Goal: Task Accomplishment & Management: Manage account settings

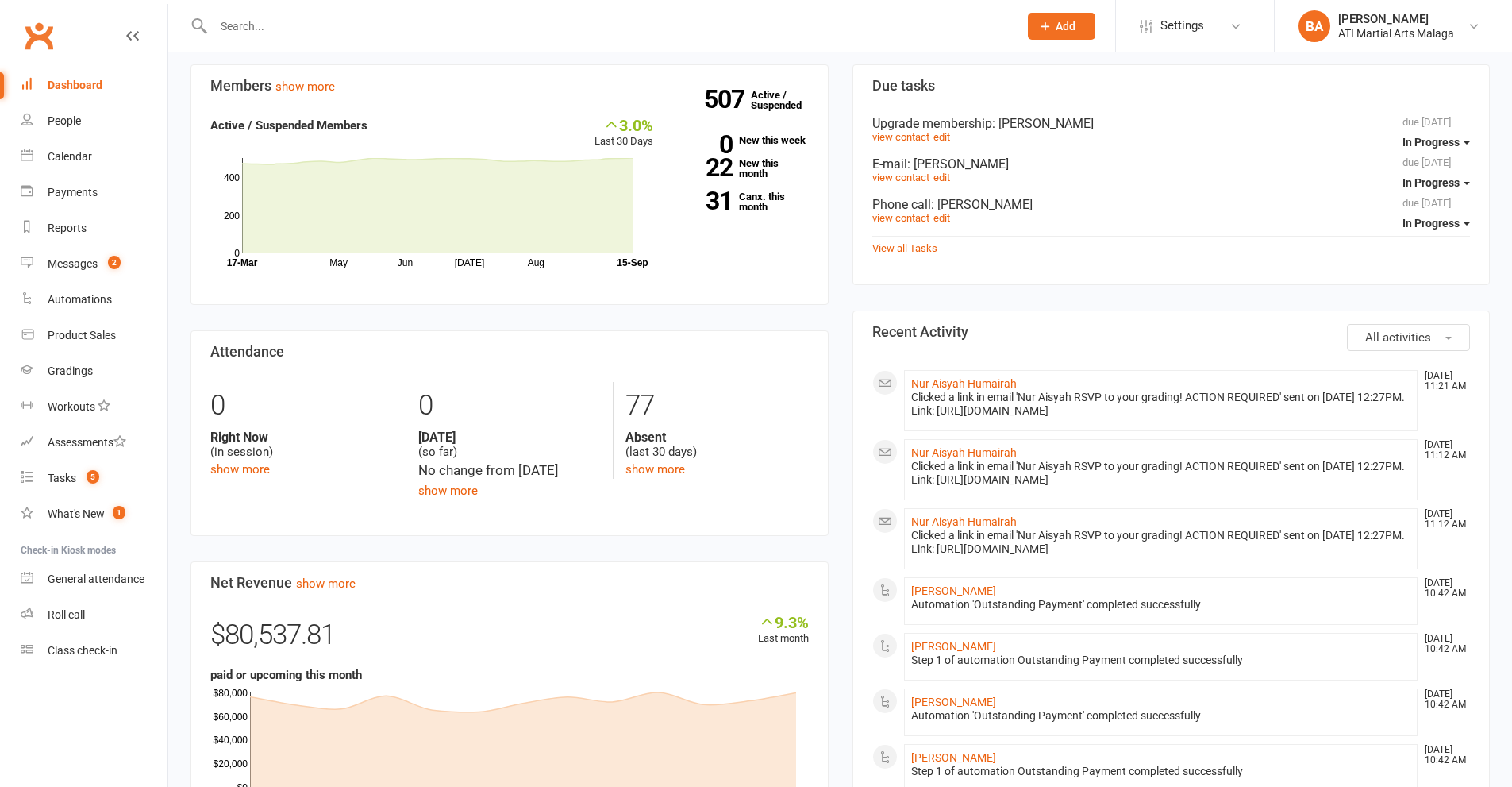
scroll to position [635, 0]
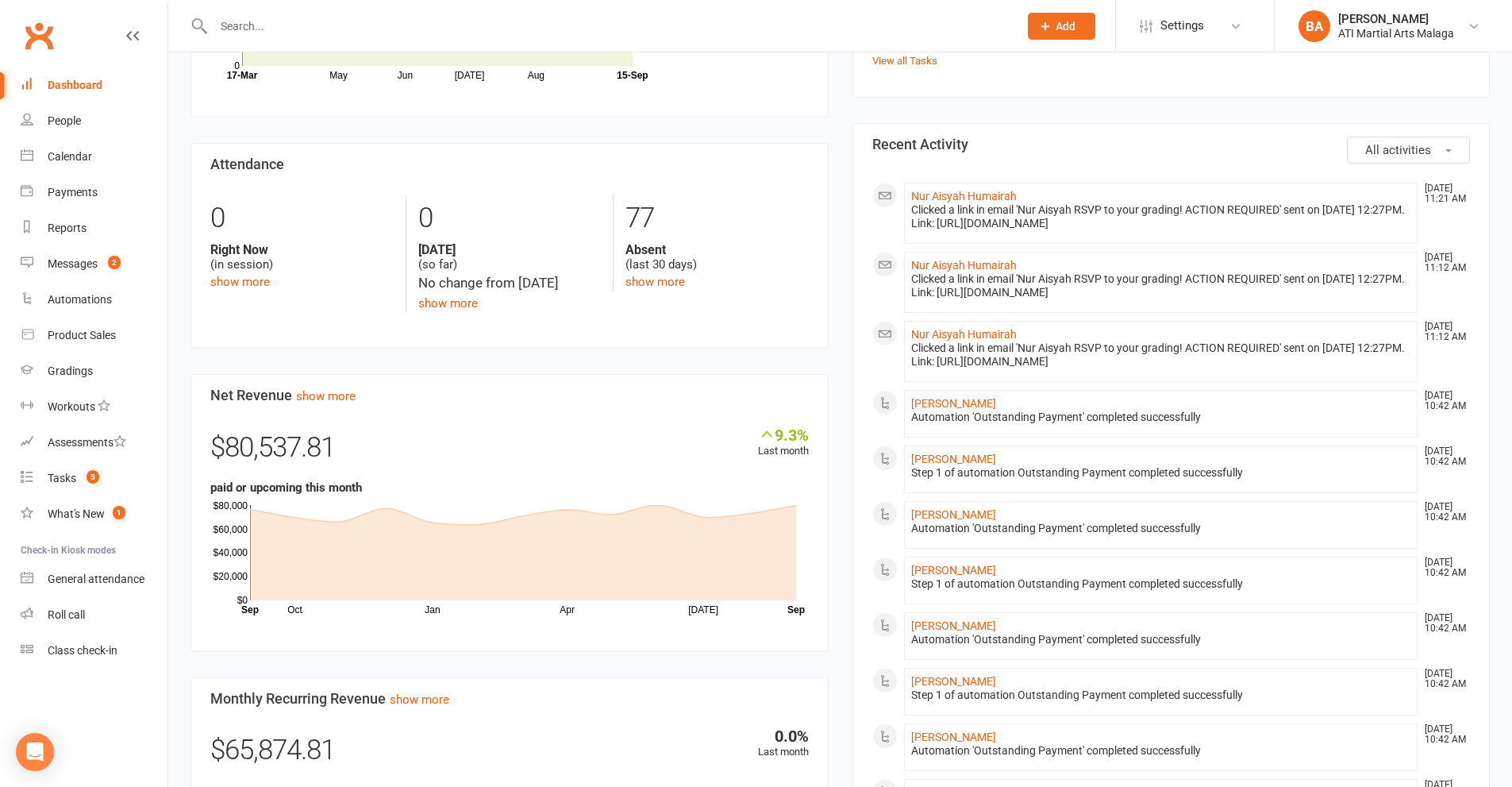
click at [839, 167] on div "Members show more 3.0% Last 30 Days Active / Suspended Members May Jun [DATE] A…" at bounding box center [510, 418] width 662 height 1084
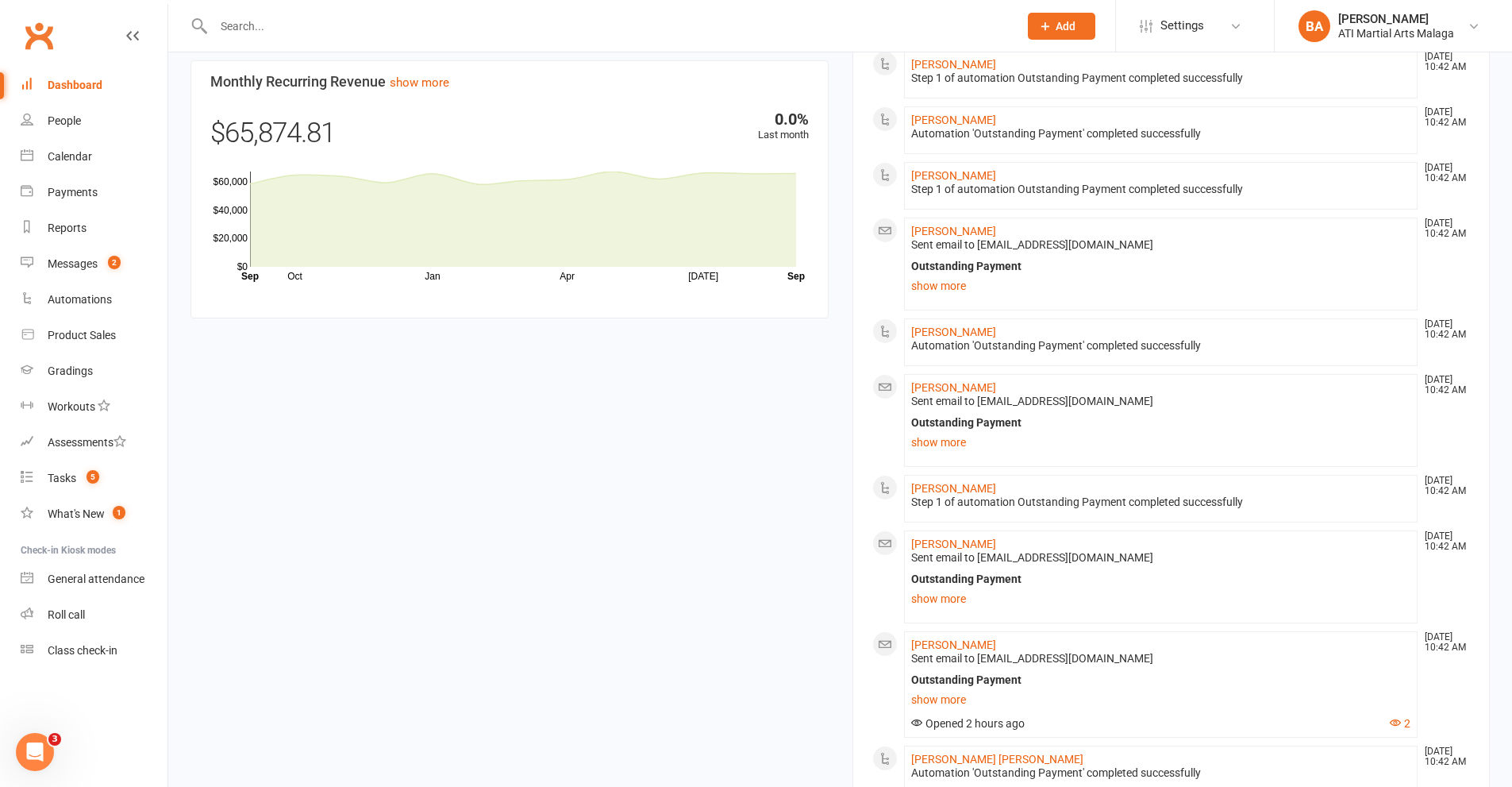
scroll to position [1270, 0]
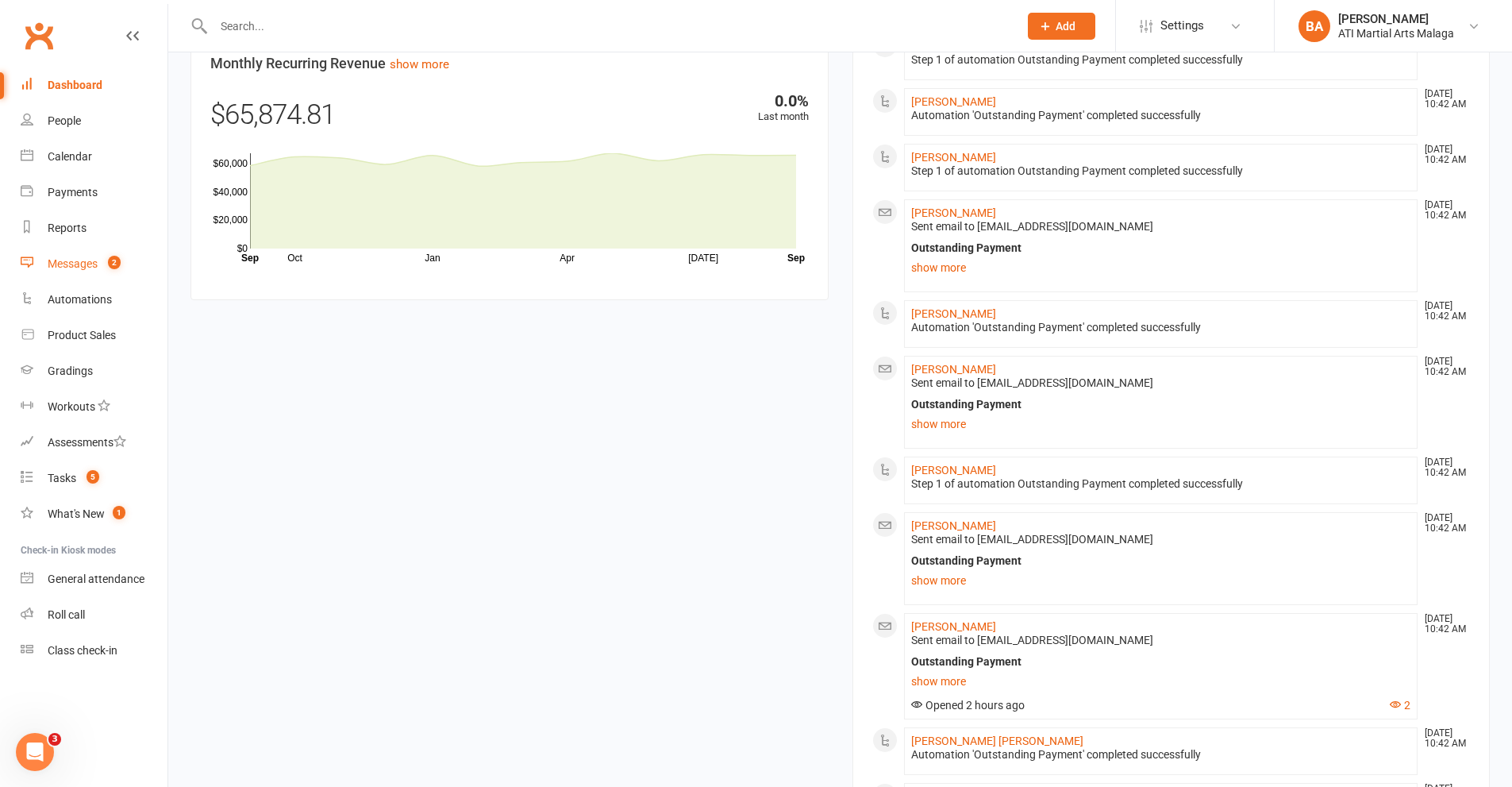
click at [51, 256] on link "Messages 2" at bounding box center [94, 264] width 147 height 36
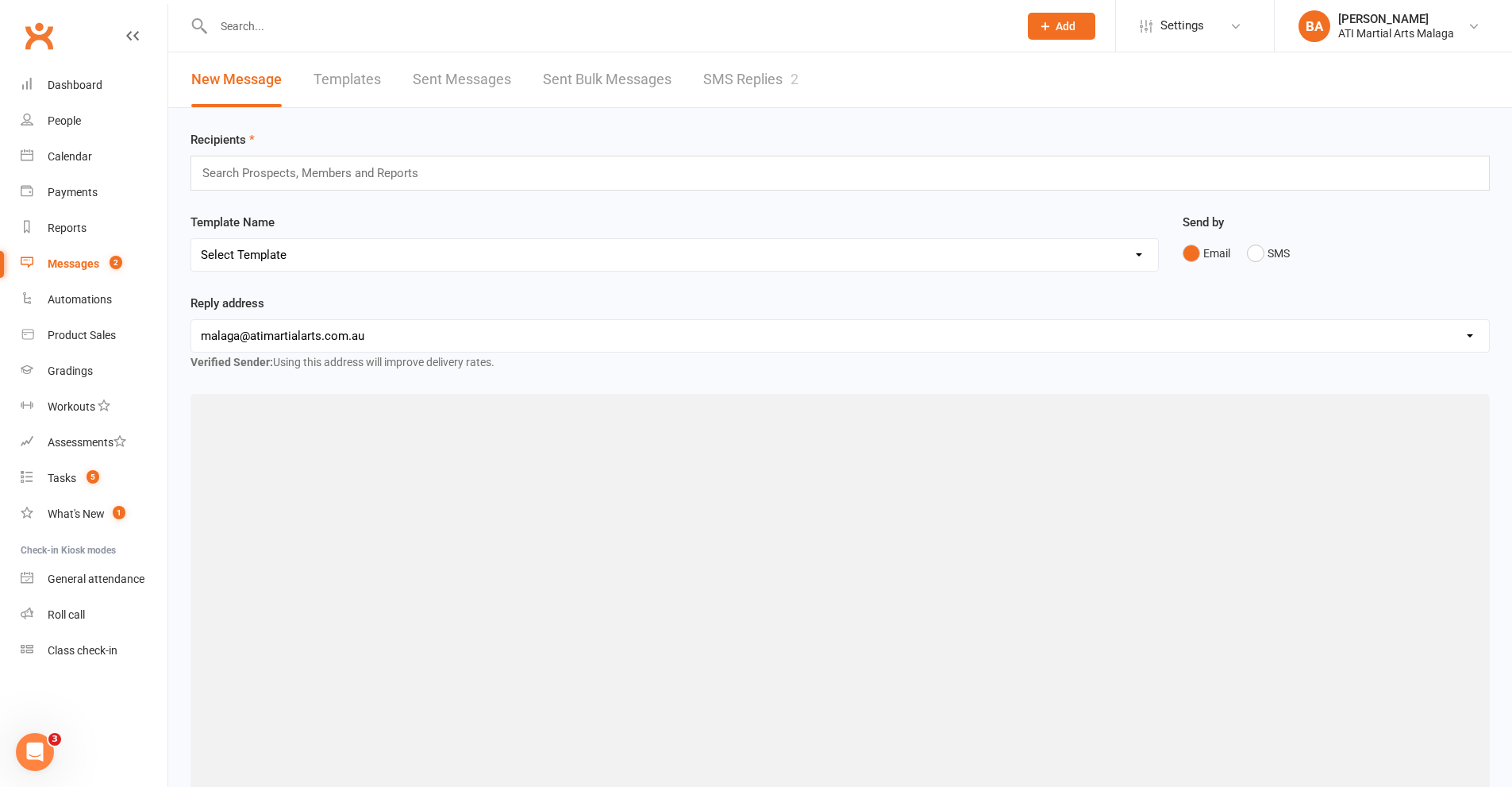
click at [724, 82] on link "SMS Replies 2" at bounding box center [751, 80] width 96 height 54
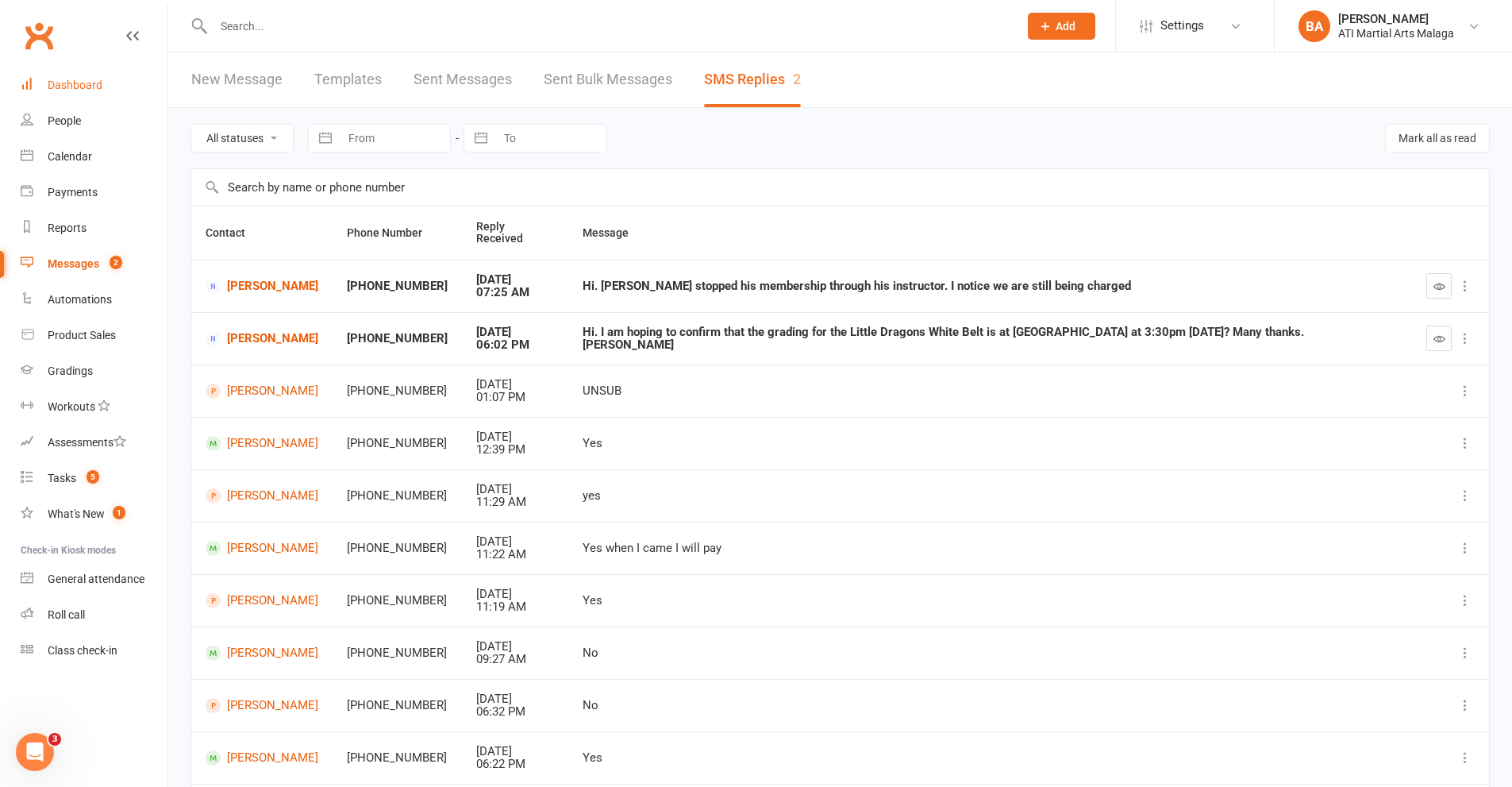
click at [127, 91] on link "Dashboard" at bounding box center [94, 85] width 147 height 36
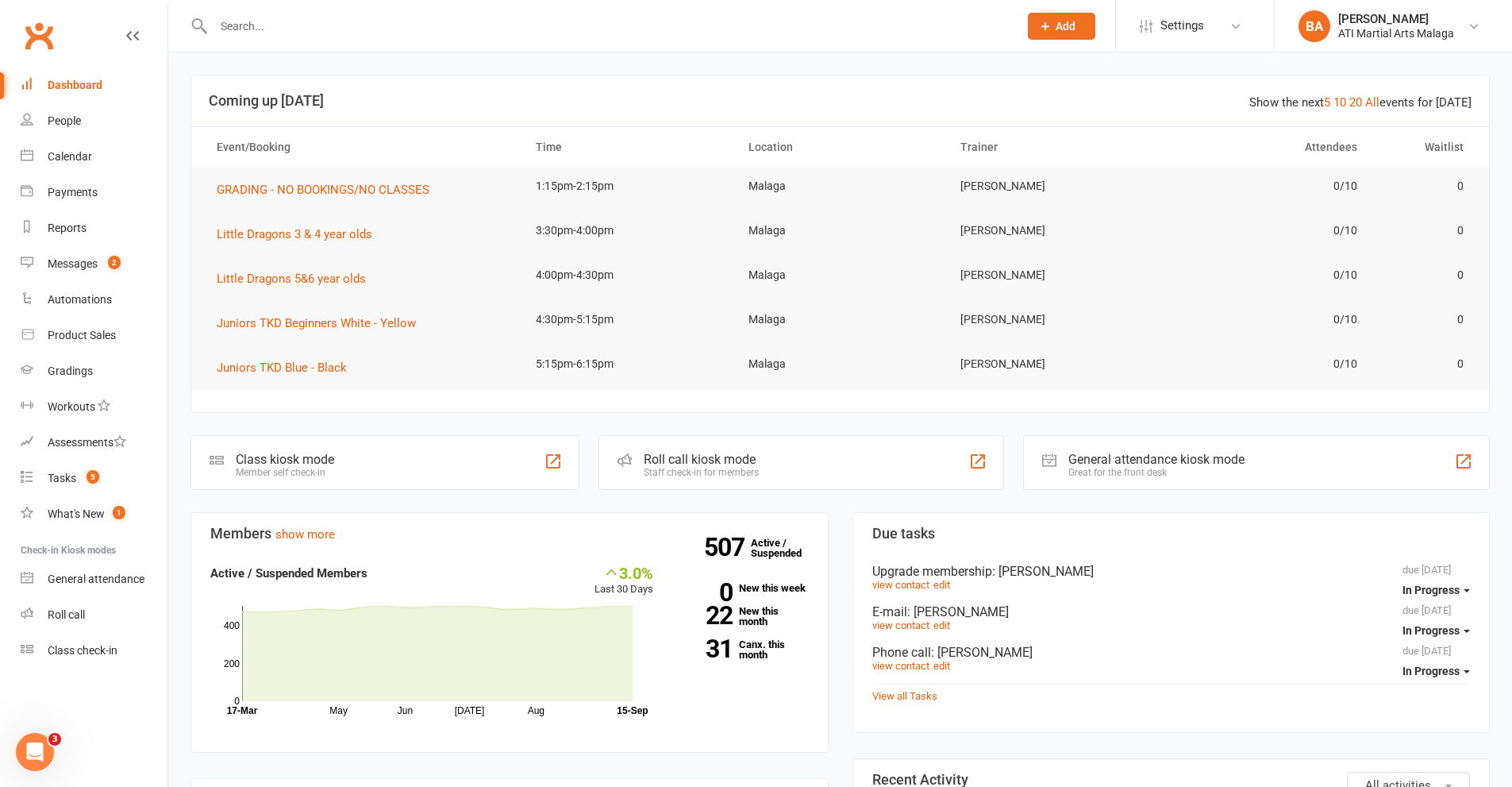
scroll to position [397, 0]
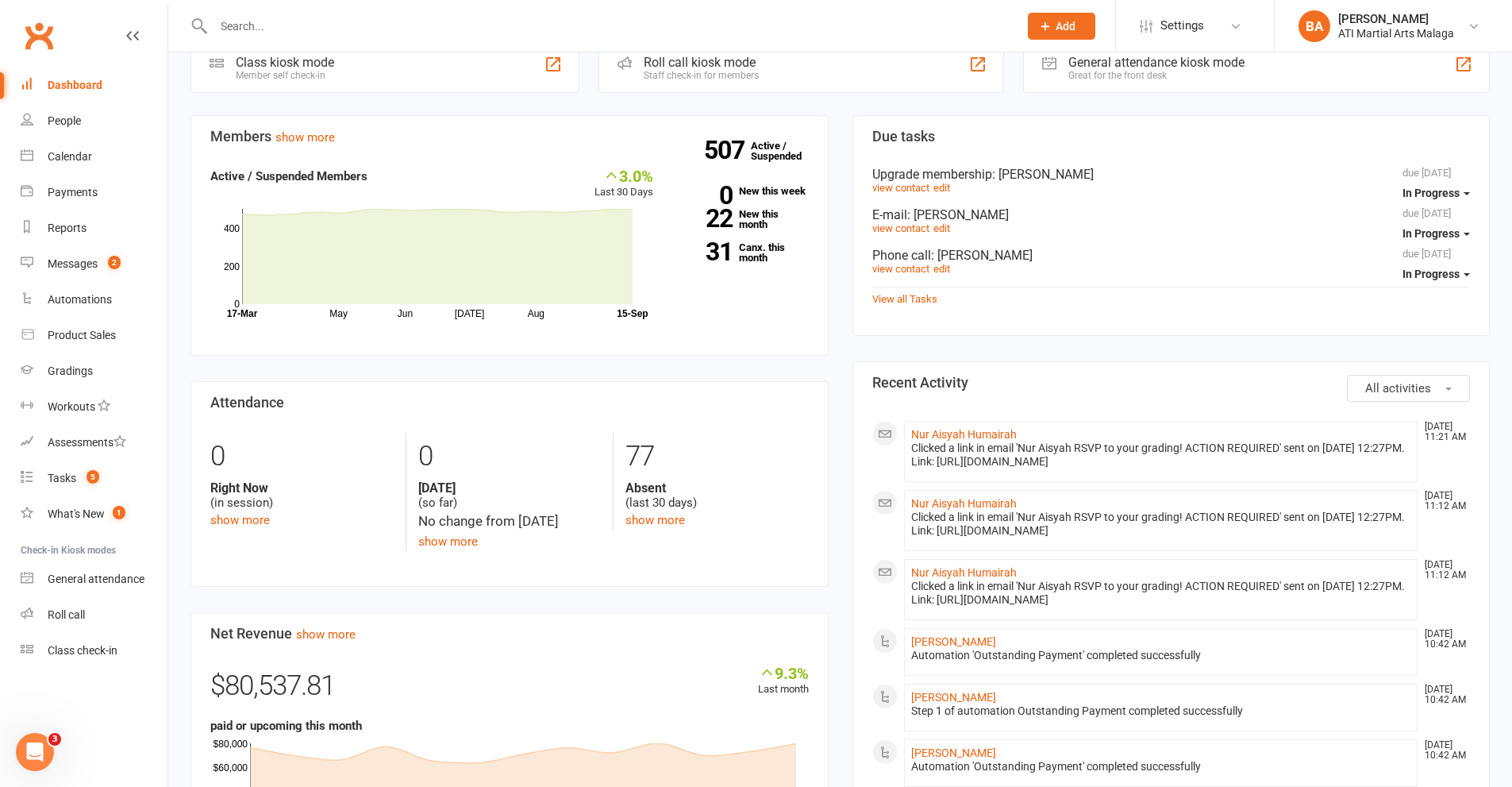
click at [834, 267] on div "Members show more 3.0% Last 30 Days Active / Suspended Members May Jun [DATE] A…" at bounding box center [510, 656] width 662 height 1084
click at [839, 269] on div "Members show more 3.0% Last 30 Days Active / Suspended Members May Jun [DATE] A…" at bounding box center [510, 656] width 662 height 1084
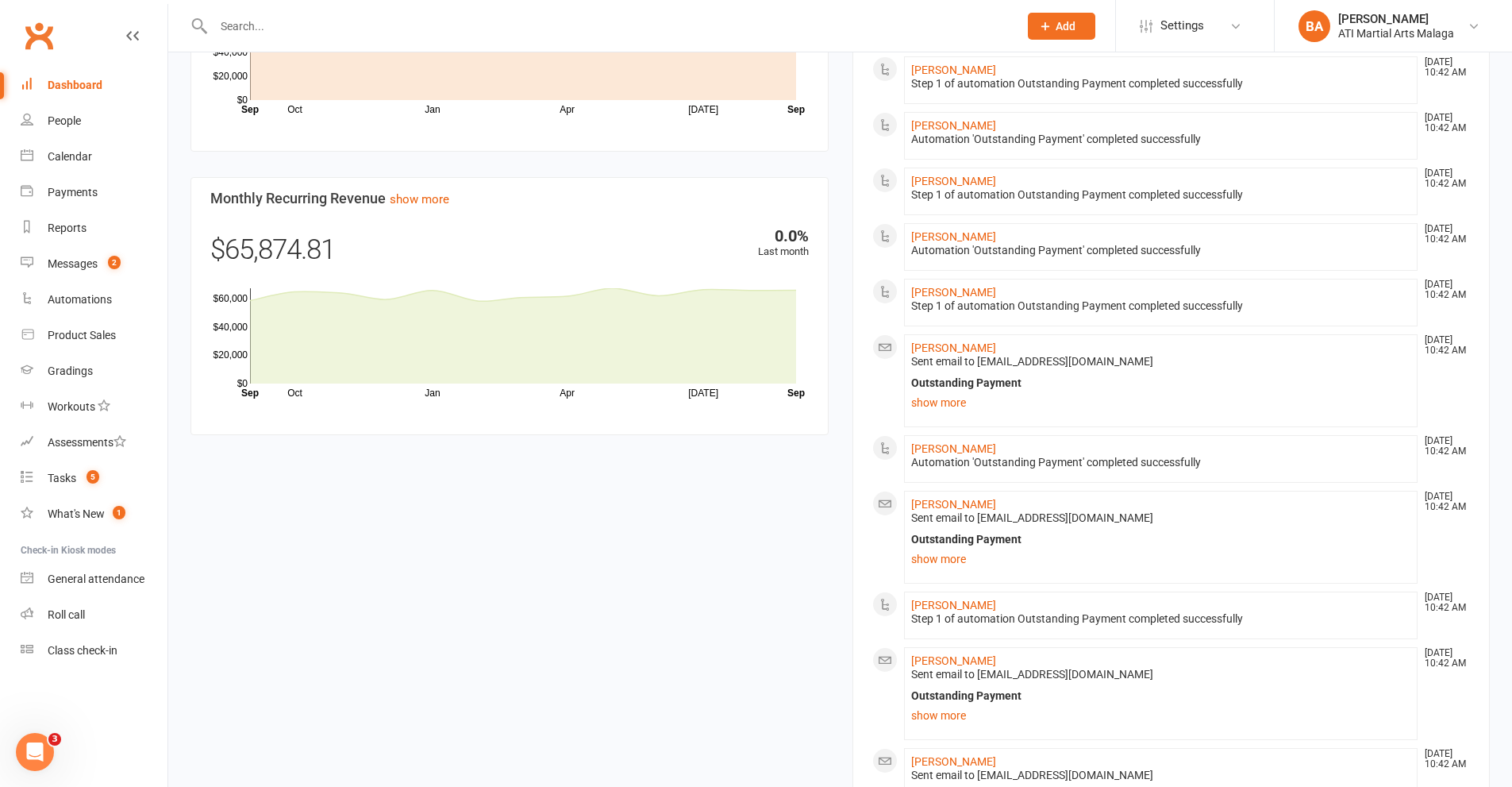
scroll to position [1111, 0]
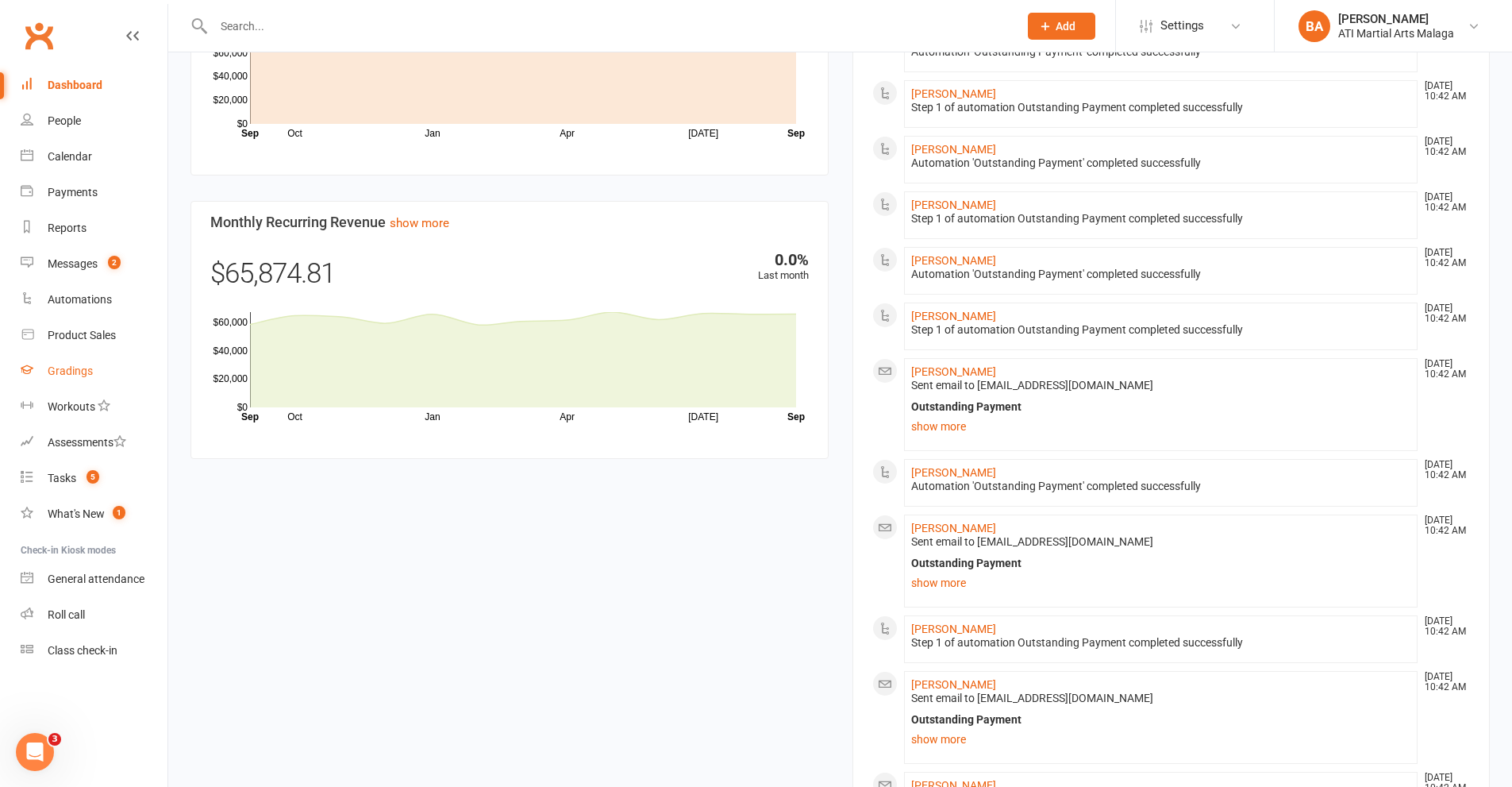
click at [75, 374] on div "Gradings" at bounding box center [70, 370] width 45 height 13
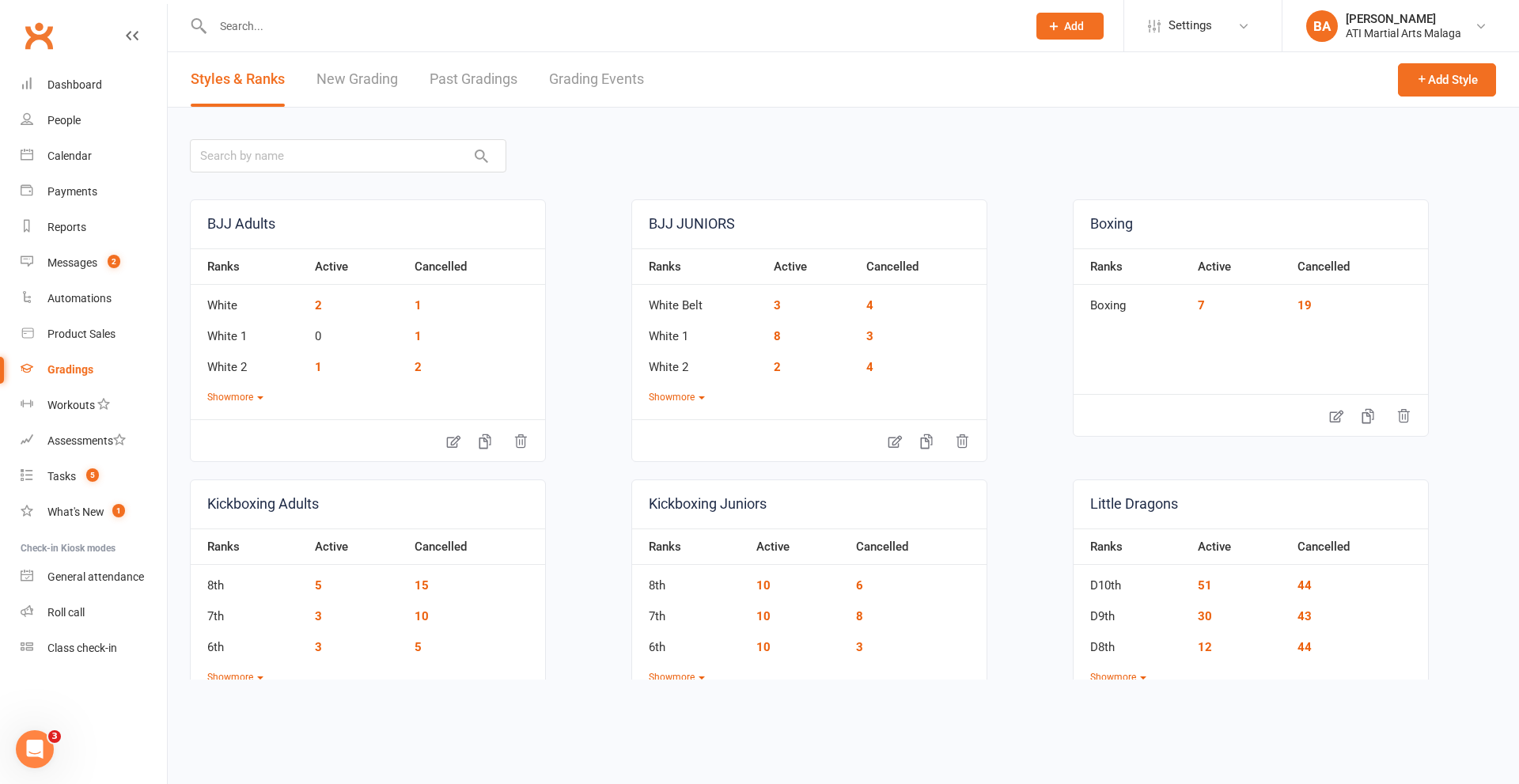
click at [600, 81] on link "Grading Events" at bounding box center [596, 79] width 95 height 54
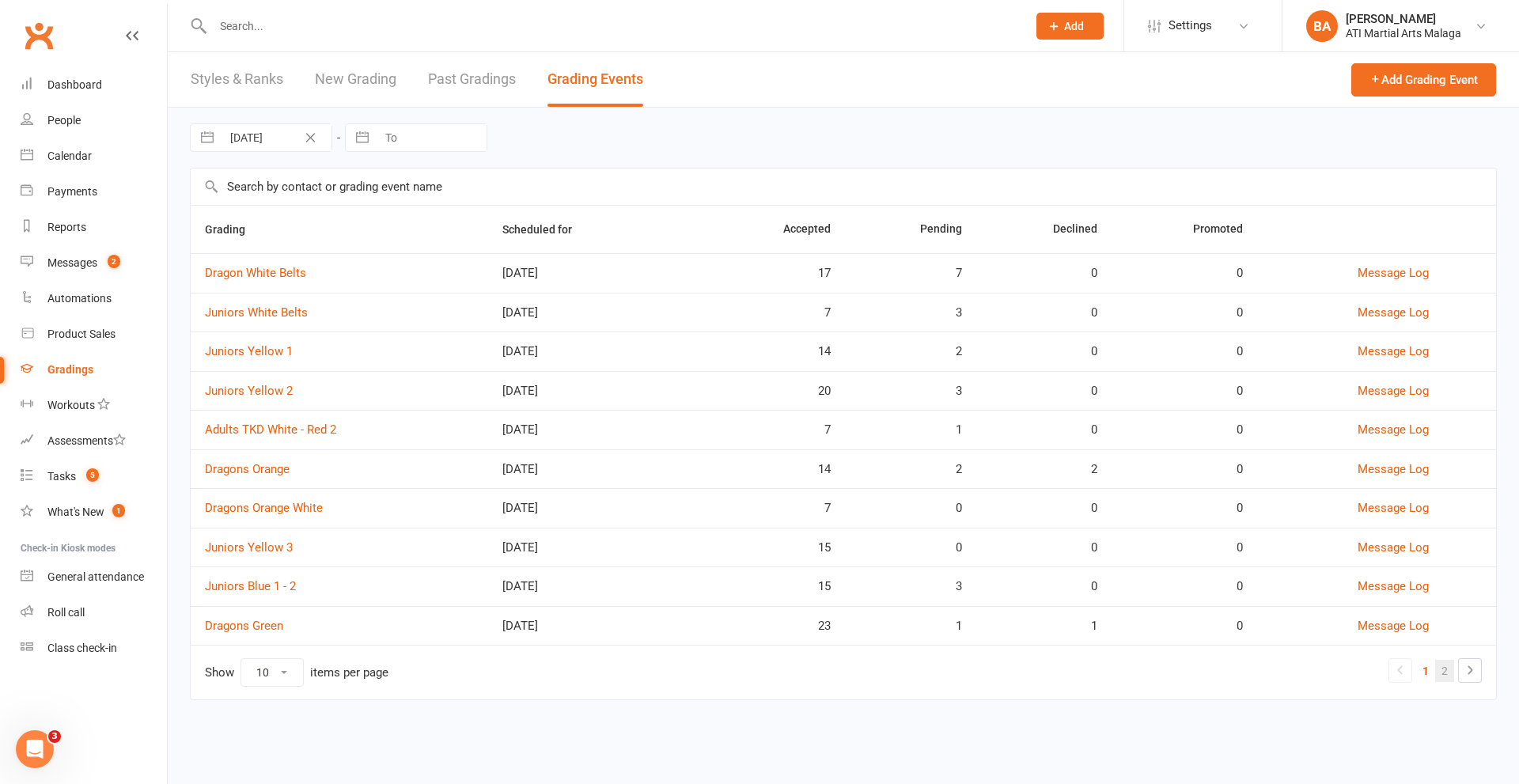
click at [1445, 669] on link "2" at bounding box center [1444, 670] width 19 height 23
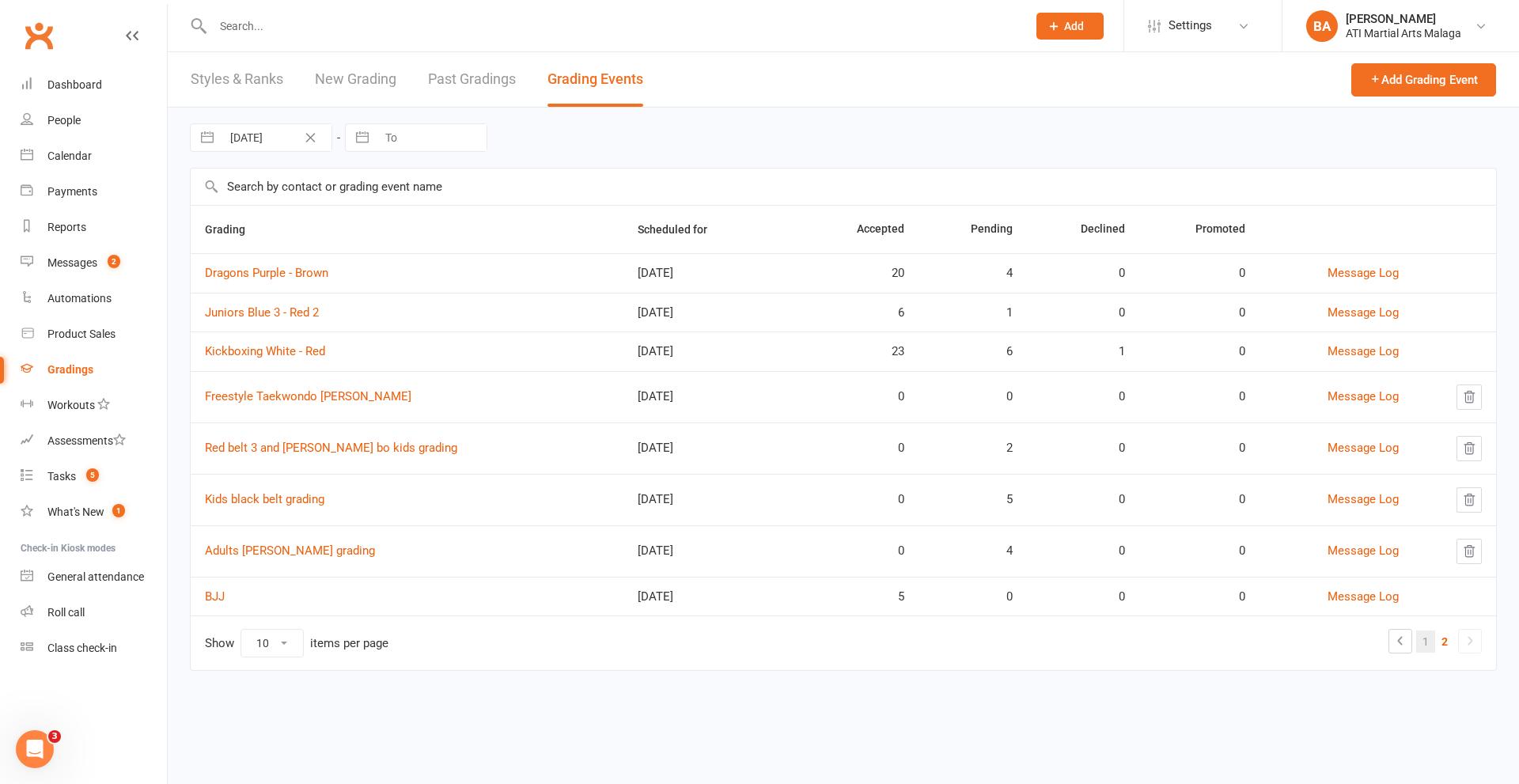
click at [1424, 638] on link "1" at bounding box center [1425, 641] width 19 height 23
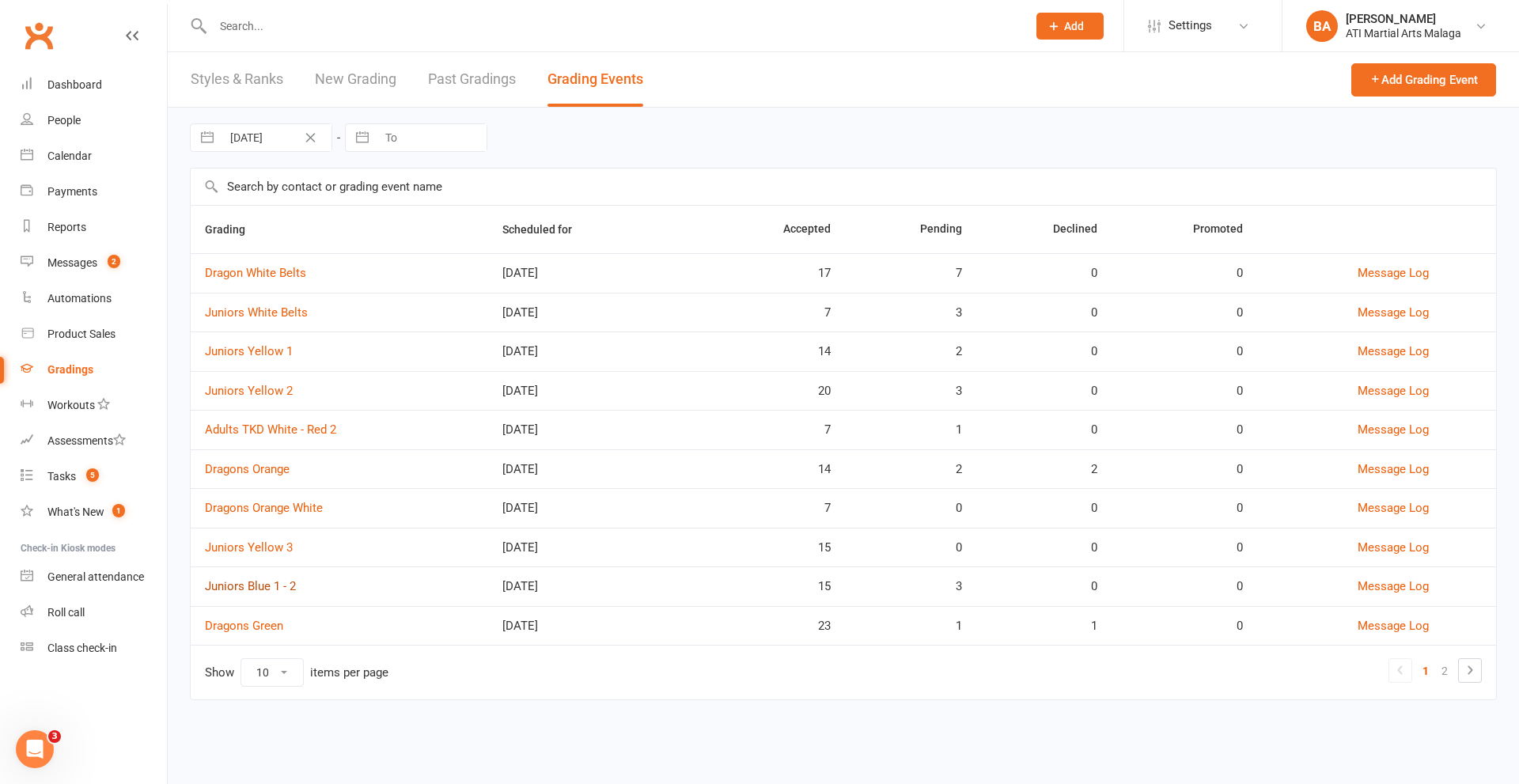
click at [237, 589] on link "Juniors Blue 1 - 2" at bounding box center [250, 585] width 91 height 14
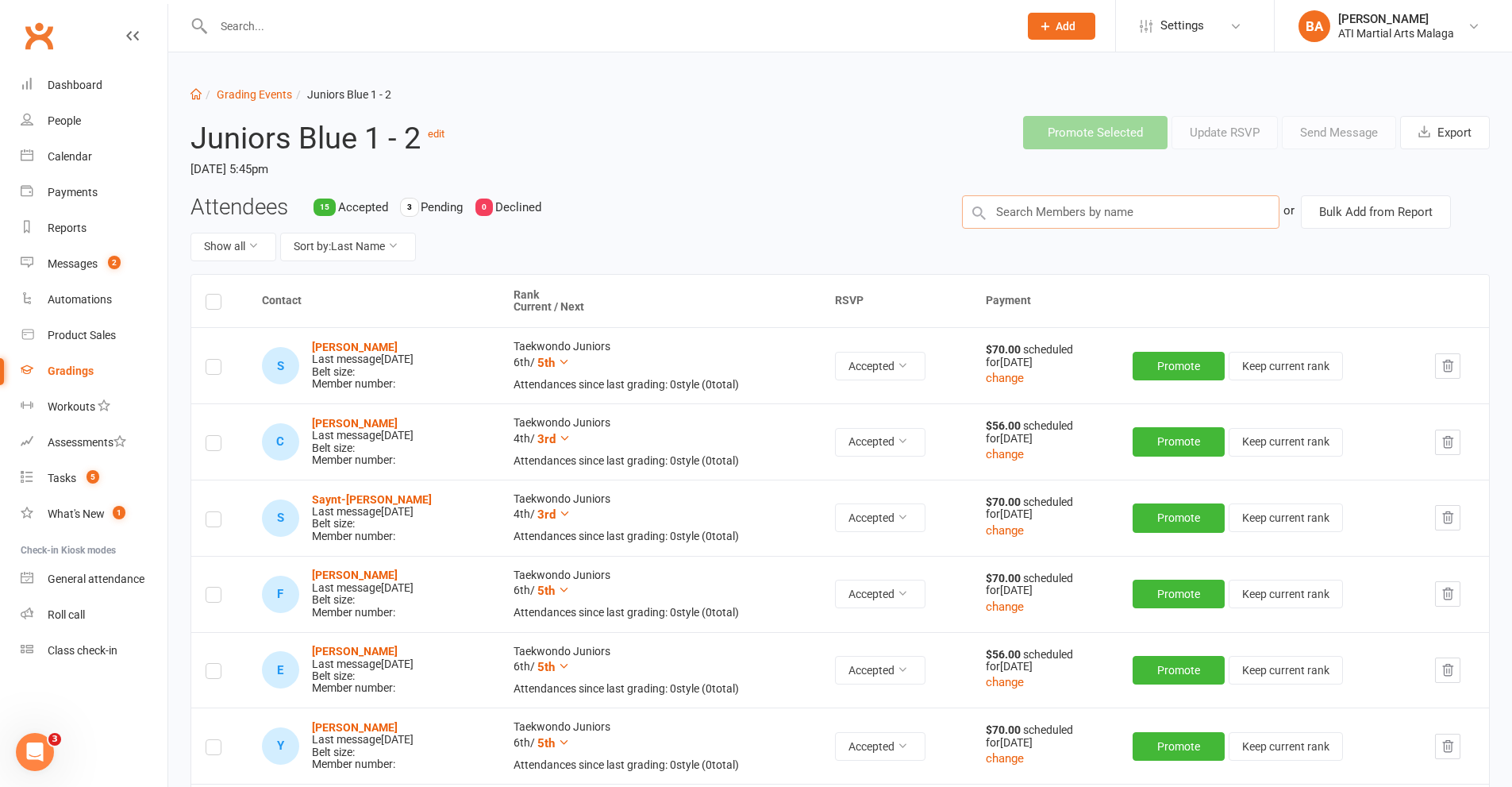
click at [1045, 206] on input "text" at bounding box center [1121, 212] width 318 height 34
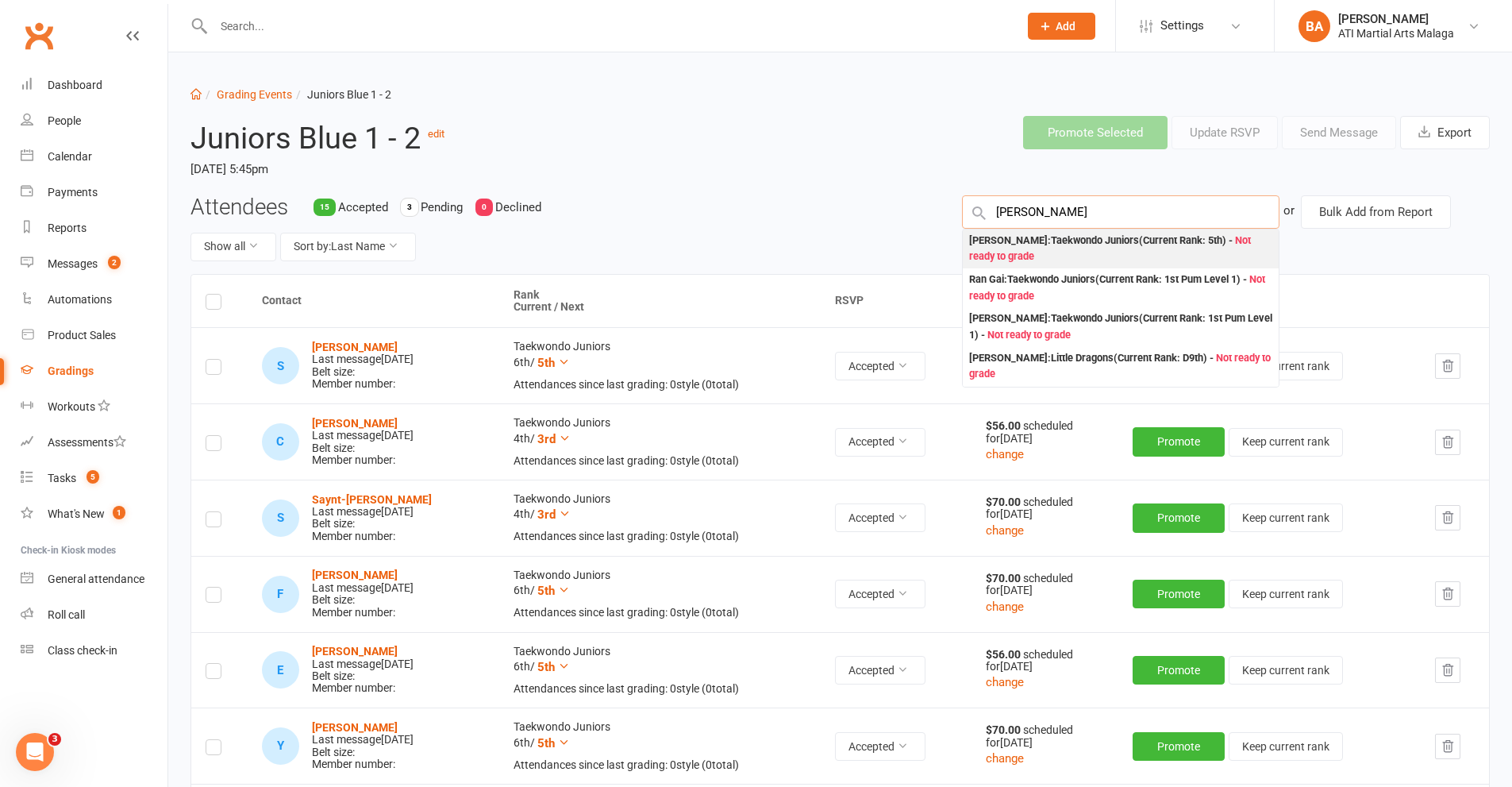
type input "[PERSON_NAME]"
click at [1054, 246] on div "[PERSON_NAME] : Taekwondo Juniors (Current Rank: 5th ) - Not ready to grade" at bounding box center [1121, 249] width 303 height 33
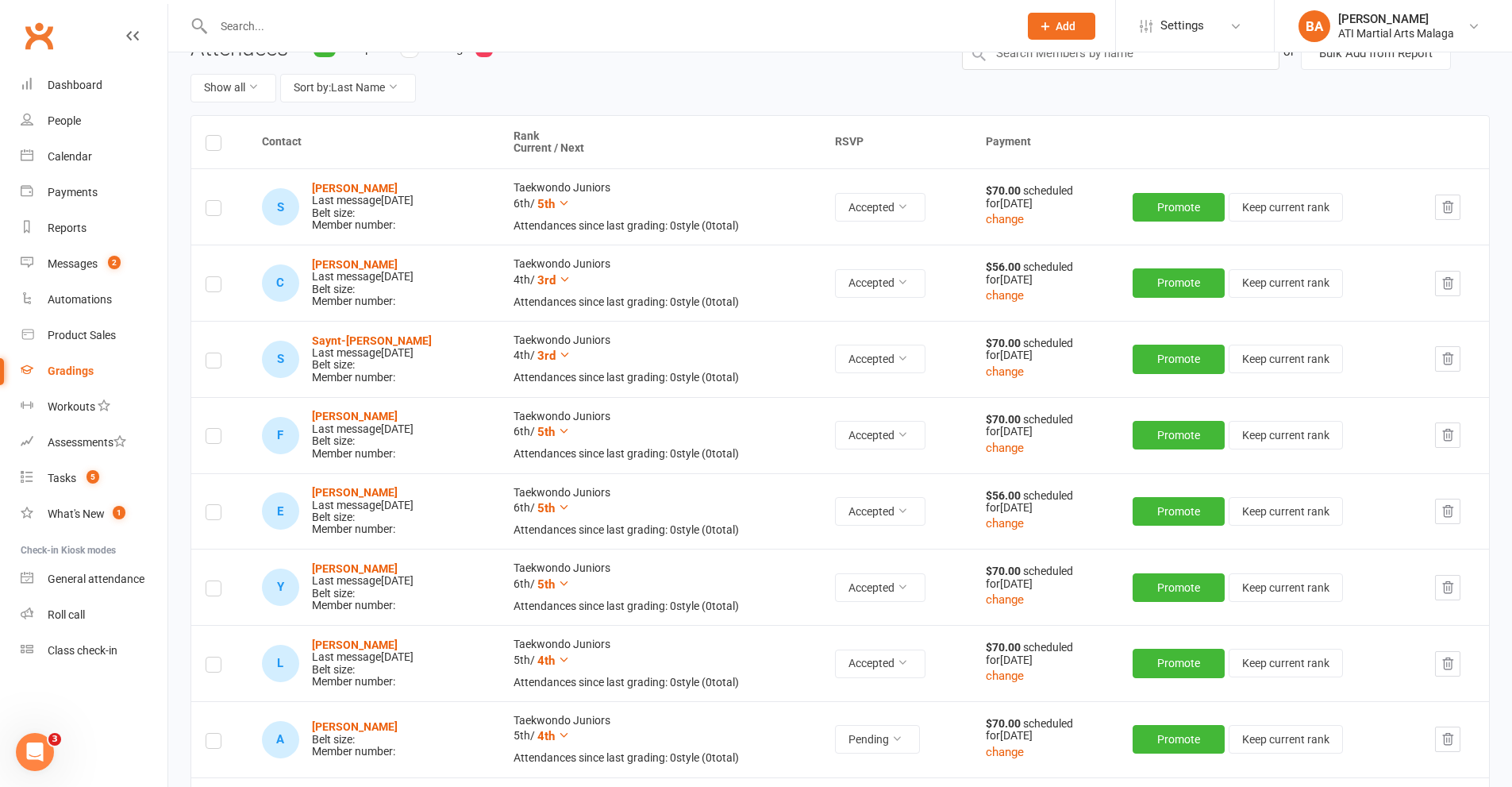
scroll to position [238, 0]
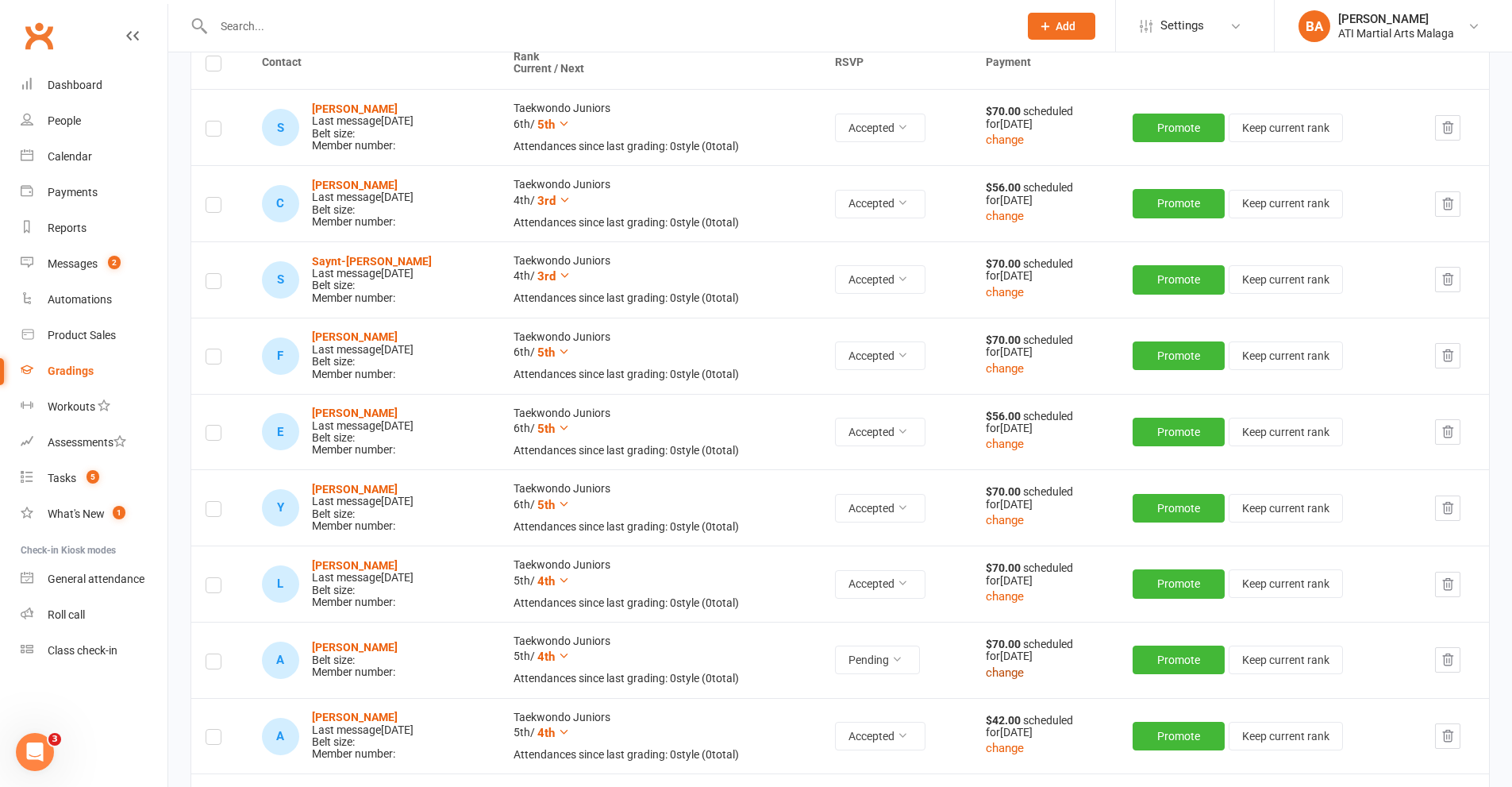
click at [1019, 682] on button "change" at bounding box center [1004, 672] width 38 height 19
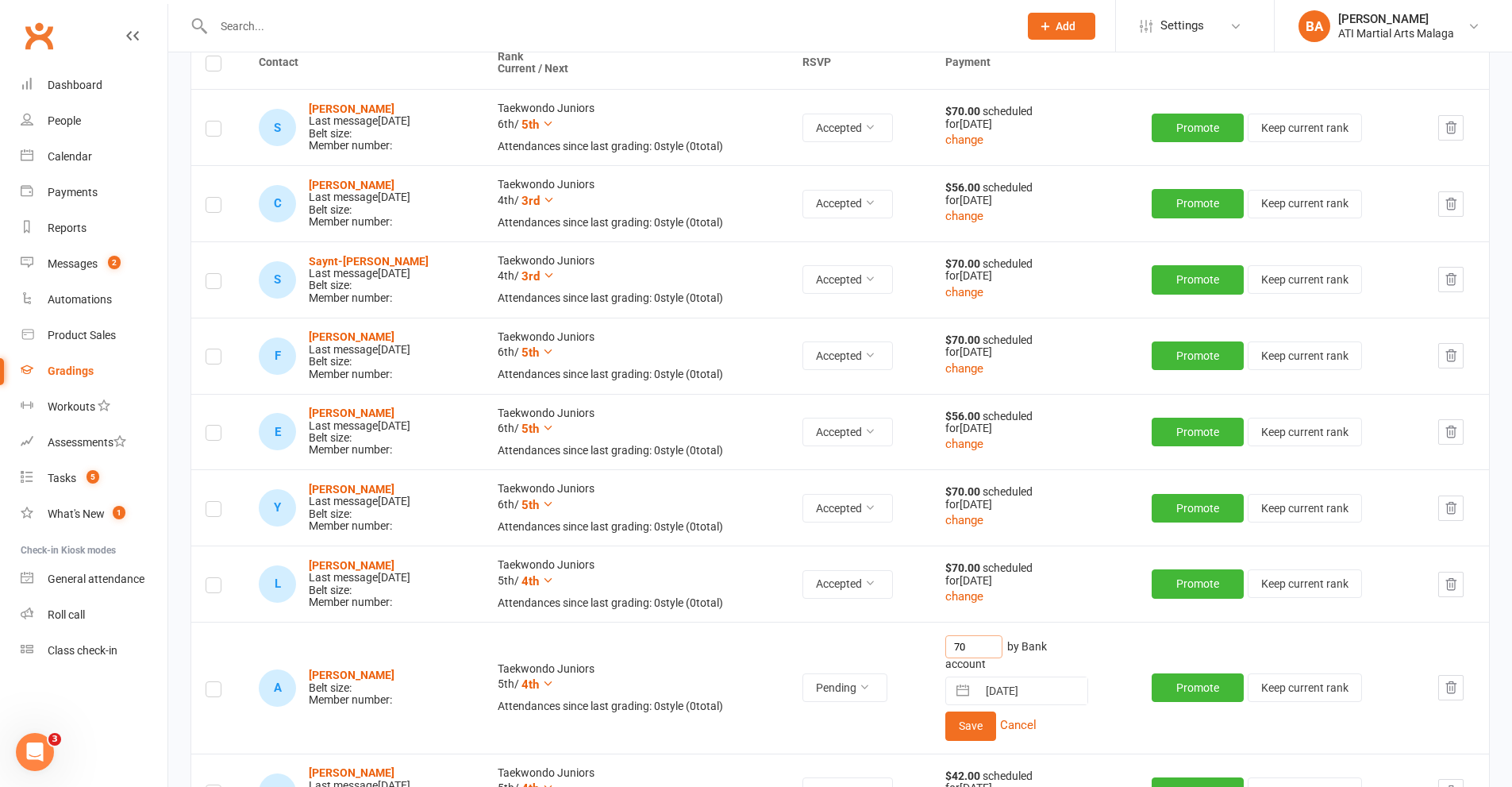
drag, startPoint x: 1007, startPoint y: 645, endPoint x: 939, endPoint y: 634, distance: 68.9
click at [943, 637] on tr "A [PERSON_NAME] Belt size: Member number: Taekwondo Juniors 5th / 4th Attendanc…" at bounding box center [840, 687] width 1298 height 132
type input "56"
click at [990, 733] on button "Save" at bounding box center [971, 726] width 51 height 28
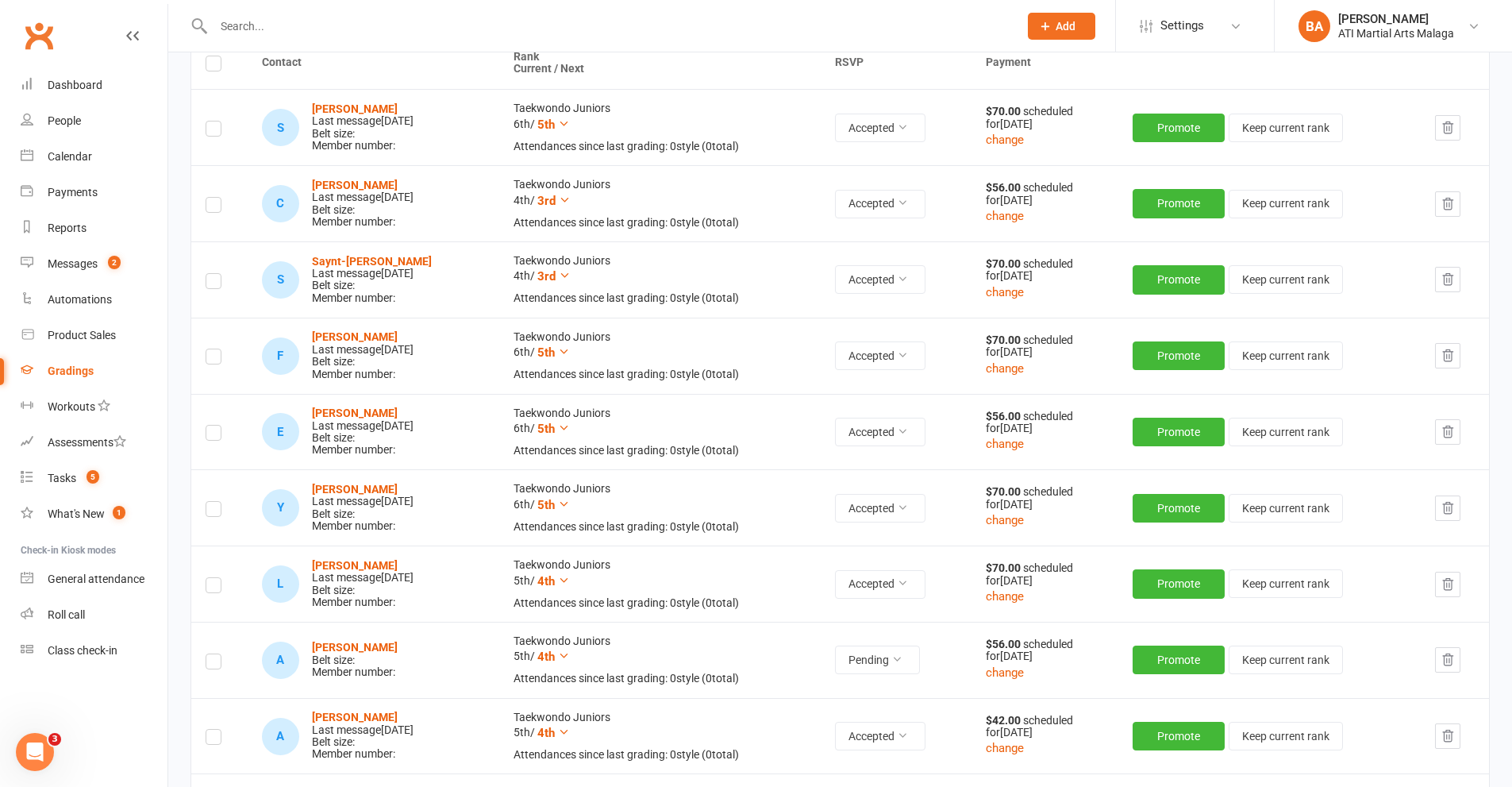
click at [215, 664] on label at bounding box center [213, 664] width 16 height 0
click at [215, 654] on input "checkbox" at bounding box center [213, 654] width 16 height 0
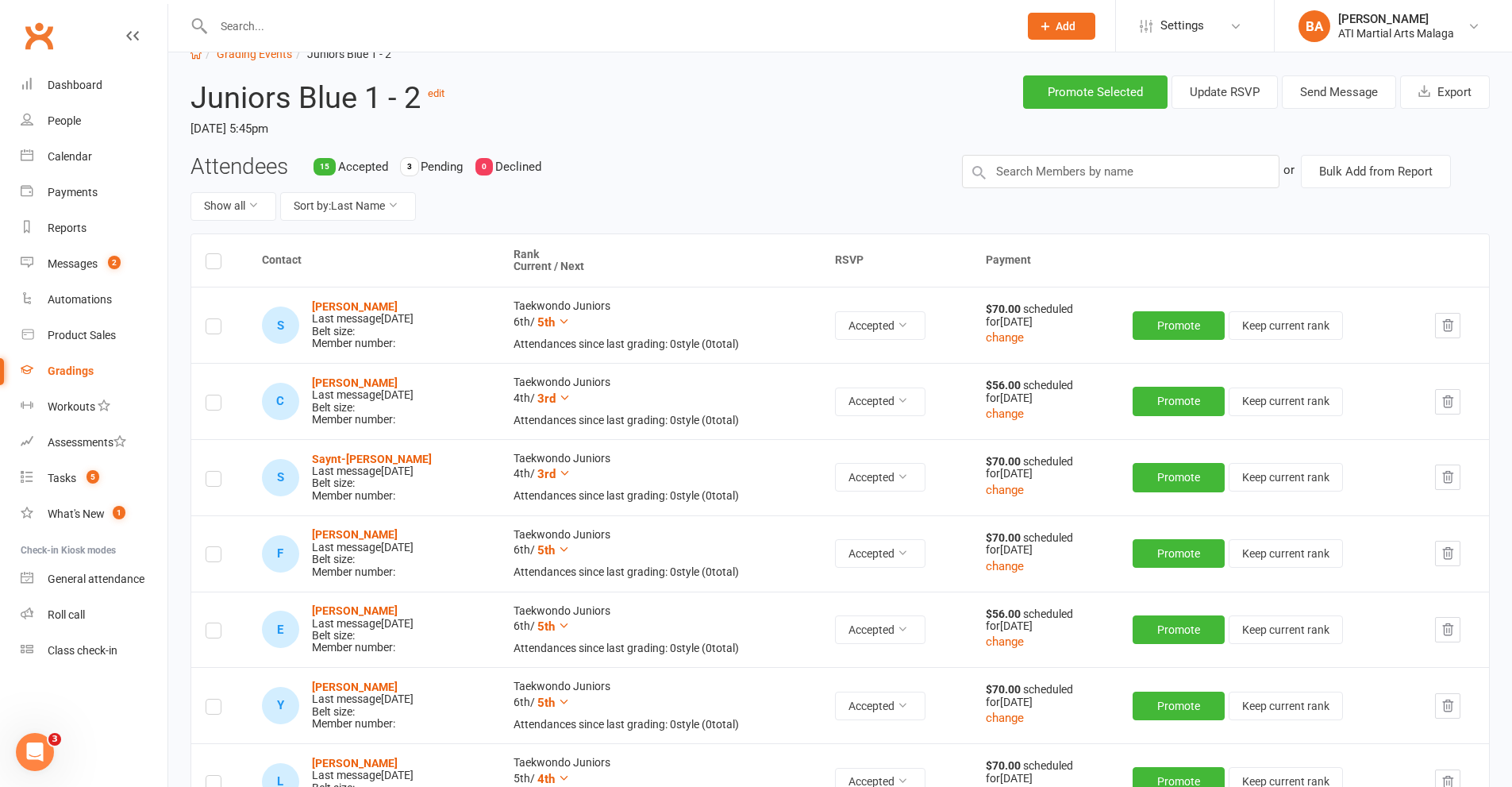
scroll to position [0, 0]
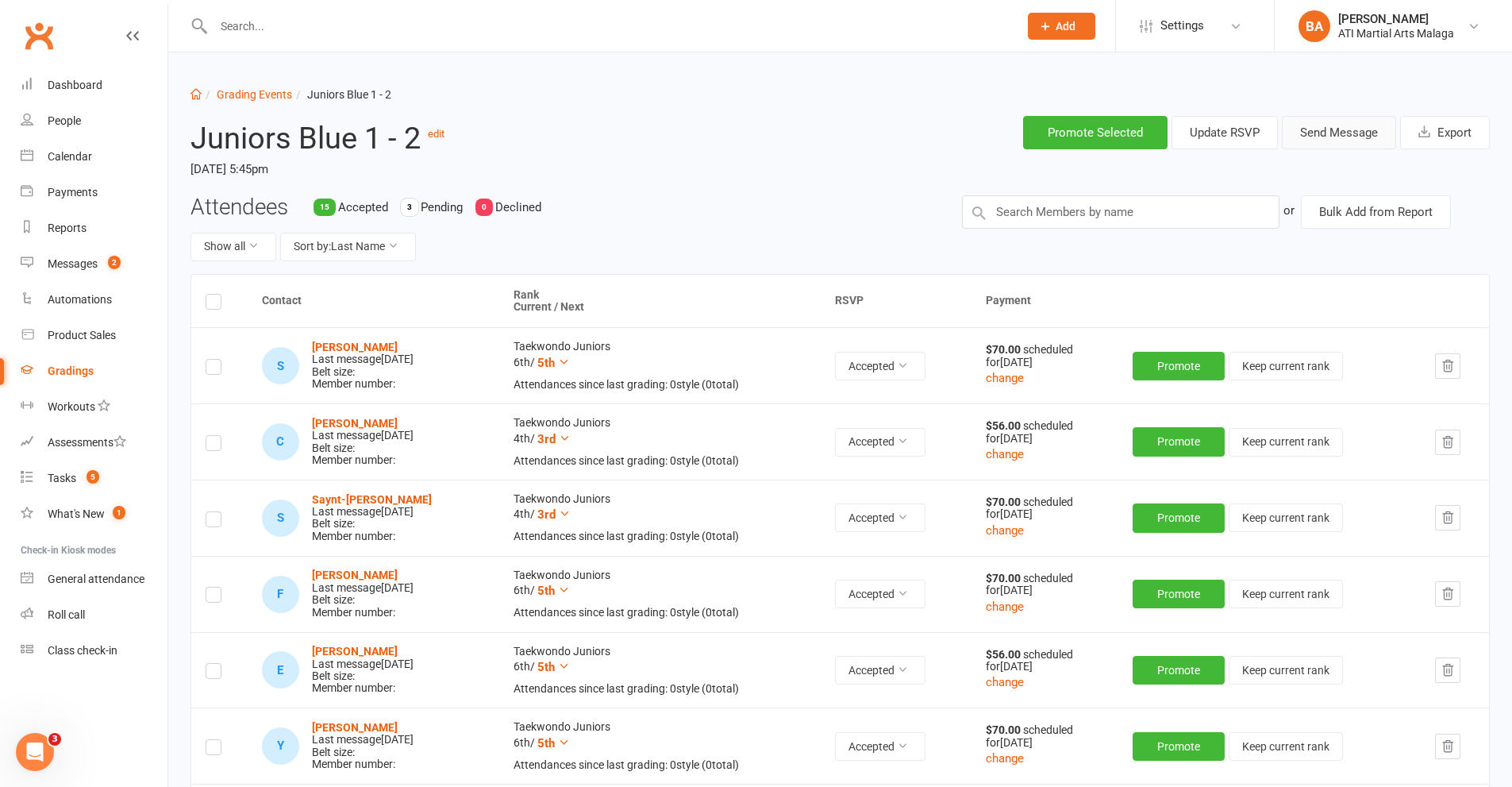
click at [1333, 144] on button "Send Message" at bounding box center [1339, 132] width 114 height 34
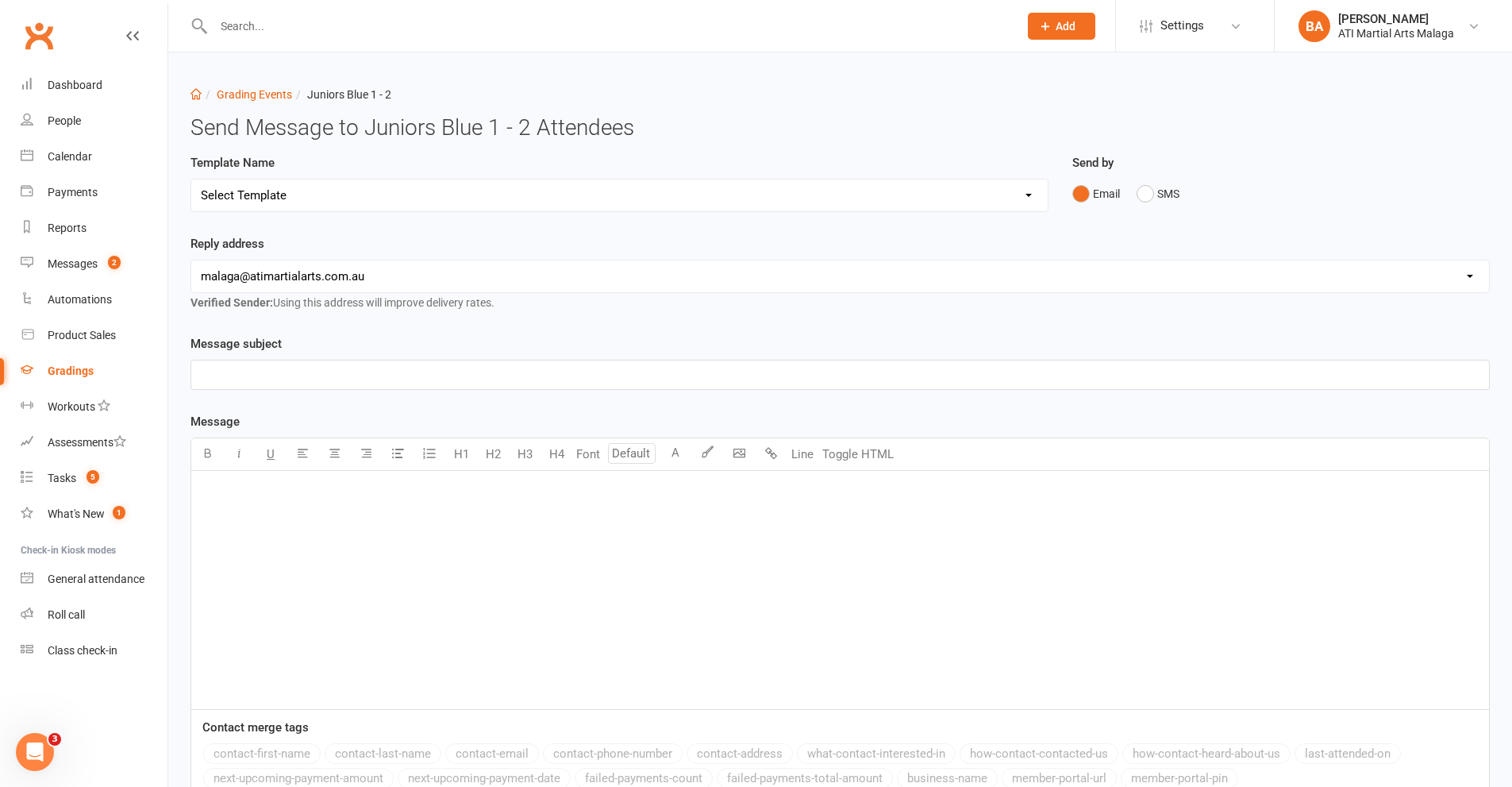
click at [338, 201] on select "Select Template [Email] Confirmation of Successful Grading [Email] Grading Even…" at bounding box center [619, 195] width 857 height 32
select select "2"
click at [191, 179] on select "Select Template [Email] Confirmation of Successful Grading [Email] Grading Even…" at bounding box center [619, 195] width 857 height 32
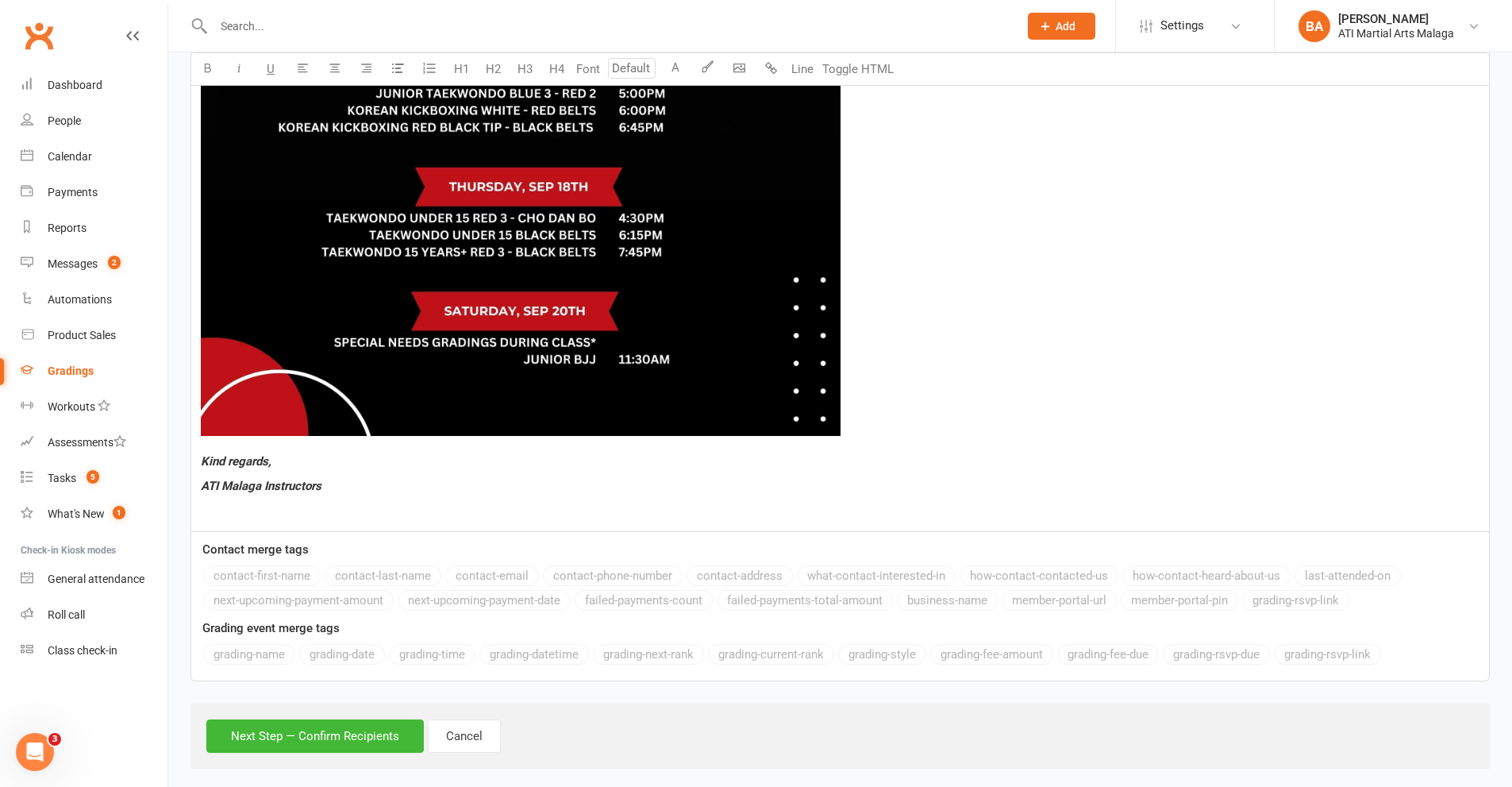
scroll to position [1259, 0]
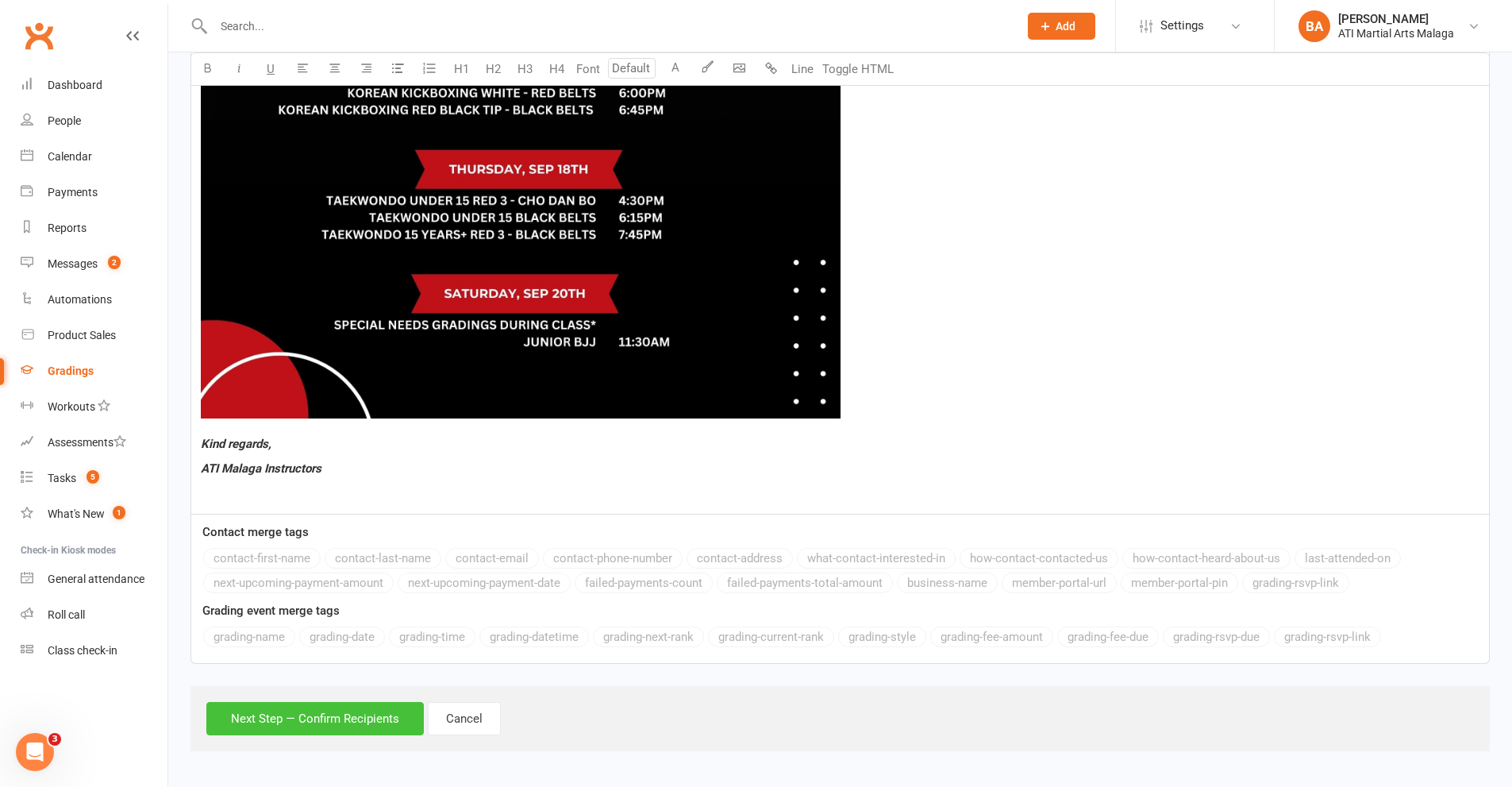
click at [304, 712] on button "Next Step — Confirm Recipients" at bounding box center [315, 718] width 218 height 34
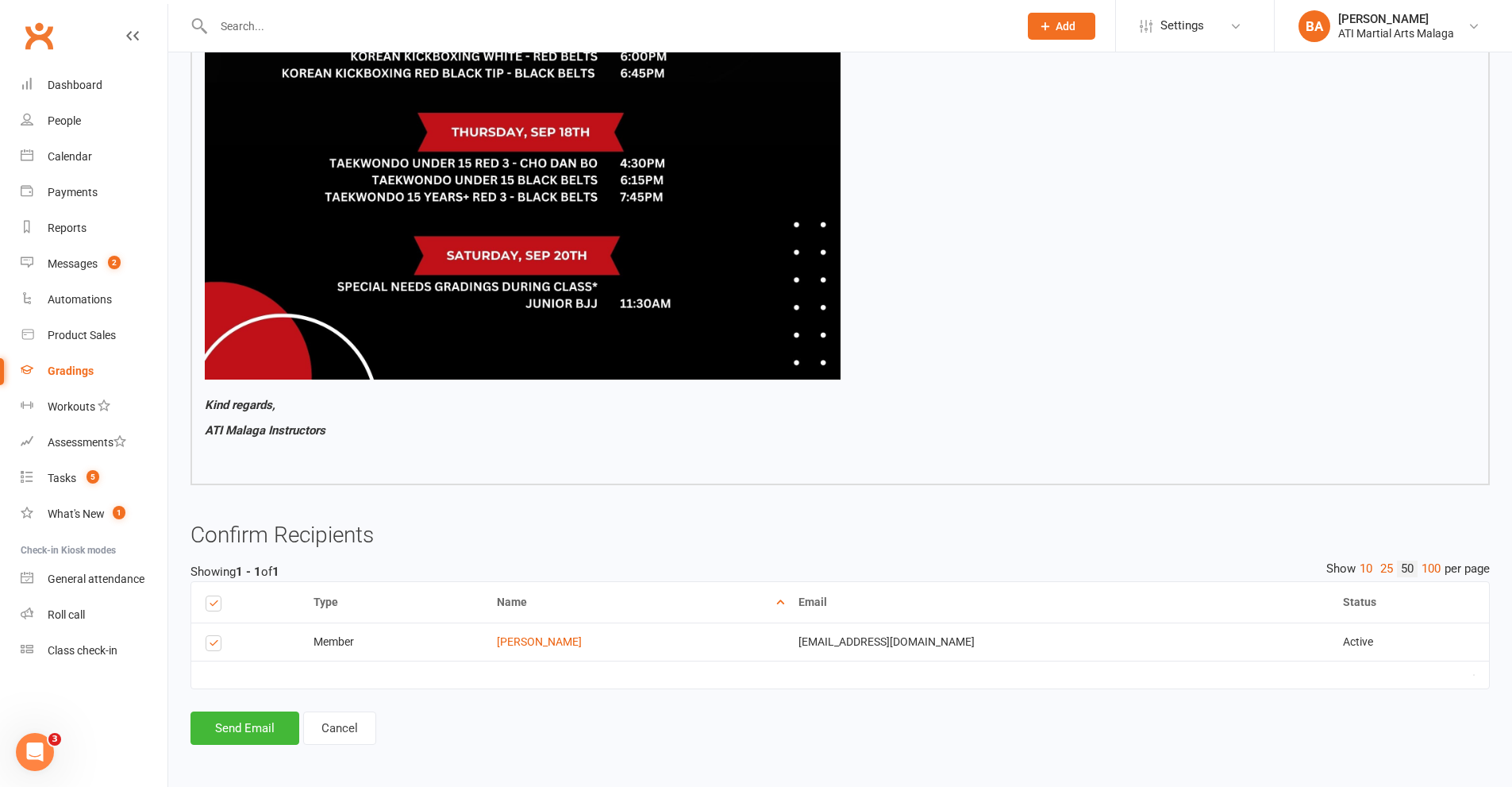
scroll to position [1181, 0]
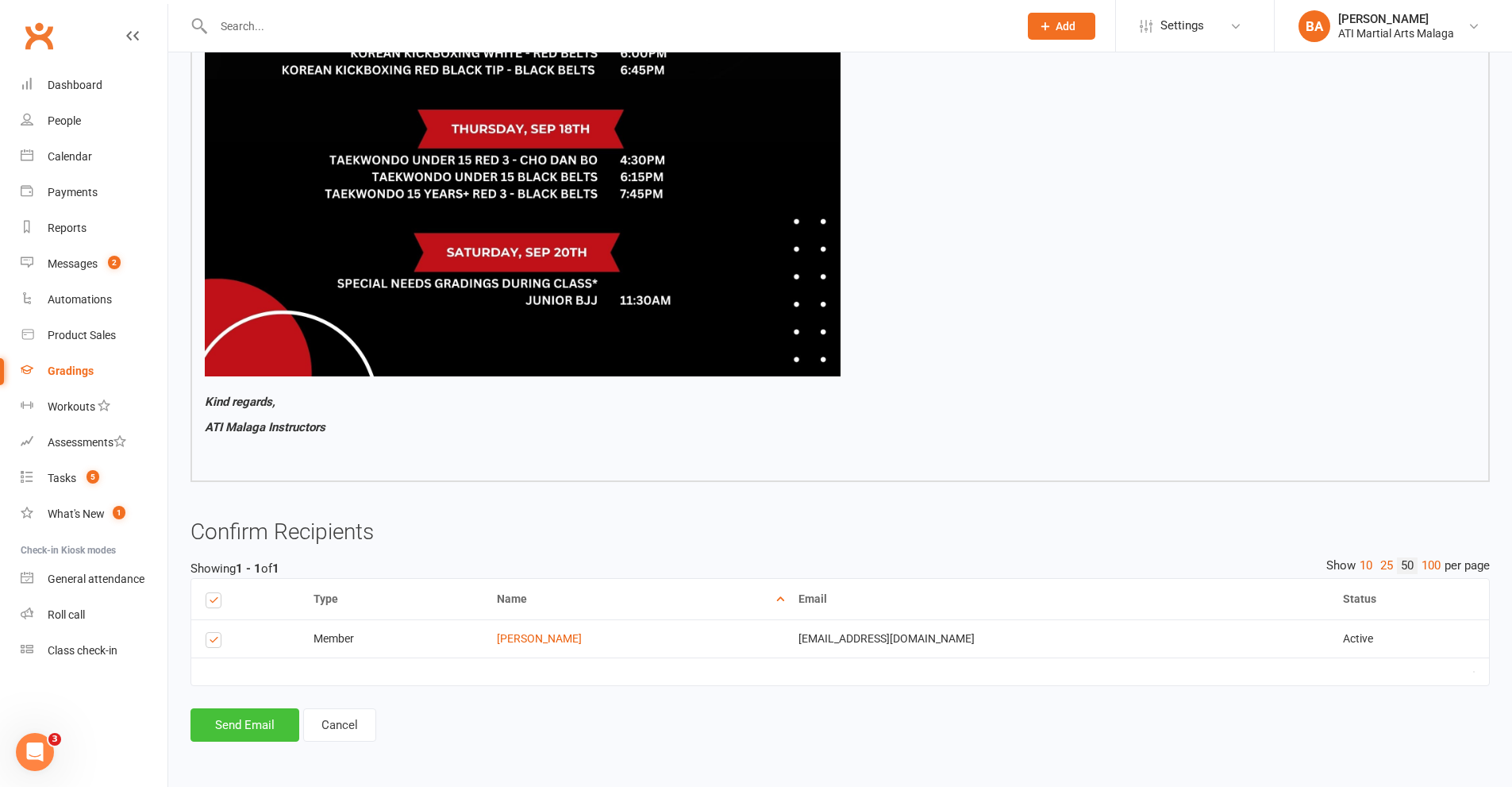
click at [259, 737] on button "Send Email" at bounding box center [245, 725] width 109 height 34
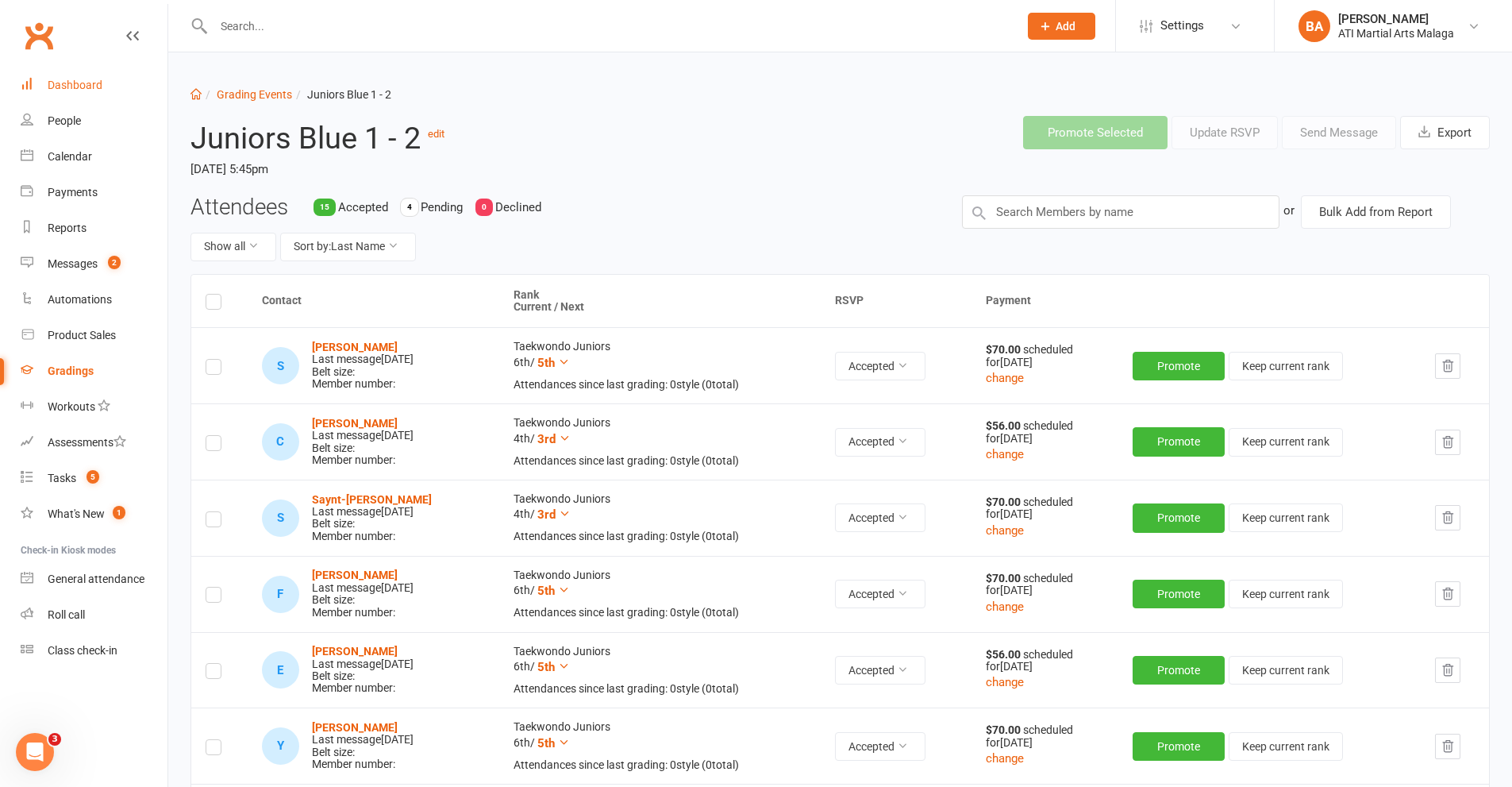
click at [114, 88] on link "Dashboard" at bounding box center [94, 85] width 147 height 36
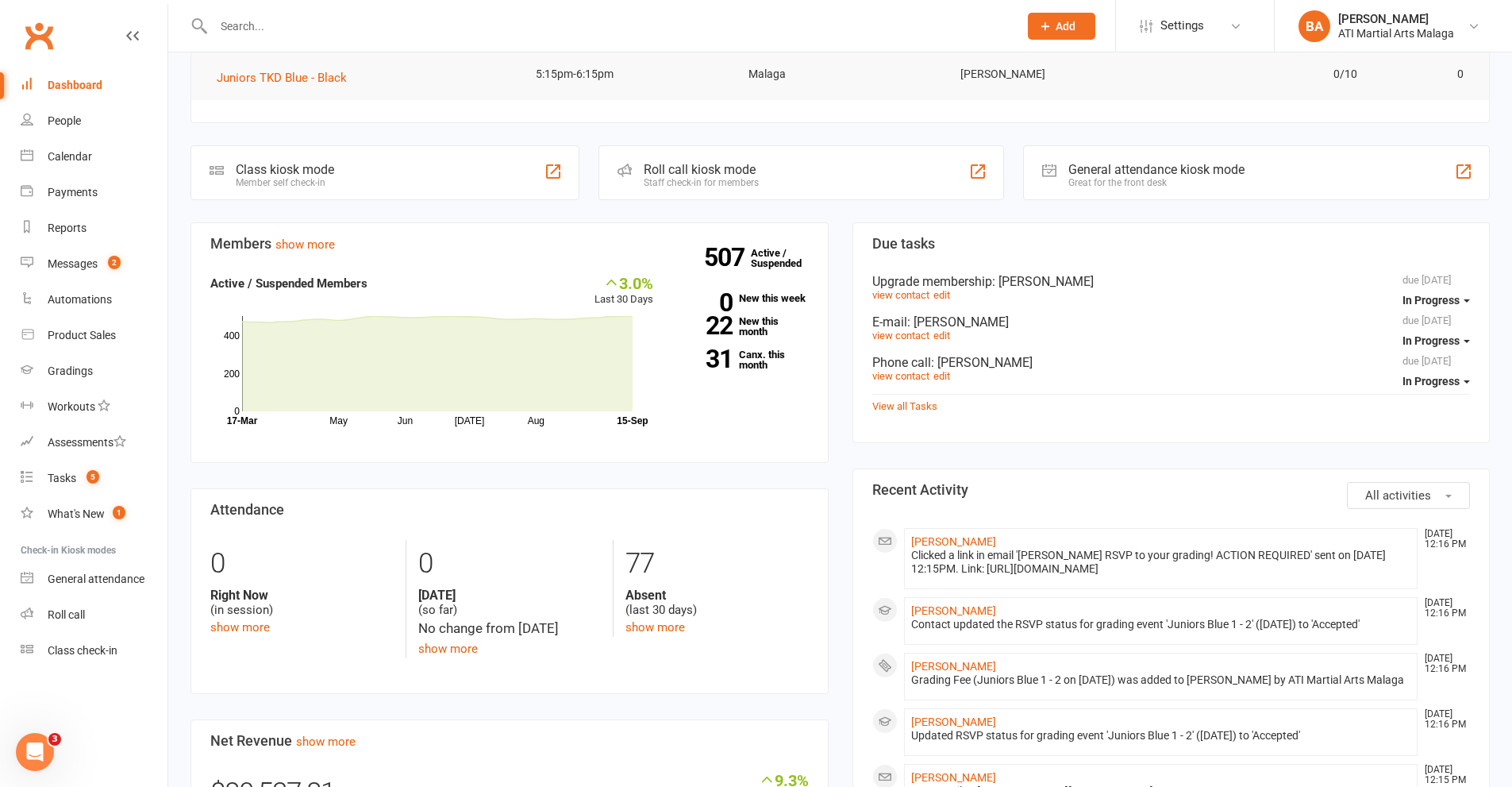
scroll to position [318, 0]
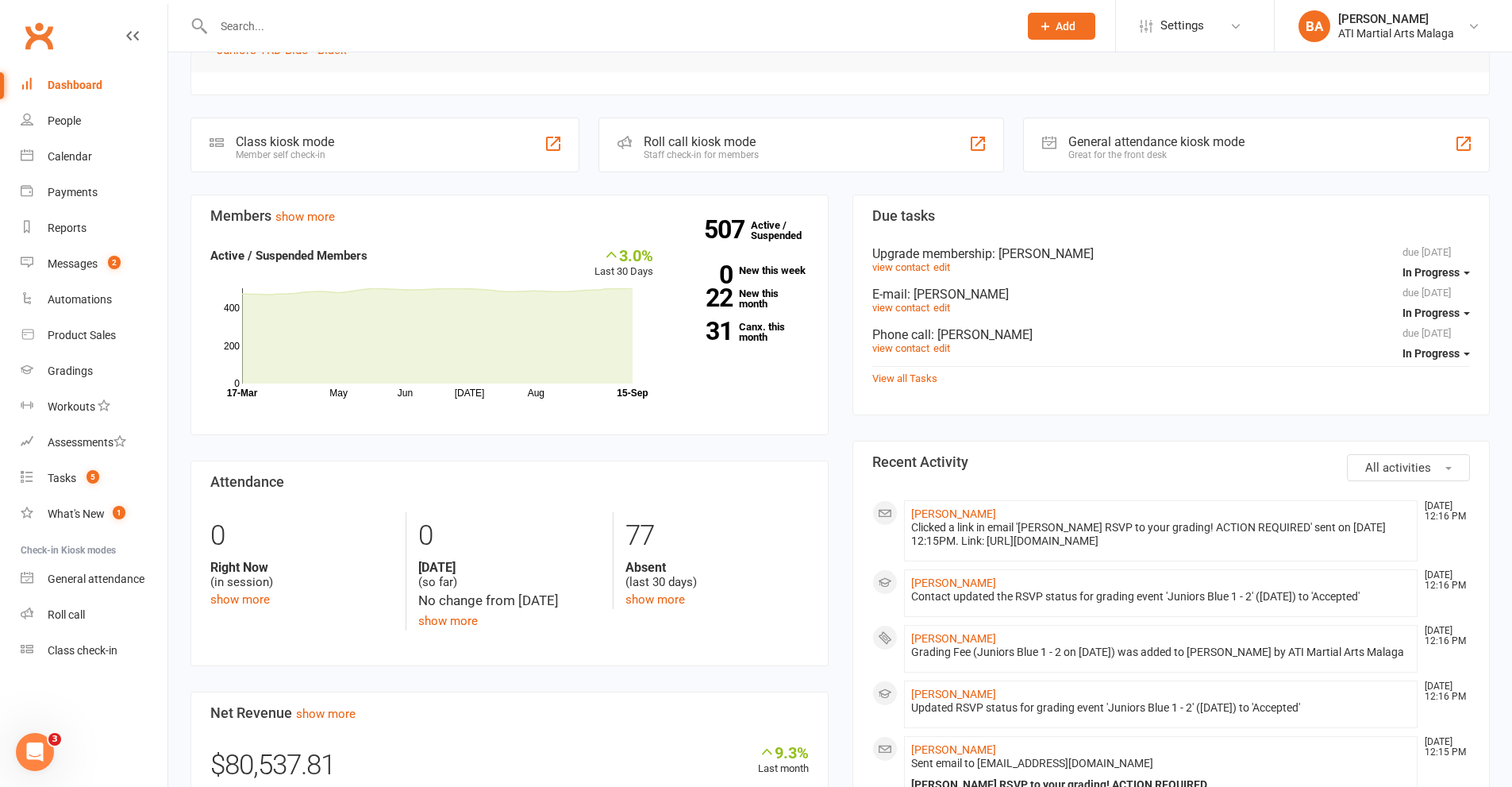
click at [834, 236] on div "Members show more 3.0% Last 30 Days Active / Suspended Members May Jun [DATE] A…" at bounding box center [510, 736] width 662 height 1084
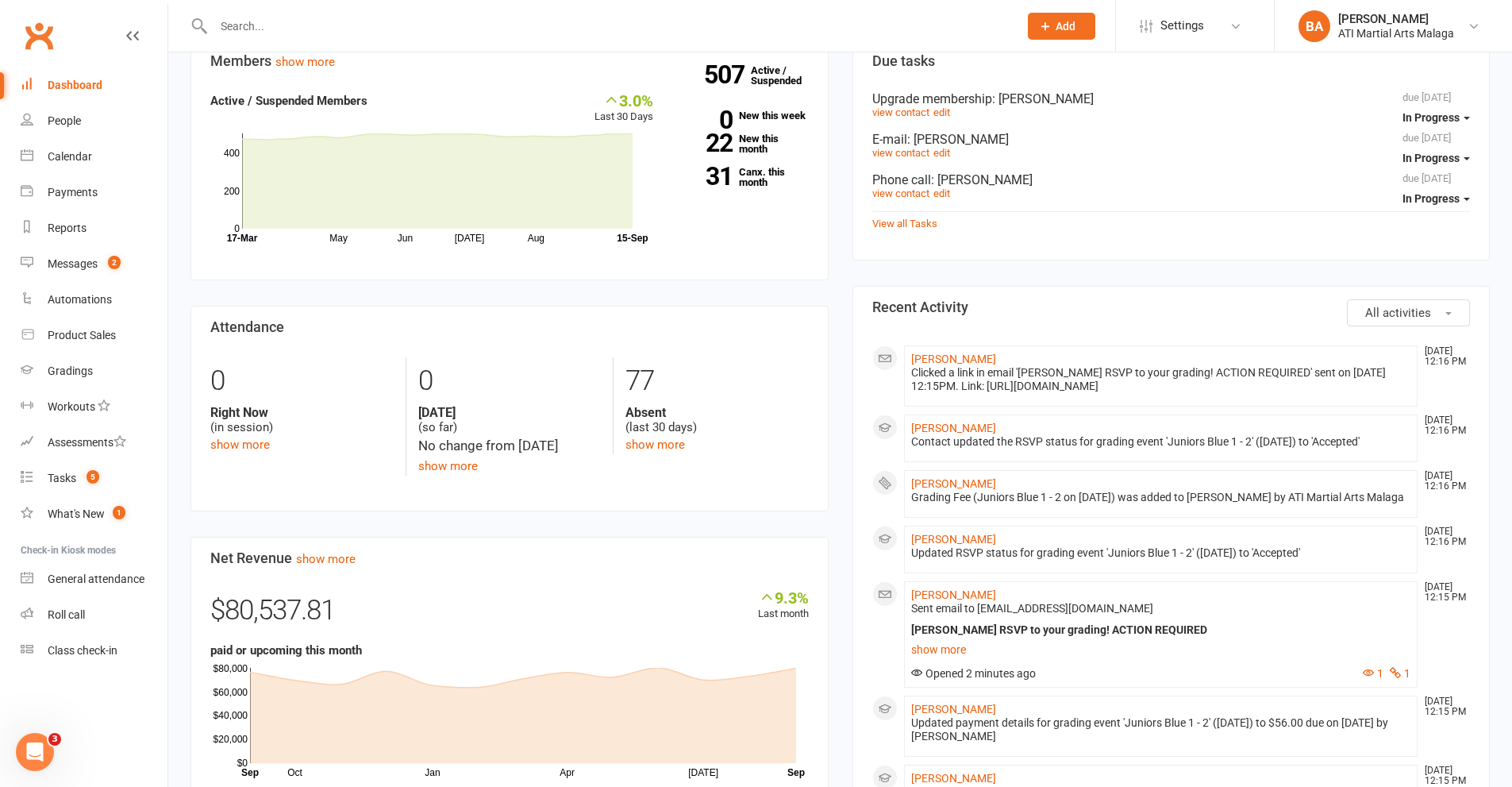
scroll to position [635, 0]
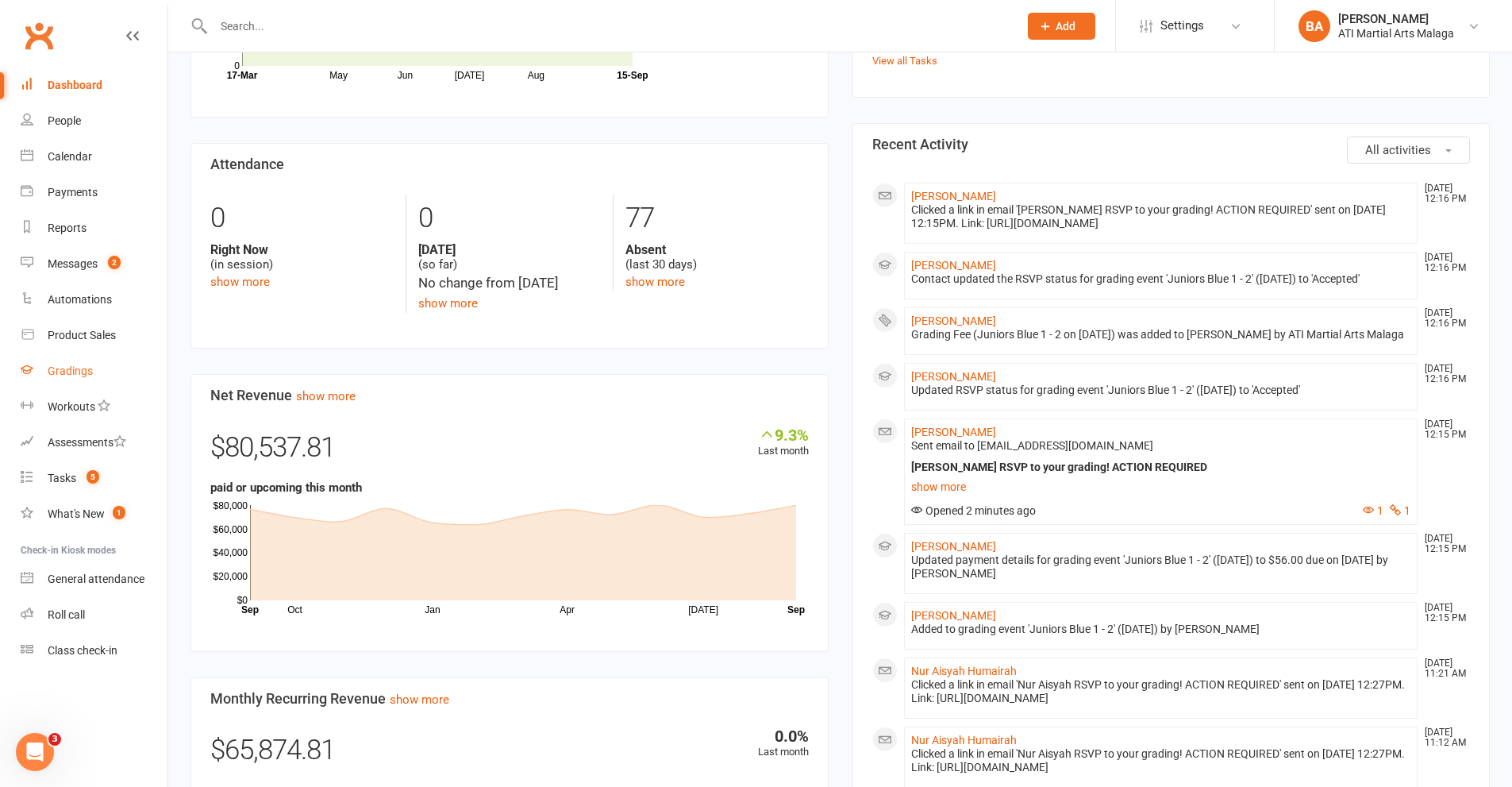
click at [94, 365] on link "Gradings" at bounding box center [94, 370] width 147 height 36
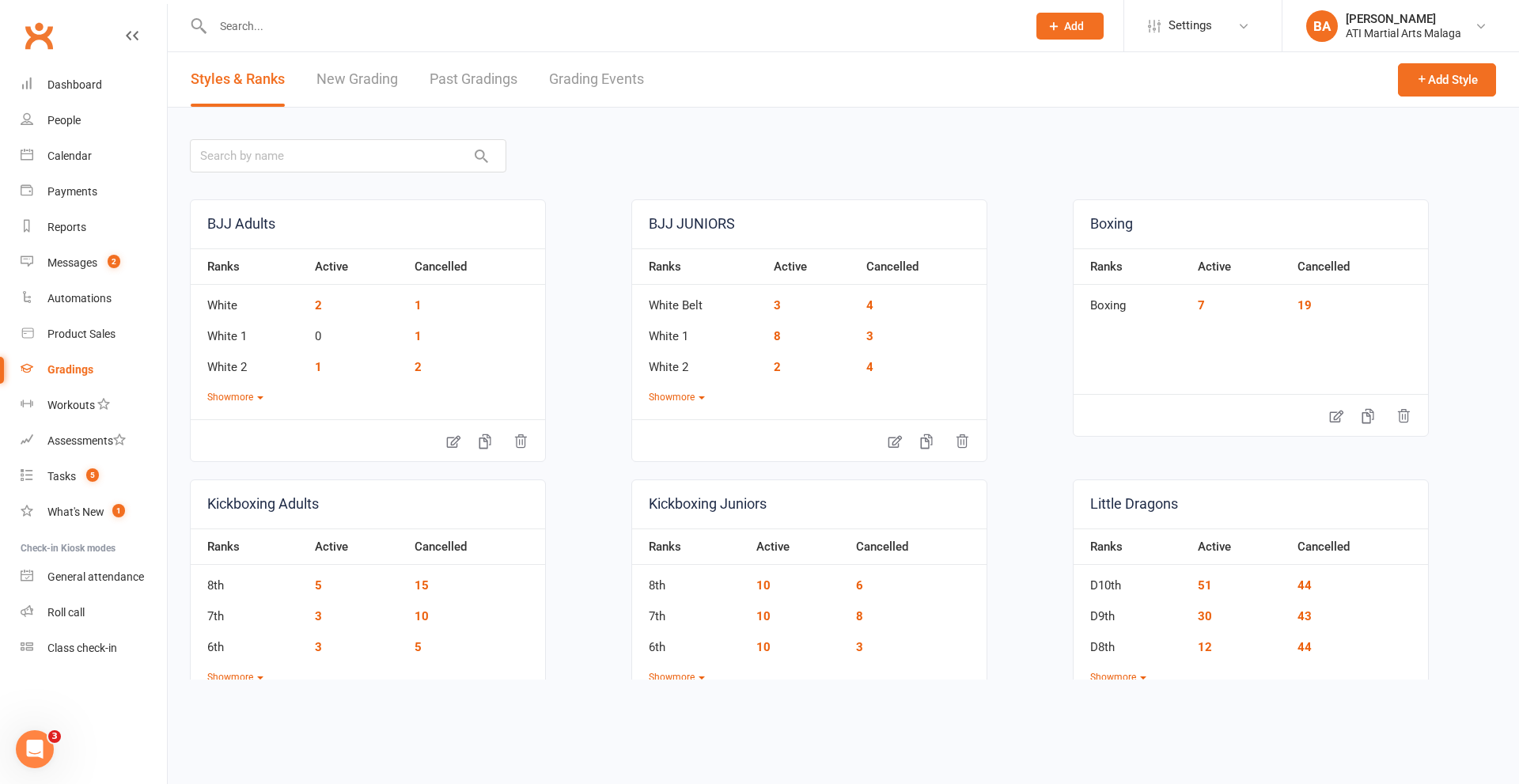
click at [572, 87] on link "Grading Events" at bounding box center [596, 79] width 95 height 54
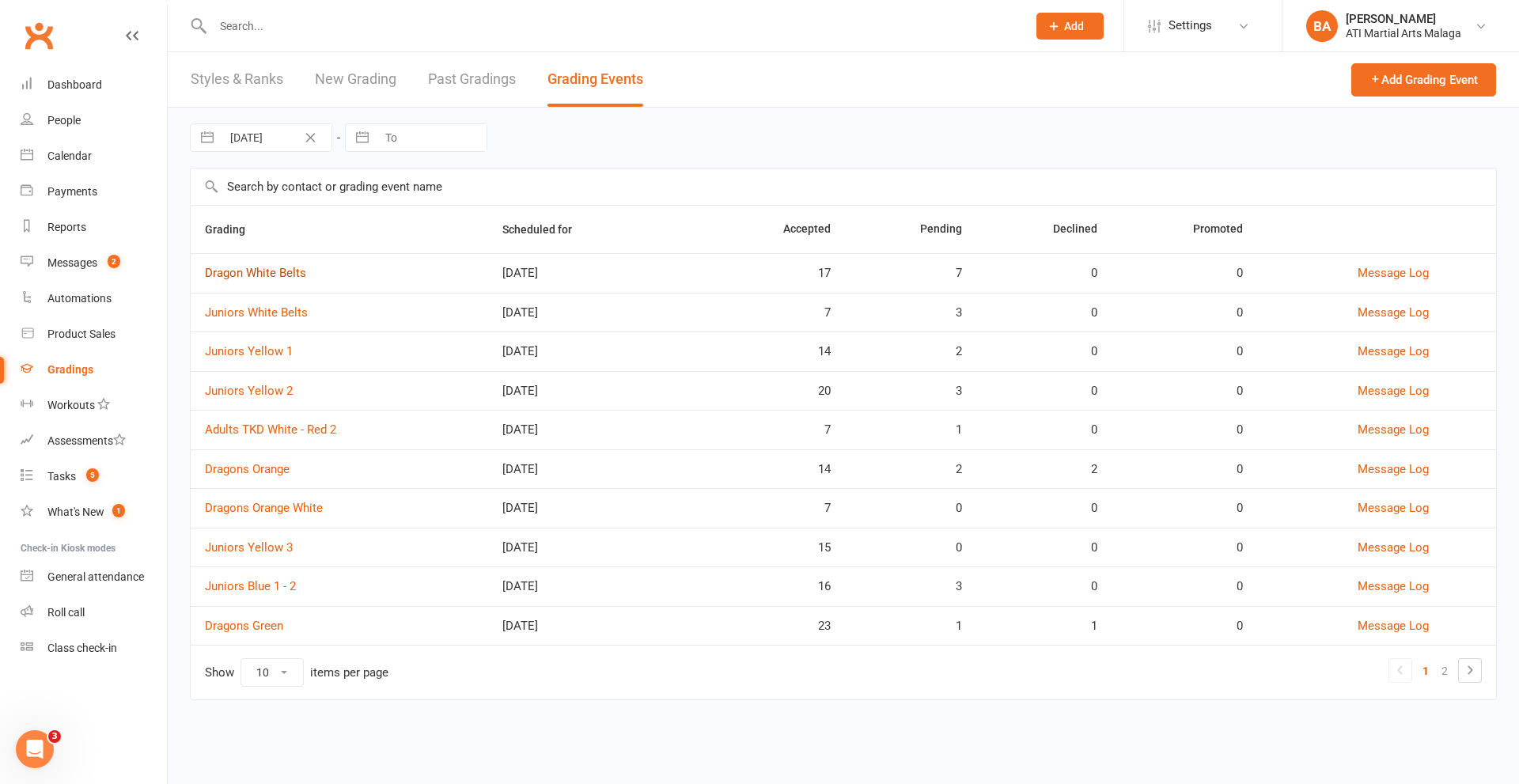
click at [294, 271] on link "Dragon White Belts" at bounding box center [255, 272] width 101 height 14
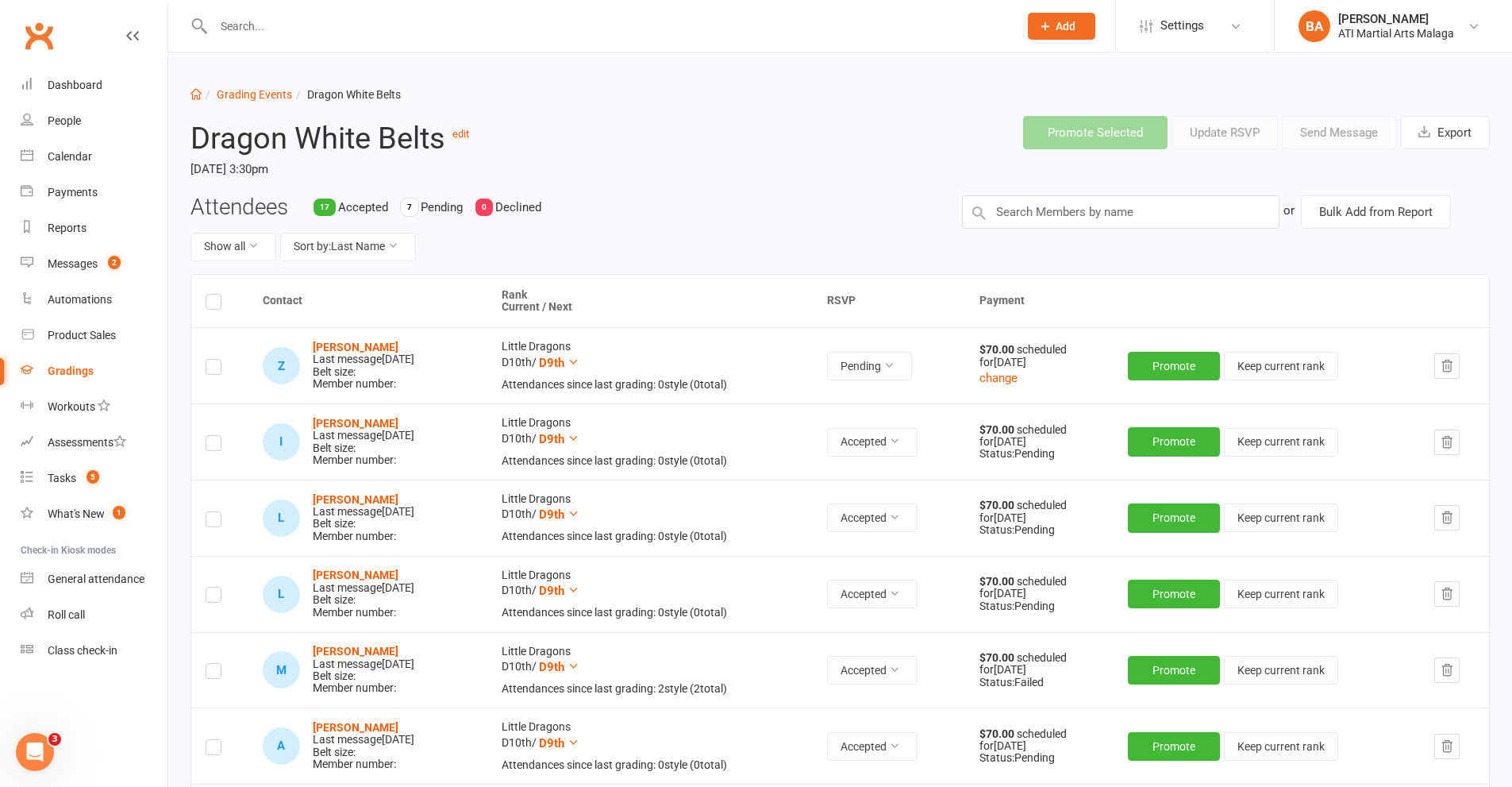
click at [215, 304] on label at bounding box center [213, 304] width 16 height 0
click at [215, 294] on input "checkbox" at bounding box center [213, 294] width 16 height 0
click at [38, 94] on link "Dashboard" at bounding box center [94, 85] width 147 height 36
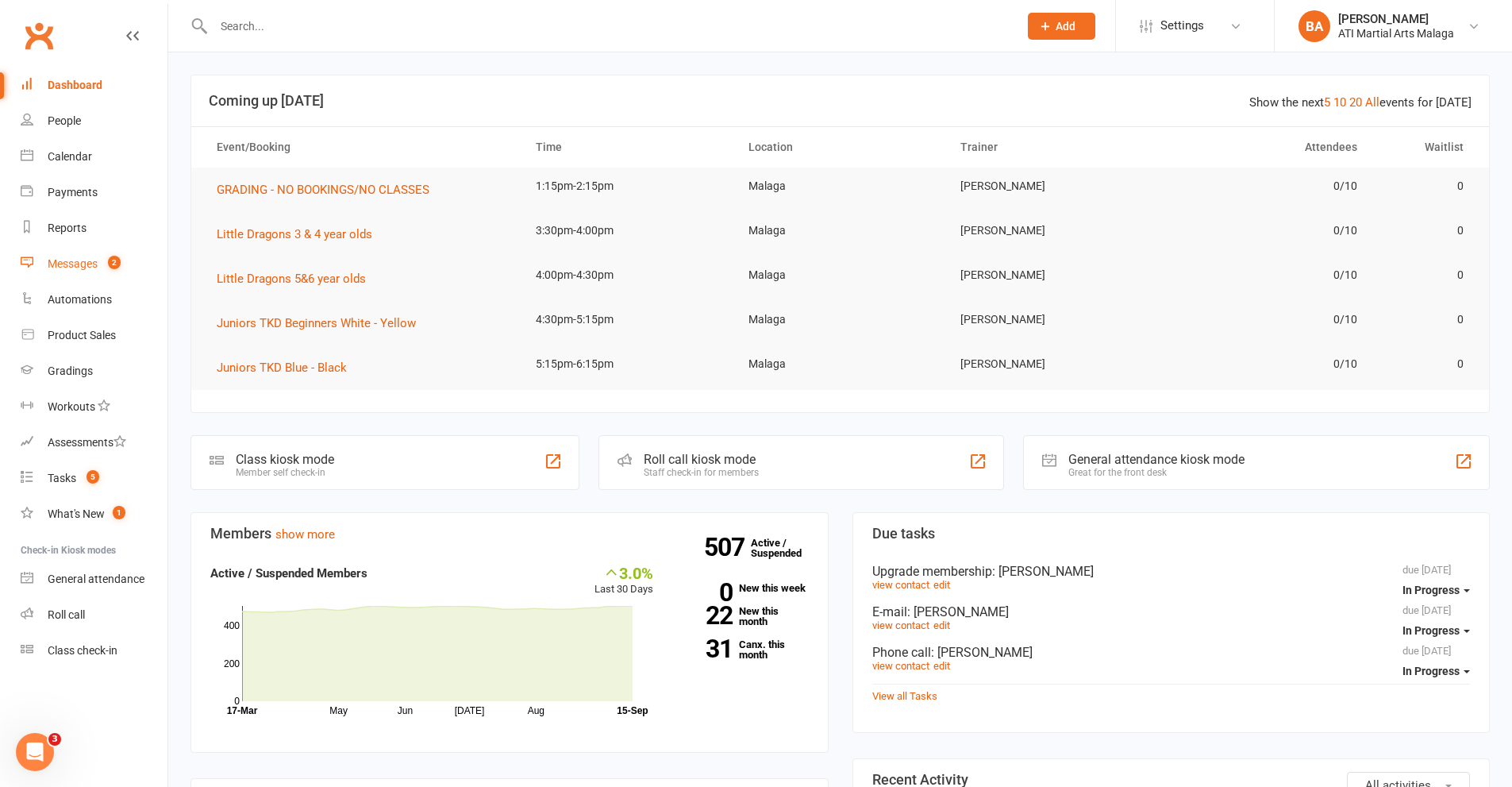
click at [89, 267] on div "Messages" at bounding box center [73, 263] width 50 height 13
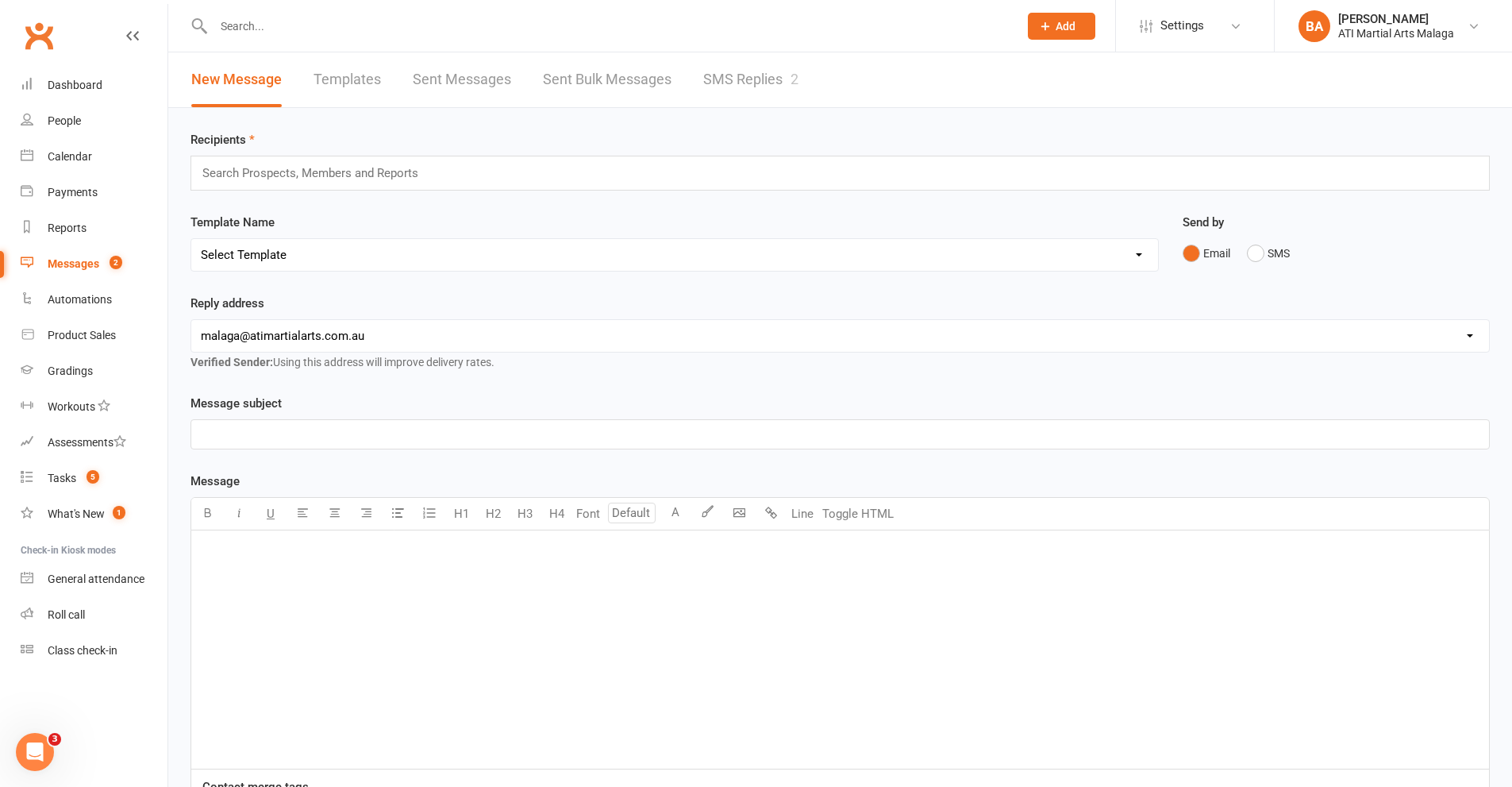
click at [358, 173] on input "text" at bounding box center [318, 173] width 233 height 21
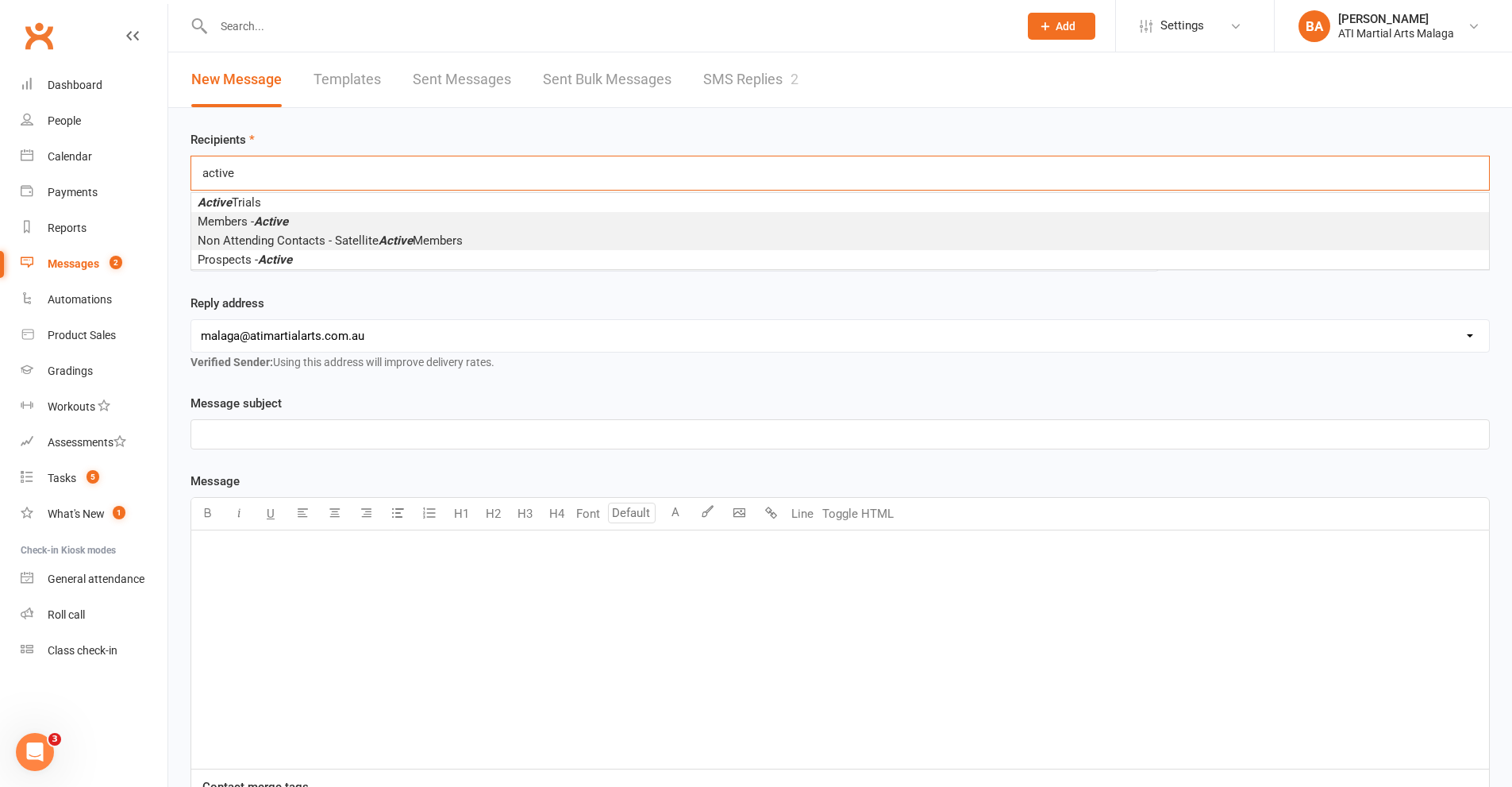
type input "active"
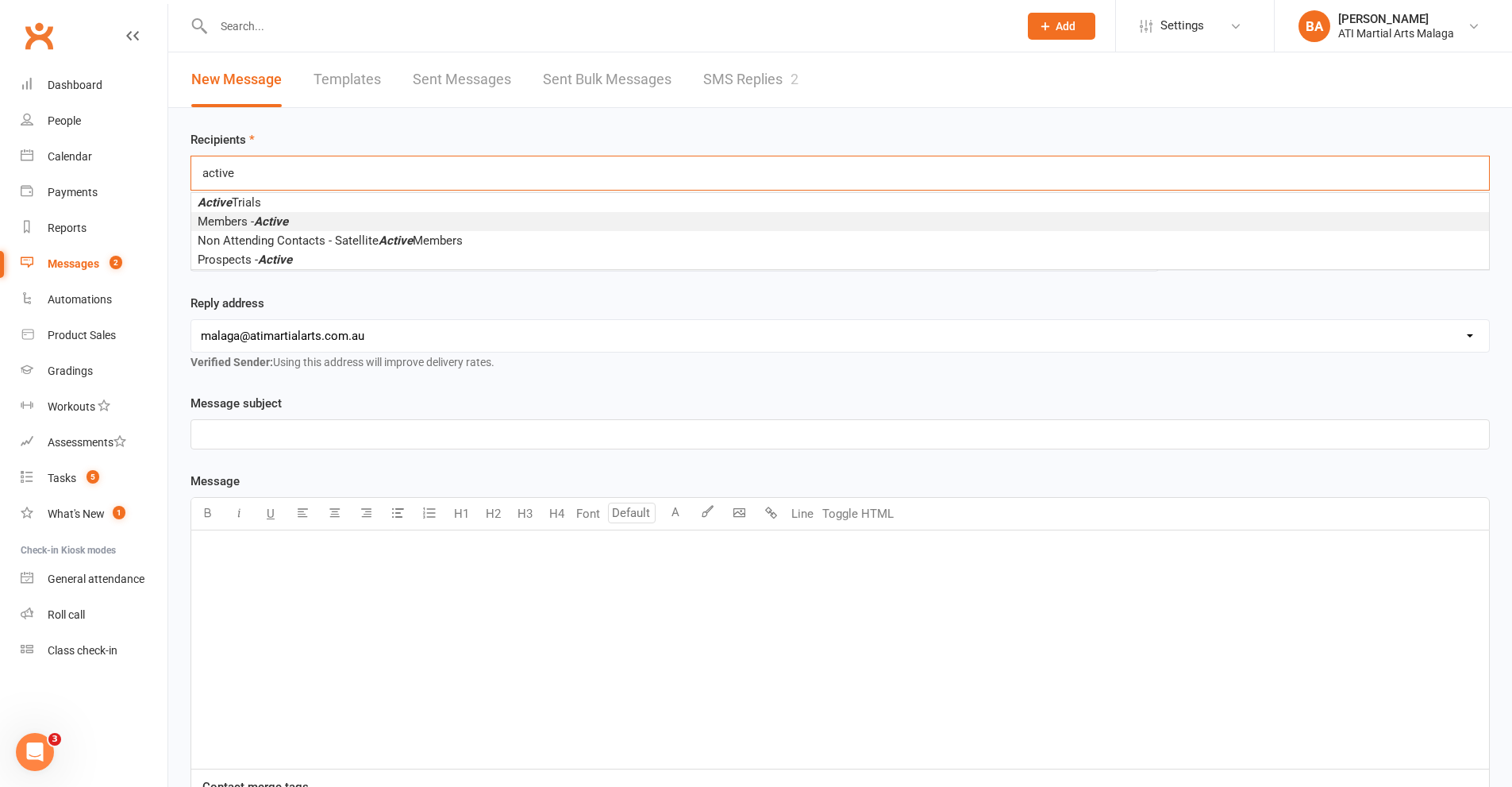
click at [274, 222] on em "Active" at bounding box center [271, 221] width 34 height 14
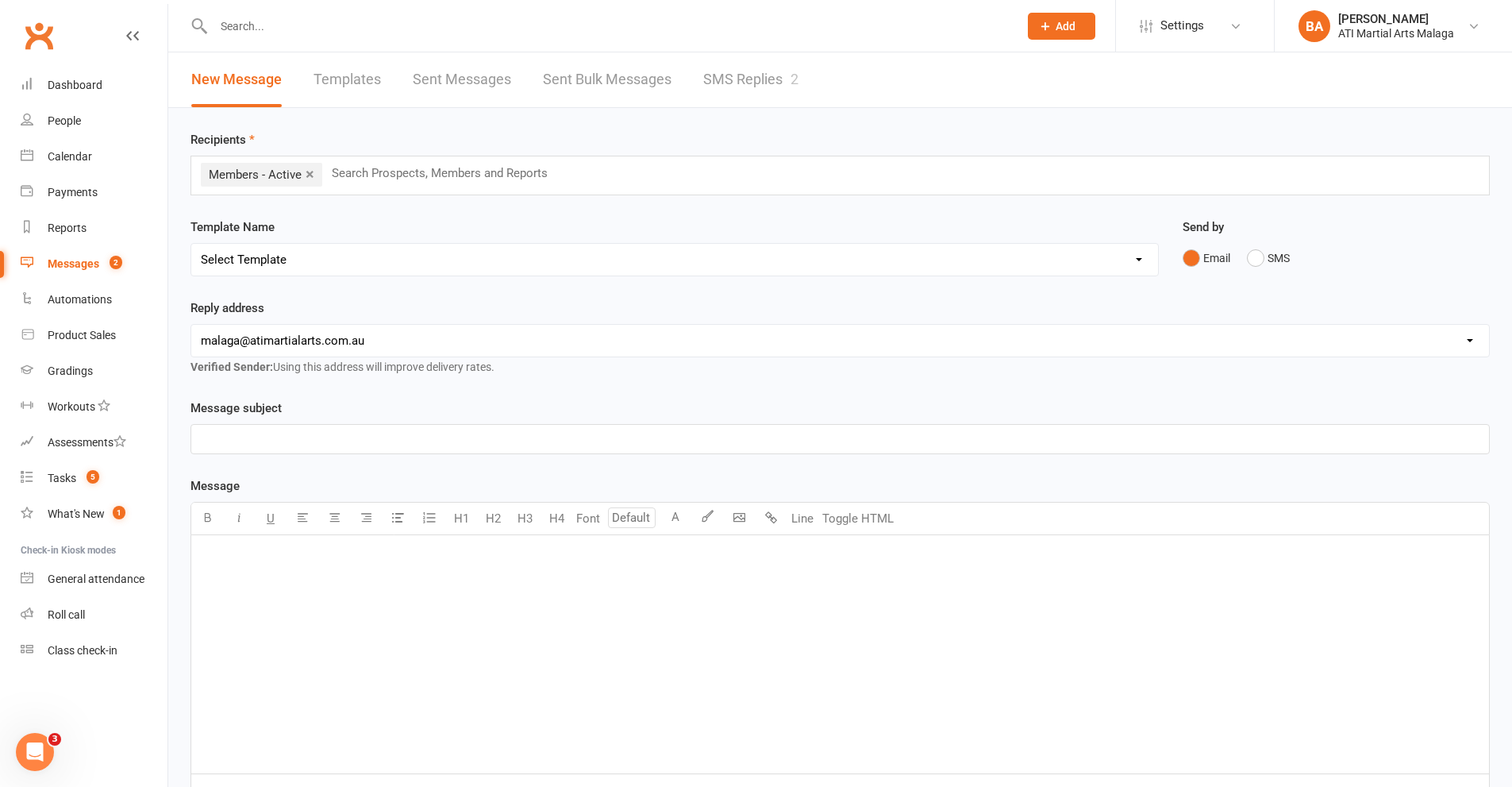
click at [317, 436] on p "﻿" at bounding box center [841, 438] width 1279 height 19
click at [394, 579] on div "﻿" at bounding box center [840, 654] width 1298 height 238
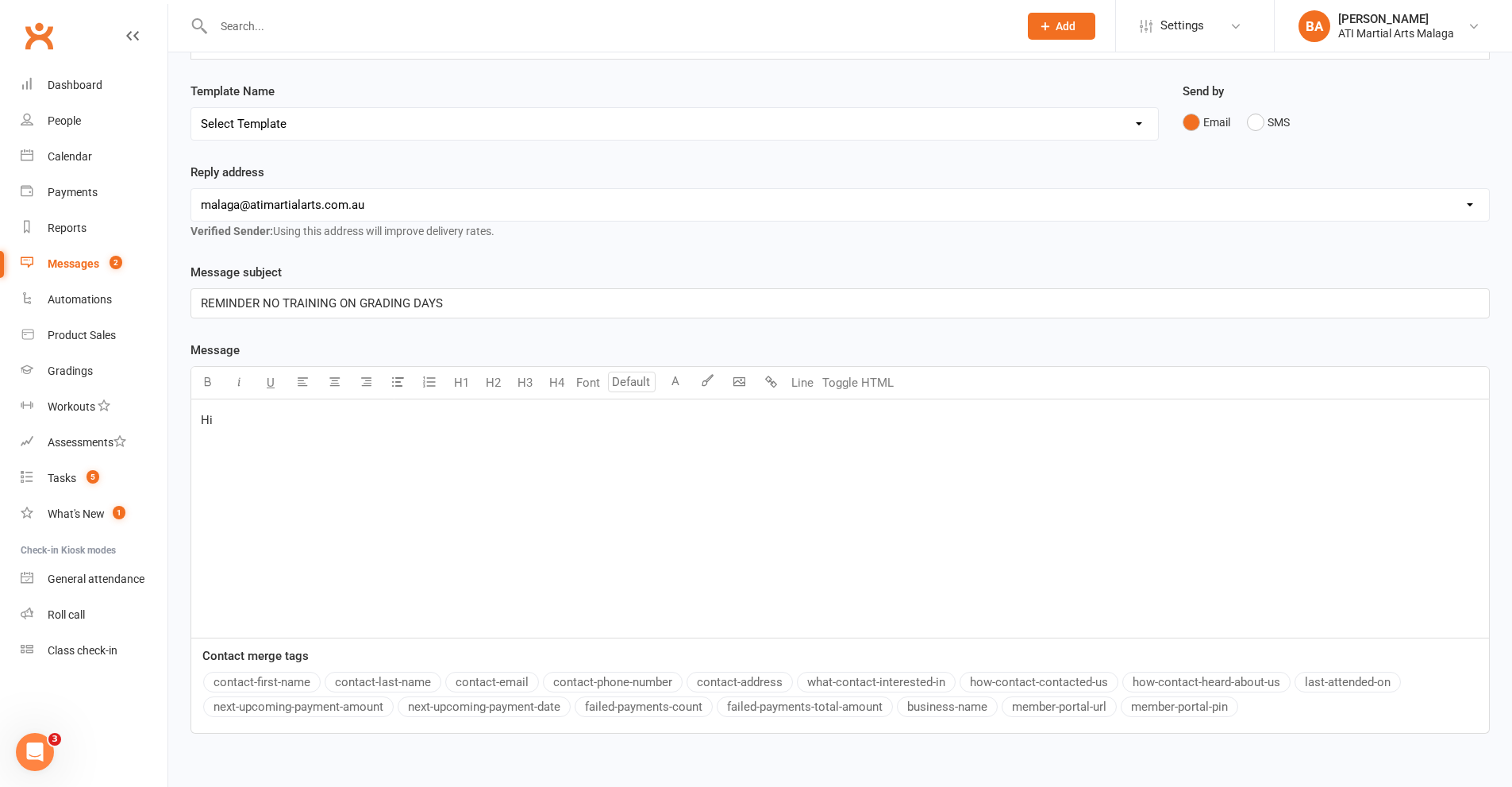
scroll to position [225, 0]
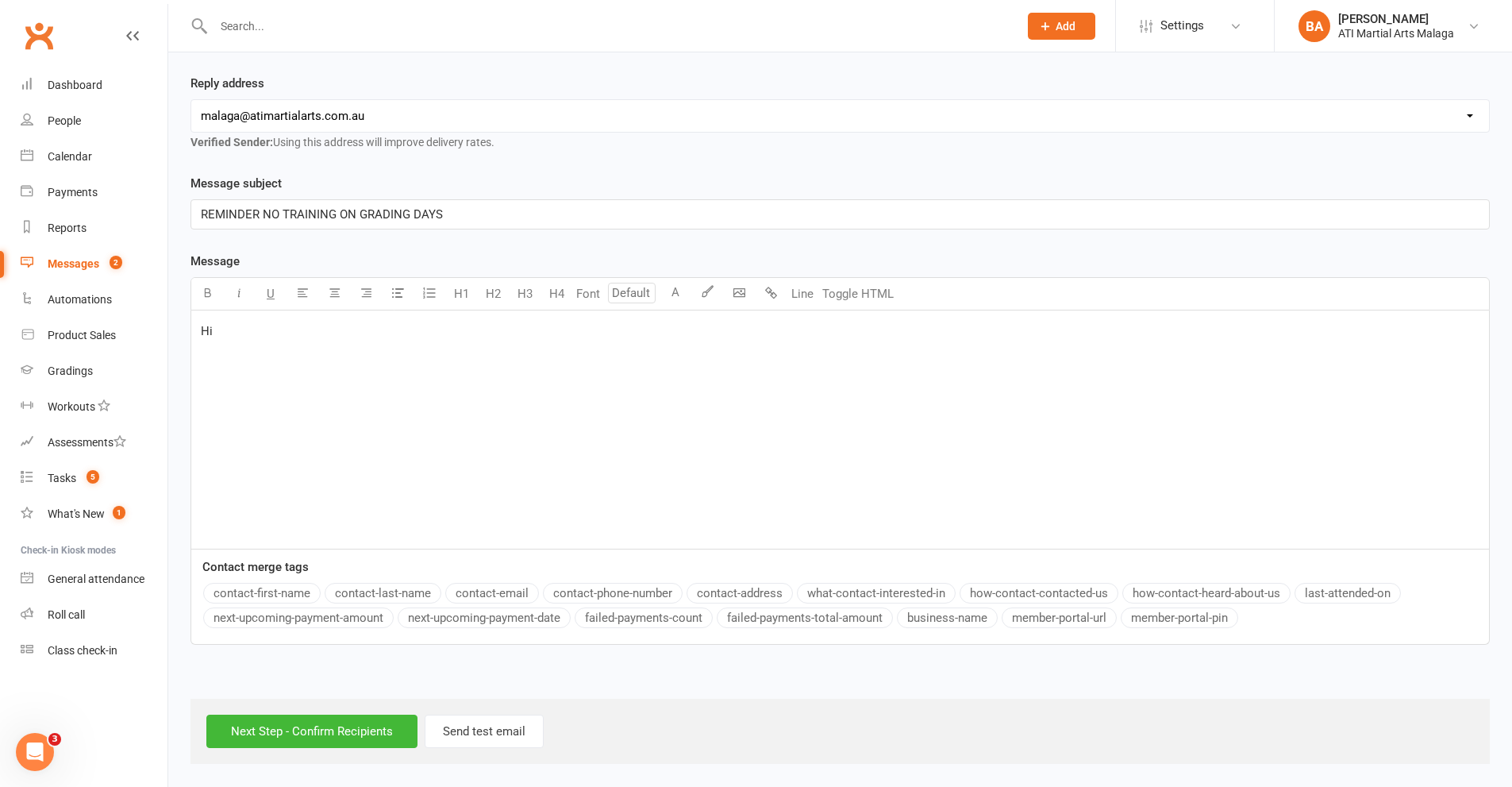
click at [260, 589] on button "contact-first-name" at bounding box center [261, 593] width 117 height 21
click at [684, 396] on div "Hi ﻿ {contact-first-name} , ﻿ We just wanted to remind you that there is NO tra…" at bounding box center [840, 429] width 1298 height 238
drag, startPoint x: 661, startPoint y: 383, endPoint x: 632, endPoint y: 372, distance: 31.0
click at [632, 372] on p "We just wanted to remind you that there is NO training on Grading days this wee…" at bounding box center [841, 381] width 1279 height 19
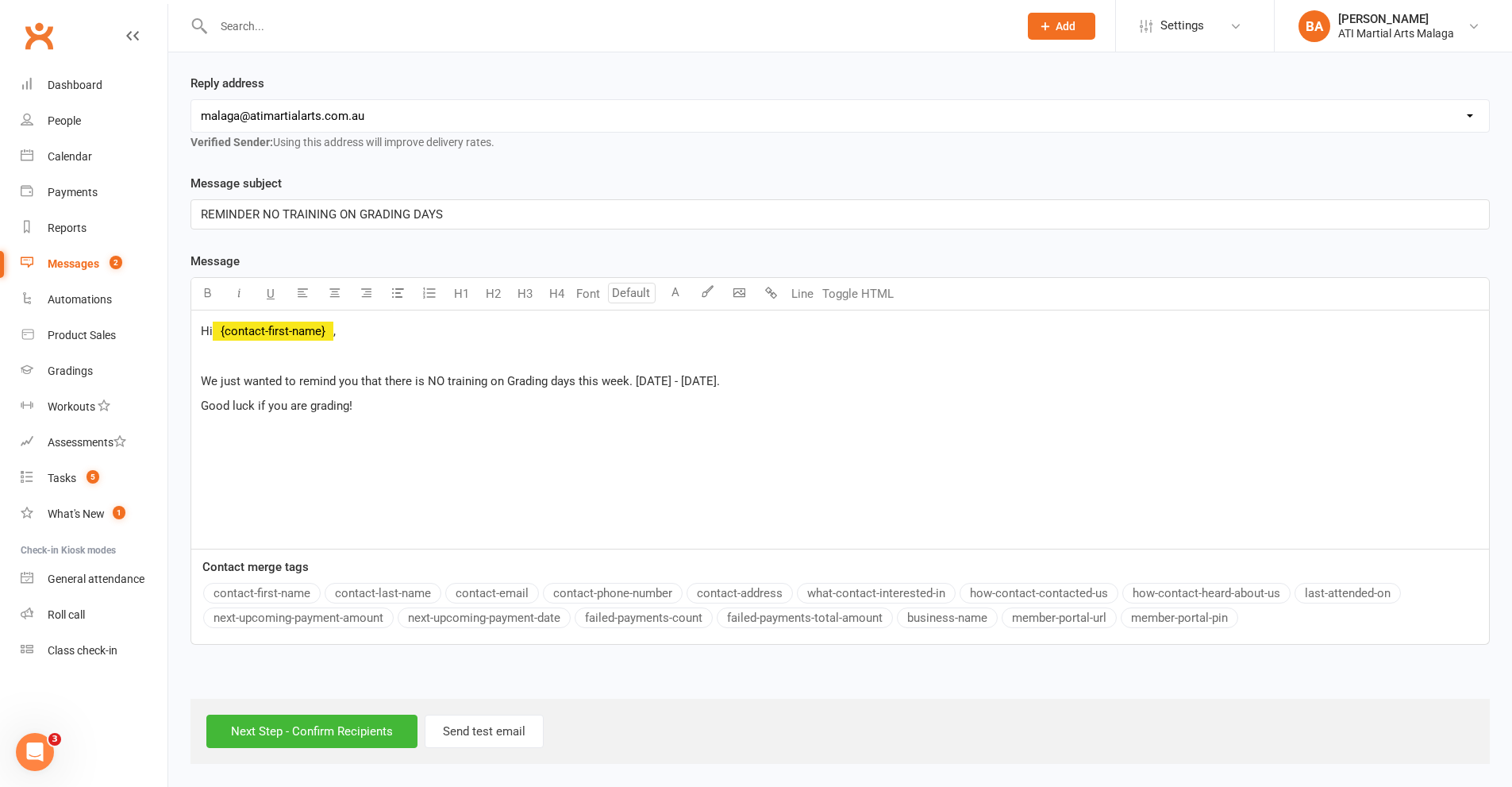
click at [310, 401] on span "Good luck if you are grading!" at bounding box center [277, 405] width 152 height 14
drag, startPoint x: 426, startPoint y: 409, endPoint x: 412, endPoint y: 402, distance: 15.7
click at [412, 402] on span "Good luck if you are attending your grading!" at bounding box center [316, 405] width 230 height 14
drag, startPoint x: 589, startPoint y: 401, endPoint x: 201, endPoint y: 405, distance: 388.0
click at [201, 405] on p "Good luck if you are attending your graduation this week!" at bounding box center [841, 406] width 1279 height 19
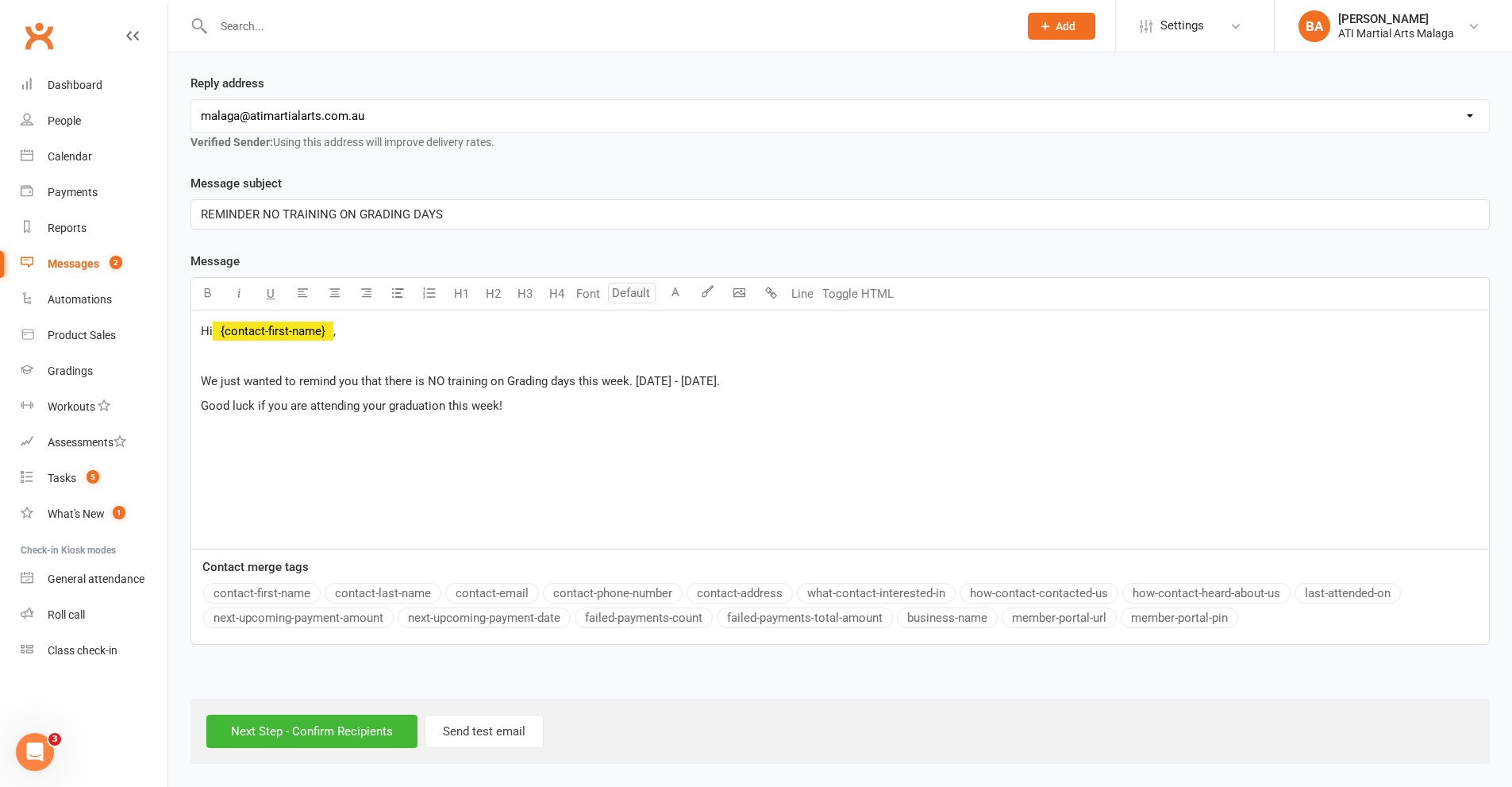
click at [201, 405] on span "Good luck if you are attending your graduation this week!" at bounding box center [352, 405] width 302 height 14
drag, startPoint x: 690, startPoint y: 418, endPoint x: 197, endPoint y: 404, distance: 493.2
click at [197, 404] on div "Hi ﻿ {contact-first-name} , ﻿ We just wanted to remind you that there is NO tra…" at bounding box center [840, 429] width 1298 height 238
click at [388, 356] on p "﻿" at bounding box center [841, 355] width 1279 height 19
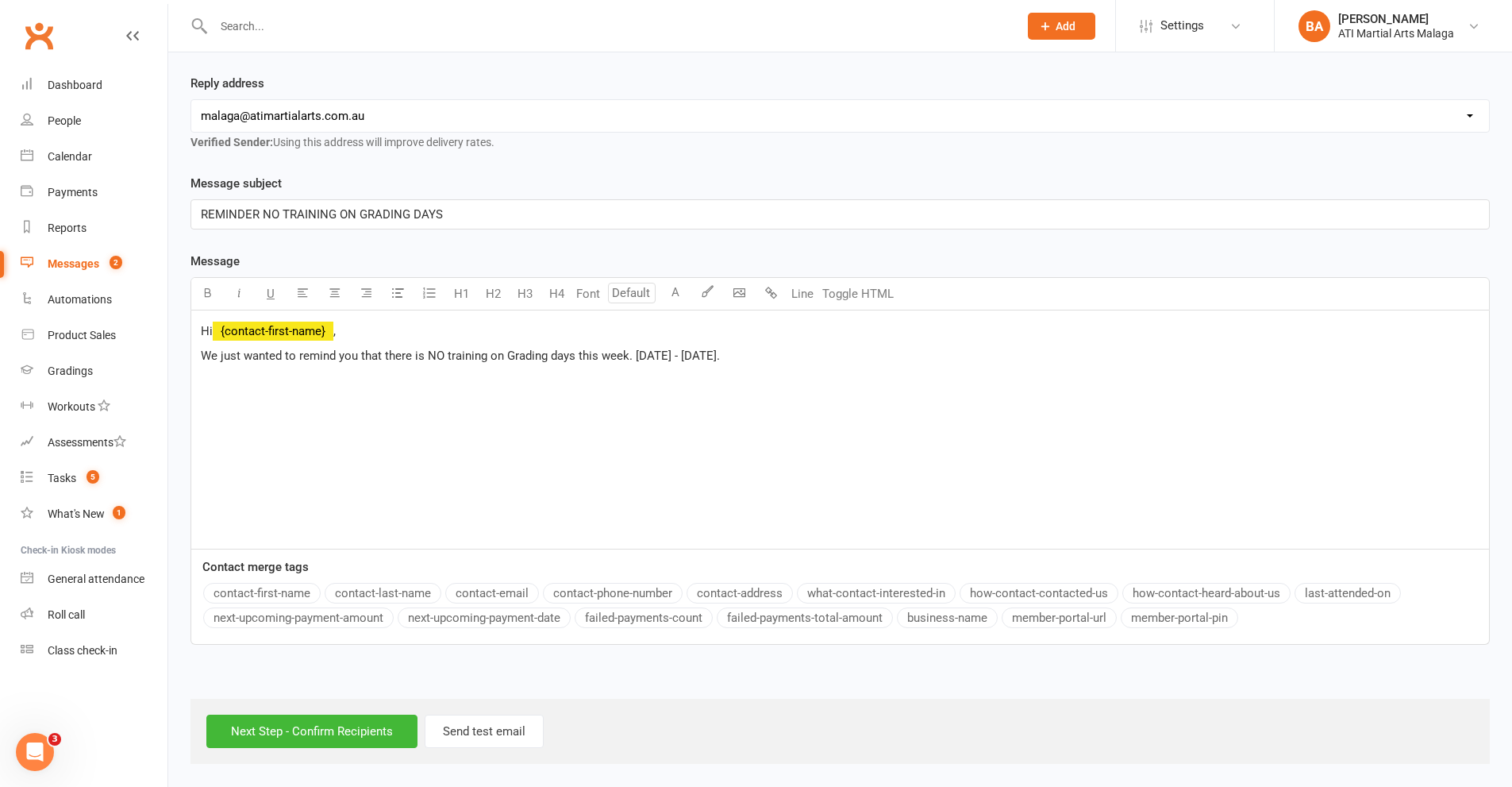
click at [845, 355] on p "We just wanted to remind you that there is NO training on Grading days this wee…" at bounding box center [841, 355] width 1279 height 19
click at [738, 292] on body "Prospect Member Non-attending contact Class / event Appointment Grading event T…" at bounding box center [756, 272] width 1512 height 985
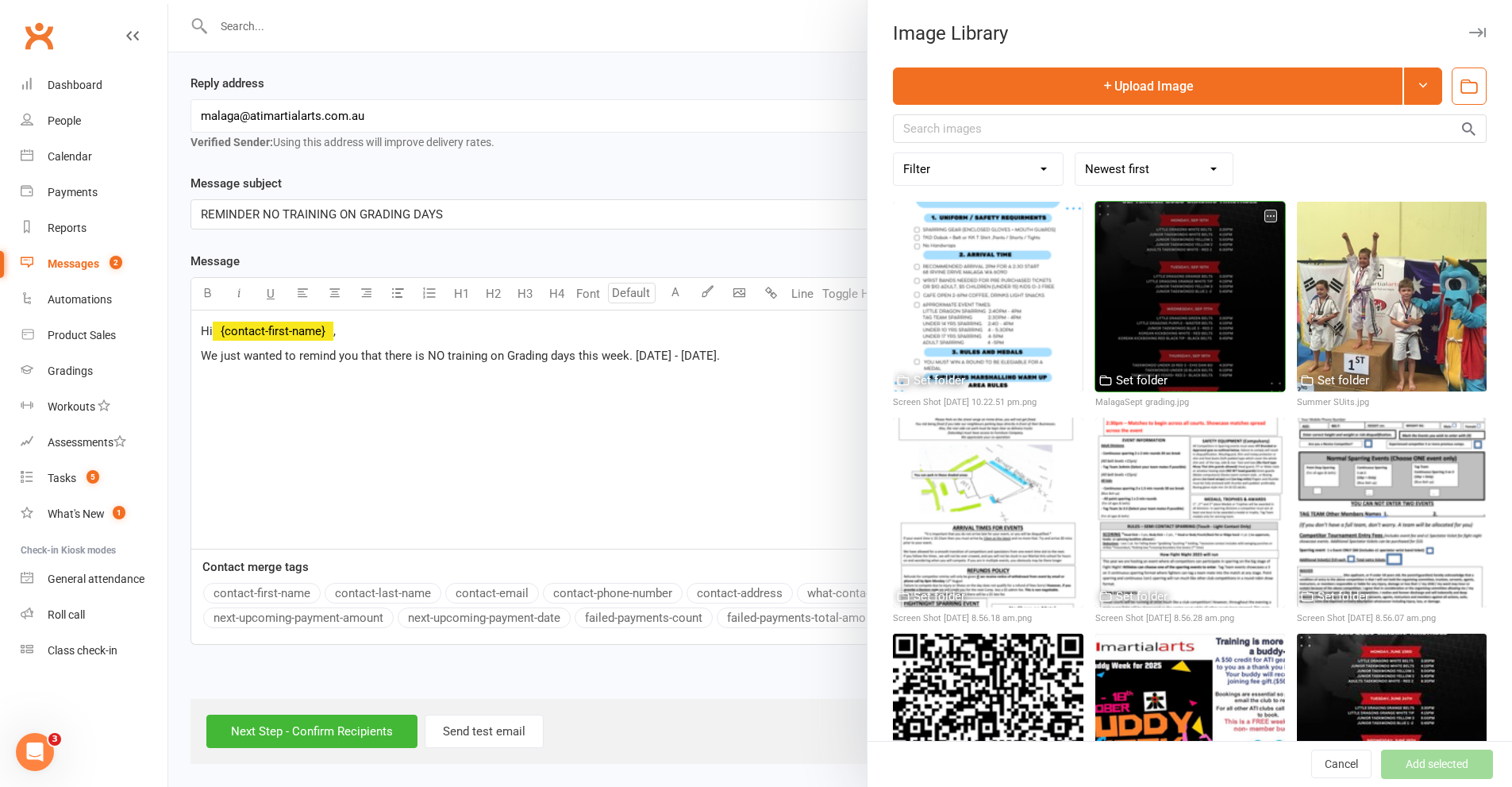
click at [1212, 284] on div at bounding box center [1190, 297] width 189 height 189
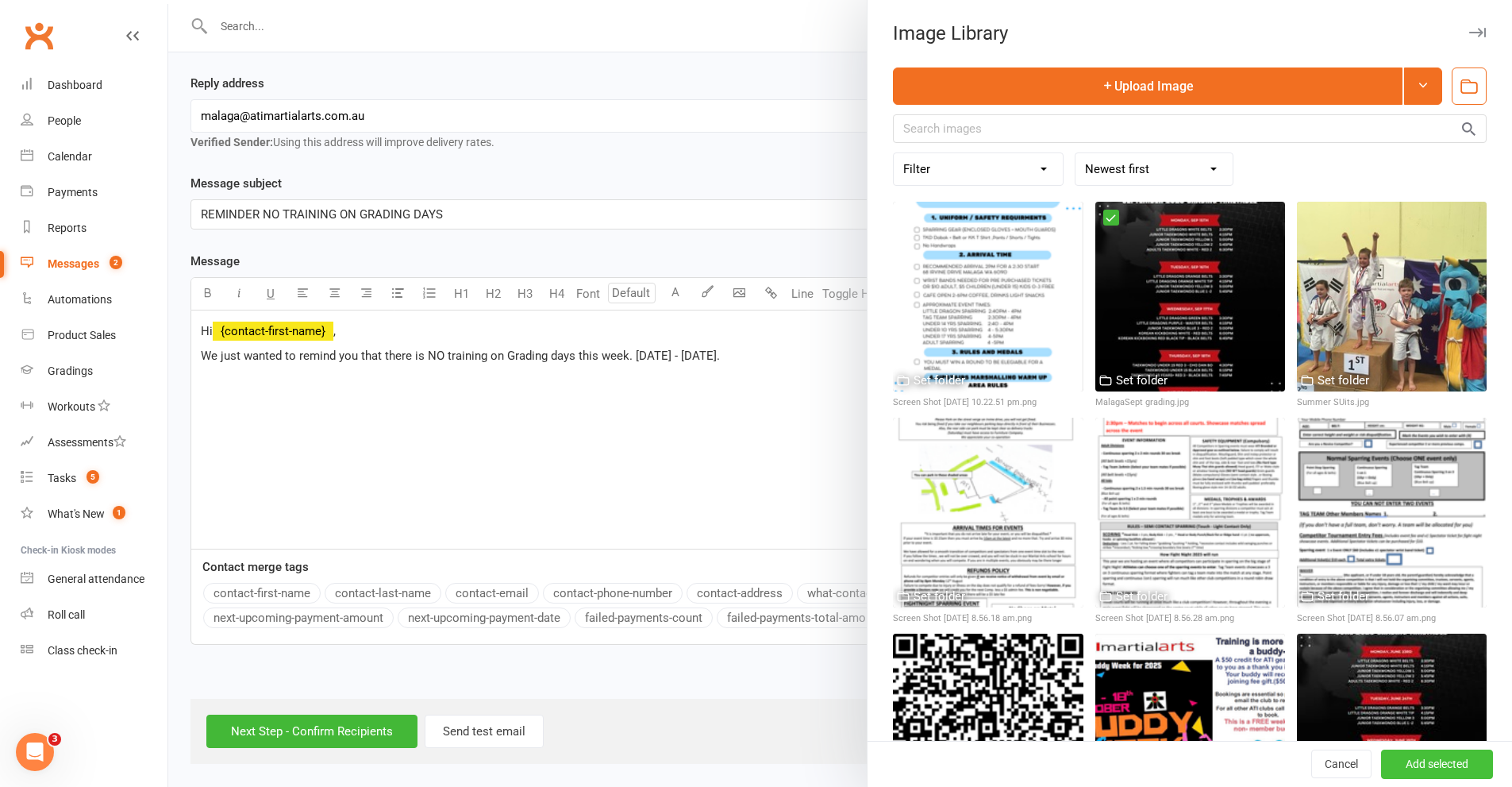
click at [1415, 759] on button "Add selected" at bounding box center [1437, 764] width 112 height 28
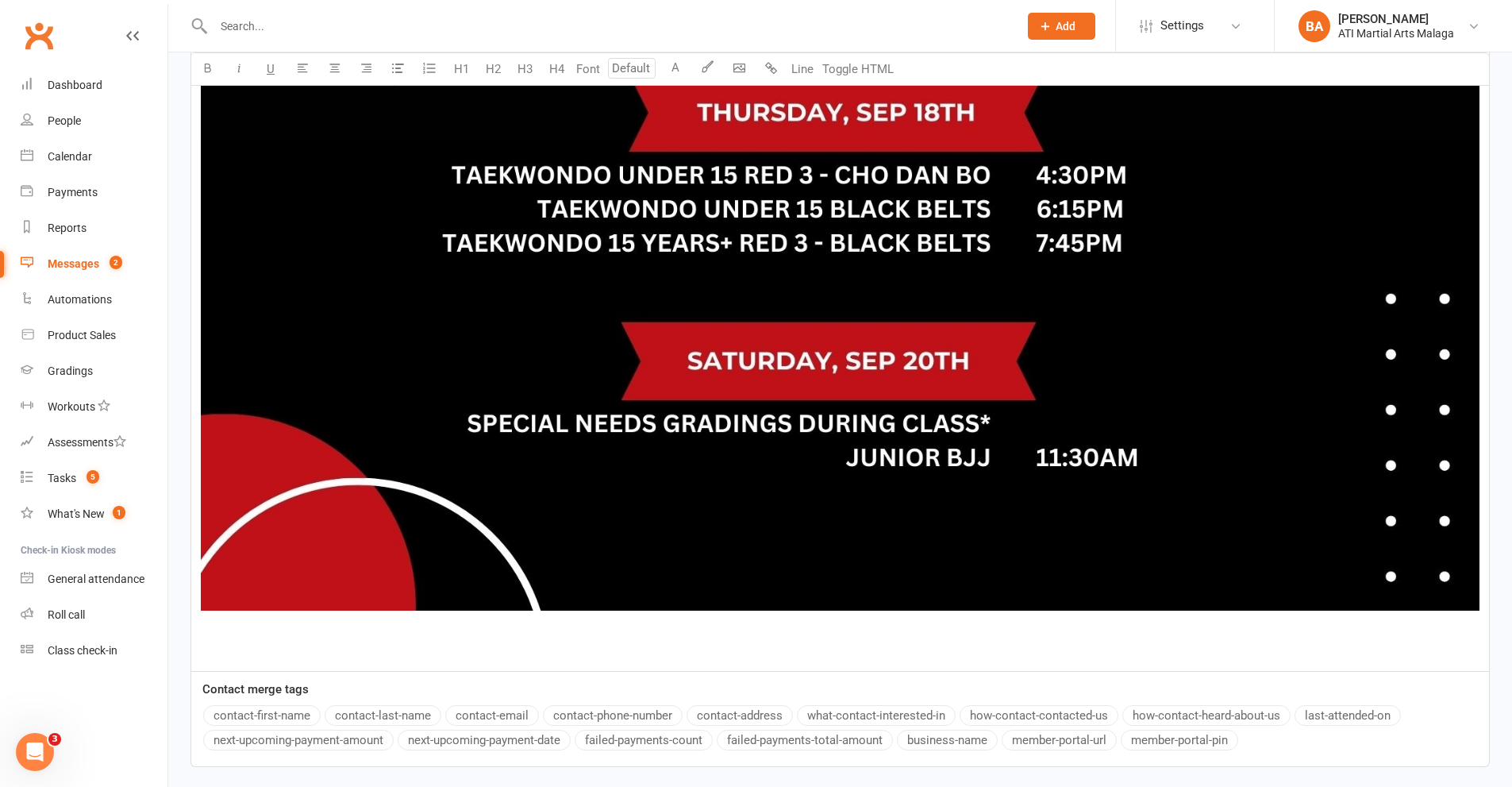
scroll to position [1892, 0]
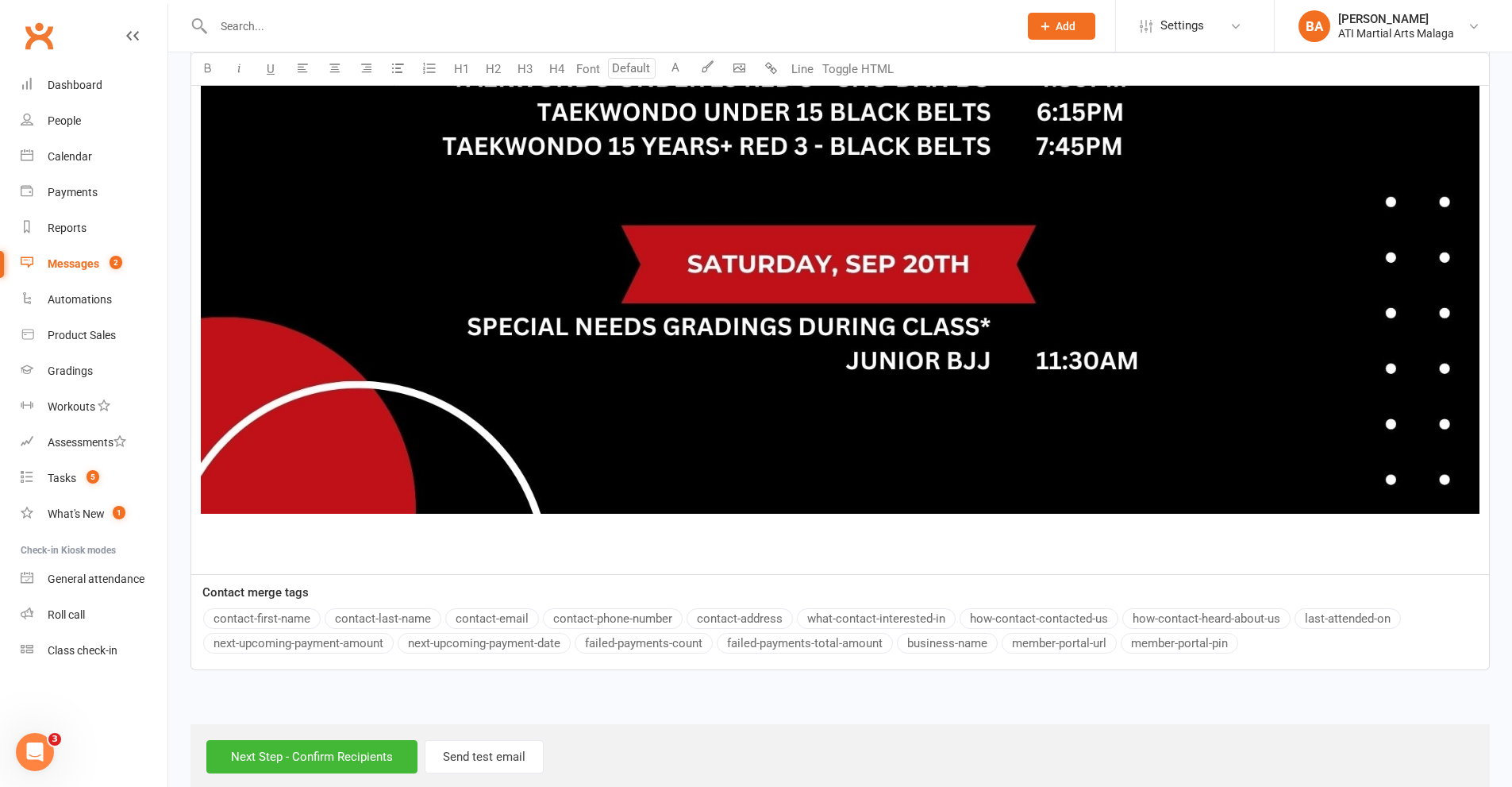
click at [788, 554] on span "25%" at bounding box center [787, 550] width 46 height 28
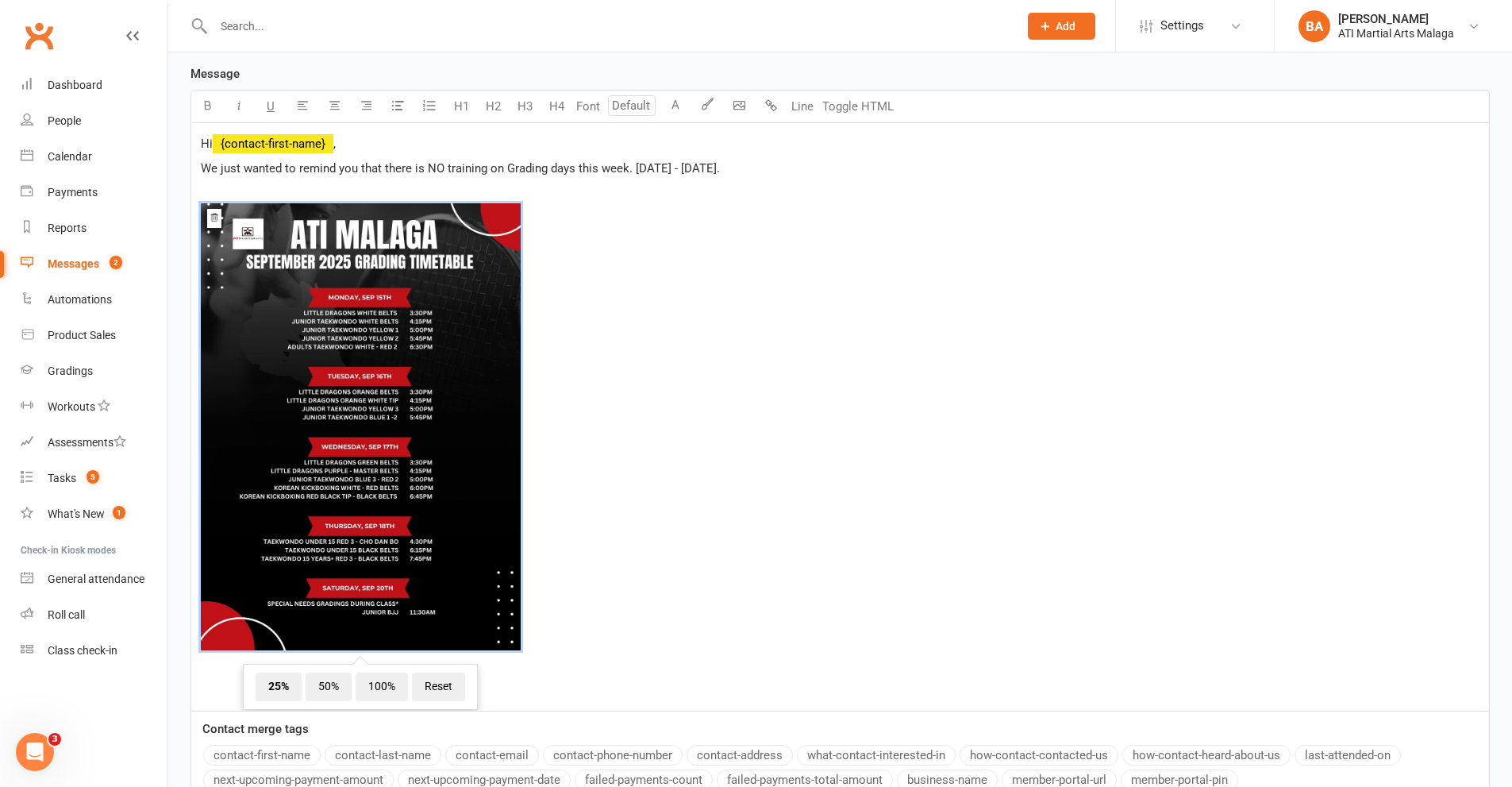
scroll to position [178, 0]
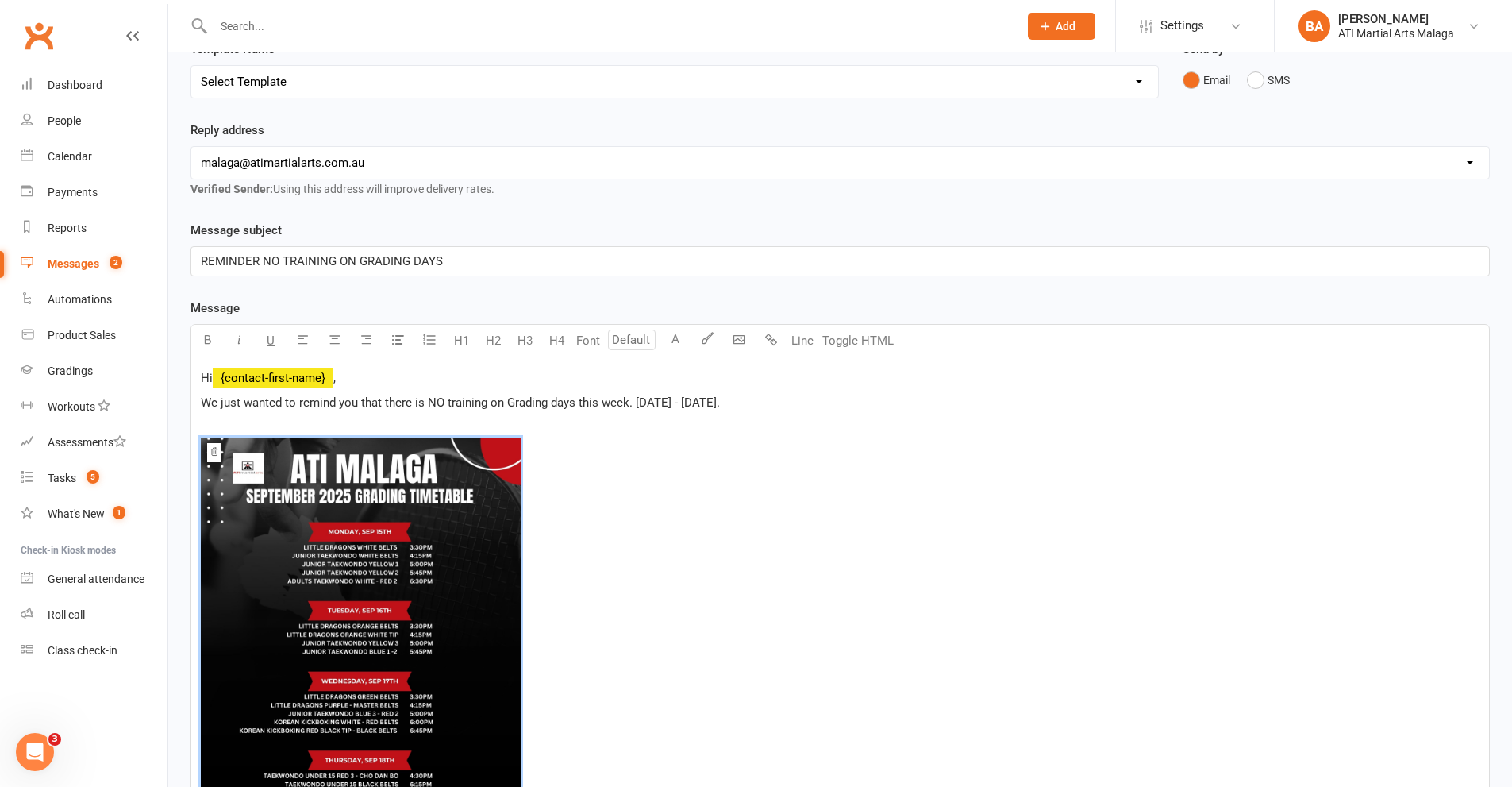
click at [569, 457] on span "﻿ 25% 50% 100% Reset" at bounding box center [841, 664] width 1279 height 453
click at [871, 405] on p "We just wanted to remind you that there is NO training on Grading days this wee…" at bounding box center [841, 402] width 1279 height 19
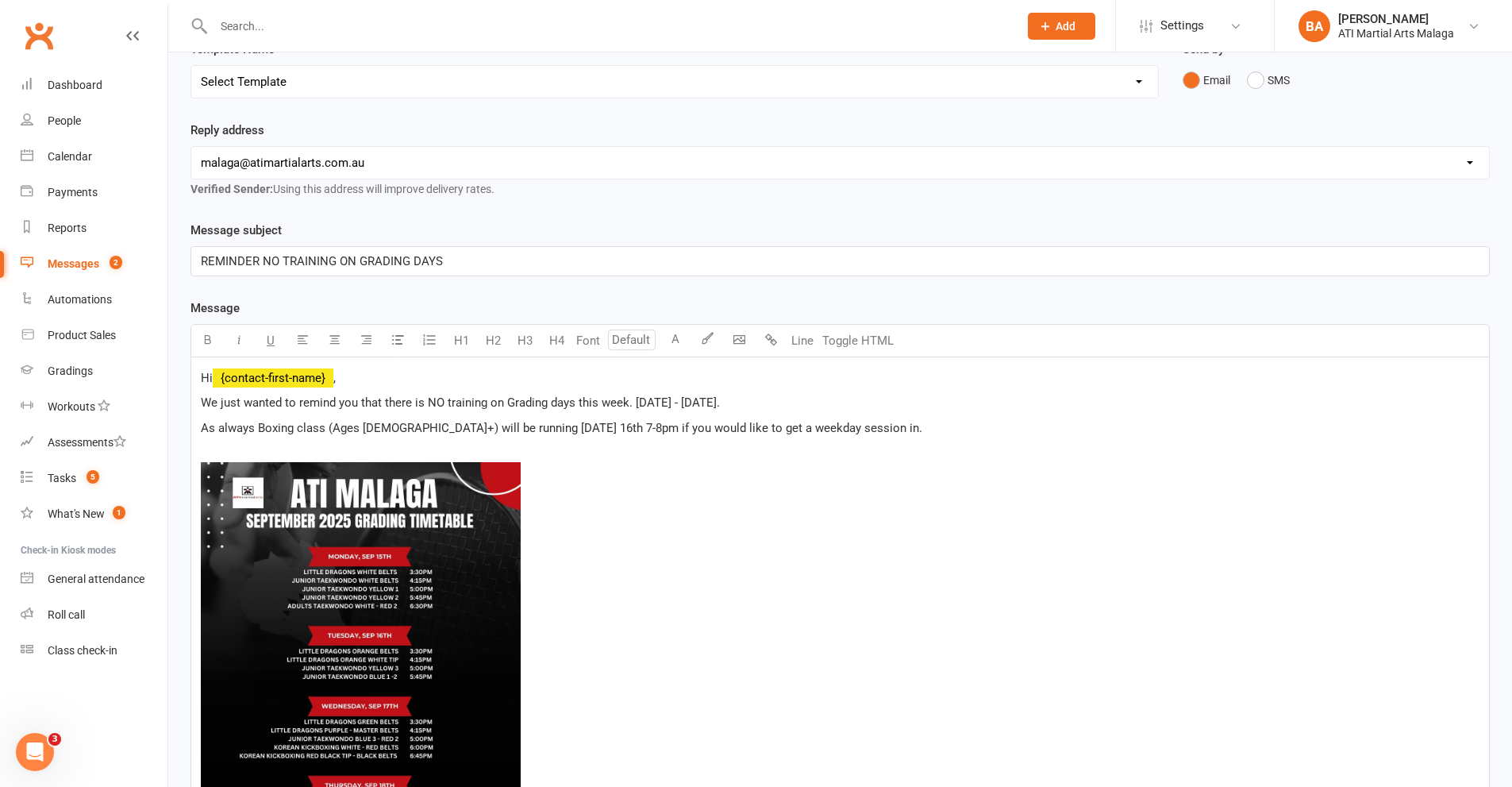
click at [883, 419] on p "As always Boxing class (Ages [DEMOGRAPHIC_DATA]+) will be running [DATE] 16th 7…" at bounding box center [841, 427] width 1279 height 19
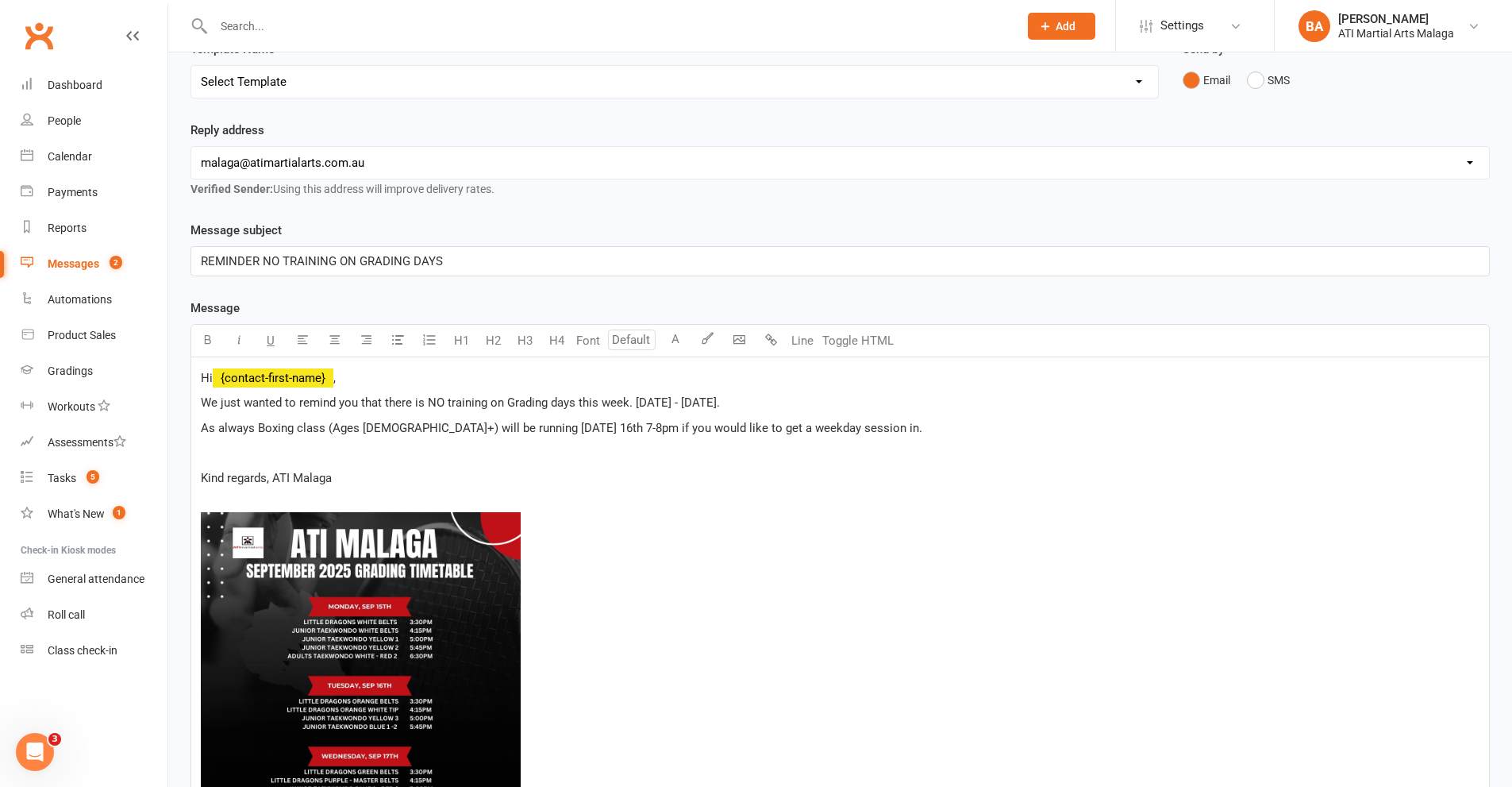
click at [446, 494] on p "﻿ ﻿ ﻿" at bounding box center [841, 738] width 1279 height 491
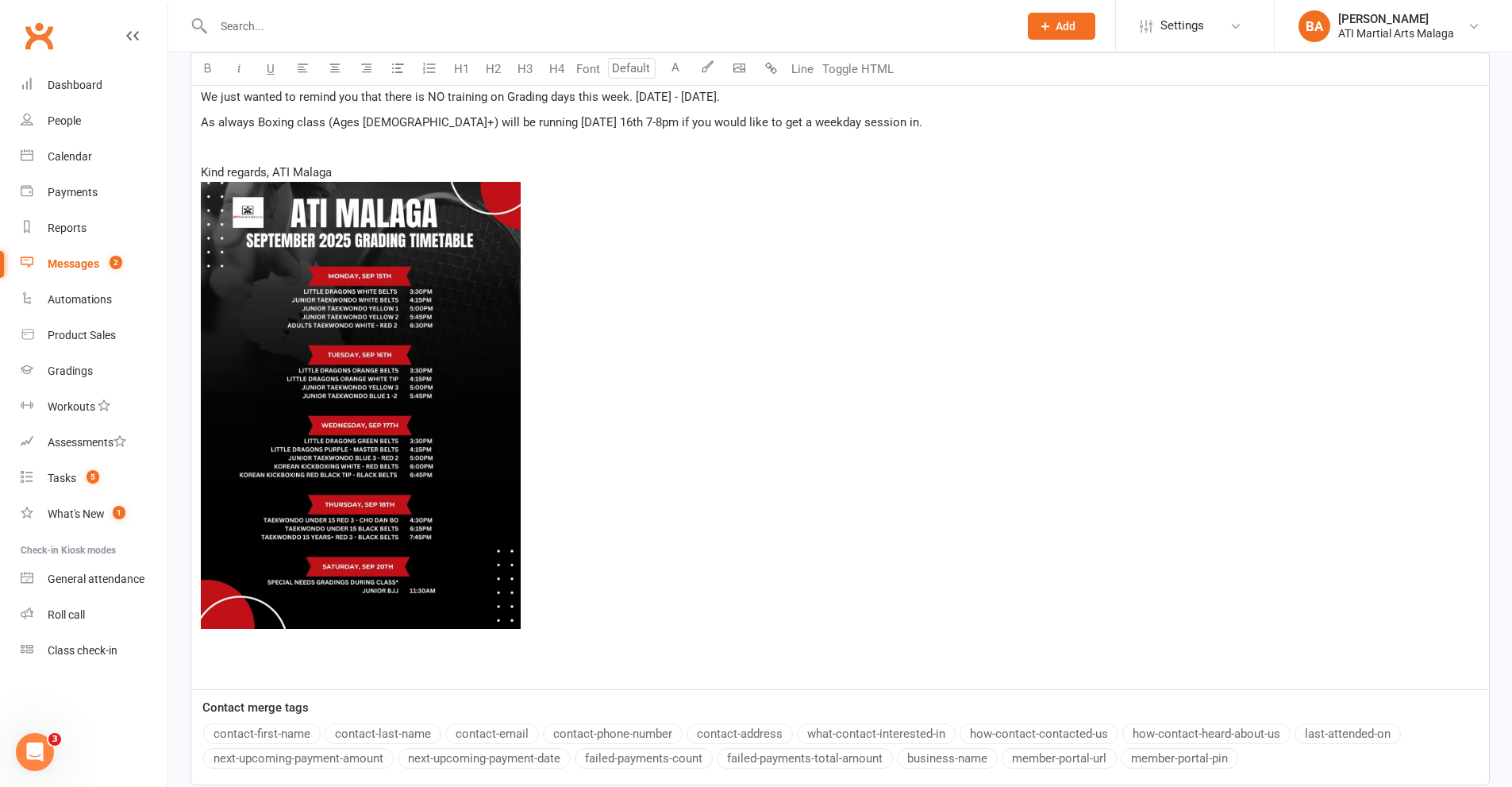
scroll to position [495, 0]
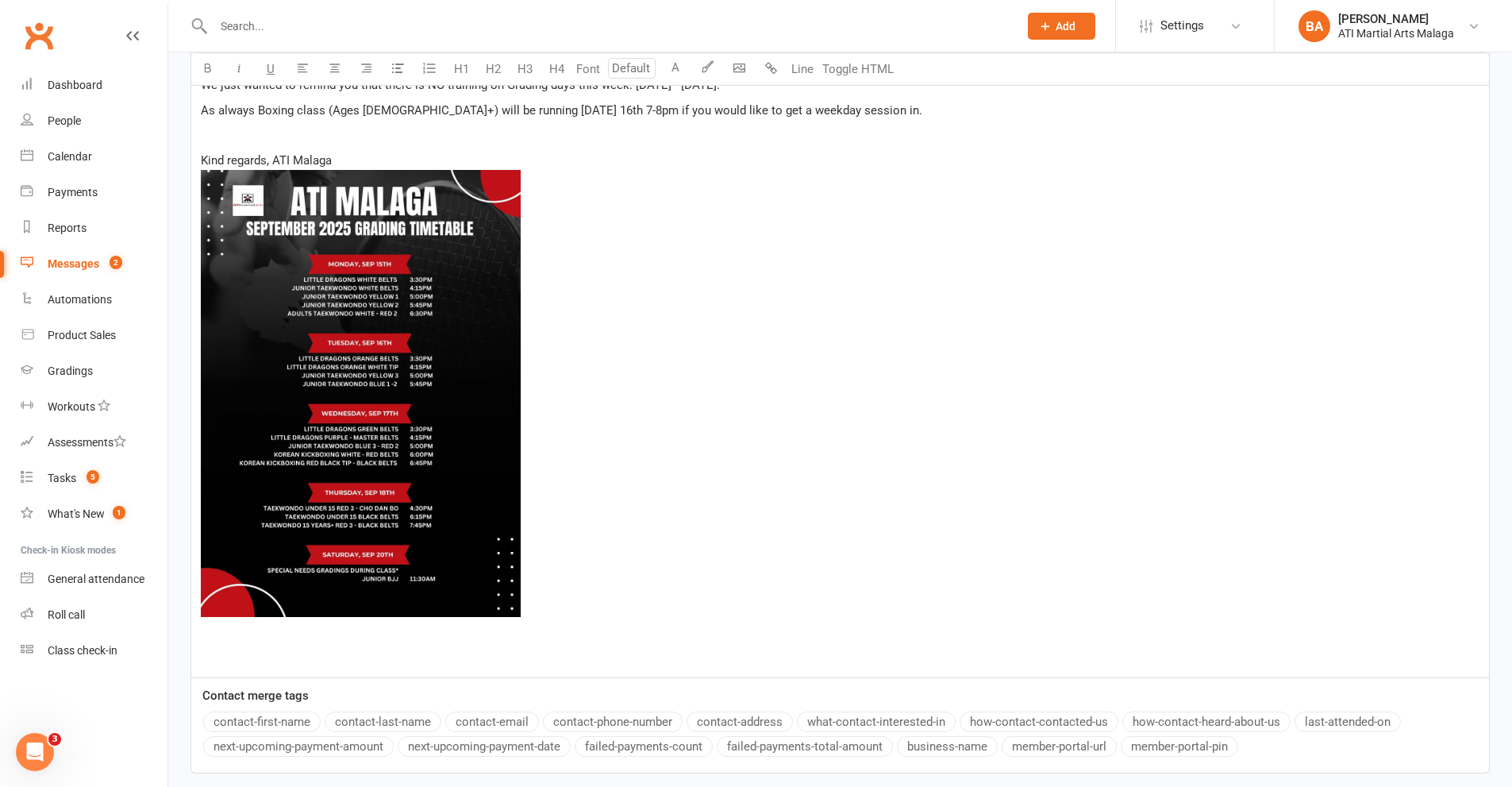
click at [430, 655] on p "﻿" at bounding box center [841, 657] width 1279 height 19
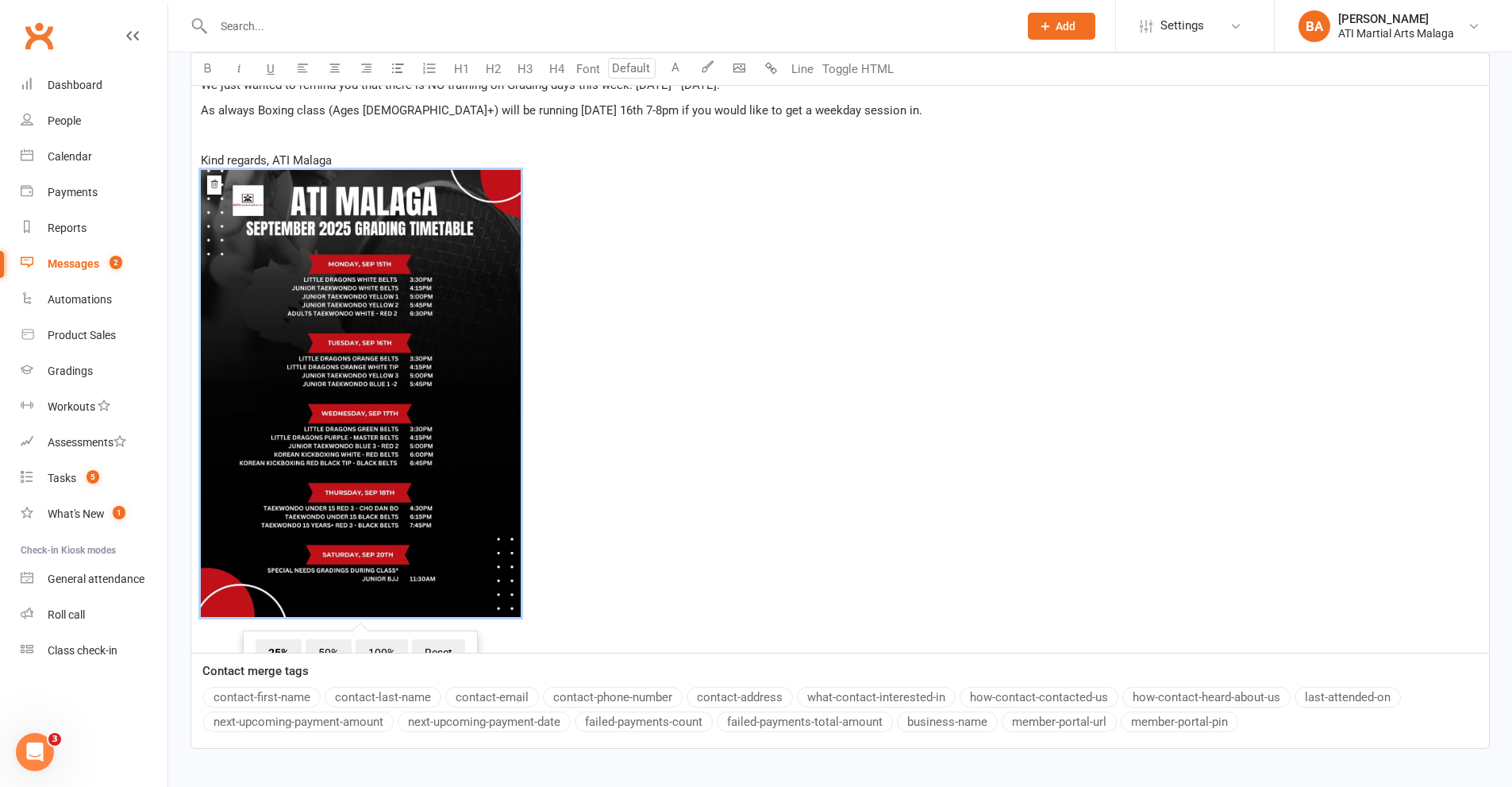
scroll to position [257, 0]
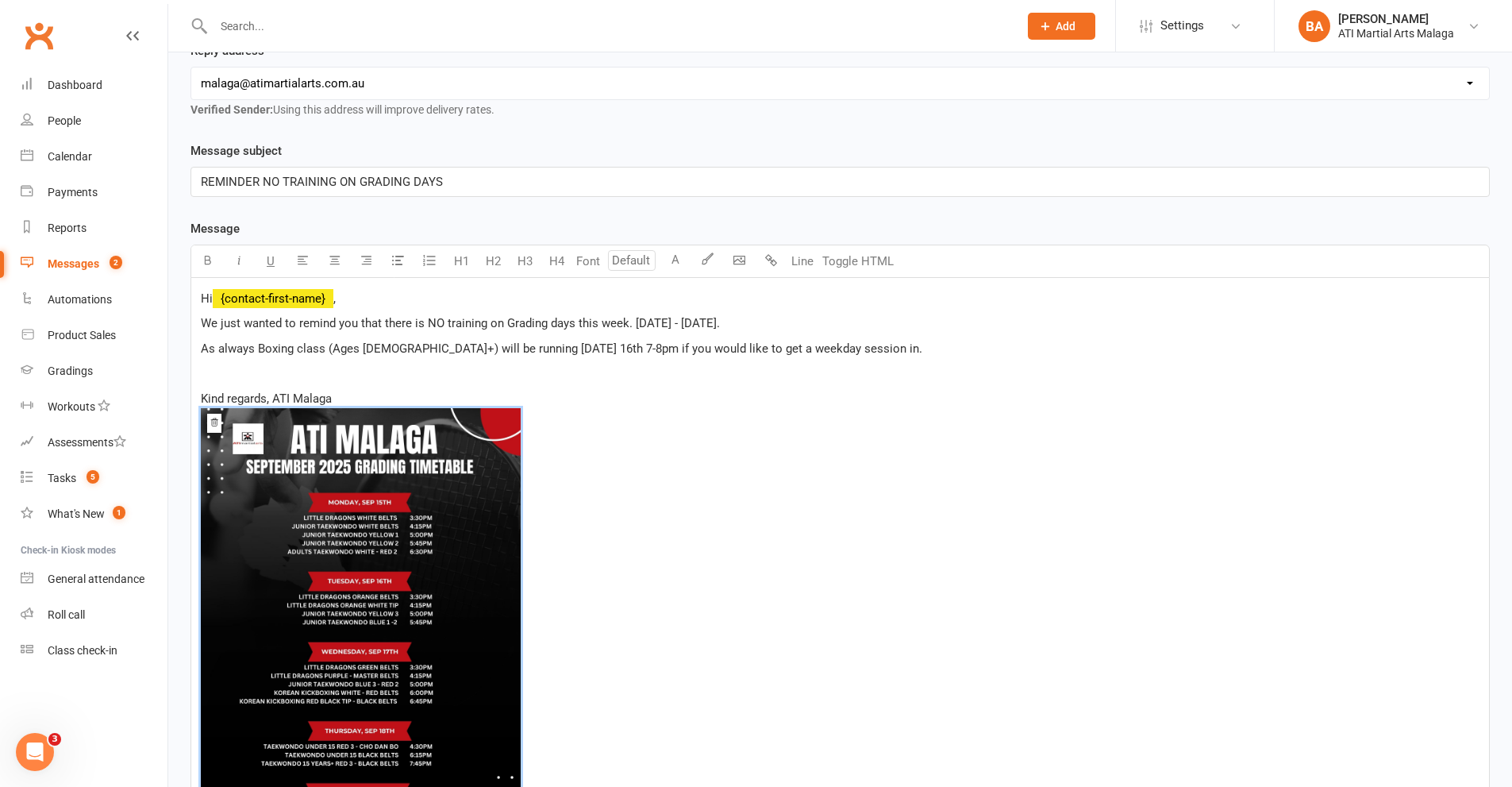
click at [618, 382] on p "﻿" at bounding box center [841, 373] width 1279 height 19
drag, startPoint x: 414, startPoint y: 319, endPoint x: 845, endPoint y: 322, distance: 431.0
click at [845, 322] on p "We just wanted to remind you that there is NO training on Grading days this wee…" at bounding box center [841, 323] width 1279 height 19
click at [846, 324] on p "We just wanted to remind you that there is NO training on Grading days this wee…" at bounding box center [841, 323] width 1279 height 19
click at [853, 350] on p "As always Boxing class (Ages [DEMOGRAPHIC_DATA]+) will be running [DATE] 16th 7…" at bounding box center [841, 348] width 1279 height 19
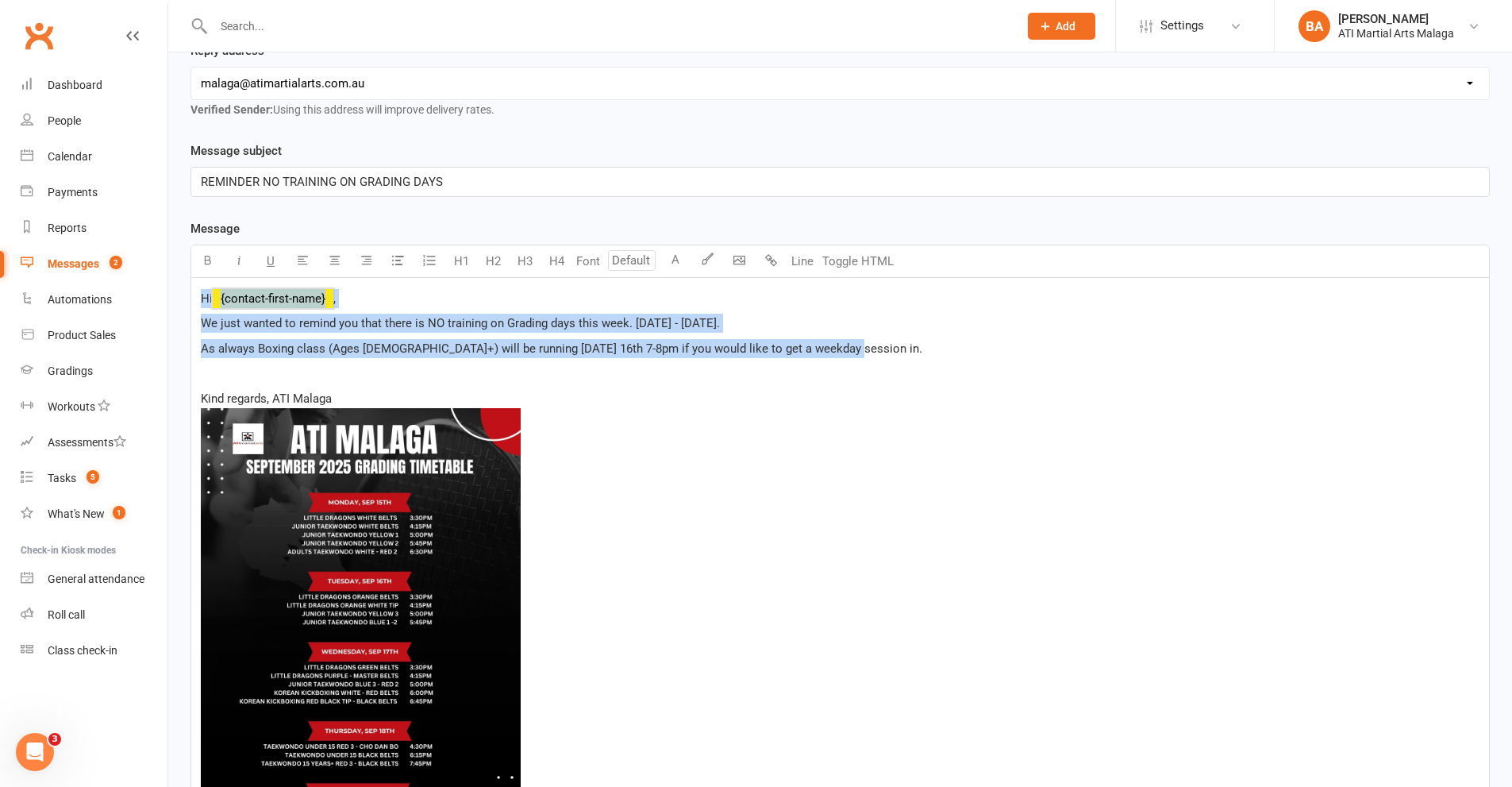
drag, startPoint x: 886, startPoint y: 350, endPoint x: 189, endPoint y: 298, distance: 698.9
click at [189, 298] on div "Message subject REMINDER NO TRAINING ON GRADING DAYS Message Select image from …" at bounding box center [840, 575] width 1323 height 867
click at [639, 351] on span "As always Boxing class (Ages [DEMOGRAPHIC_DATA]+) will be running [DATE] 16th 7…" at bounding box center [562, 348] width 722 height 14
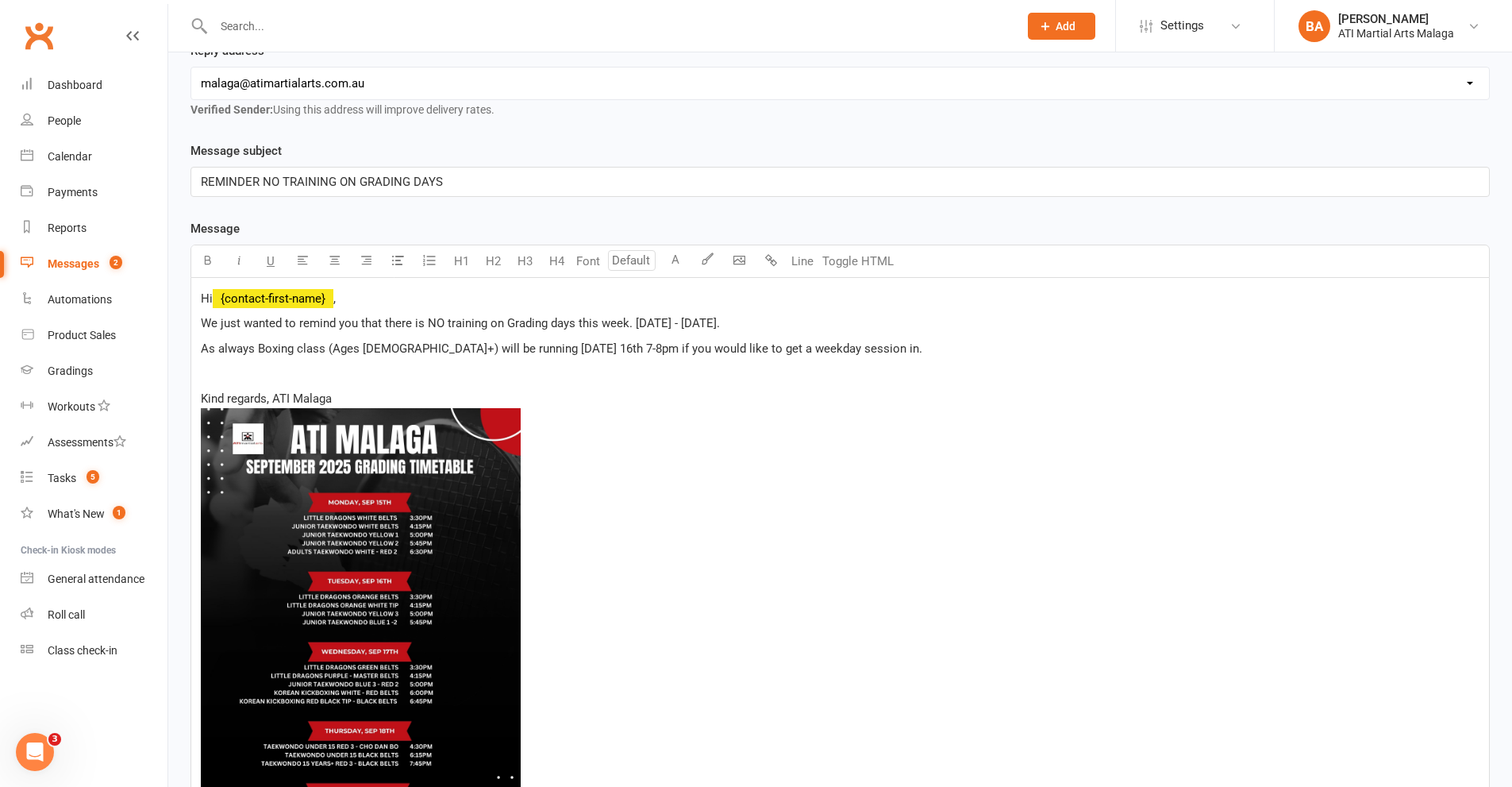
click at [948, 347] on p "As always Boxing class (Ages [DEMOGRAPHIC_DATA]+) will be running [DATE] 16th 7…" at bounding box center [841, 348] width 1279 height 19
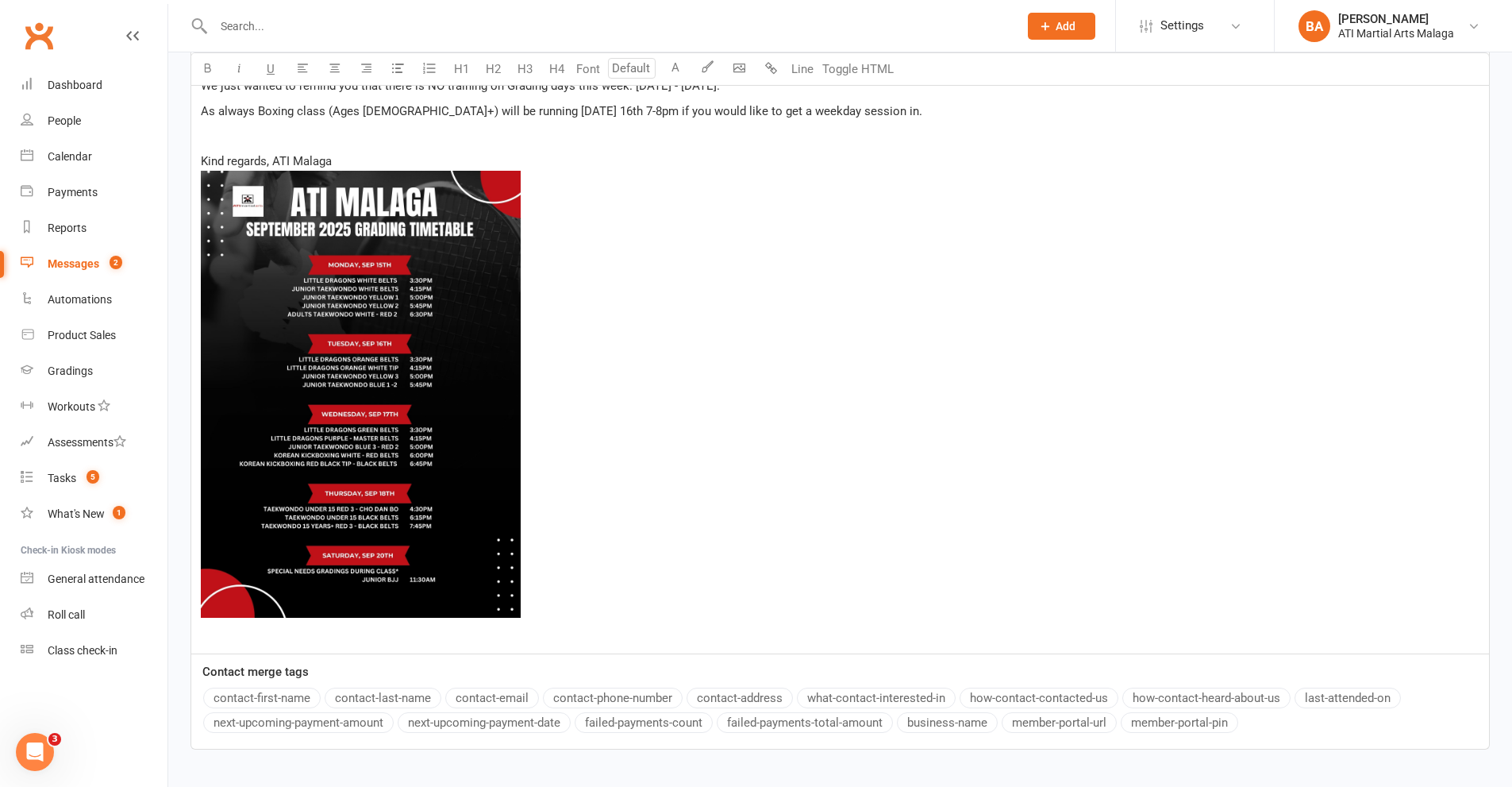
scroll to position [599, 0]
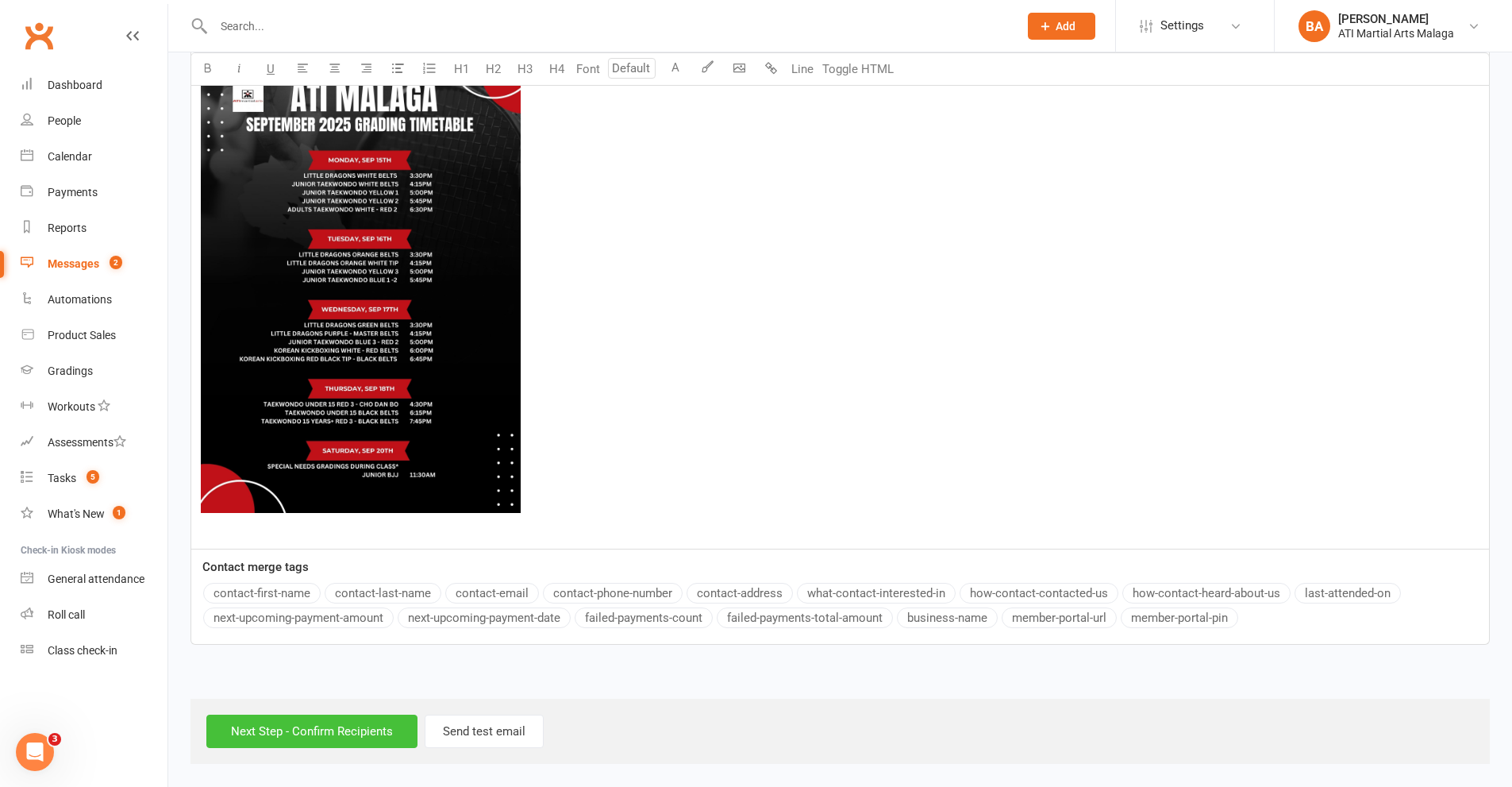
click at [361, 725] on input "Next Step - Confirm Recipients" at bounding box center [312, 731] width 211 height 34
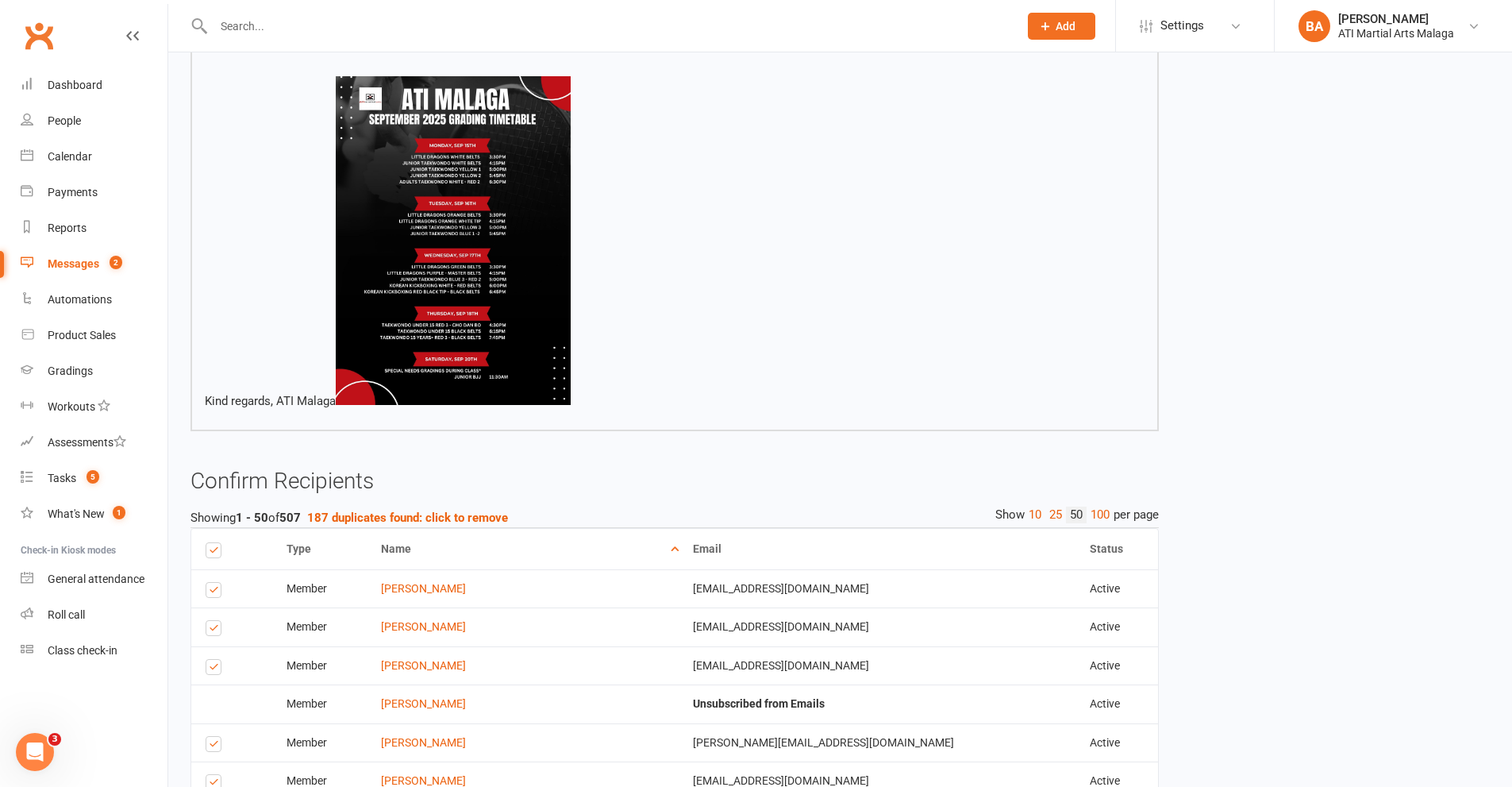
scroll to position [476, 0]
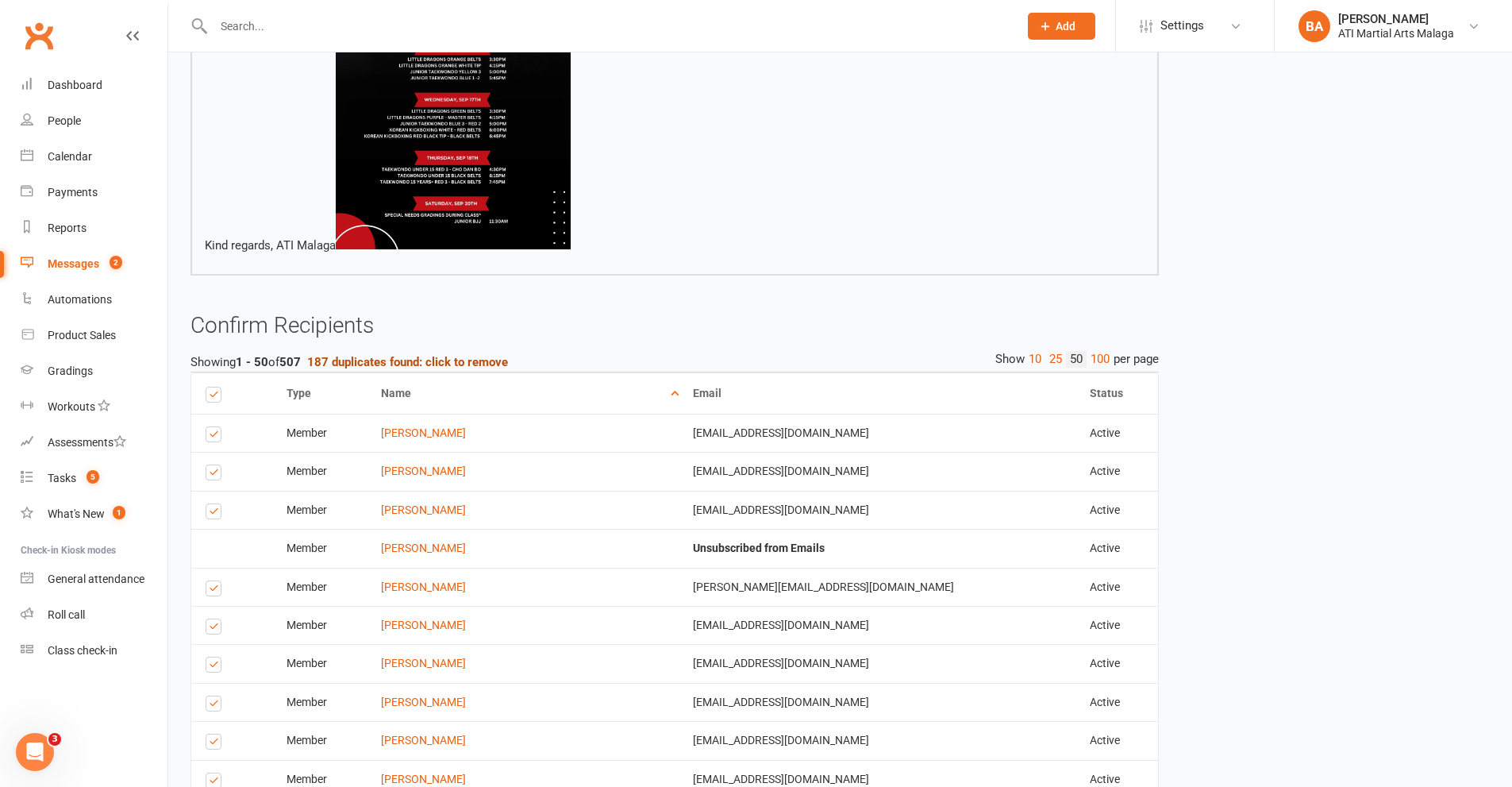
click at [416, 355] on strong "187 duplicates found: click to remove" at bounding box center [408, 361] width 201 height 14
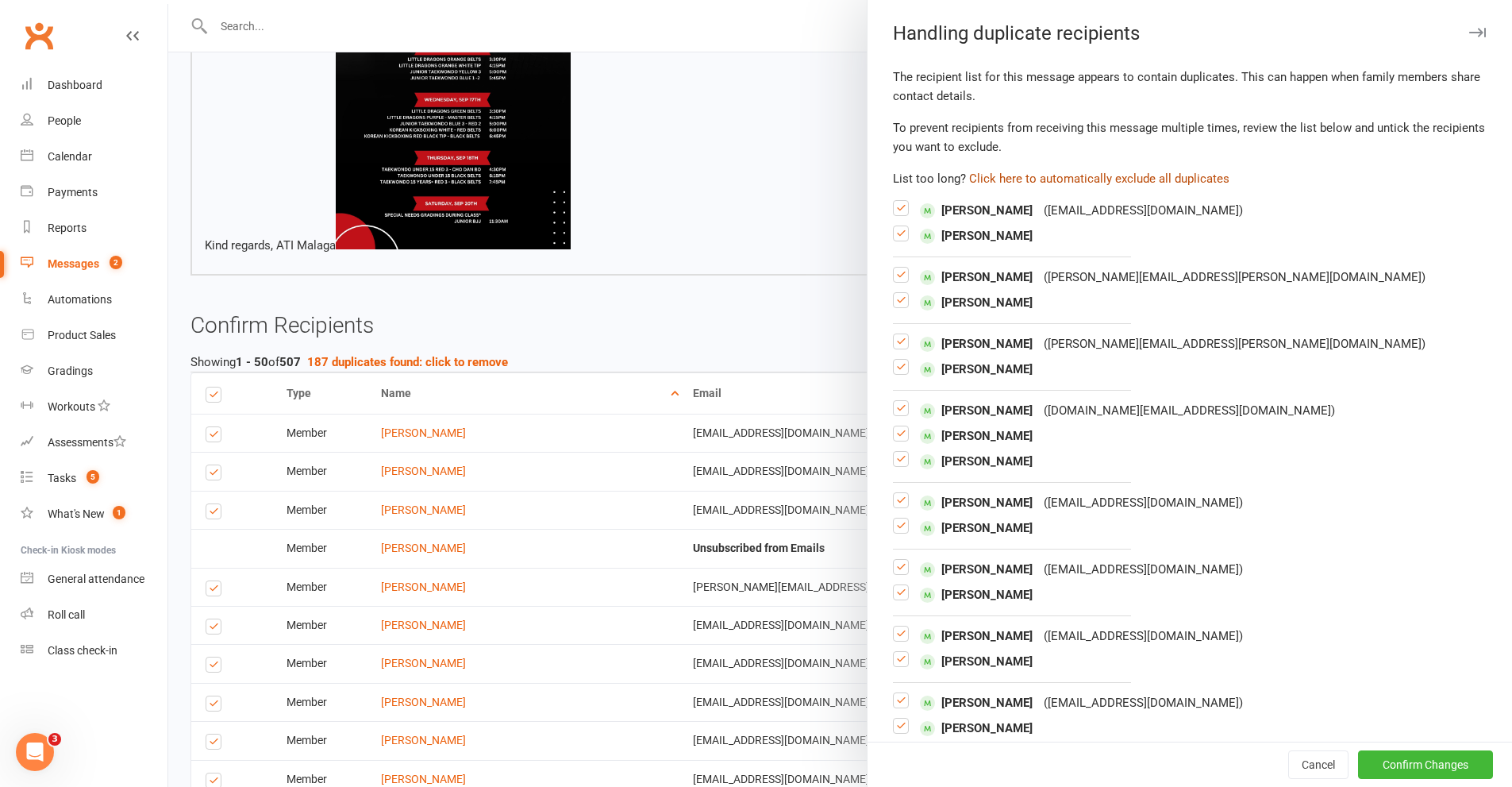
click at [1074, 171] on button "Click here to automatically exclude all duplicates" at bounding box center [1100, 179] width 261 height 19
click at [1360, 759] on button "Confirm Changes" at bounding box center [1426, 764] width 135 height 28
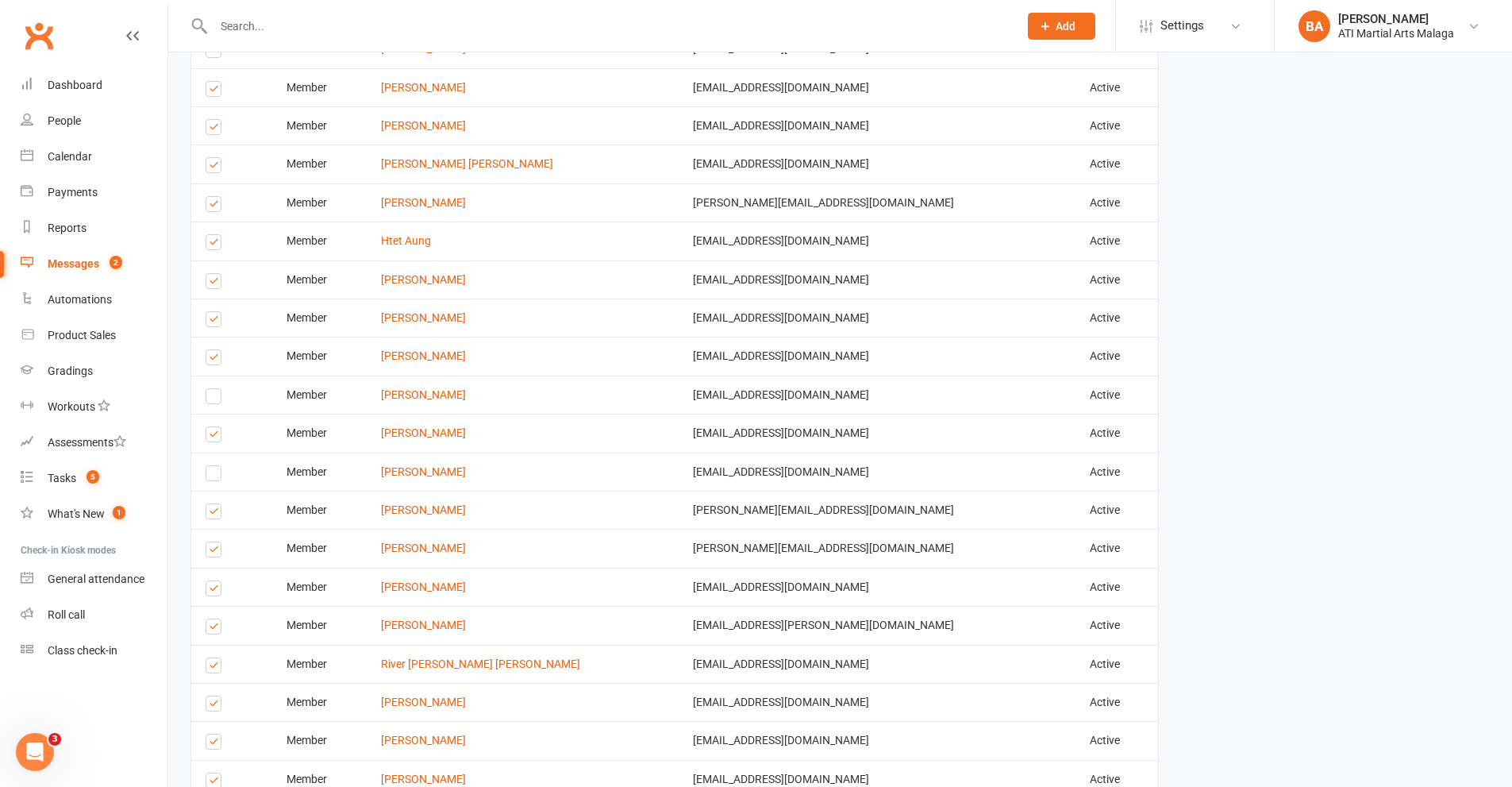
scroll to position [2182, 0]
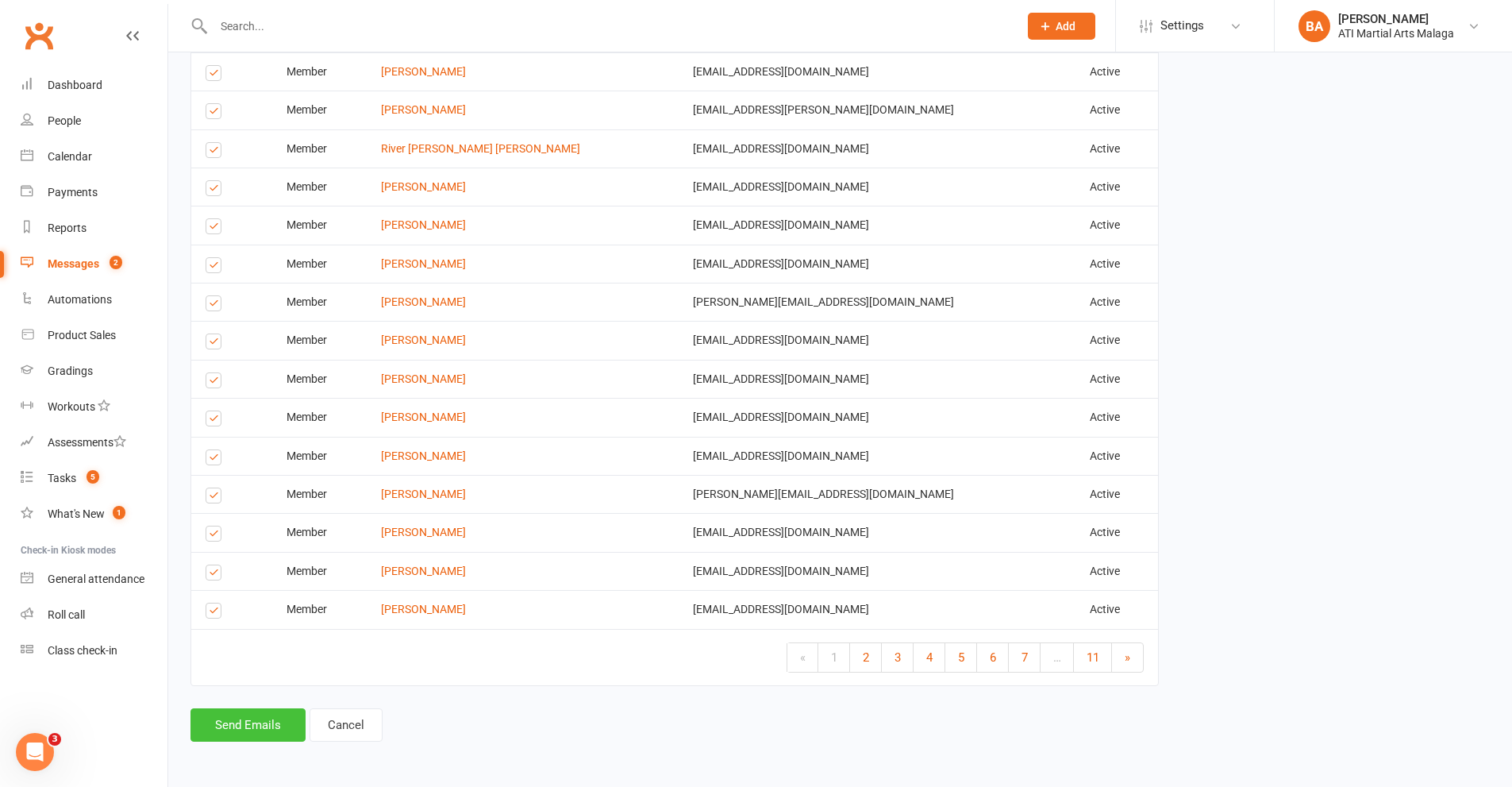
click at [279, 718] on button "Send Emails" at bounding box center [247, 725] width 115 height 34
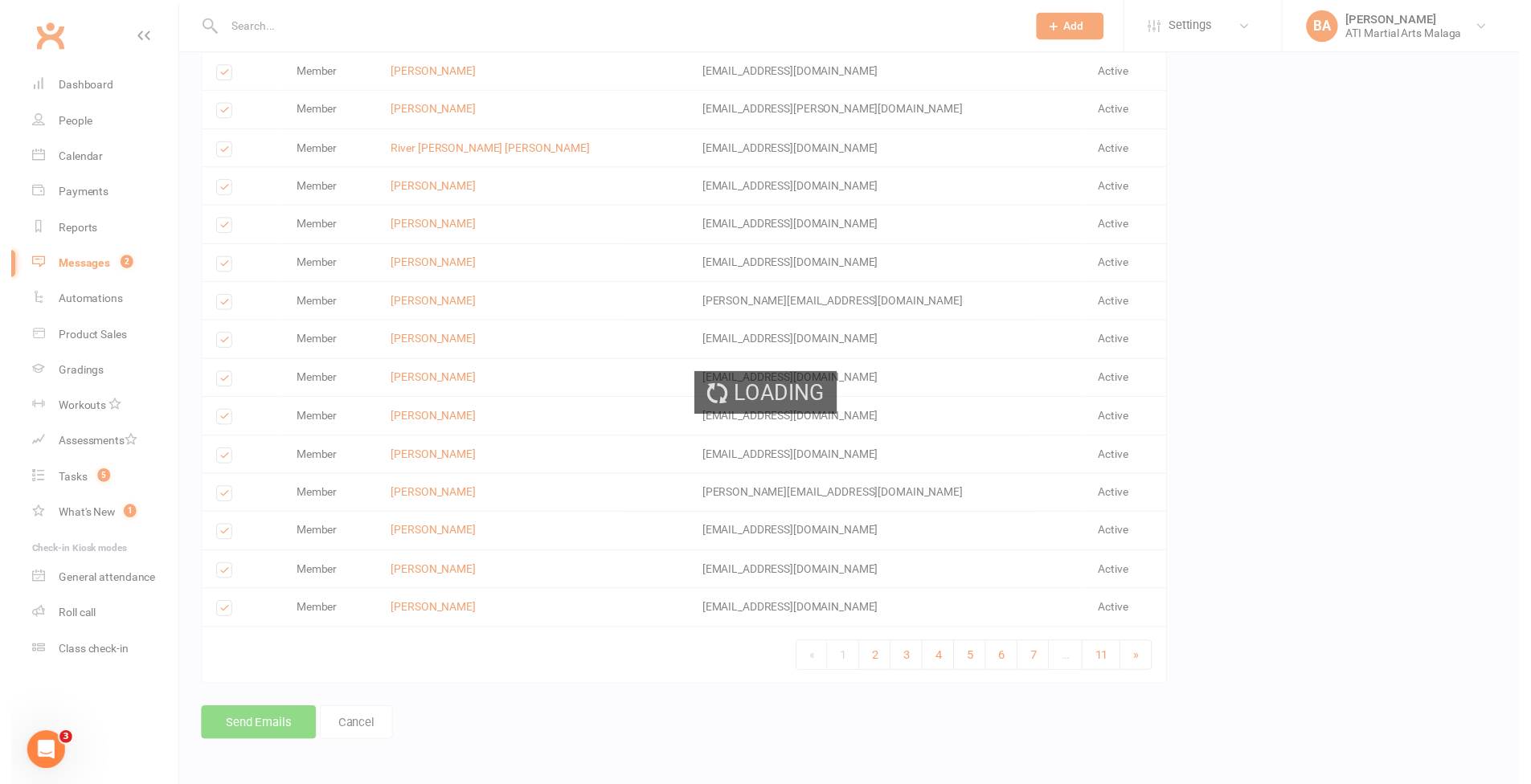
scroll to position [2202, 0]
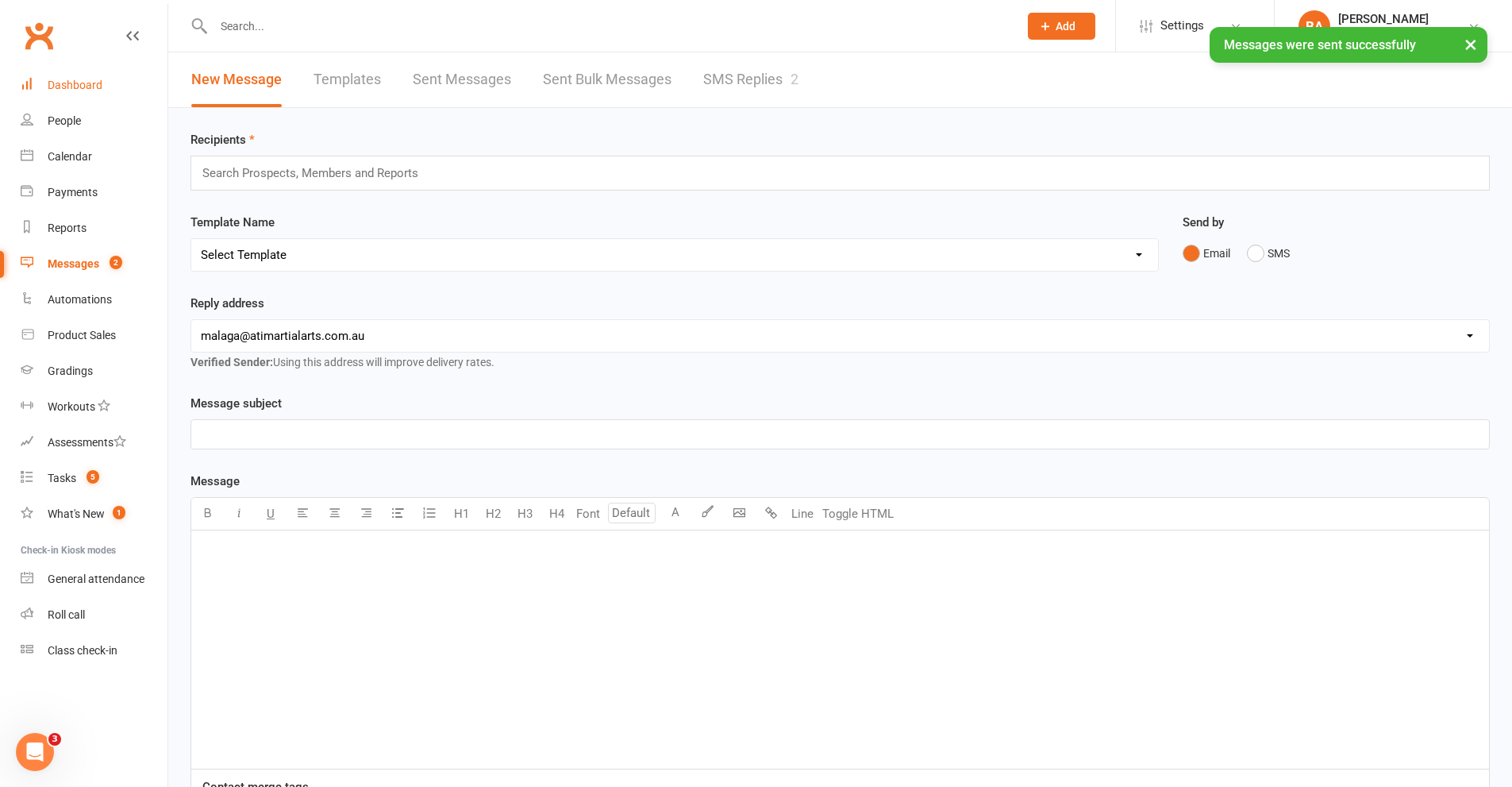
click at [127, 84] on link "Dashboard" at bounding box center [94, 85] width 147 height 36
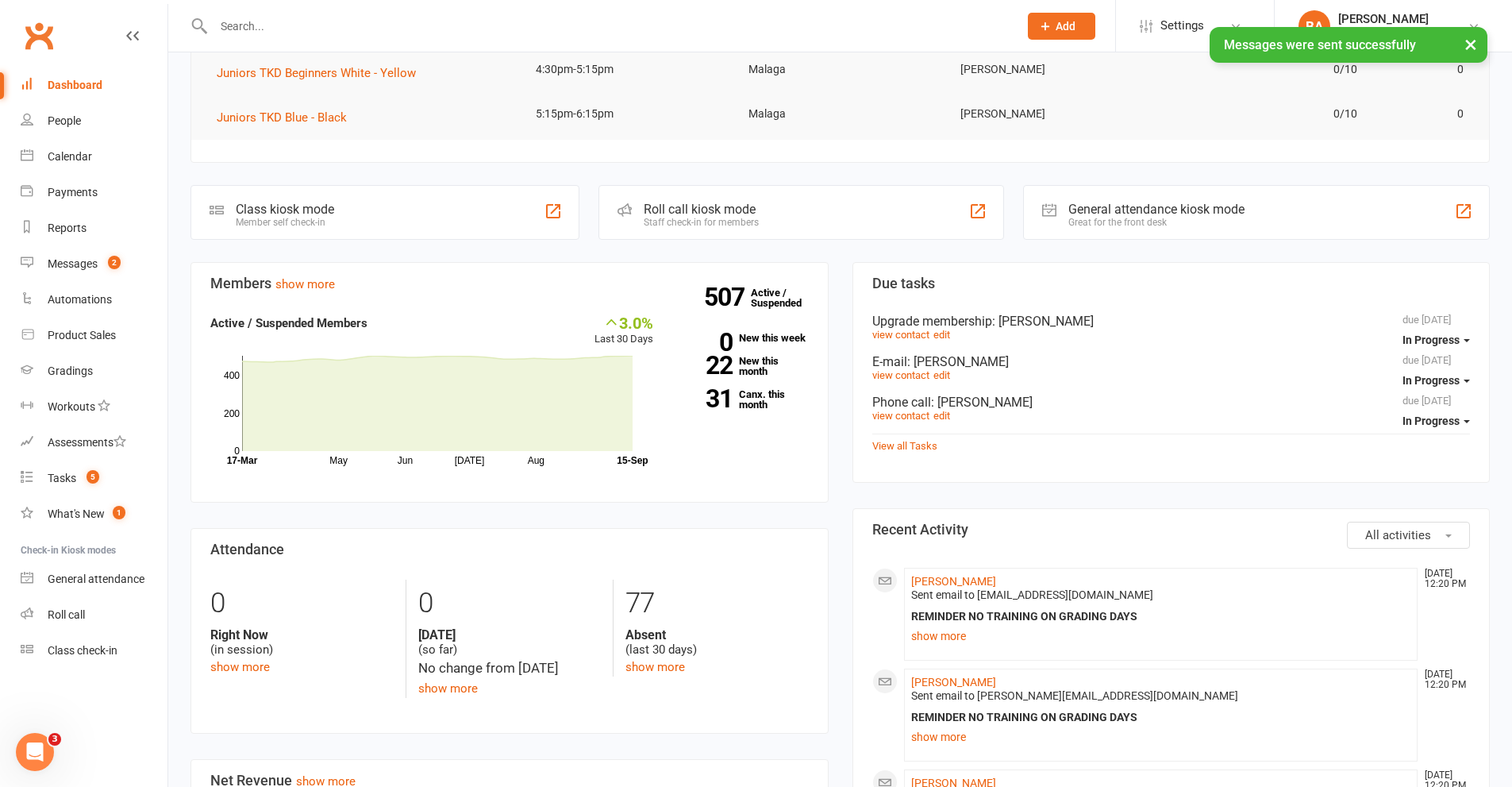
scroll to position [397, 0]
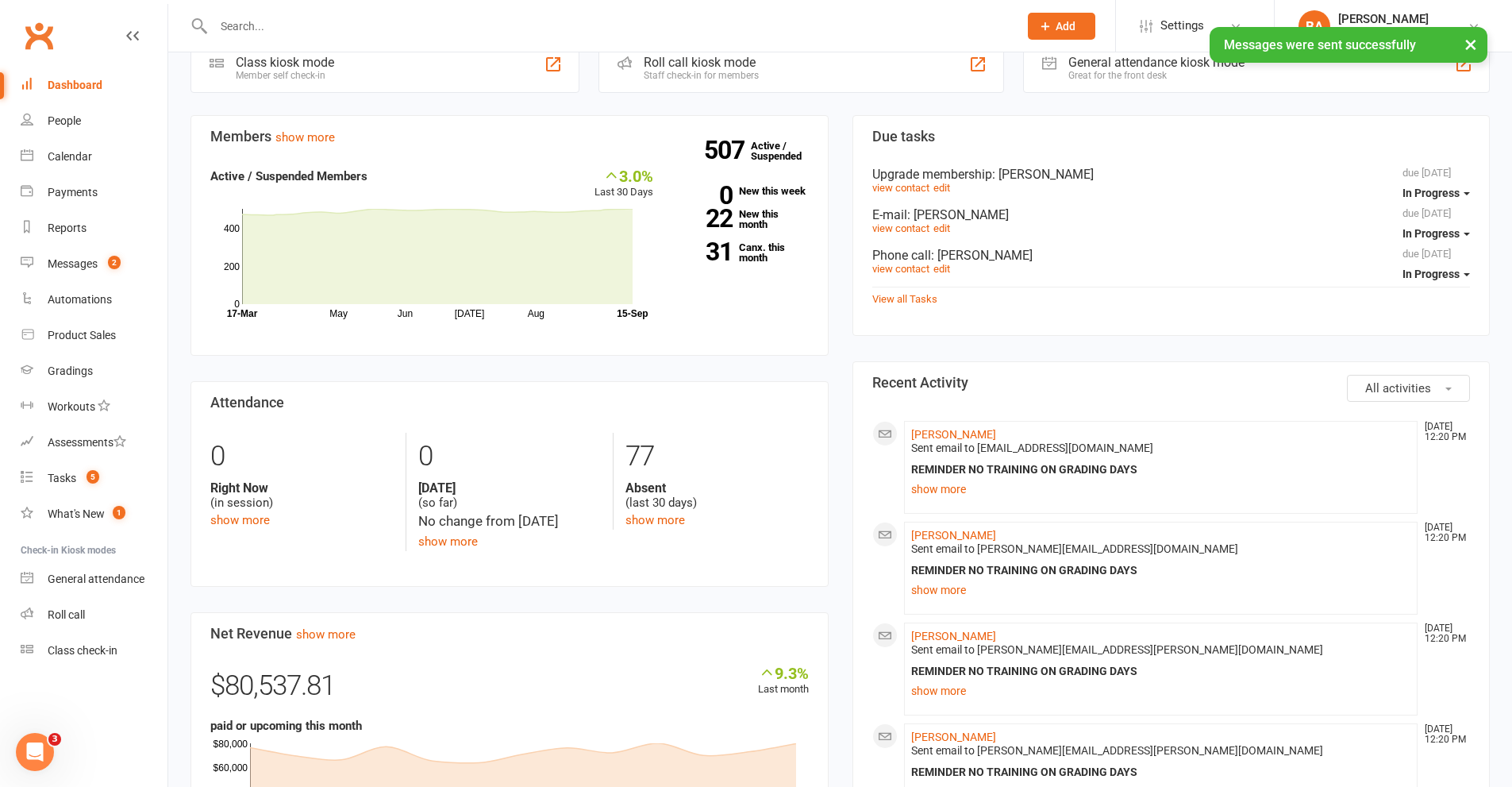
click at [836, 172] on div "Members show more 3.0% Last 30 Days Active / Suspended Members May Jun [DATE] A…" at bounding box center [510, 656] width 662 height 1084
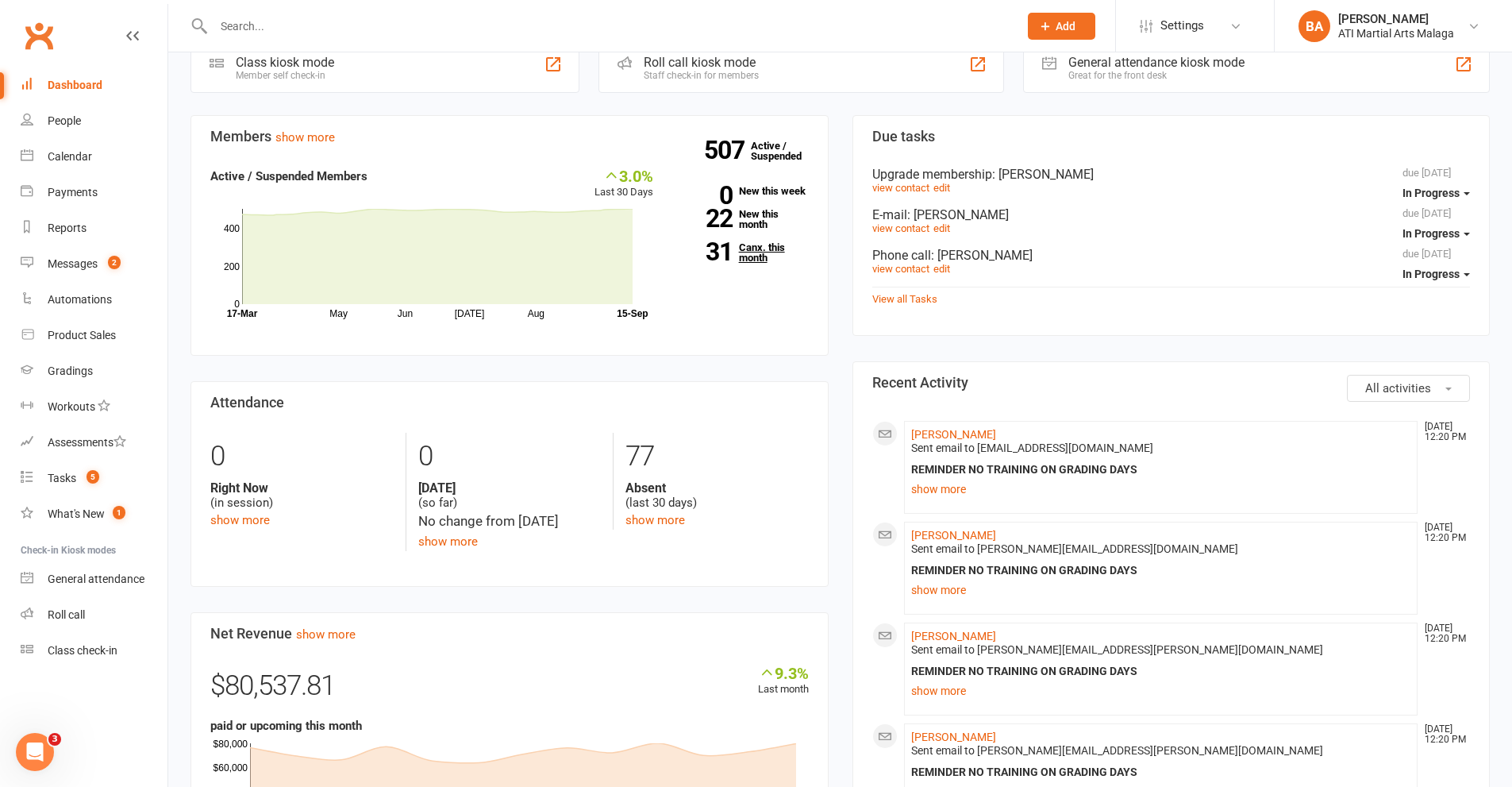
click at [760, 261] on link "31 Canx. this month" at bounding box center [743, 252] width 132 height 21
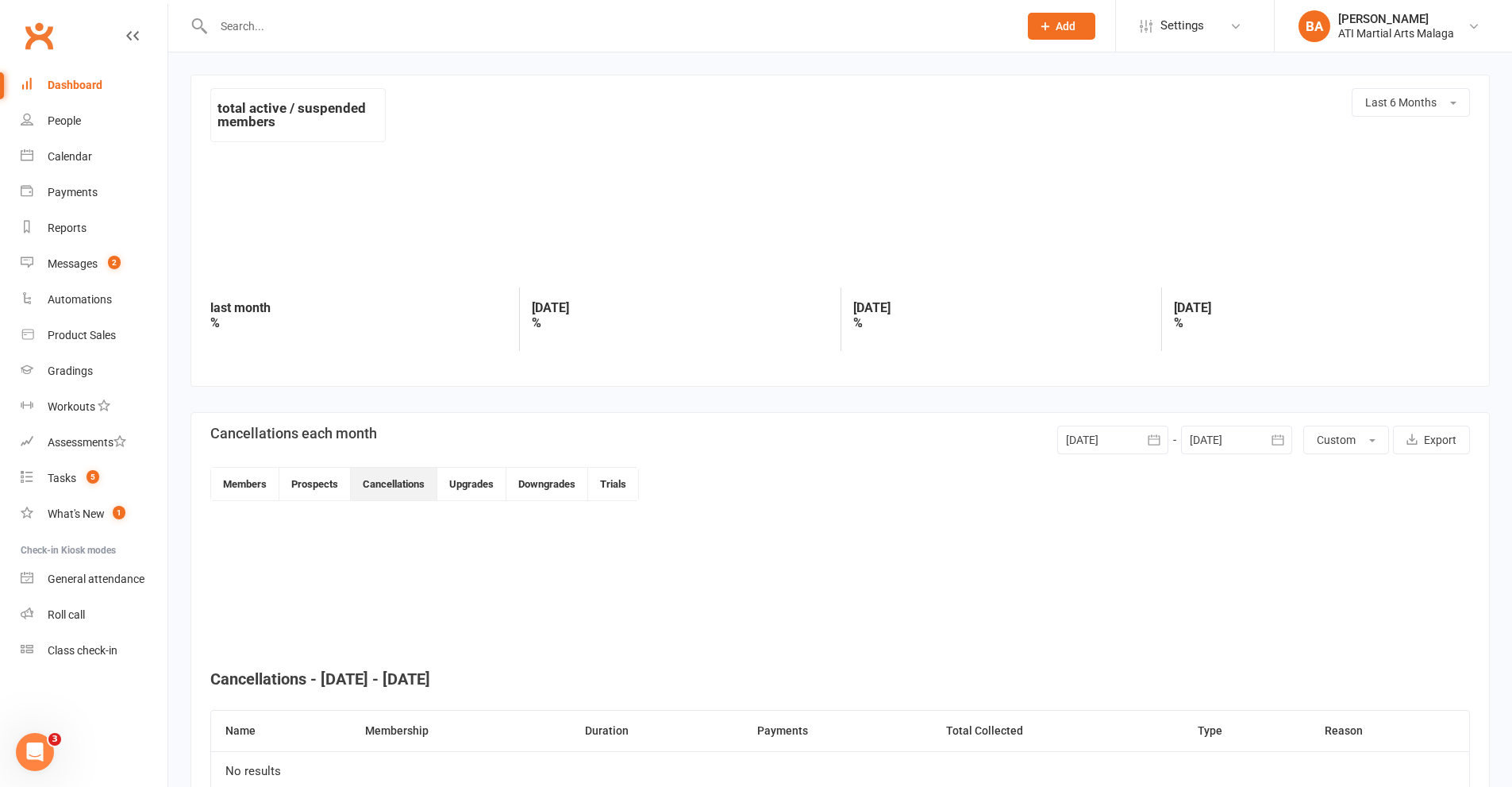
scroll to position [115, 0]
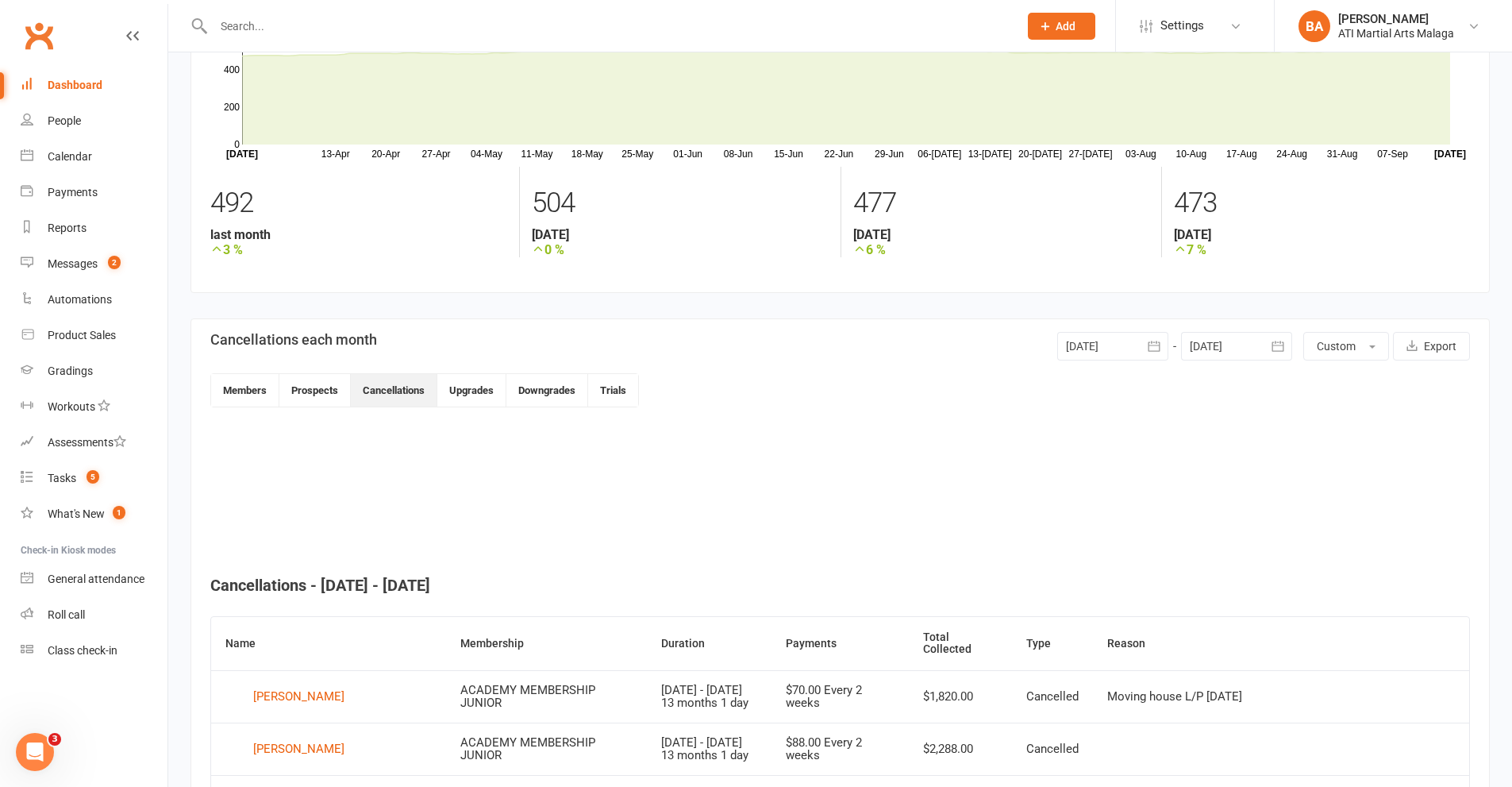
click at [1123, 355] on div at bounding box center [1113, 346] width 111 height 28
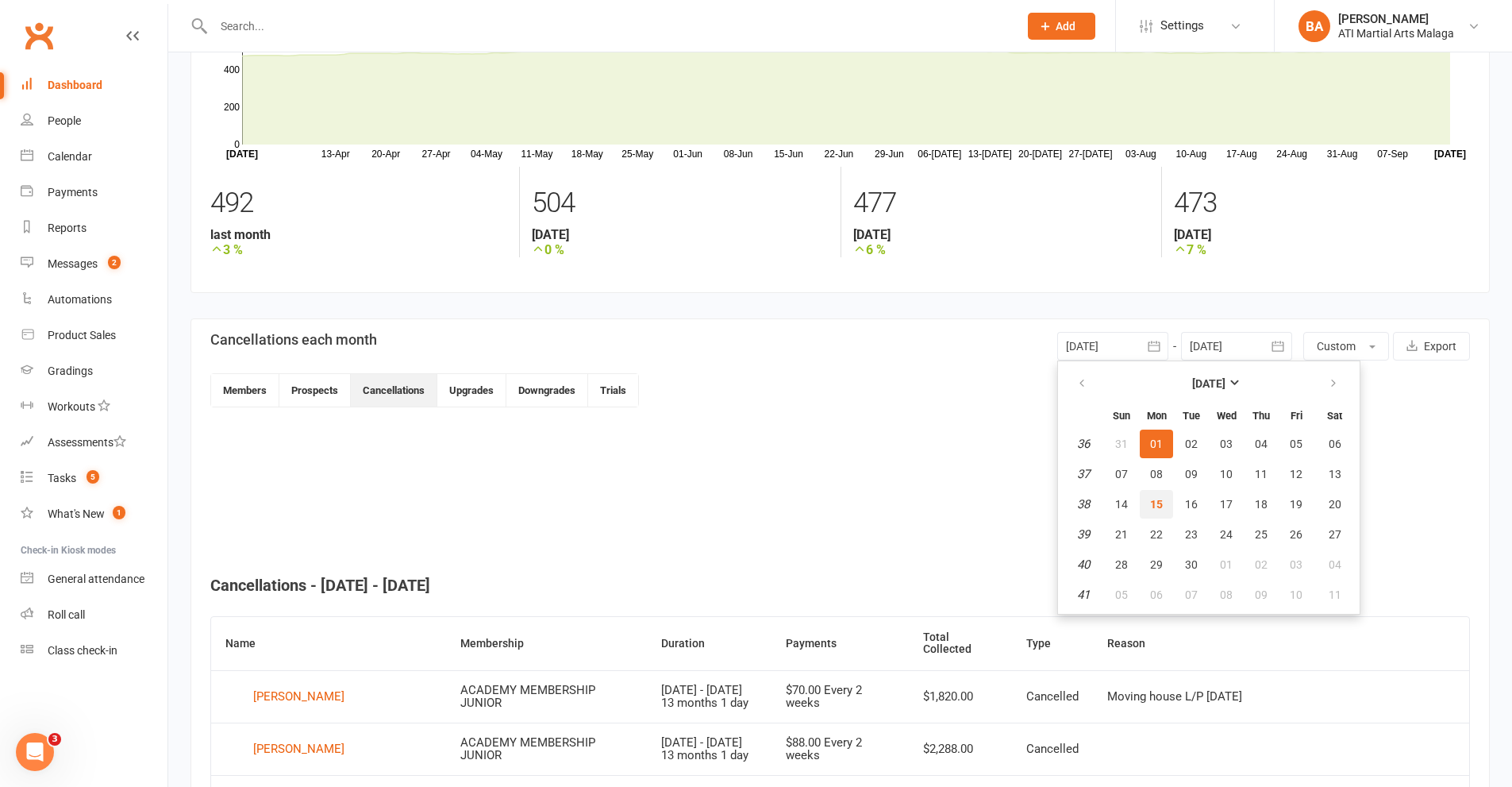
click at [1164, 500] on button "15" at bounding box center [1157, 504] width 34 height 28
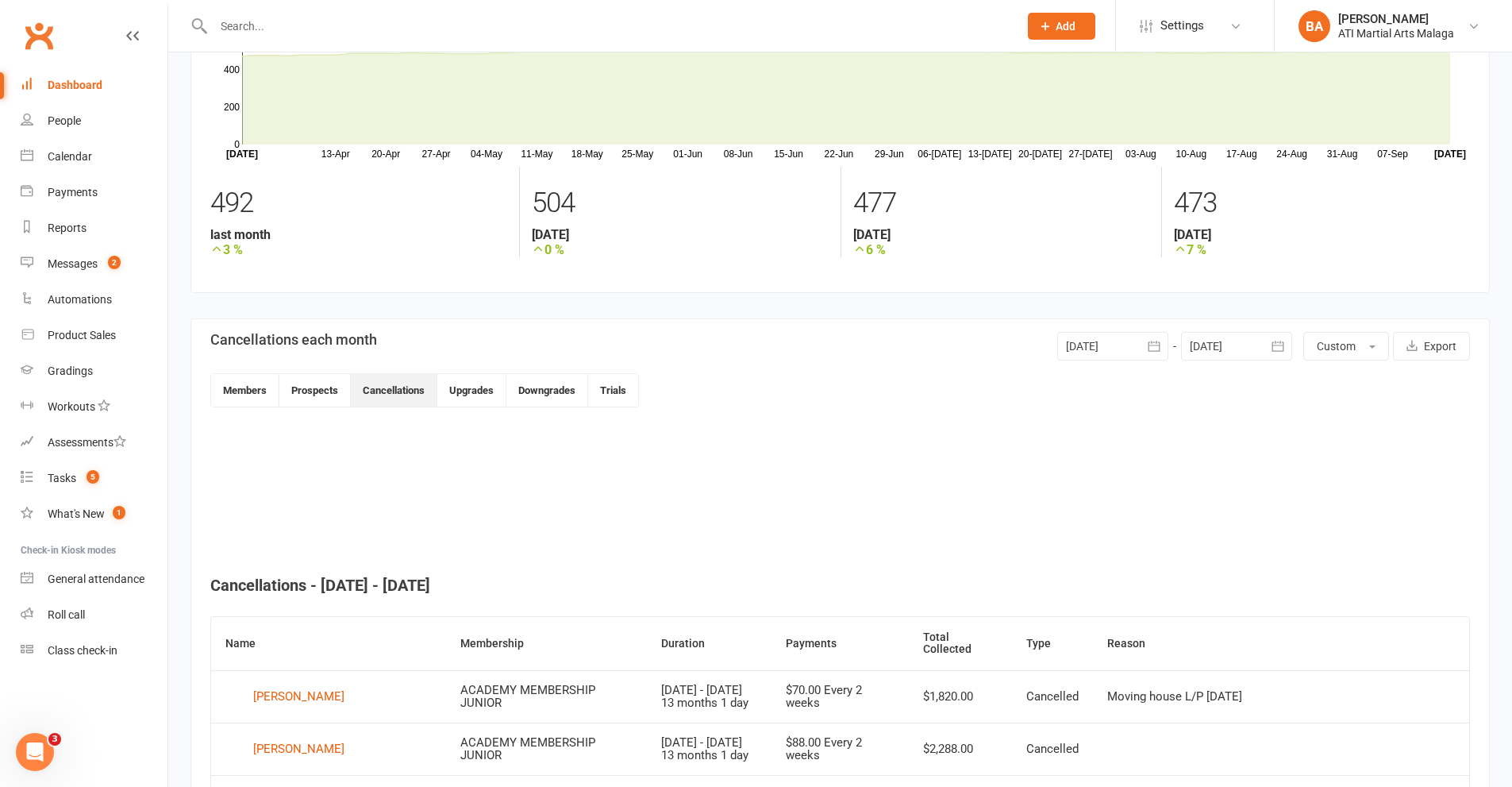
type input "[DATE]"
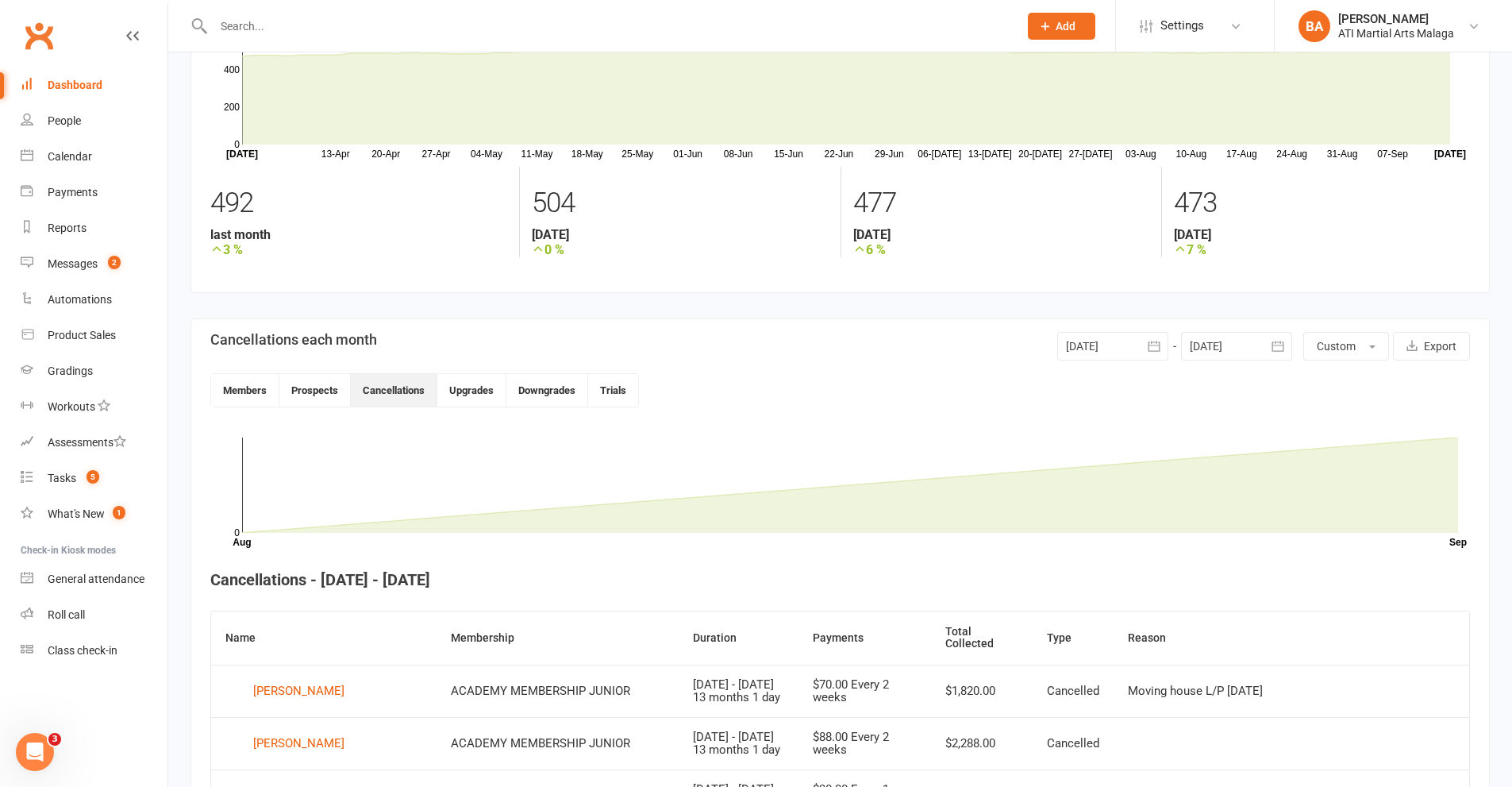
click at [1228, 349] on div at bounding box center [1236, 346] width 111 height 28
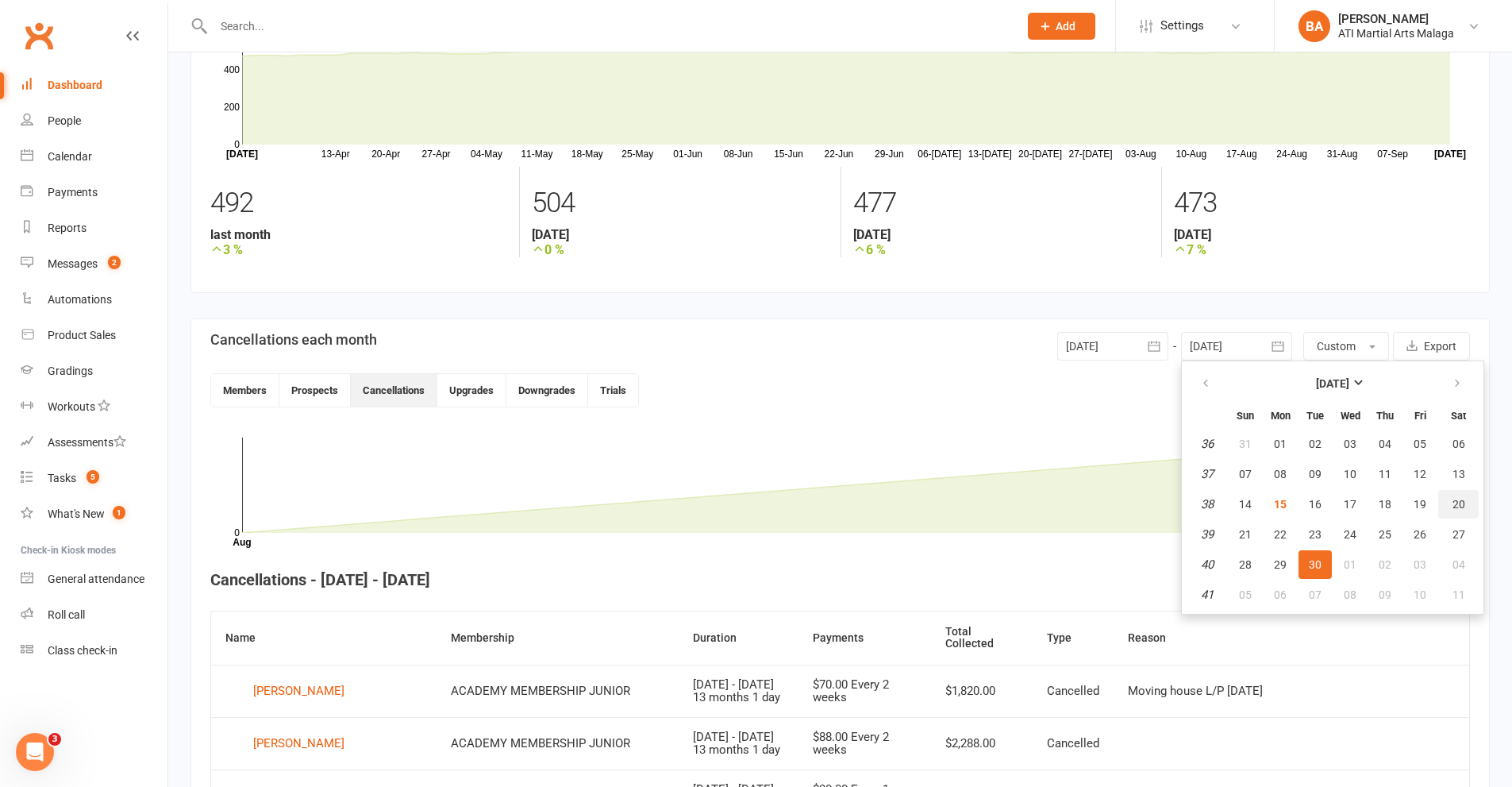
click at [1447, 505] on button "20" at bounding box center [1458, 504] width 40 height 28
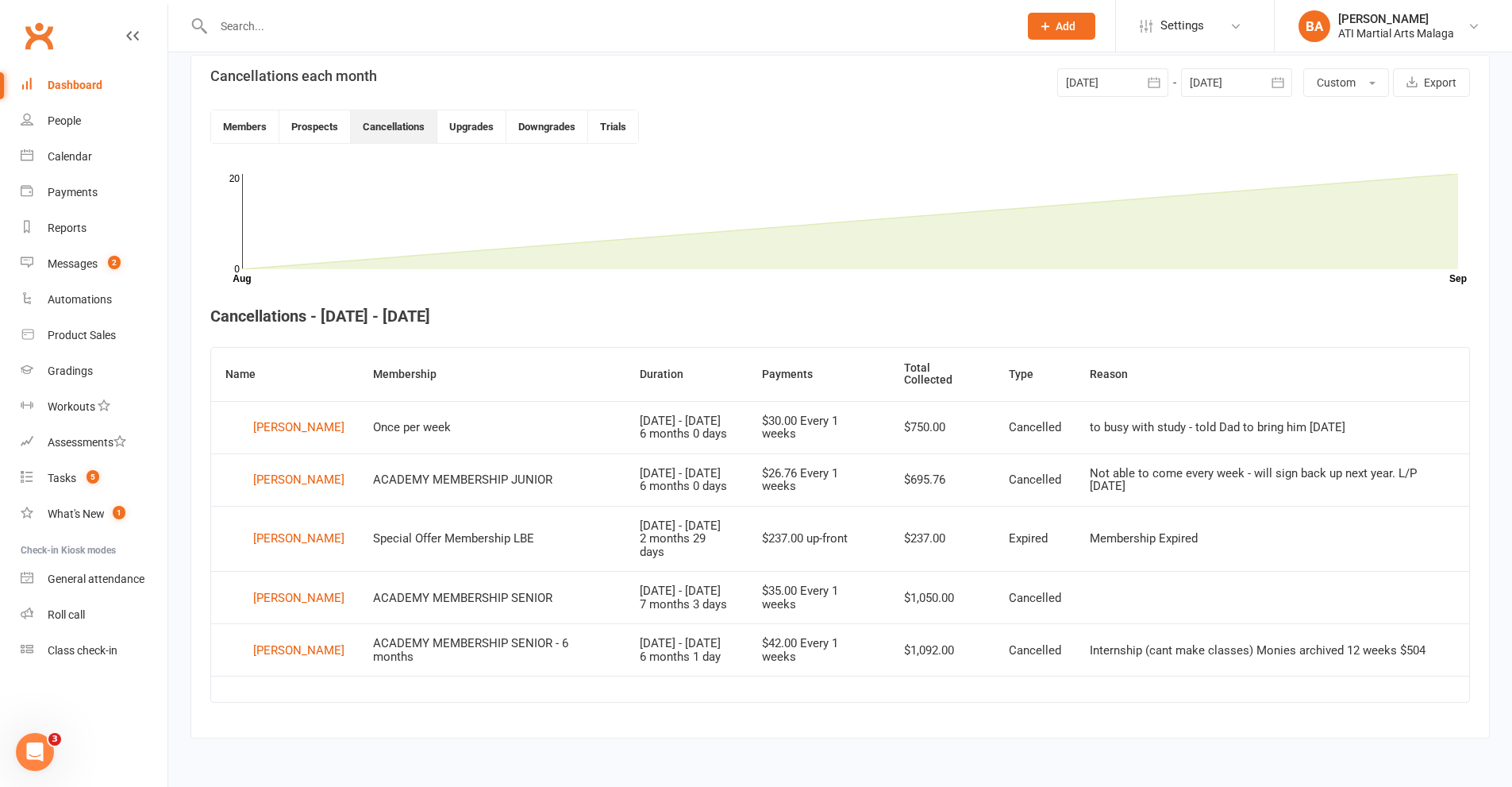
scroll to position [113, 0]
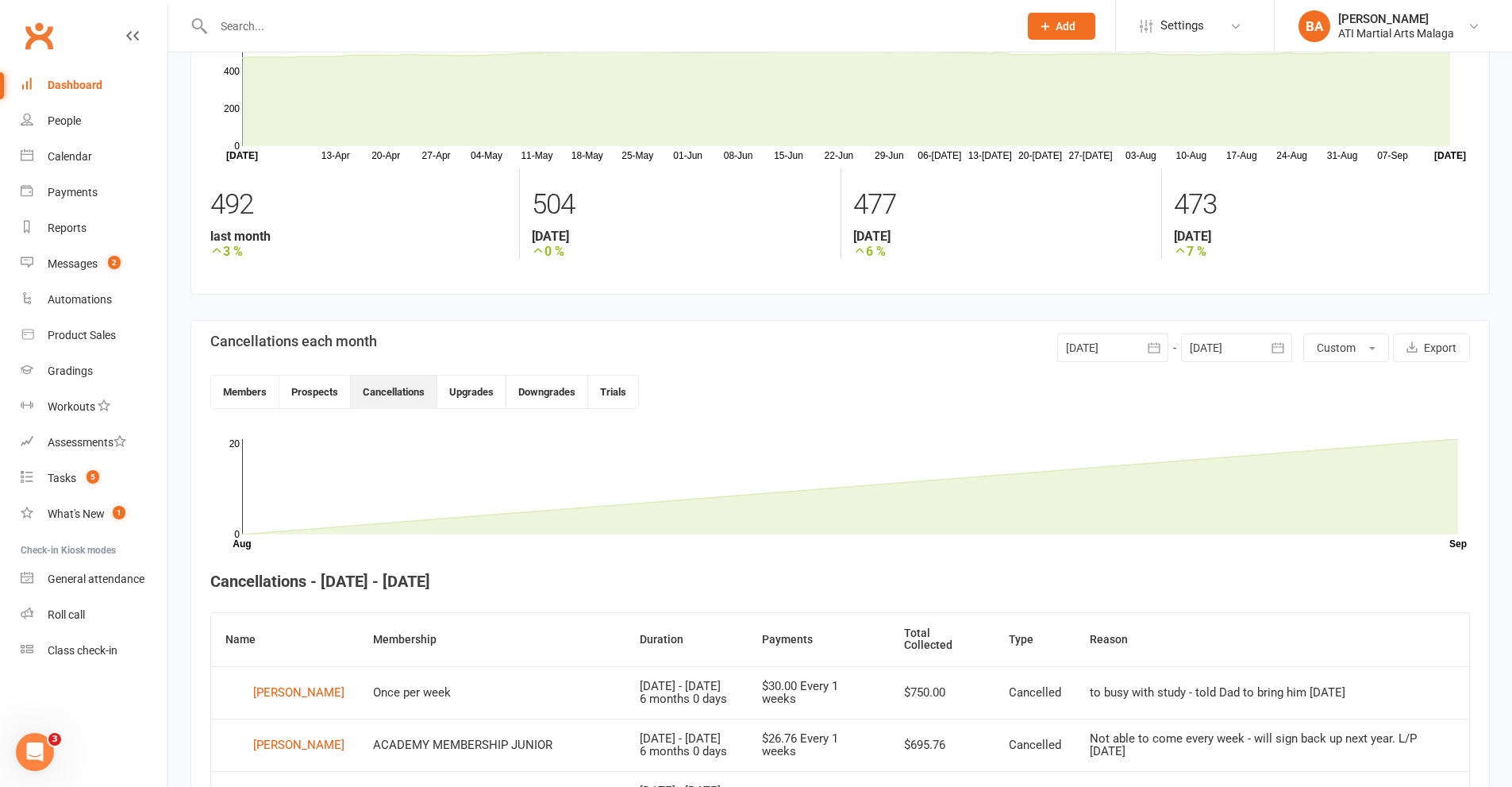
click at [1239, 338] on div at bounding box center [1236, 348] width 111 height 28
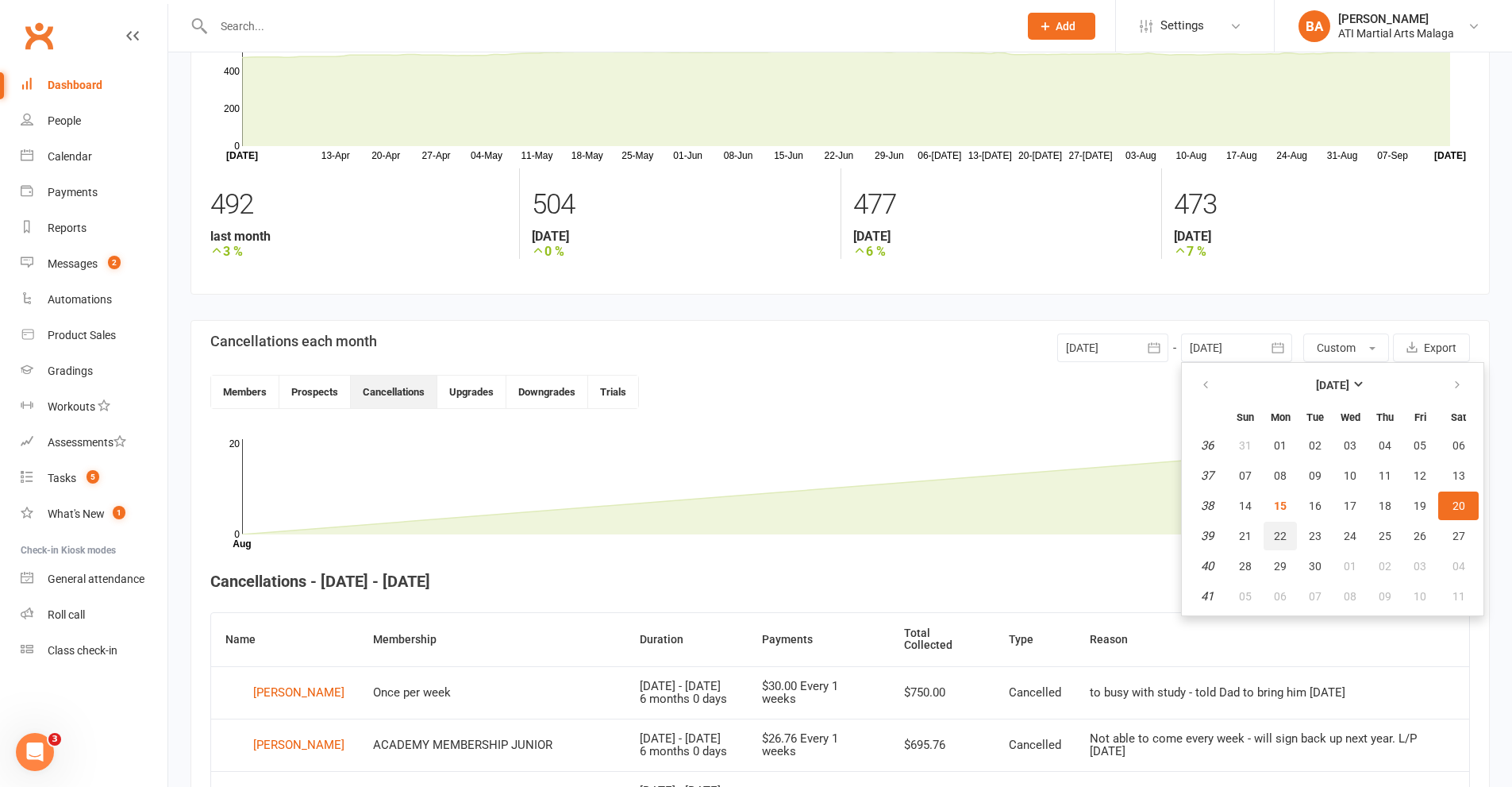
click at [1282, 537] on span "22" at bounding box center [1280, 536] width 13 height 13
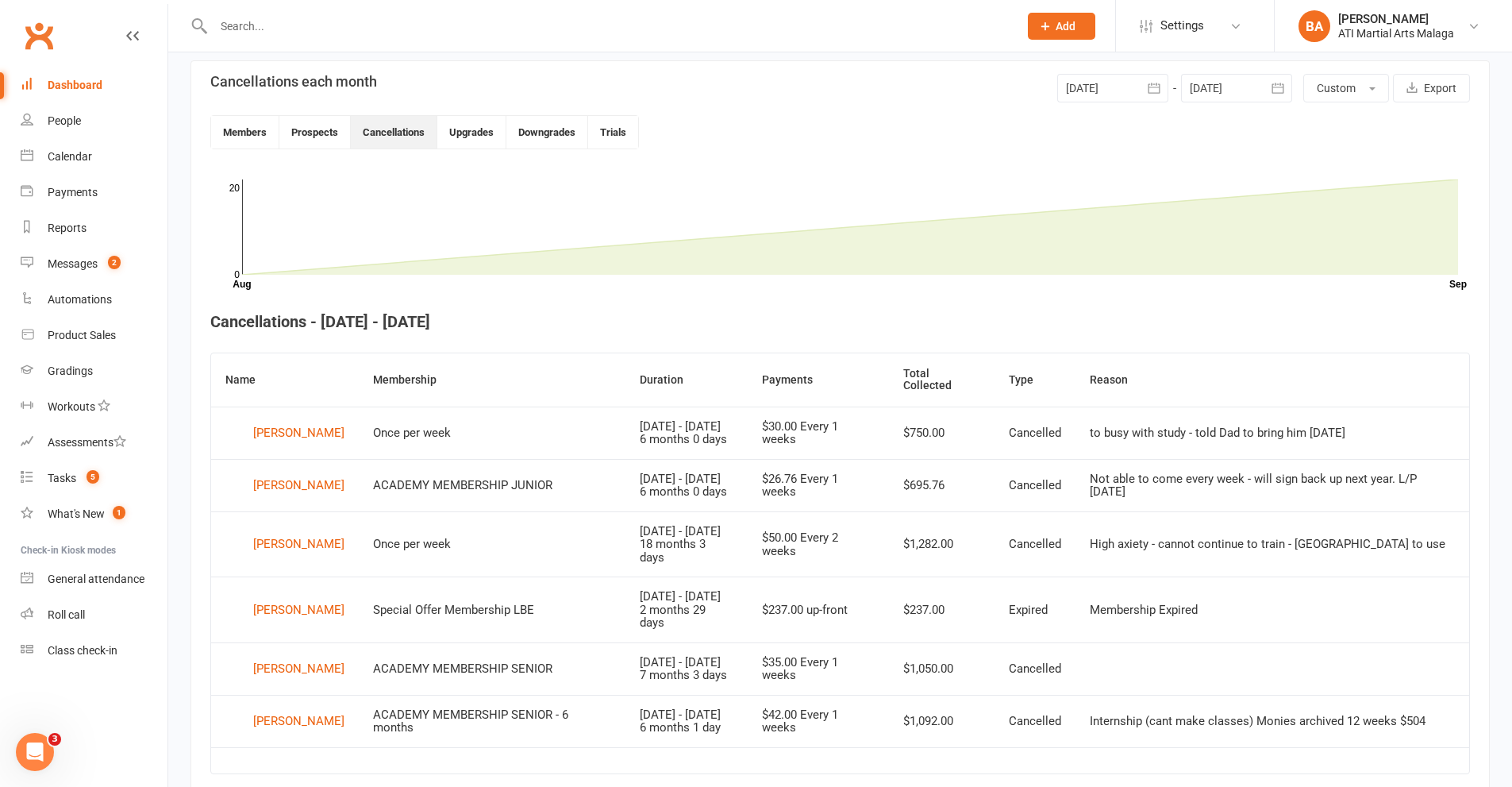
scroll to position [259, 0]
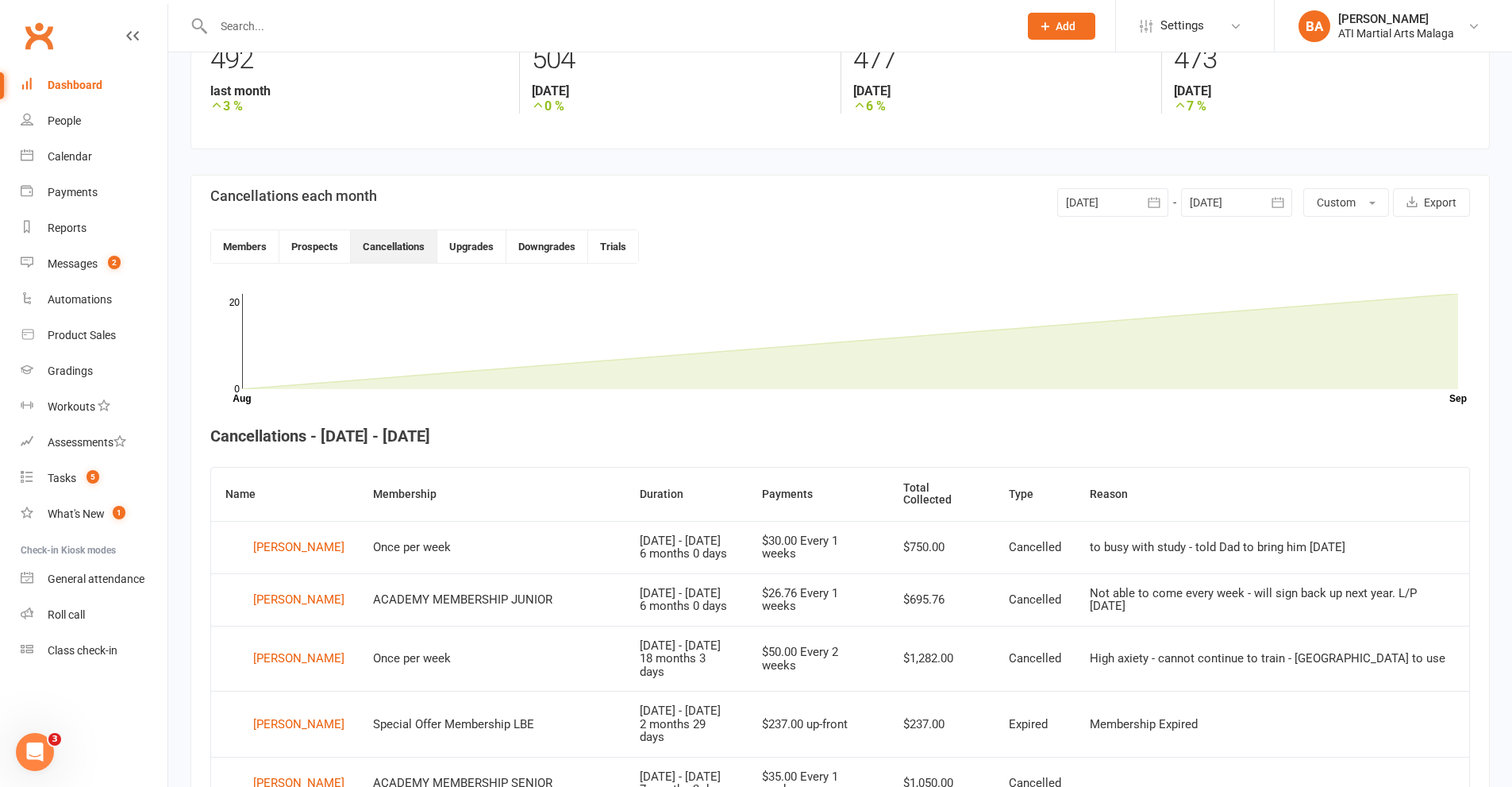
click at [1210, 208] on div at bounding box center [1236, 202] width 111 height 28
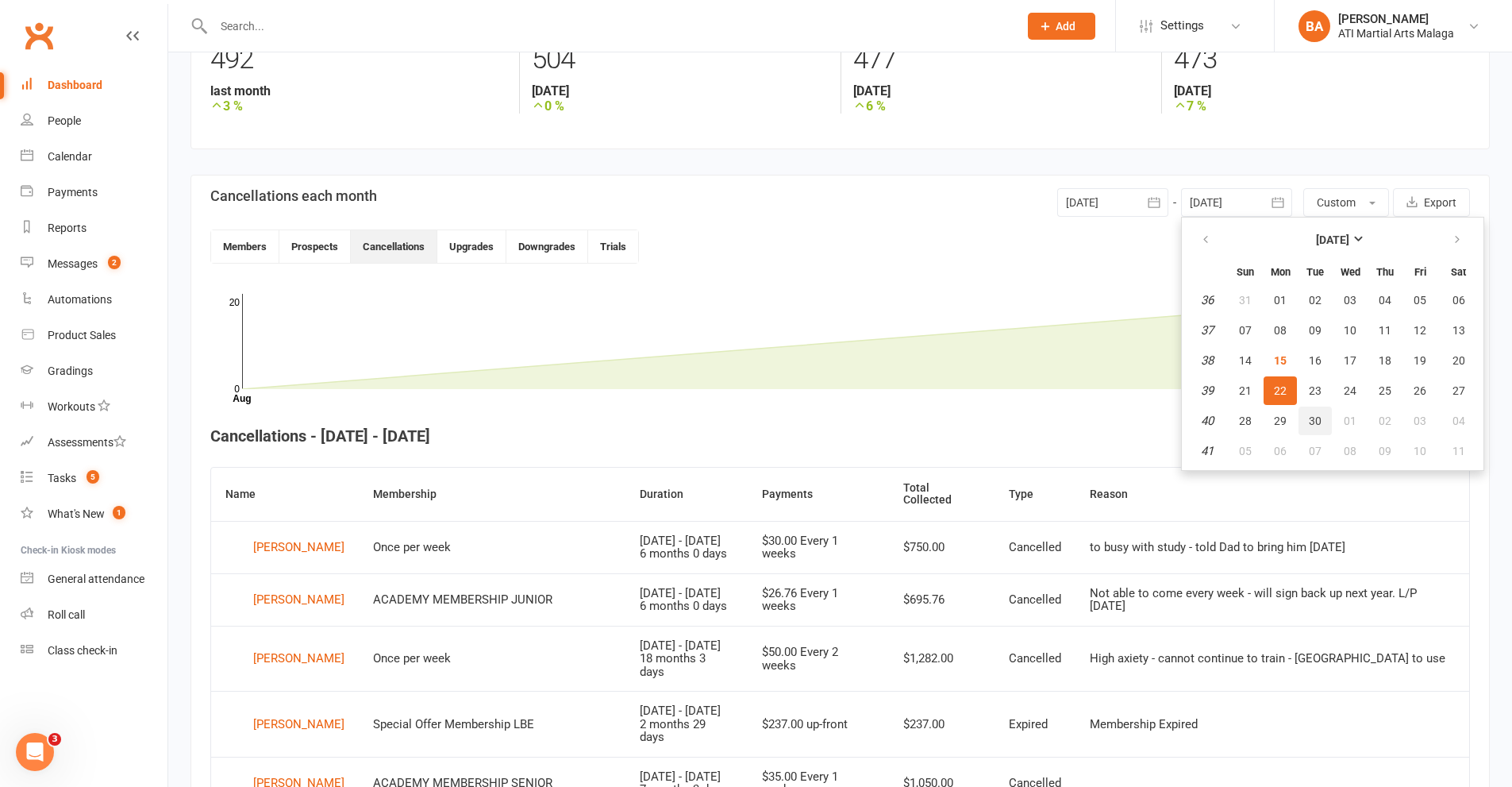
click at [1309, 425] on span "30" at bounding box center [1315, 420] width 13 height 13
type input "[DATE]"
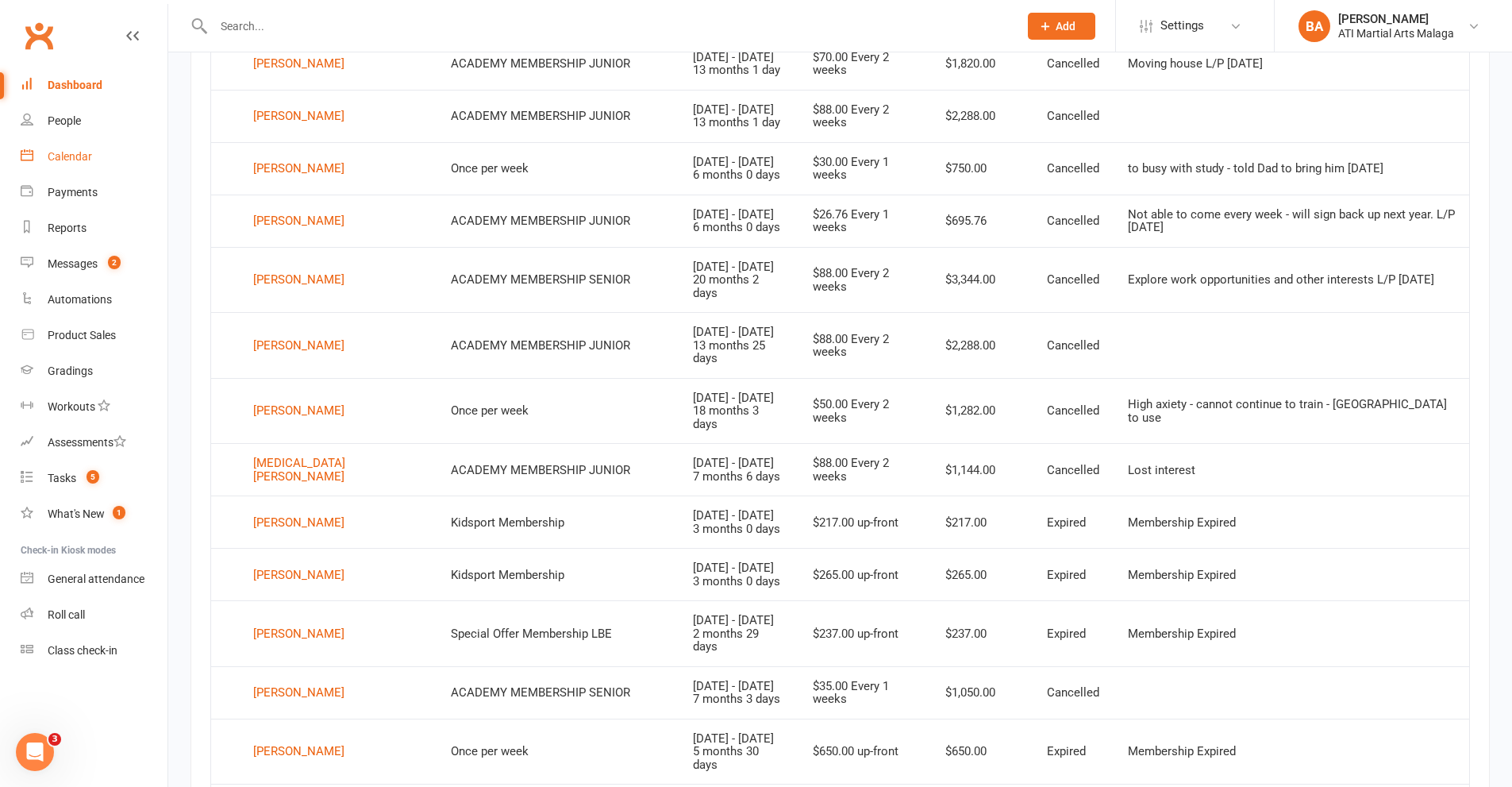
scroll to position [689, 0]
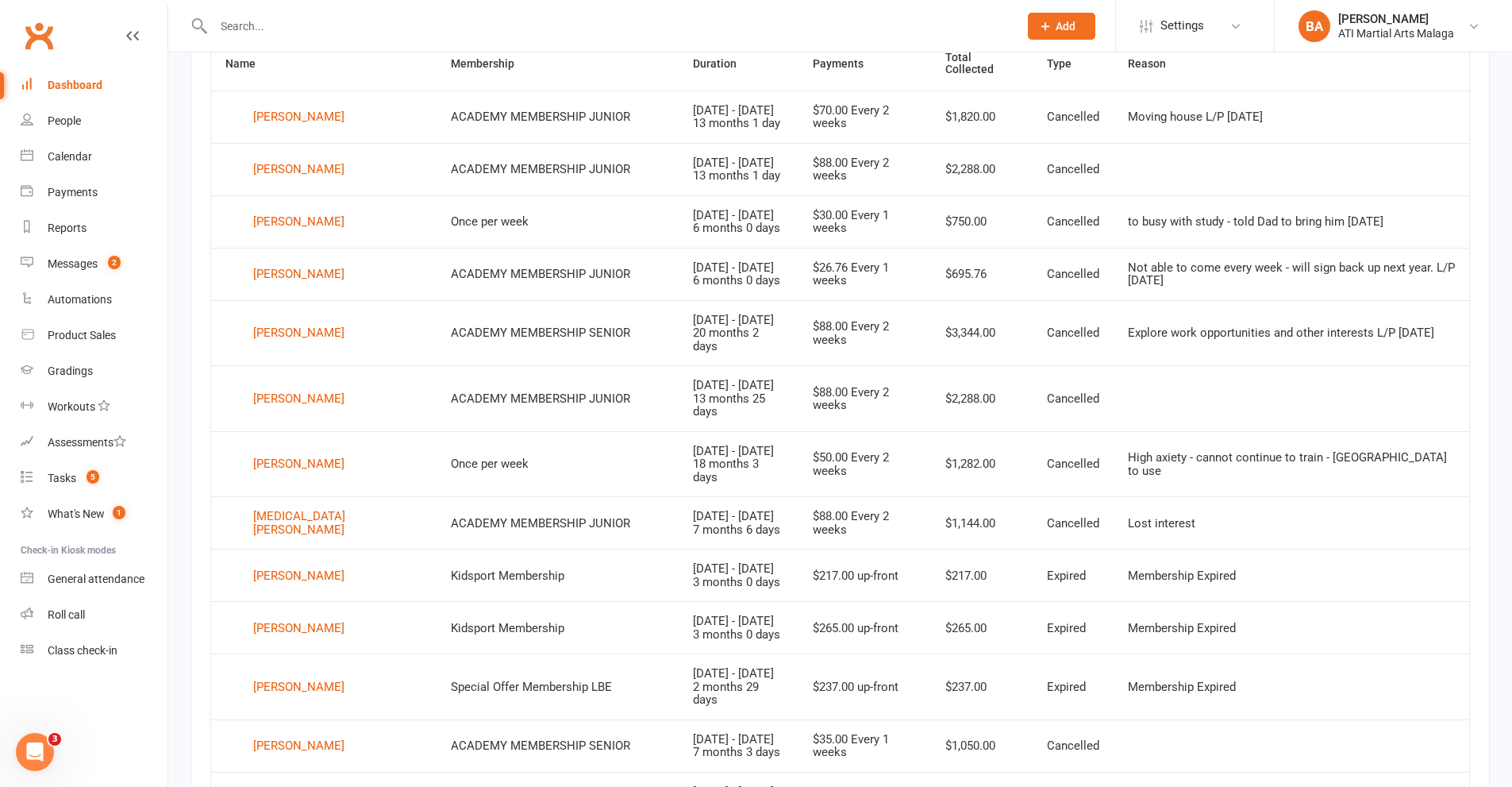
click at [42, 75] on link "Dashboard" at bounding box center [94, 85] width 147 height 36
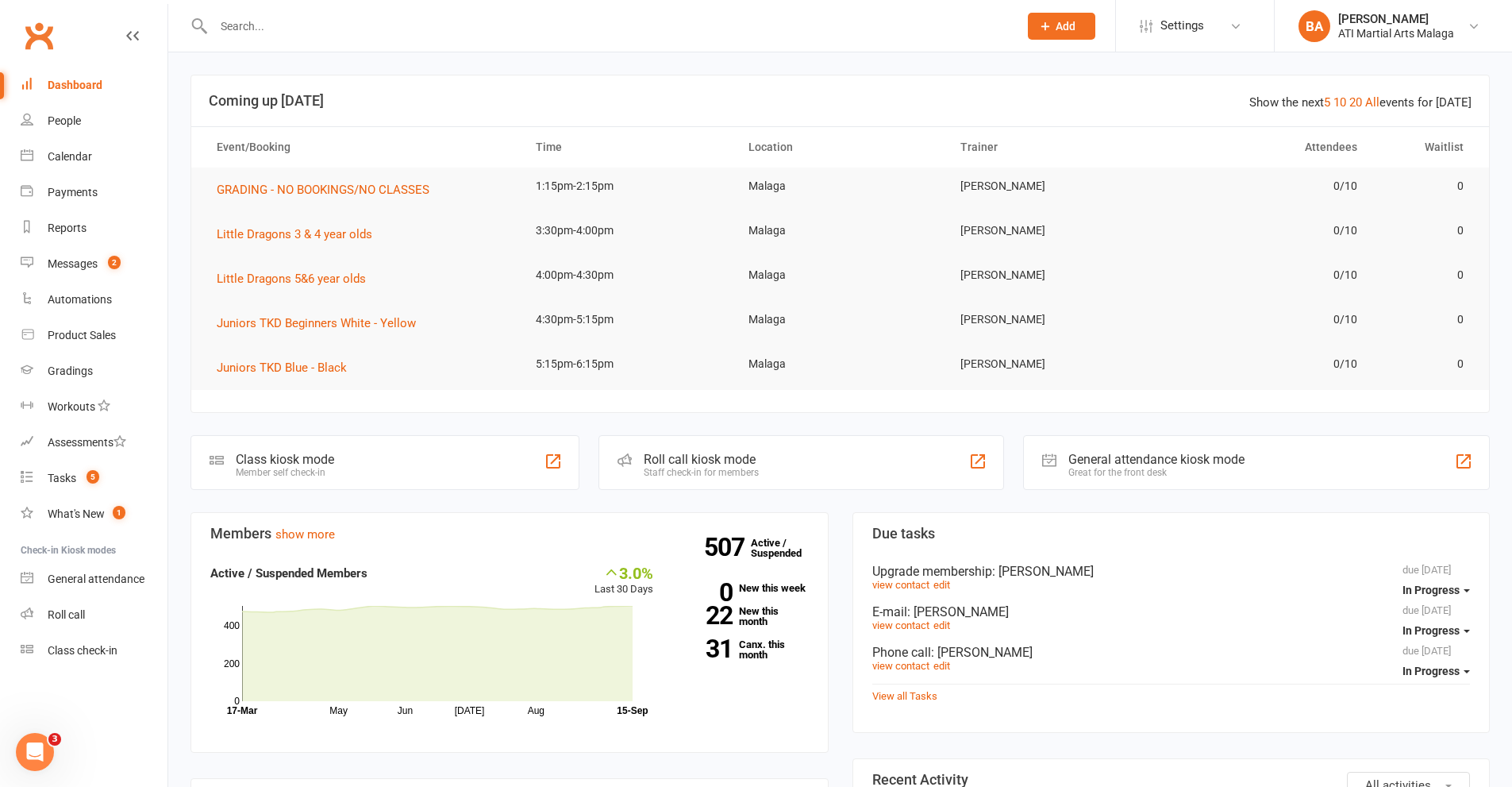
scroll to position [318, 0]
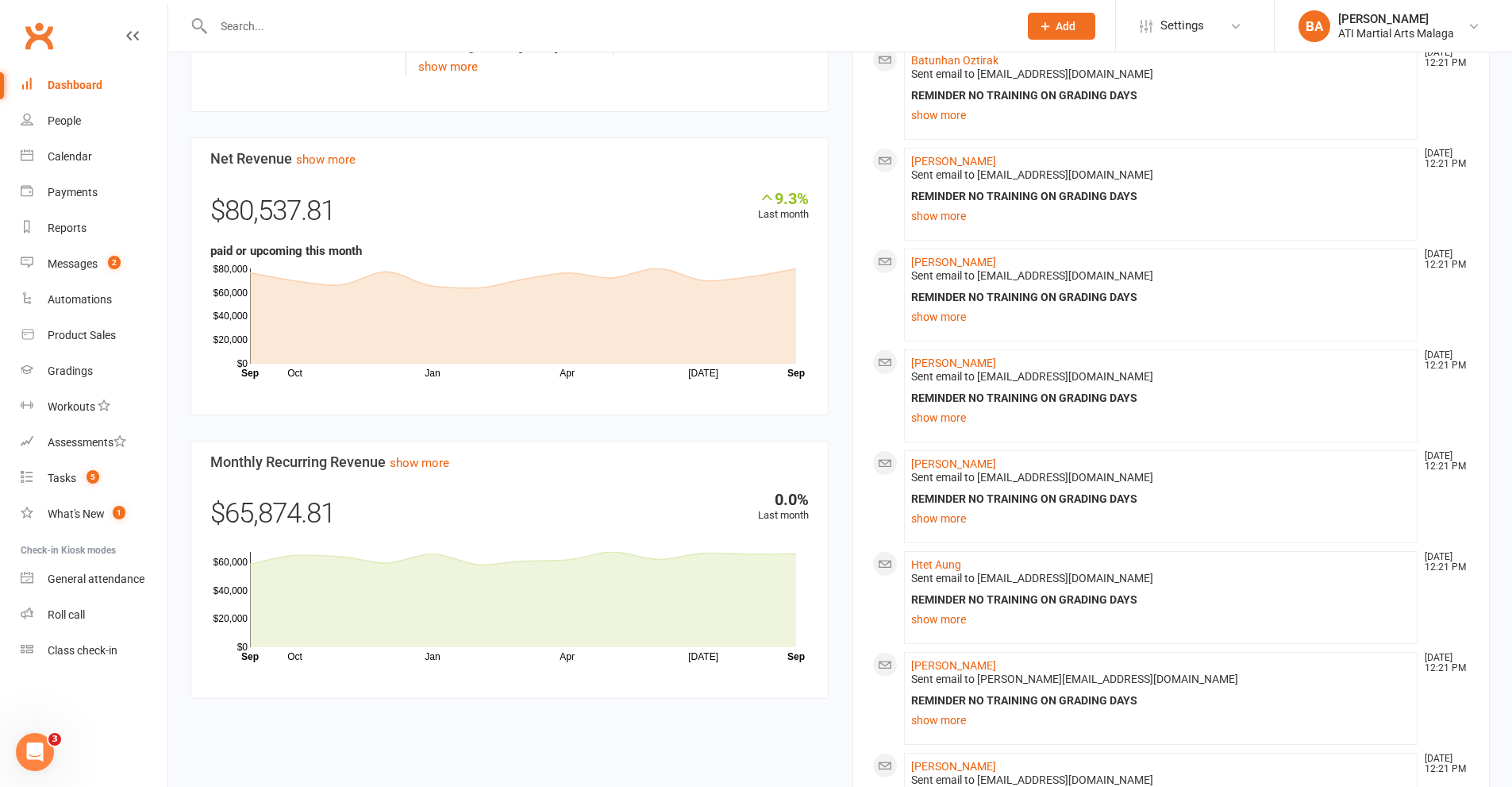
scroll to position [714, 0]
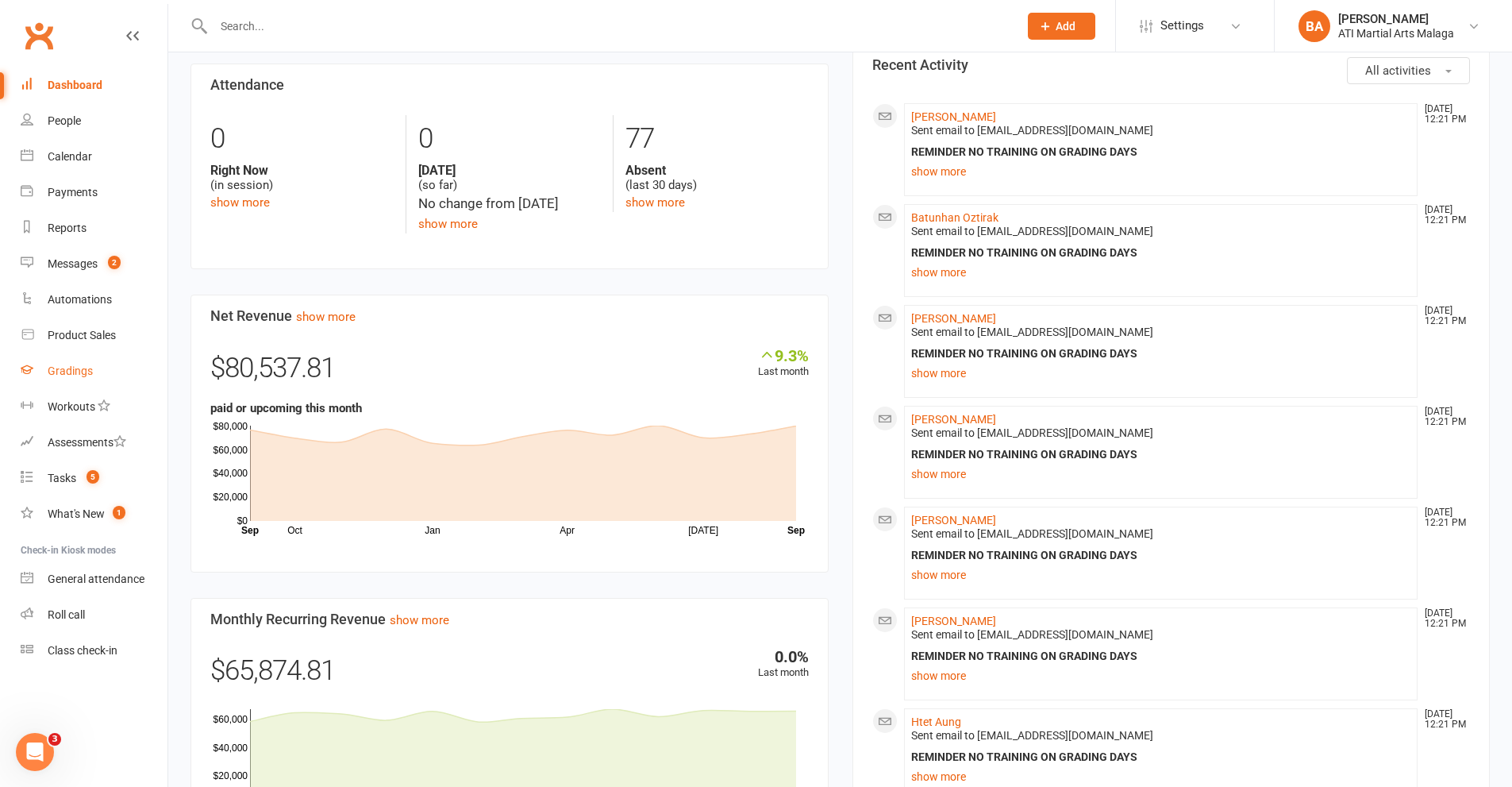
click at [83, 387] on link "Gradings" at bounding box center [94, 370] width 147 height 36
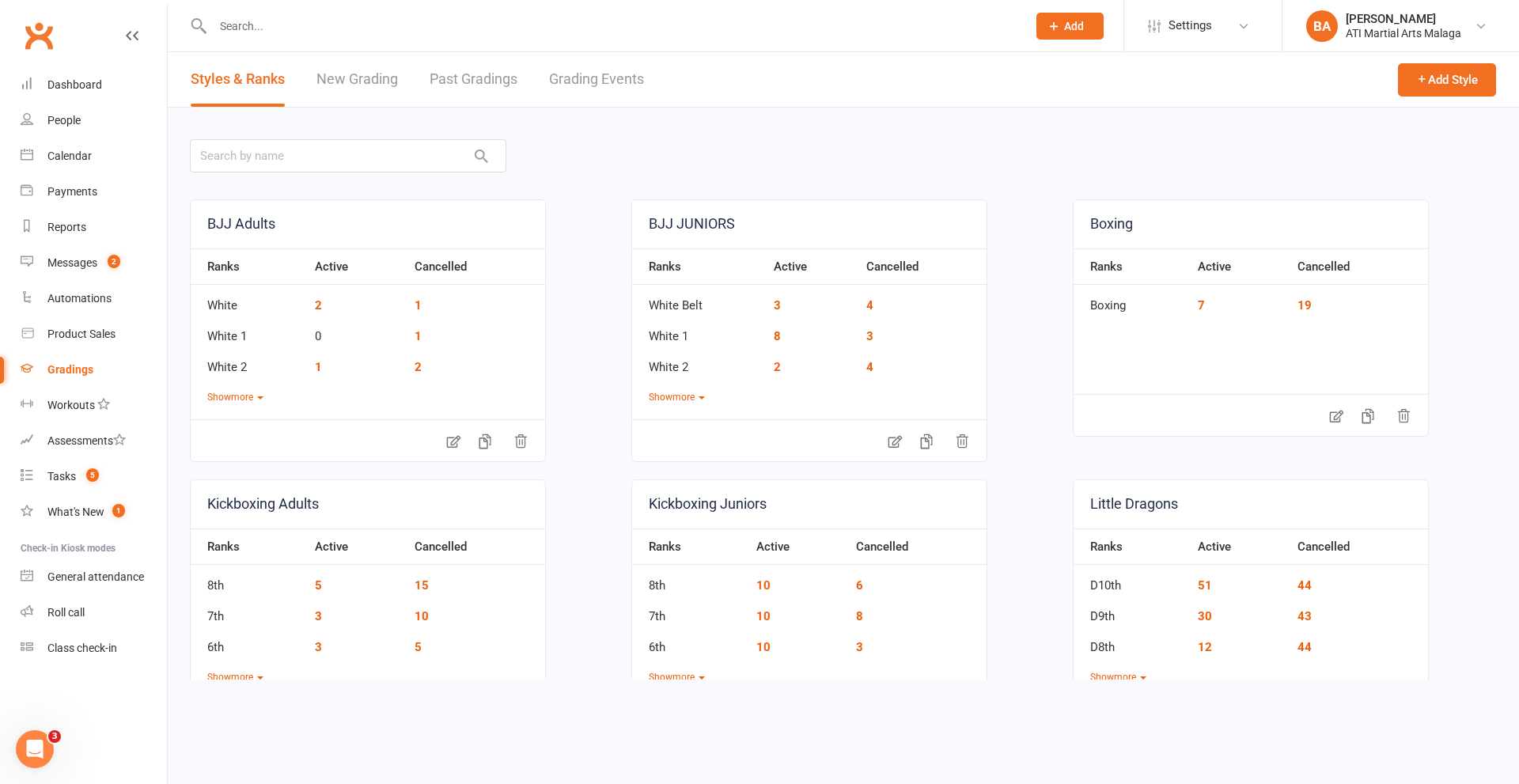
click at [604, 81] on link "Grading Events" at bounding box center [596, 79] width 95 height 54
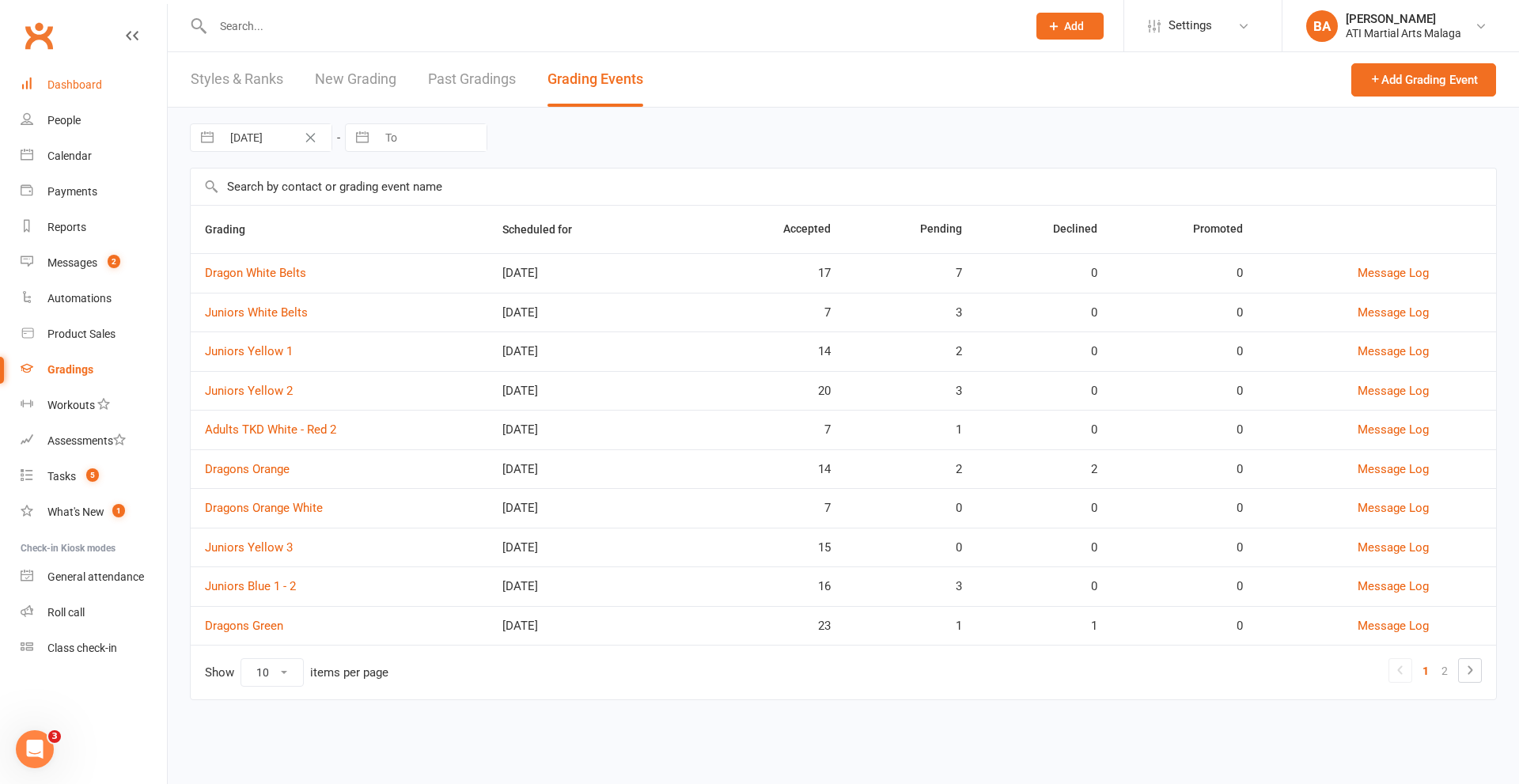
click at [96, 82] on div "Dashboard" at bounding box center [74, 84] width 54 height 13
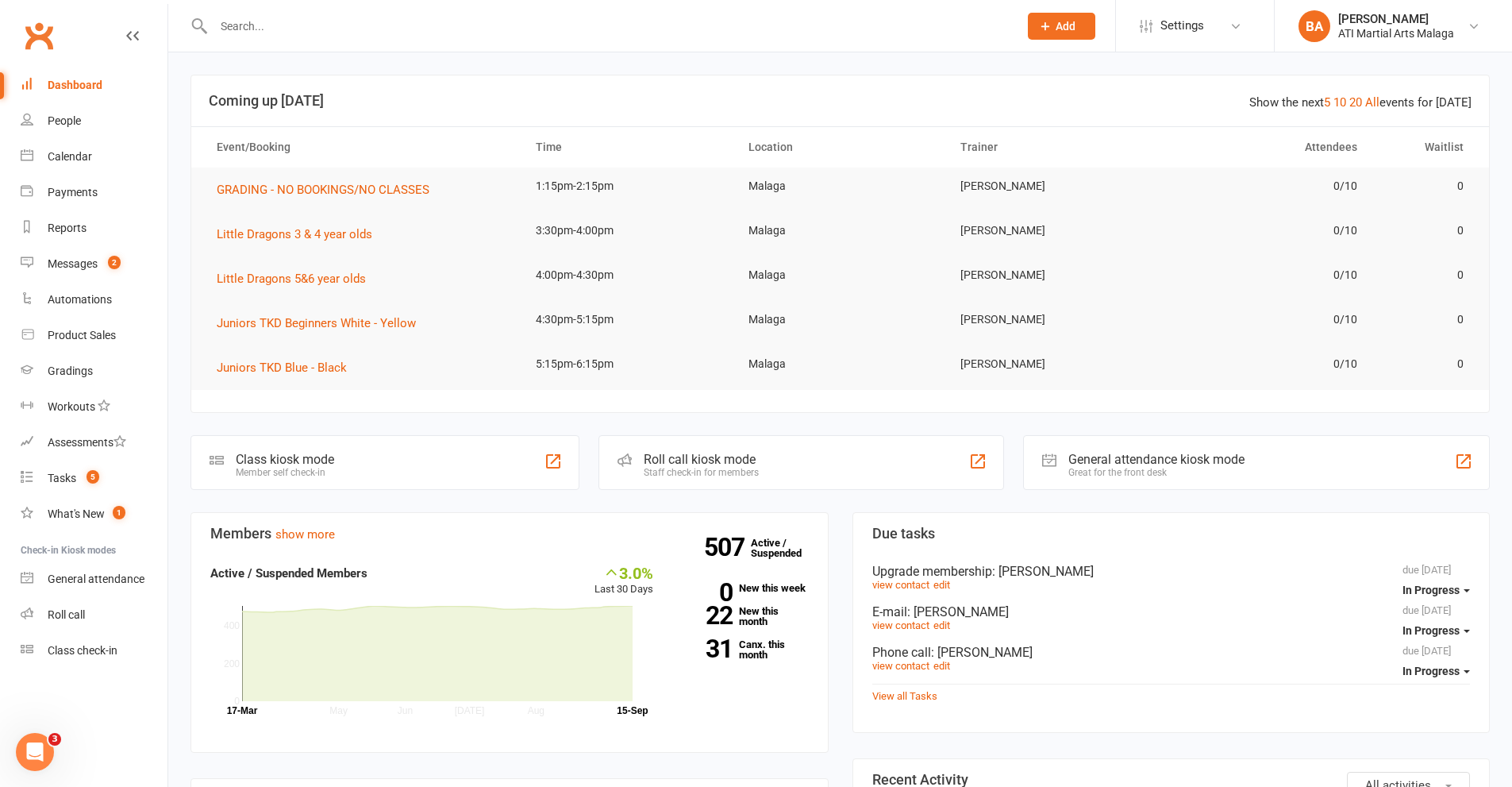
scroll to position [397, 0]
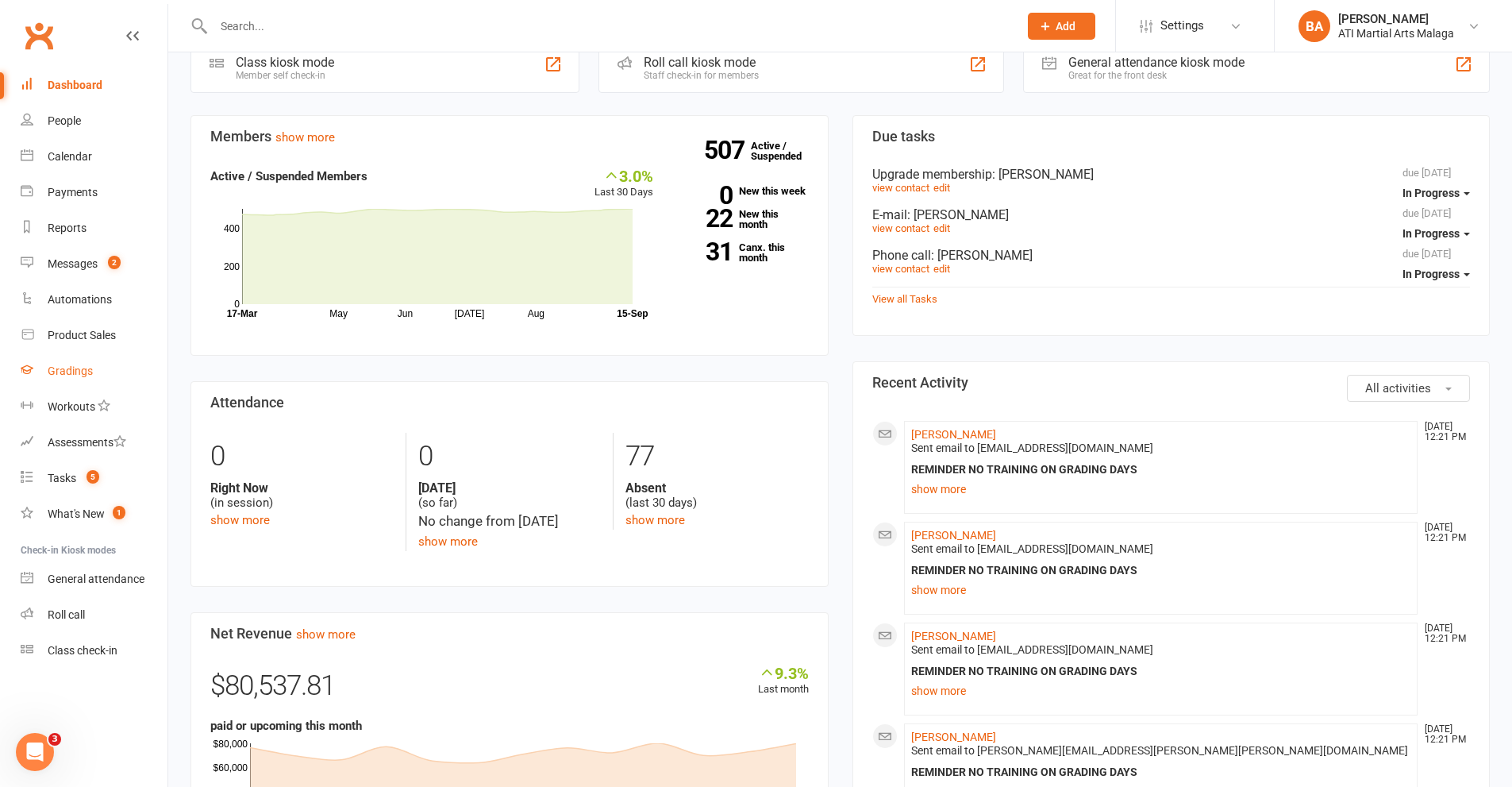
click at [96, 370] on link "Gradings" at bounding box center [94, 370] width 147 height 36
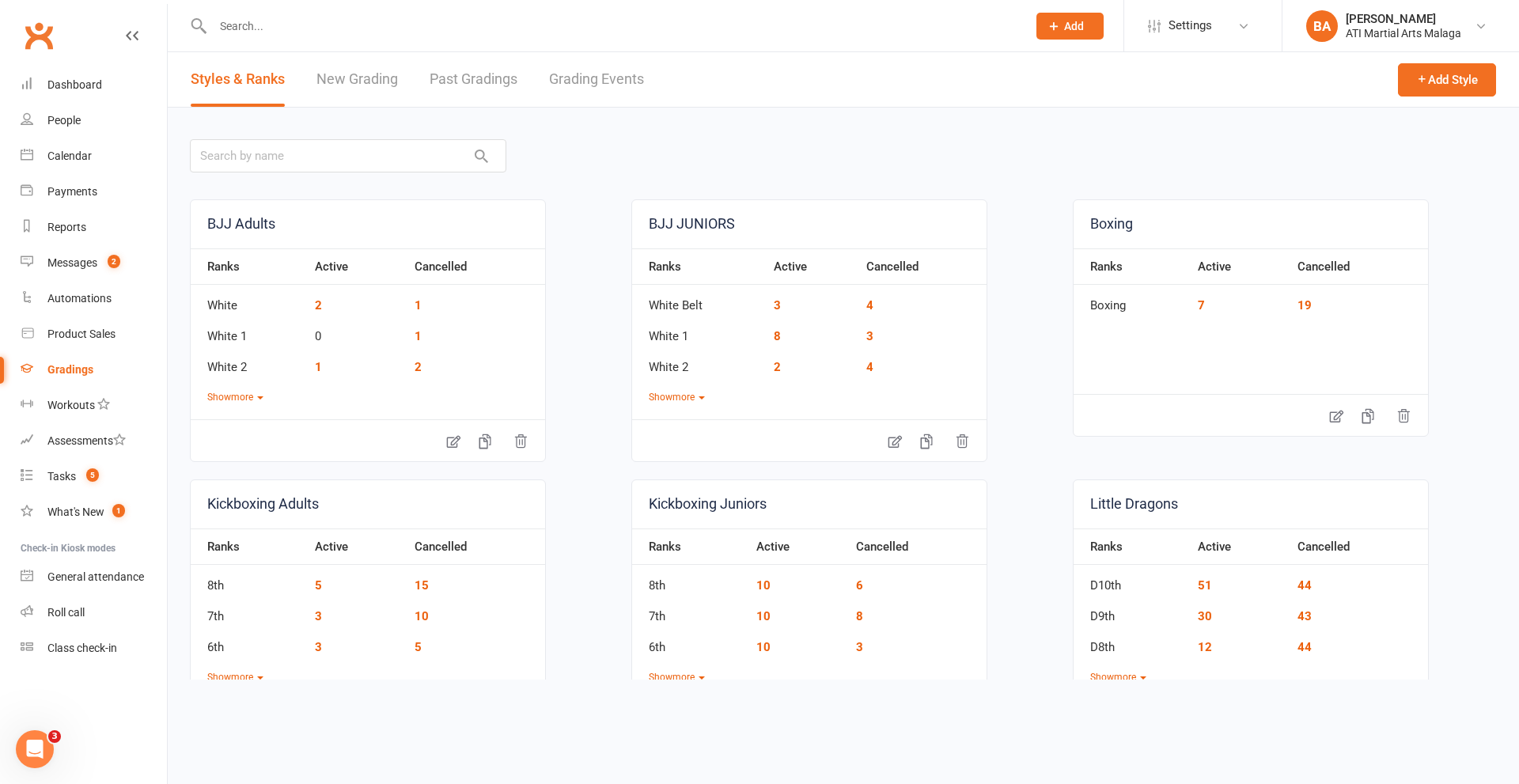
click at [585, 86] on link "Grading Events" at bounding box center [596, 79] width 95 height 54
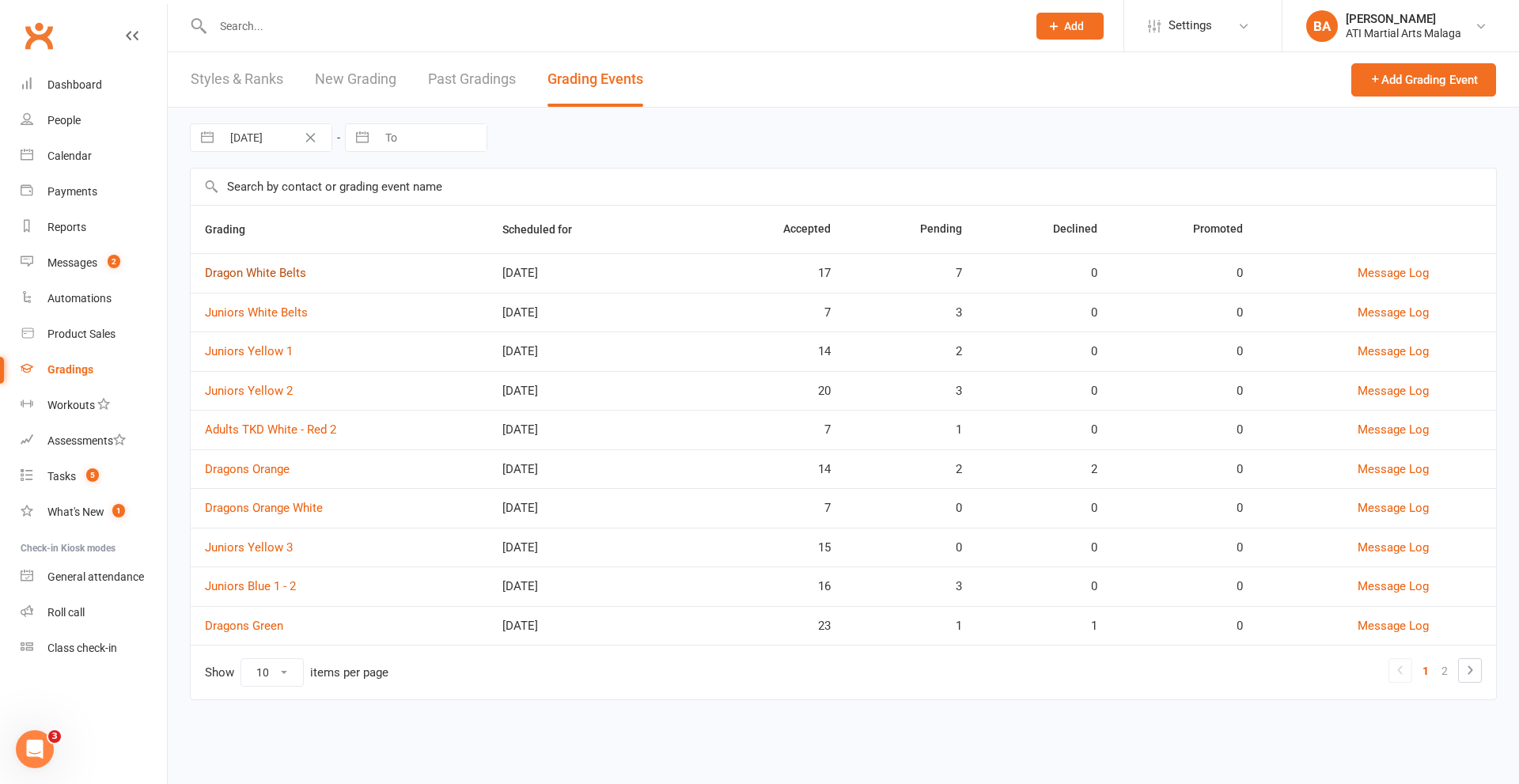
click at [271, 277] on link "Dragon White Belts" at bounding box center [255, 272] width 101 height 14
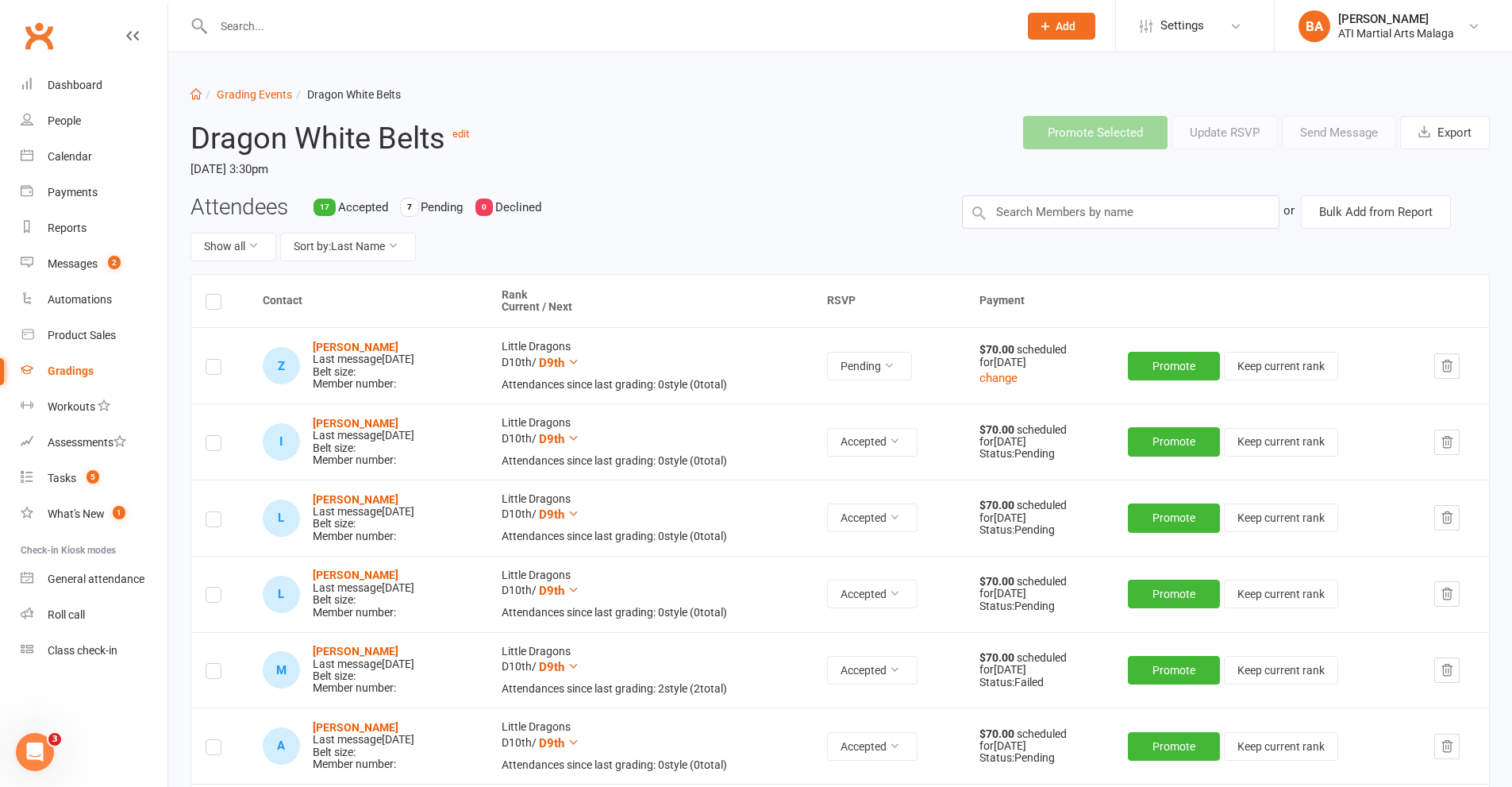
click at [213, 304] on label at bounding box center [213, 304] width 16 height 0
click at [213, 294] on input "checkbox" at bounding box center [213, 294] width 16 height 0
click at [1309, 128] on button "Send Message" at bounding box center [1339, 132] width 114 height 34
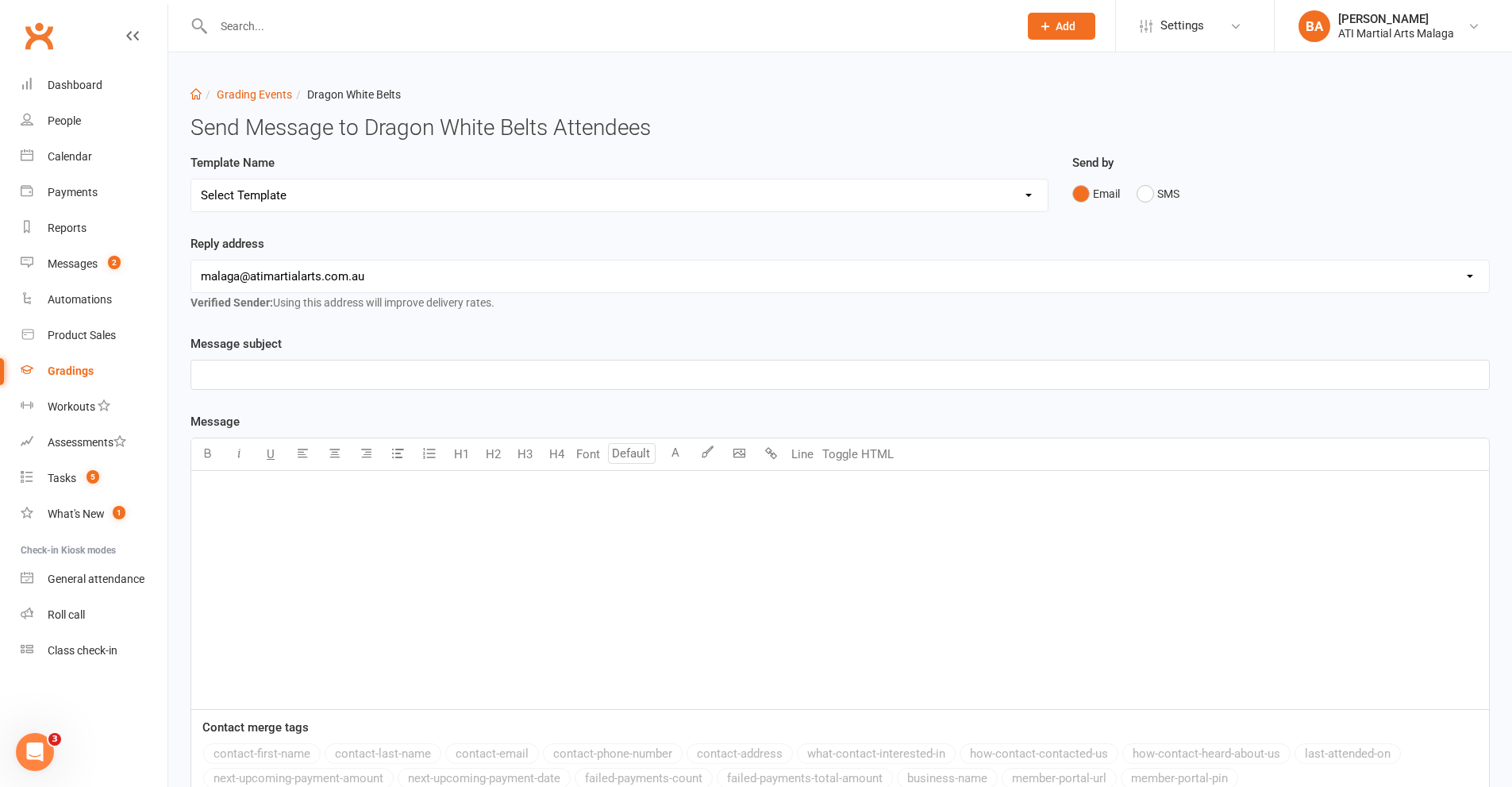
click at [301, 189] on select "Select Template [Email] Confirmation of Successful Grading [Email] Grading Even…" at bounding box center [619, 195] width 857 height 32
select select "1"
click at [191, 179] on select "Select Template [Email] Confirmation of Successful Grading [Email] Grading Even…" at bounding box center [619, 195] width 857 height 32
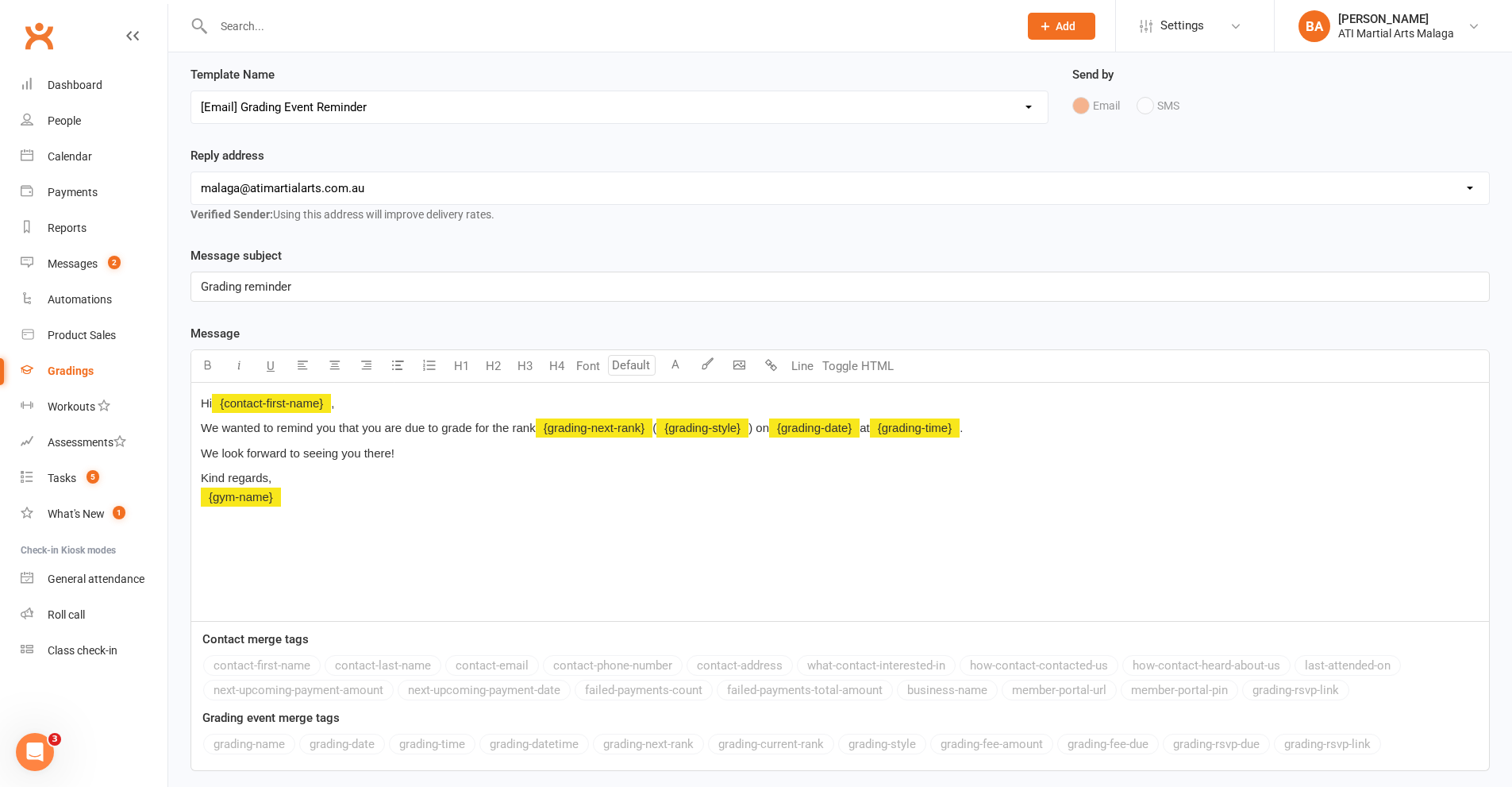
scroll to position [196, 0]
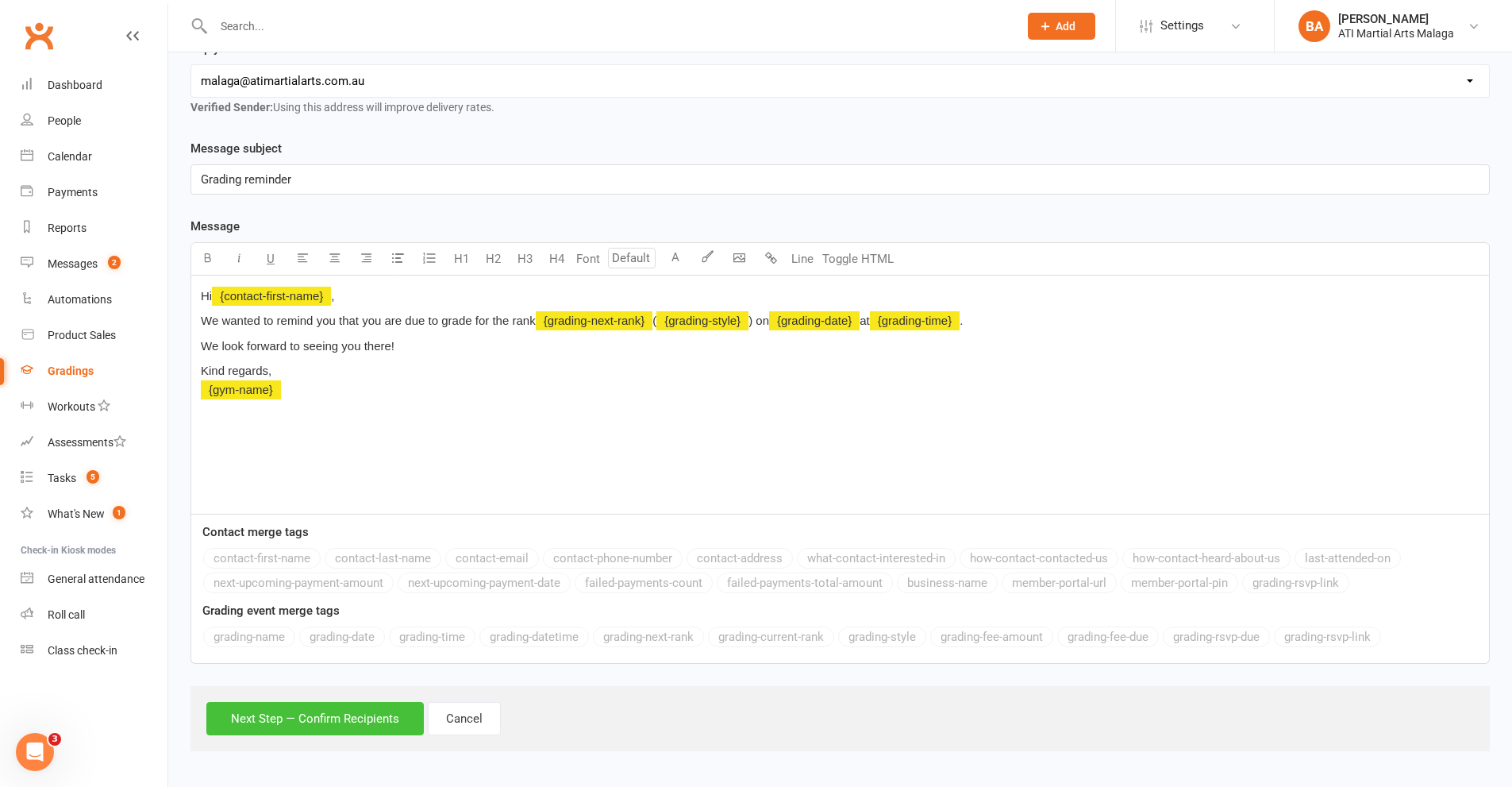
click at [356, 721] on button "Next Step — Confirm Recipients" at bounding box center [315, 718] width 218 height 34
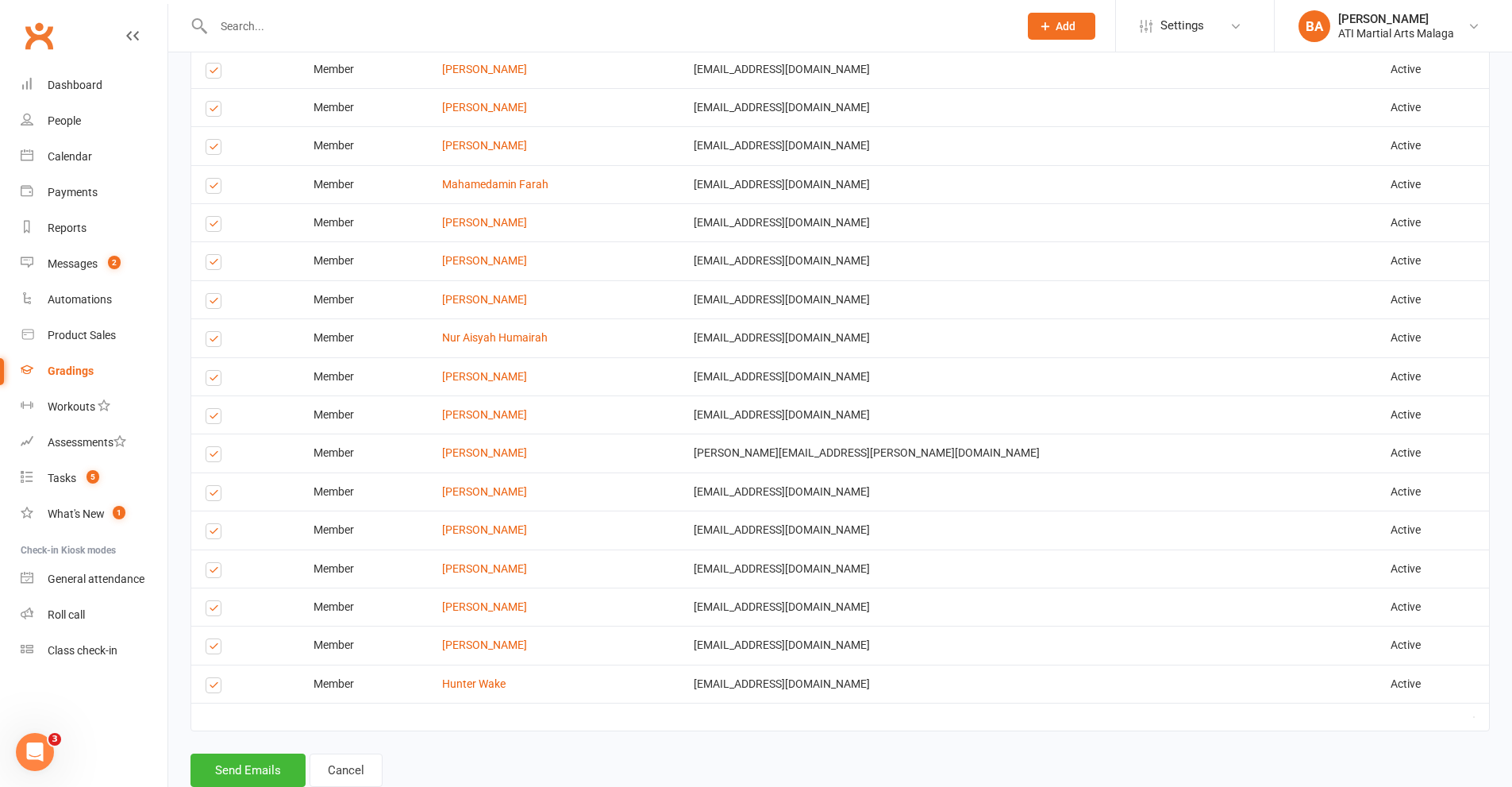
scroll to position [998, 0]
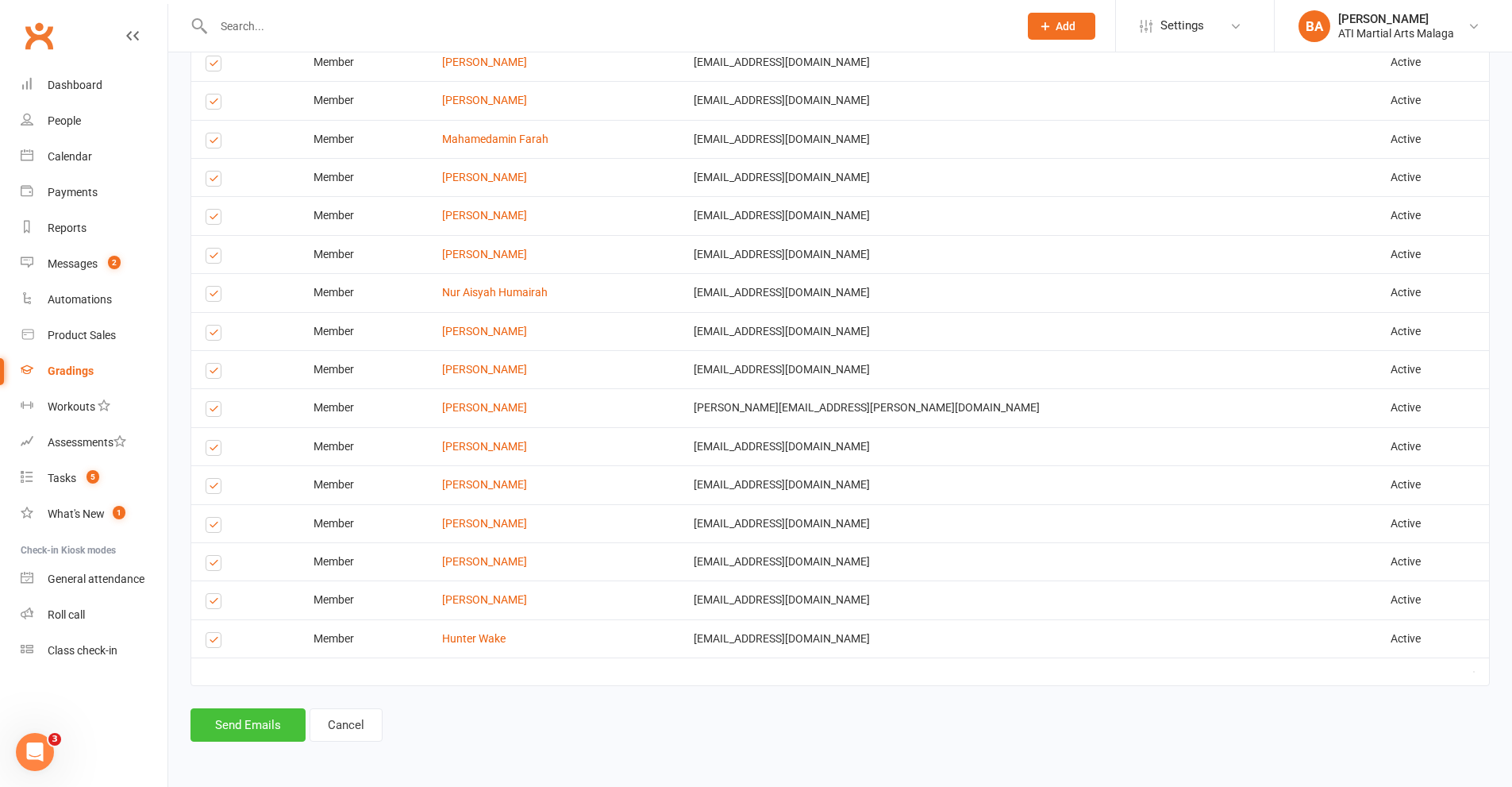
click at [253, 724] on button "Send Emails" at bounding box center [247, 725] width 115 height 34
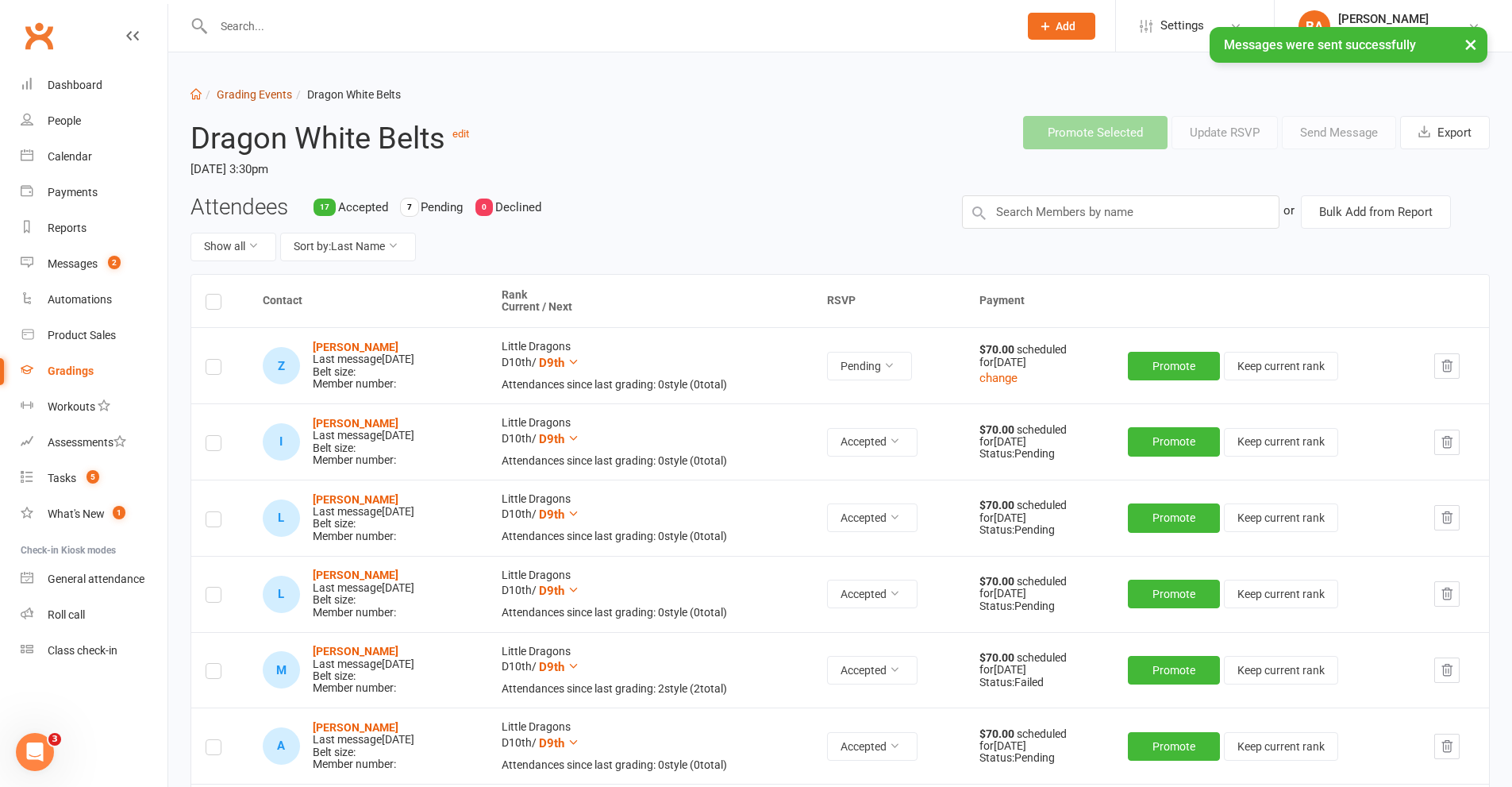
click at [273, 93] on link "Grading Events" at bounding box center [255, 94] width 75 height 13
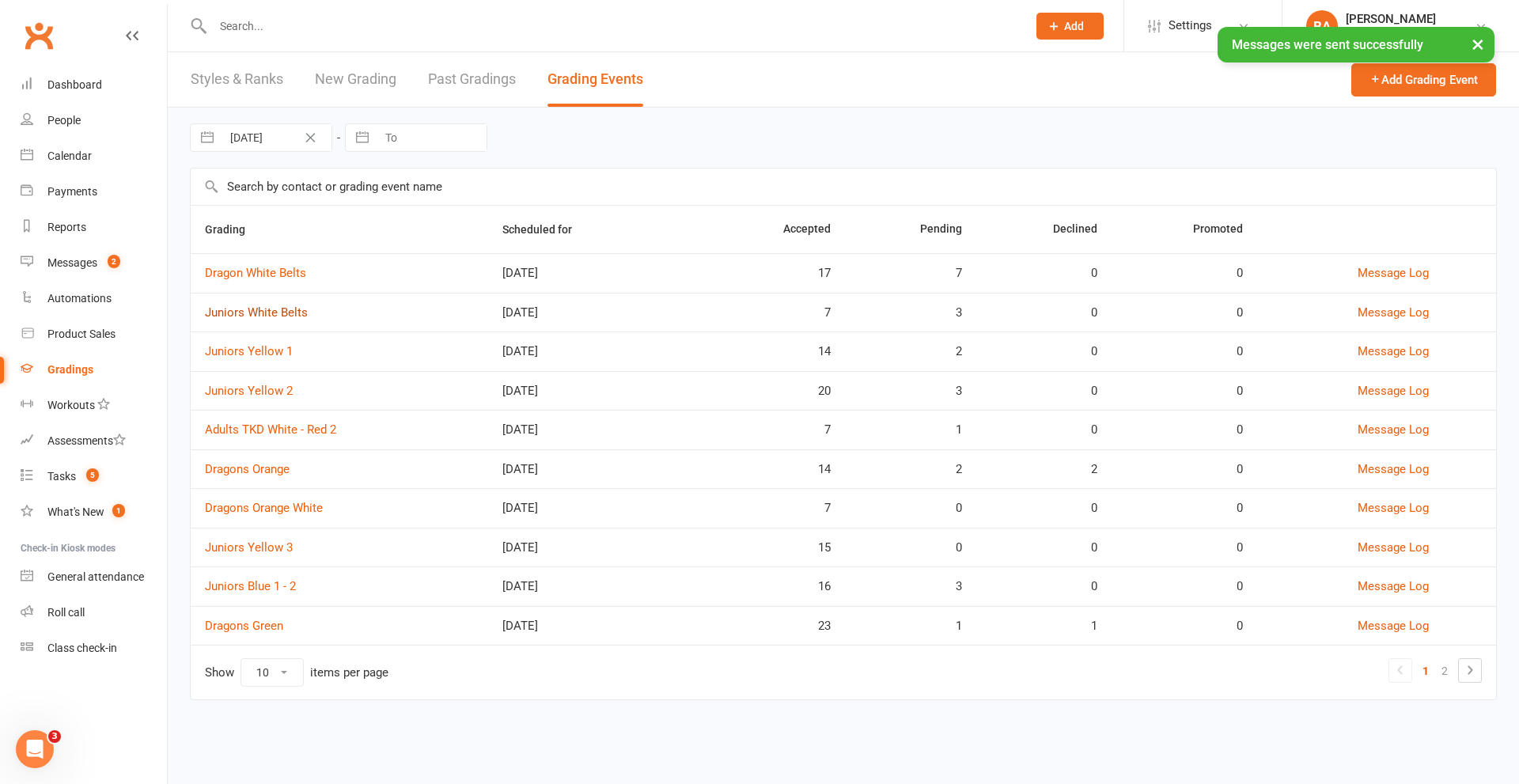
click at [281, 311] on link "Juniors White Belts" at bounding box center [256, 312] width 103 height 14
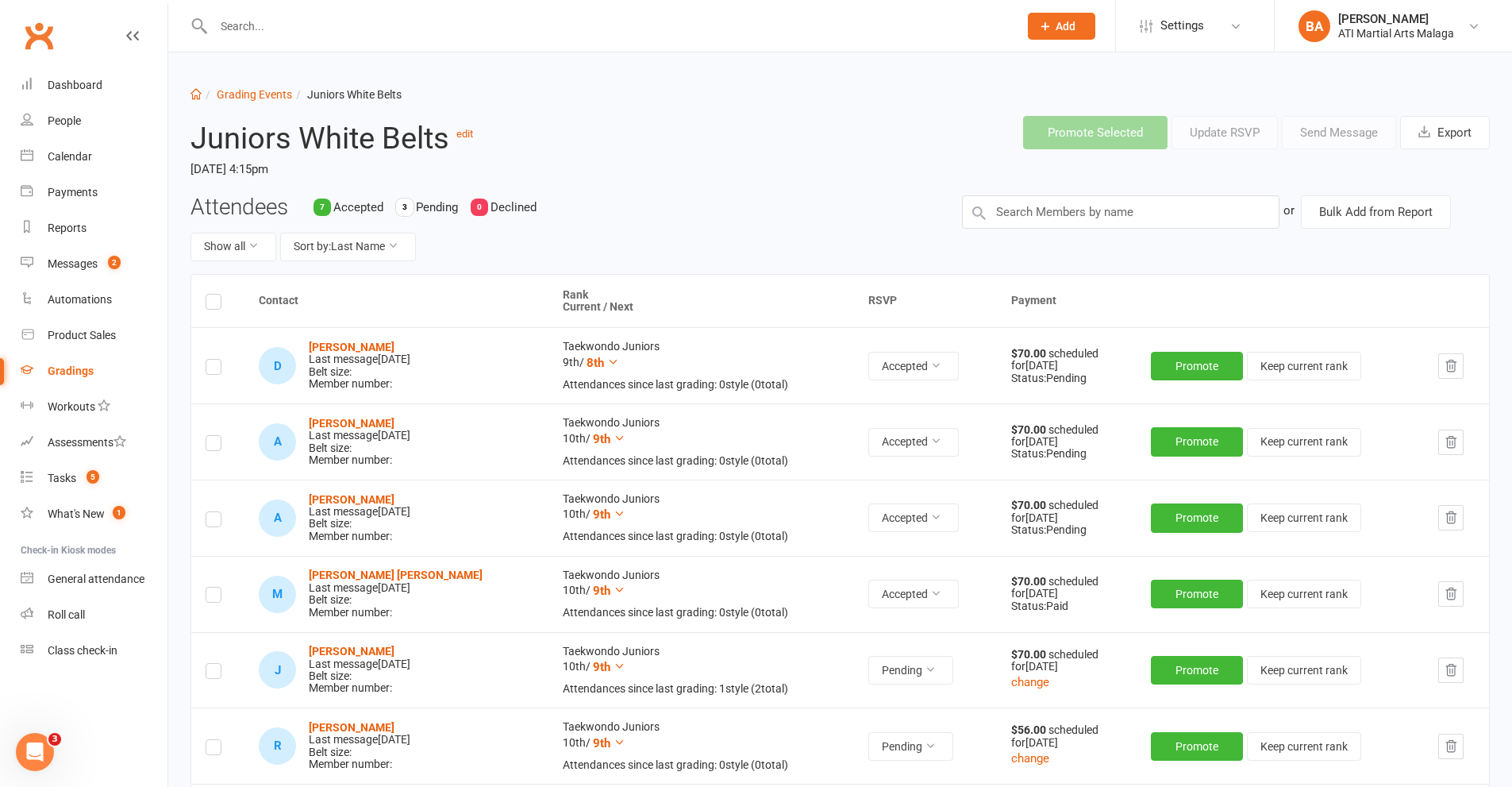
drag, startPoint x: 210, startPoint y: 303, endPoint x: 222, endPoint y: 299, distance: 12.6
click at [211, 304] on label at bounding box center [213, 304] width 16 height 0
click at [211, 294] on input "checkbox" at bounding box center [213, 294] width 16 height 0
click at [1323, 138] on button "Send Message" at bounding box center [1339, 132] width 114 height 34
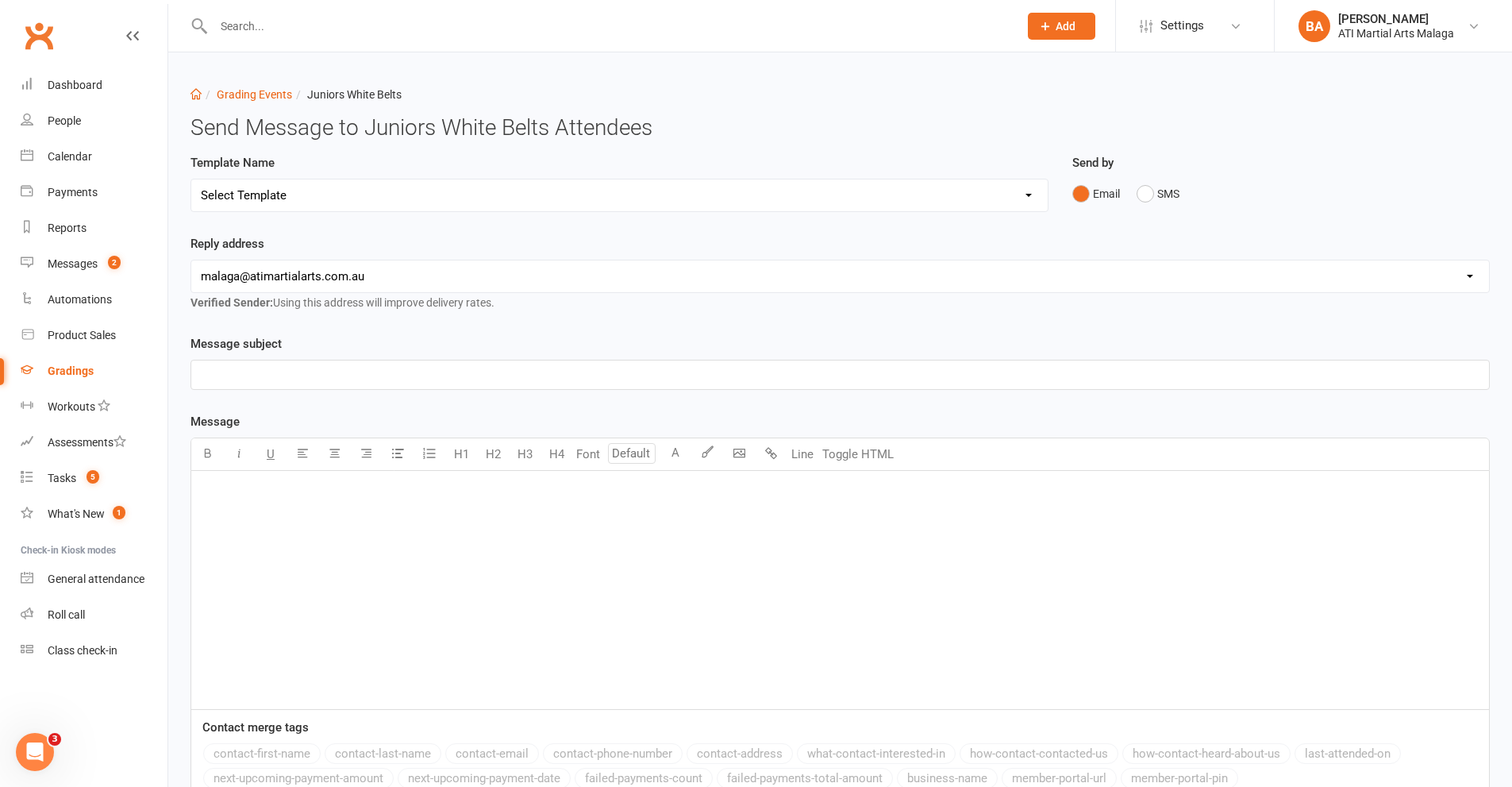
click at [479, 198] on select "Select Template [Email] Confirmation of Successful Grading [Email] Grading Even…" at bounding box center [619, 195] width 857 height 32
select select "1"
click at [191, 179] on select "Select Template [Email] Confirmation of Successful Grading [Email] Grading Even…" at bounding box center [619, 195] width 857 height 32
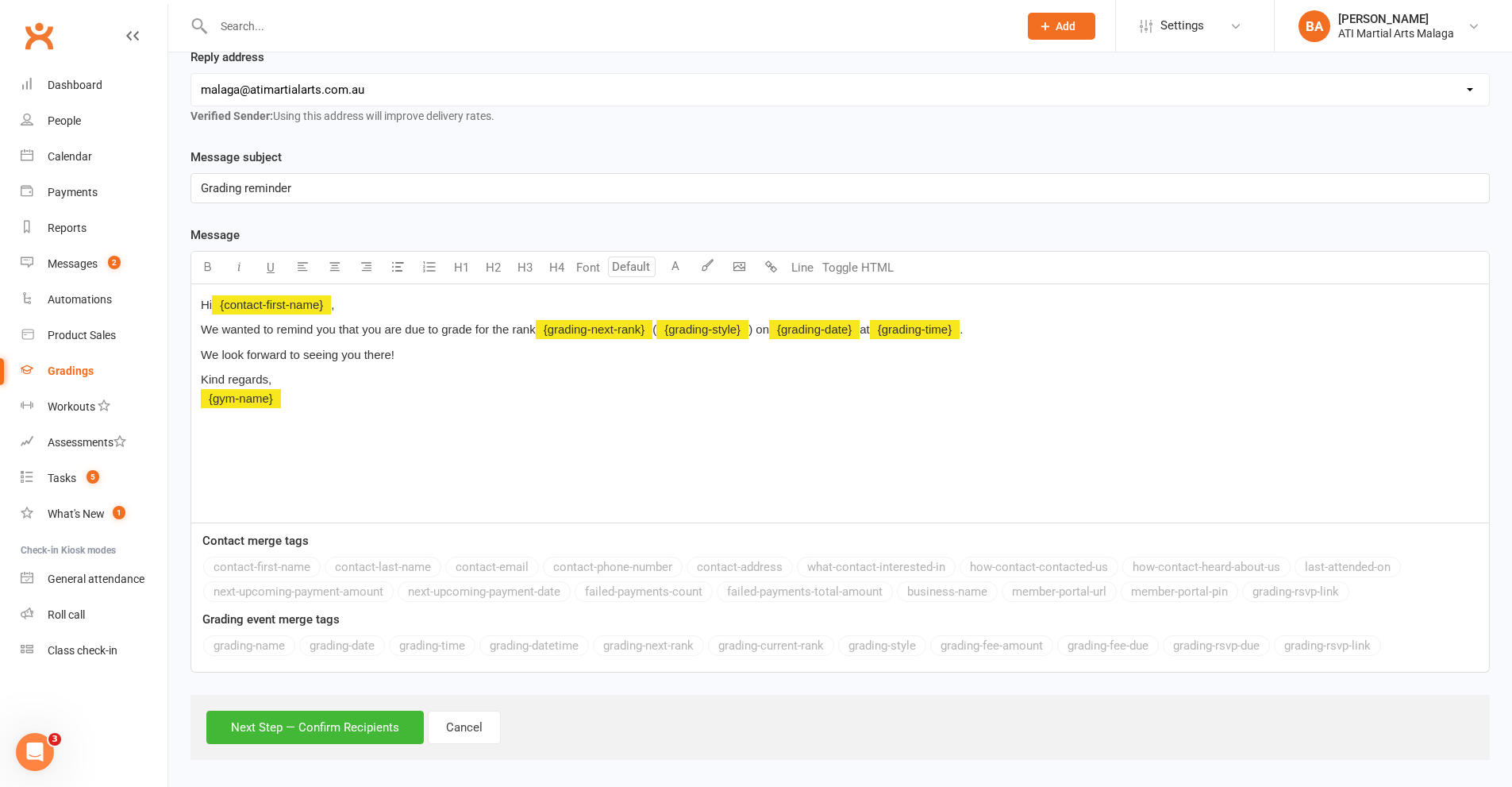
scroll to position [196, 0]
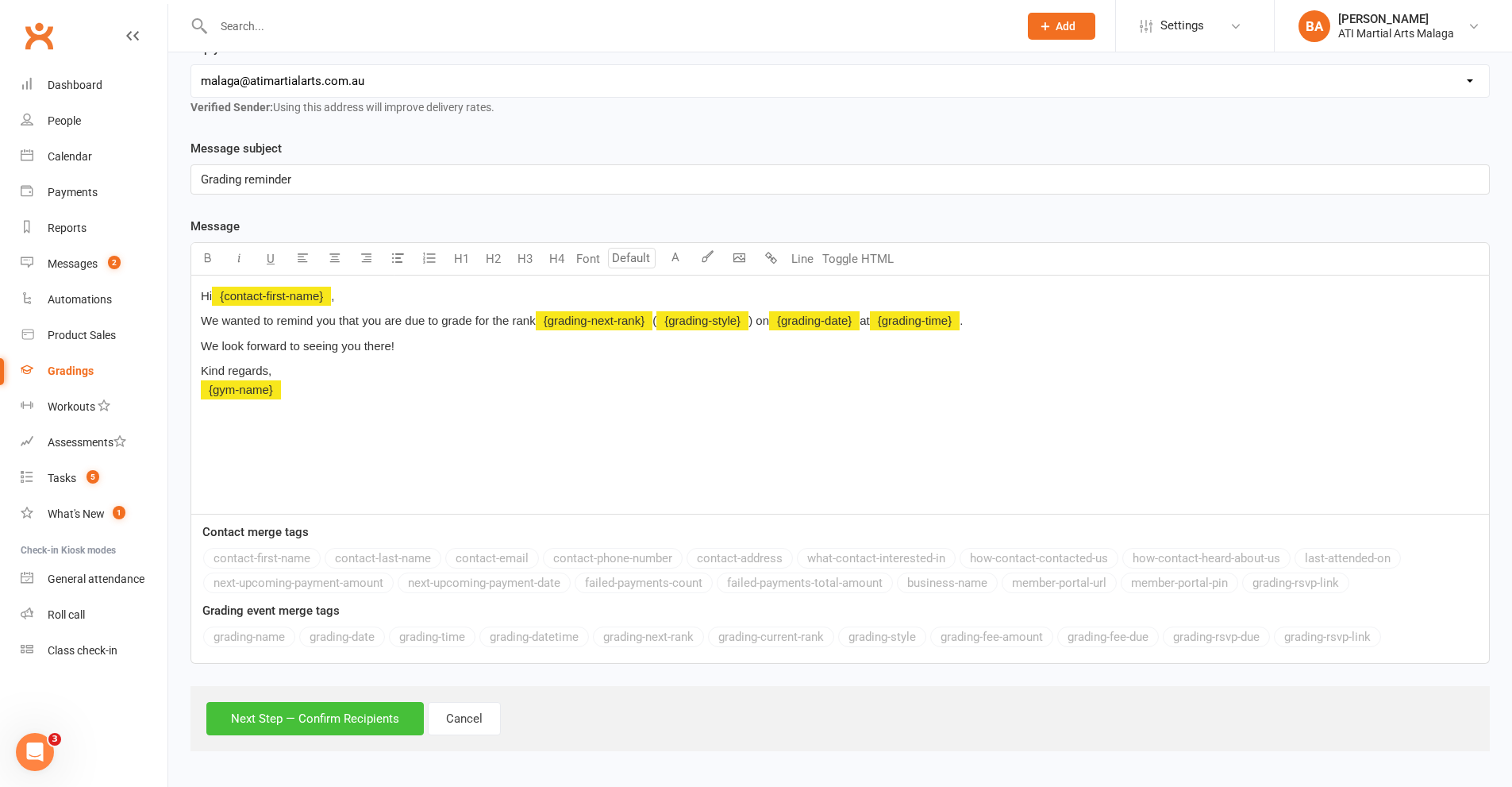
click at [332, 716] on button "Next Step — Confirm Recipients" at bounding box center [315, 718] width 218 height 34
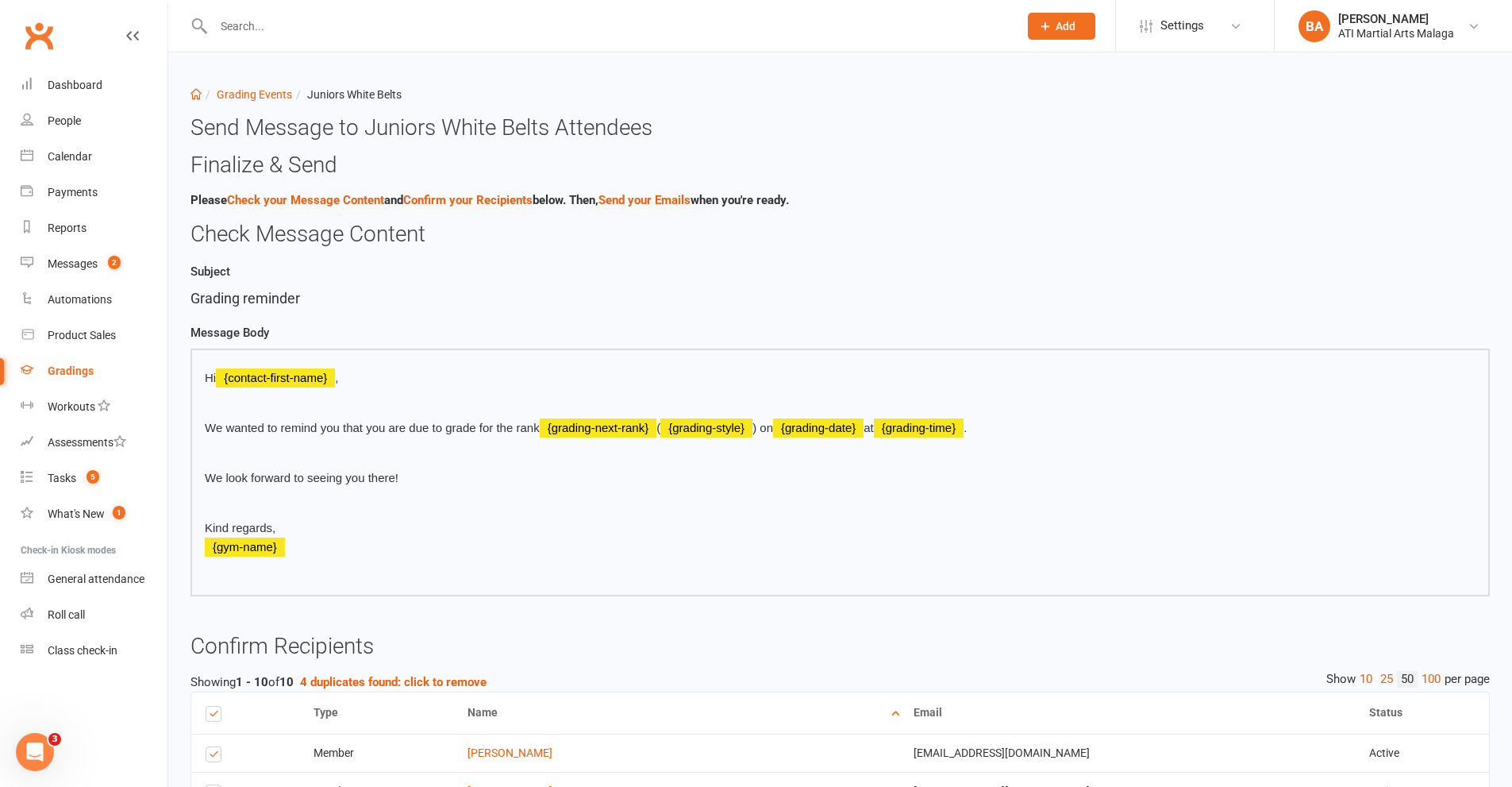
scroll to position [460, 0]
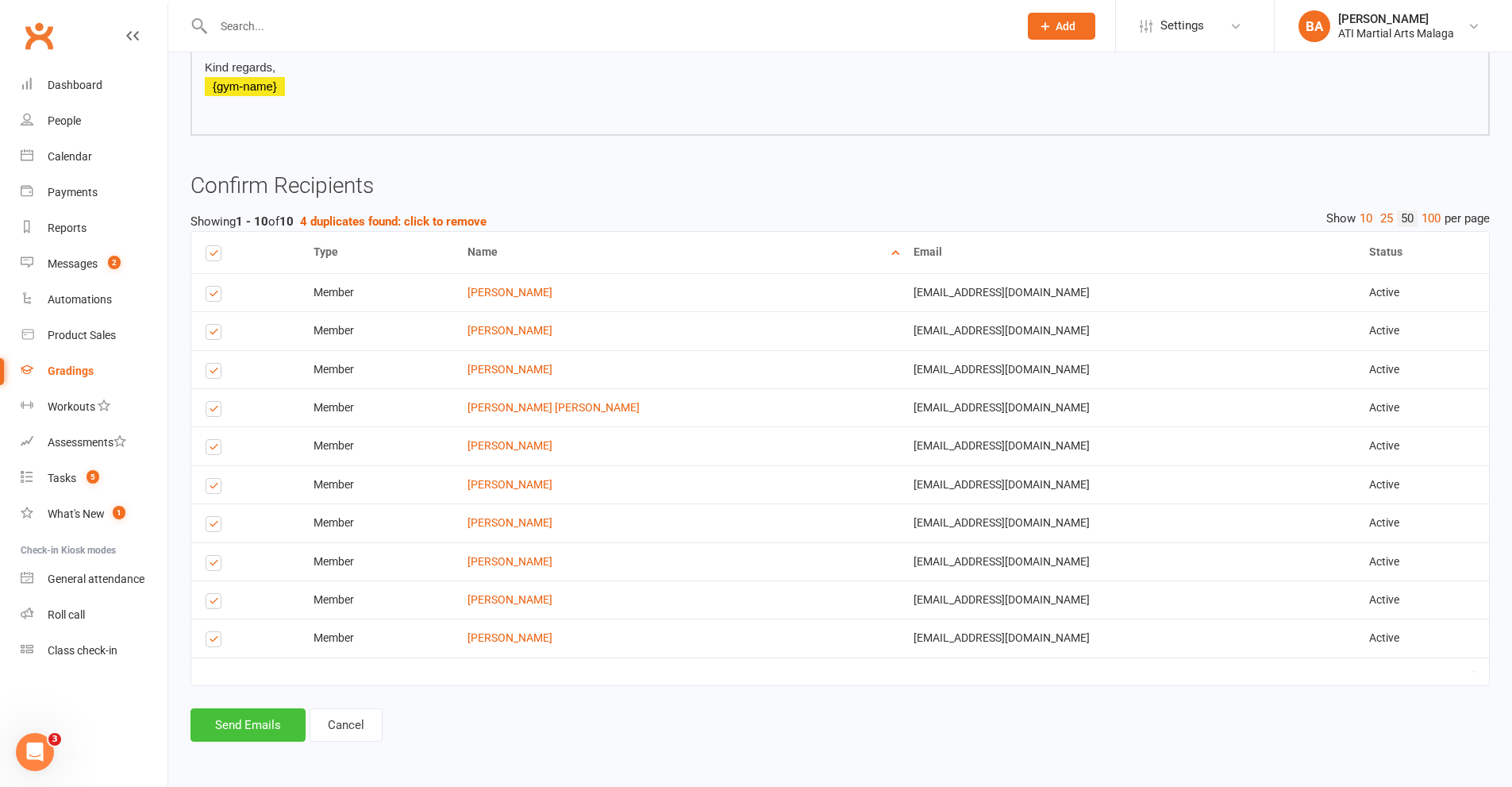
click at [282, 736] on button "Send Emails" at bounding box center [247, 725] width 115 height 34
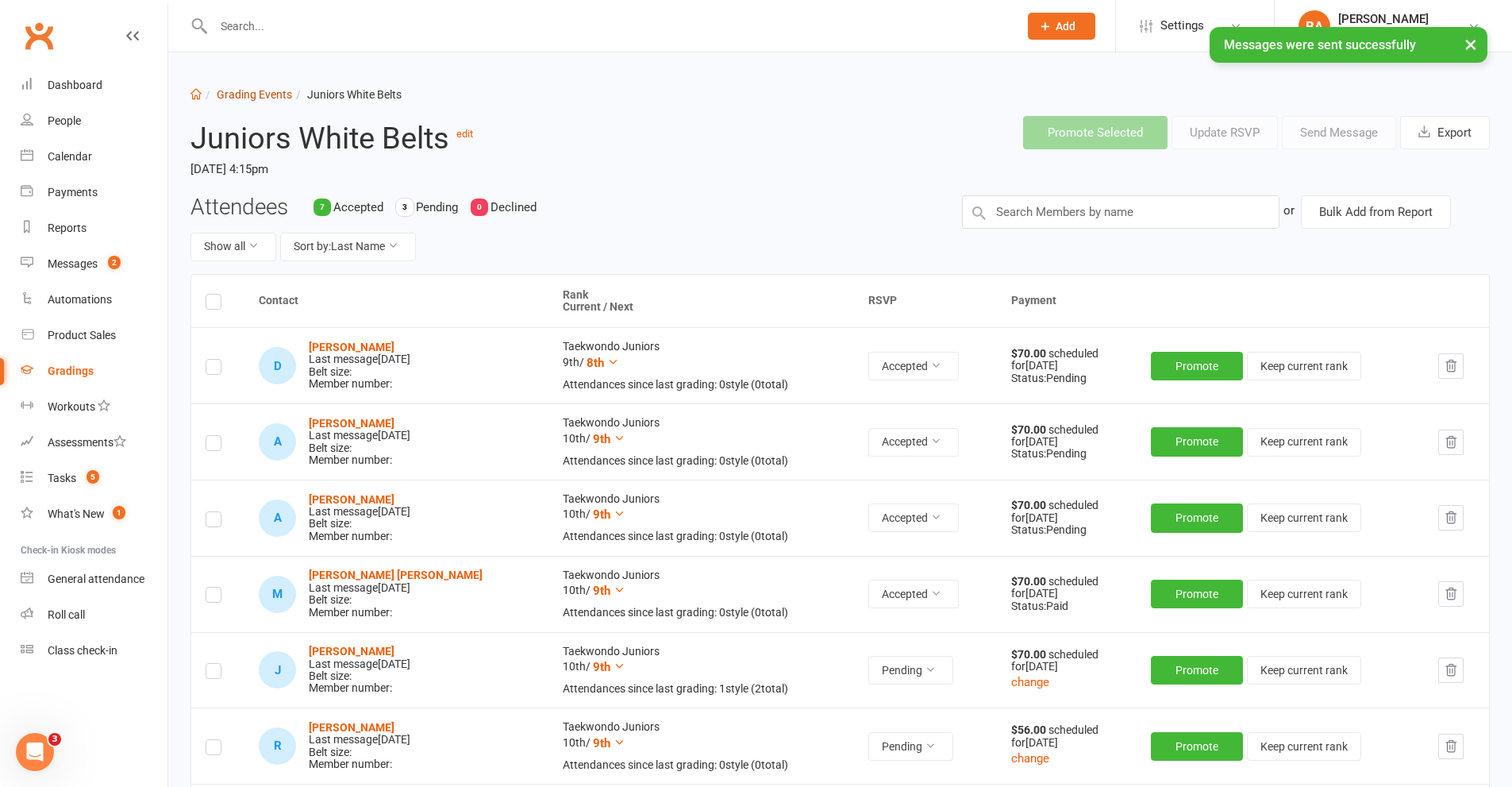
click at [278, 91] on link "Grading Events" at bounding box center [255, 94] width 75 height 13
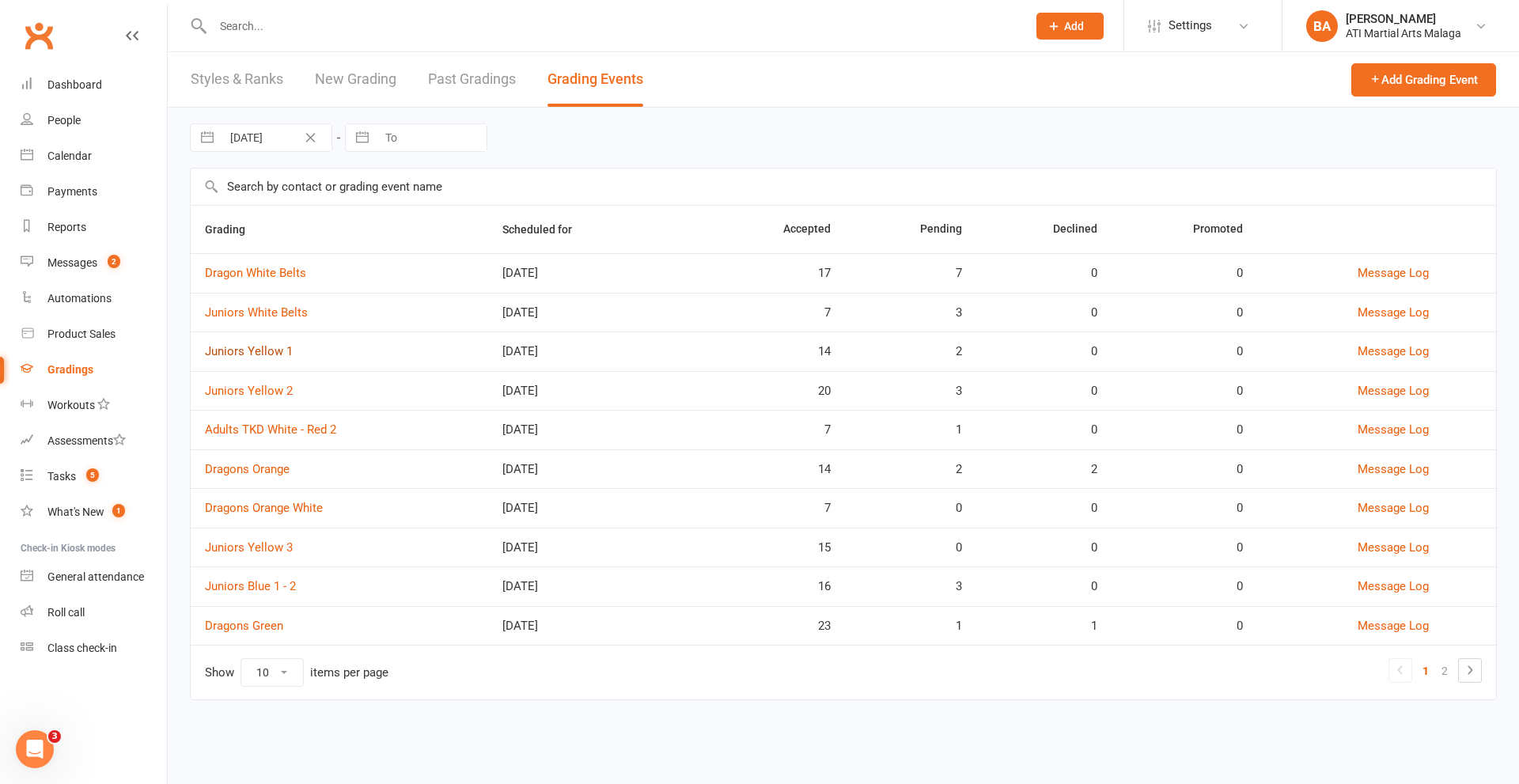
click at [286, 350] on link "Juniors Yellow 1" at bounding box center [248, 351] width 88 height 14
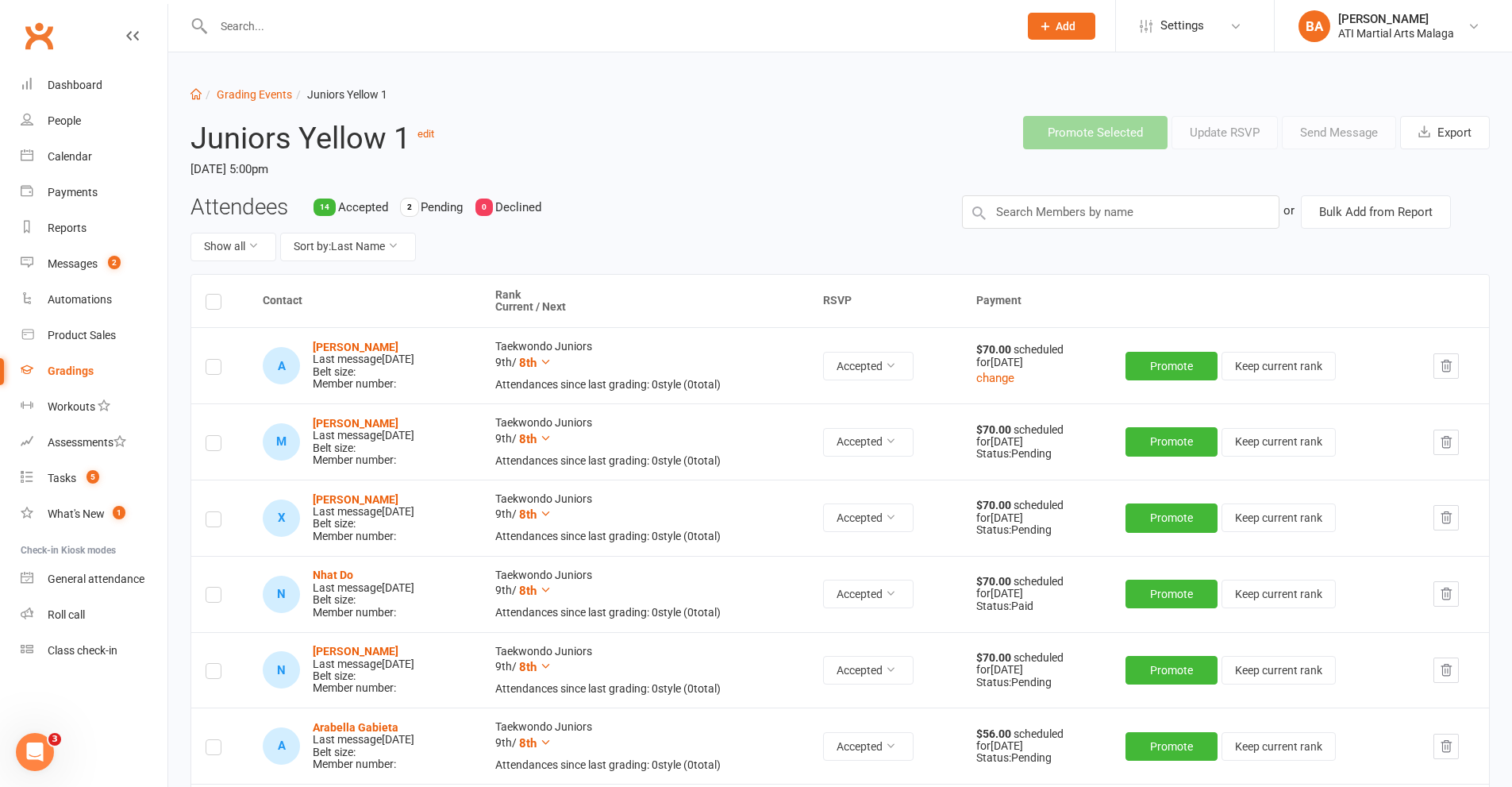
click at [210, 304] on label at bounding box center [213, 304] width 16 height 0
click at [210, 294] on input "checkbox" at bounding box center [213, 294] width 16 height 0
click at [1340, 146] on button "Send Message" at bounding box center [1339, 132] width 114 height 34
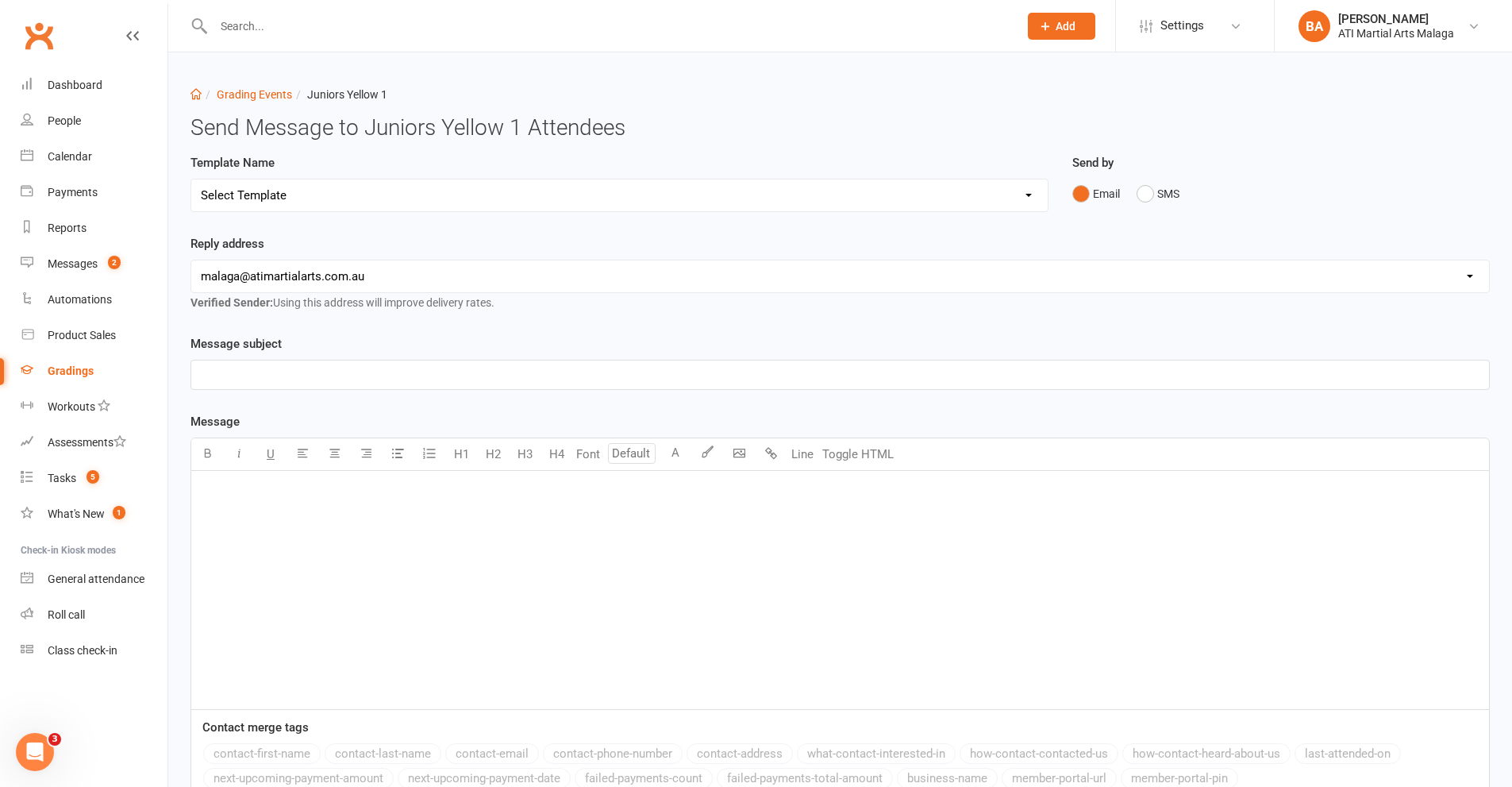
click at [304, 192] on select "Select Template [Email] Confirmation of Successful Grading [Email] Grading Even…" at bounding box center [619, 195] width 857 height 32
select select "1"
click at [191, 179] on select "Select Template [Email] Confirmation of Successful Grading [Email] Grading Even…" at bounding box center [619, 195] width 857 height 32
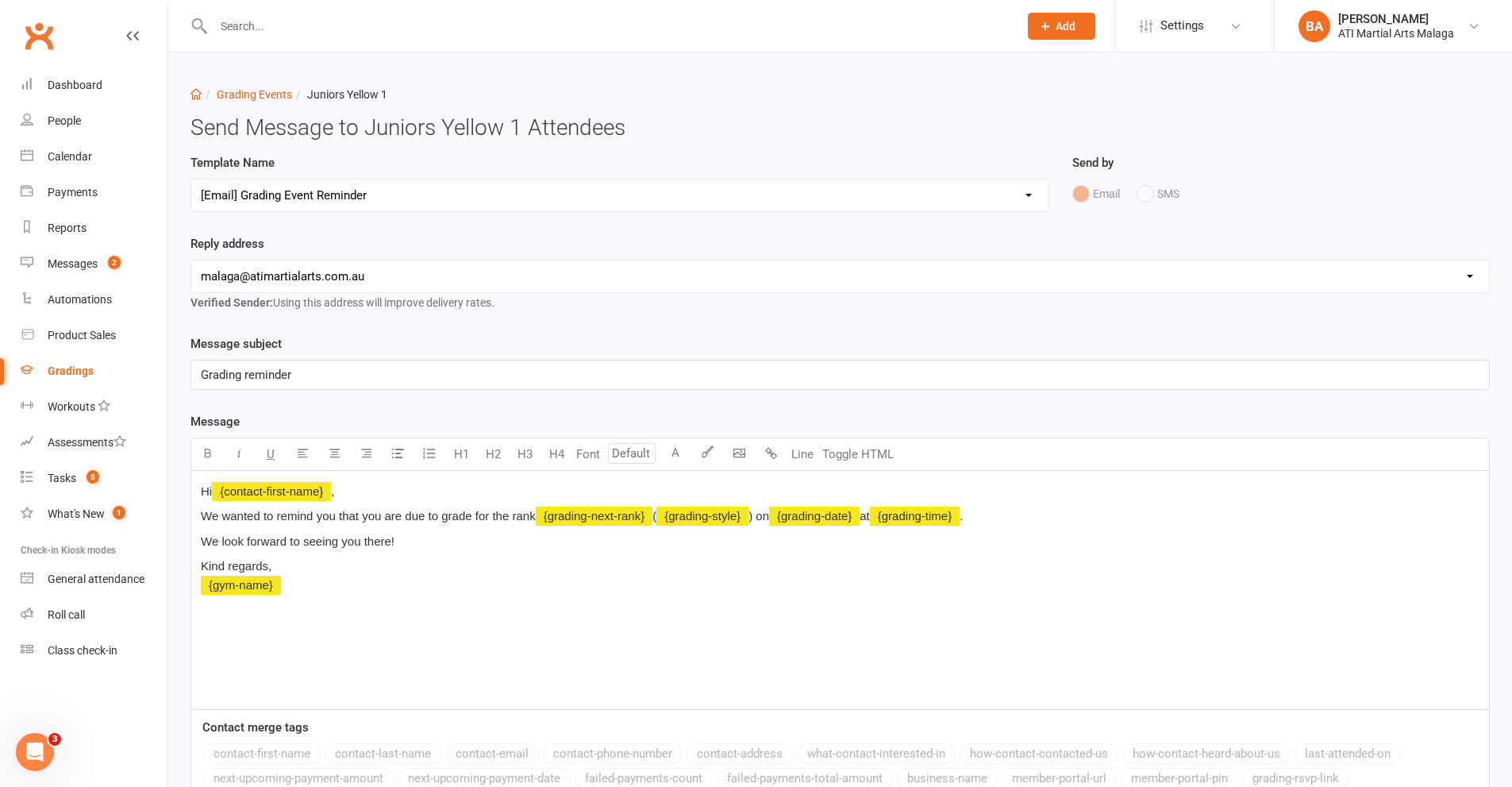
scroll to position [196, 0]
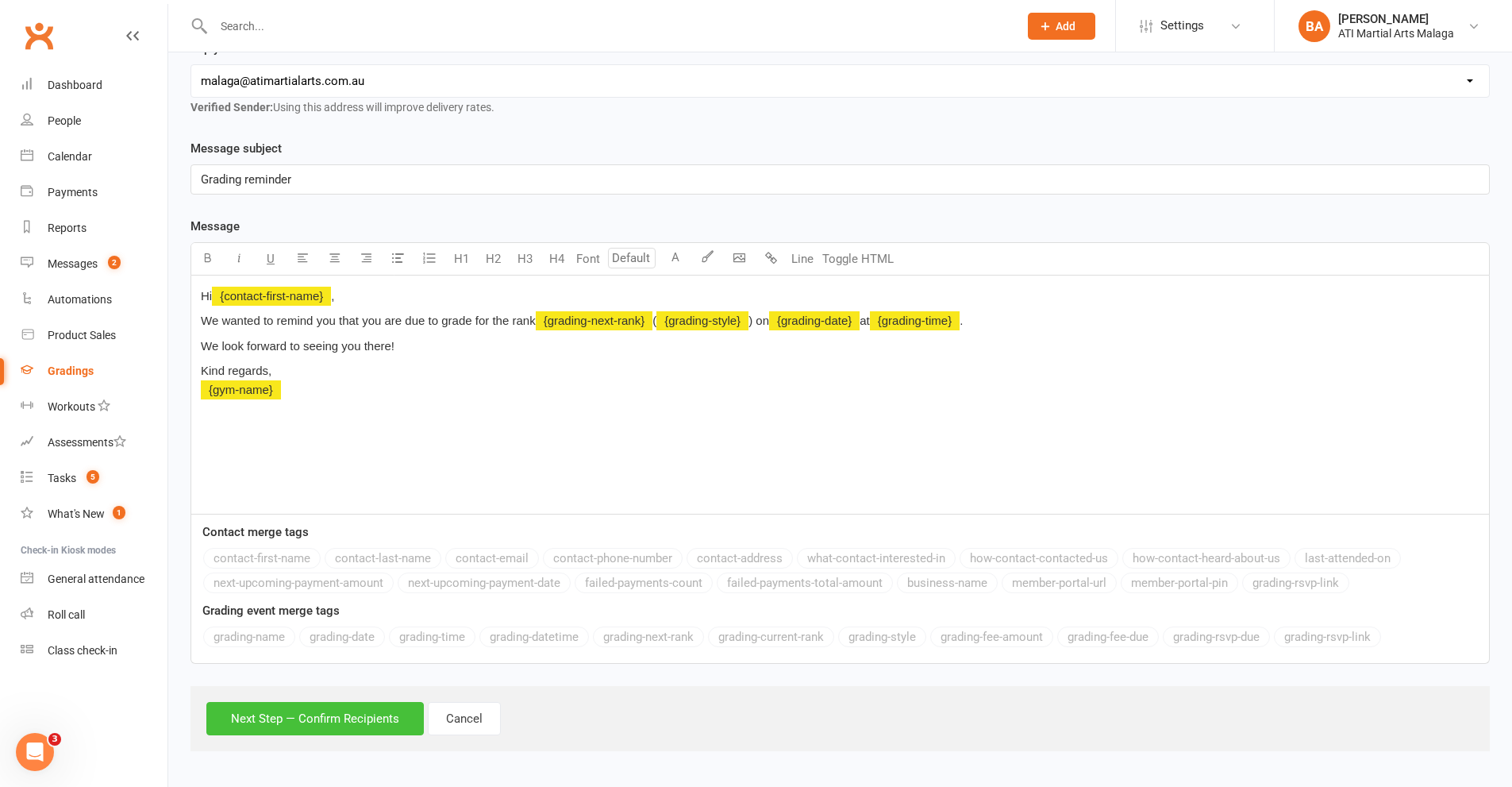
click at [320, 722] on button "Next Step — Confirm Recipients" at bounding box center [315, 718] width 218 height 34
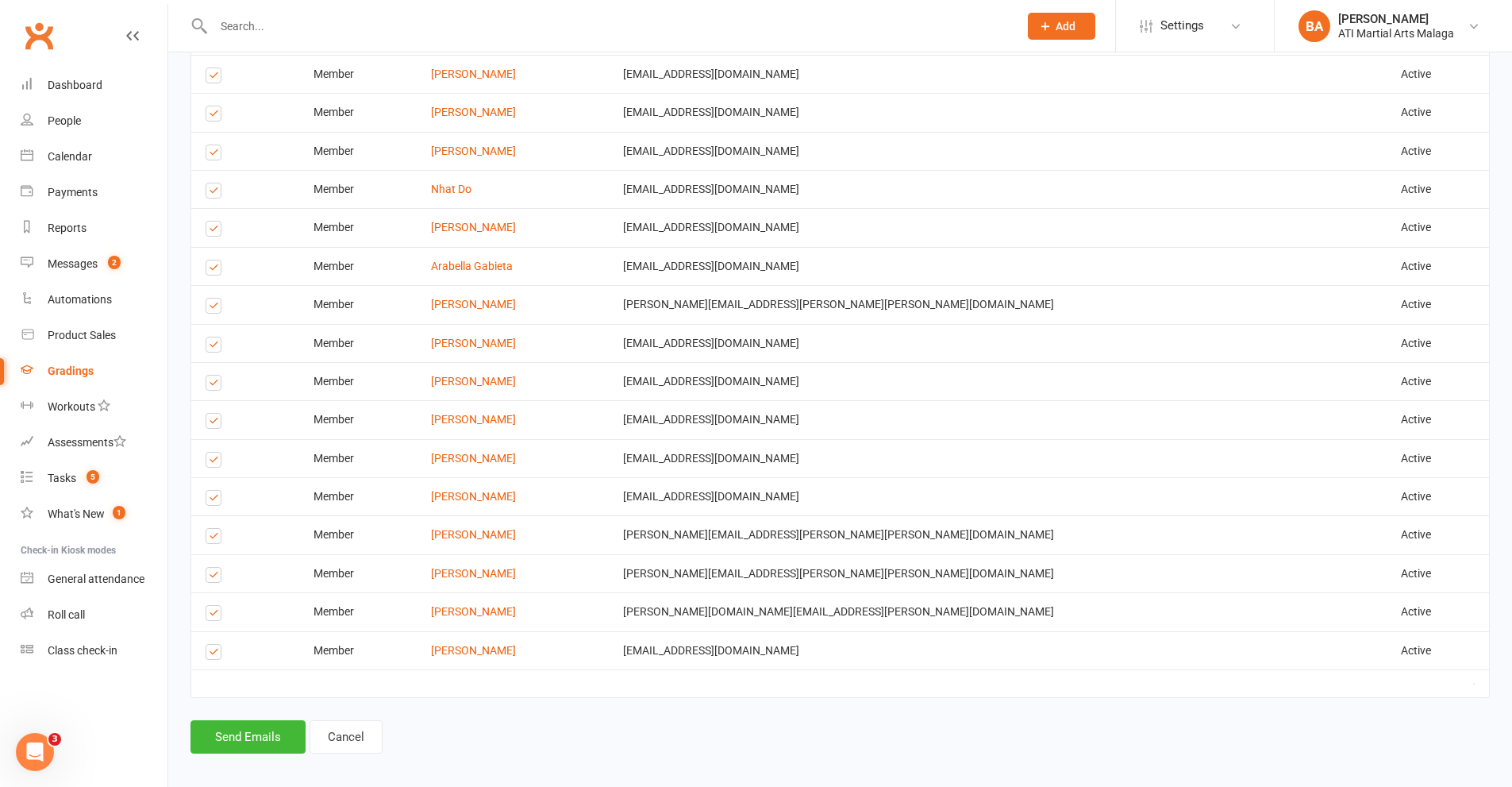
scroll to position [691, 0]
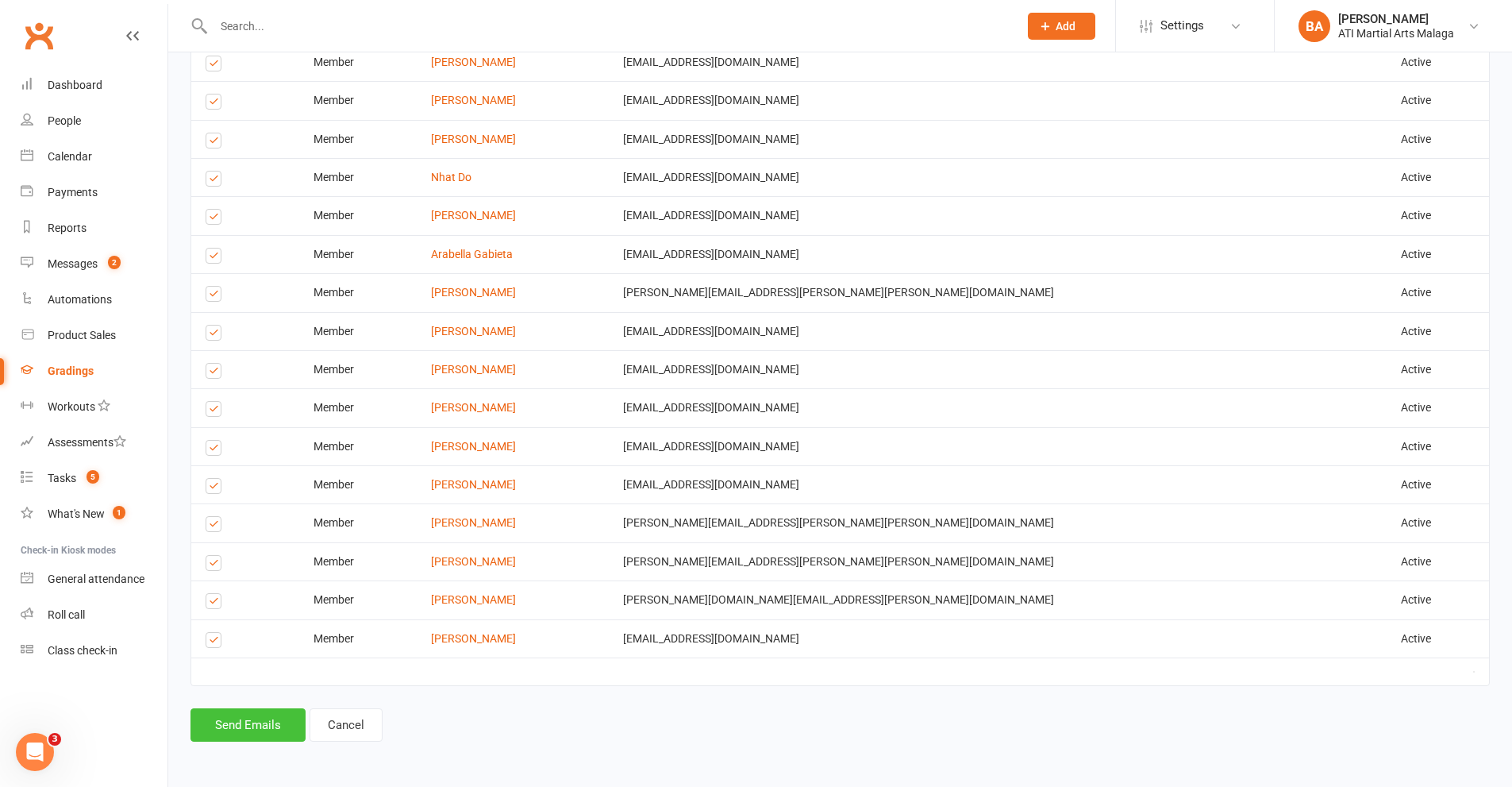
click at [256, 729] on button "Send Emails" at bounding box center [247, 725] width 115 height 34
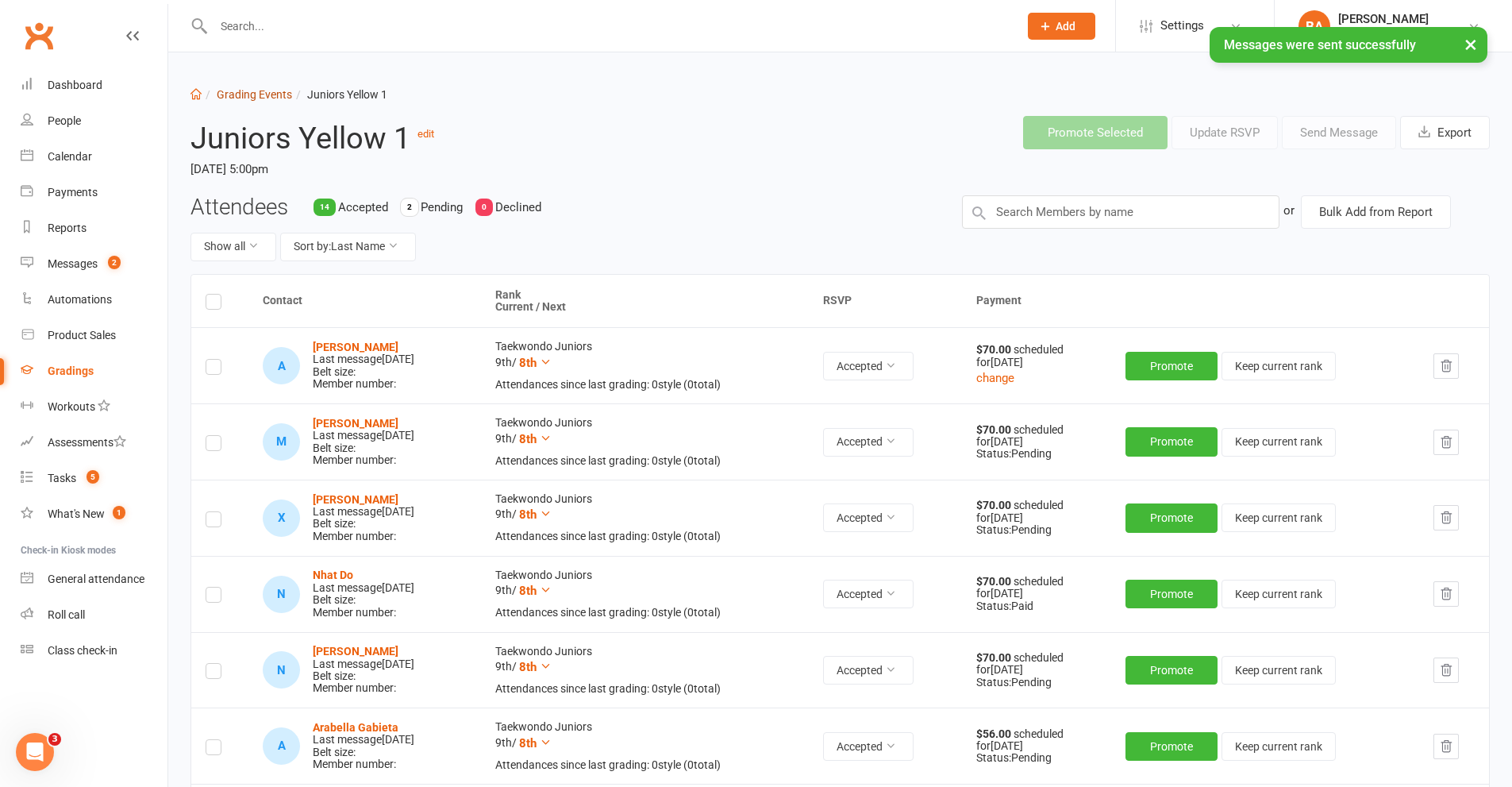
click at [276, 96] on link "Grading Events" at bounding box center [255, 94] width 75 height 13
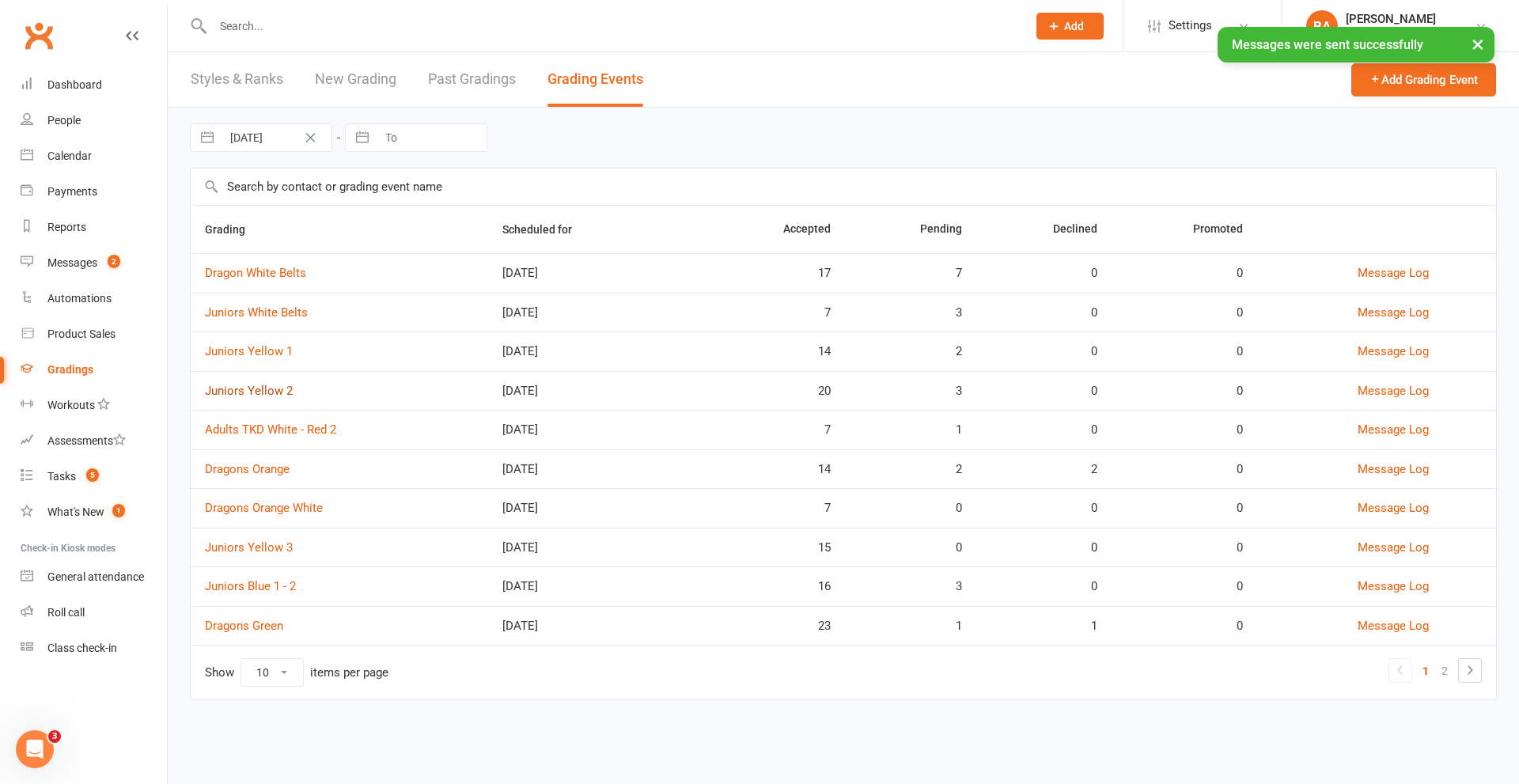
click at [270, 394] on link "Juniors Yellow 2" at bounding box center [248, 390] width 88 height 14
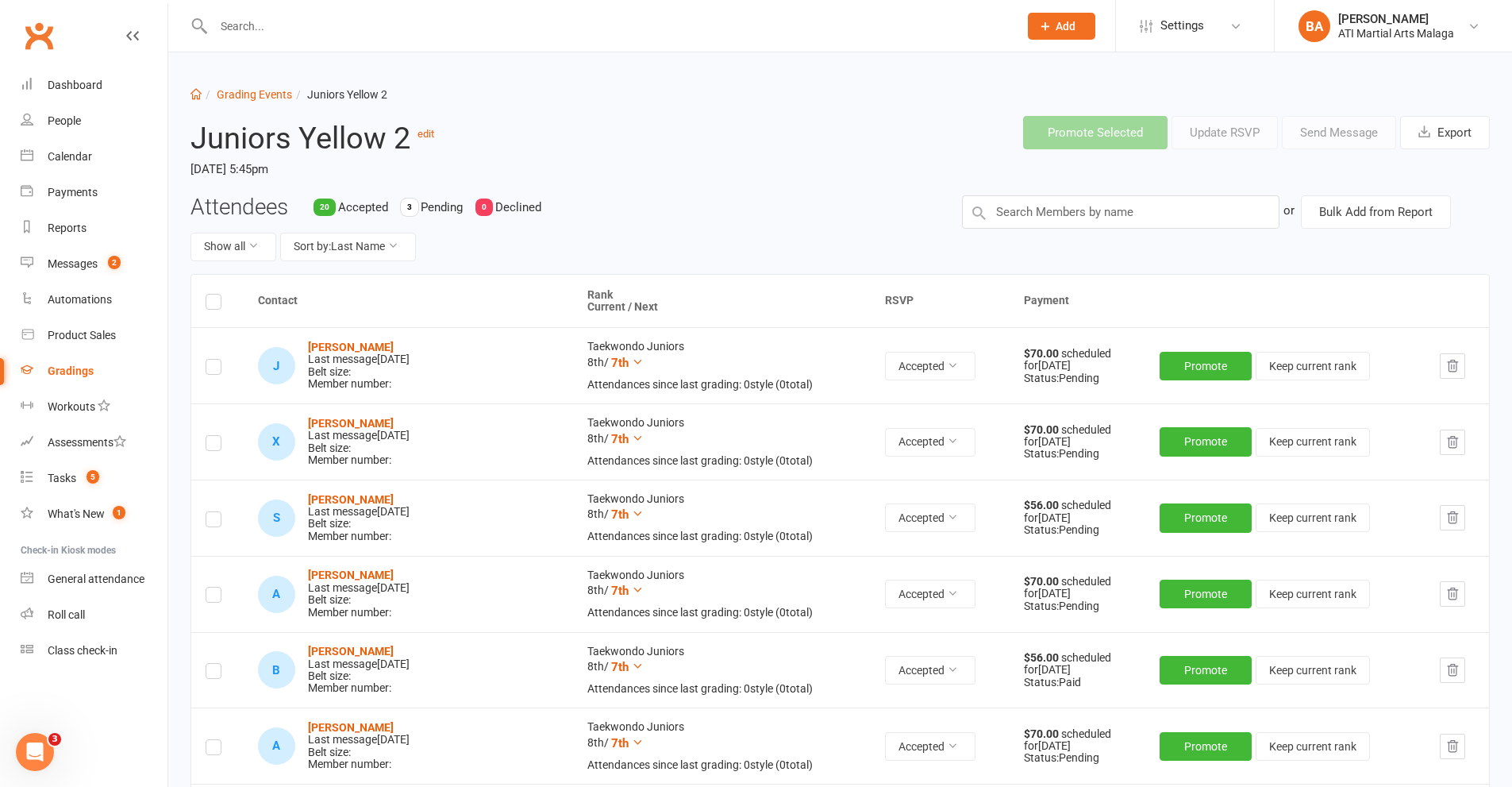
click at [213, 304] on label at bounding box center [213, 304] width 16 height 0
click at [213, 294] on input "checkbox" at bounding box center [213, 294] width 16 height 0
click at [1323, 124] on button "Send Message" at bounding box center [1339, 132] width 114 height 34
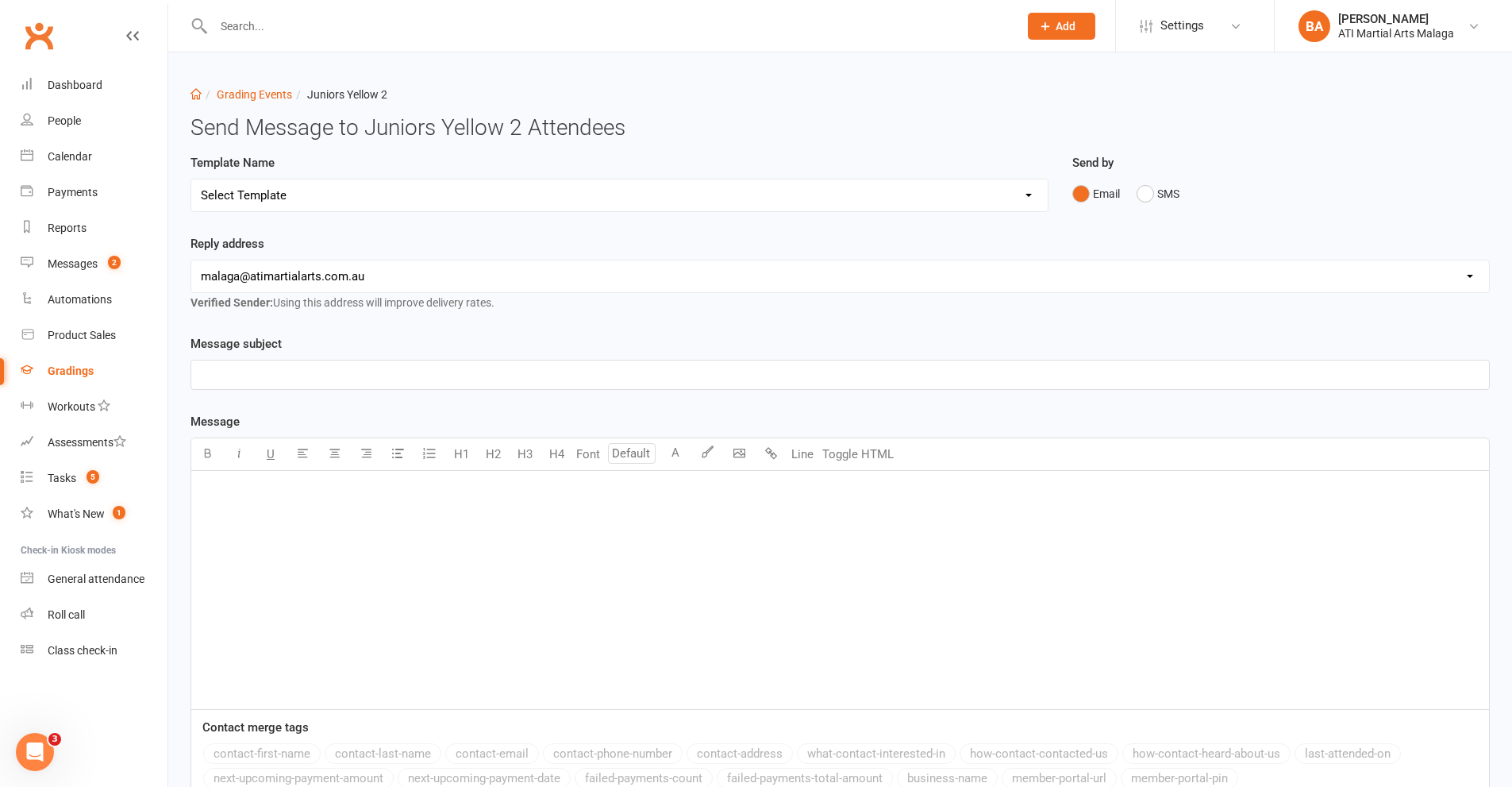
click at [363, 190] on select "Select Template [Email] Confirmation of Successful Grading [Email] Grading Even…" at bounding box center [619, 195] width 857 height 32
select select "1"
click at [191, 179] on select "Select Template [Email] Confirmation of Successful Grading [Email] Grading Even…" at bounding box center [619, 195] width 857 height 32
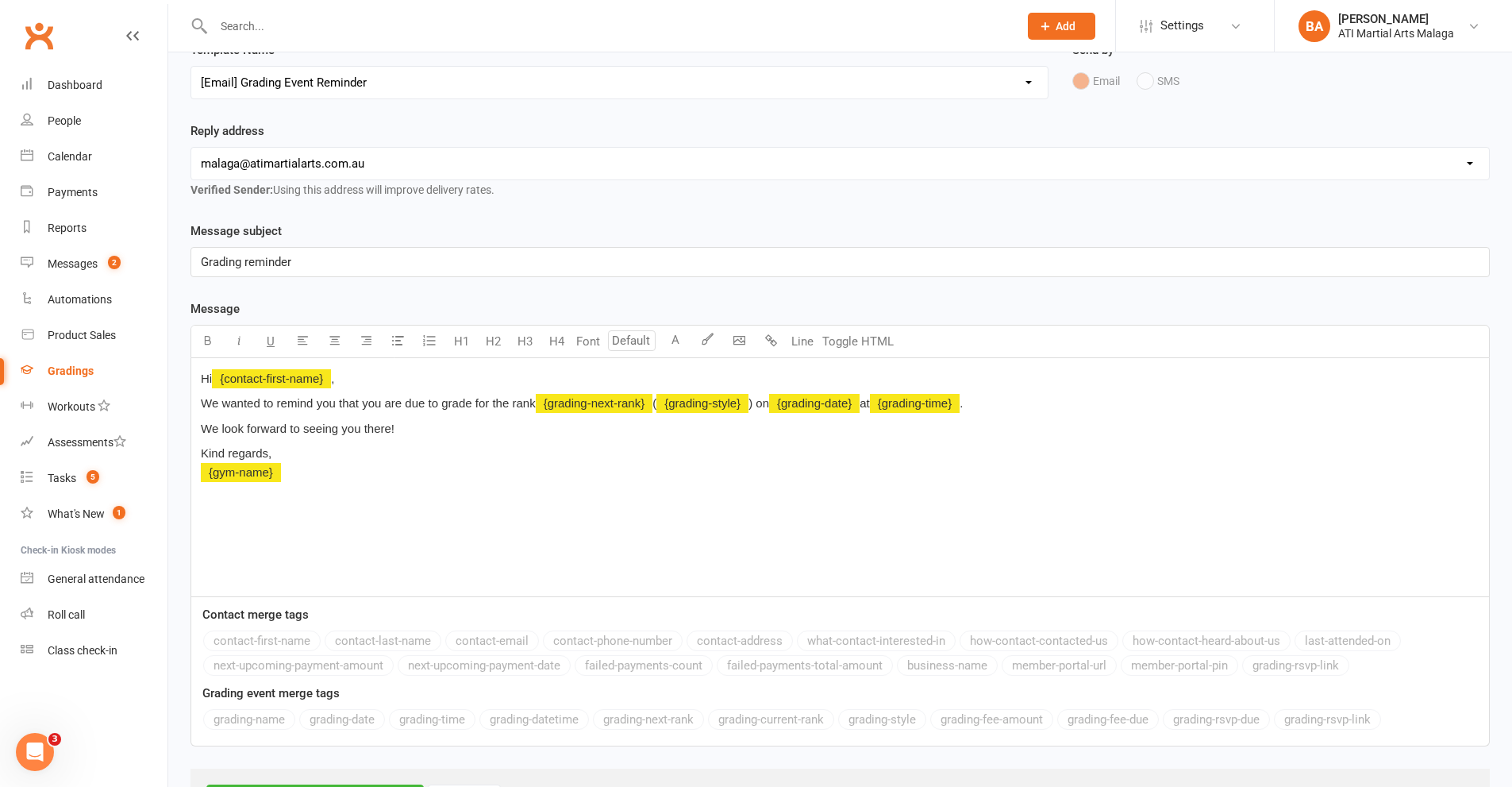
scroll to position [196, 0]
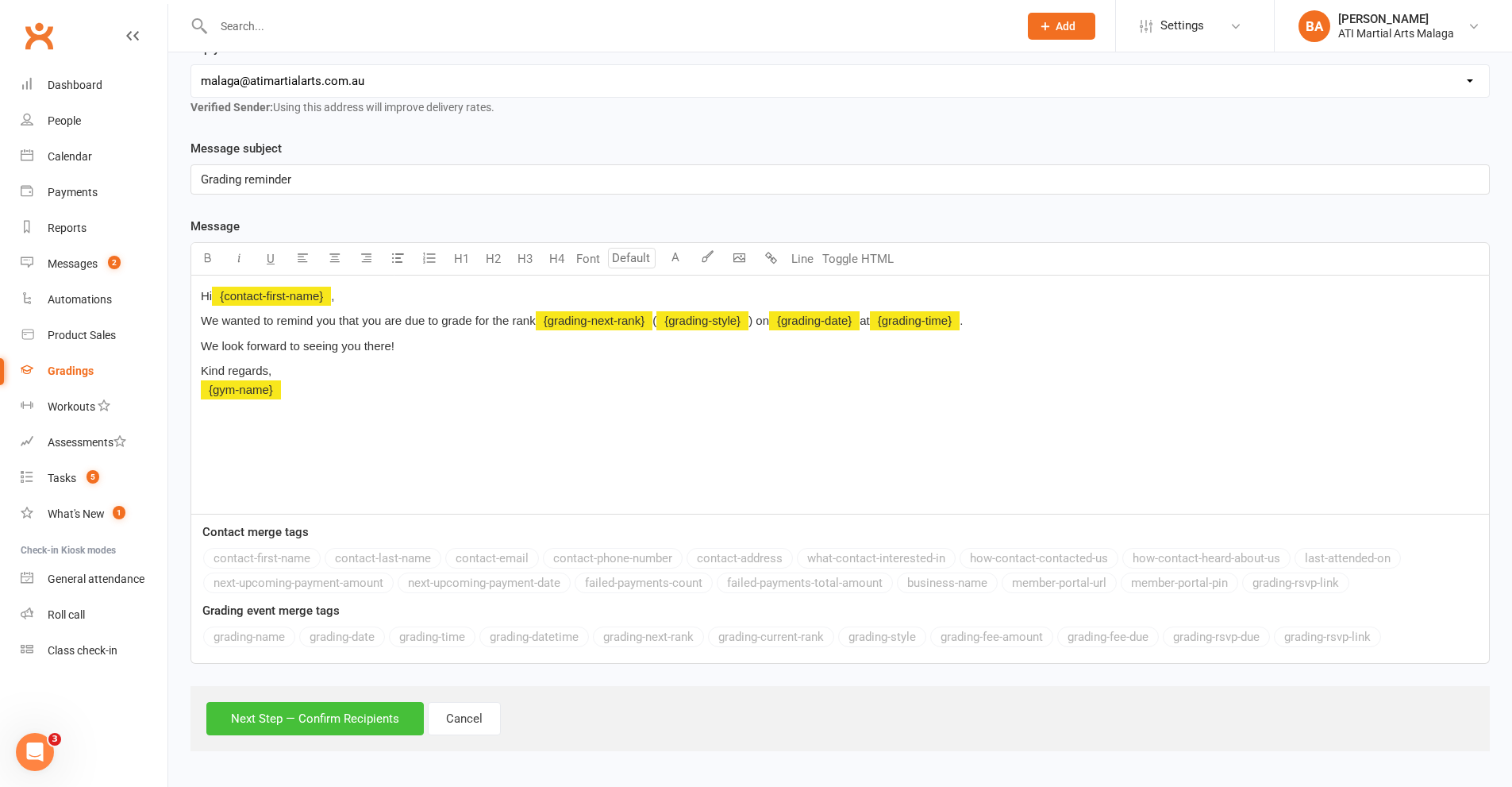
click at [342, 716] on button "Next Step — Confirm Recipients" at bounding box center [315, 718] width 218 height 34
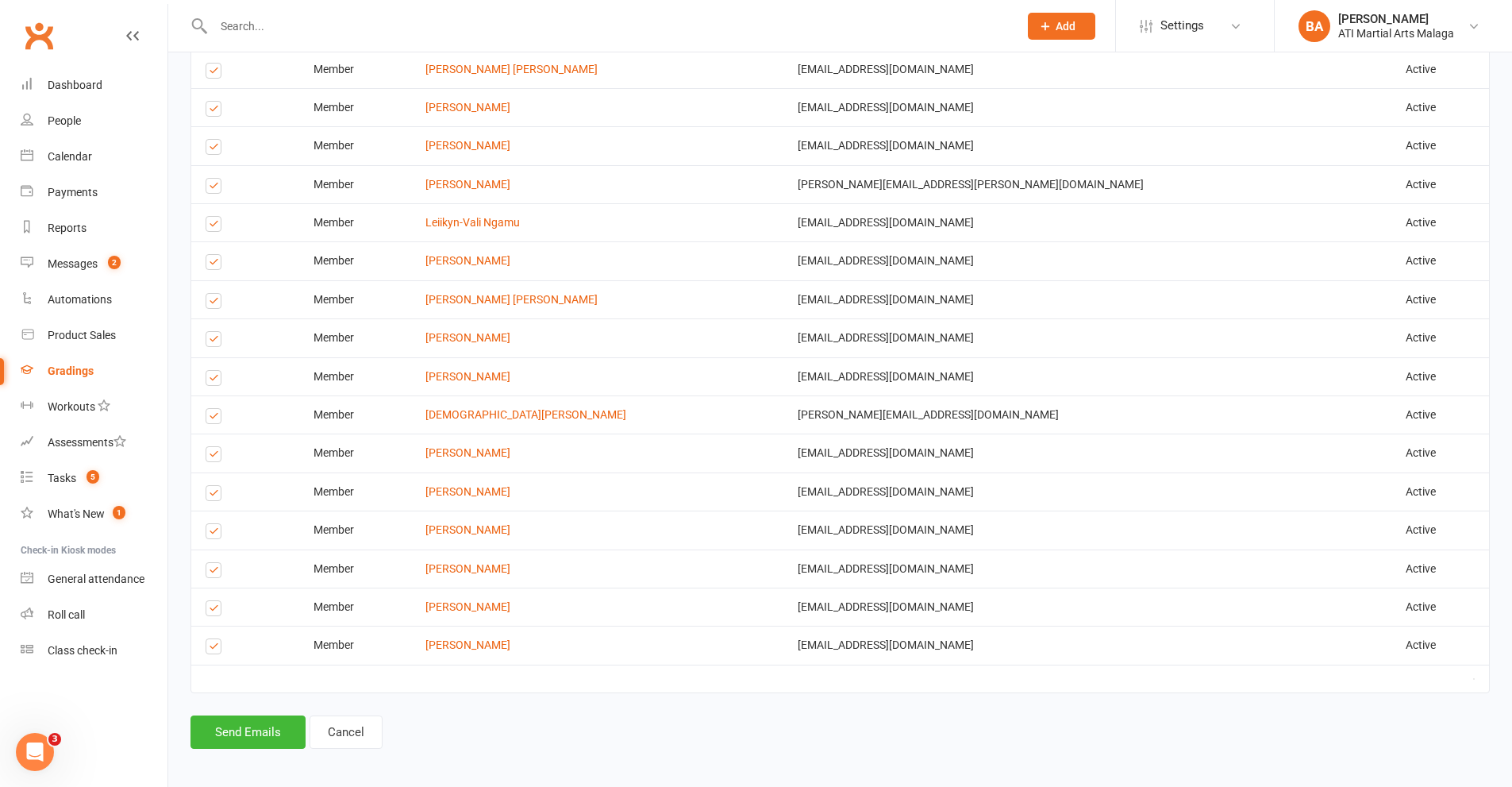
scroll to position [960, 0]
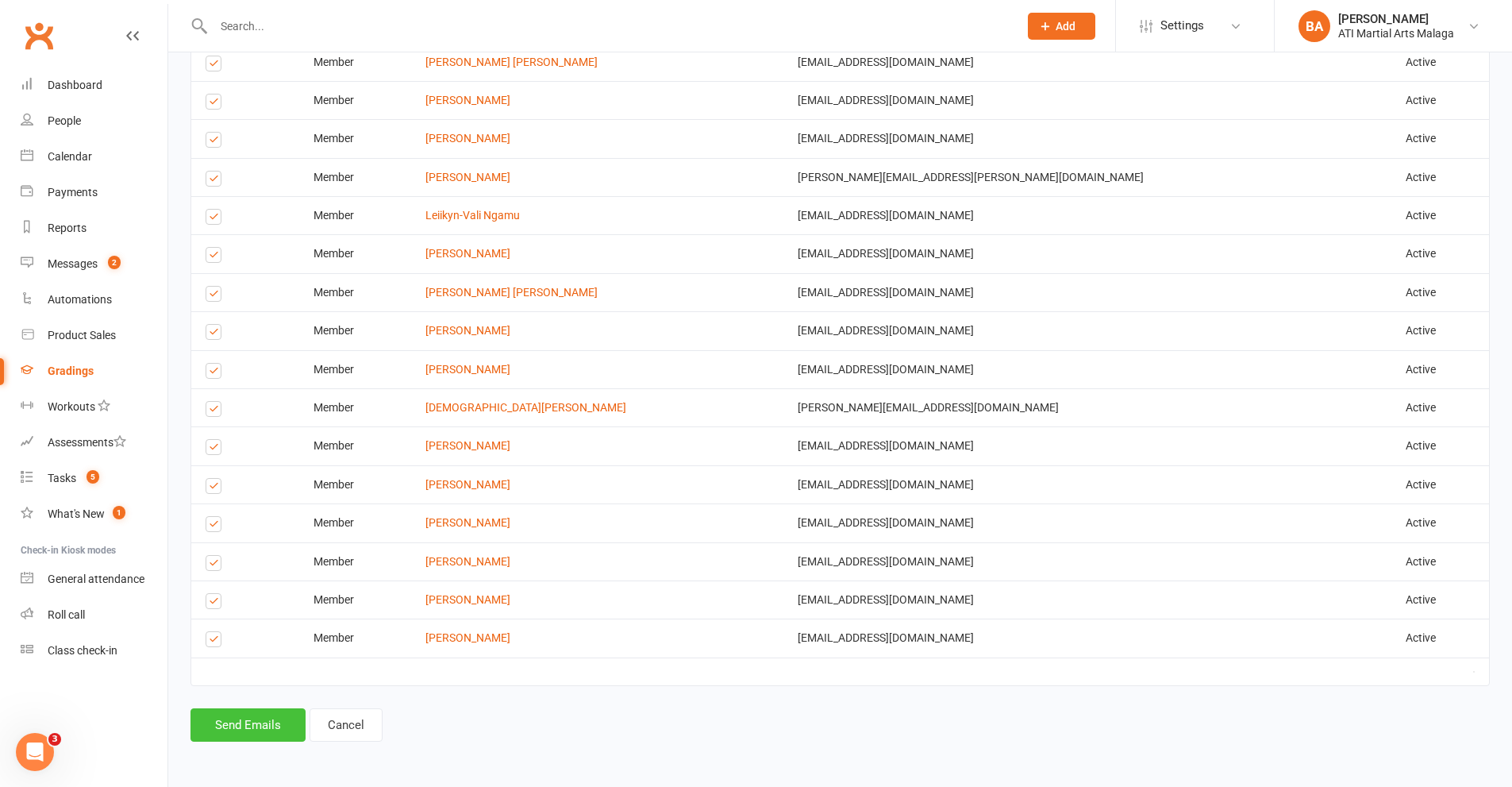
click at [263, 729] on button "Send Emails" at bounding box center [247, 725] width 115 height 34
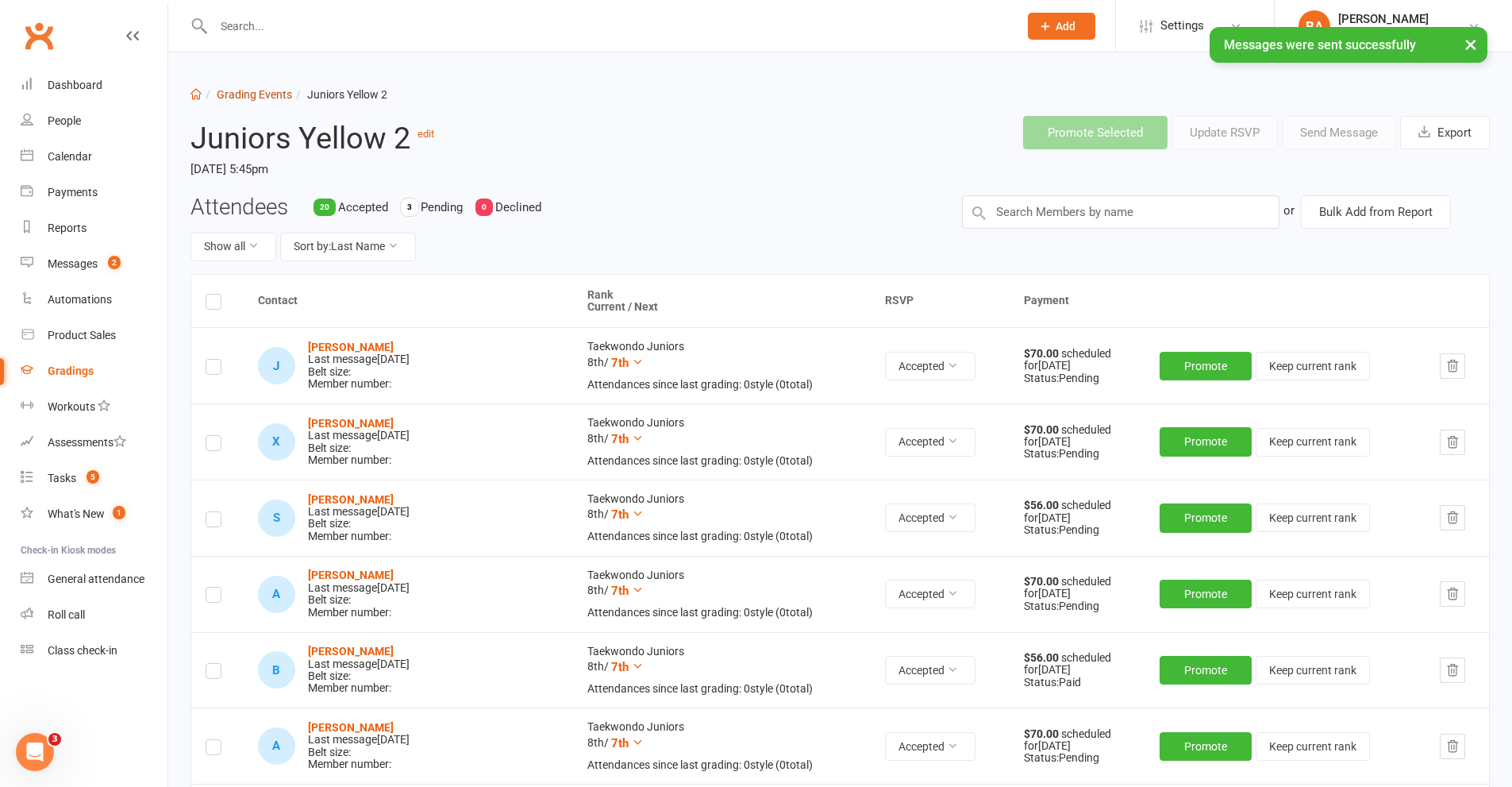
click at [271, 96] on link "Grading Events" at bounding box center [255, 94] width 75 height 13
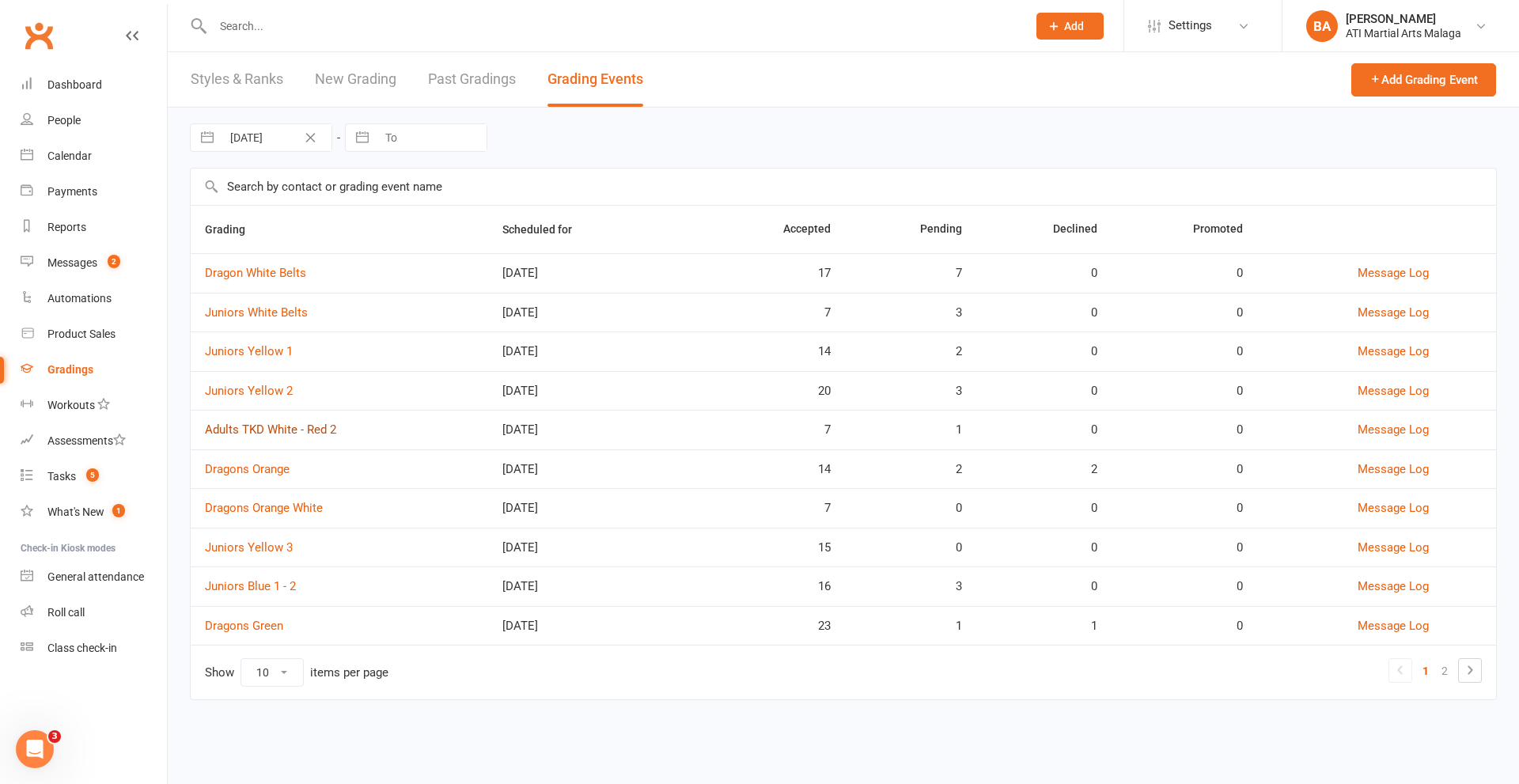
click at [310, 434] on link "Adults TKD White - Red 2" at bounding box center [270, 429] width 131 height 14
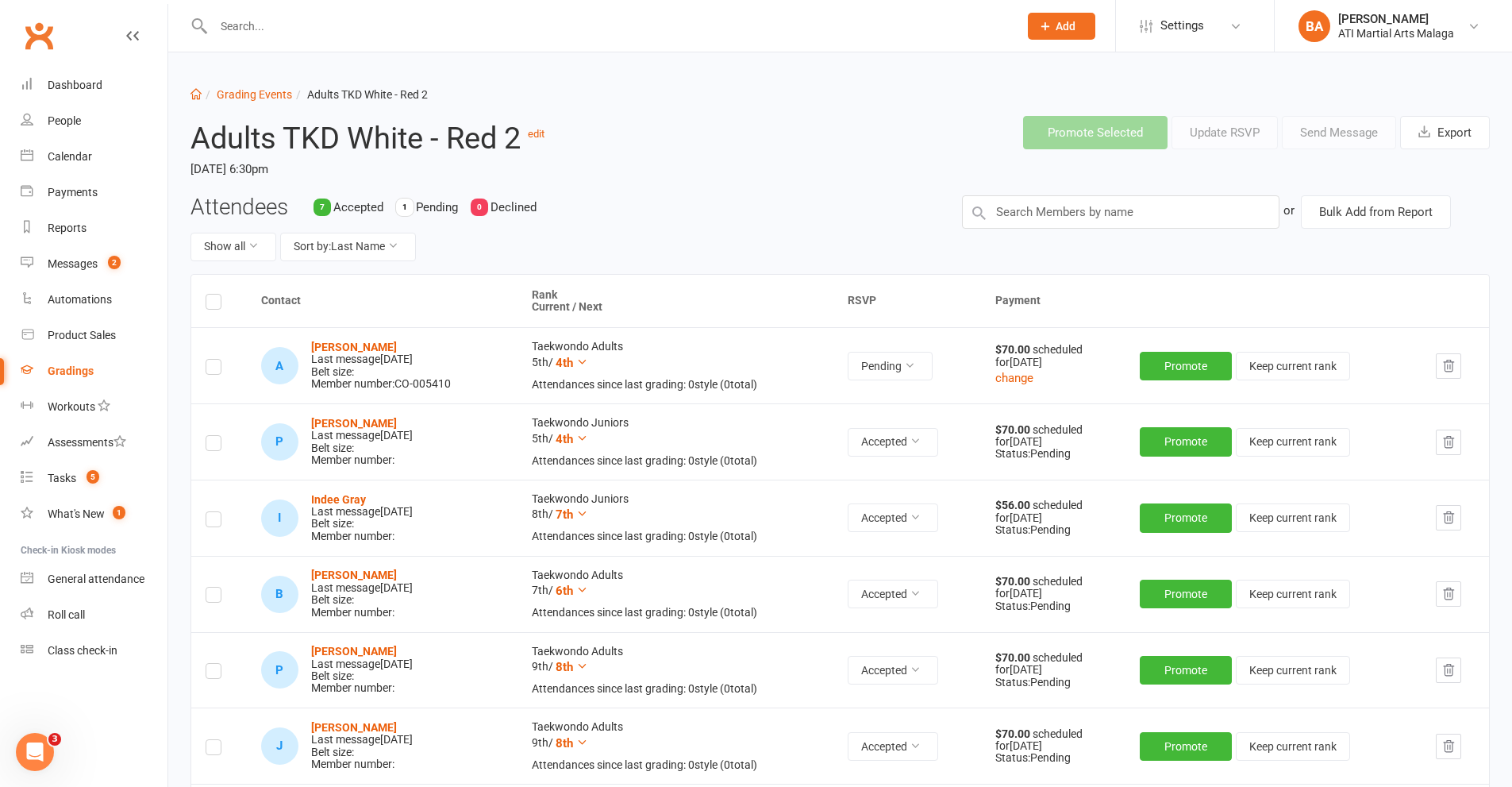
click at [221, 304] on th at bounding box center [219, 301] width 55 height 53
click at [218, 304] on label at bounding box center [213, 304] width 16 height 0
click at [218, 294] on input "checkbox" at bounding box center [213, 294] width 16 height 0
click at [1311, 138] on button "Send Message" at bounding box center [1339, 132] width 114 height 34
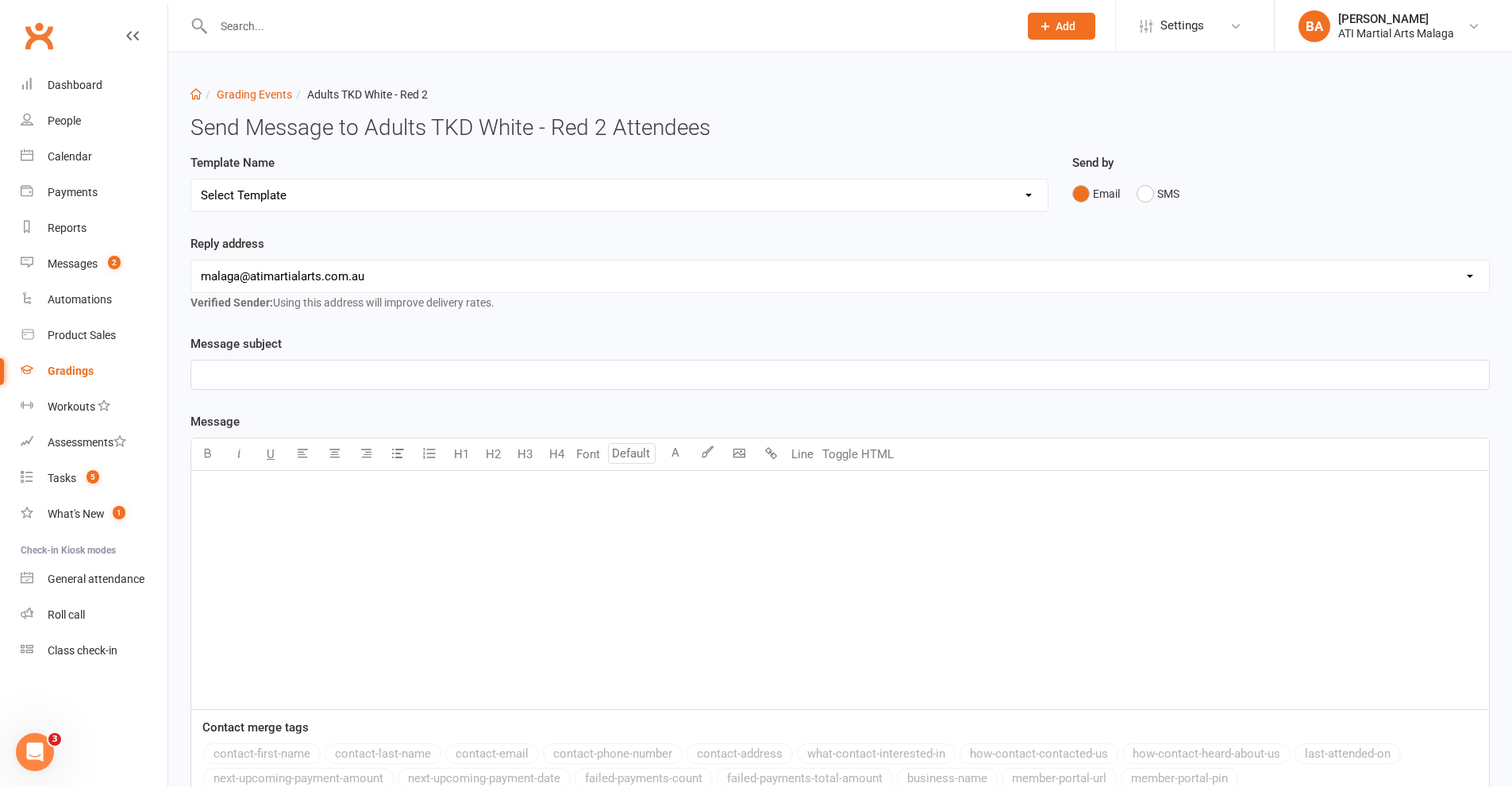
click at [338, 187] on select "Select Template [Email] Confirmation of Successful Grading [Email] Grading Even…" at bounding box center [619, 195] width 857 height 32
select select "1"
click at [191, 179] on select "Select Template [Email] Confirmation of Successful Grading [Email] Grading Even…" at bounding box center [619, 195] width 857 height 32
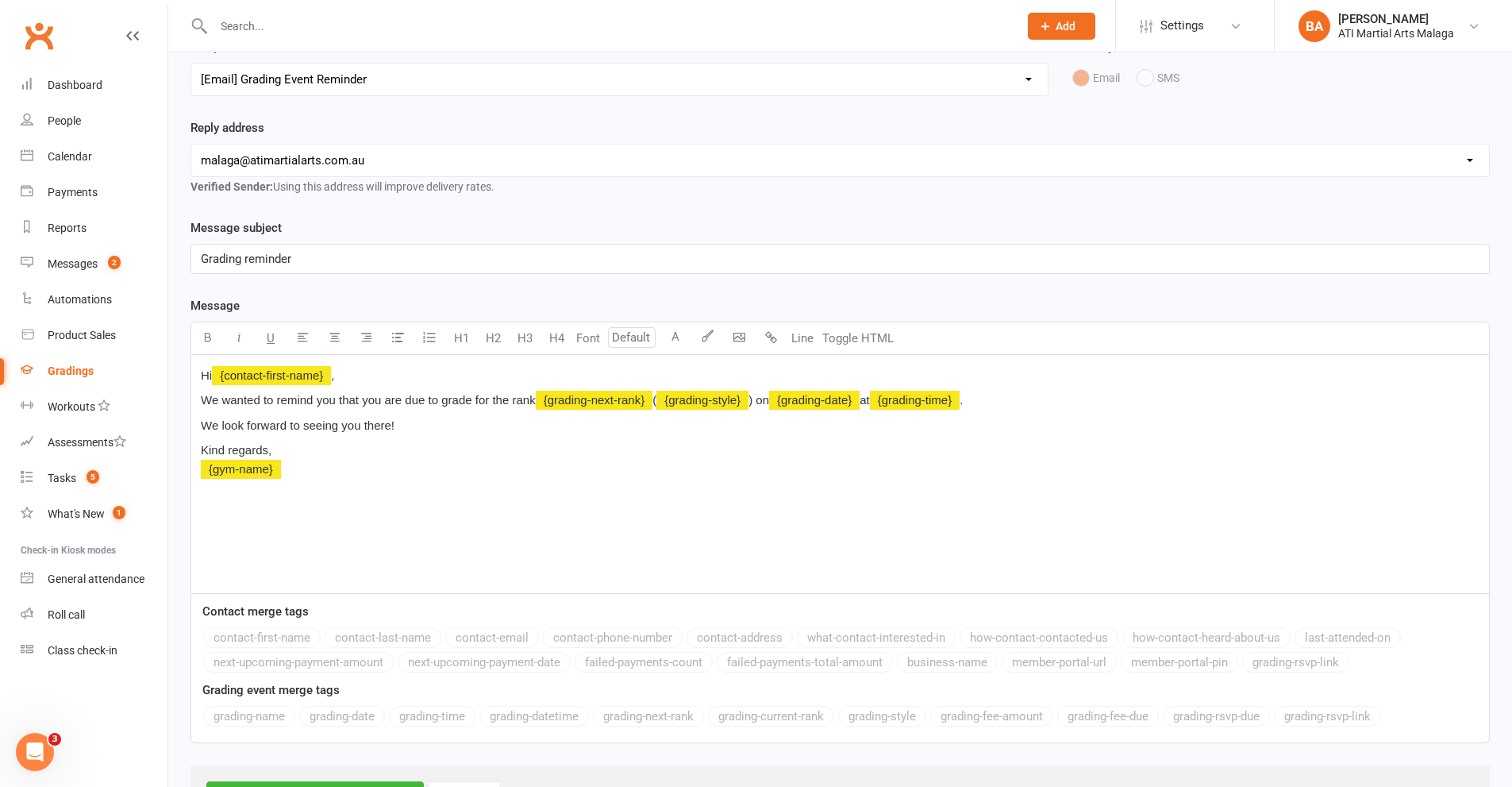
scroll to position [196, 0]
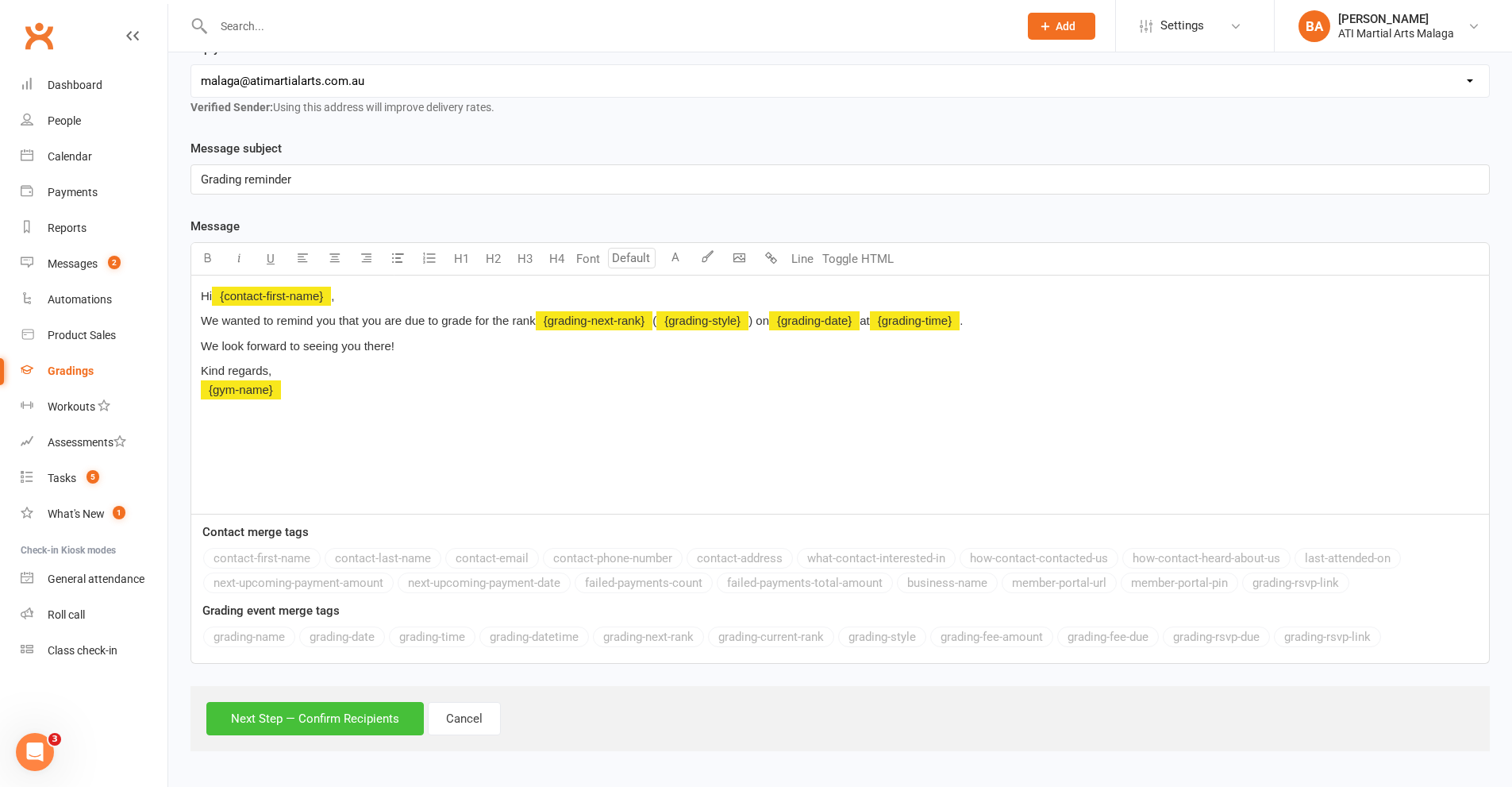
click at [278, 730] on button "Next Step — Confirm Recipients" at bounding box center [315, 718] width 218 height 34
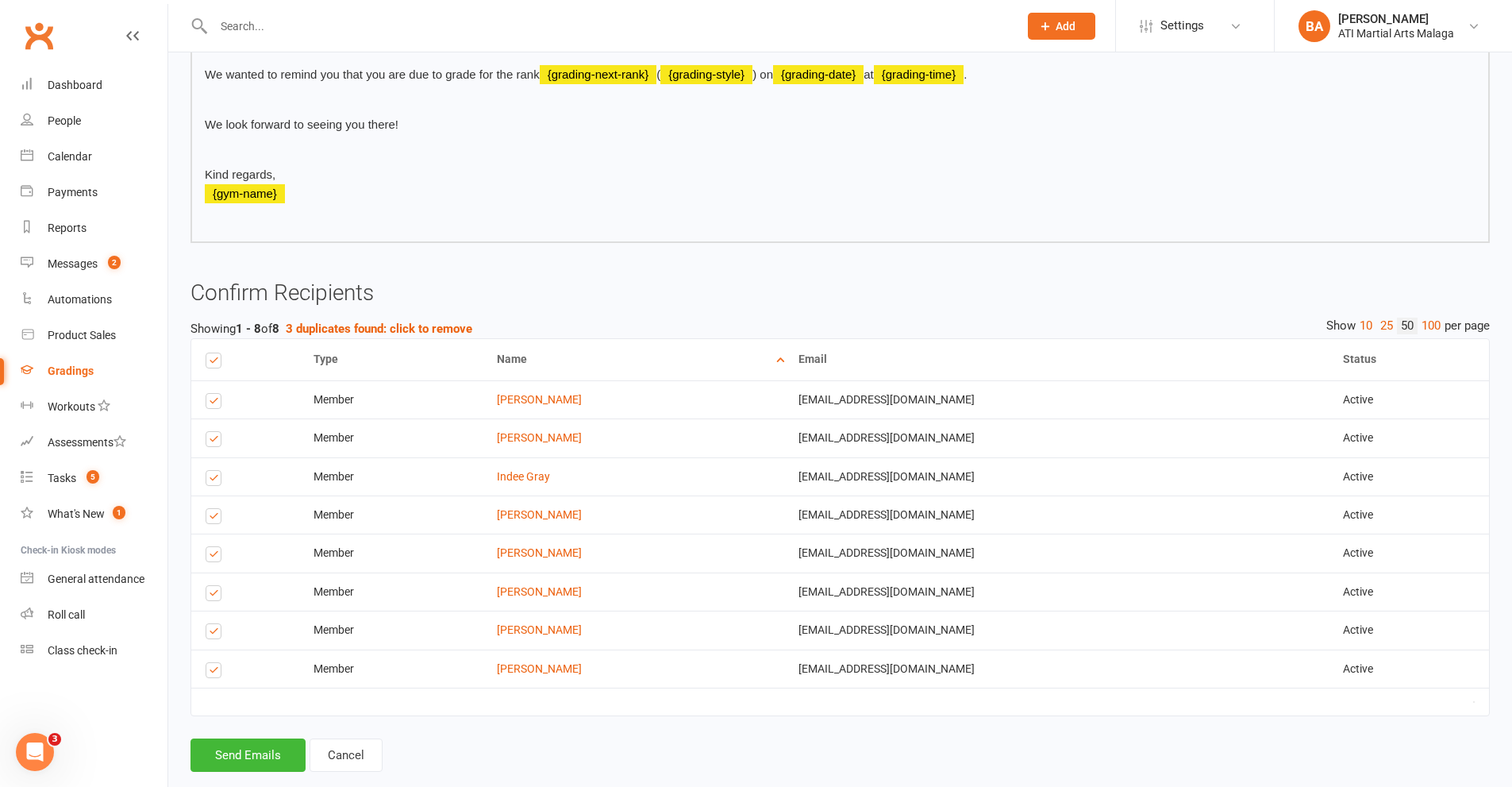
scroll to position [383, 0]
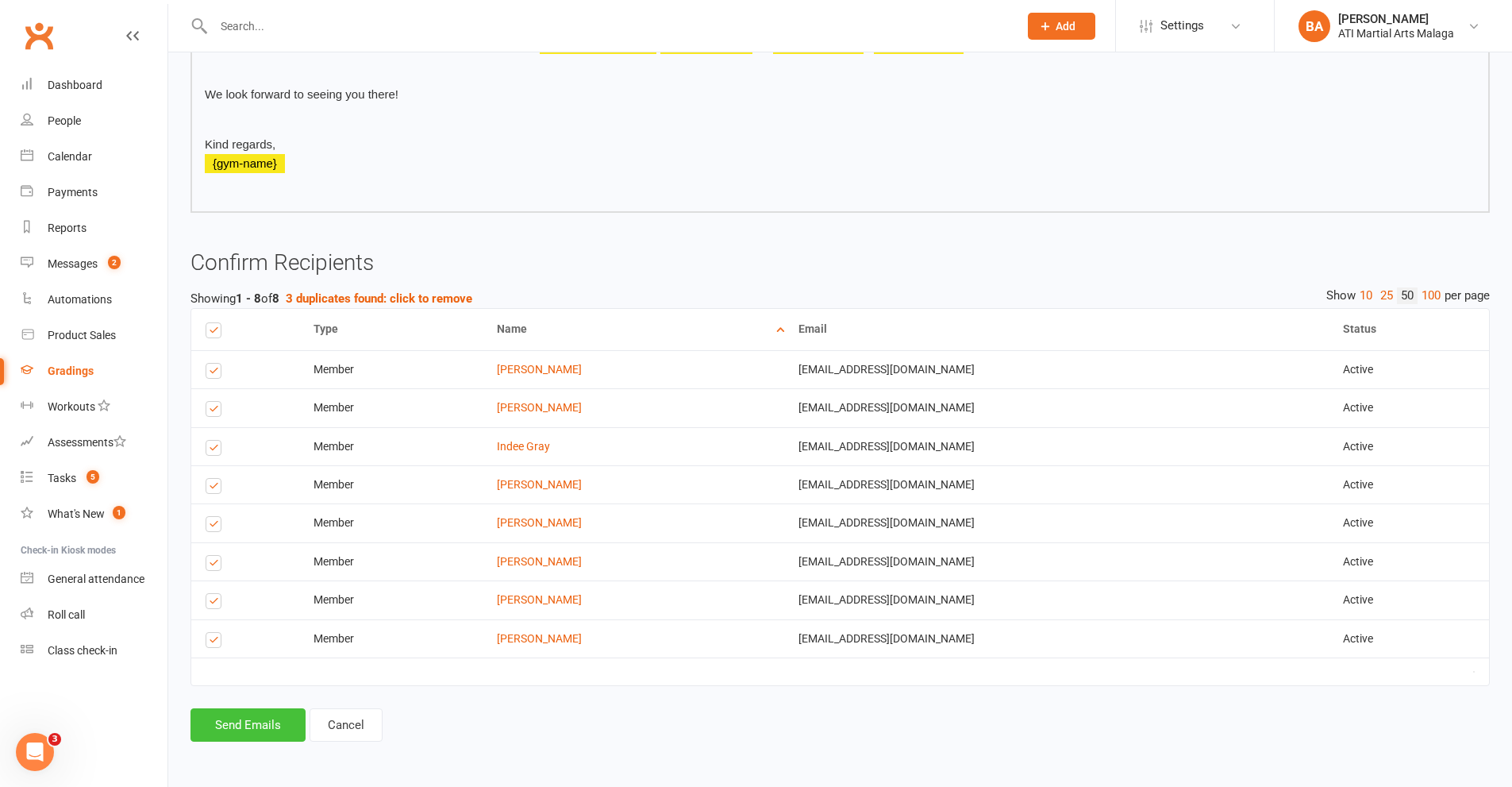
click at [245, 729] on button "Send Emails" at bounding box center [247, 725] width 115 height 34
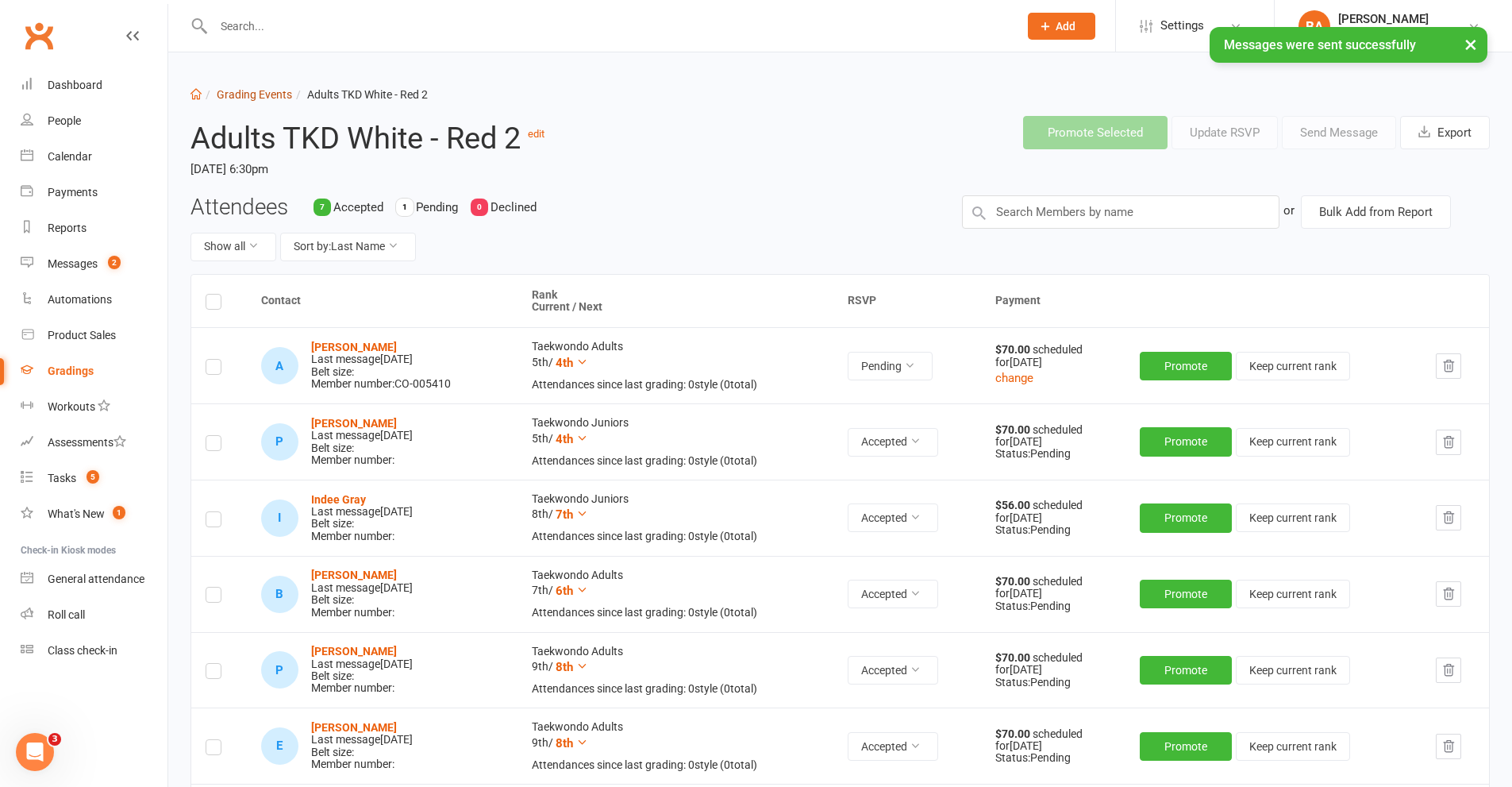
click at [256, 97] on link "Grading Events" at bounding box center [255, 94] width 75 height 13
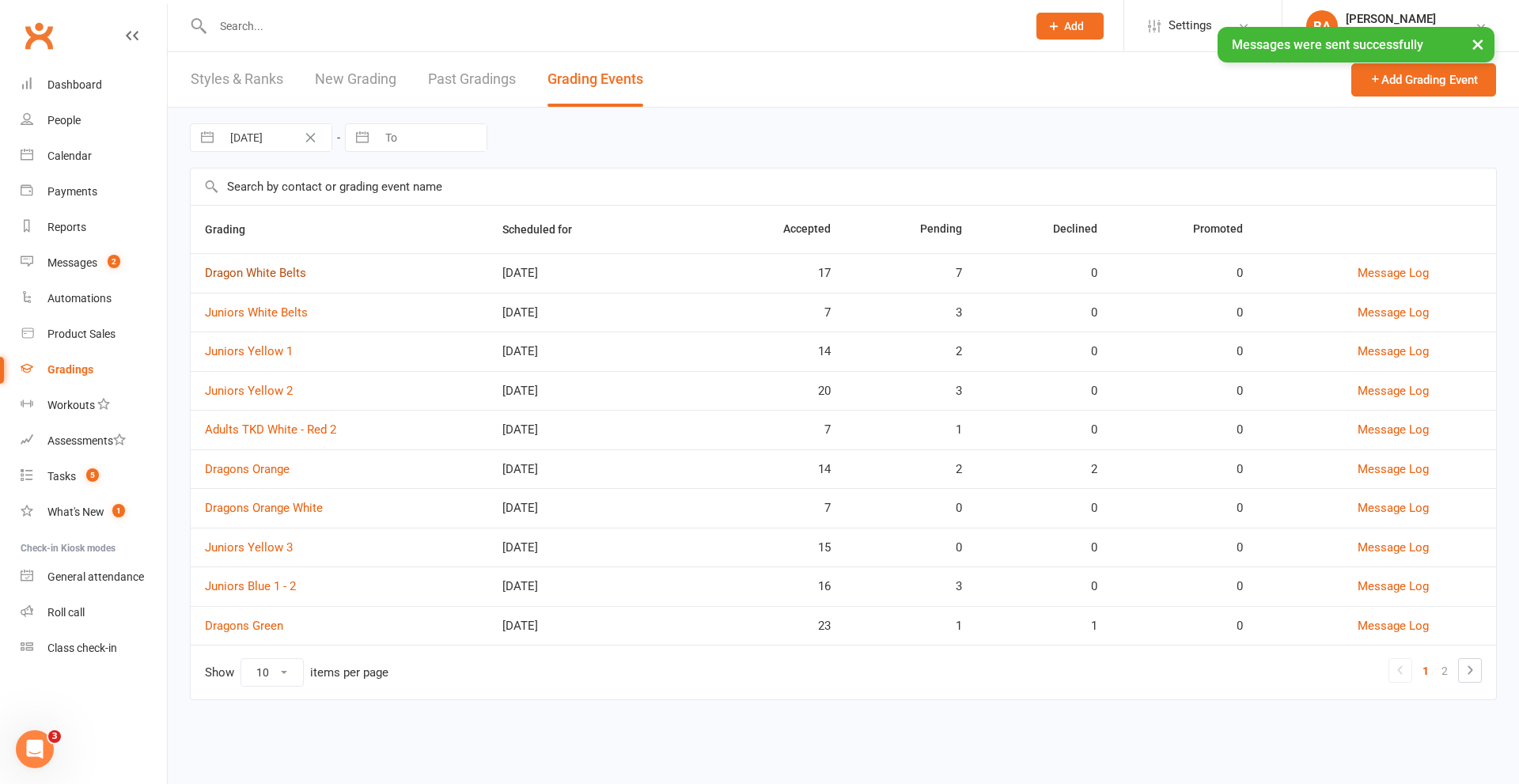
click at [273, 277] on link "Dragon White Belts" at bounding box center [255, 272] width 101 height 14
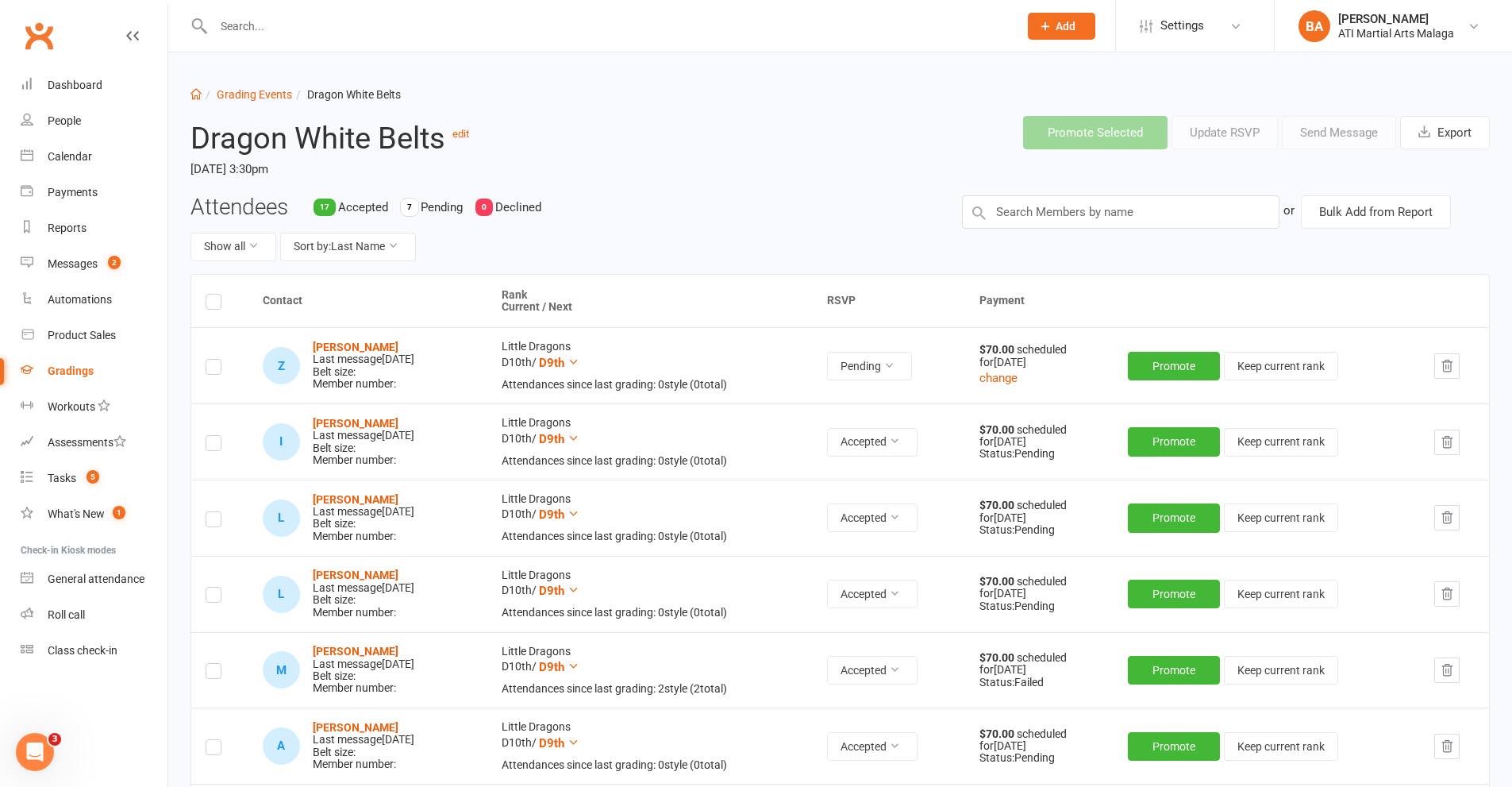
click at [212, 369] on label at bounding box center [213, 369] width 16 height 0
click at [212, 360] on input "checkbox" at bounding box center [213, 360] width 16 height 0
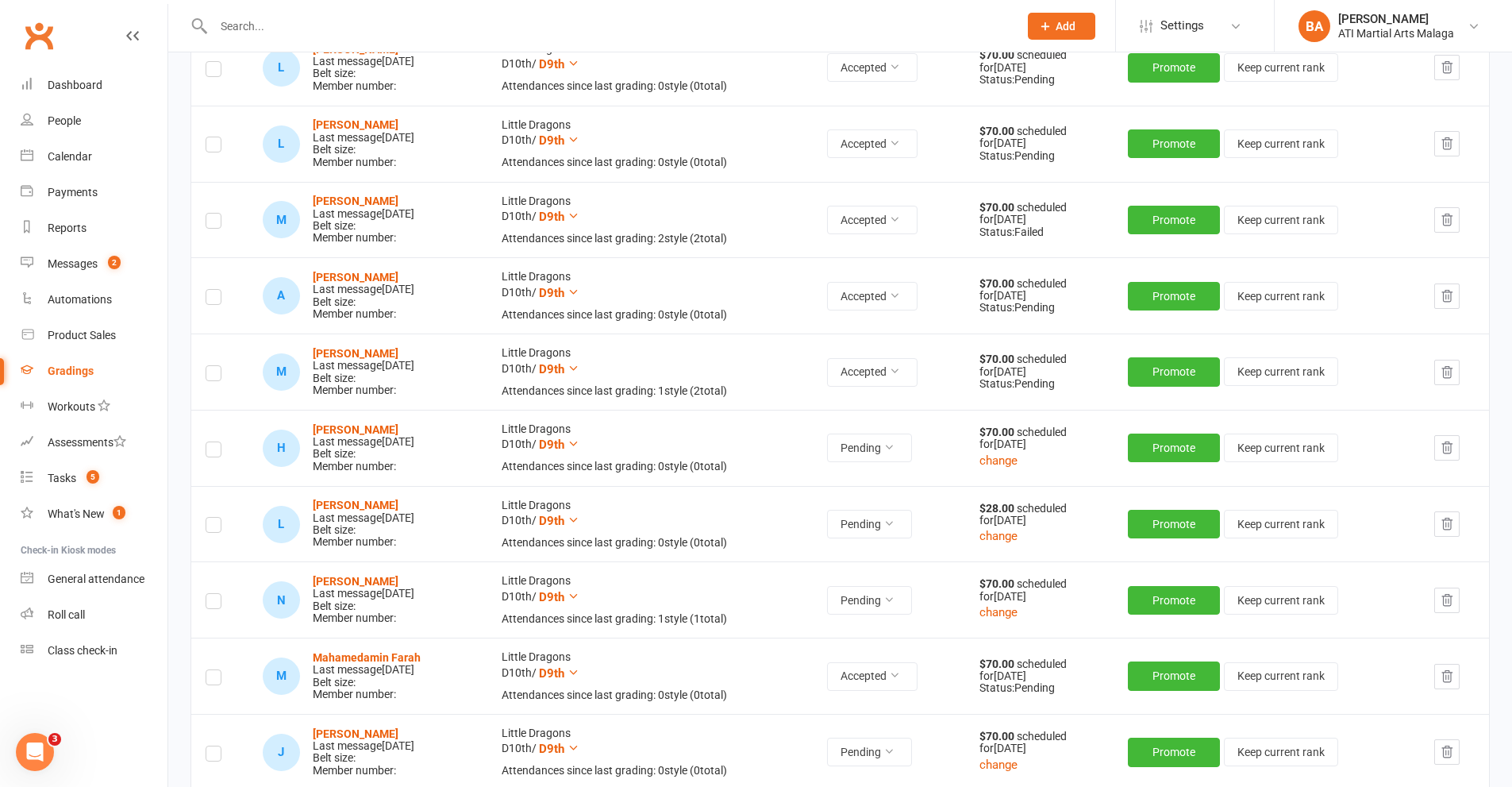
scroll to position [476, 0]
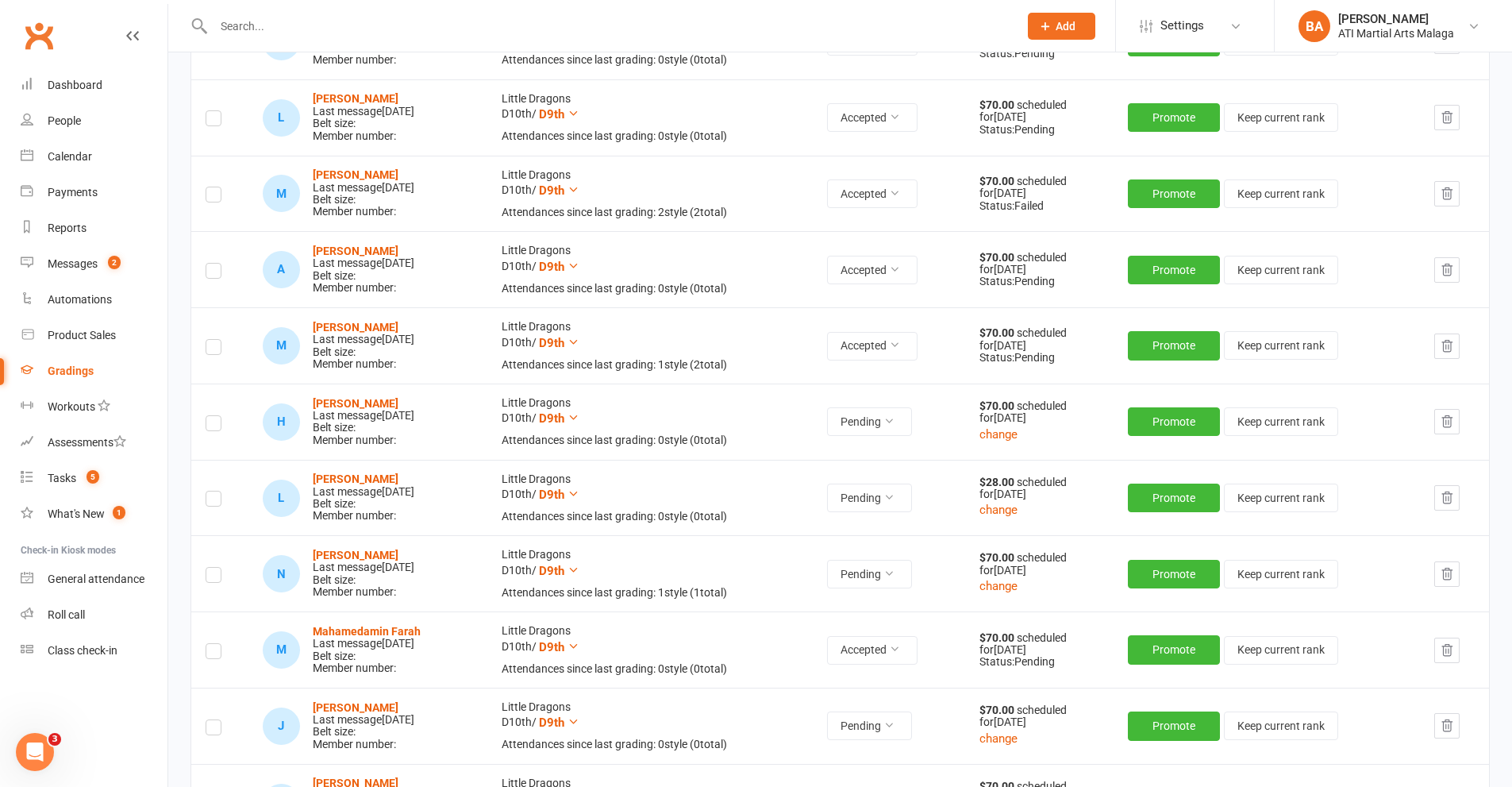
click at [211, 426] on label at bounding box center [213, 426] width 16 height 0
click at [211, 416] on input "checkbox" at bounding box center [213, 416] width 16 height 0
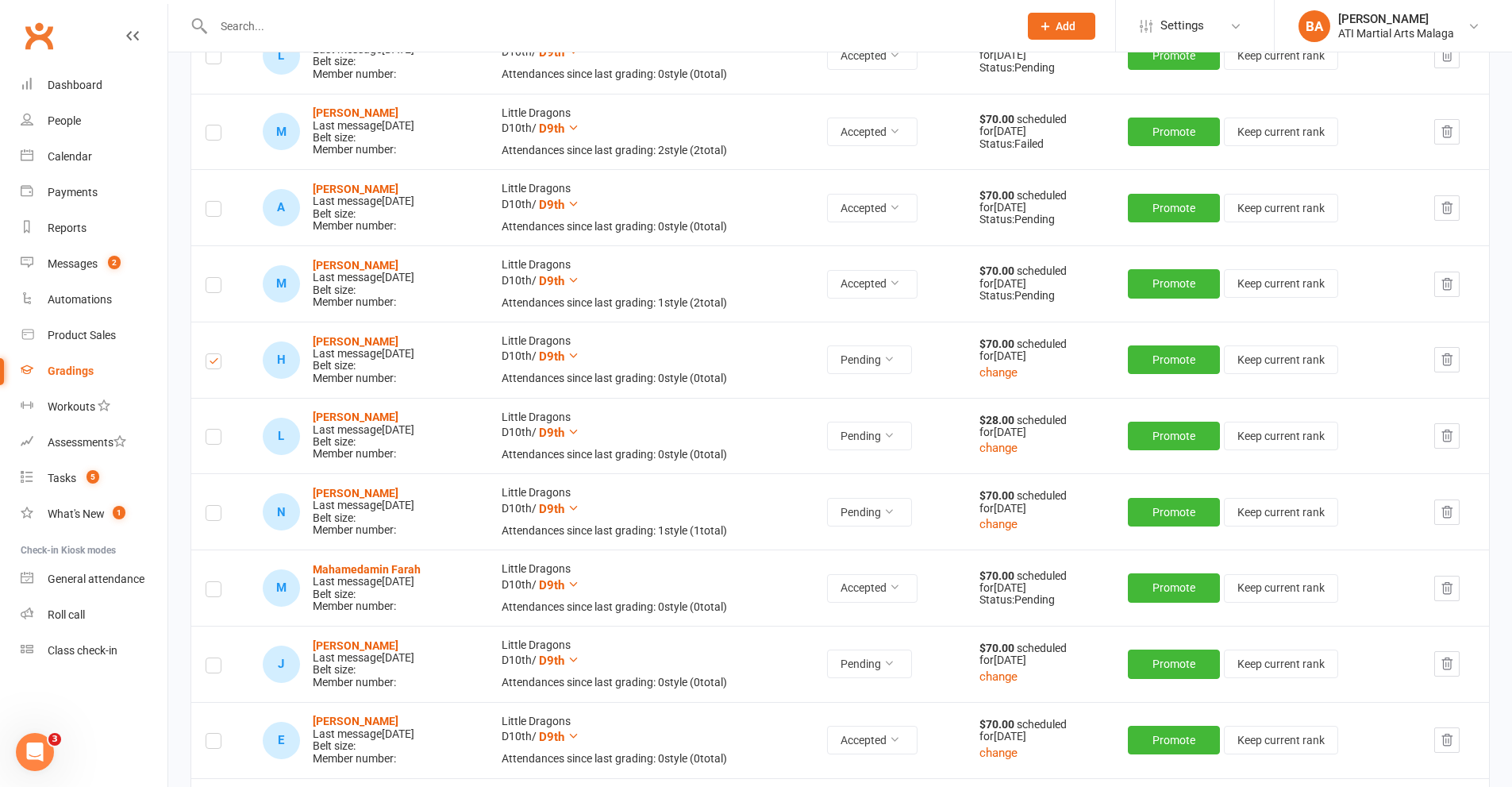
scroll to position [556, 0]
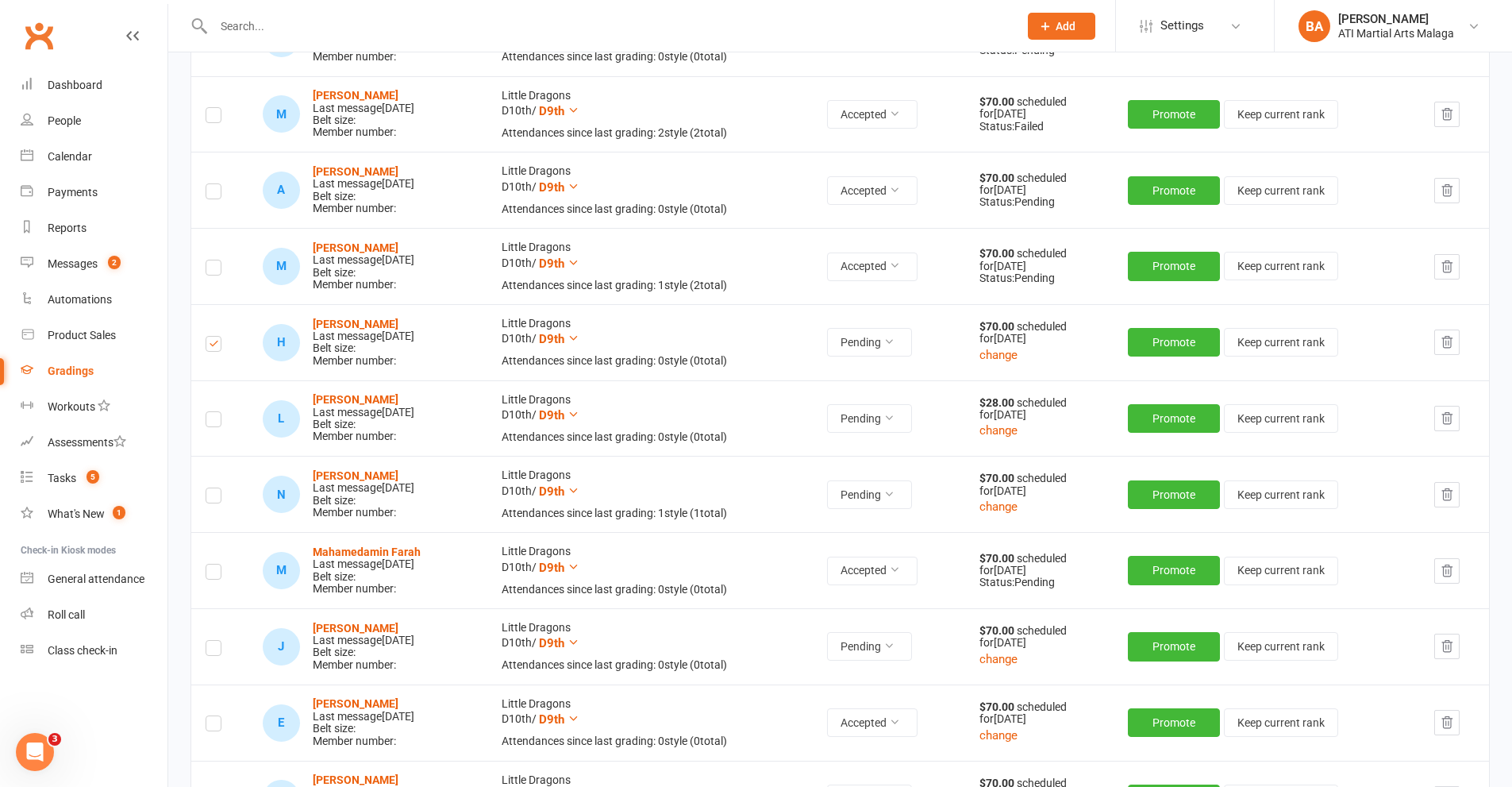
click at [214, 422] on label at bounding box center [213, 422] width 16 height 0
click at [214, 412] on input "checkbox" at bounding box center [213, 412] width 16 height 0
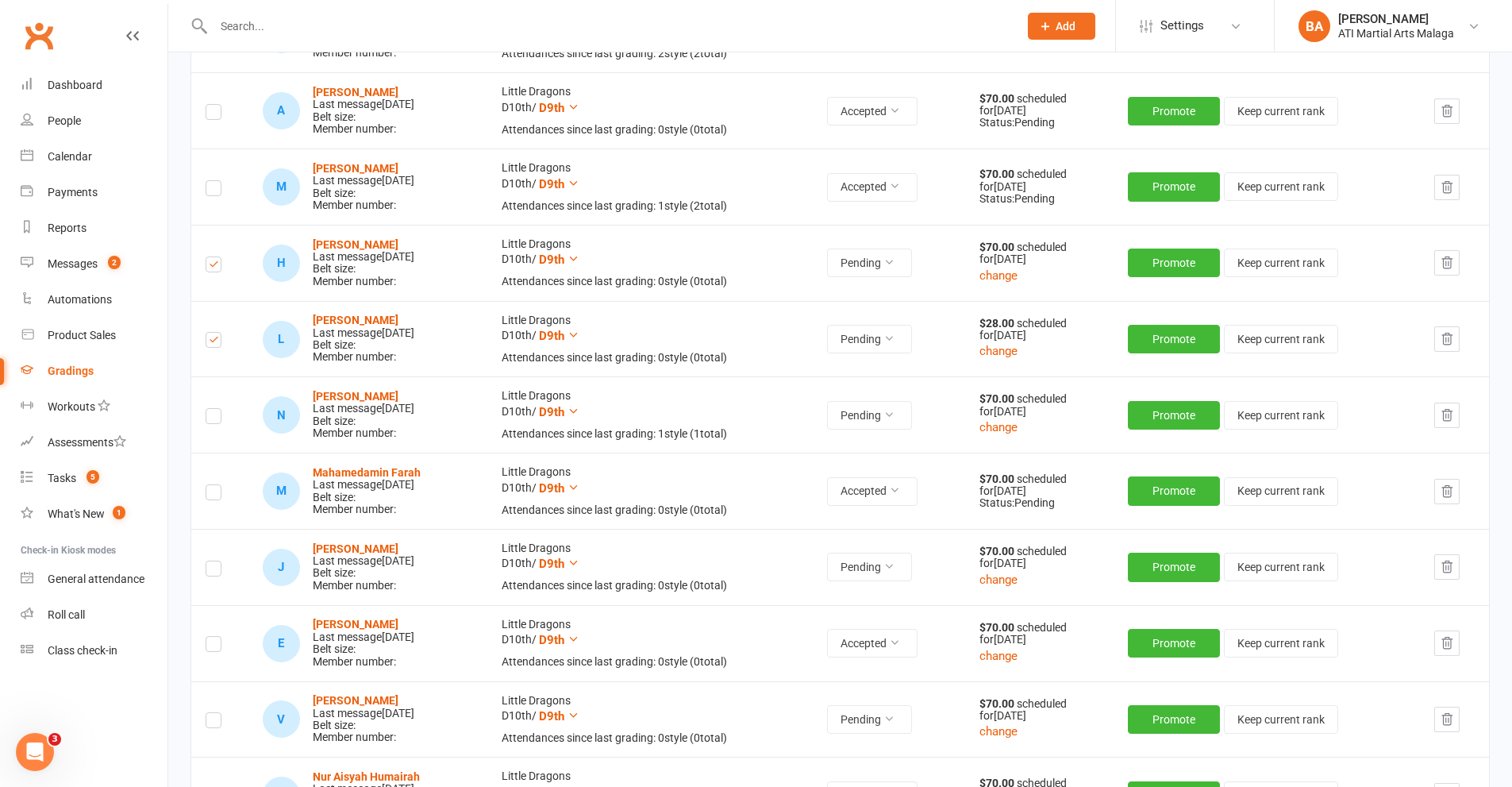
click at [210, 418] on label at bounding box center [213, 418] width 16 height 0
click at [210, 409] on input "checkbox" at bounding box center [213, 409] width 16 height 0
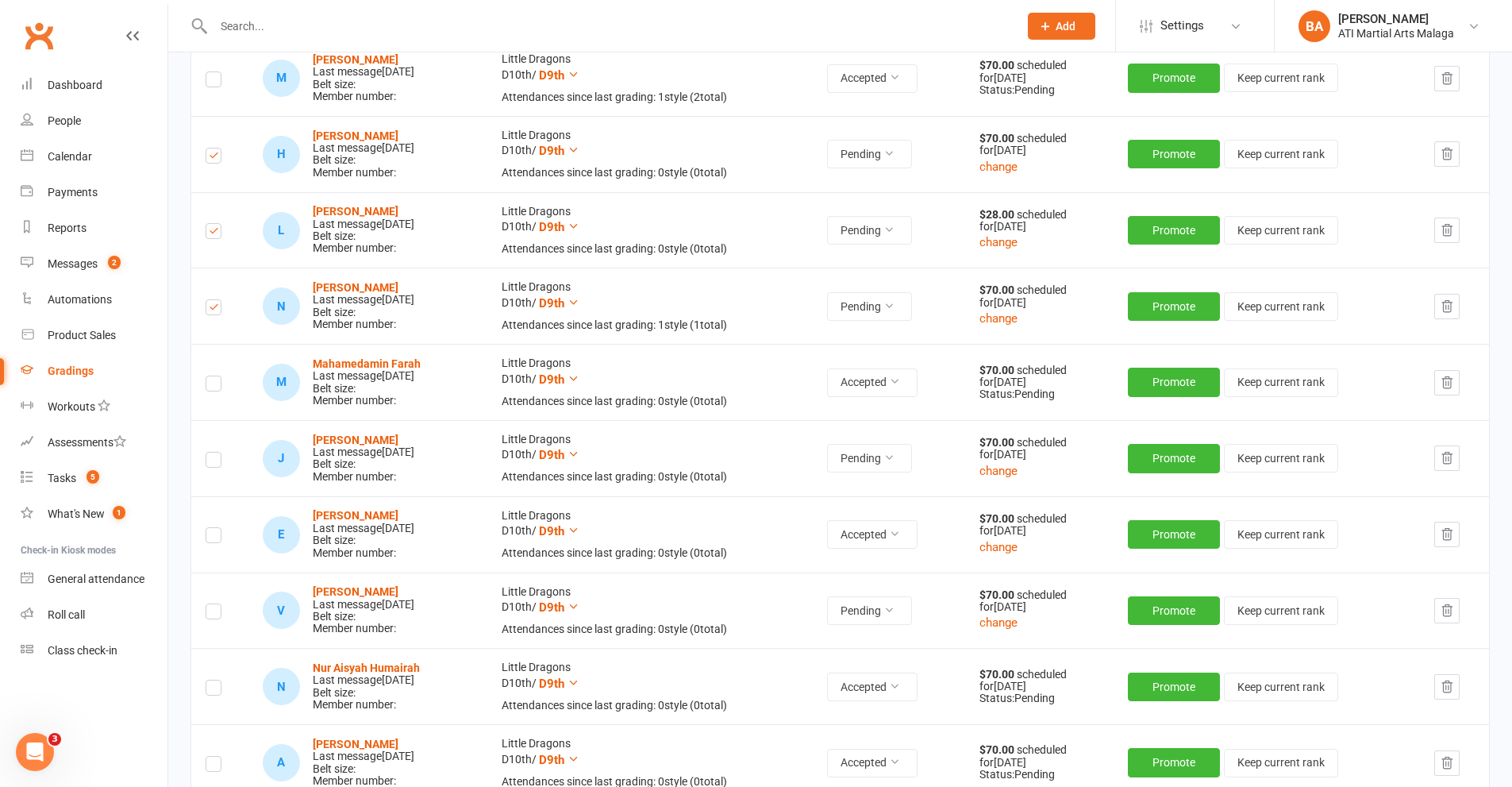
scroll to position [794, 0]
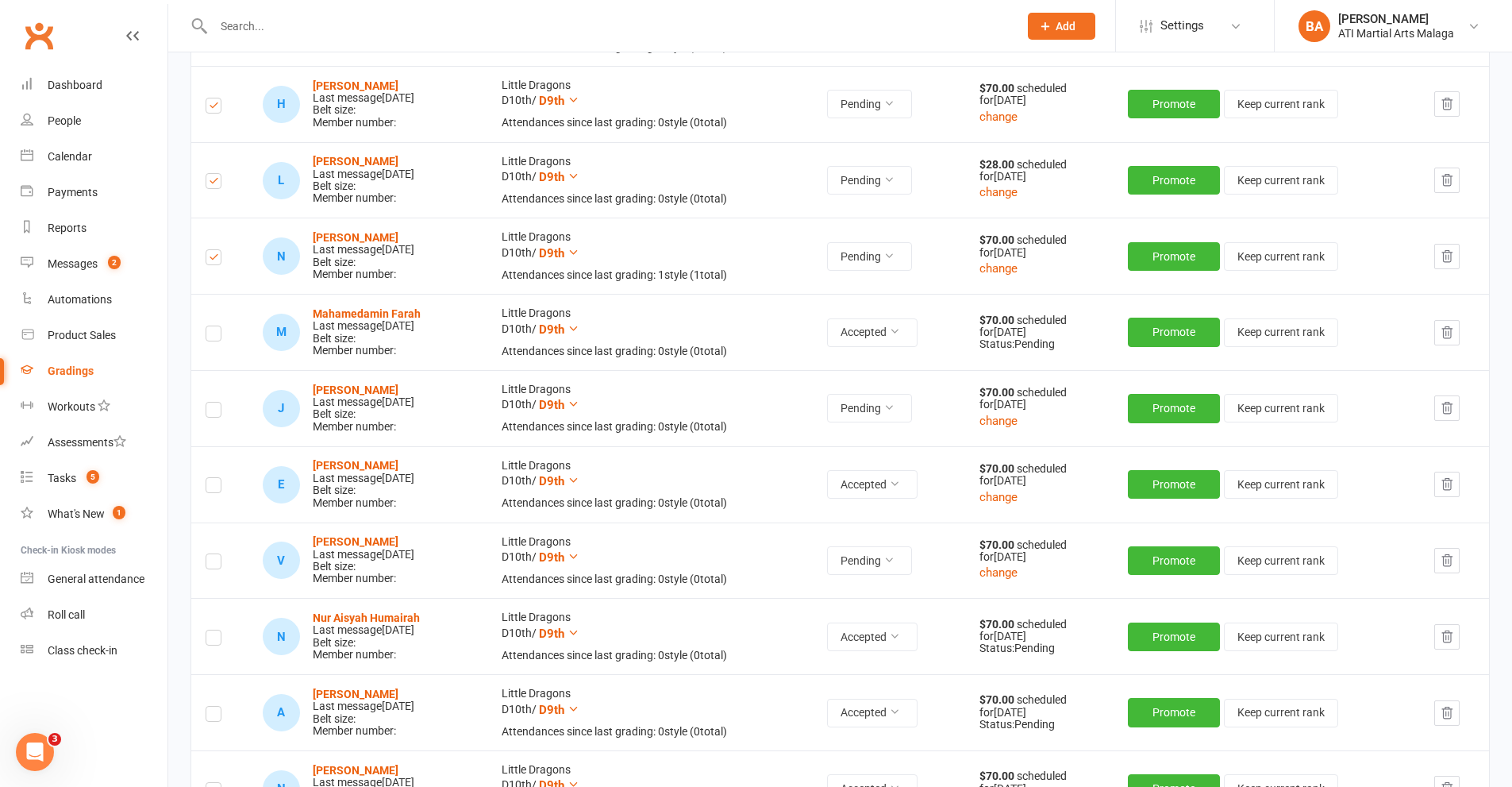
click at [210, 412] on label at bounding box center [213, 412] width 16 height 0
click at [210, 402] on input "checkbox" at bounding box center [213, 402] width 16 height 0
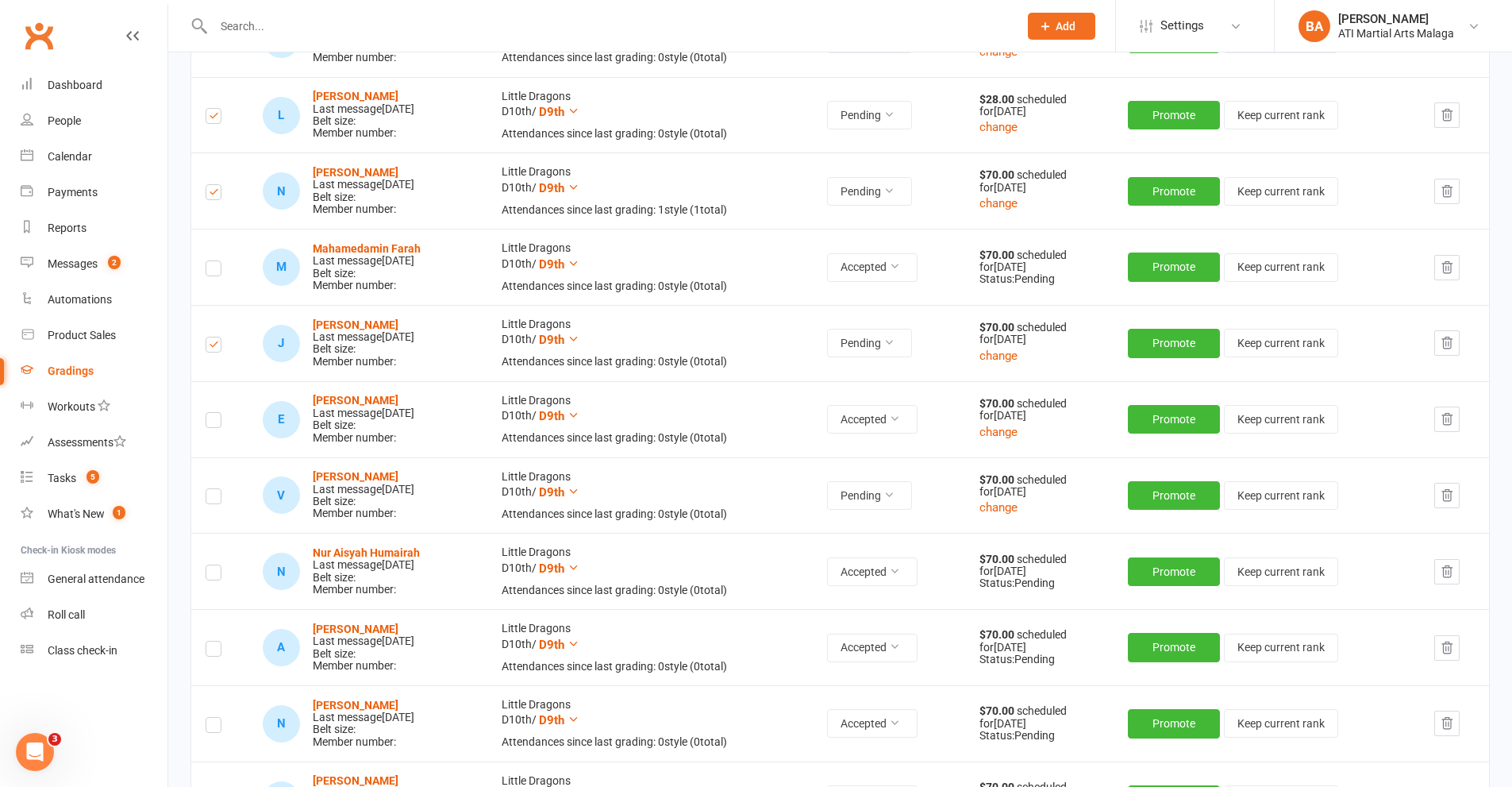
scroll to position [873, 0]
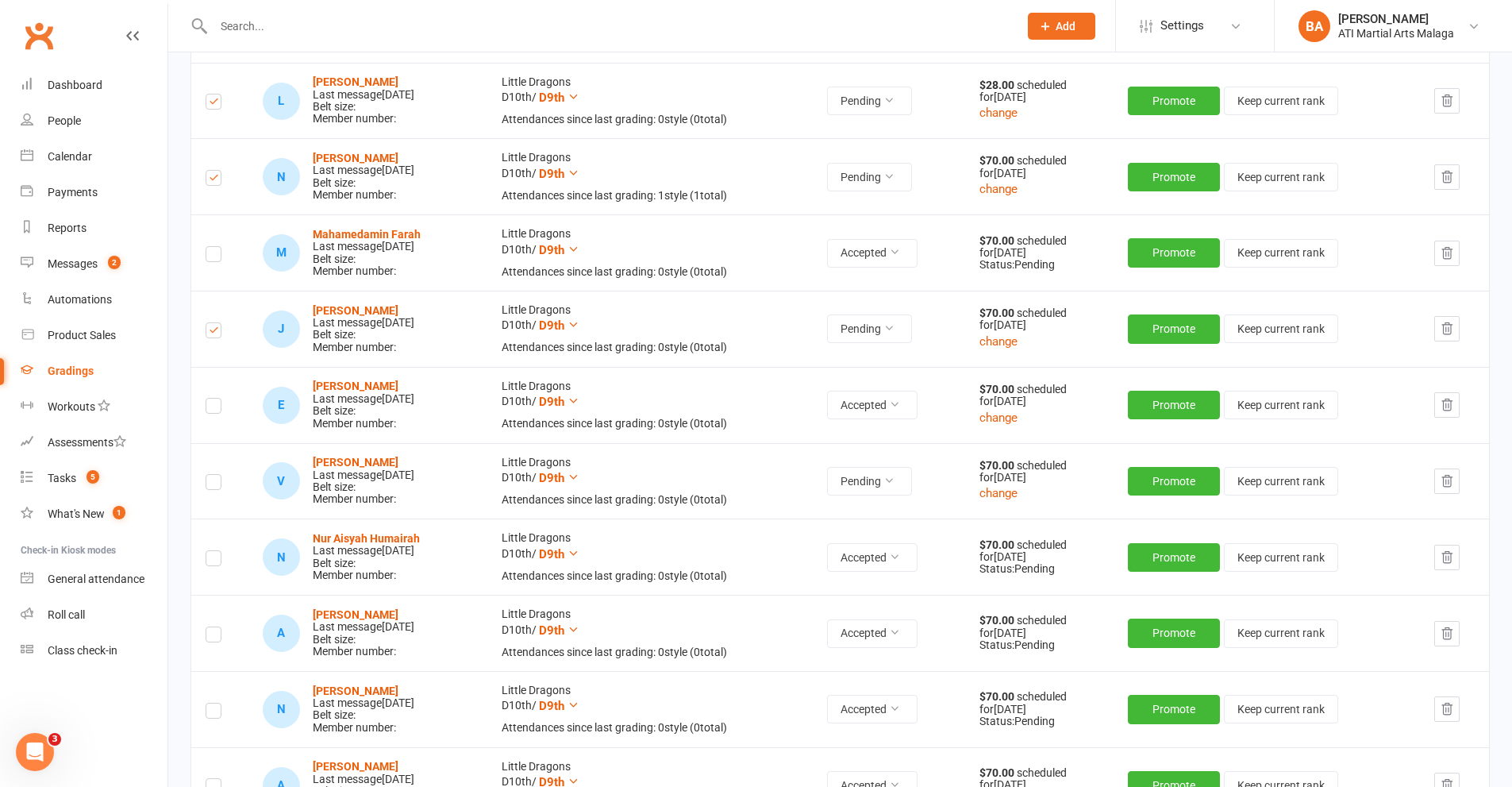
click at [216, 484] on label at bounding box center [213, 484] width 16 height 0
click at [216, 474] on input "checkbox" at bounding box center [213, 474] width 16 height 0
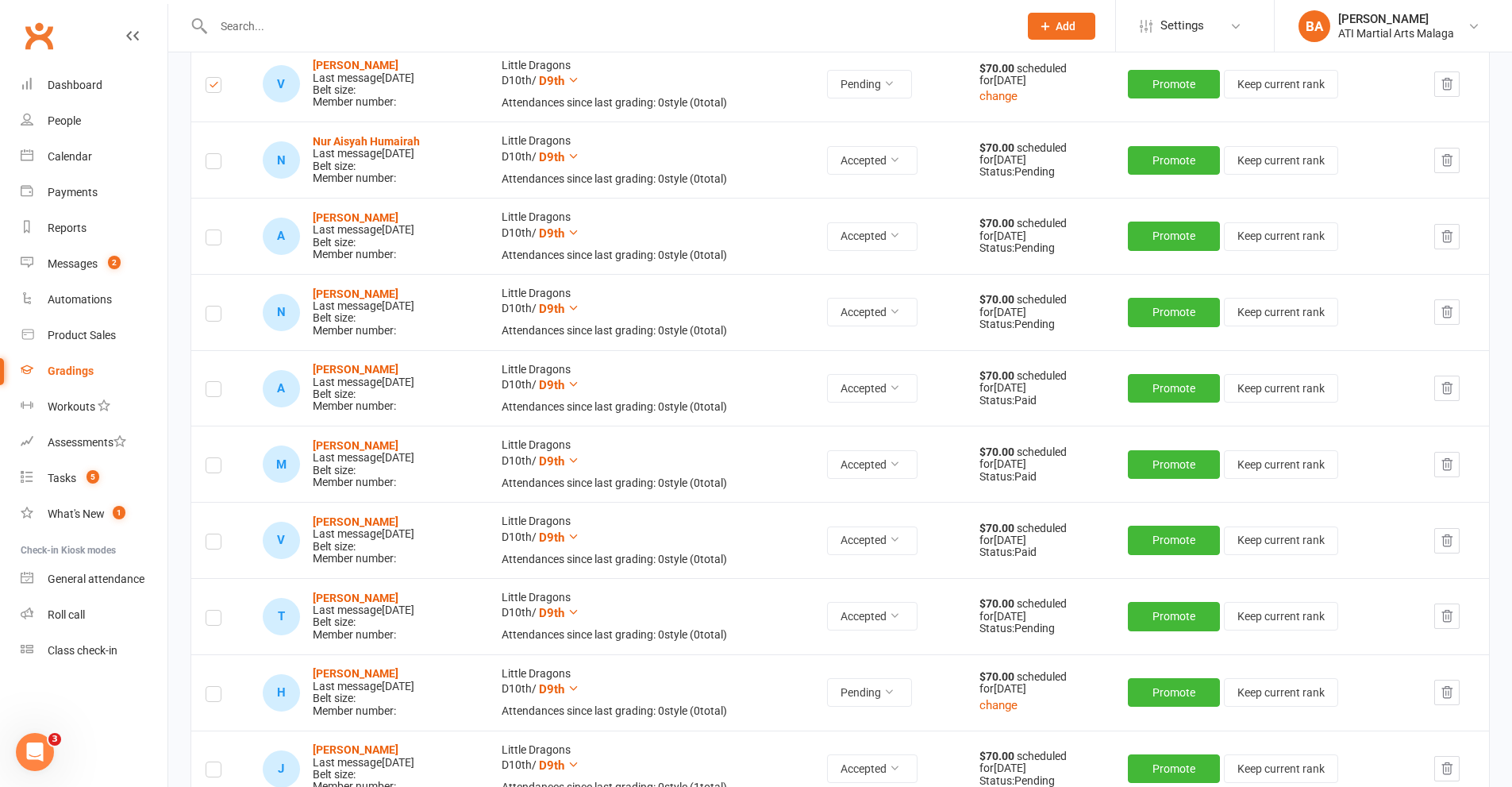
scroll to position [1349, 0]
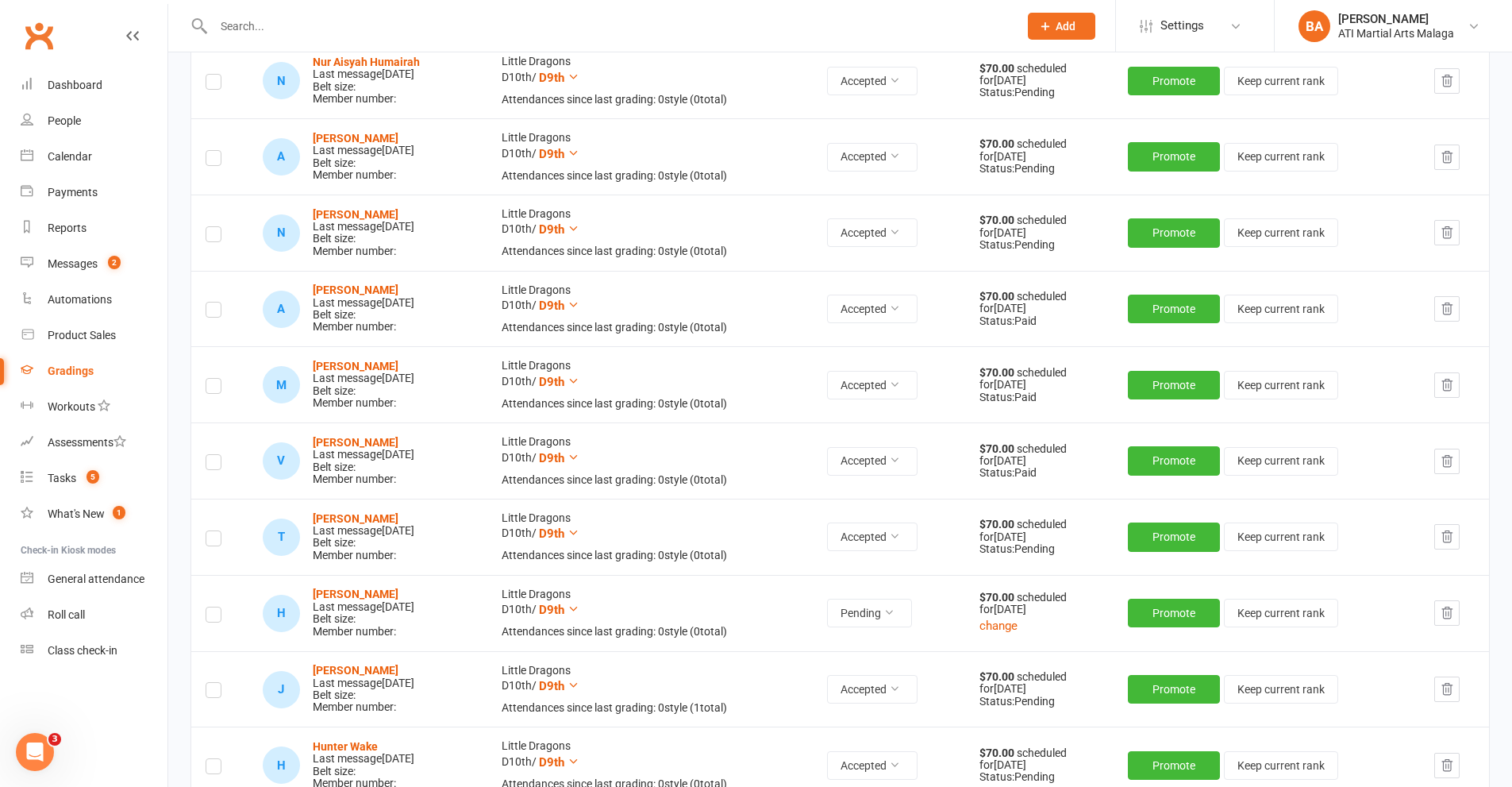
click at [212, 617] on label at bounding box center [213, 617] width 16 height 0
click at [212, 608] on input "checkbox" at bounding box center [213, 608] width 16 height 0
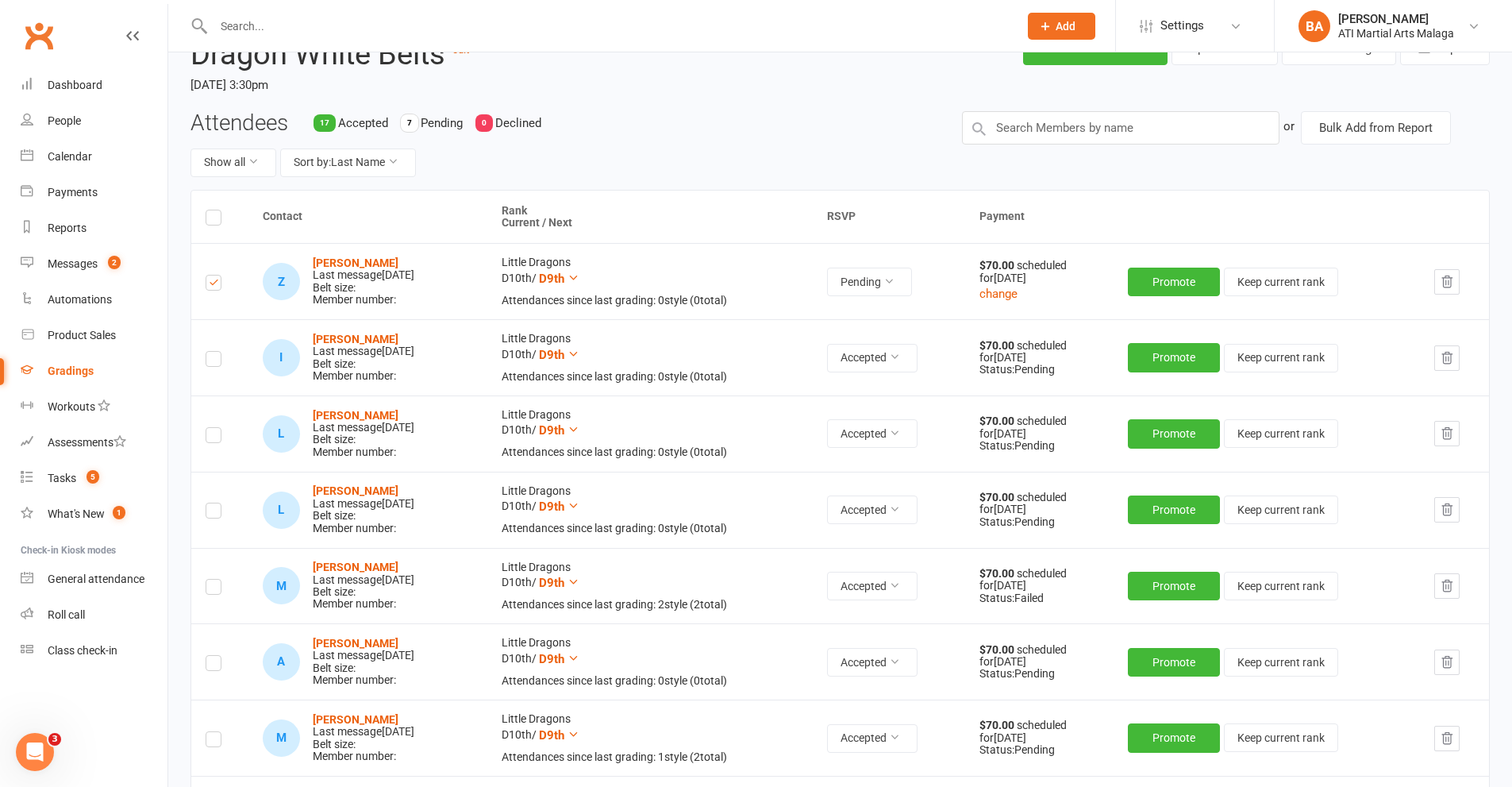
scroll to position [0, 0]
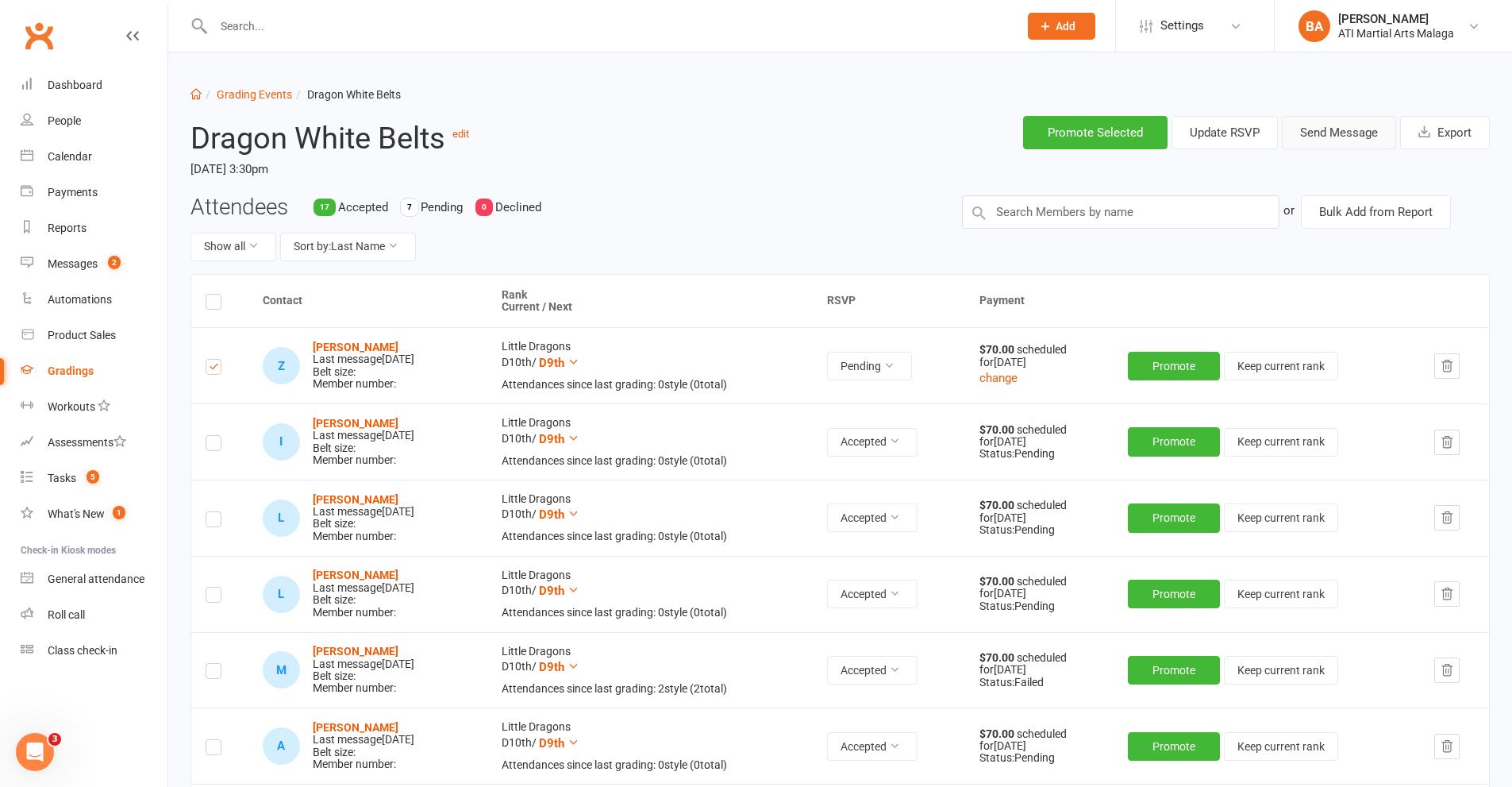
click at [1349, 127] on button "Send Message" at bounding box center [1339, 132] width 114 height 34
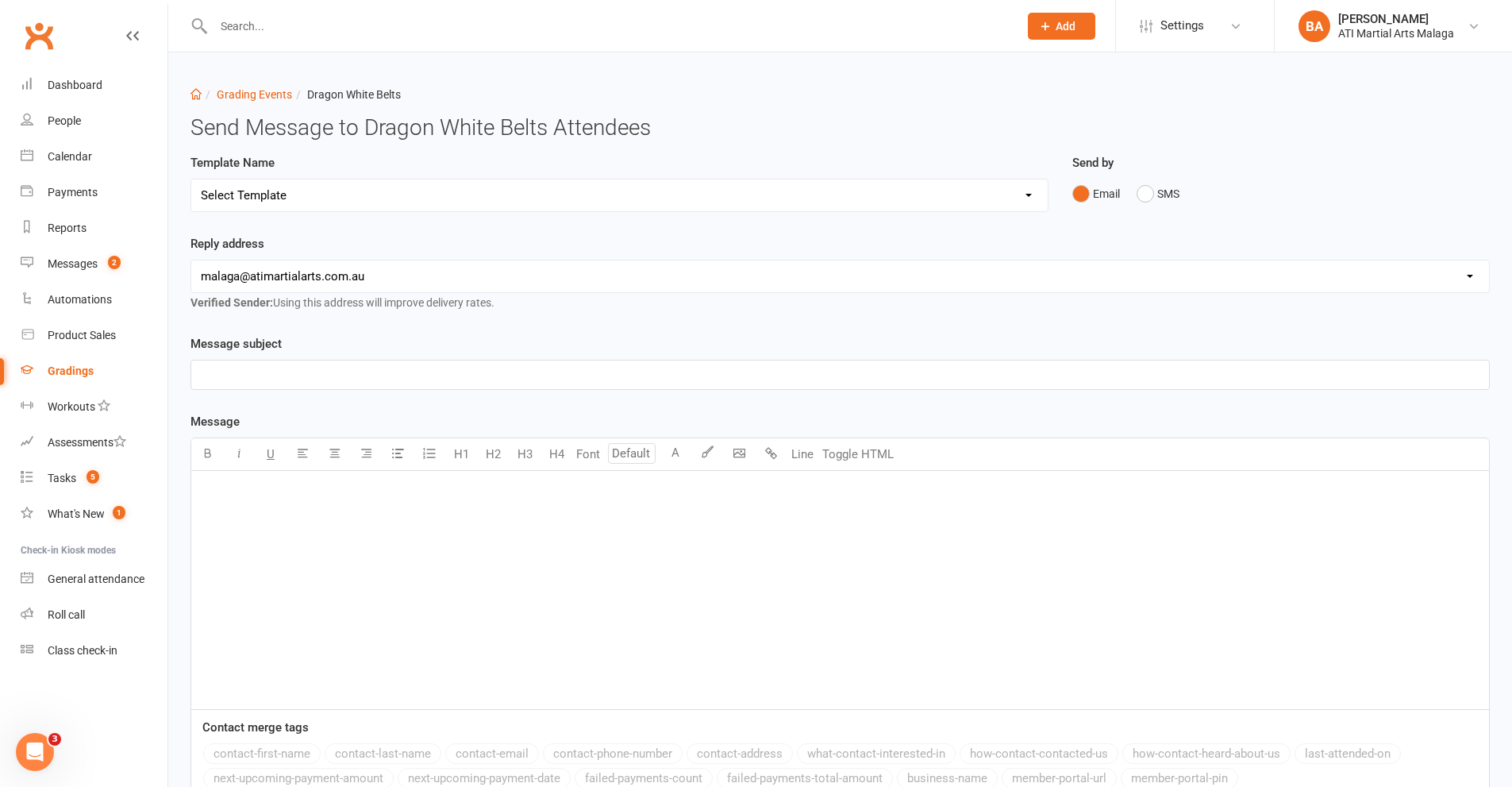
click at [339, 181] on select "Select Template [Email] Confirmation of Successful Grading [Email] Grading Even…" at bounding box center [619, 195] width 857 height 32
select select "2"
click at [191, 179] on select "Select Template [Email] Confirmation of Successful Grading [Email] Grading Even…" at bounding box center [619, 195] width 857 height 32
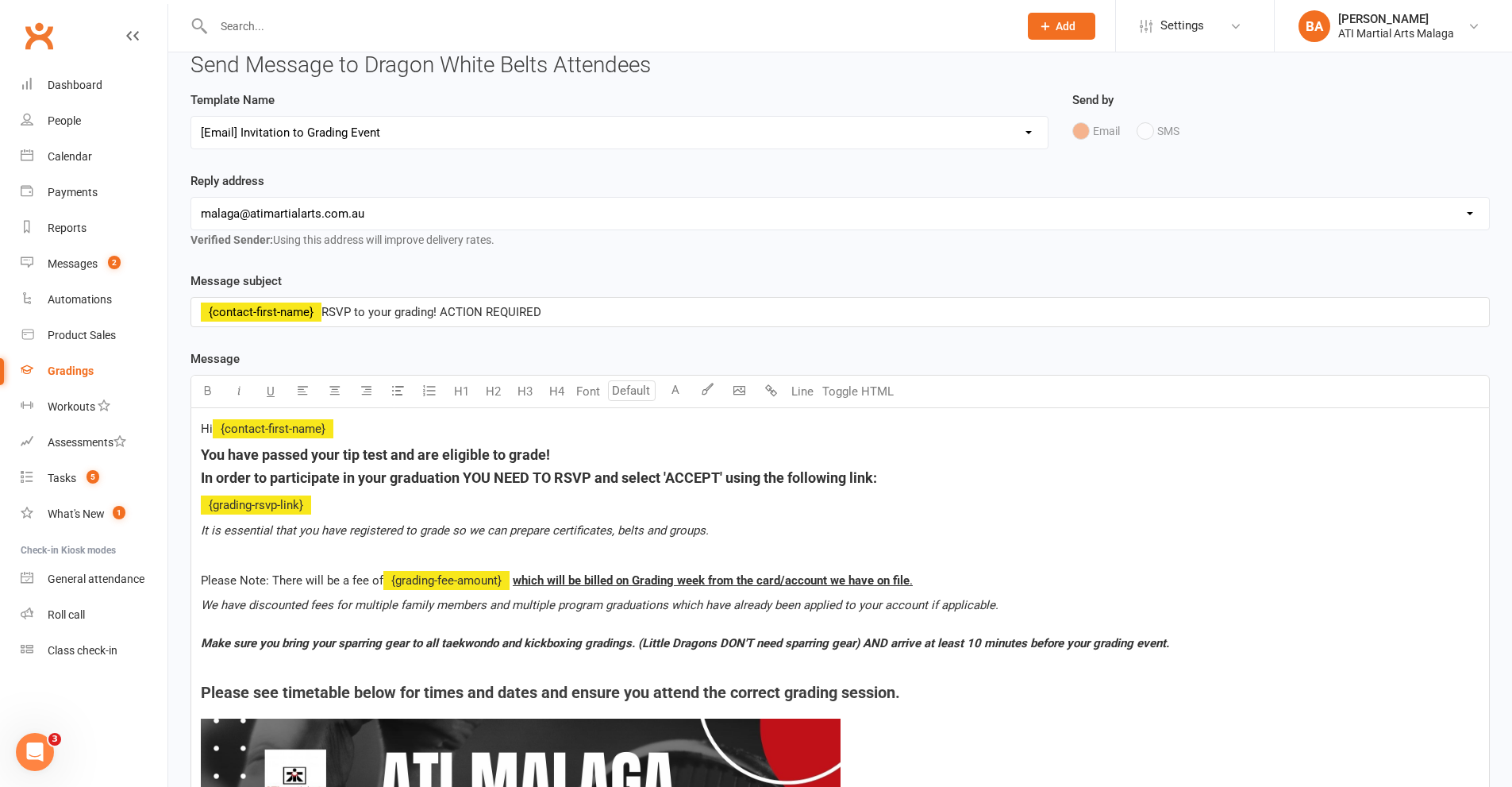
scroll to position [80, 0]
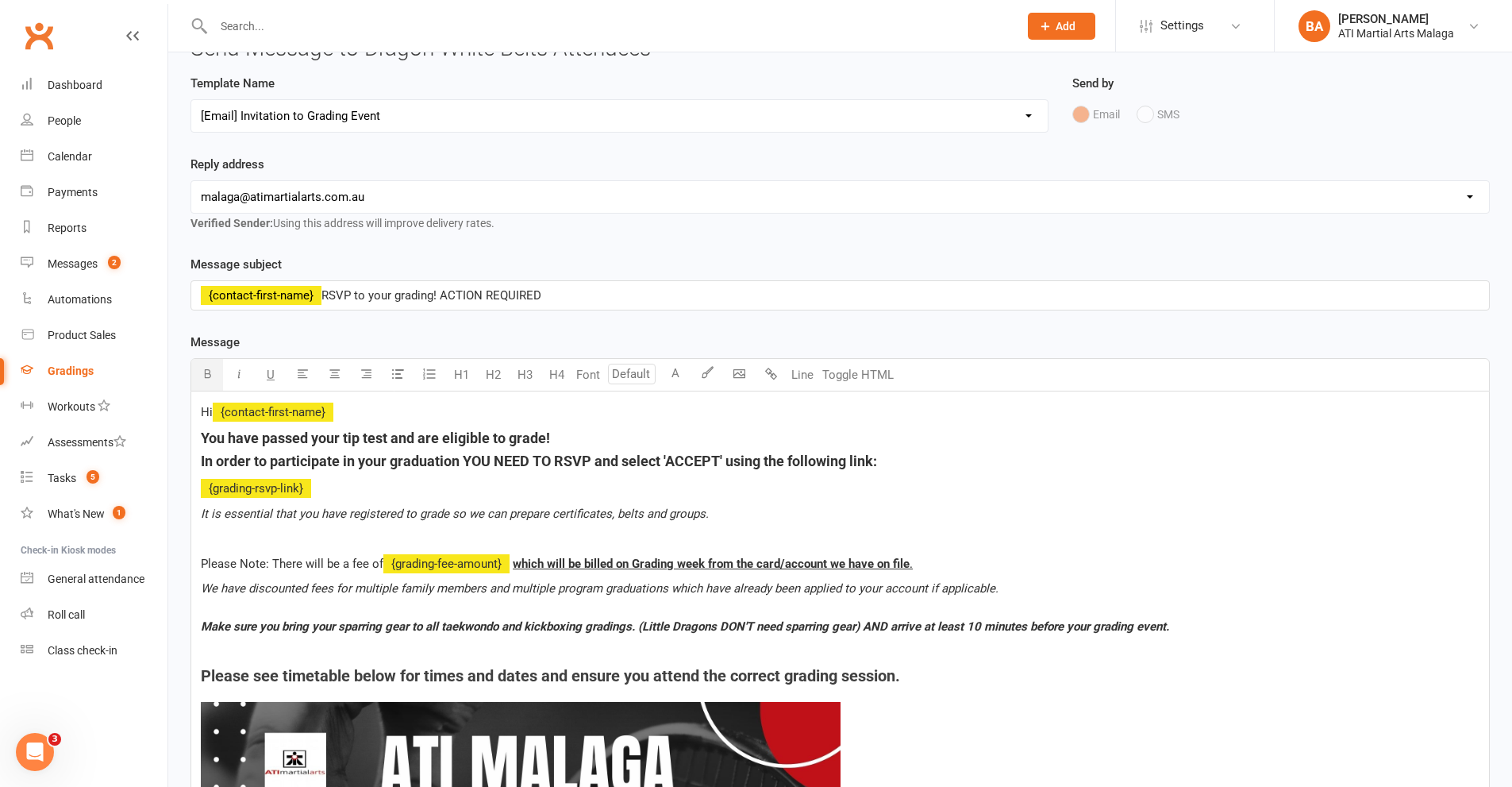
drag, startPoint x: 945, startPoint y: 467, endPoint x: 197, endPoint y: 427, distance: 749.1
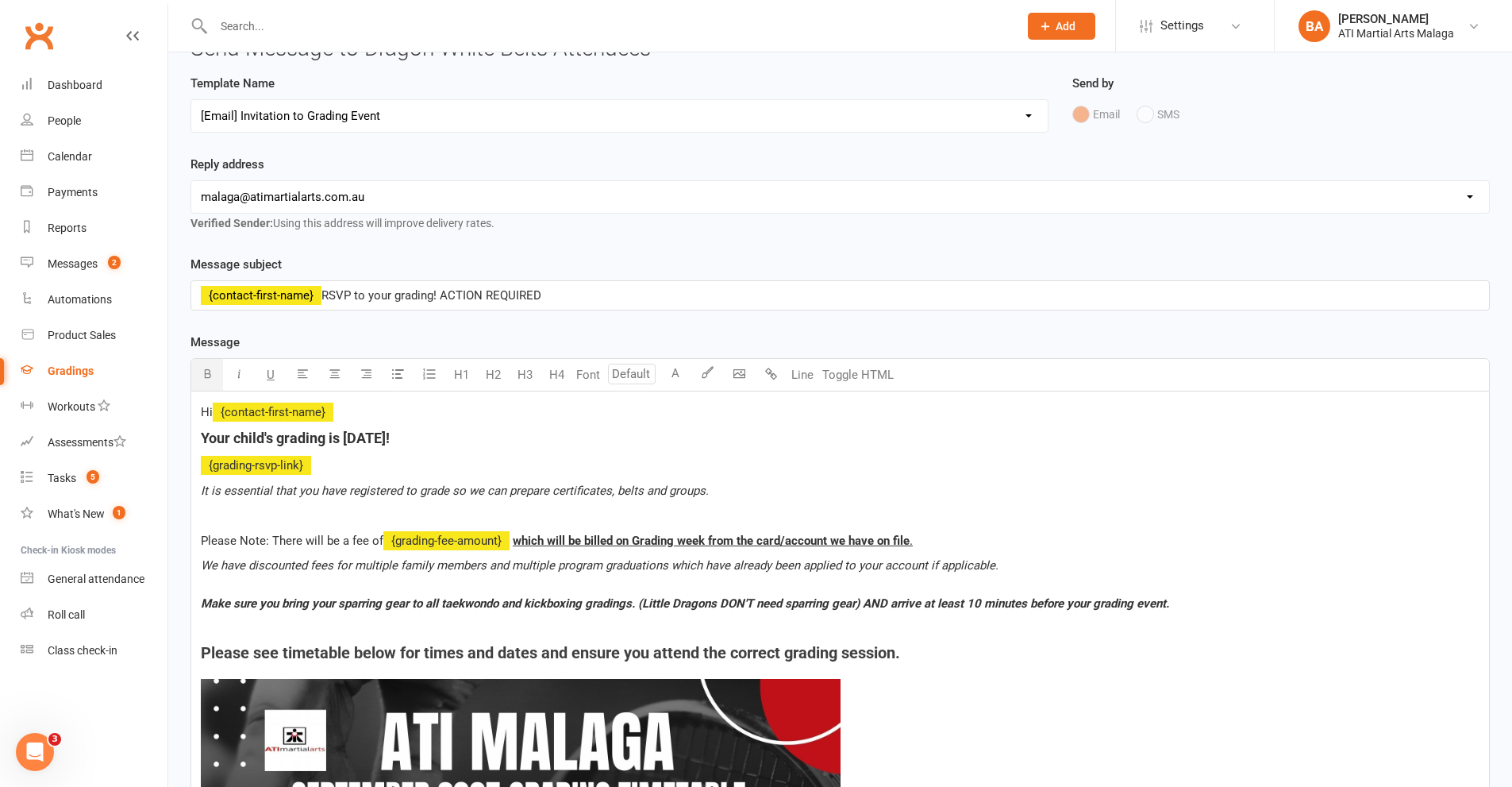
click at [432, 439] on h5 "Your child's grading is [DATE]!" at bounding box center [841, 438] width 1279 height 23
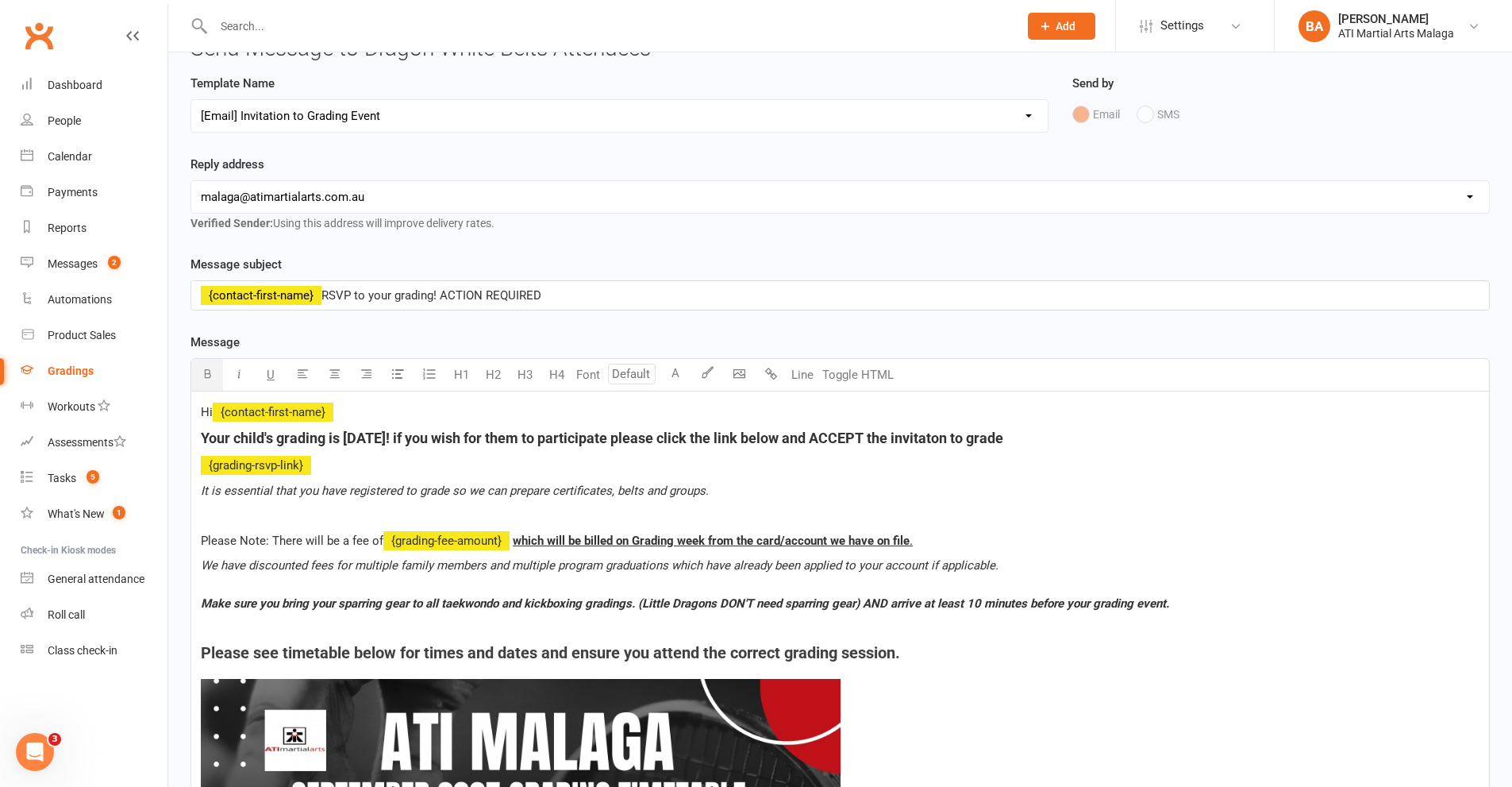
click at [911, 438] on span "Your child's grading is [DATE]! if you wish for them to participate please clic…" at bounding box center [603, 438] width 803 height 17
click at [970, 507] on p at bounding box center [841, 515] width 1279 height 19
click at [1031, 432] on h5 "Your child's grading is [DATE]! if you wish for them to participate please clic…" at bounding box center [841, 438] width 1279 height 23
click at [396, 498] on span "It is essential that you have registered to grade so we can prepare certificate…" at bounding box center [455, 490] width 508 height 14
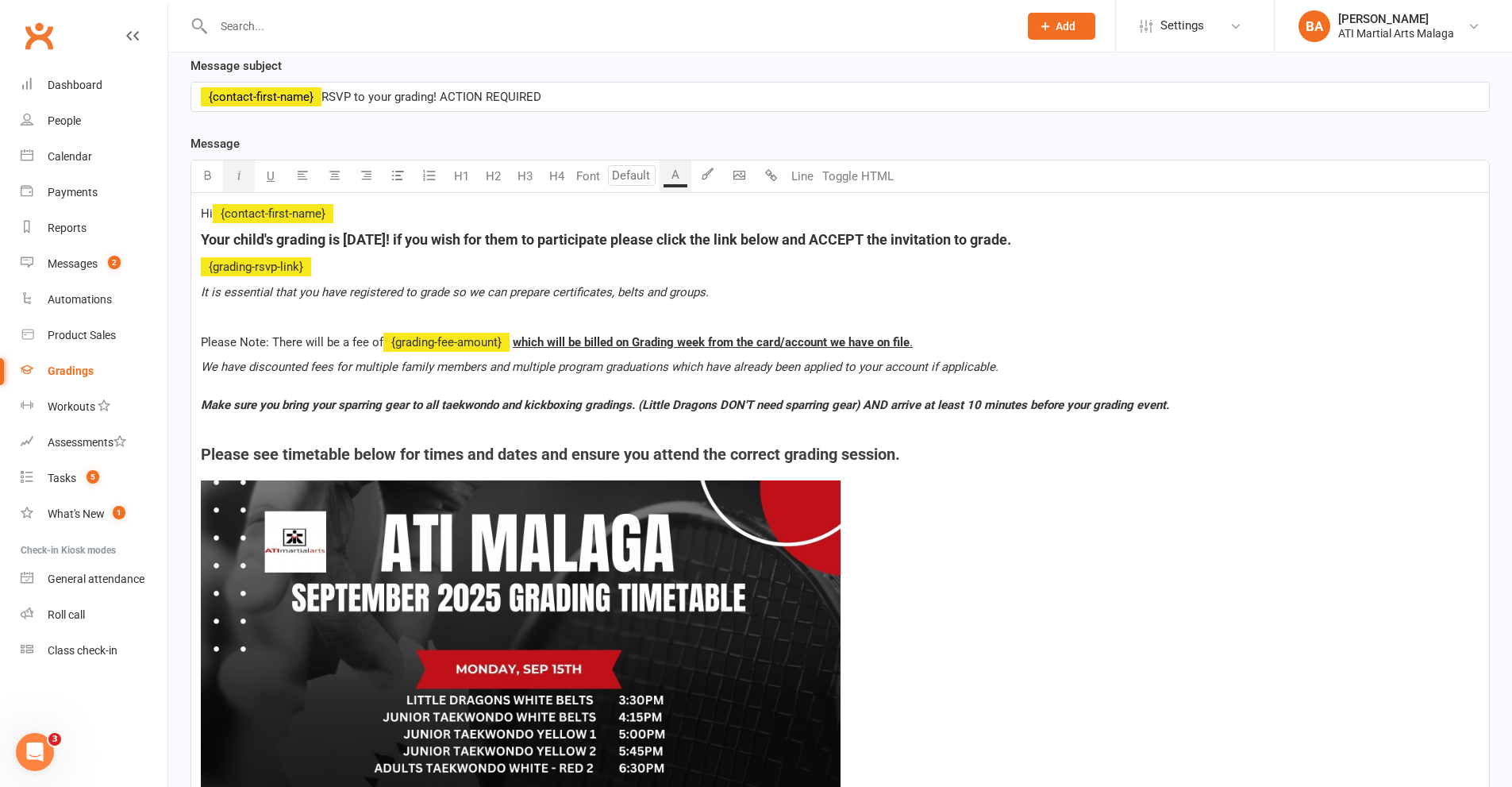
scroll to position [158, 0]
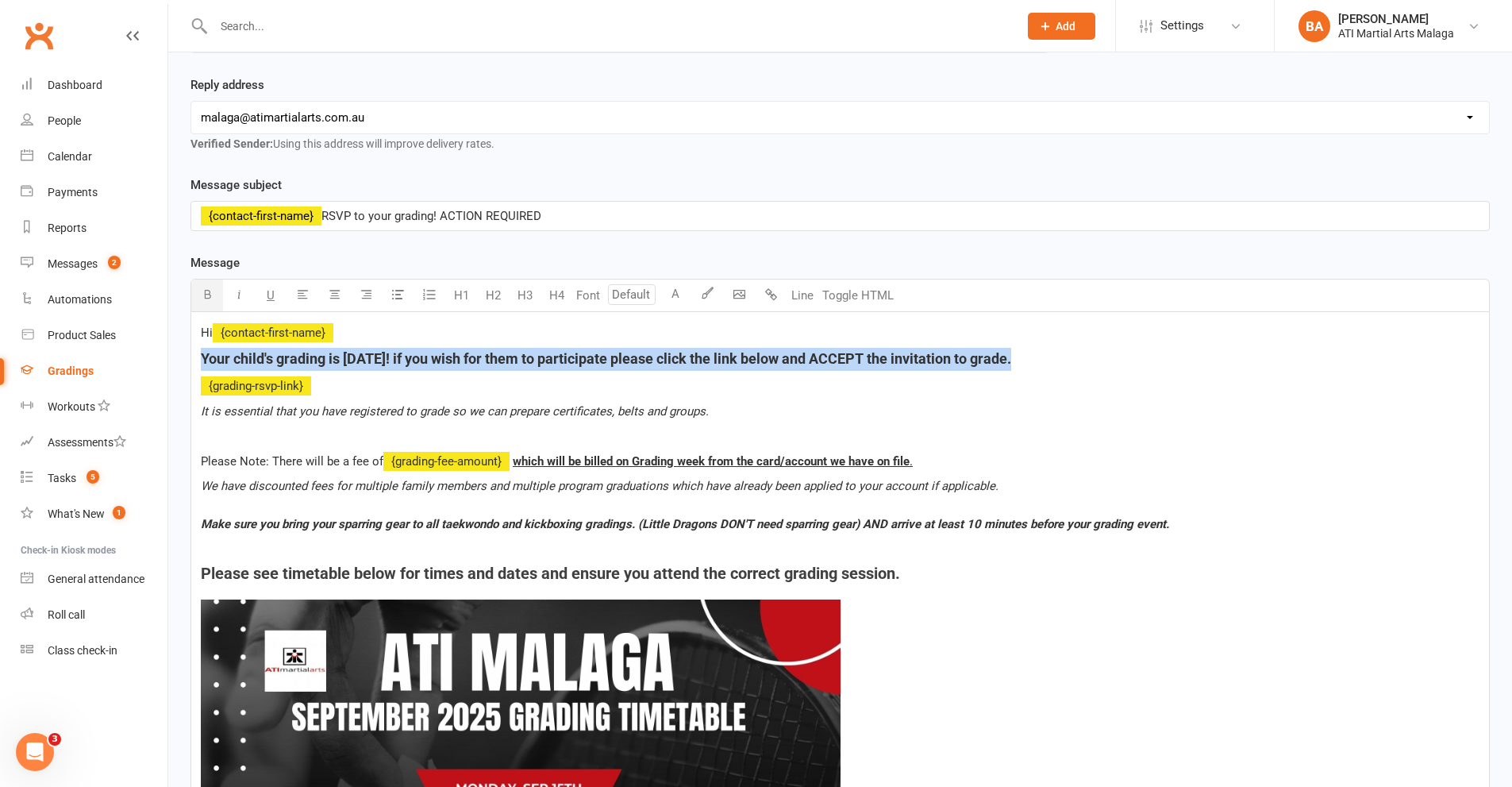
drag, startPoint x: 1050, startPoint y: 361, endPoint x: 199, endPoint y: 365, distance: 851.0
copy span "Your child's grading is [DATE]! if you wish for them to participate please clic…"
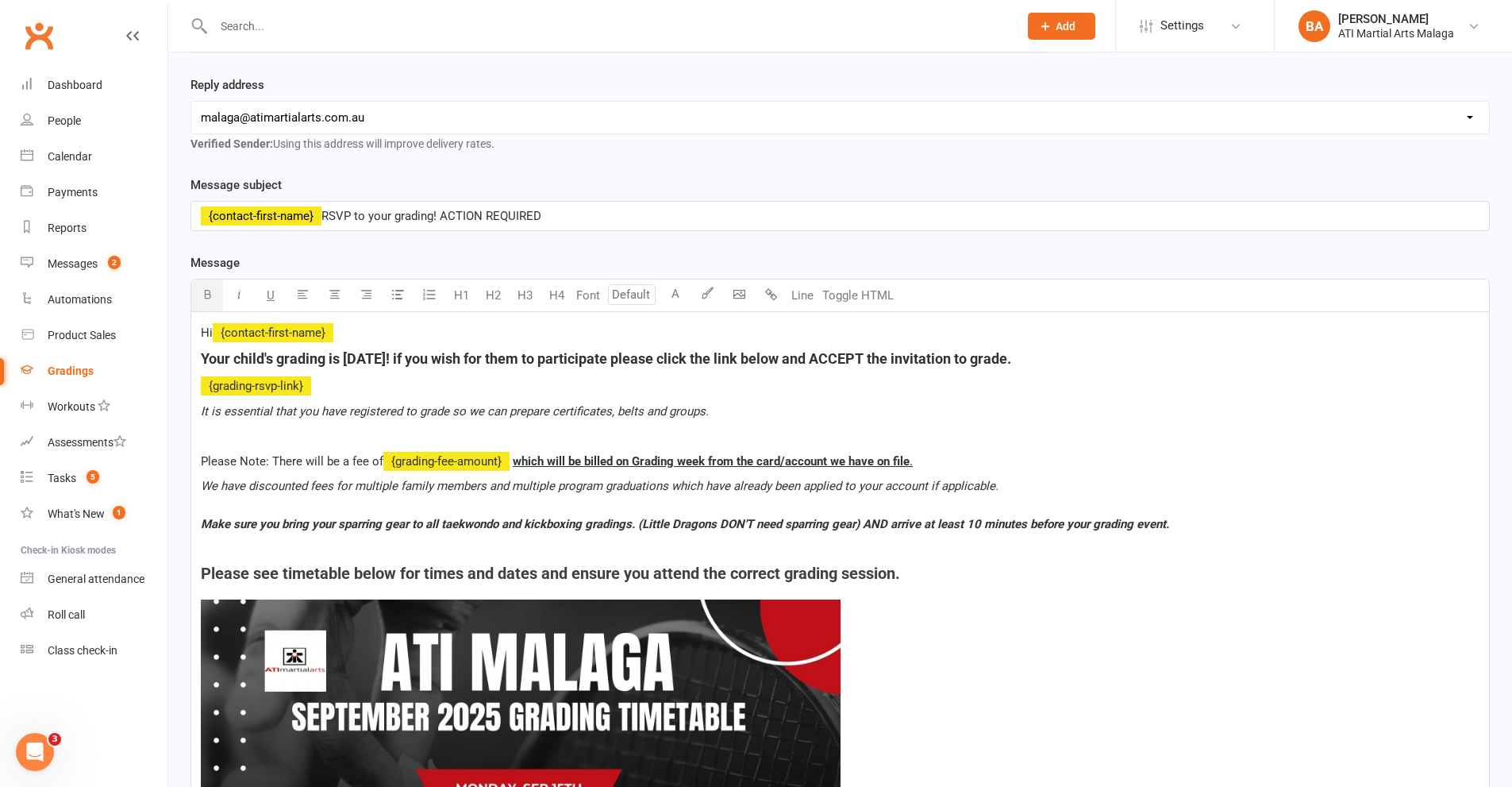
click at [365, 338] on p "Hi ﻿ {contact-first-name}" at bounding box center [841, 333] width 1279 height 19
click at [353, 332] on p "Hi ﻿ {contact-first-name} ﻿" at bounding box center [841, 333] width 1279 height 19
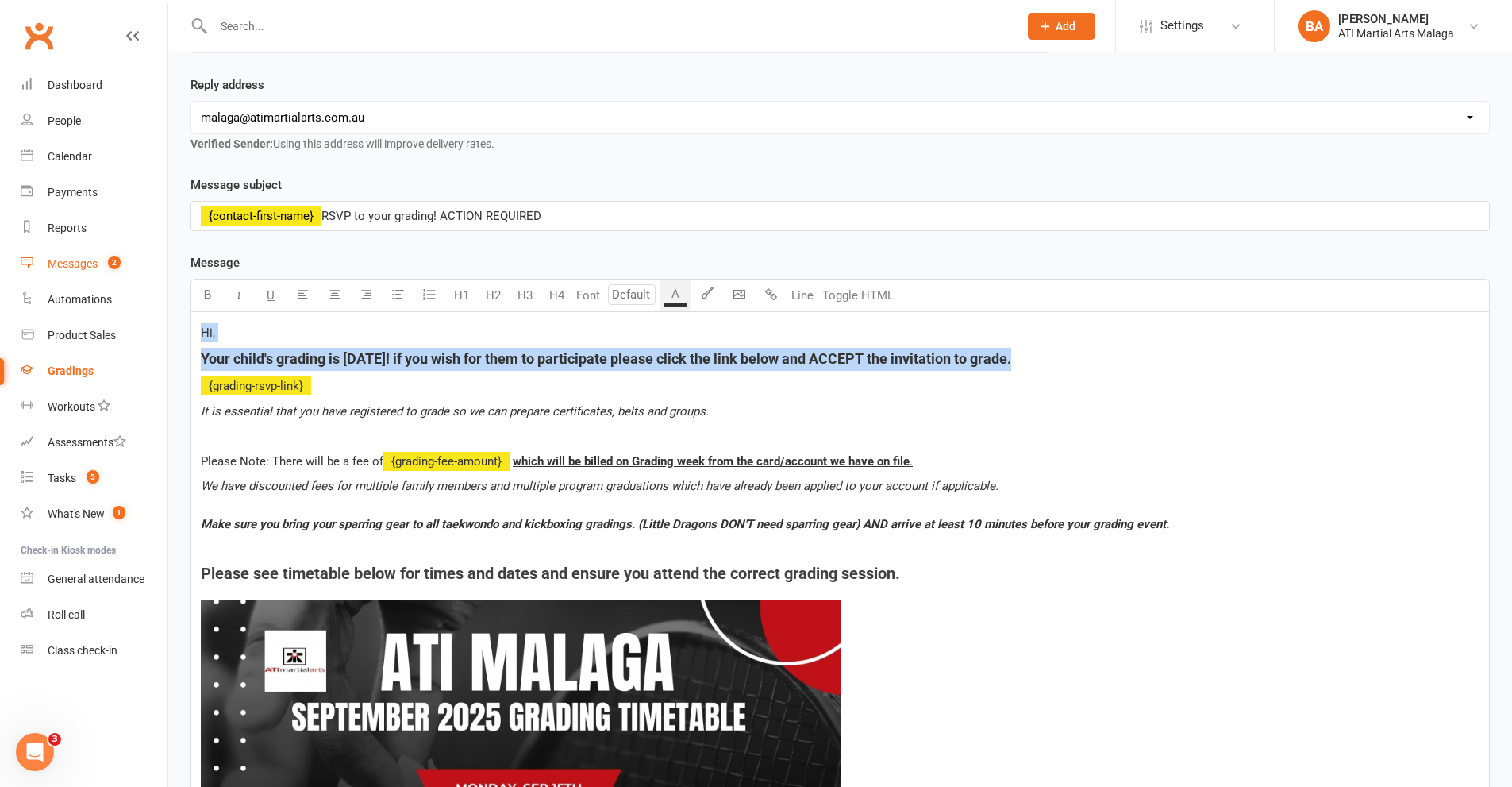
drag, startPoint x: 1031, startPoint y: 362, endPoint x: 130, endPoint y: 249, distance: 908.1
copy div "Hi, Your child's grading is [DATE]! if you wish for them to participate please …"
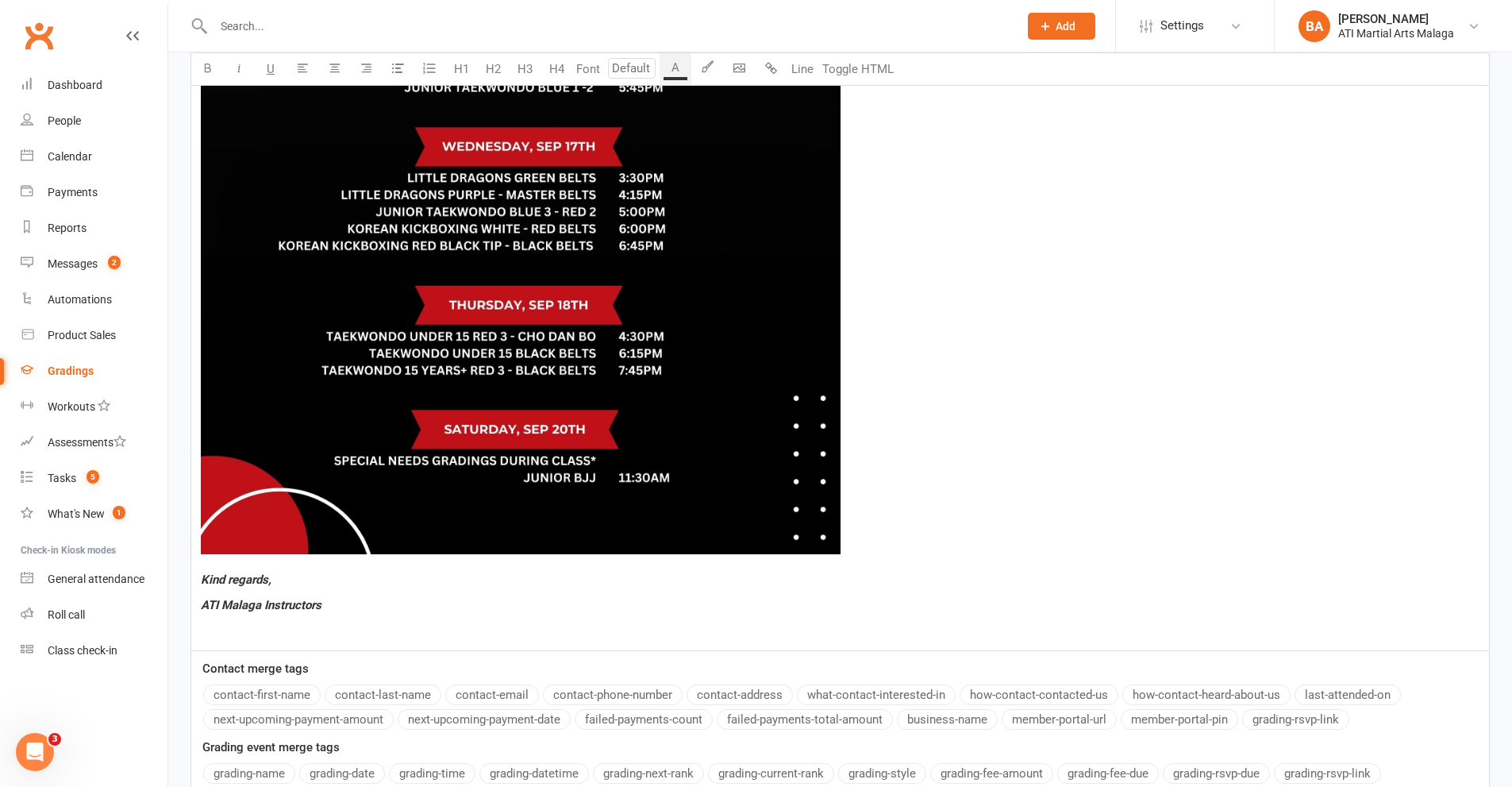
scroll to position [1236, 0]
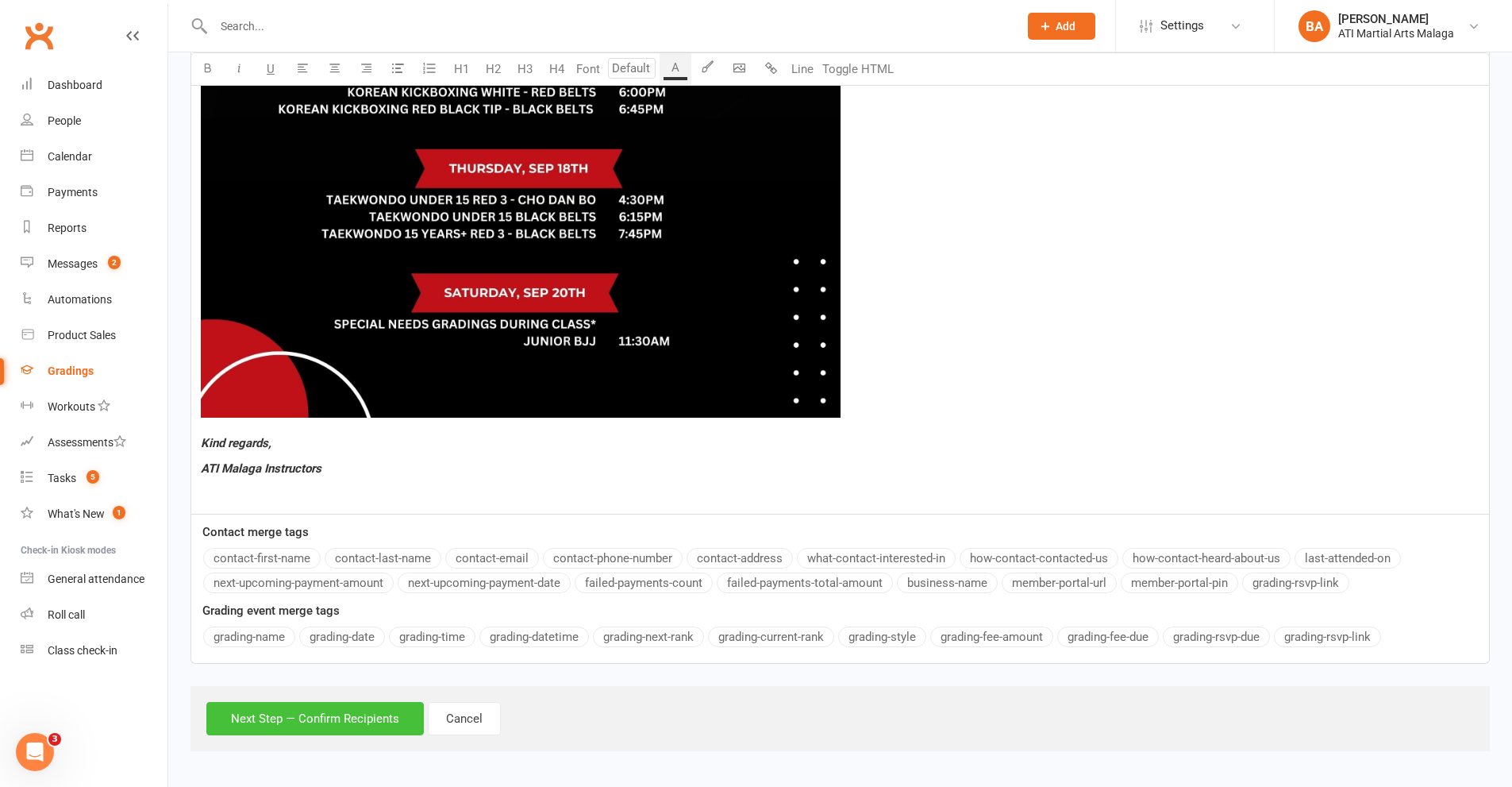
click at [339, 717] on button "Next Step — Confirm Recipients" at bounding box center [315, 718] width 218 height 34
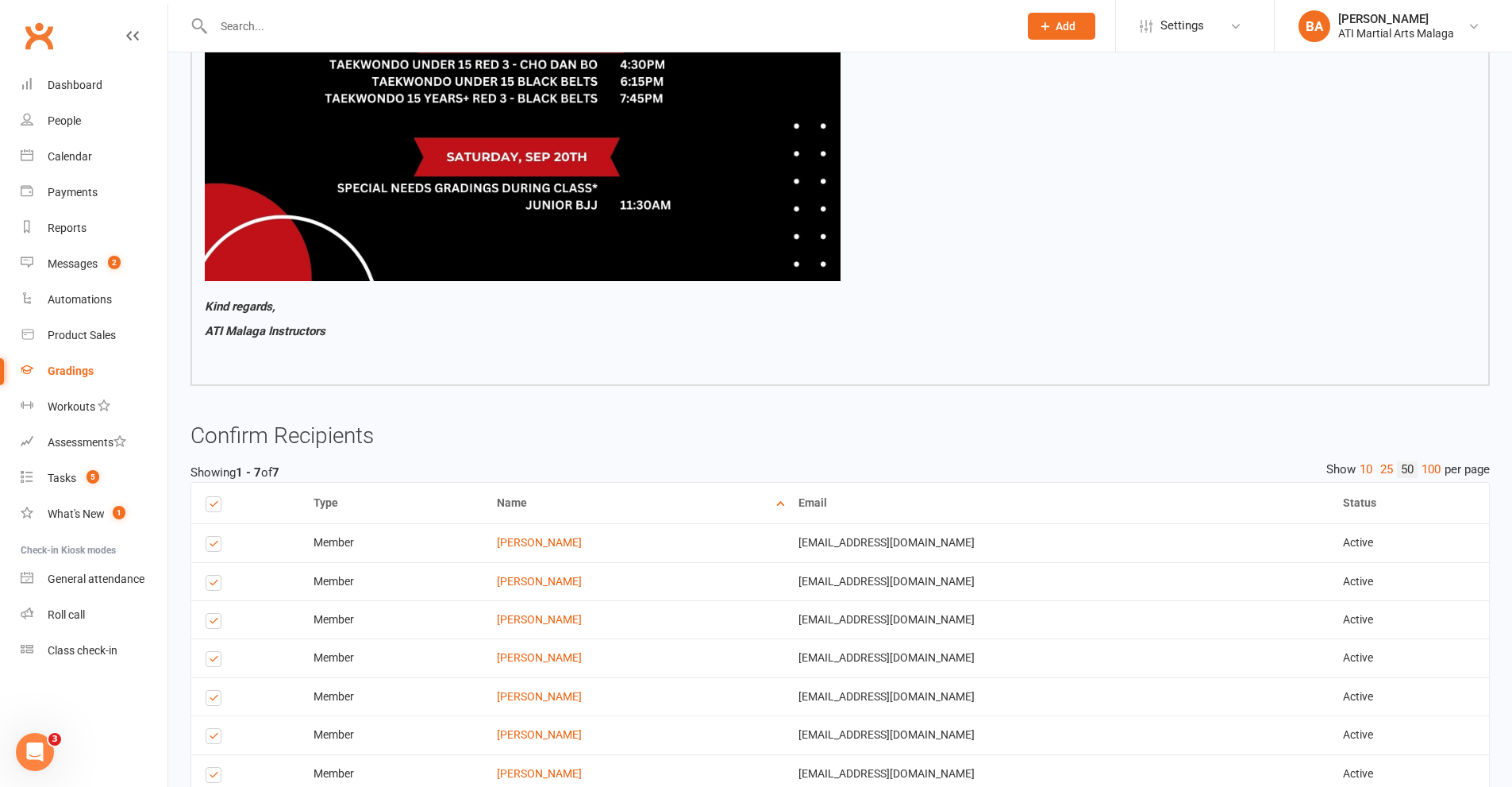
scroll to position [1390, 0]
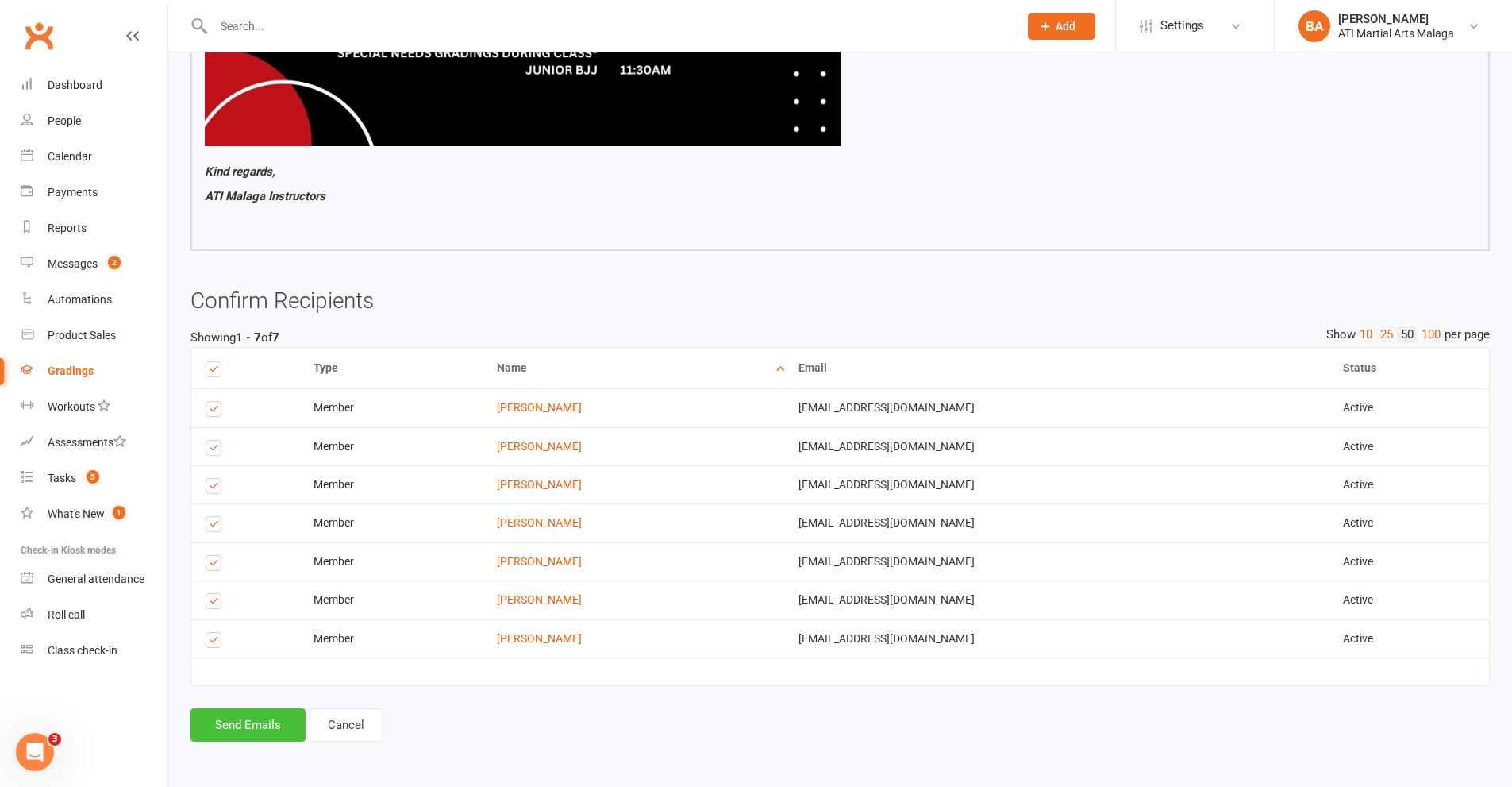
click at [263, 724] on button "Send Emails" at bounding box center [247, 725] width 115 height 34
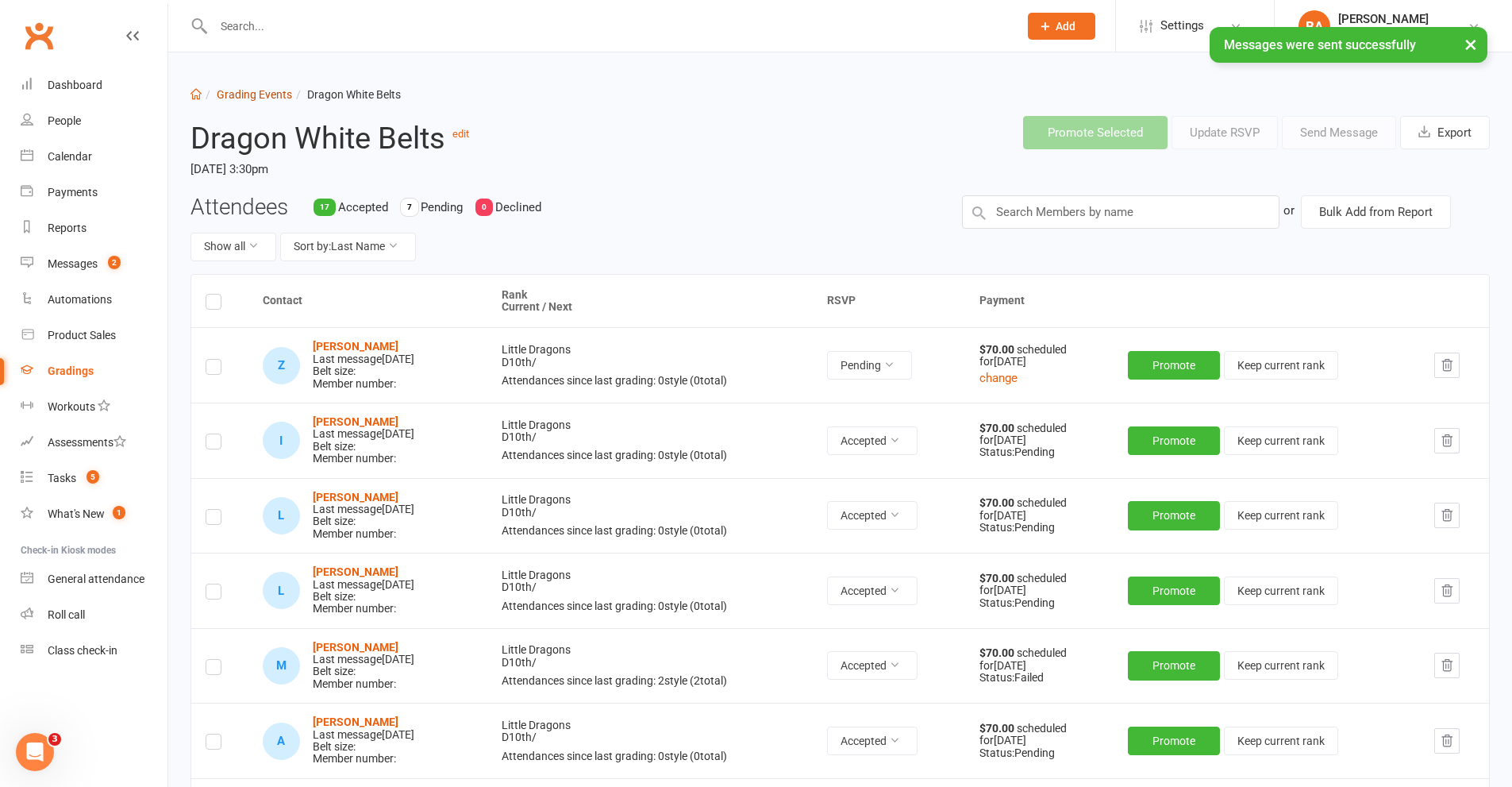
click at [250, 88] on link "Grading Events" at bounding box center [255, 94] width 75 height 13
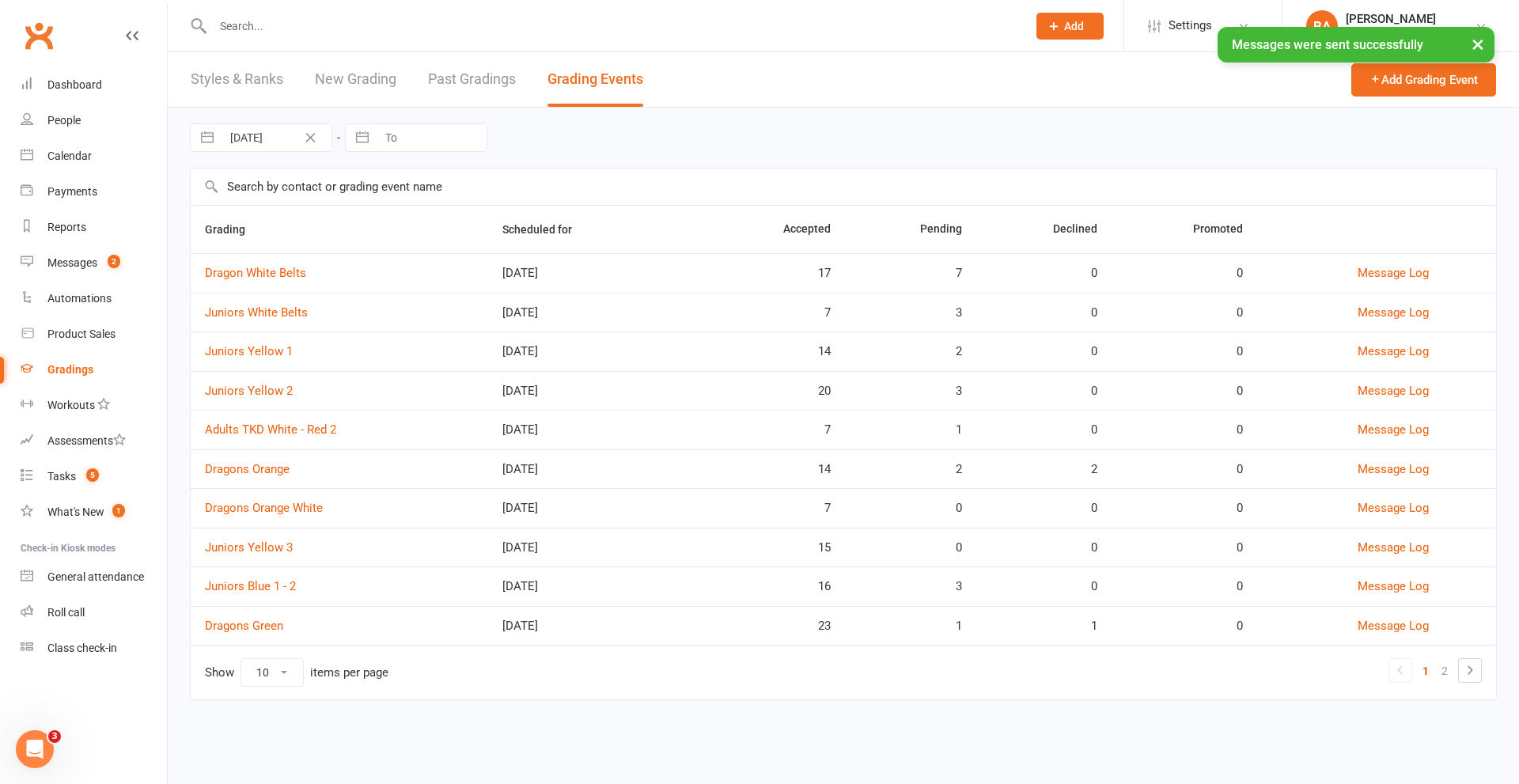
click at [279, 323] on td "Juniors White Belts" at bounding box center [339, 311] width 297 height 39
click at [271, 315] on link "Juniors White Belts" at bounding box center [256, 312] width 103 height 14
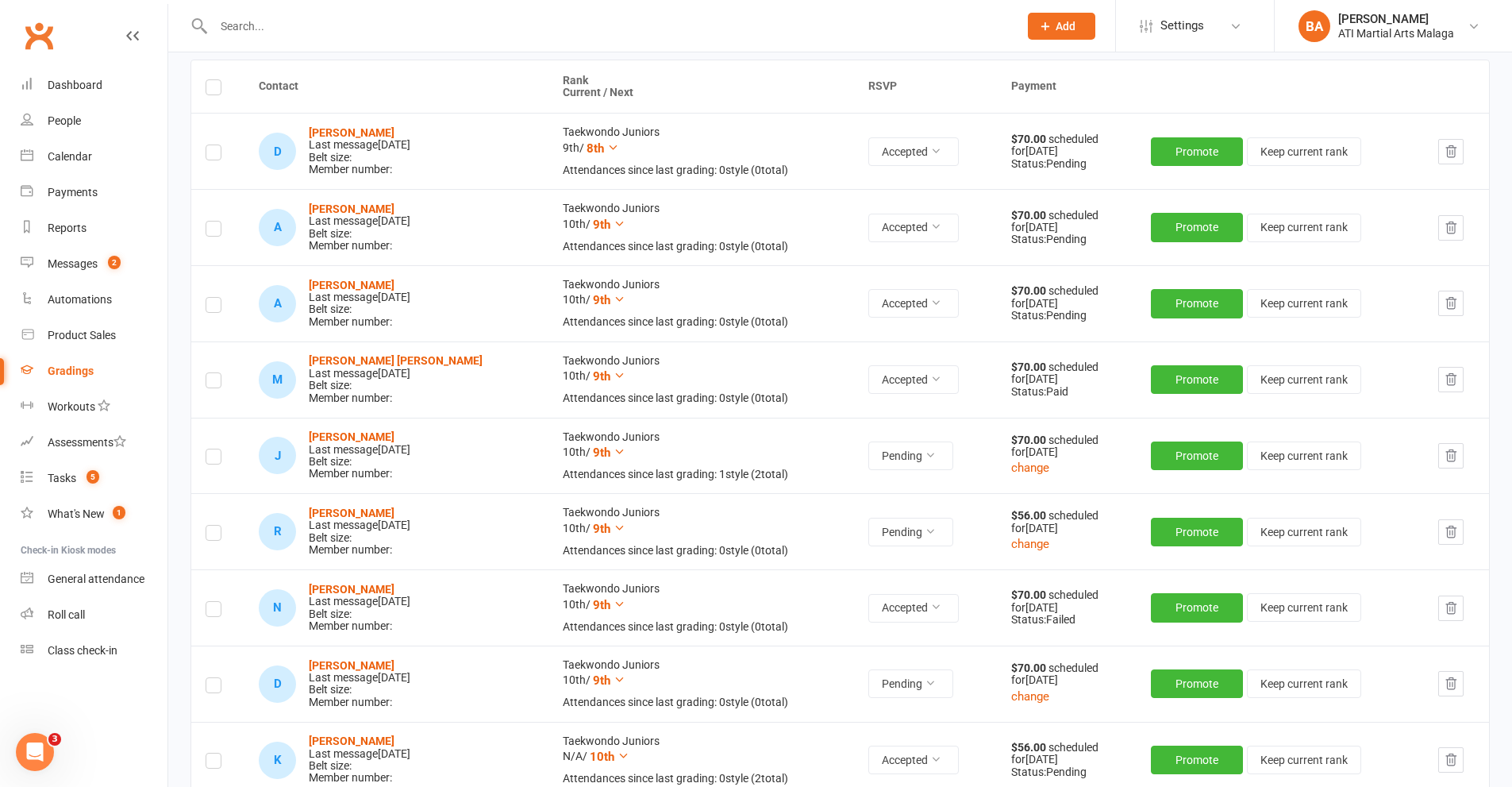
scroll to position [318, 0]
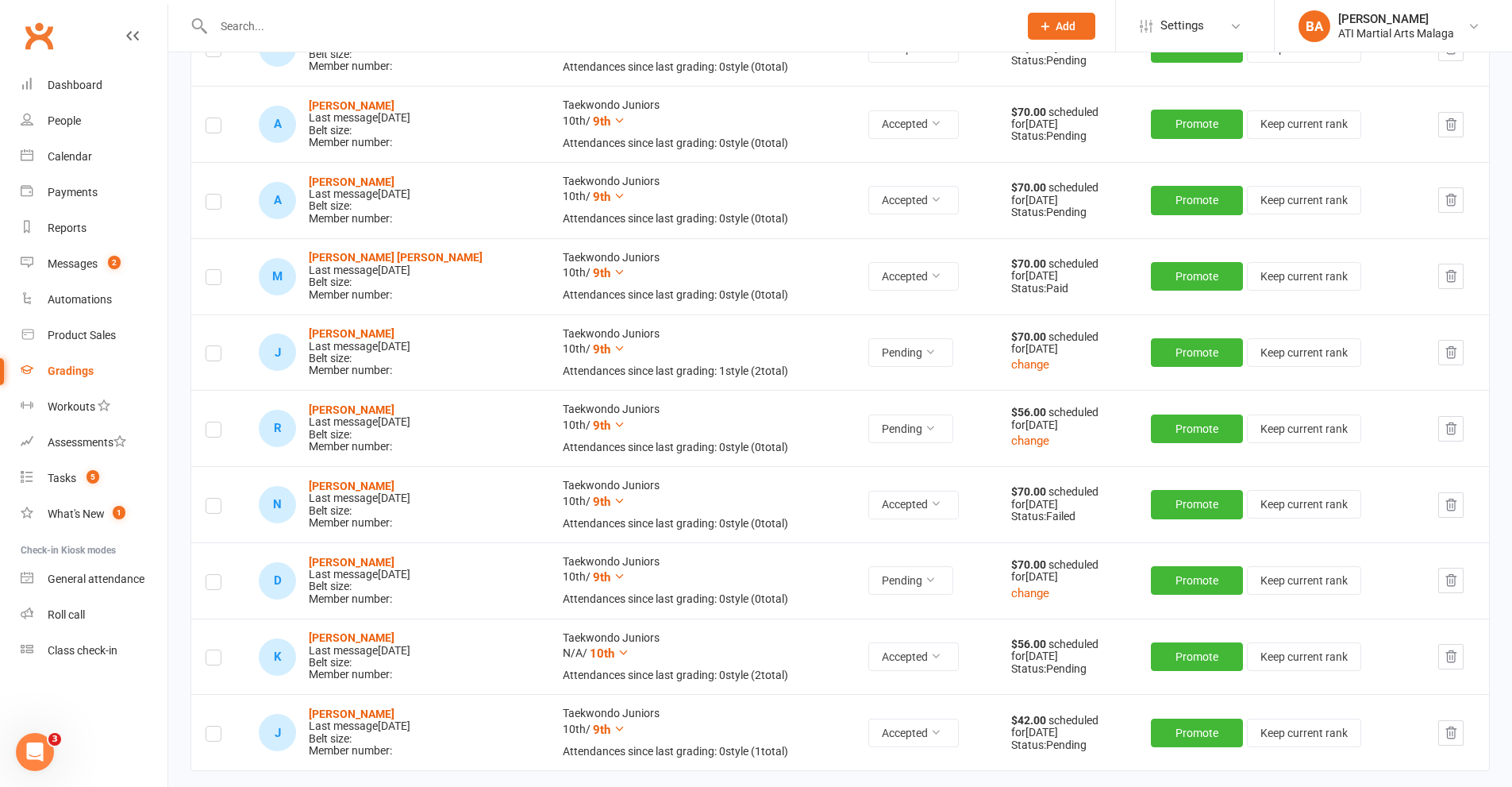
click at [218, 355] on label at bounding box center [213, 355] width 16 height 0
click at [218, 346] on input "checkbox" at bounding box center [213, 346] width 16 height 0
click at [205, 432] on label at bounding box center [213, 432] width 16 height 0
click at [205, 422] on input "checkbox" at bounding box center [213, 422] width 16 height 0
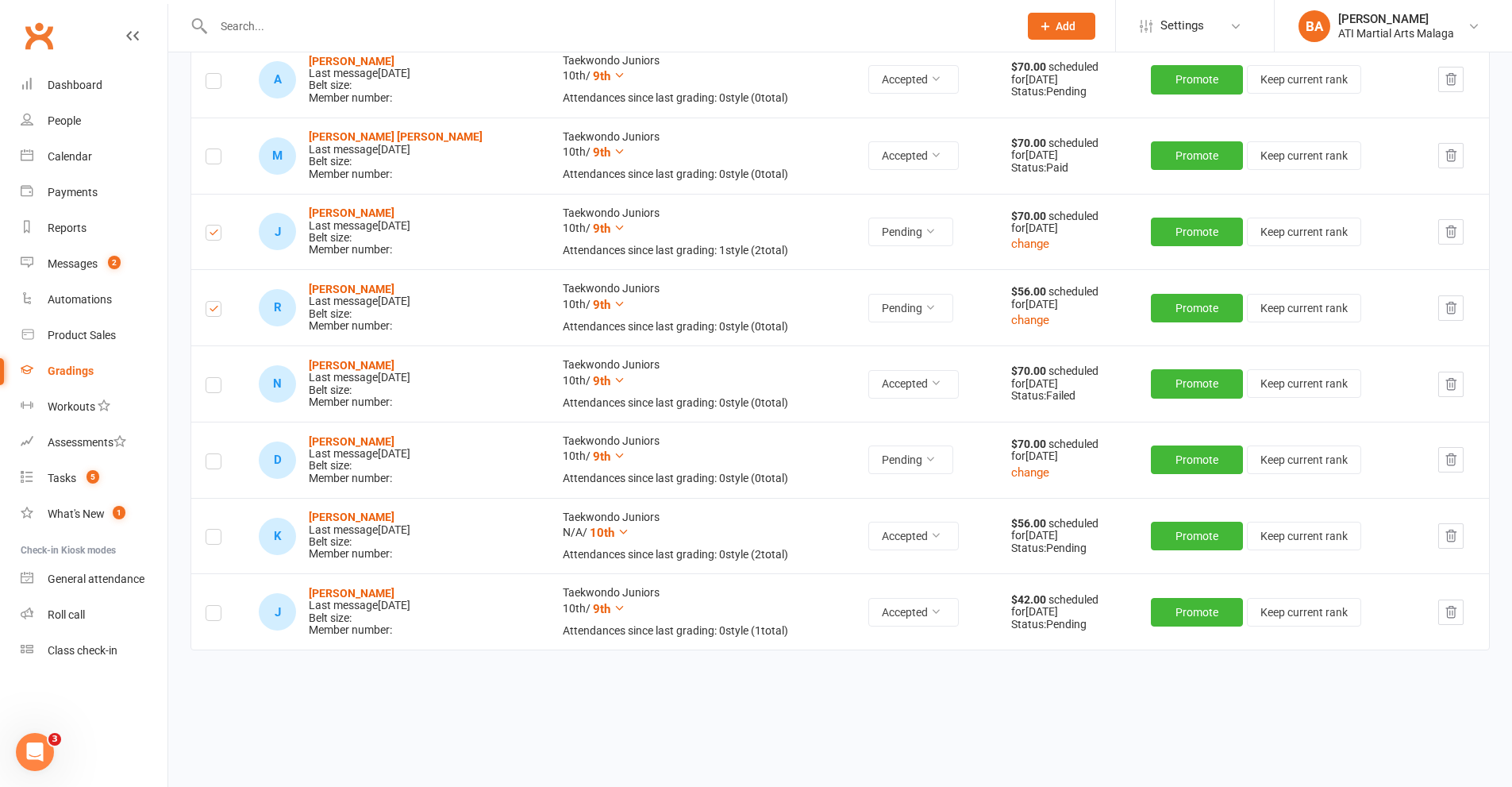
scroll to position [449, 0]
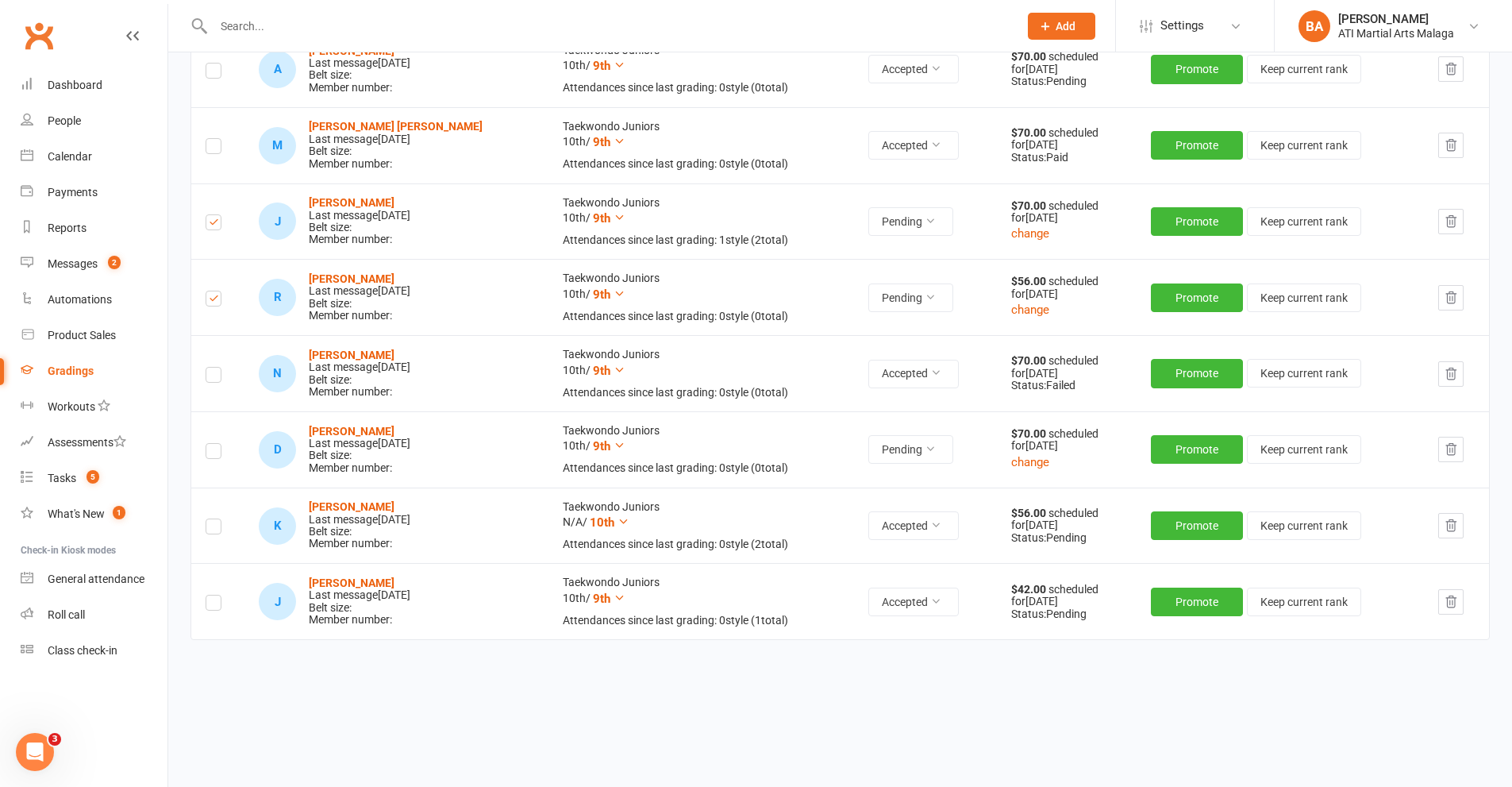
click at [212, 453] on label at bounding box center [213, 453] width 16 height 0
click at [212, 443] on input "checkbox" at bounding box center [213, 443] width 16 height 0
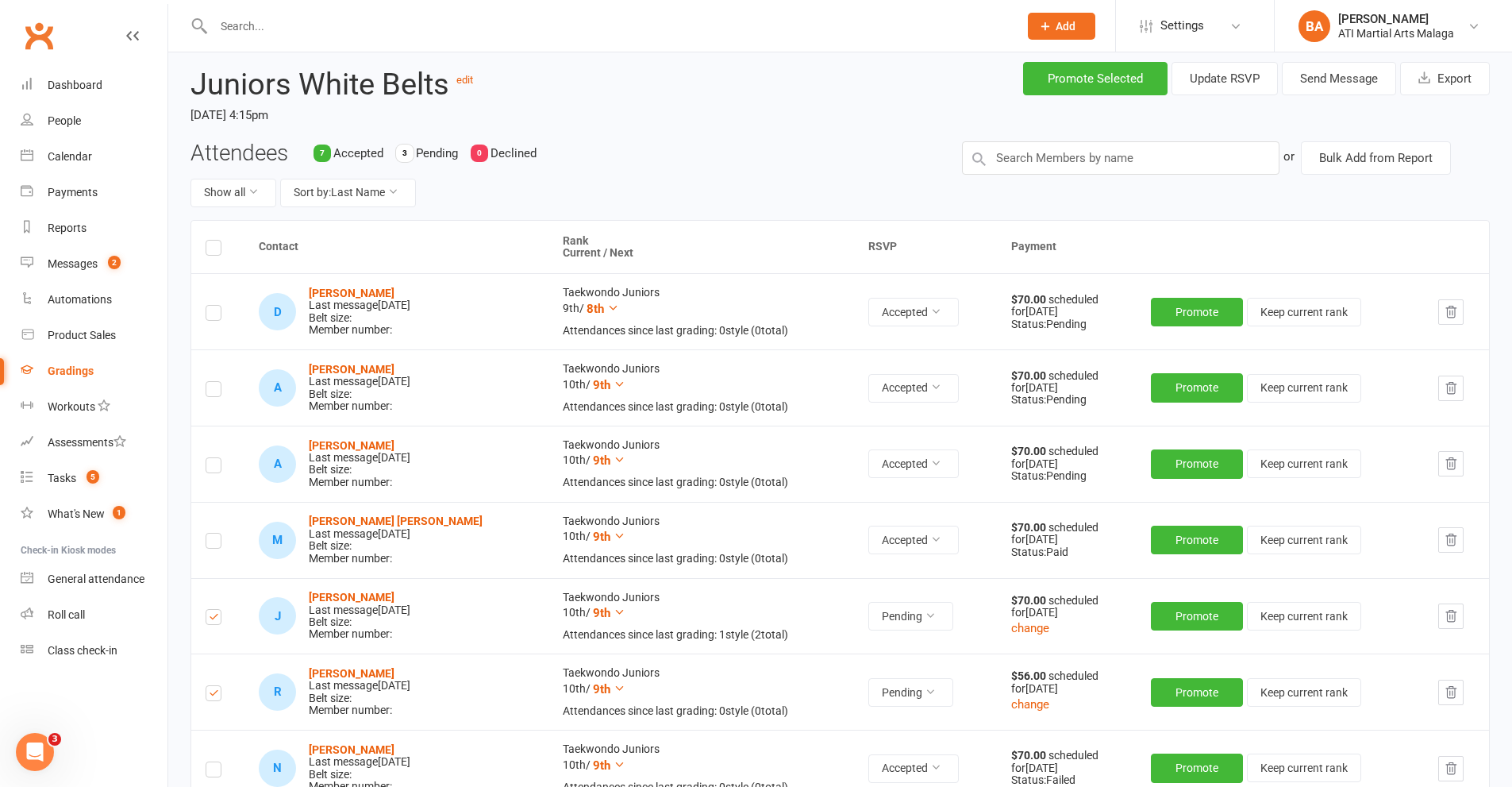
scroll to position [0, 0]
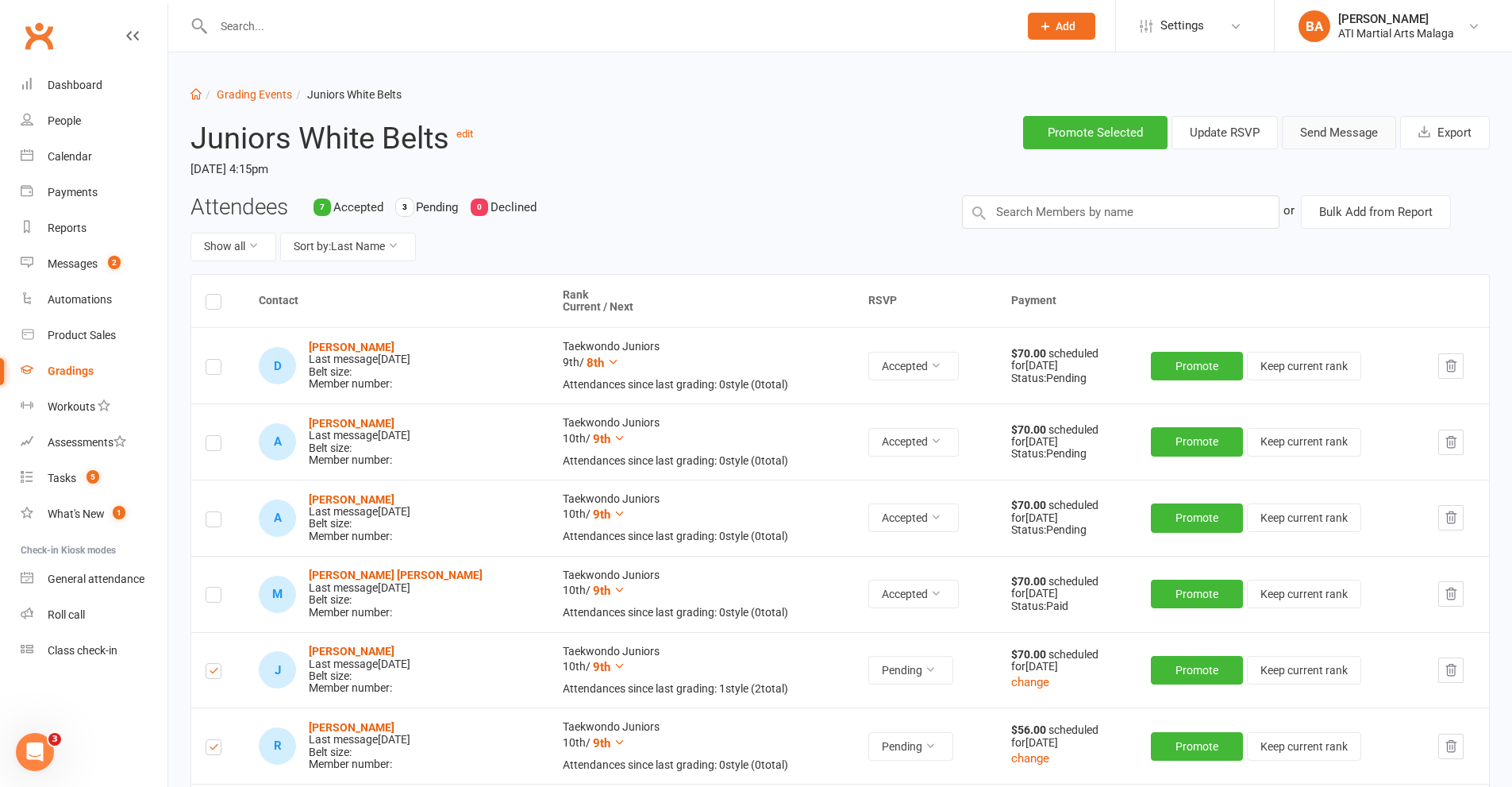
click at [1335, 121] on button "Send Message" at bounding box center [1339, 132] width 114 height 34
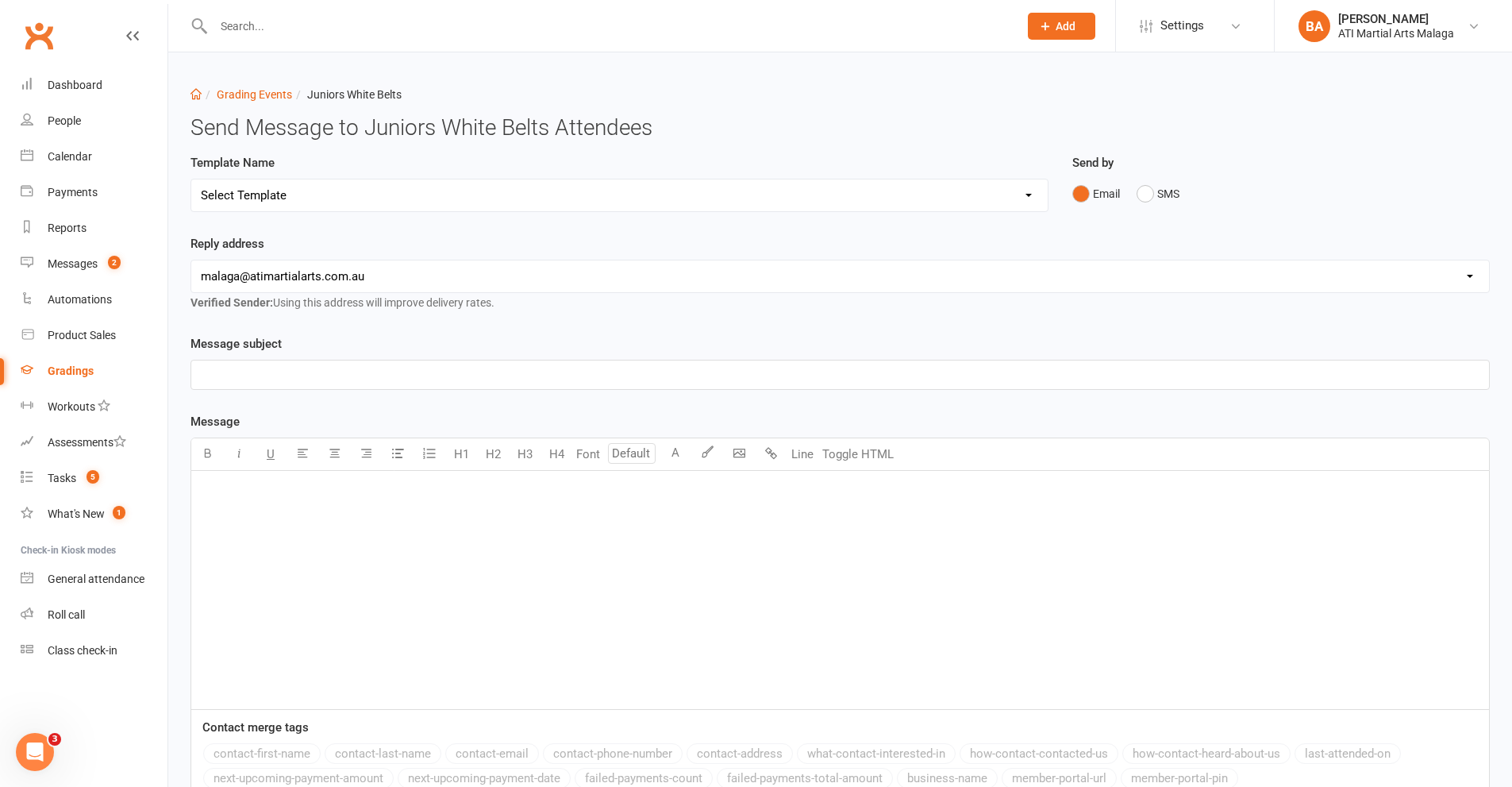
click at [364, 203] on select "Select Template [Email] Confirmation of Successful Grading [Email] Grading Even…" at bounding box center [619, 195] width 857 height 32
select select "2"
click at [191, 179] on select "Select Template [Email] Confirmation of Successful Grading [Email] Grading Even…" at bounding box center [619, 195] width 857 height 32
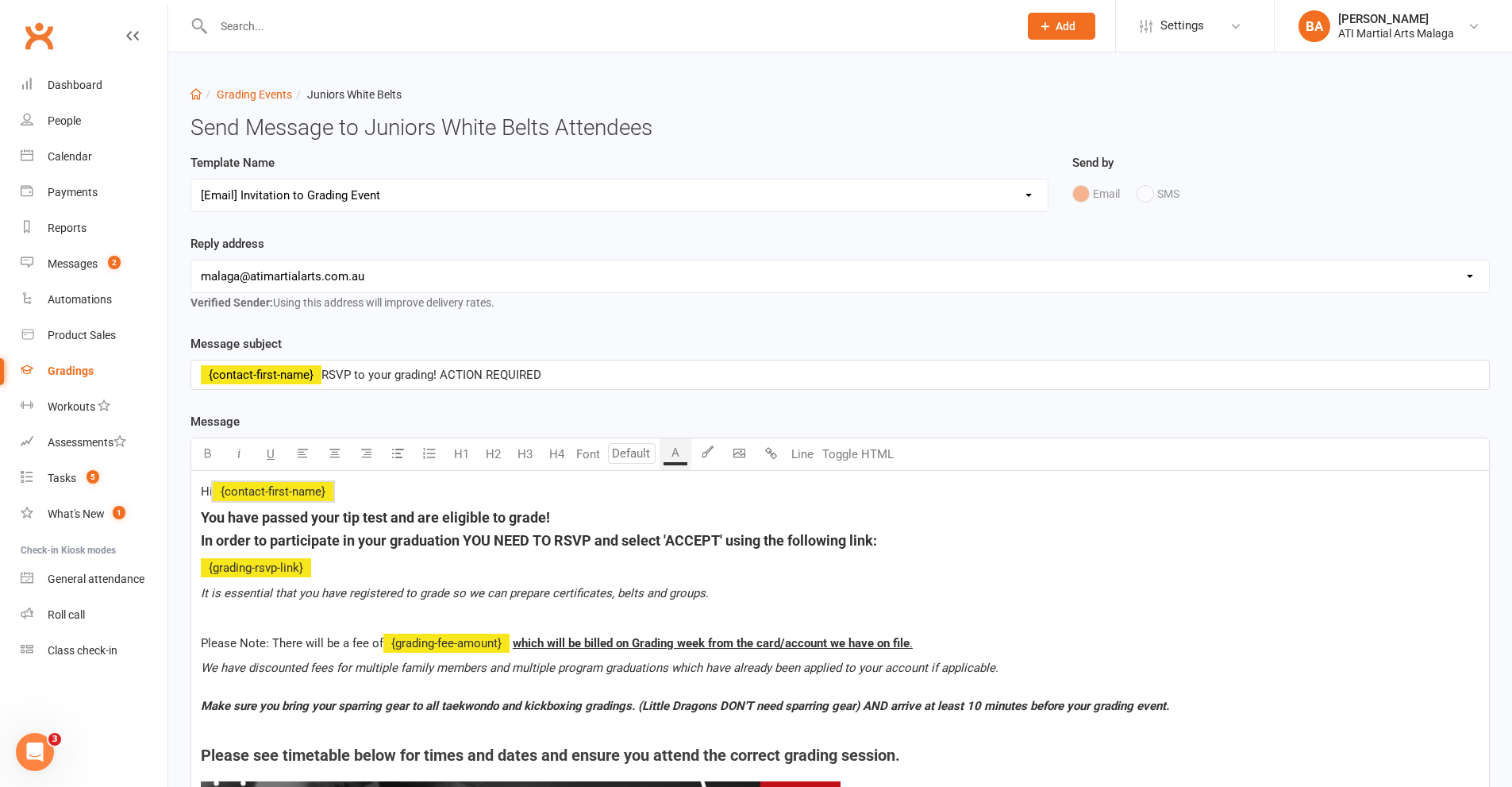
drag, startPoint x: 748, startPoint y: 524, endPoint x: 190, endPoint y: 487, distance: 559.2
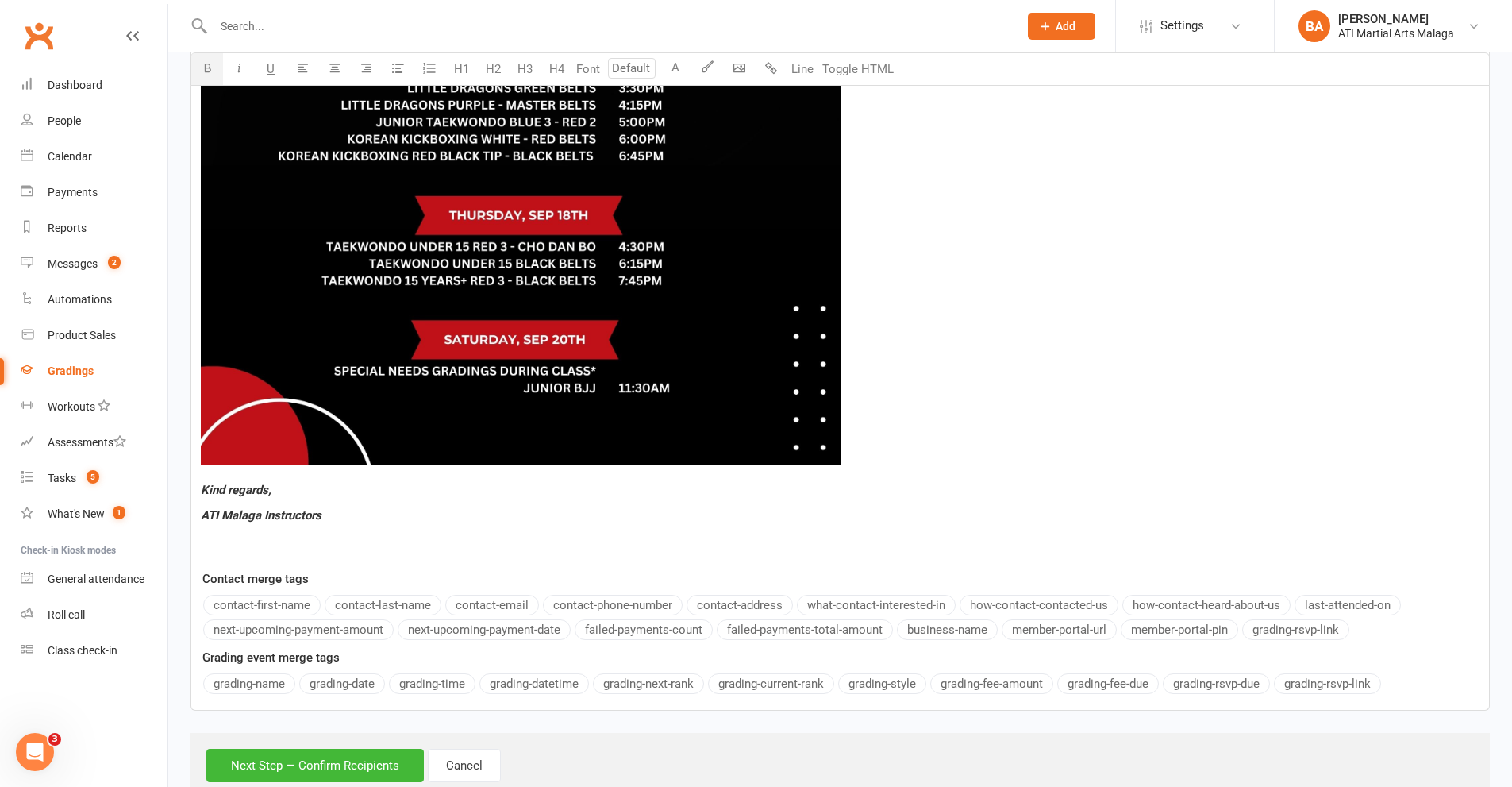
scroll to position [1236, 0]
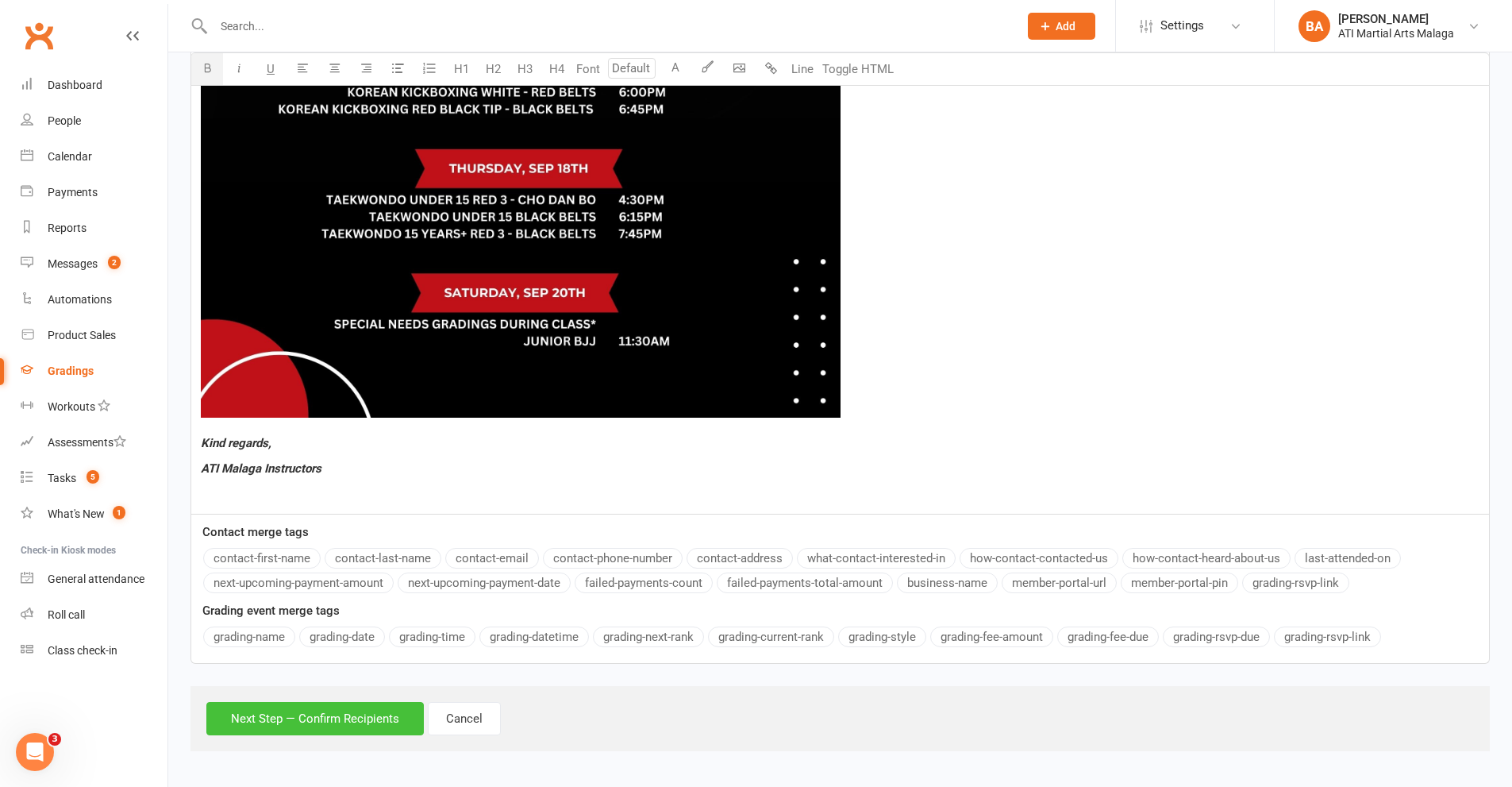
click at [324, 714] on button "Next Step — Confirm Recipients" at bounding box center [315, 718] width 218 height 34
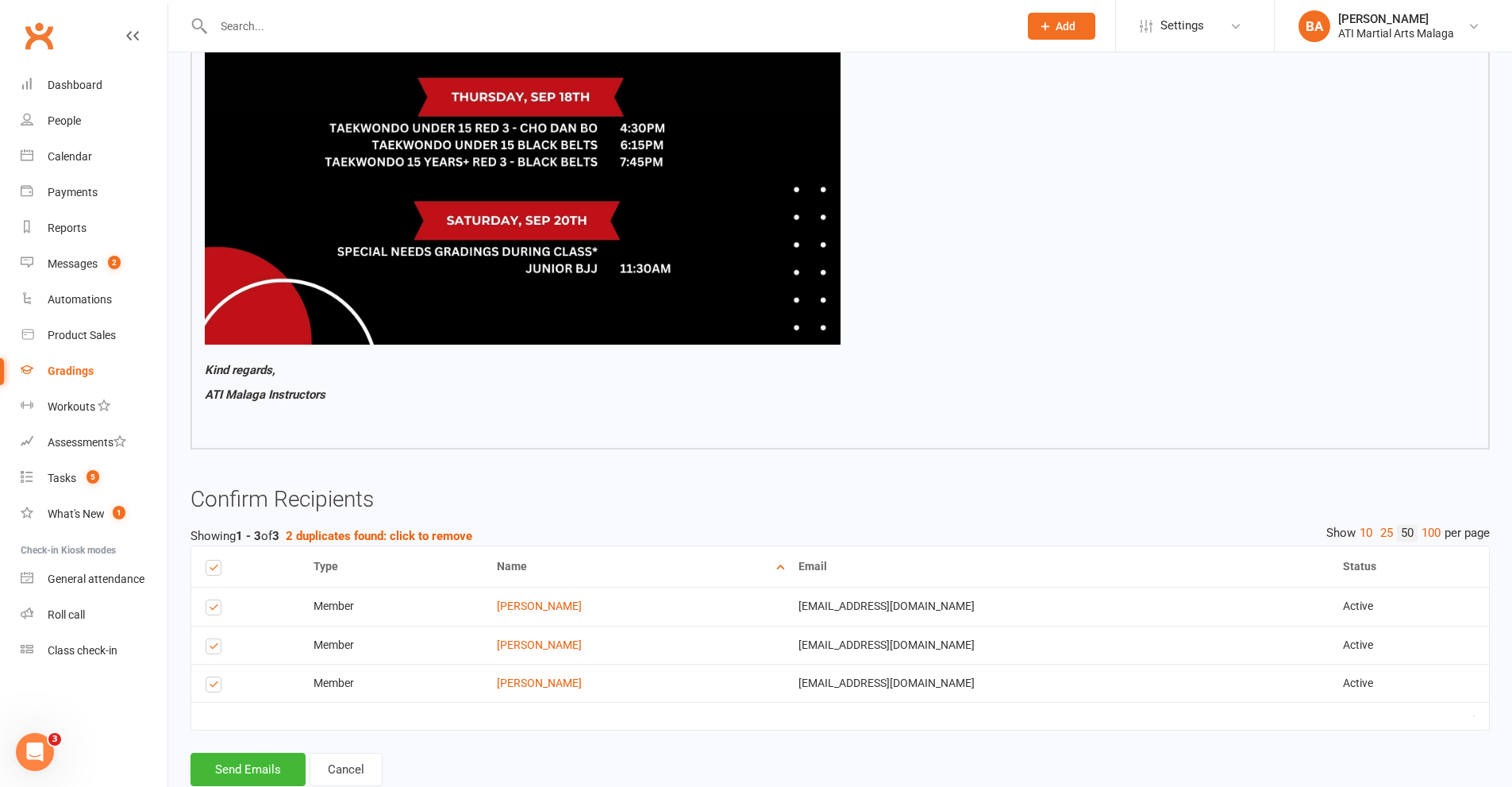
scroll to position [1235, 0]
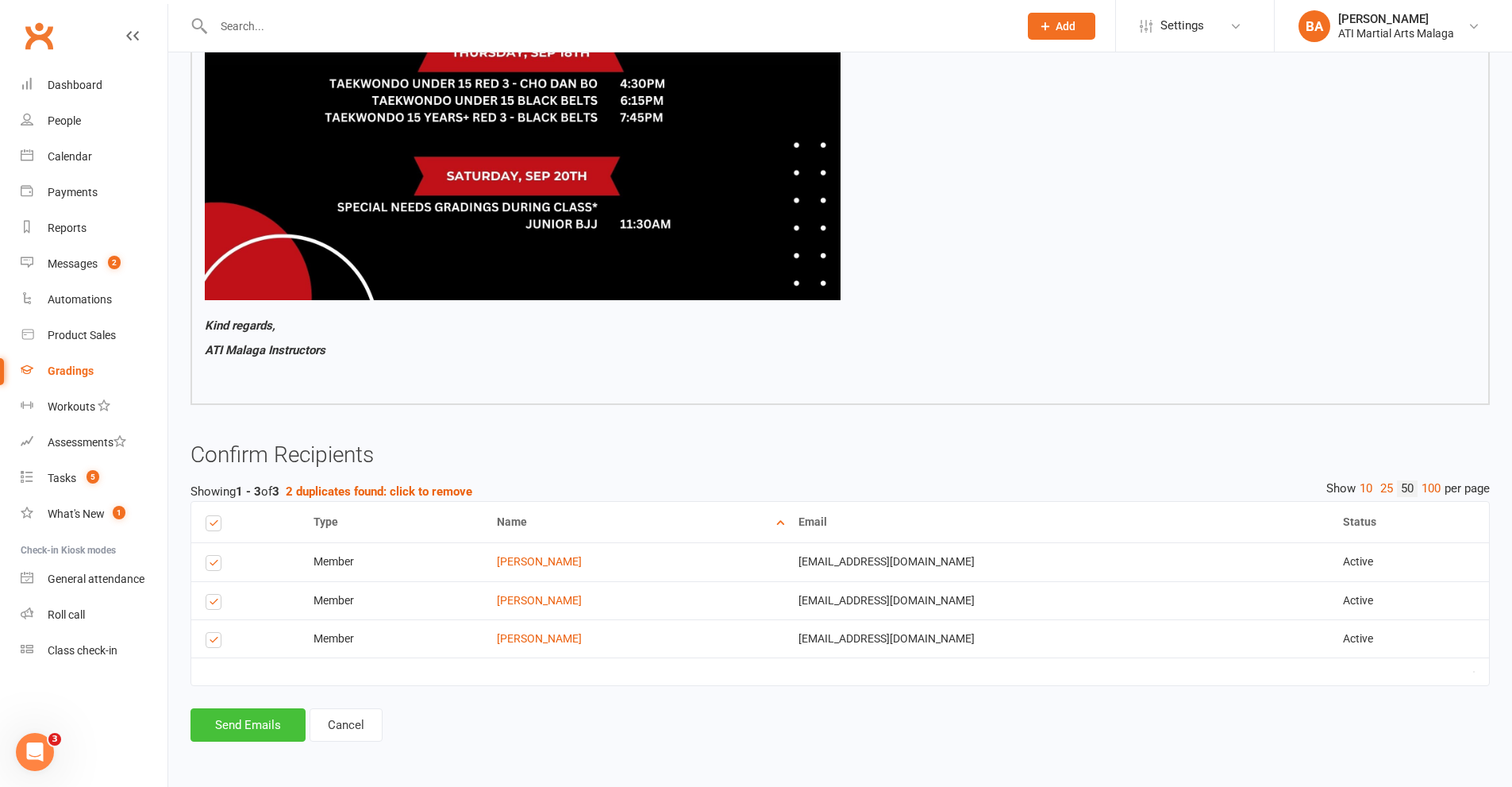
click at [265, 719] on button "Send Emails" at bounding box center [247, 725] width 115 height 34
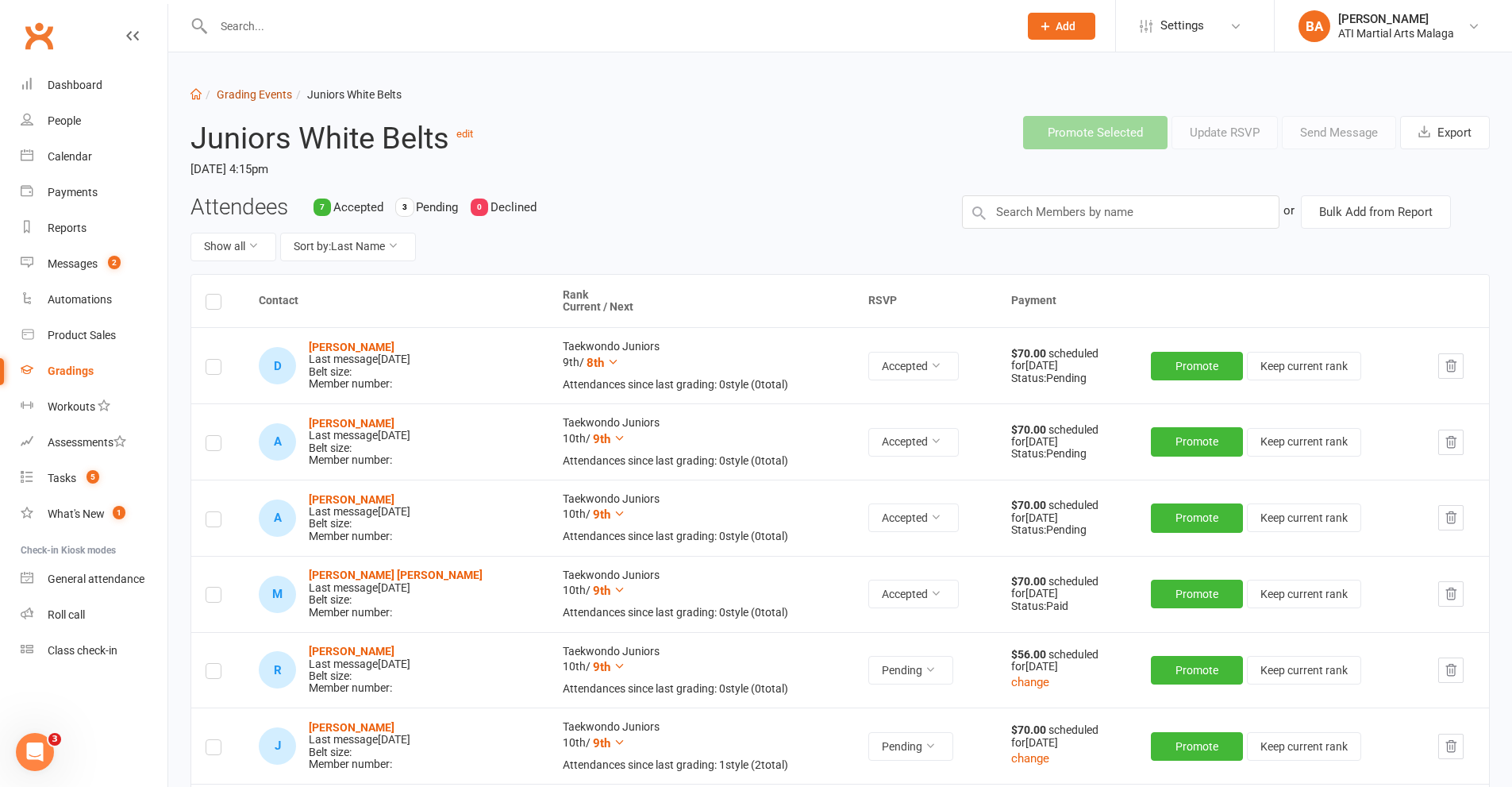
click at [263, 97] on link "Grading Events" at bounding box center [255, 94] width 75 height 13
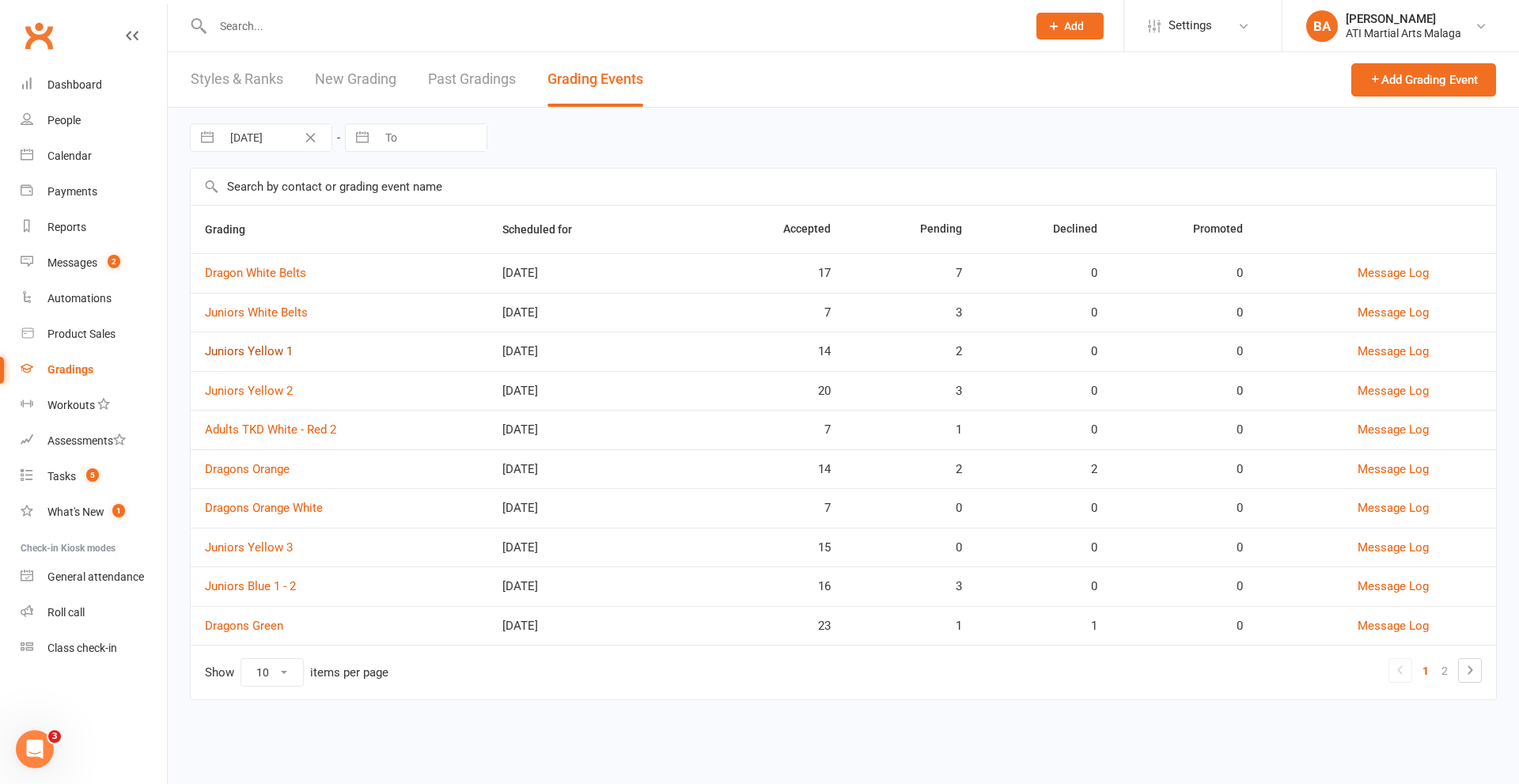
click at [281, 358] on link "Juniors Yellow 1" at bounding box center [248, 351] width 88 height 14
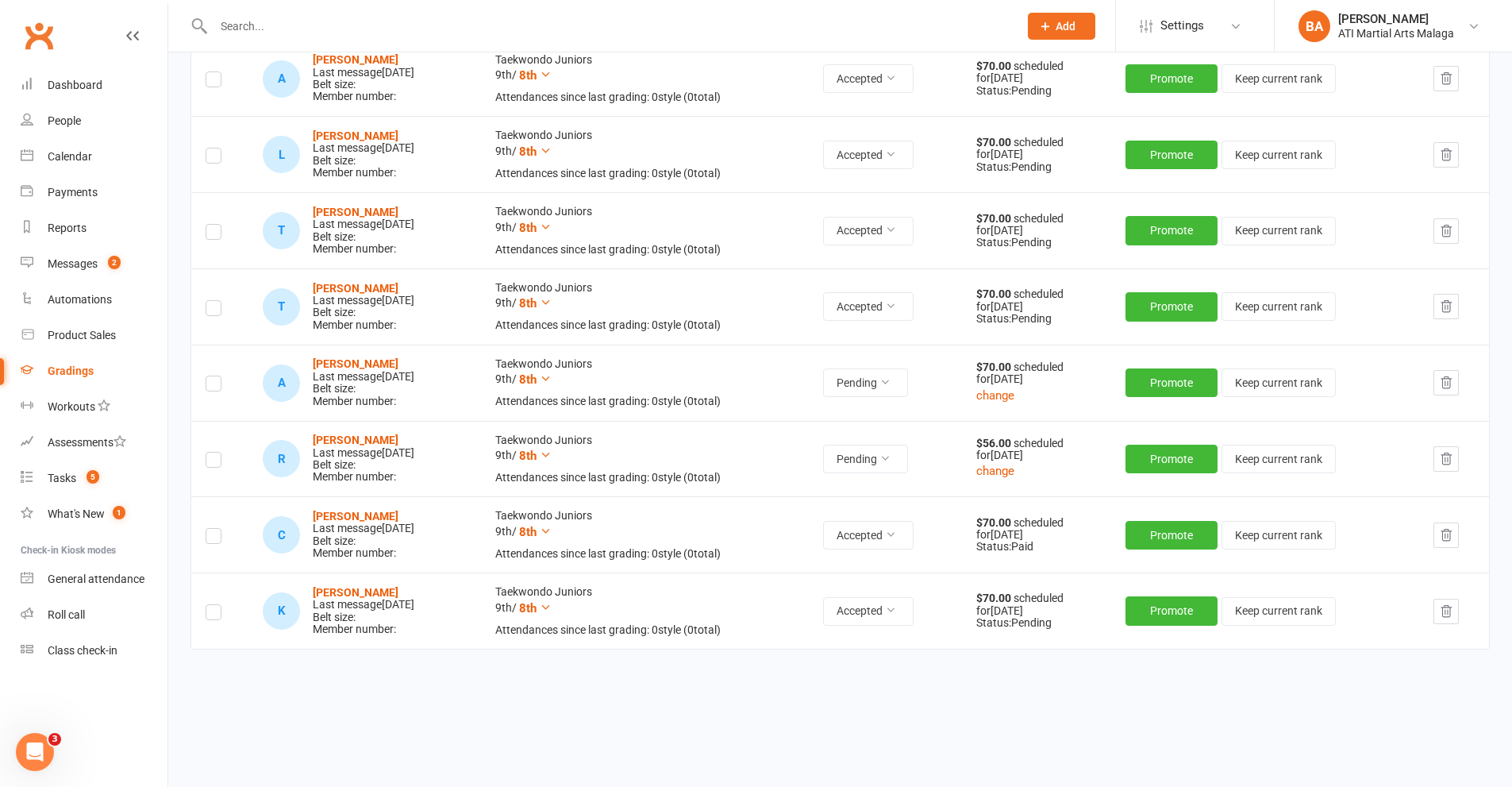
scroll to position [906, 0]
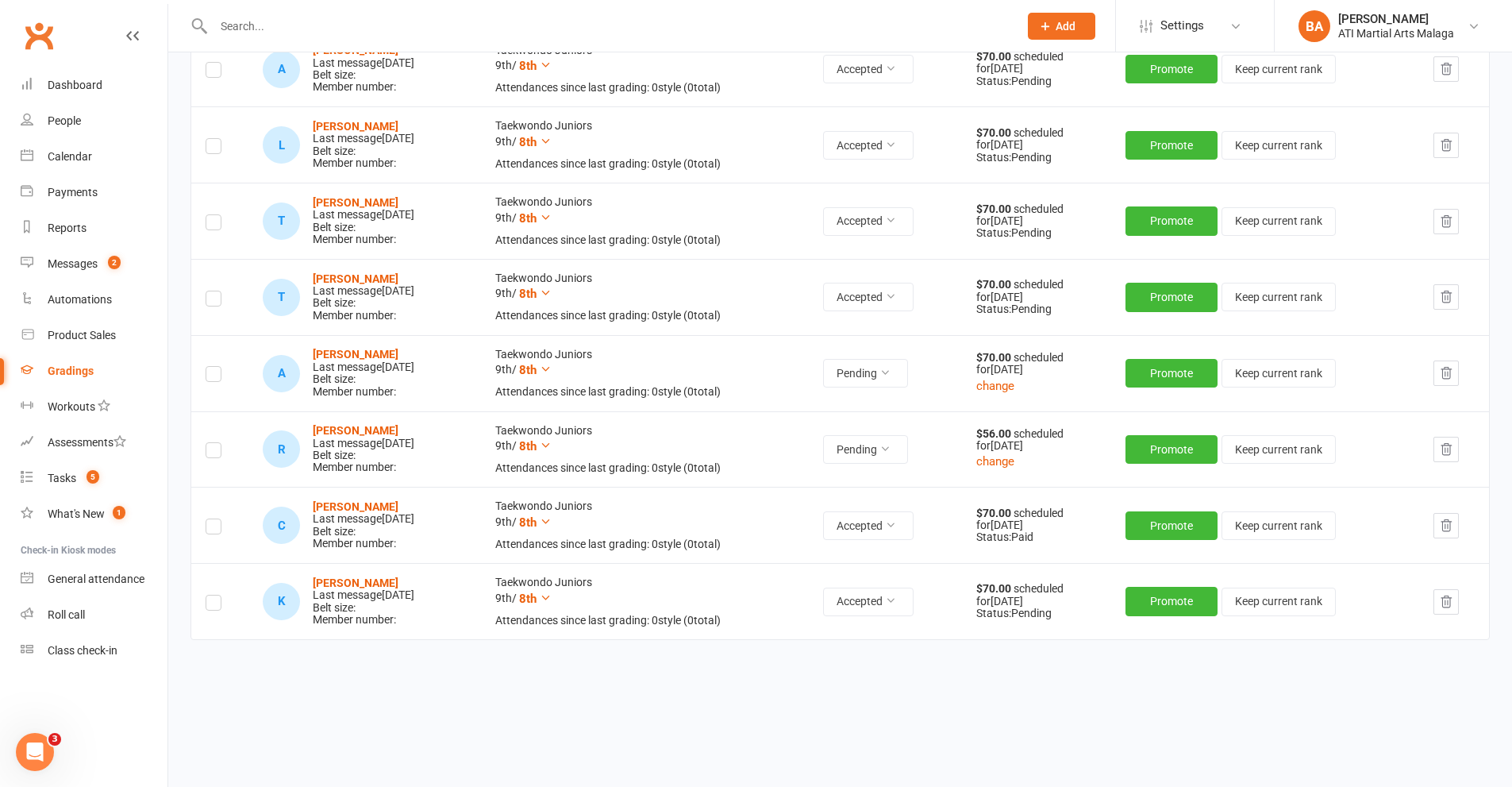
click at [222, 370] on td at bounding box center [220, 373] width 57 height 76
click at [218, 376] on label at bounding box center [213, 376] width 16 height 0
click at [218, 367] on input "checkbox" at bounding box center [213, 367] width 16 height 0
click at [215, 453] on label at bounding box center [213, 453] width 16 height 0
click at [215, 443] on input "checkbox" at bounding box center [213, 443] width 16 height 0
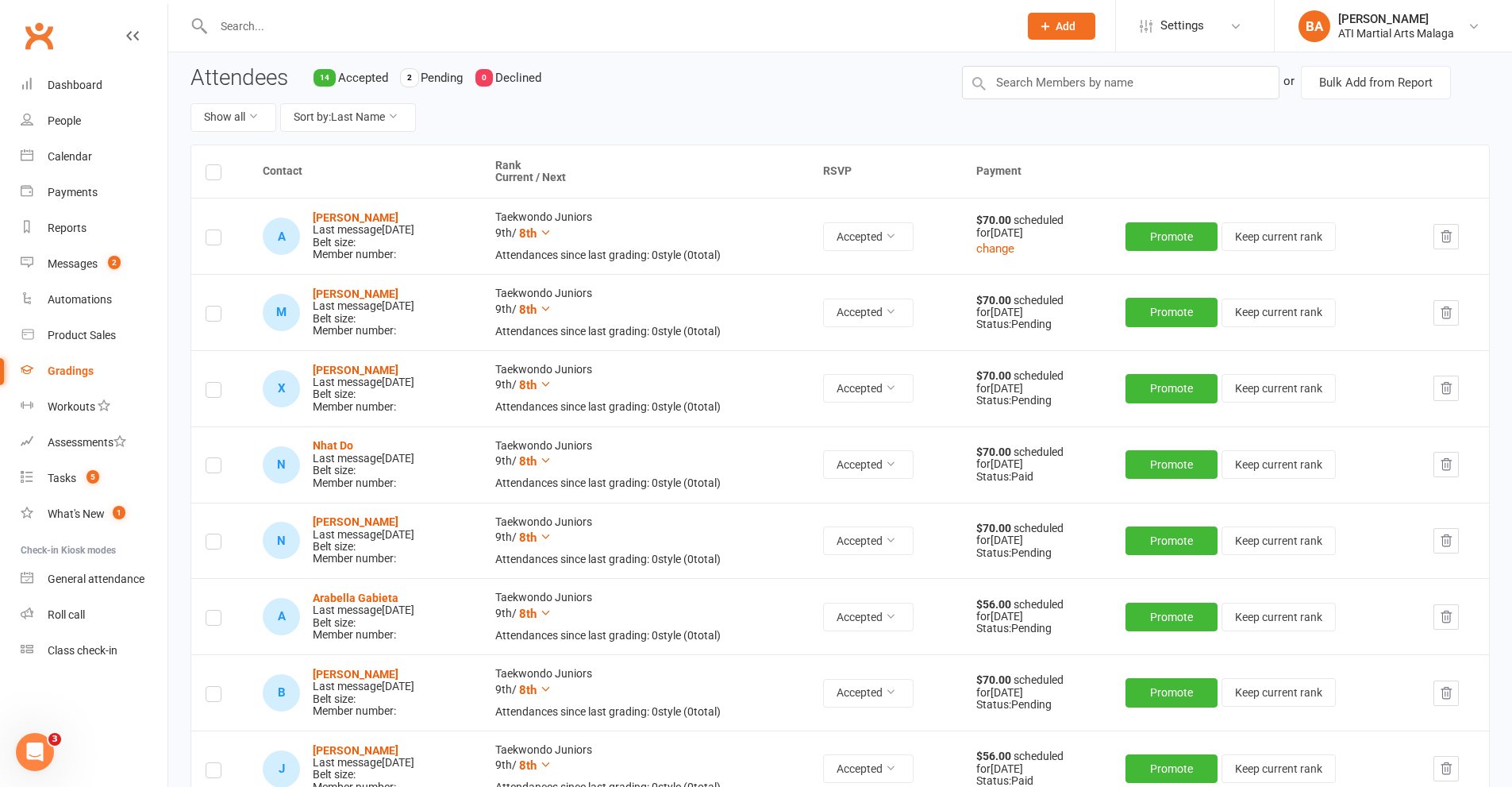
scroll to position [0, 0]
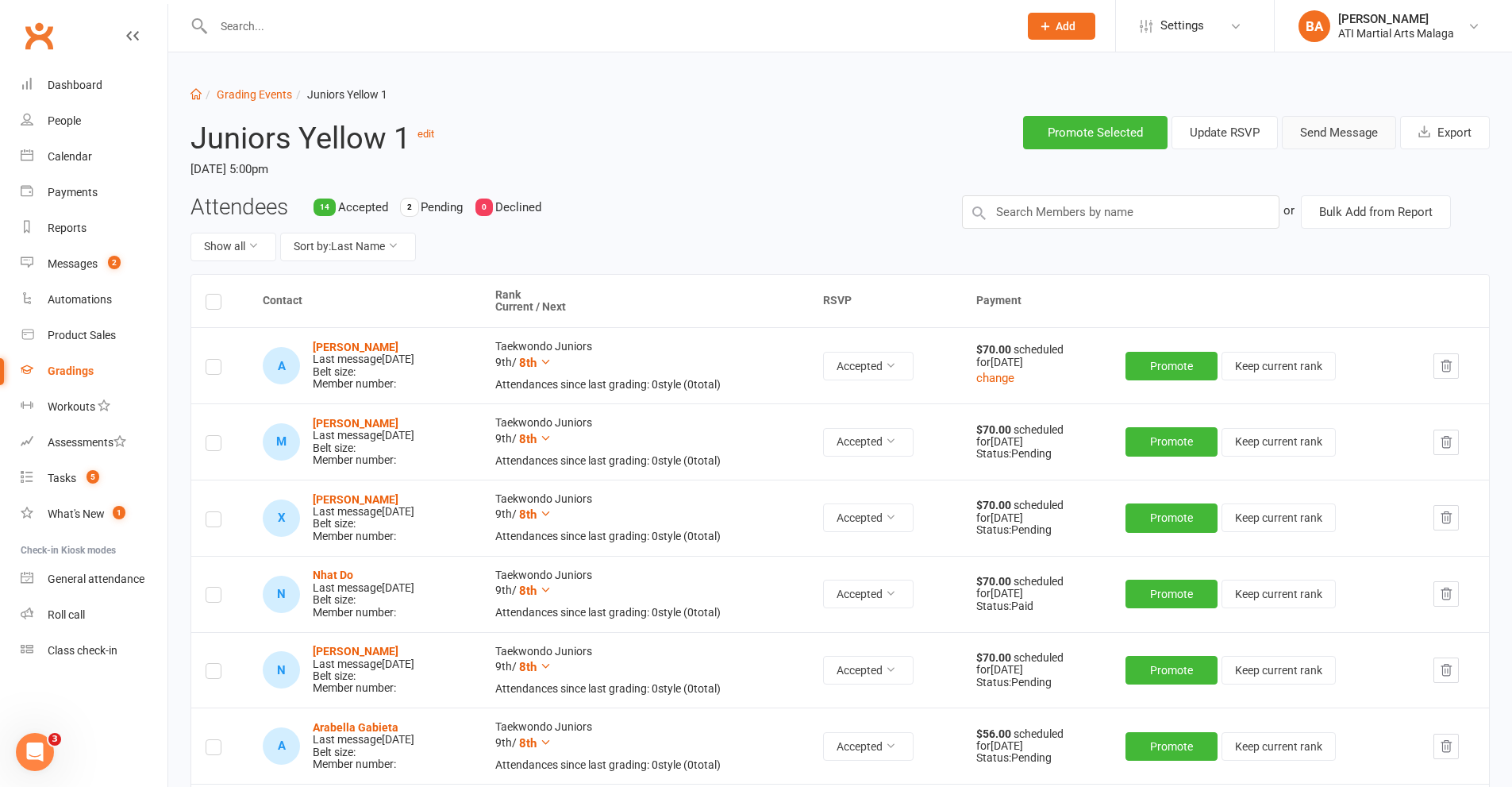
click at [1344, 137] on button "Send Message" at bounding box center [1339, 132] width 114 height 34
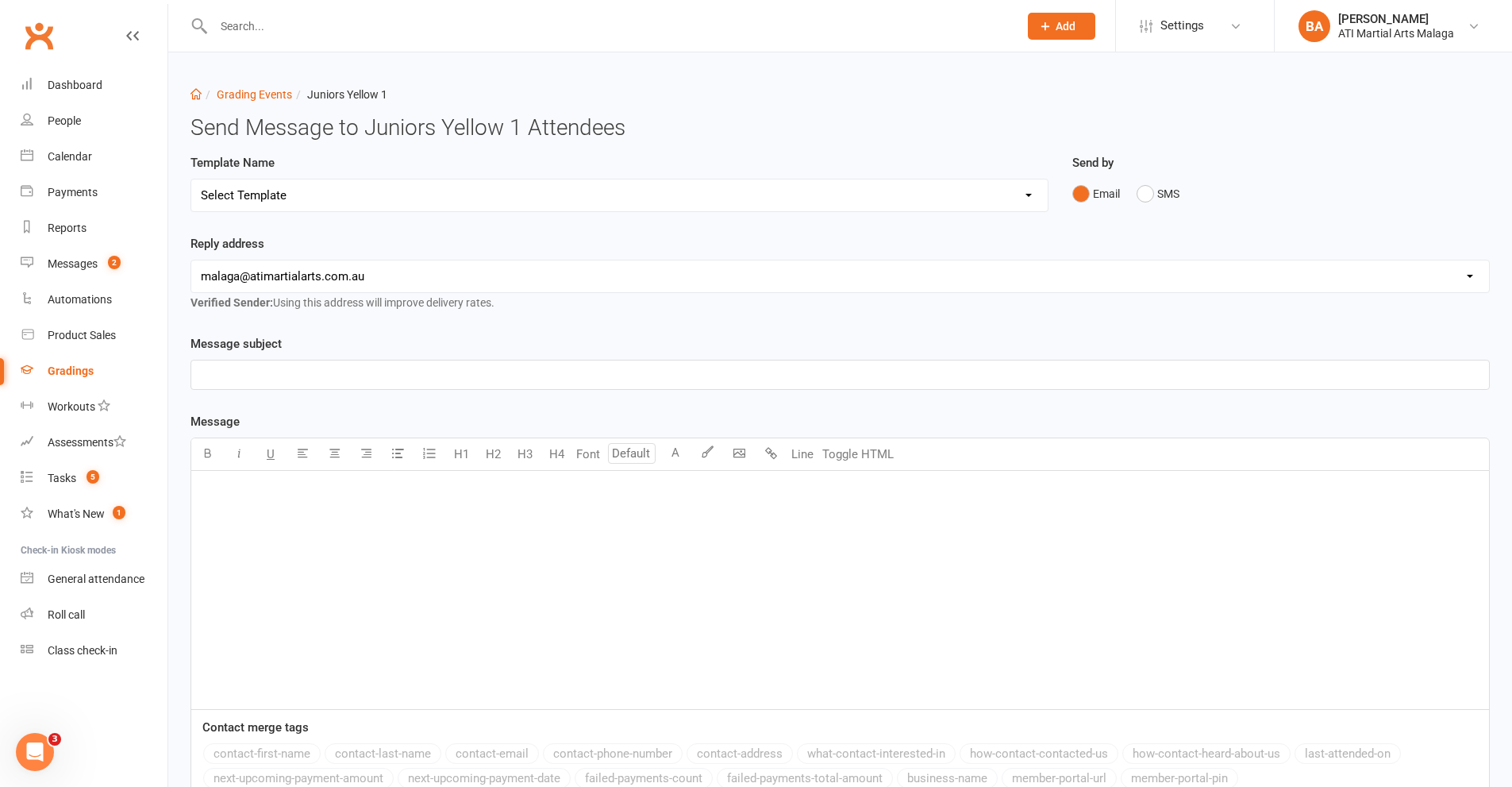
click at [354, 195] on select "Select Template [Email] Confirmation of Successful Grading [Email] Grading Even…" at bounding box center [619, 195] width 857 height 32
select select "2"
click at [191, 179] on select "Select Template [Email] Confirmation of Successful Grading [Email] Grading Even…" at bounding box center [619, 195] width 857 height 32
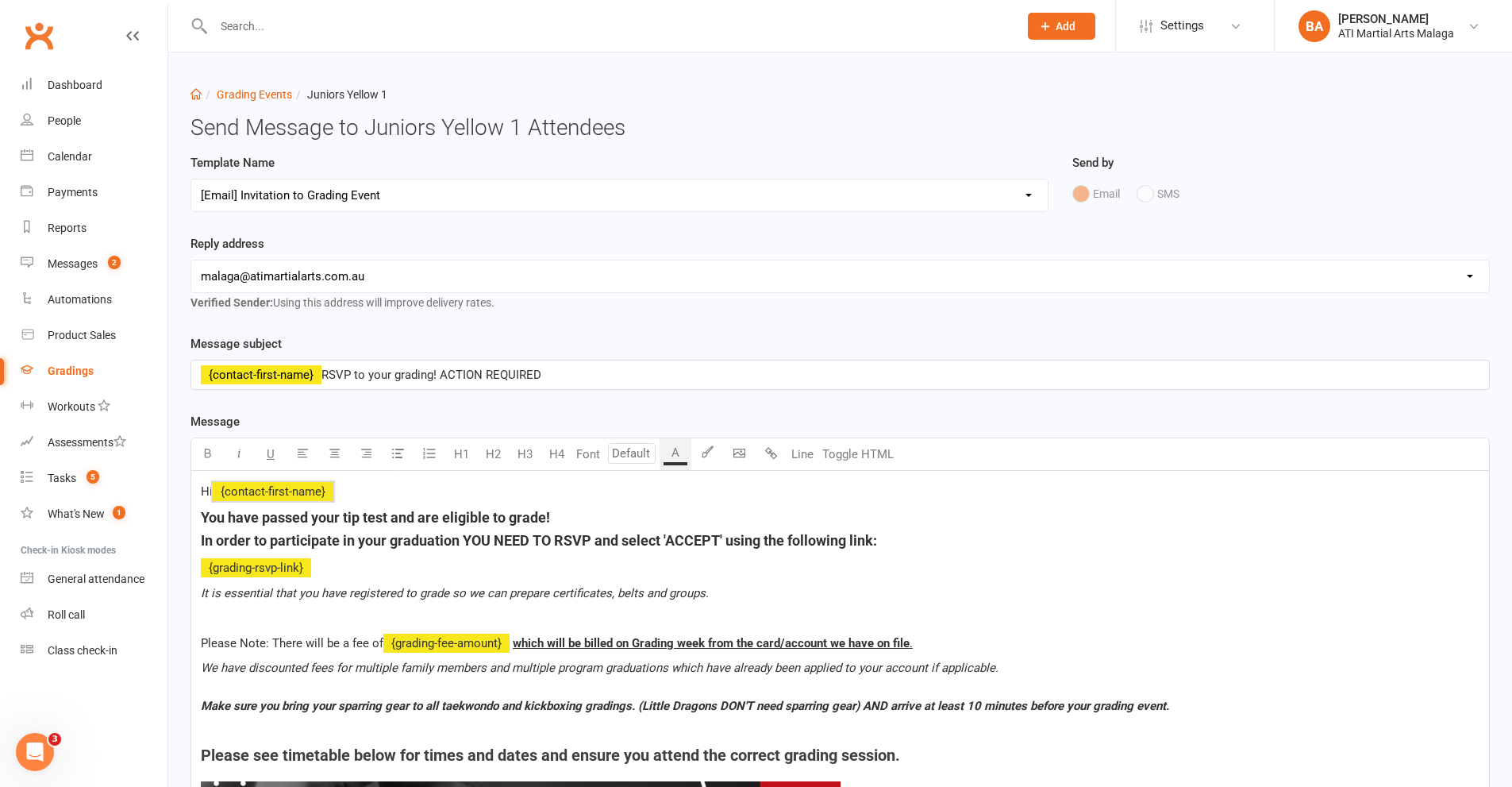
drag, startPoint x: 924, startPoint y: 552, endPoint x: 179, endPoint y: 473, distance: 749.2
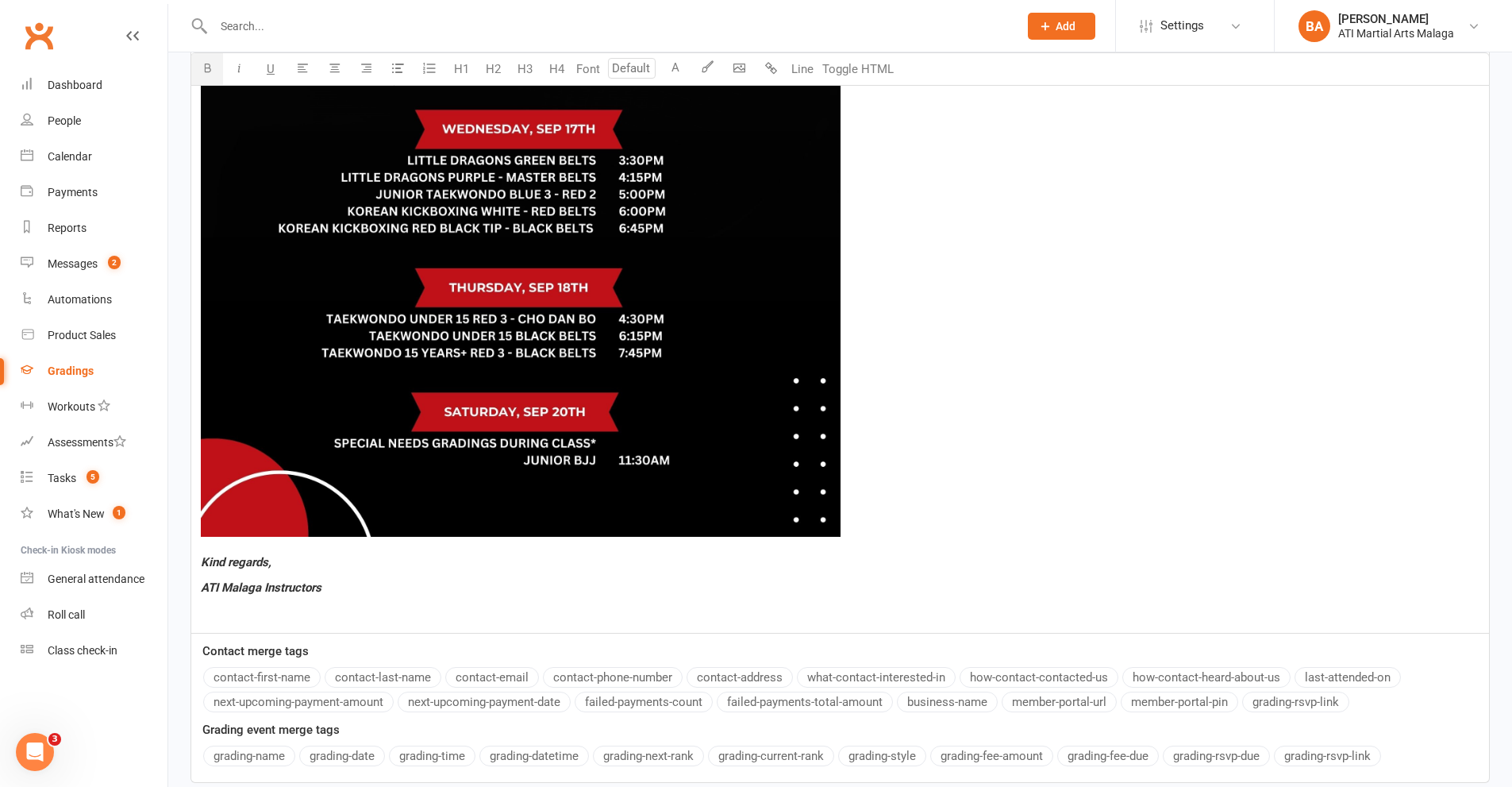
scroll to position [1236, 0]
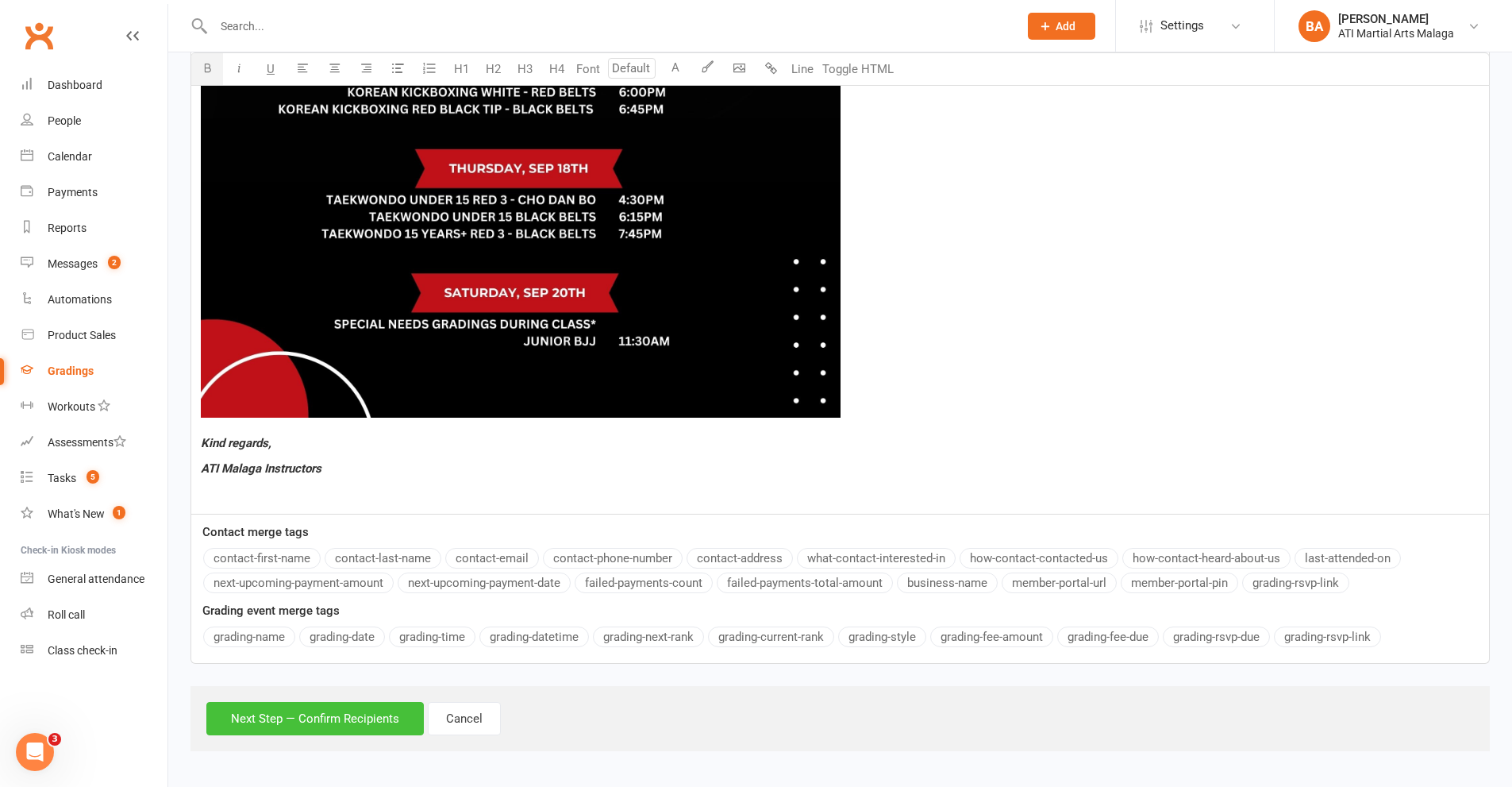
click at [315, 719] on button "Next Step — Confirm Recipients" at bounding box center [315, 718] width 218 height 34
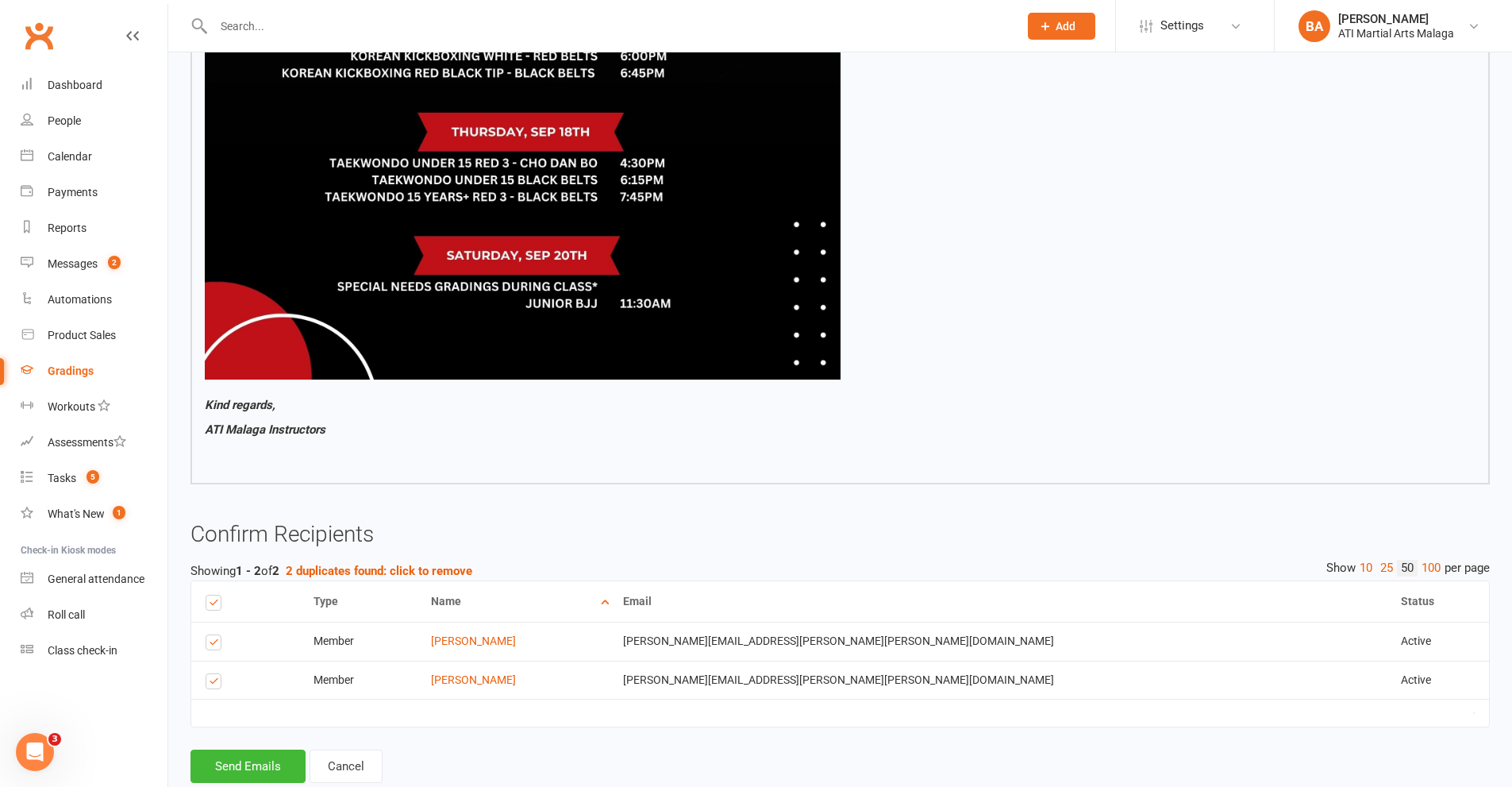
scroll to position [1197, 0]
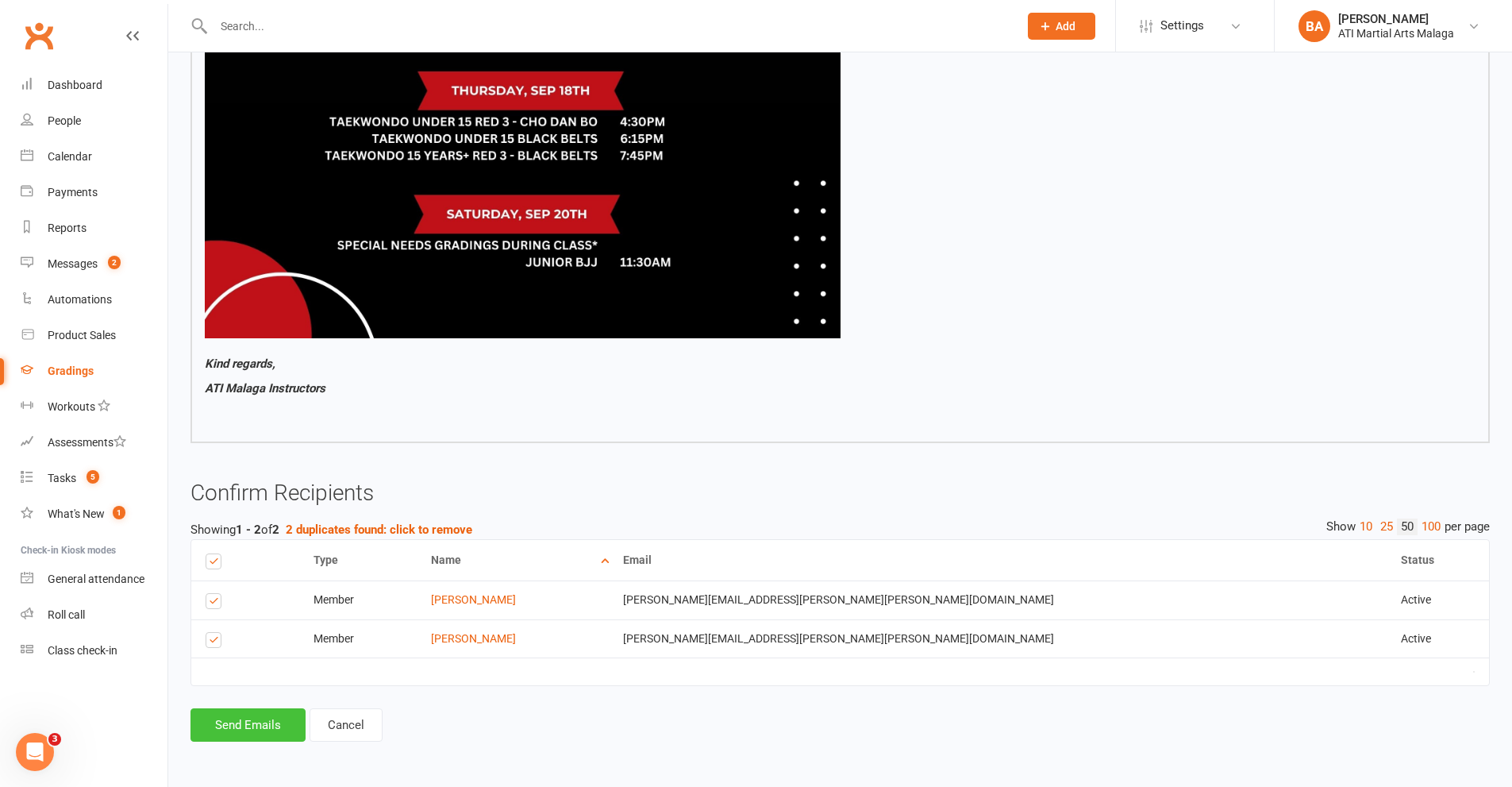
click at [267, 723] on button "Send Emails" at bounding box center [247, 725] width 115 height 34
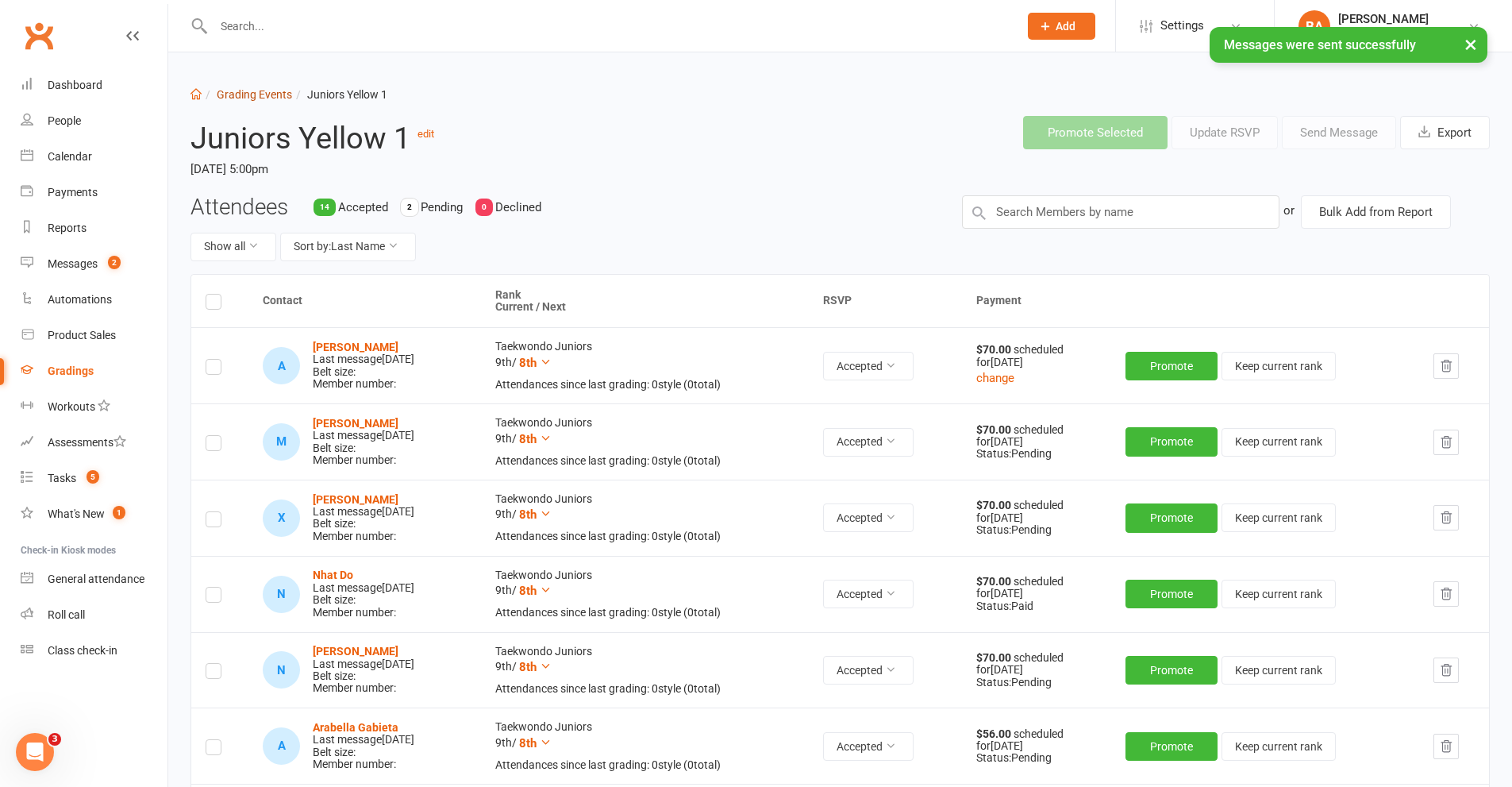
click at [278, 96] on link "Grading Events" at bounding box center [255, 94] width 75 height 13
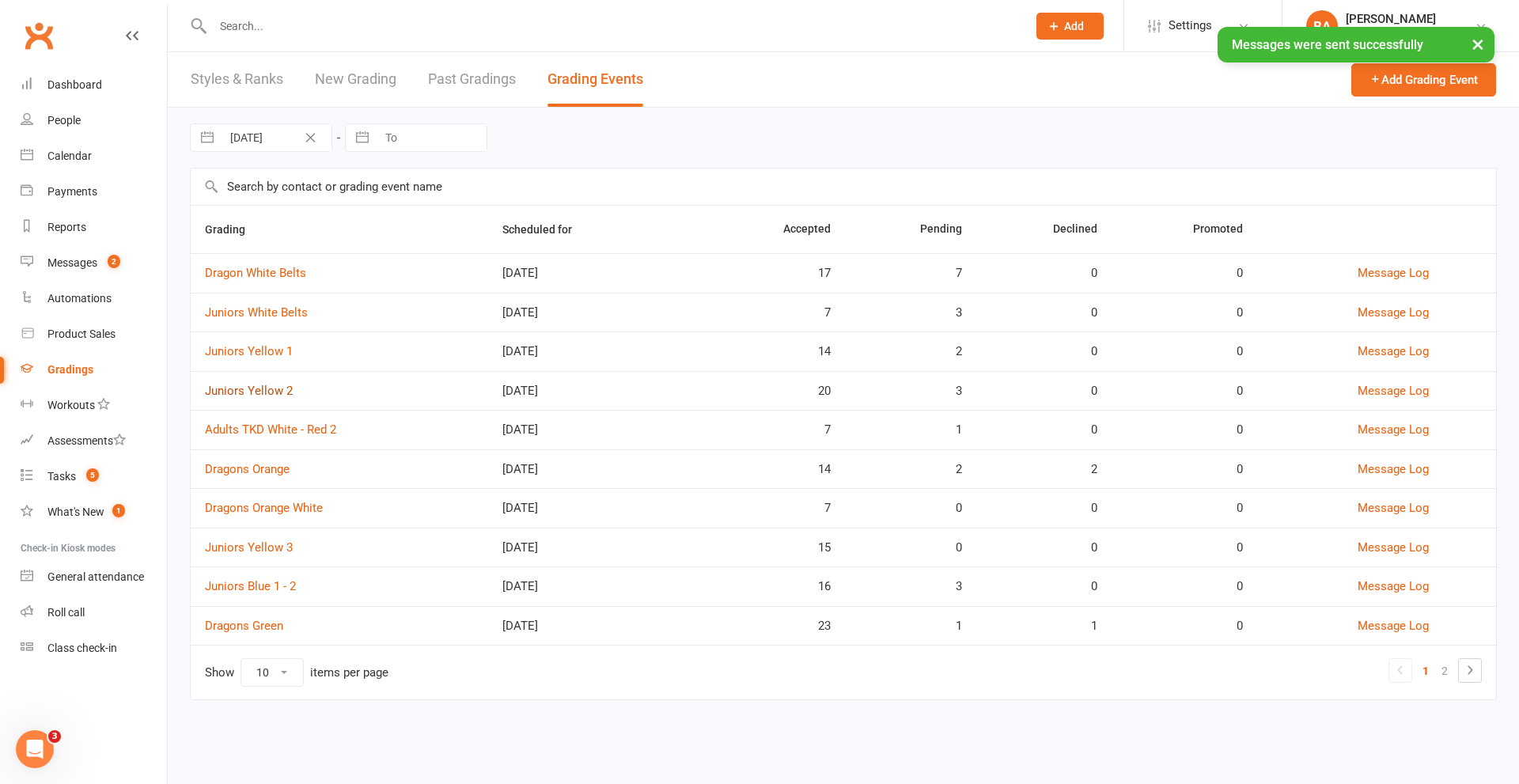
click at [274, 391] on link "Juniors Yellow 2" at bounding box center [248, 390] width 88 height 14
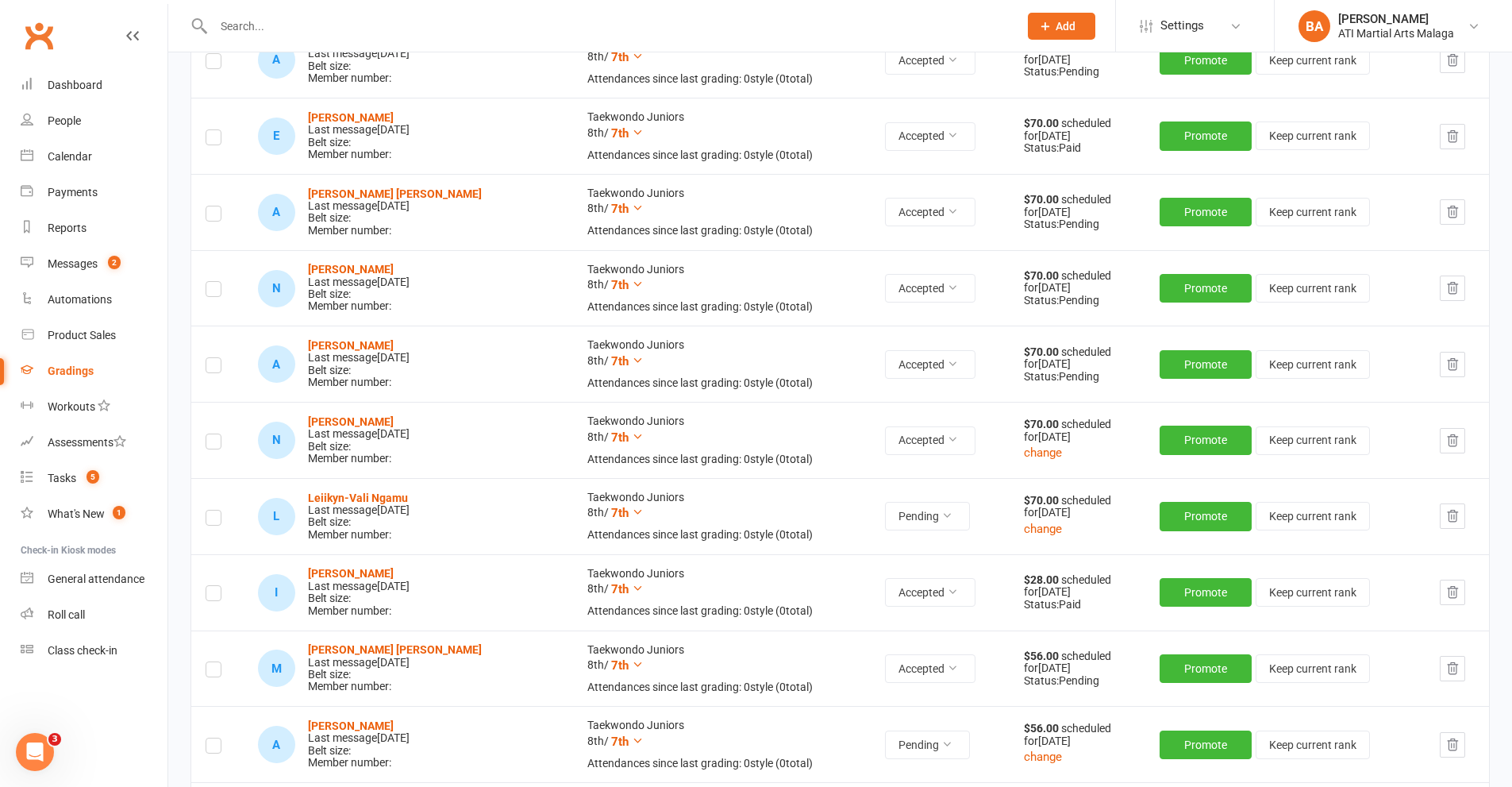
scroll to position [714, 0]
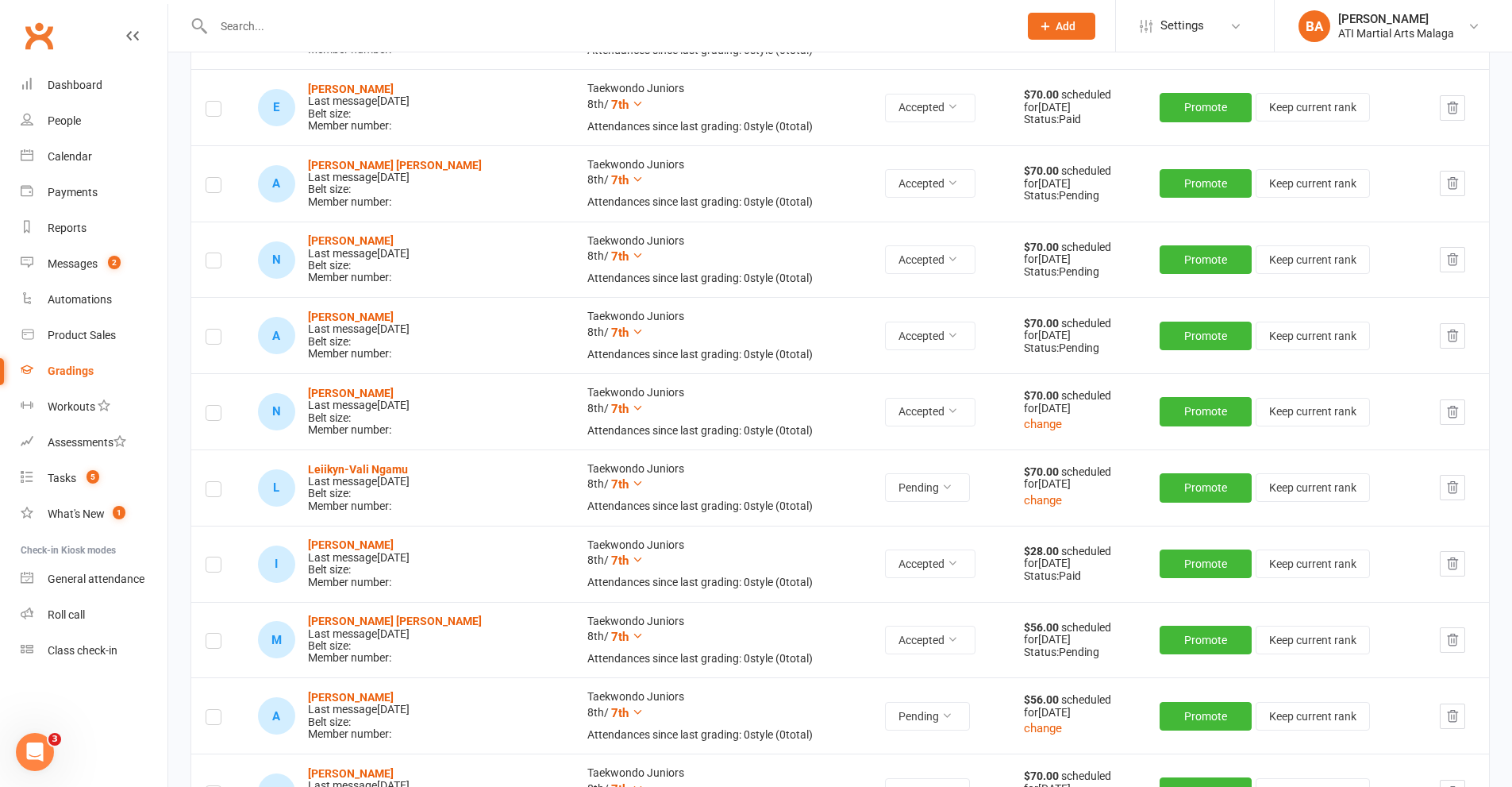
click at [213, 491] on label at bounding box center [213, 491] width 16 height 0
click at [213, 482] on input "checkbox" at bounding box center [213, 482] width 16 height 0
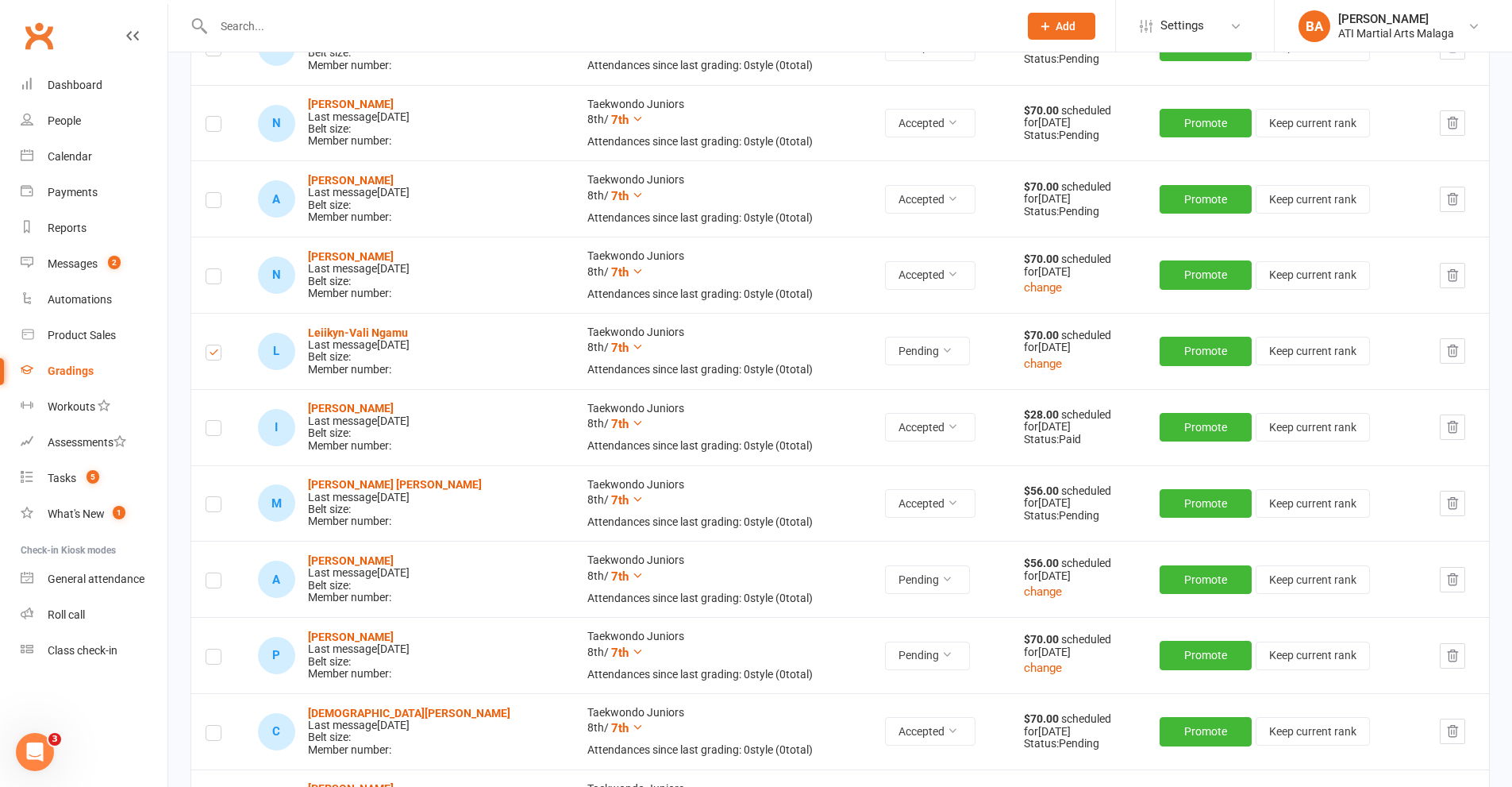
scroll to position [873, 0]
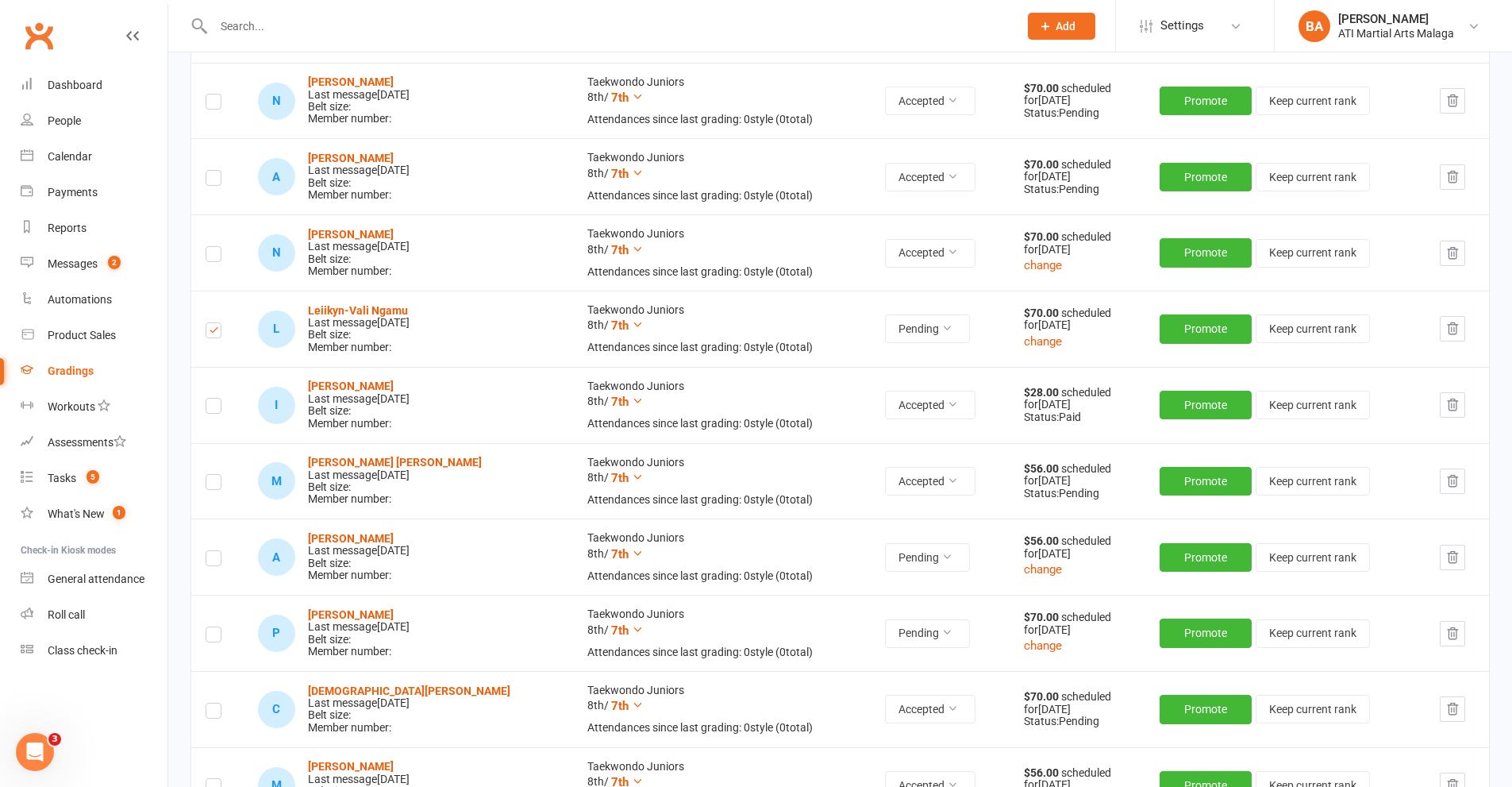
click at [212, 561] on label at bounding box center [213, 561] width 16 height 0
click at [212, 551] on input "checkbox" at bounding box center [213, 551] width 16 height 0
click at [209, 637] on label at bounding box center [213, 637] width 16 height 0
click at [209, 627] on input "checkbox" at bounding box center [213, 627] width 16 height 0
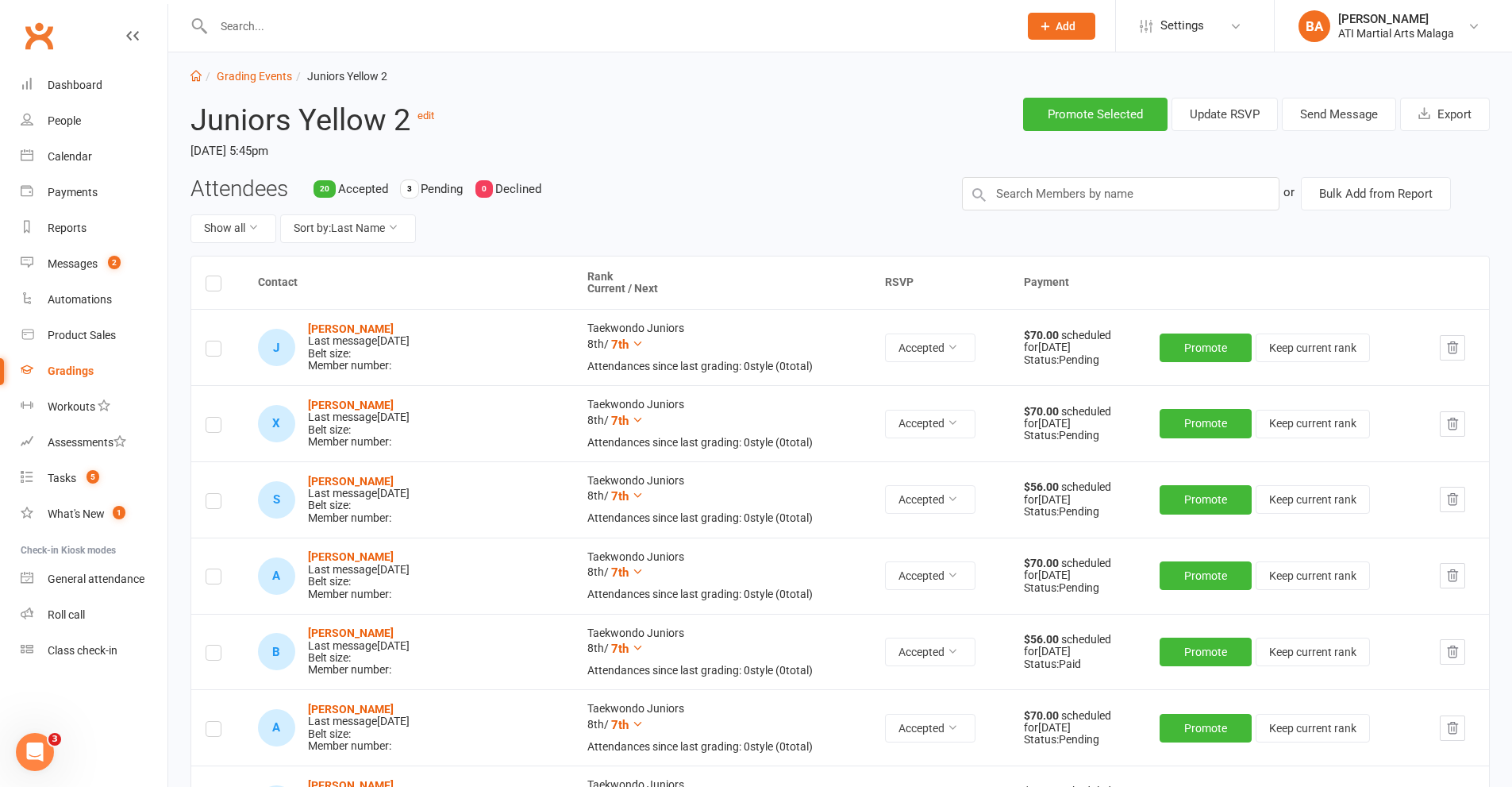
scroll to position [0, 0]
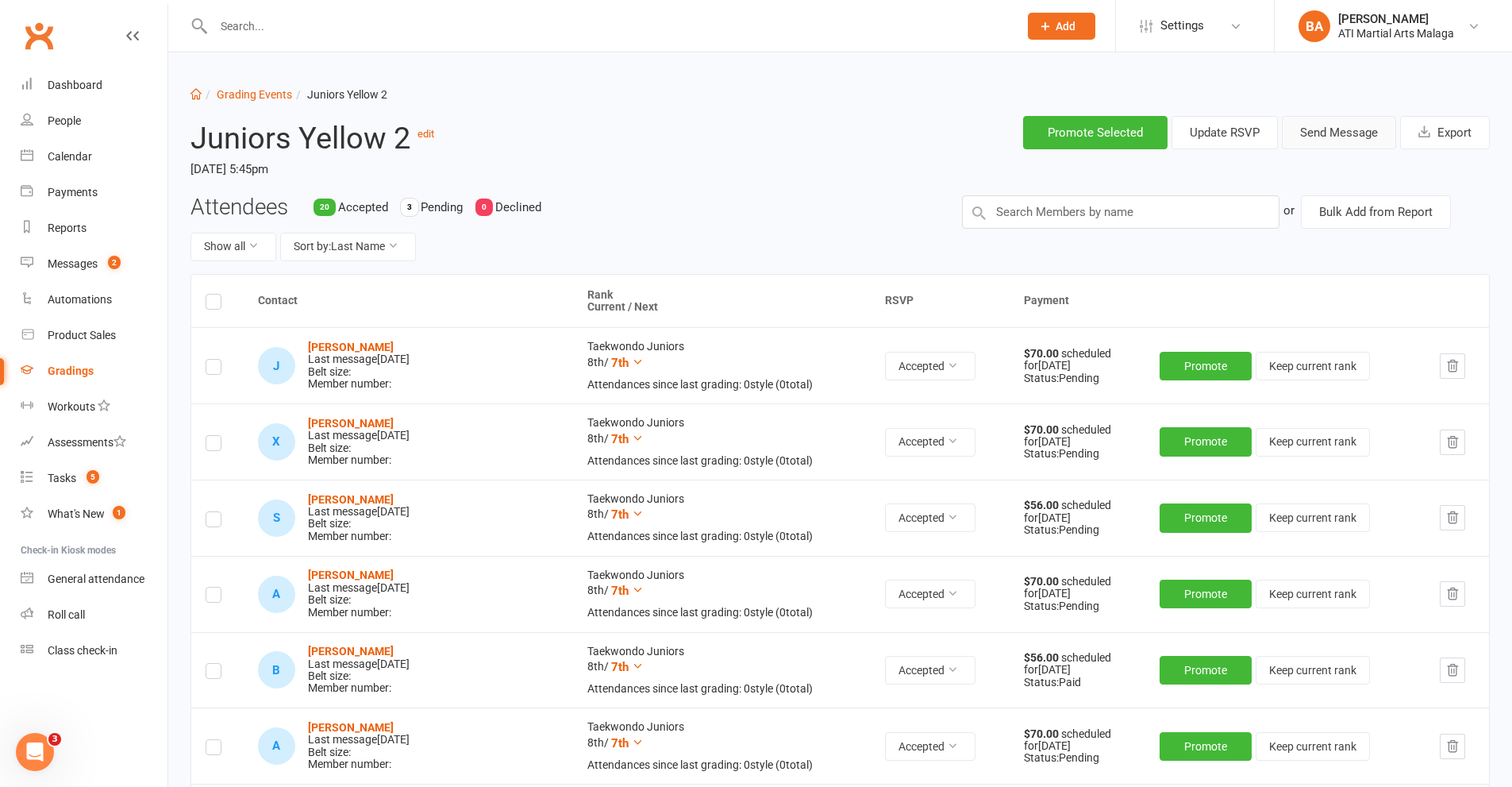
click at [1332, 131] on button "Send Message" at bounding box center [1339, 132] width 114 height 34
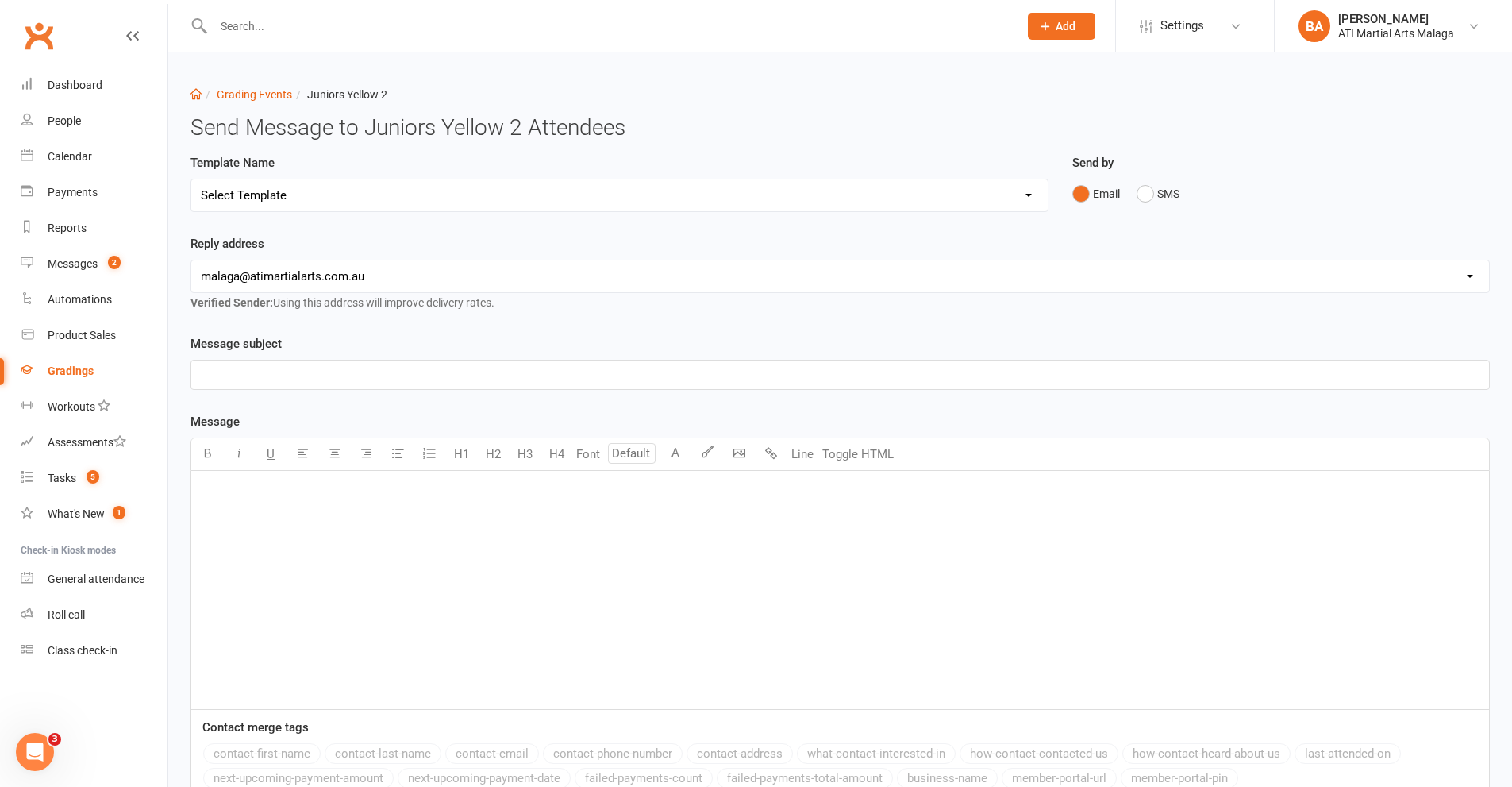
click at [302, 194] on select "Select Template [Email] Confirmation of Successful Grading [Email] Grading Even…" at bounding box center [619, 195] width 857 height 32
select select "2"
click at [191, 179] on select "Select Template [Email] Confirmation of Successful Grading [Email] Grading Even…" at bounding box center [619, 195] width 857 height 32
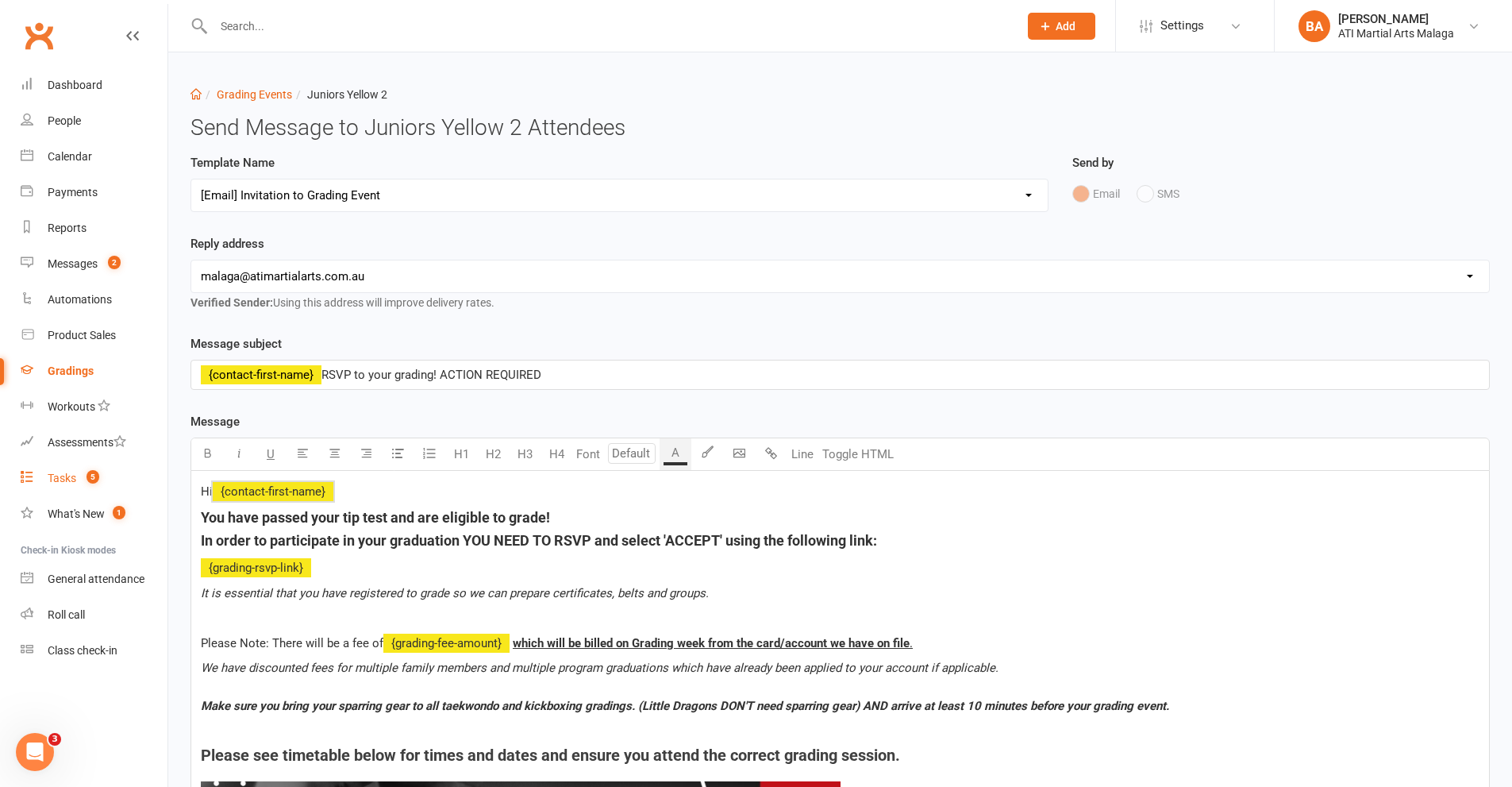
drag, startPoint x: 937, startPoint y: 541, endPoint x: 70, endPoint y: 487, distance: 868.7
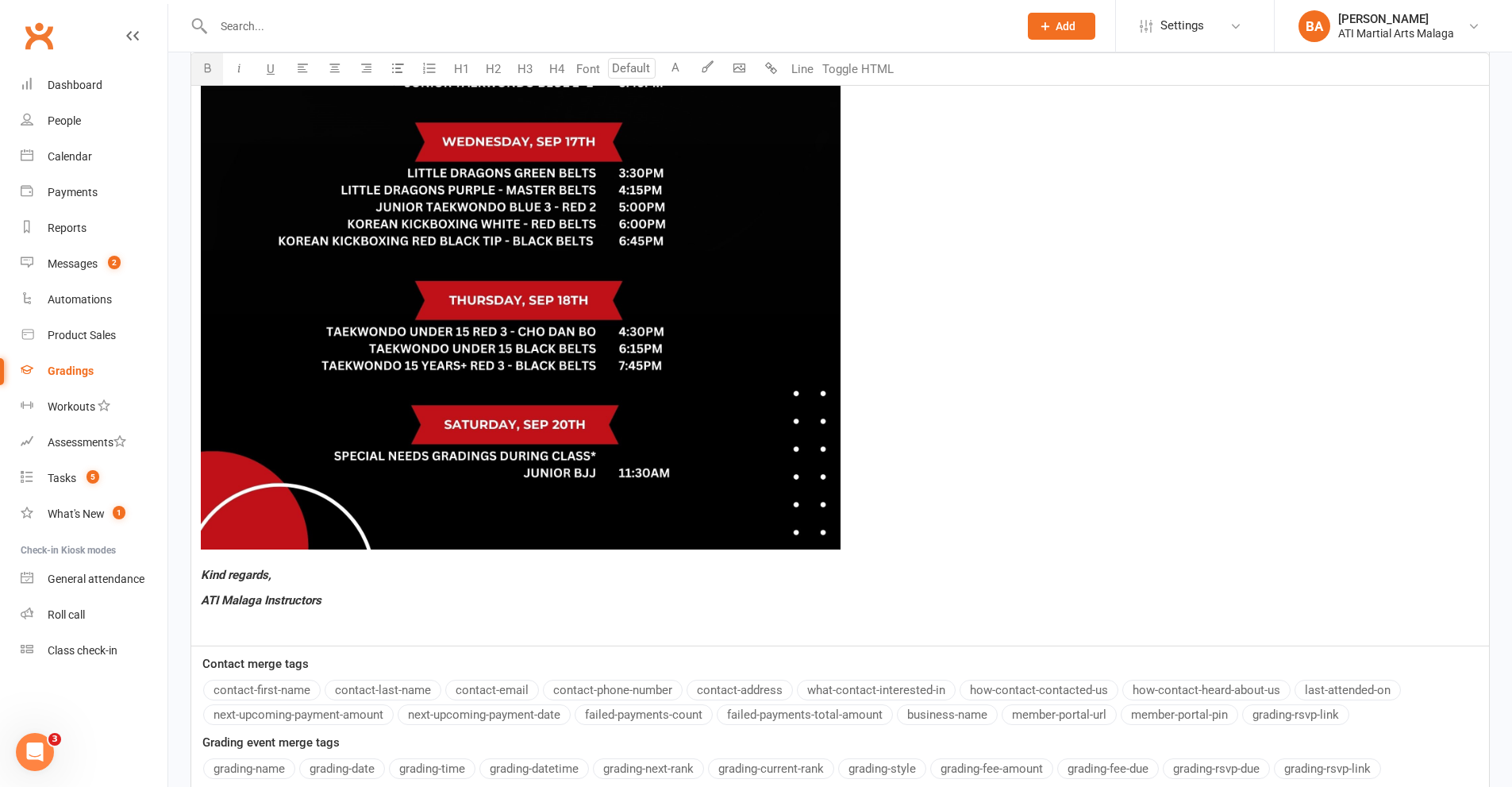
scroll to position [1236, 0]
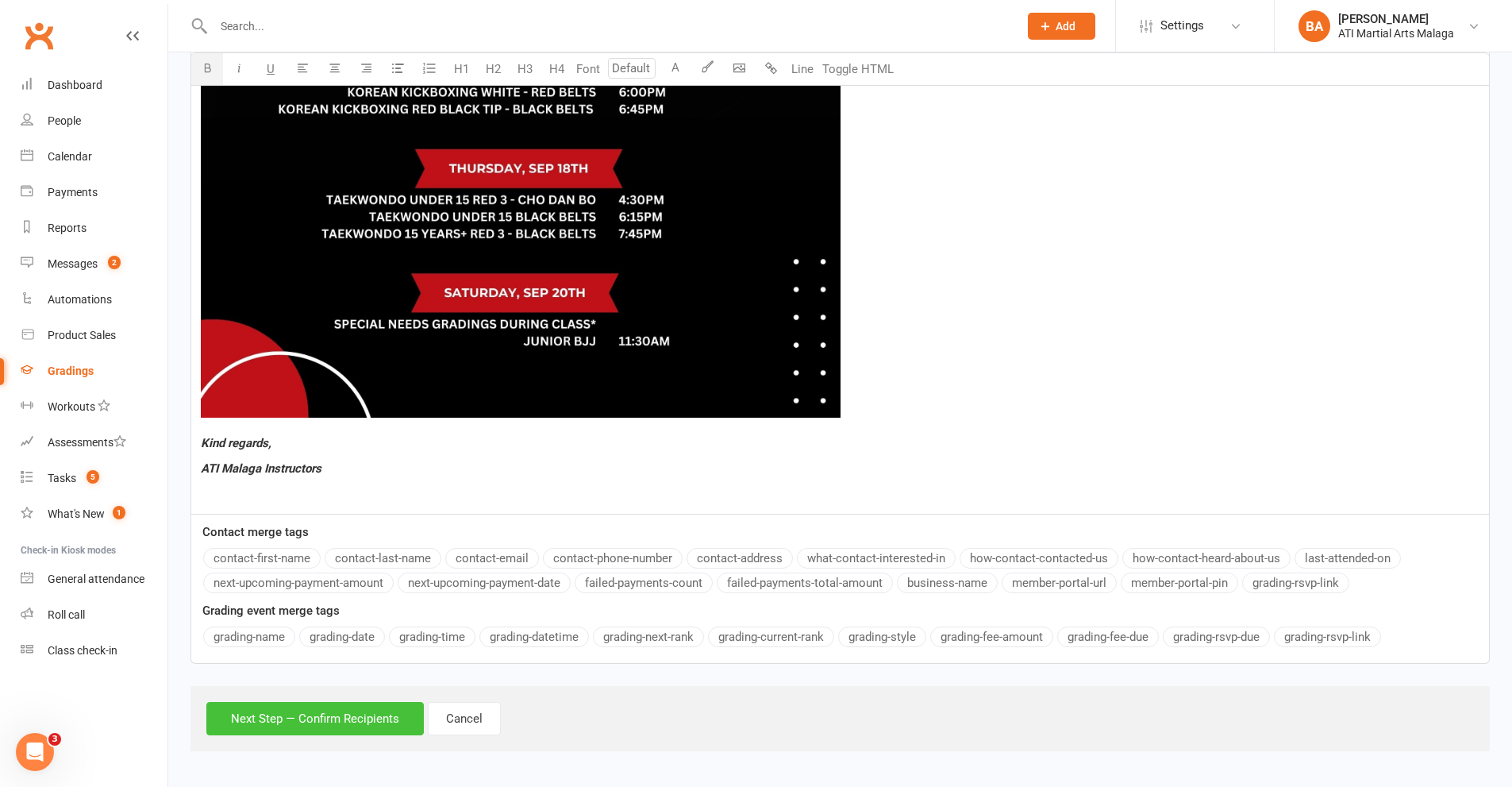
click at [255, 722] on button "Next Step — Confirm Recipients" at bounding box center [315, 718] width 218 height 34
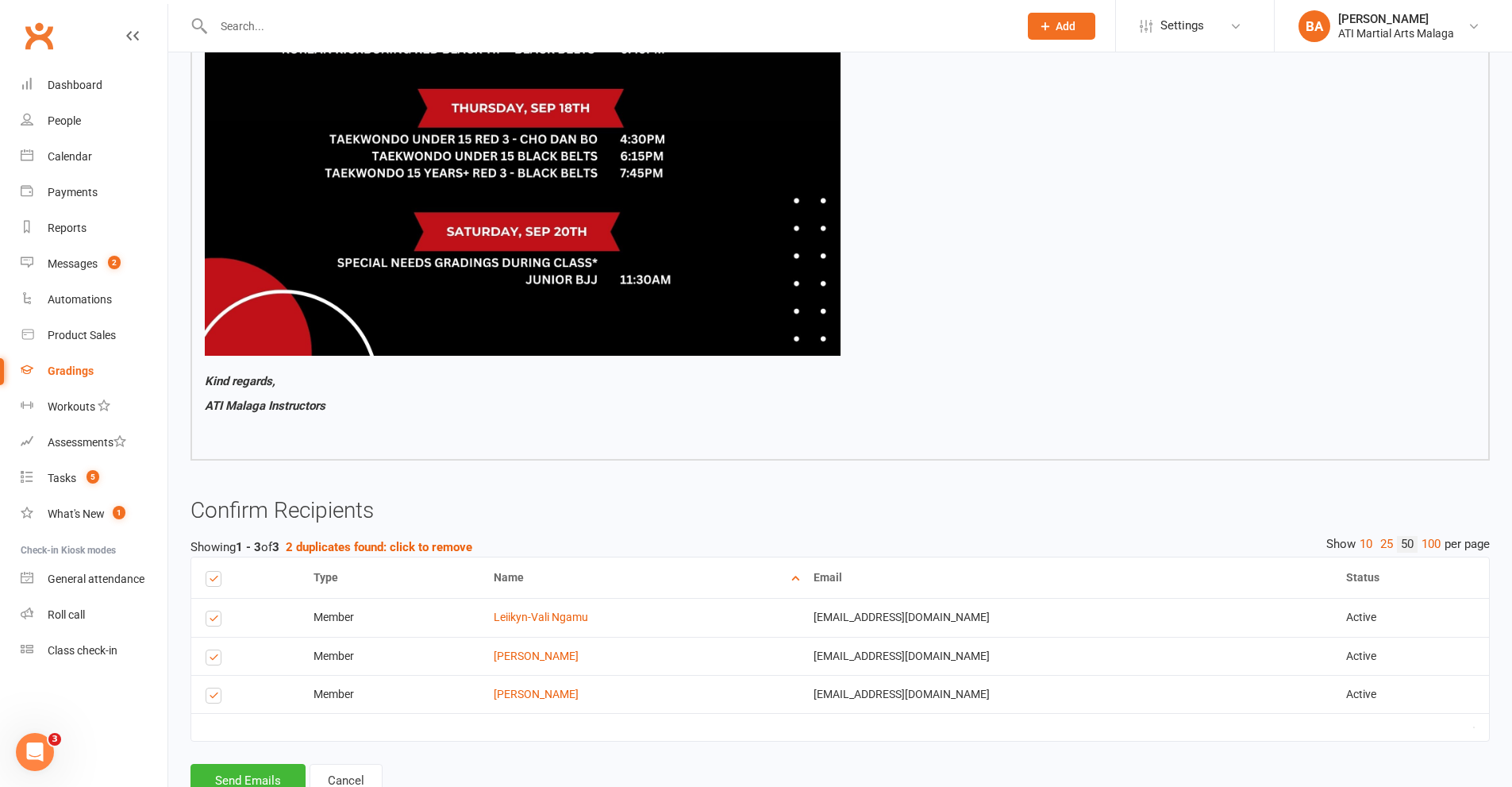
scroll to position [1235, 0]
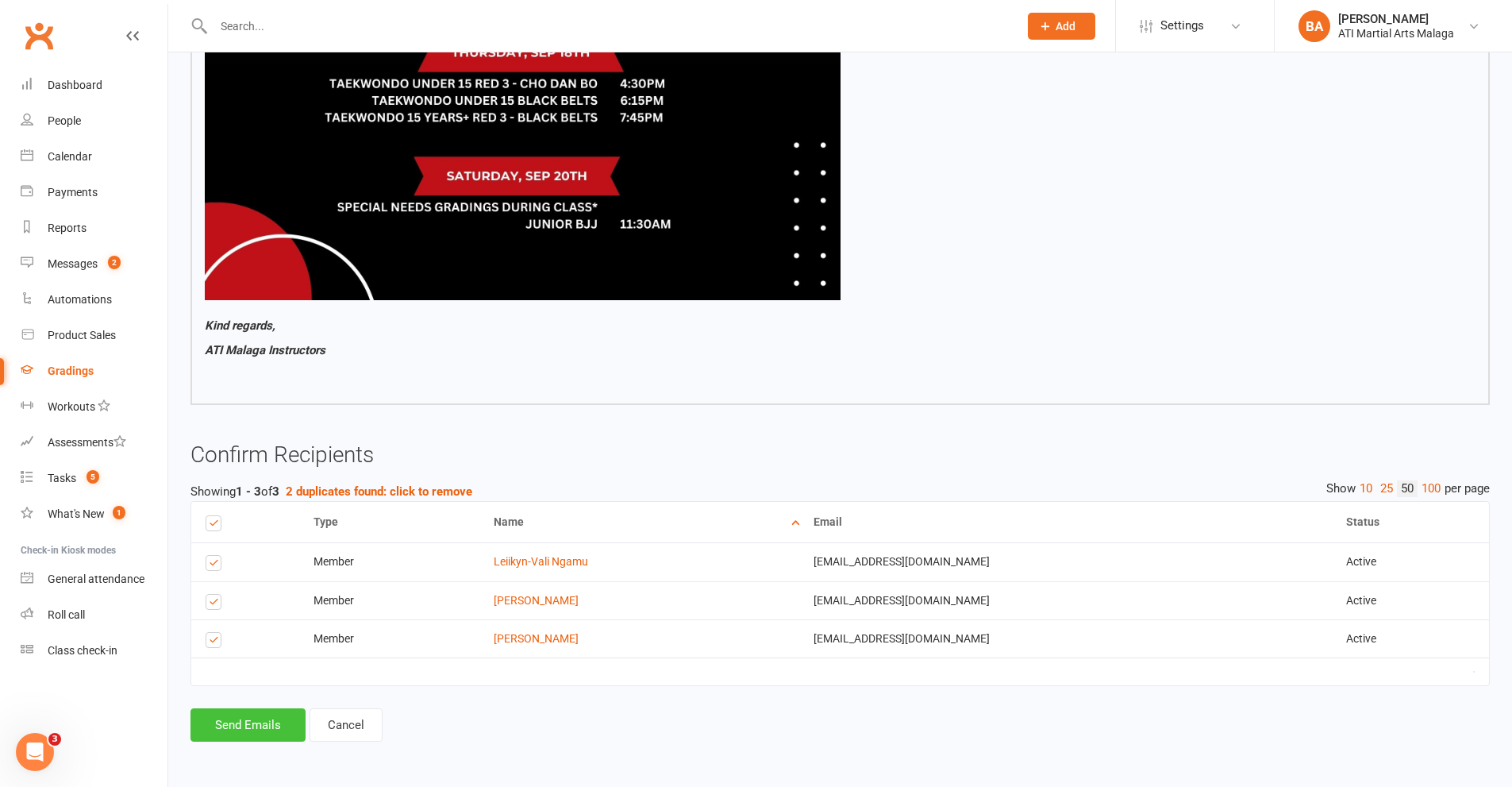
click at [254, 726] on button "Send Emails" at bounding box center [247, 725] width 115 height 34
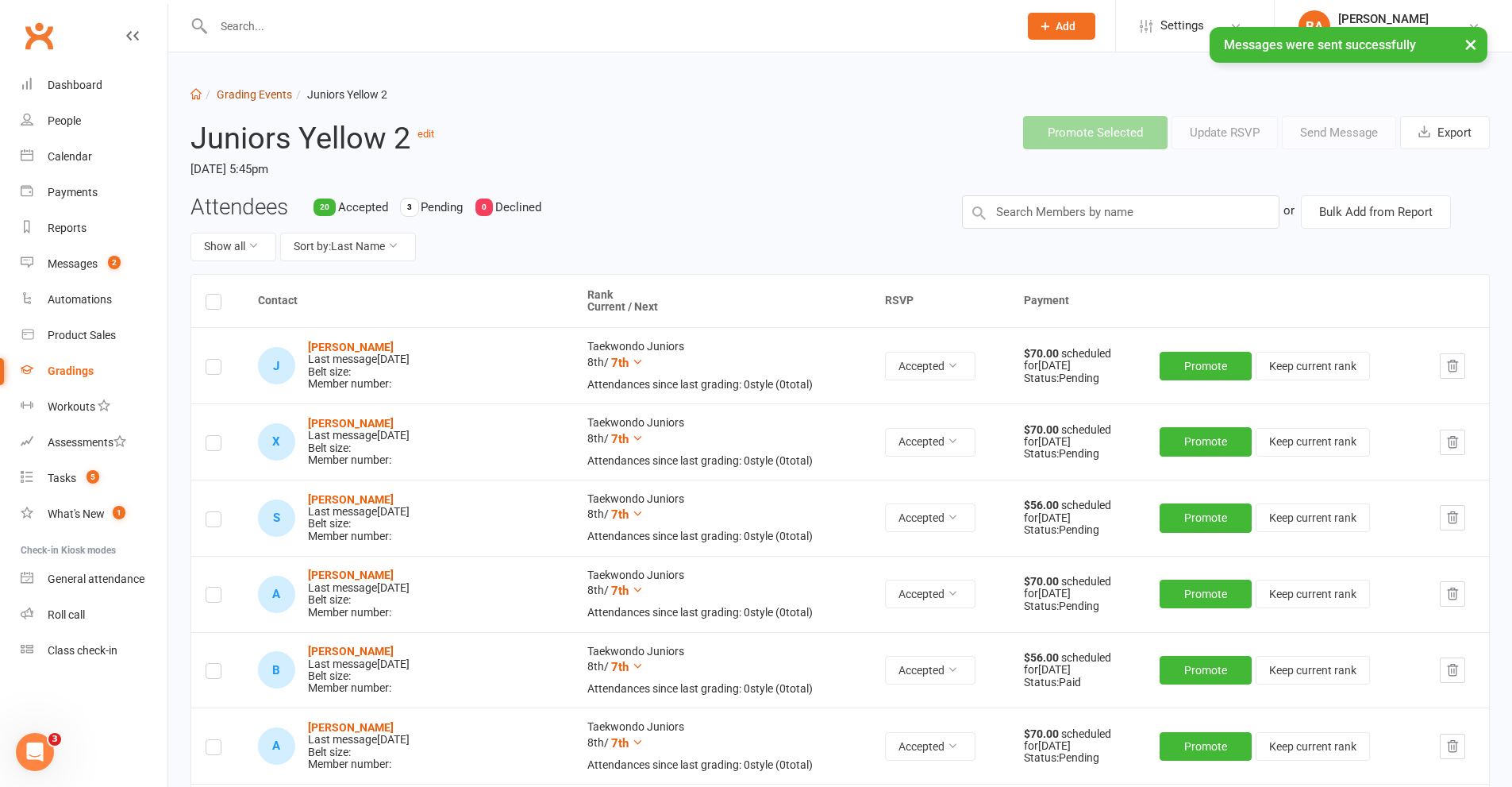
click at [265, 97] on link "Grading Events" at bounding box center [255, 94] width 75 height 13
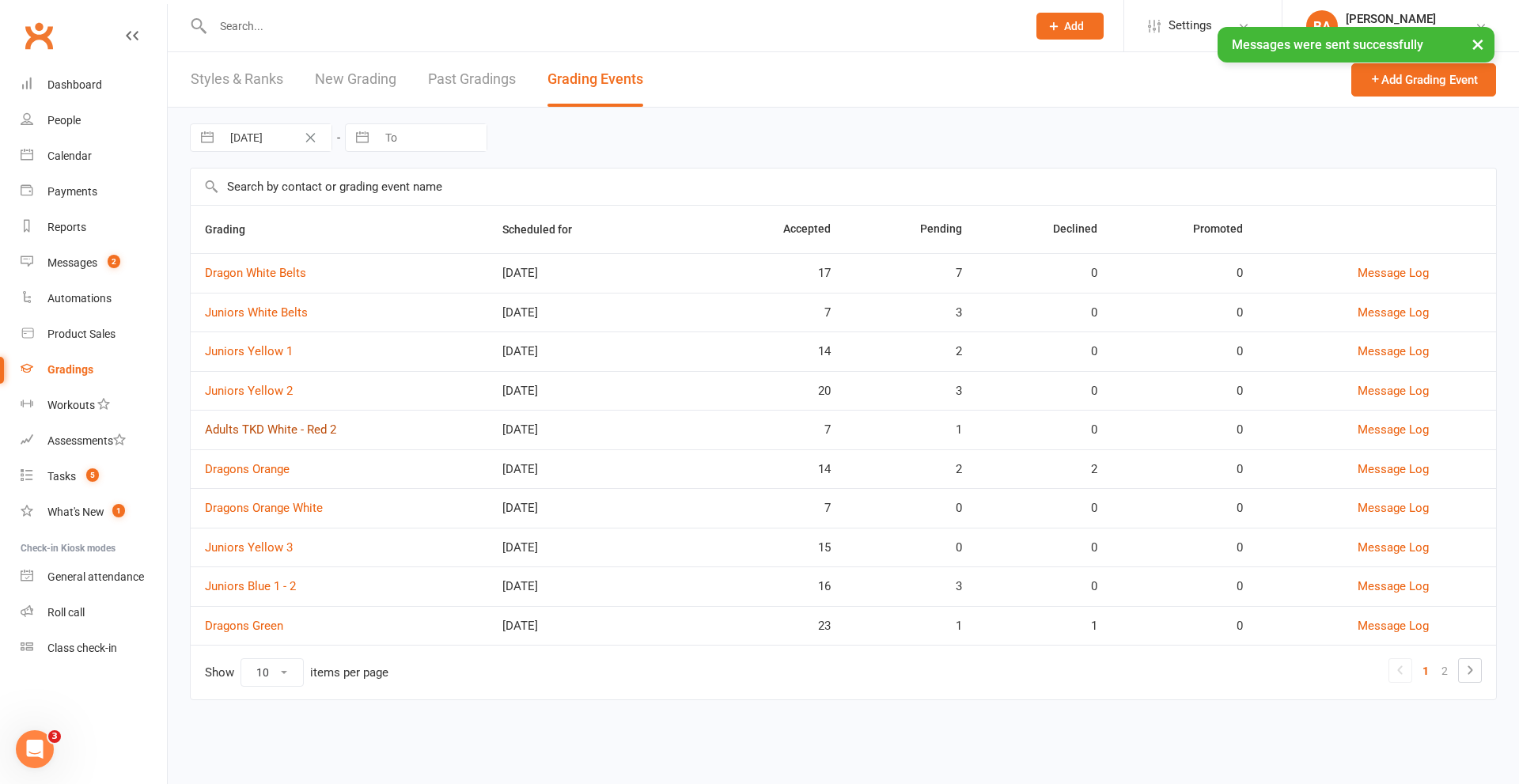
click at [299, 427] on link "Adults TKD White - Red 2" at bounding box center [270, 429] width 131 height 14
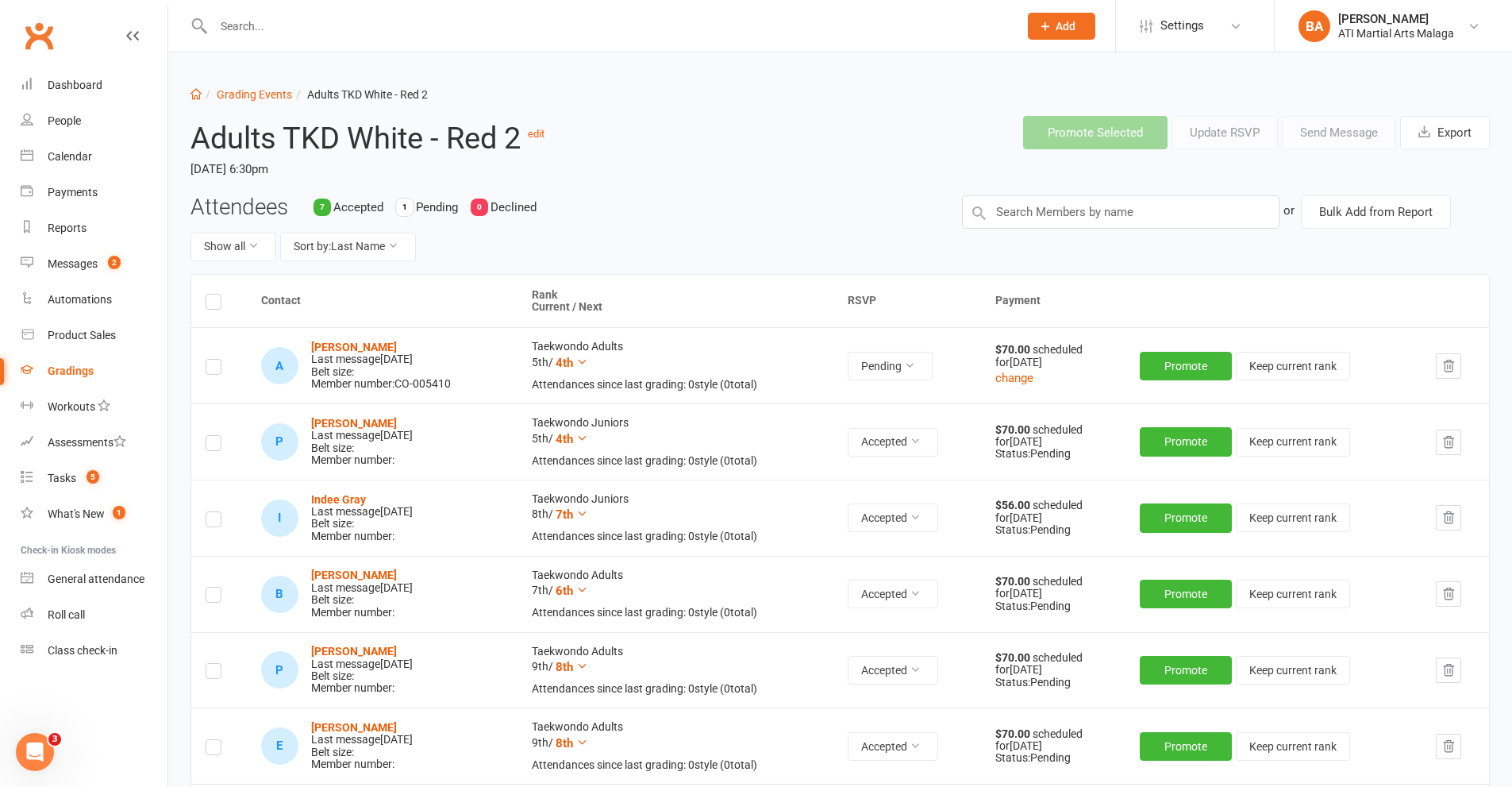
click at [216, 369] on label at bounding box center [213, 369] width 16 height 0
click at [216, 360] on input "checkbox" at bounding box center [213, 360] width 16 height 0
click at [1313, 140] on button "Send Message" at bounding box center [1339, 132] width 114 height 34
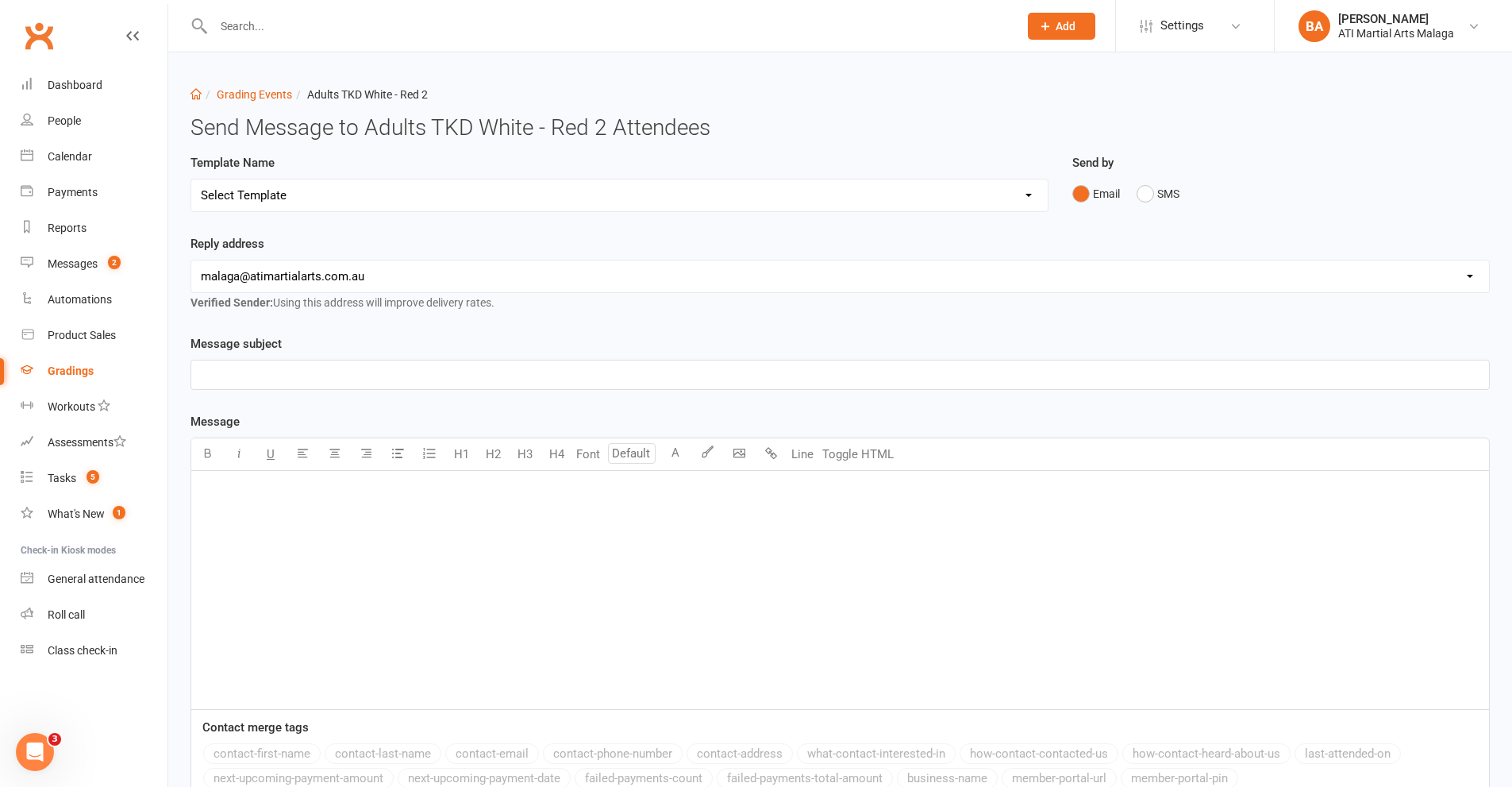
click at [350, 197] on select "Select Template" at bounding box center [619, 195] width 857 height 32
click at [342, 169] on div "Template Name Select Template" at bounding box center [619, 183] width 858 height 59
click at [338, 197] on select "Select Template [Email] Confirmation of Successful Grading [Email] Grading Even…" at bounding box center [619, 195] width 857 height 32
select select "2"
click at [191, 179] on select "Select Template [Email] Confirmation of Successful Grading [Email] Grading Even…" at bounding box center [619, 195] width 857 height 32
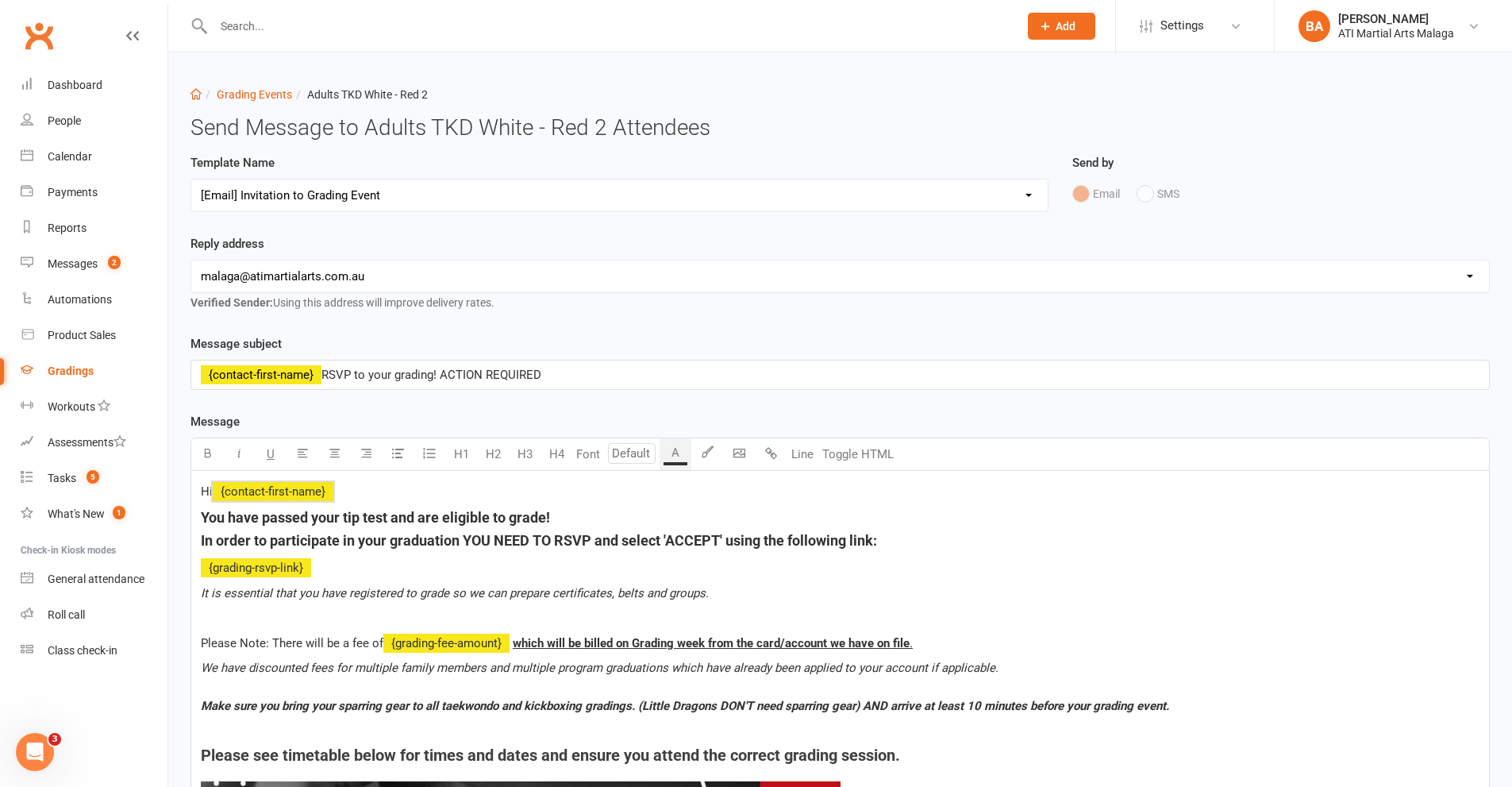
drag, startPoint x: 935, startPoint y: 529, endPoint x: 322, endPoint y: 487, distance: 614.4
drag, startPoint x: 950, startPoint y: 551, endPoint x: 127, endPoint y: 476, distance: 826.4
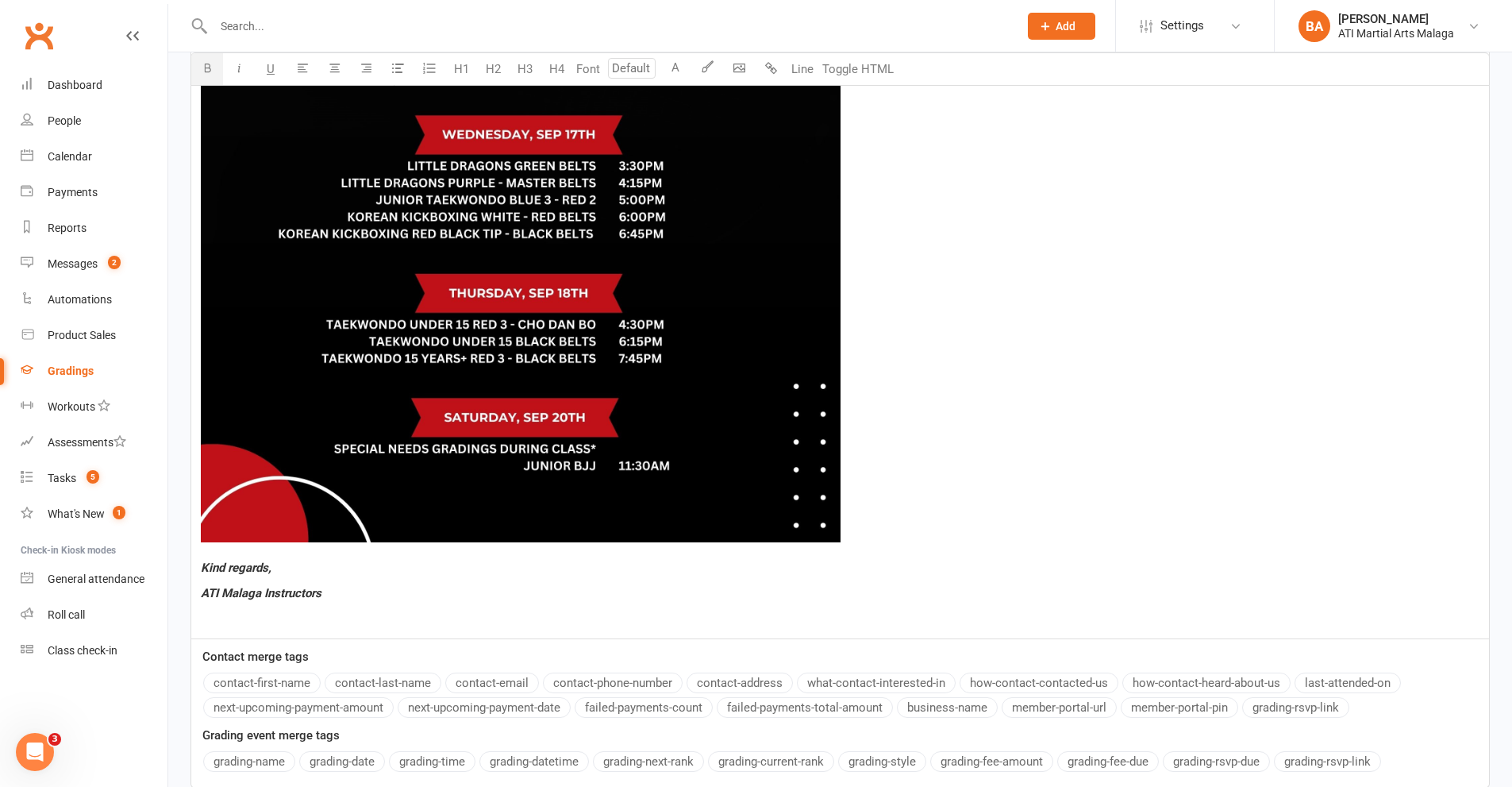
scroll to position [1236, 0]
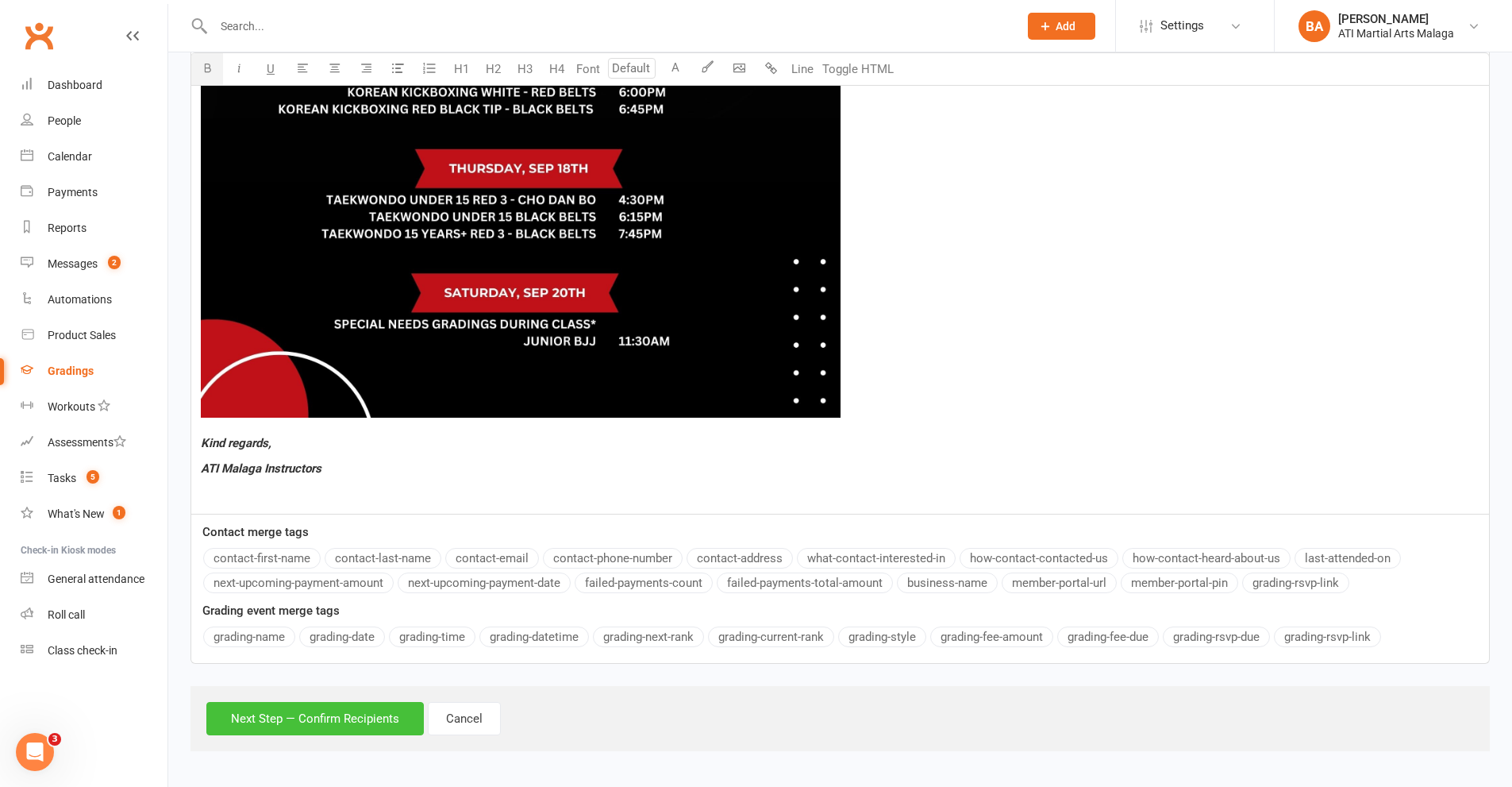
click at [293, 721] on button "Next Step — Confirm Recipients" at bounding box center [315, 718] width 218 height 34
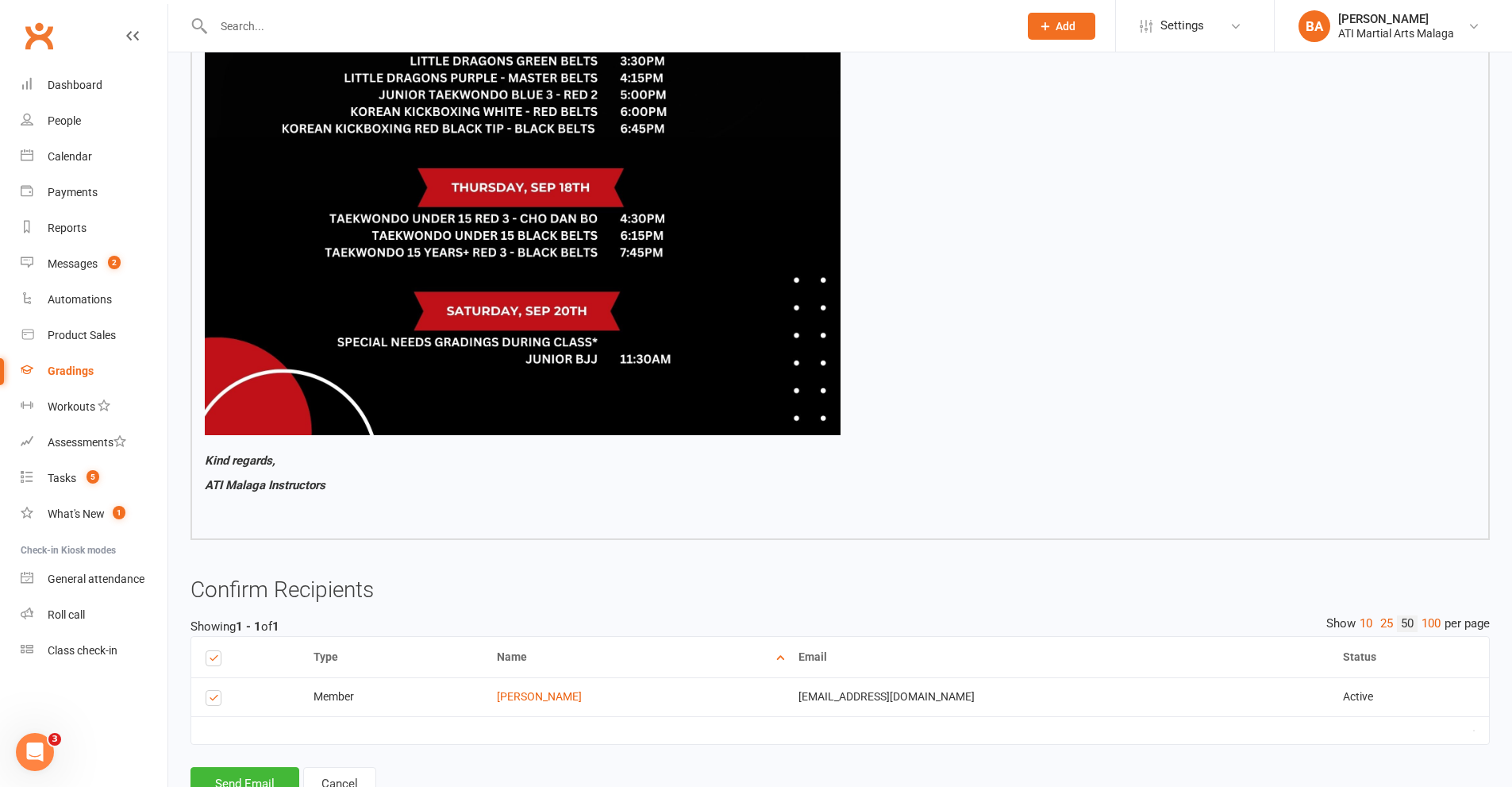
scroll to position [1159, 0]
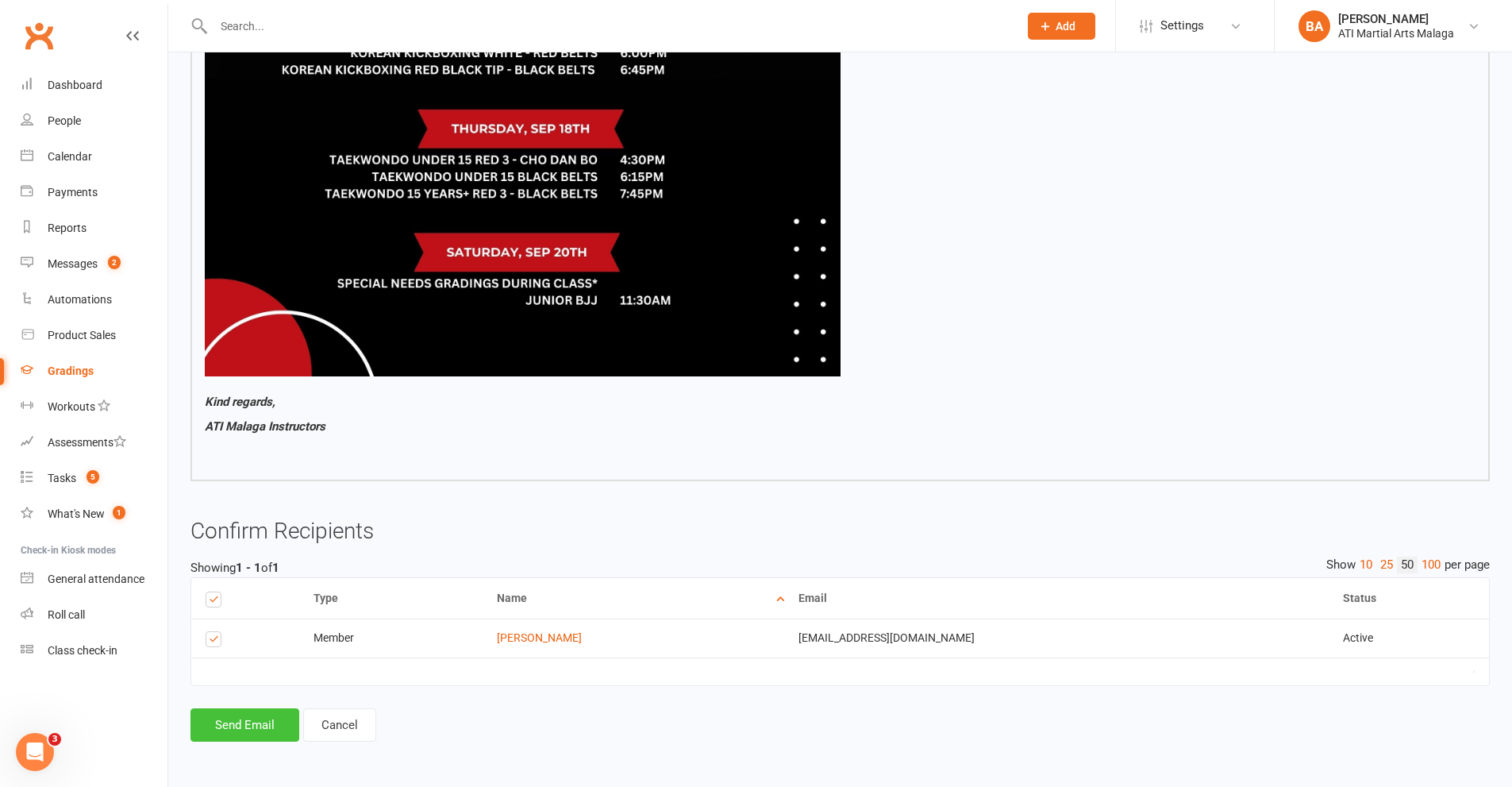
click at [277, 714] on button "Send Email" at bounding box center [245, 725] width 109 height 34
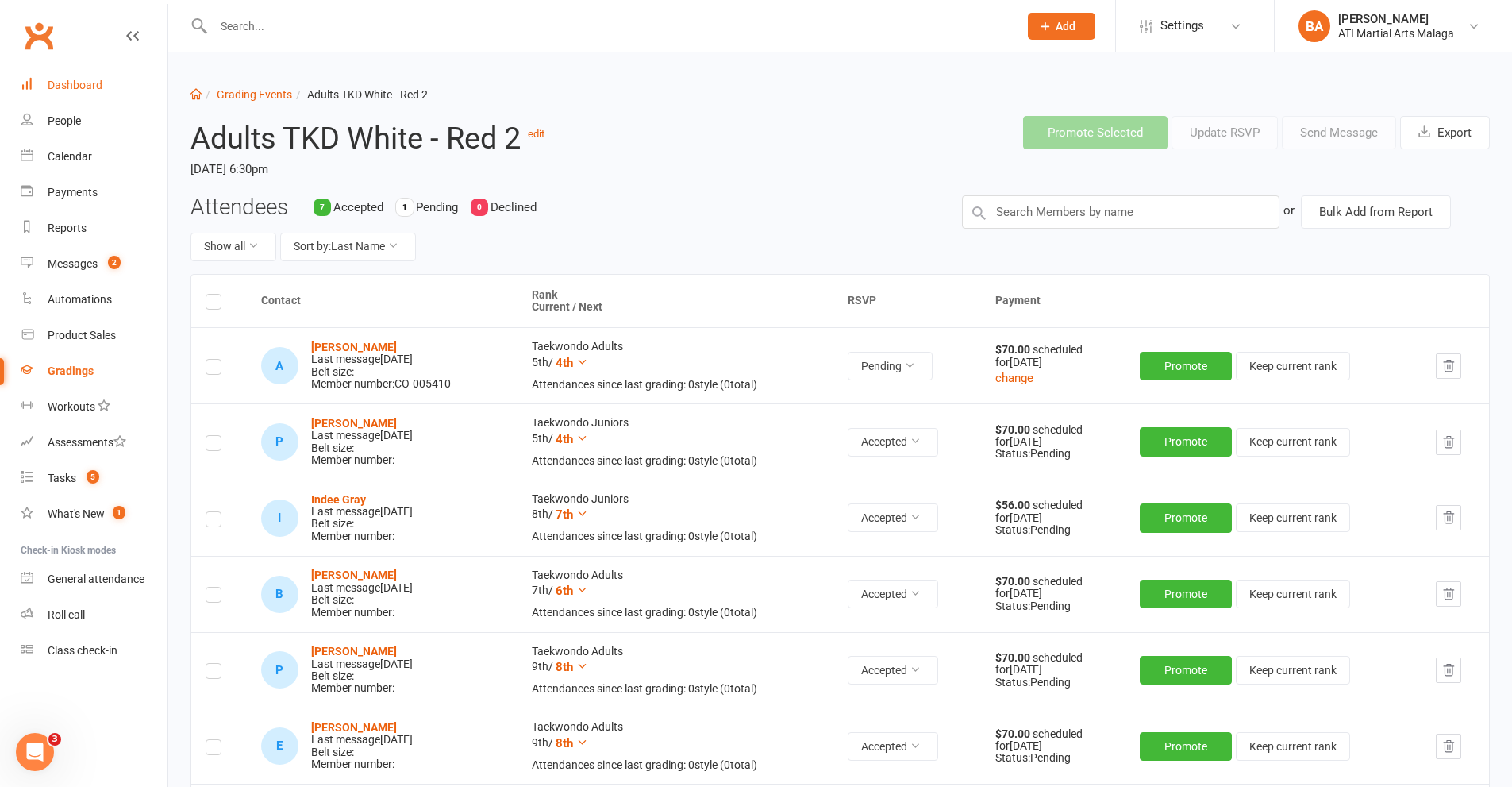
click at [110, 96] on link "Dashboard" at bounding box center [94, 85] width 147 height 36
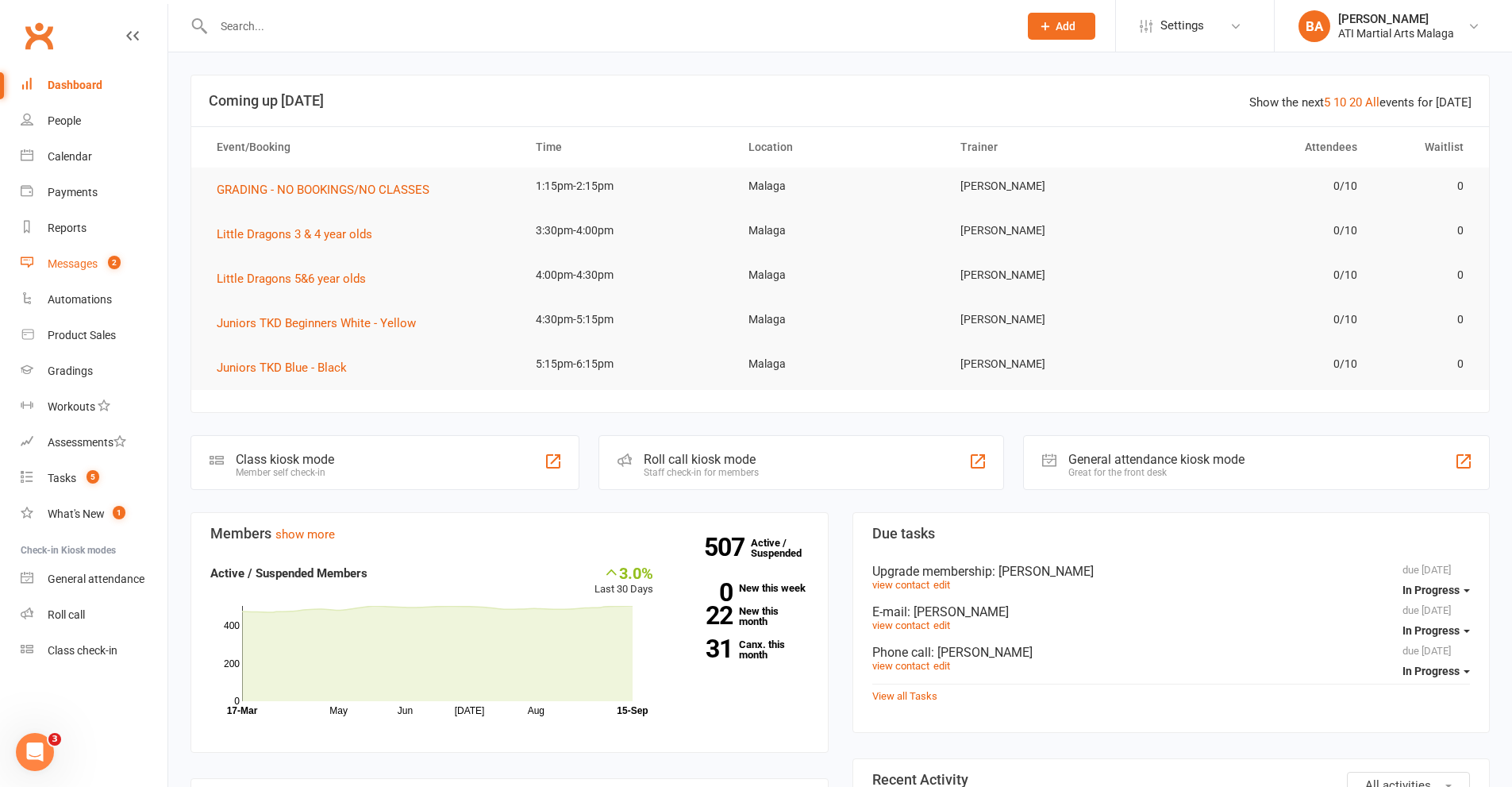
click at [113, 275] on link "Messages 2" at bounding box center [94, 264] width 147 height 36
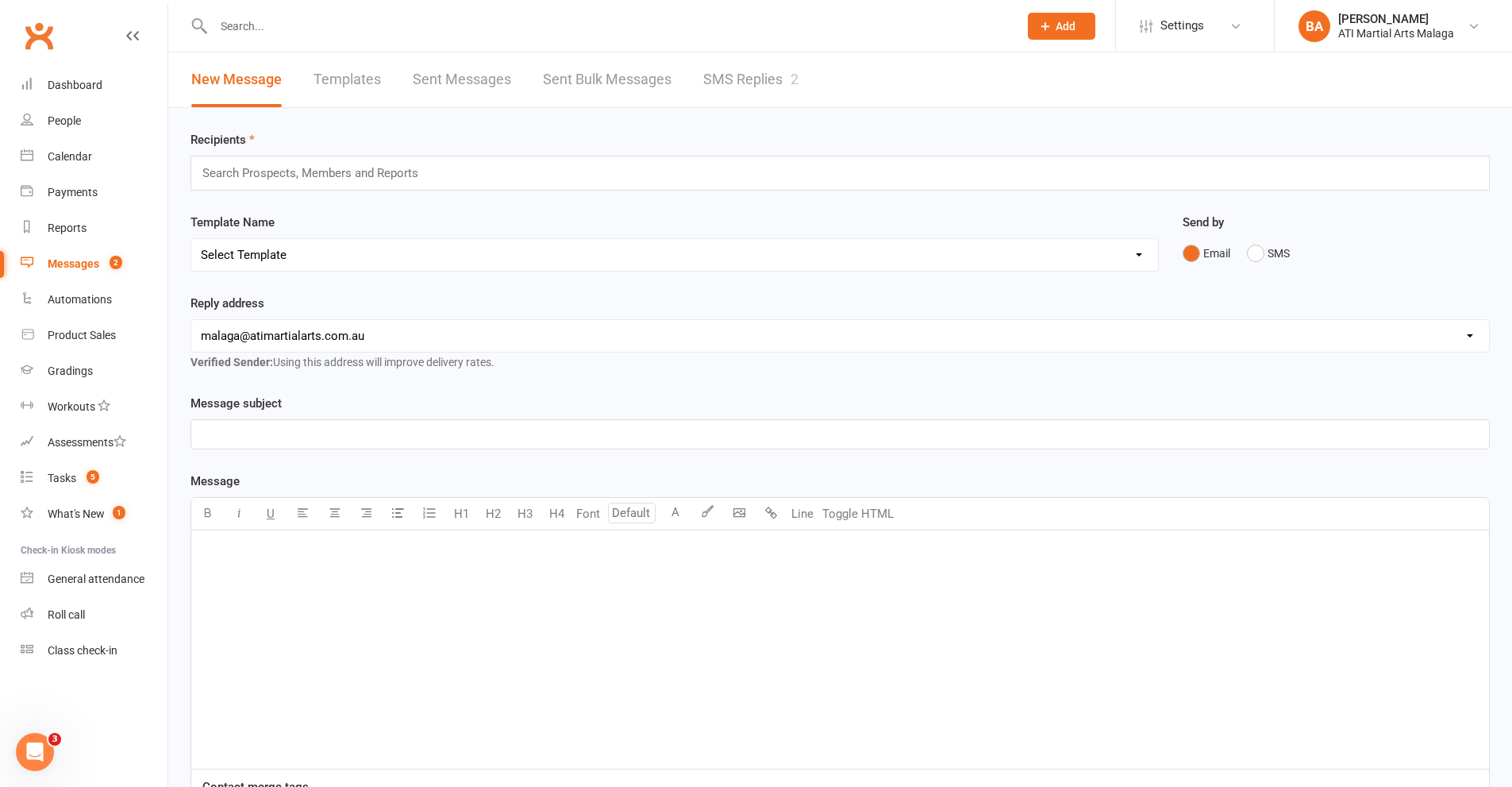
click at [747, 93] on link "SMS Replies 2" at bounding box center [751, 80] width 96 height 54
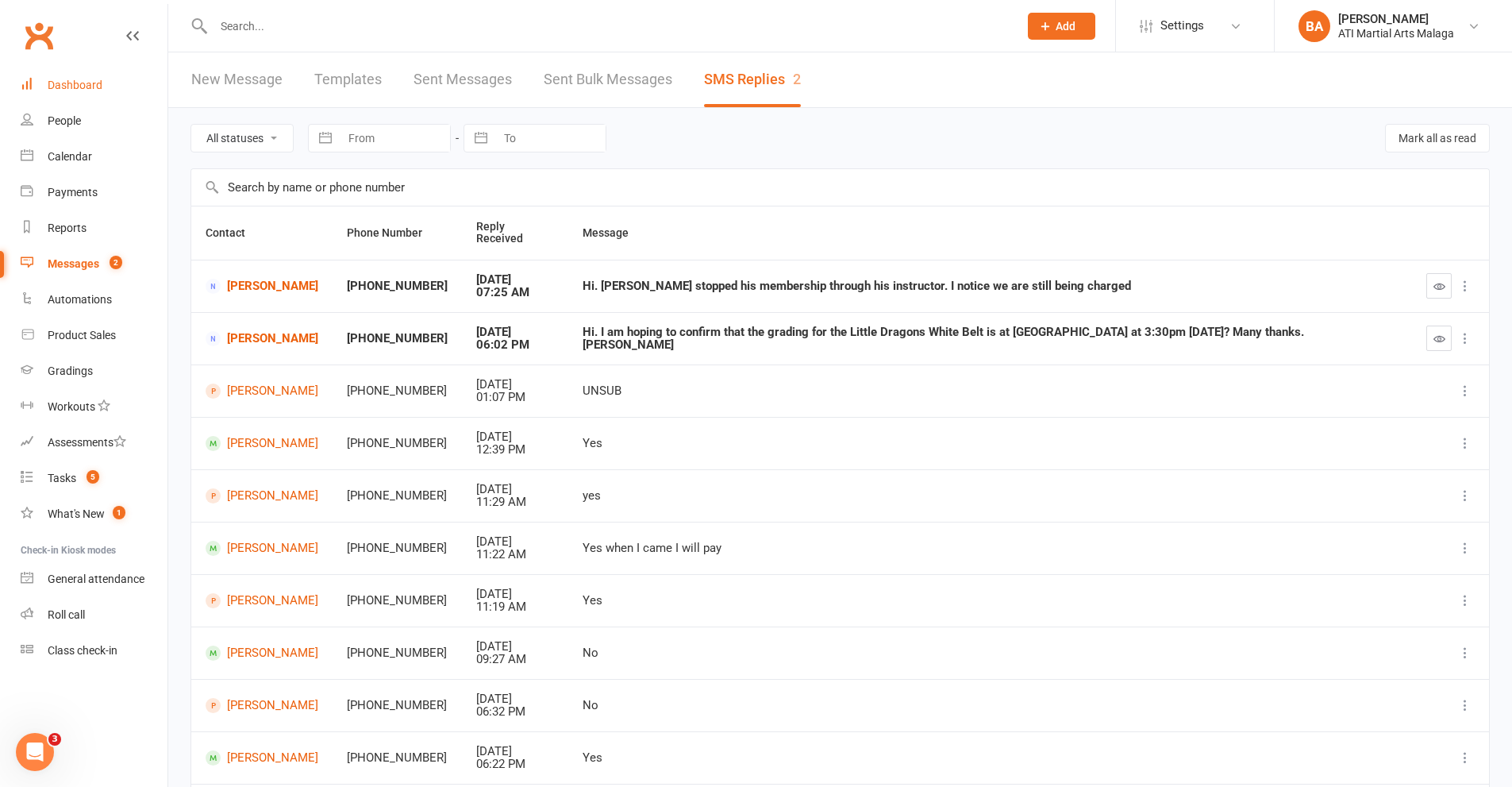
click at [124, 95] on link "Dashboard" at bounding box center [94, 85] width 147 height 36
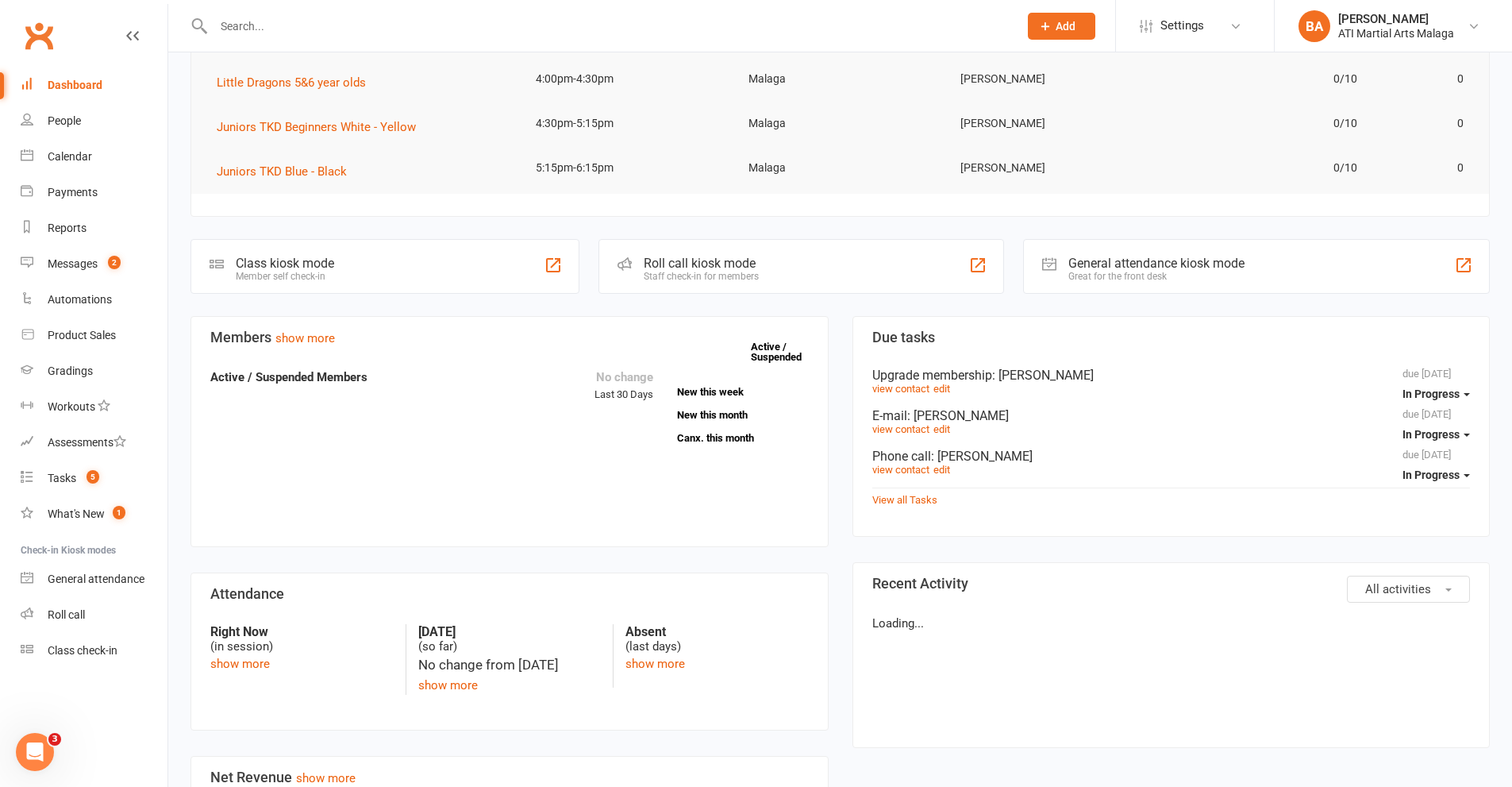
scroll to position [397, 0]
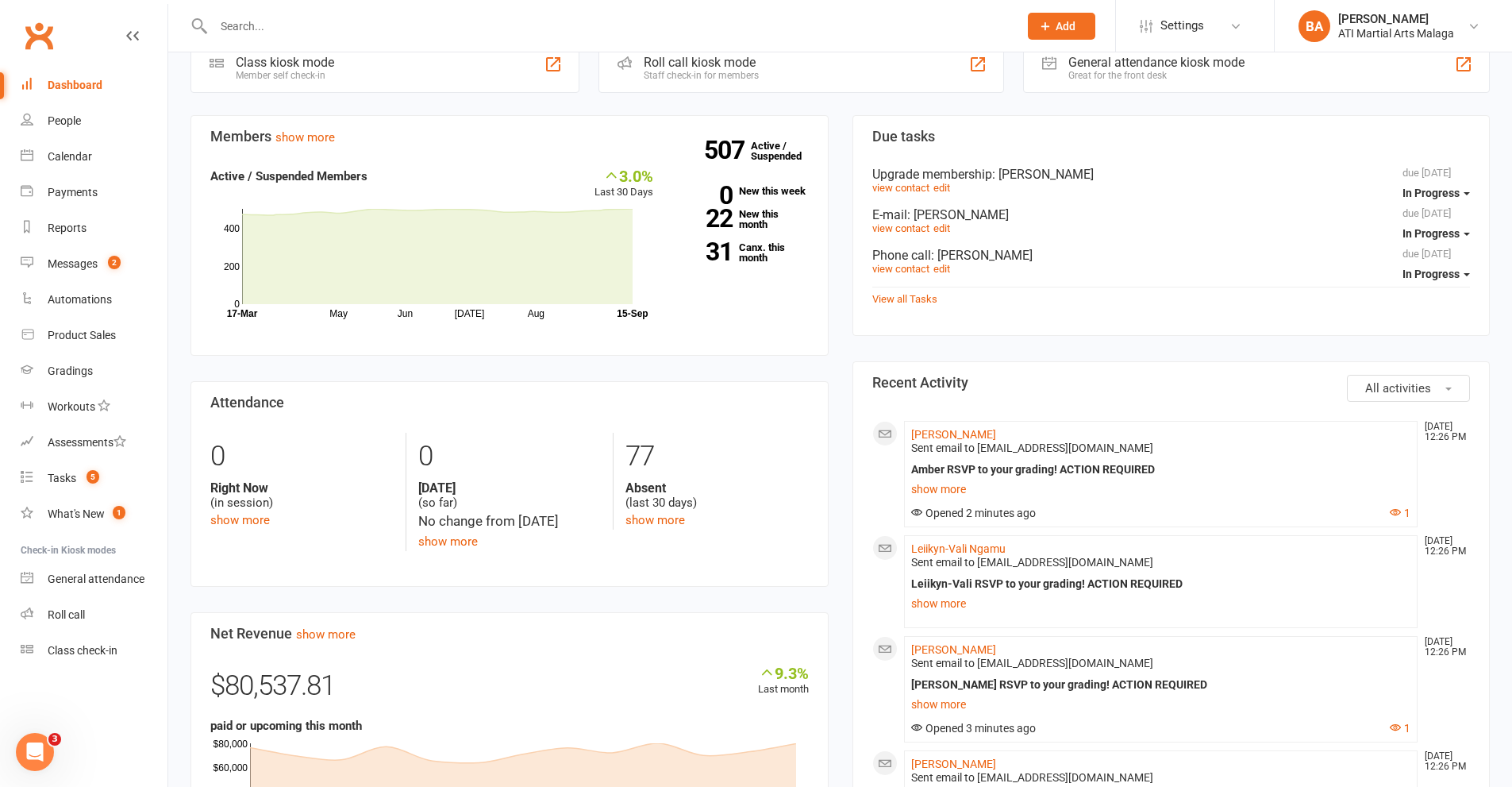
click at [837, 241] on div "Members show more 3.0% Last 30 Days Active / Suspended Members May Jun [DATE] A…" at bounding box center [510, 656] width 662 height 1084
click at [759, 217] on link "22 New this month" at bounding box center [743, 219] width 132 height 21
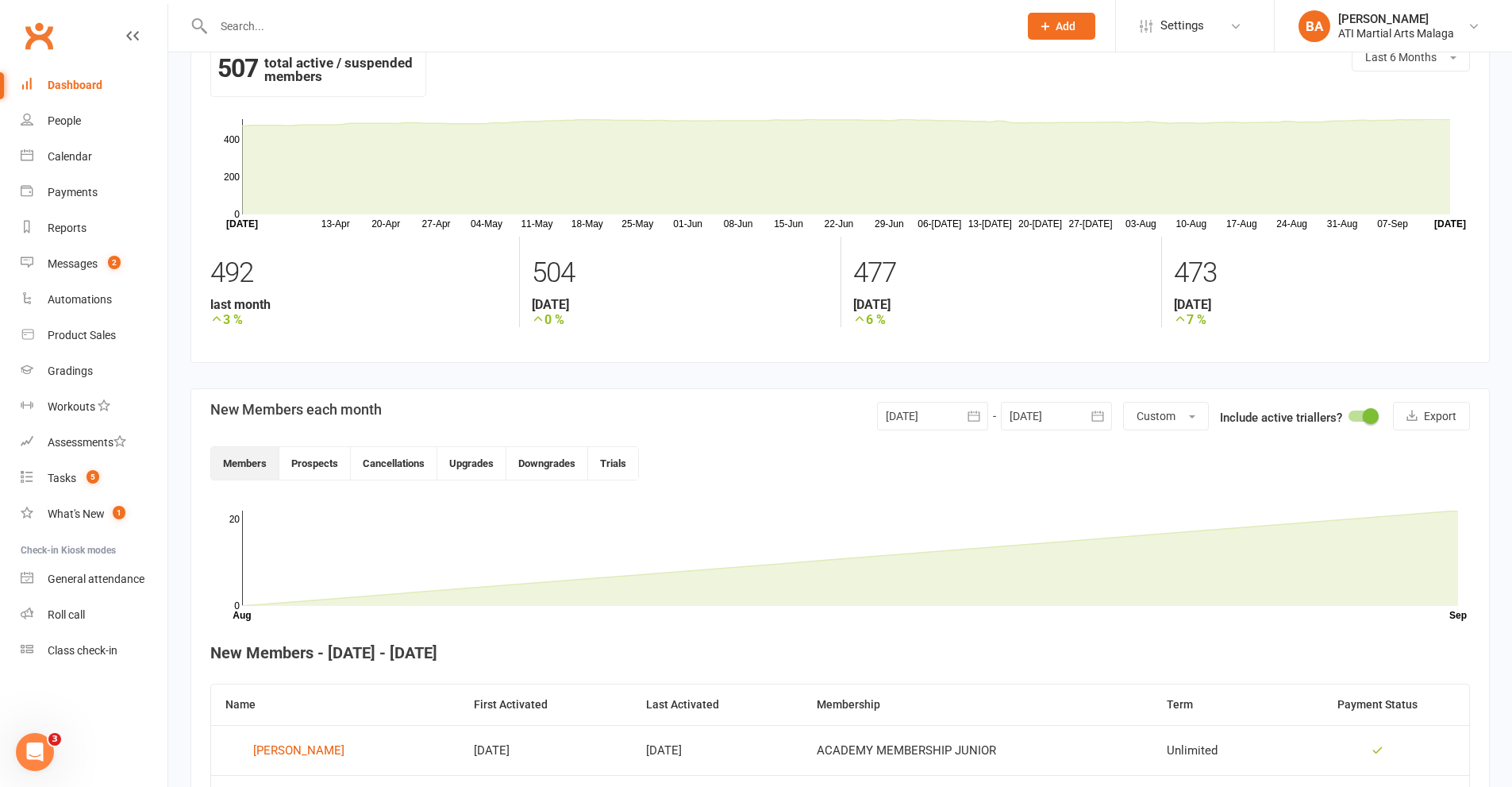
scroll to position [37, 0]
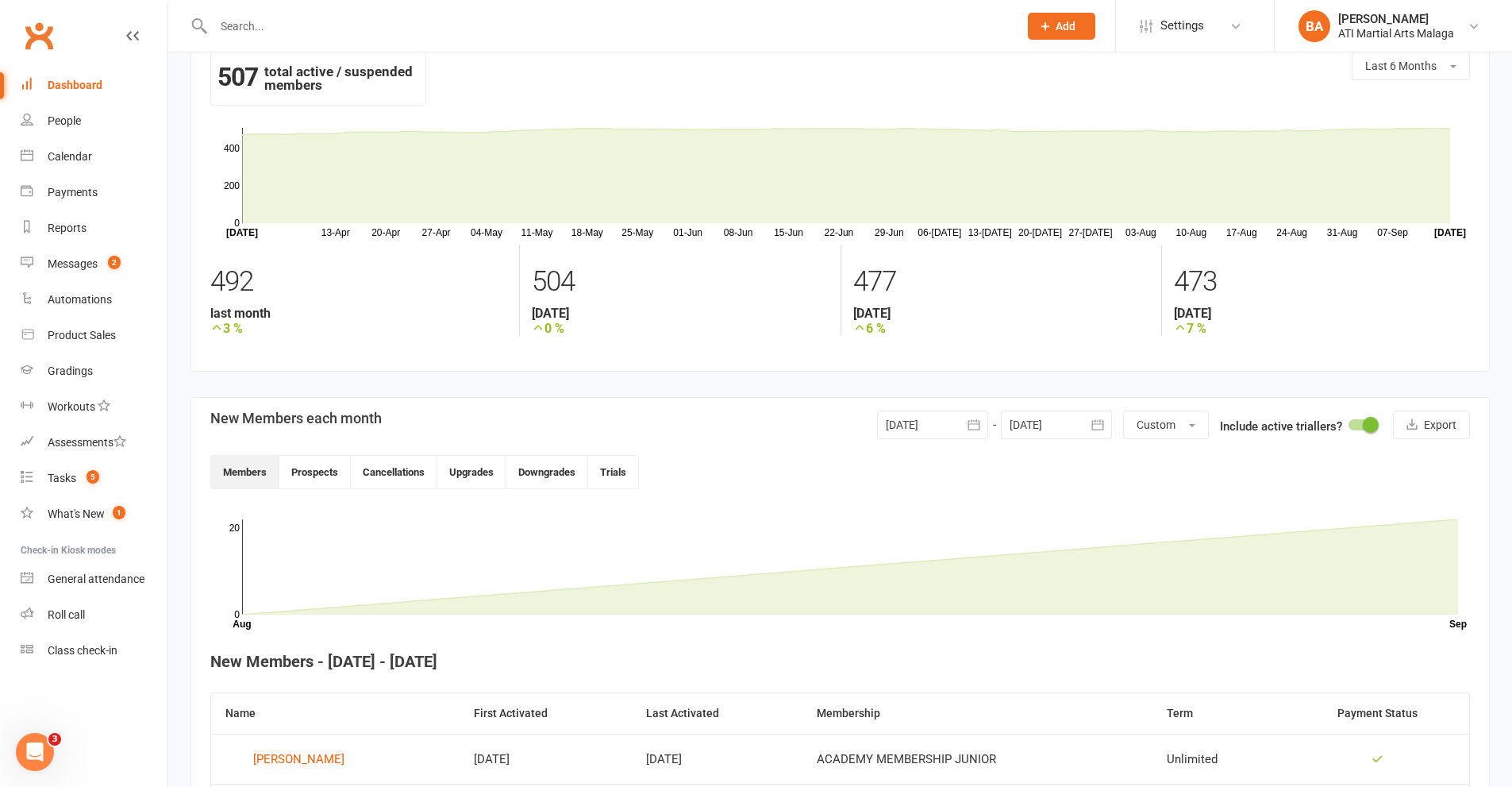
click at [940, 437] on div at bounding box center [933, 425] width 111 height 28
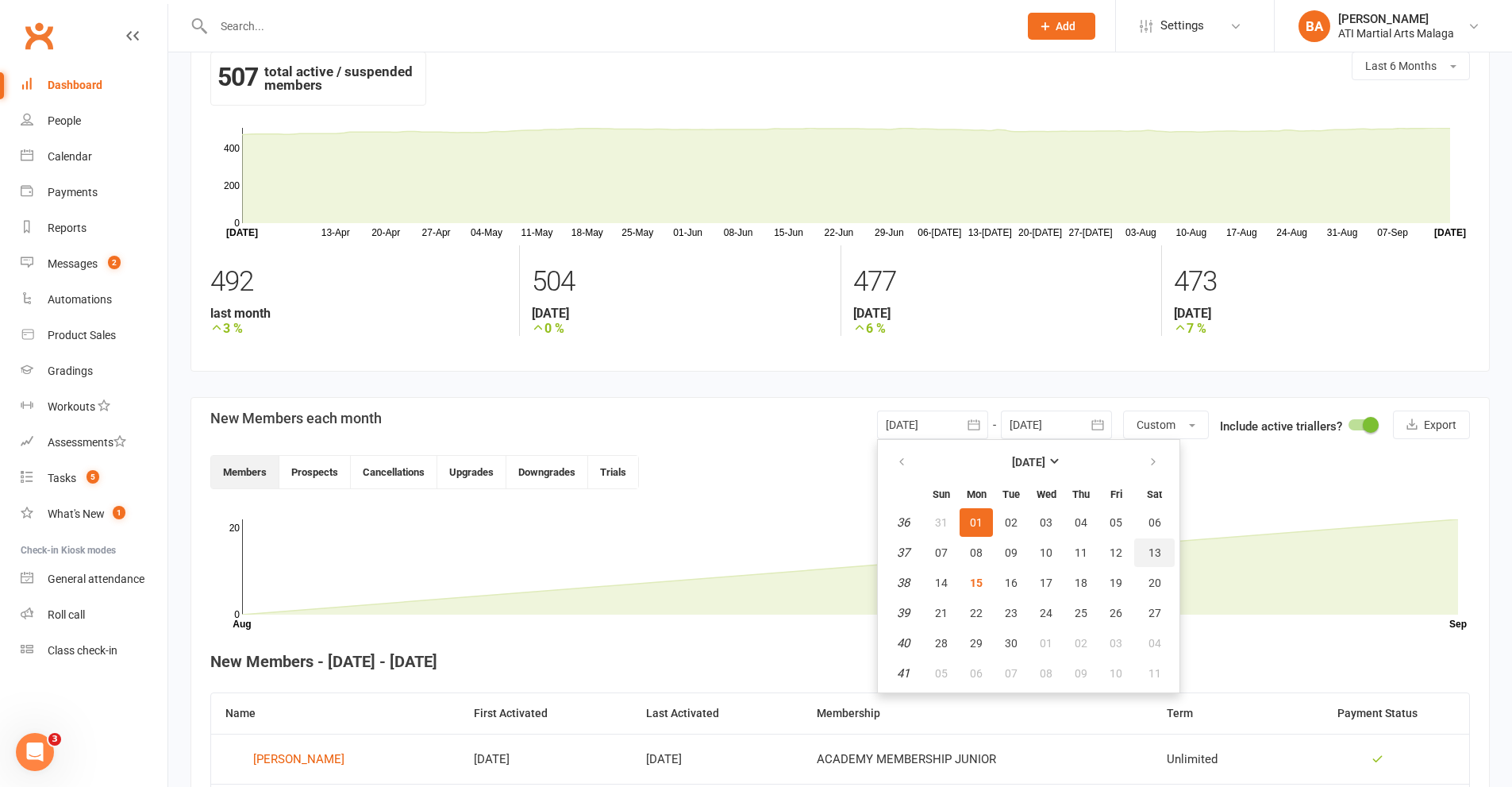
click at [1155, 555] on span "13" at bounding box center [1155, 552] width 13 height 13
type input "[DATE]"
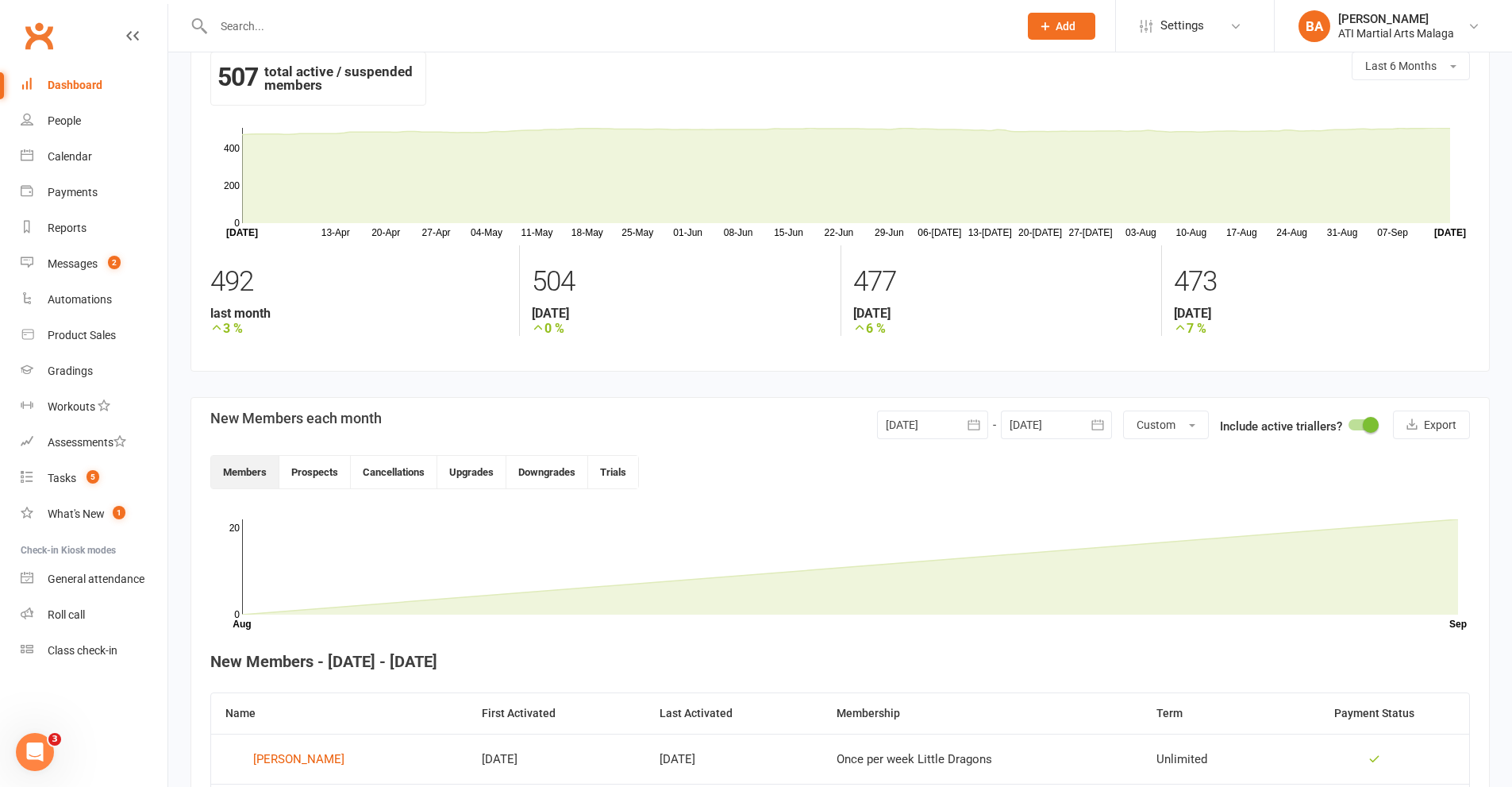
click at [1057, 427] on div at bounding box center [1056, 425] width 111 height 28
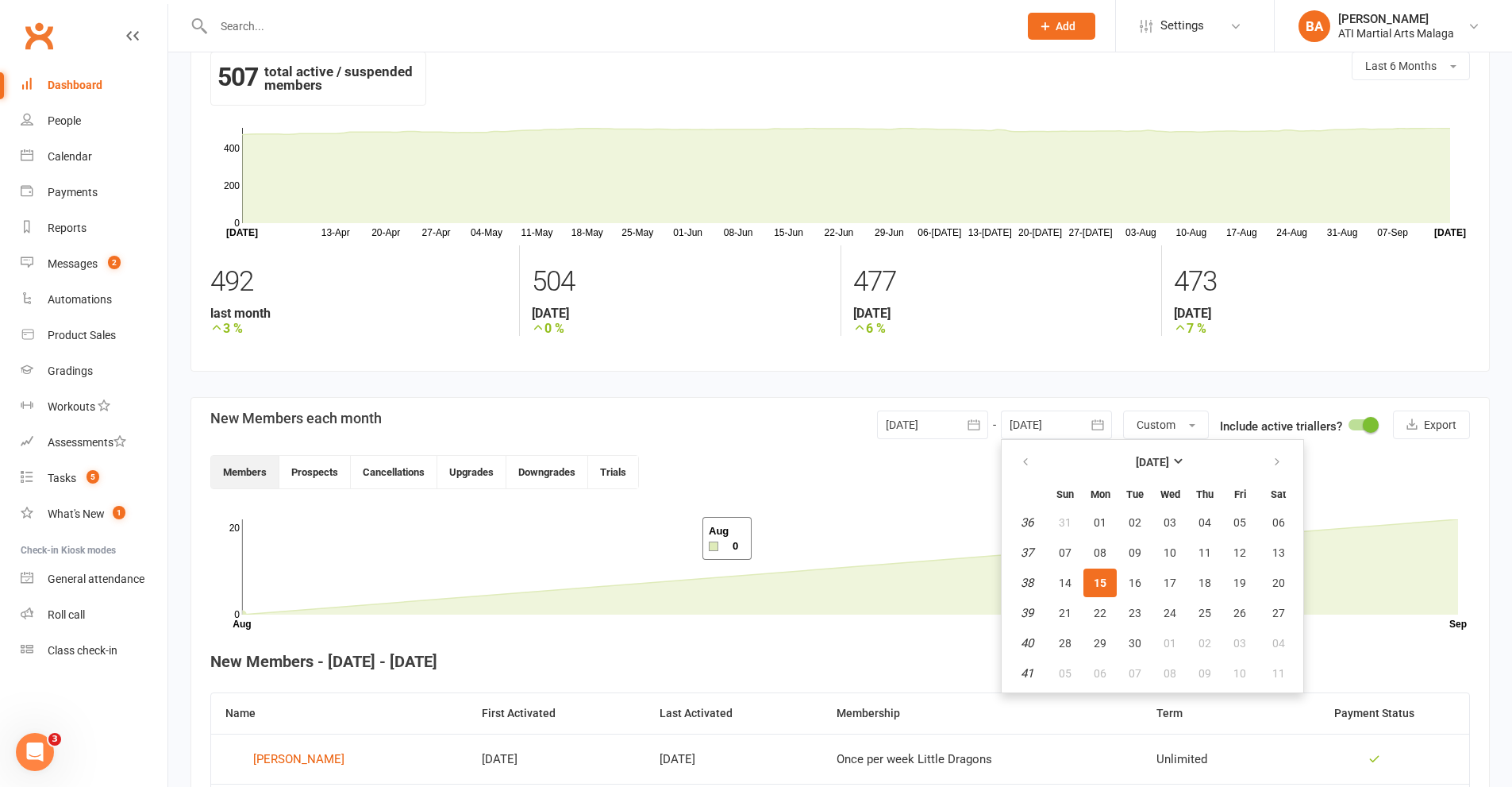
click at [683, 538] on rect at bounding box center [850, 567] width 1216 height 96
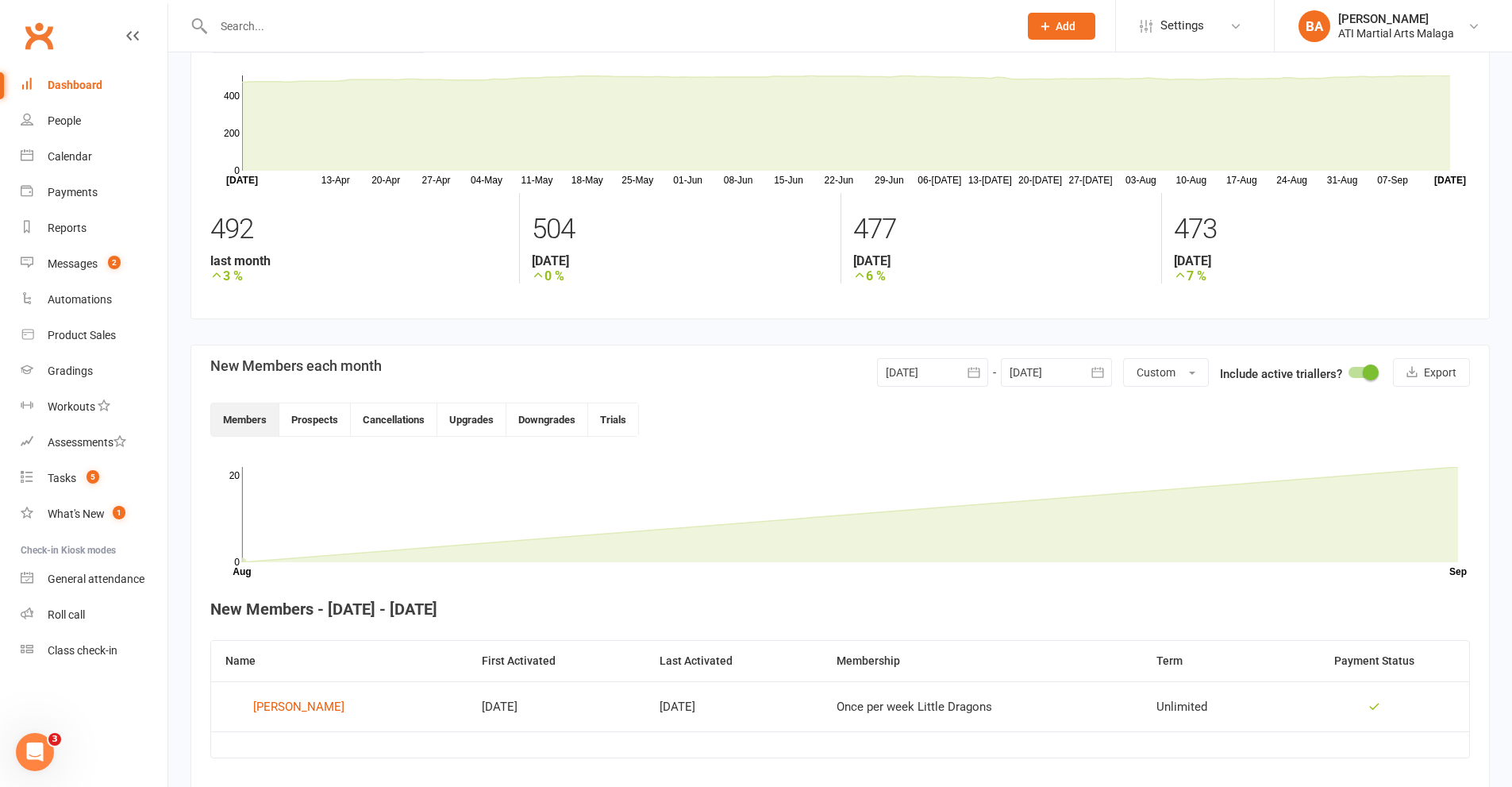
scroll to position [144, 0]
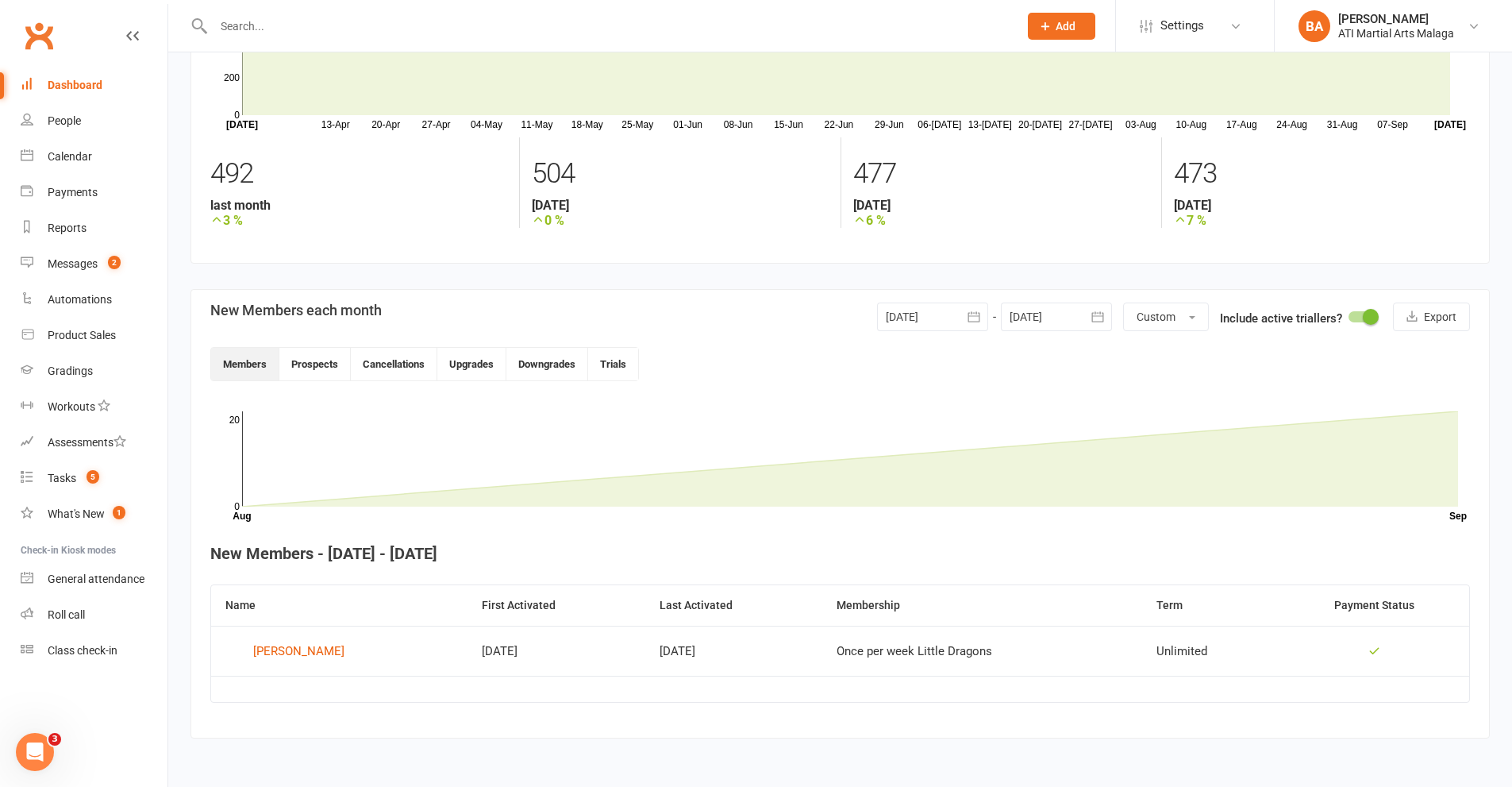
click at [81, 95] on link "Dashboard" at bounding box center [94, 85] width 147 height 36
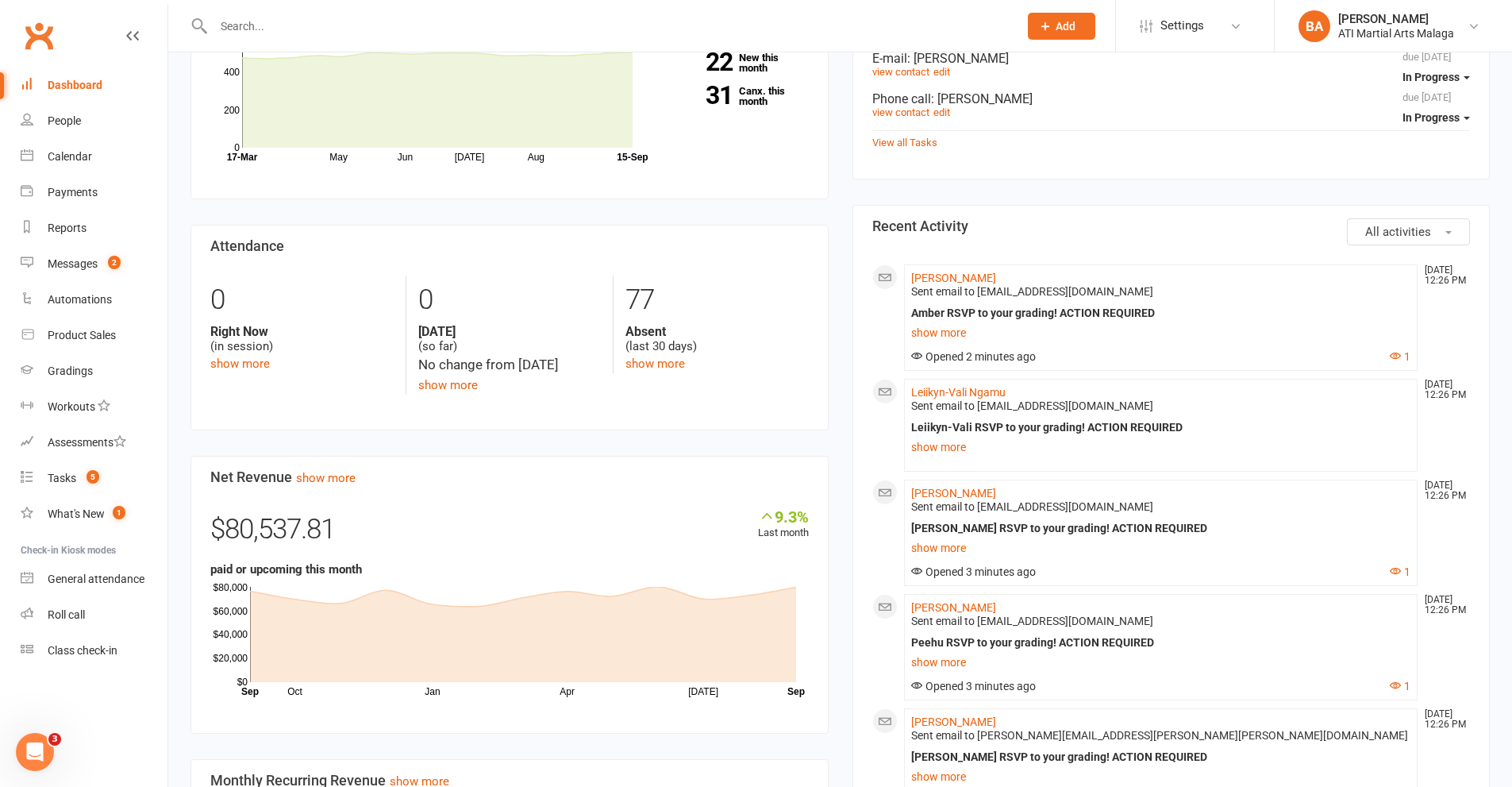
scroll to position [635, 0]
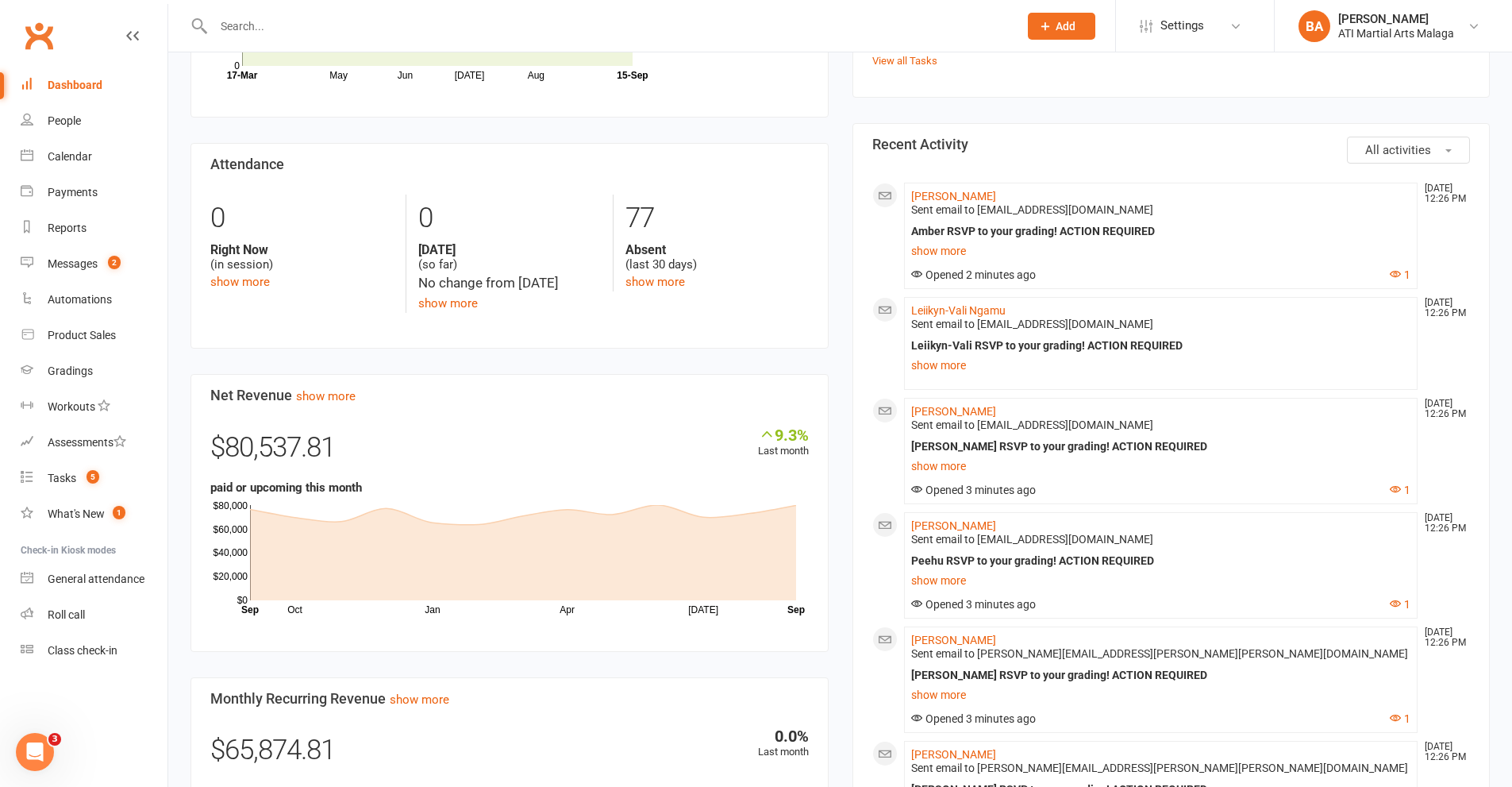
click at [836, 135] on div "Members show more 3.0% Last 30 Days Active / Suspended Members May Jun [DATE] A…" at bounding box center [510, 418] width 662 height 1084
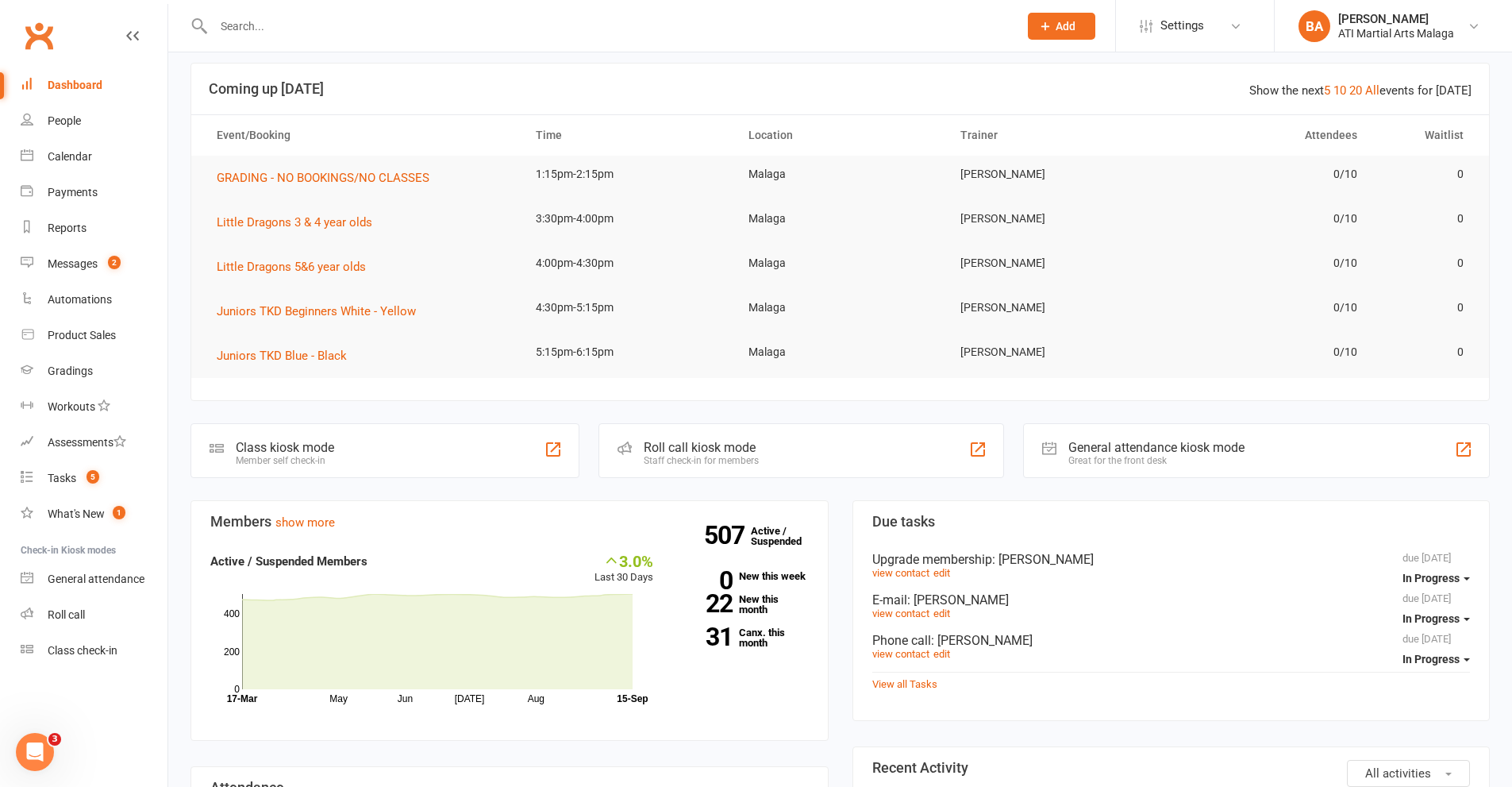
scroll to position [0, 0]
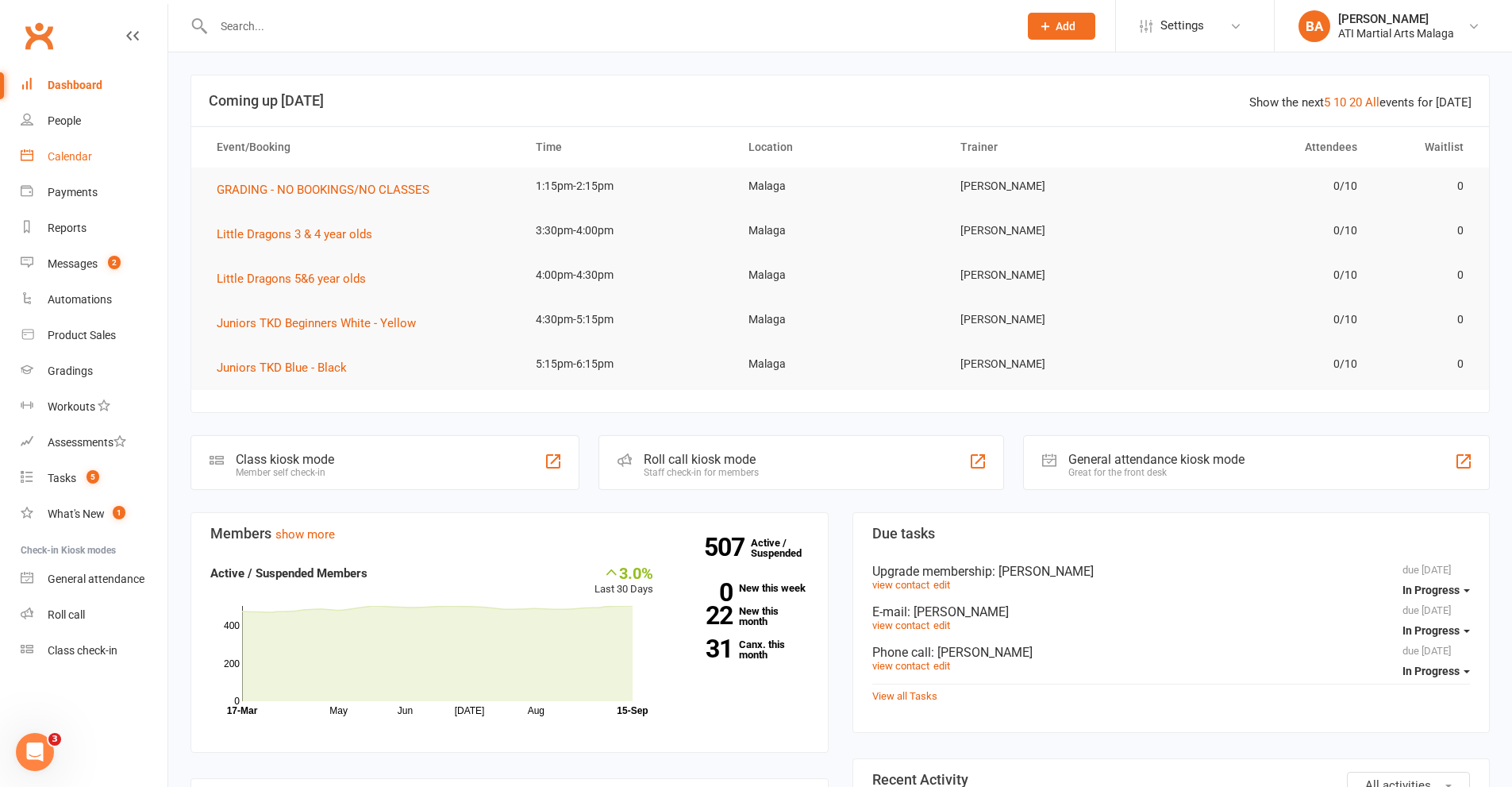
click at [92, 153] on link "Calendar" at bounding box center [94, 157] width 147 height 36
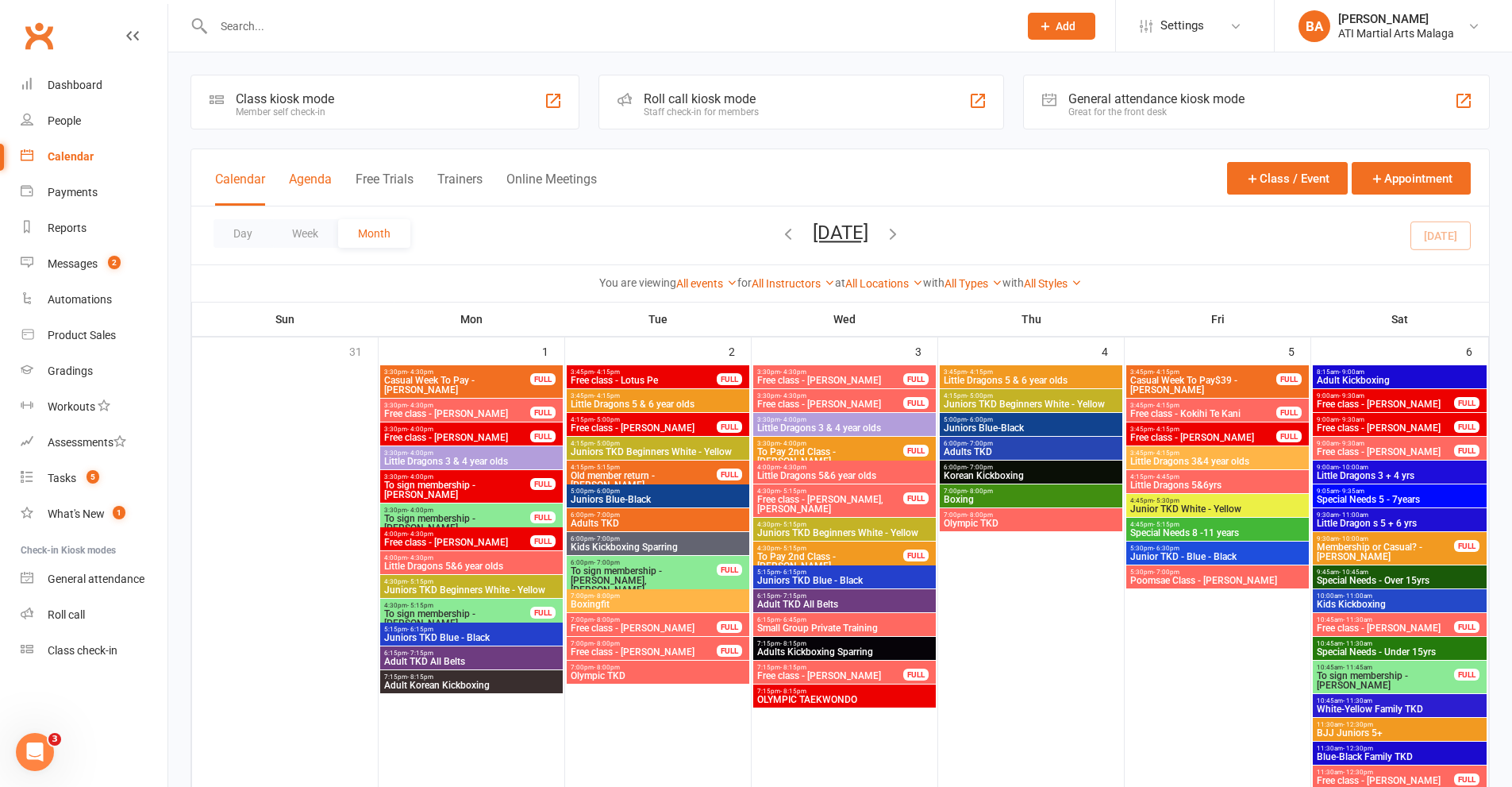
click at [316, 181] on button "Agenda" at bounding box center [310, 189] width 43 height 34
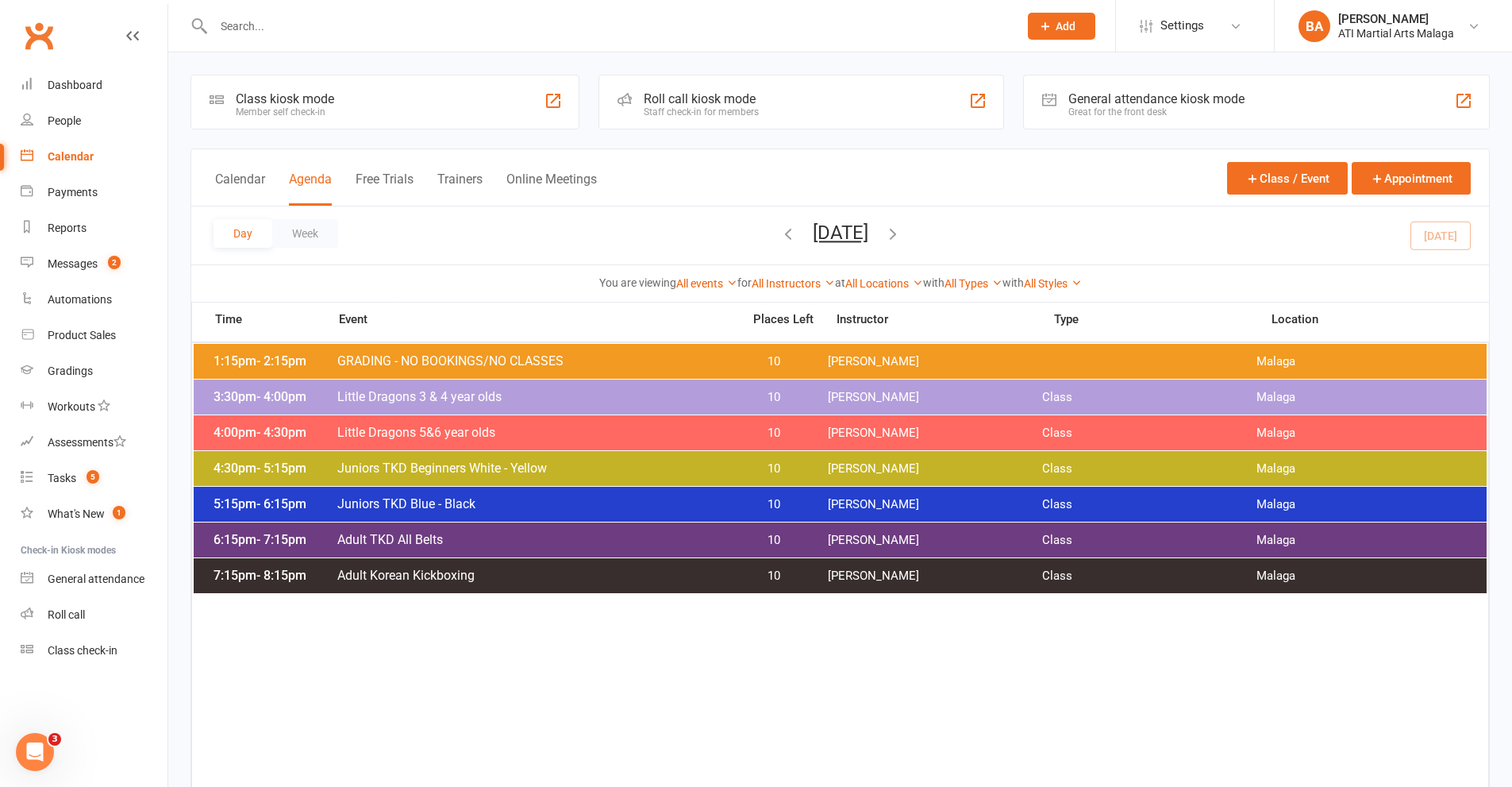
click at [902, 235] on icon "button" at bounding box center [893, 233] width 18 height 18
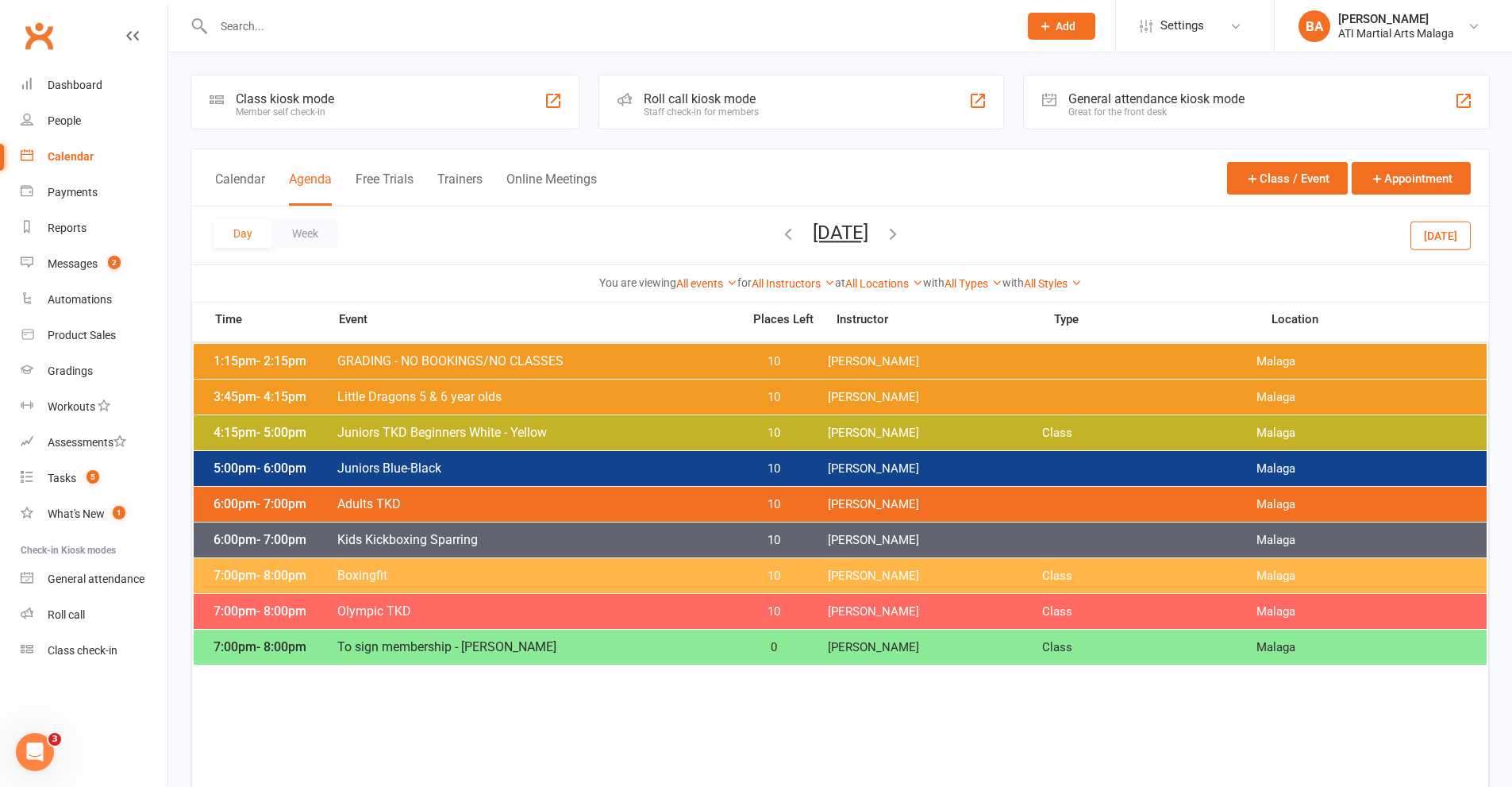
click at [902, 235] on icon "button" at bounding box center [893, 233] width 18 height 18
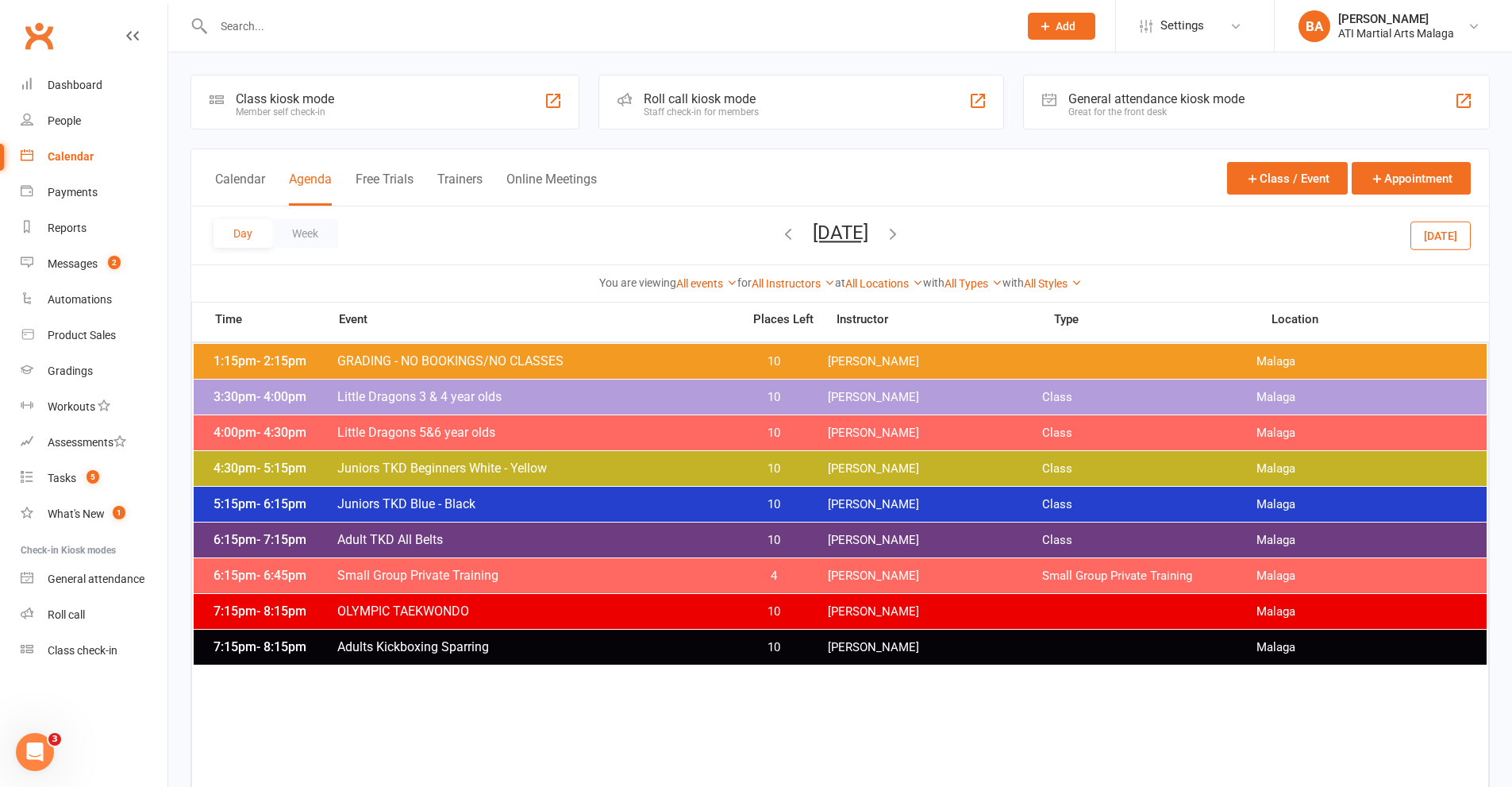
click at [902, 239] on icon "button" at bounding box center [893, 233] width 18 height 18
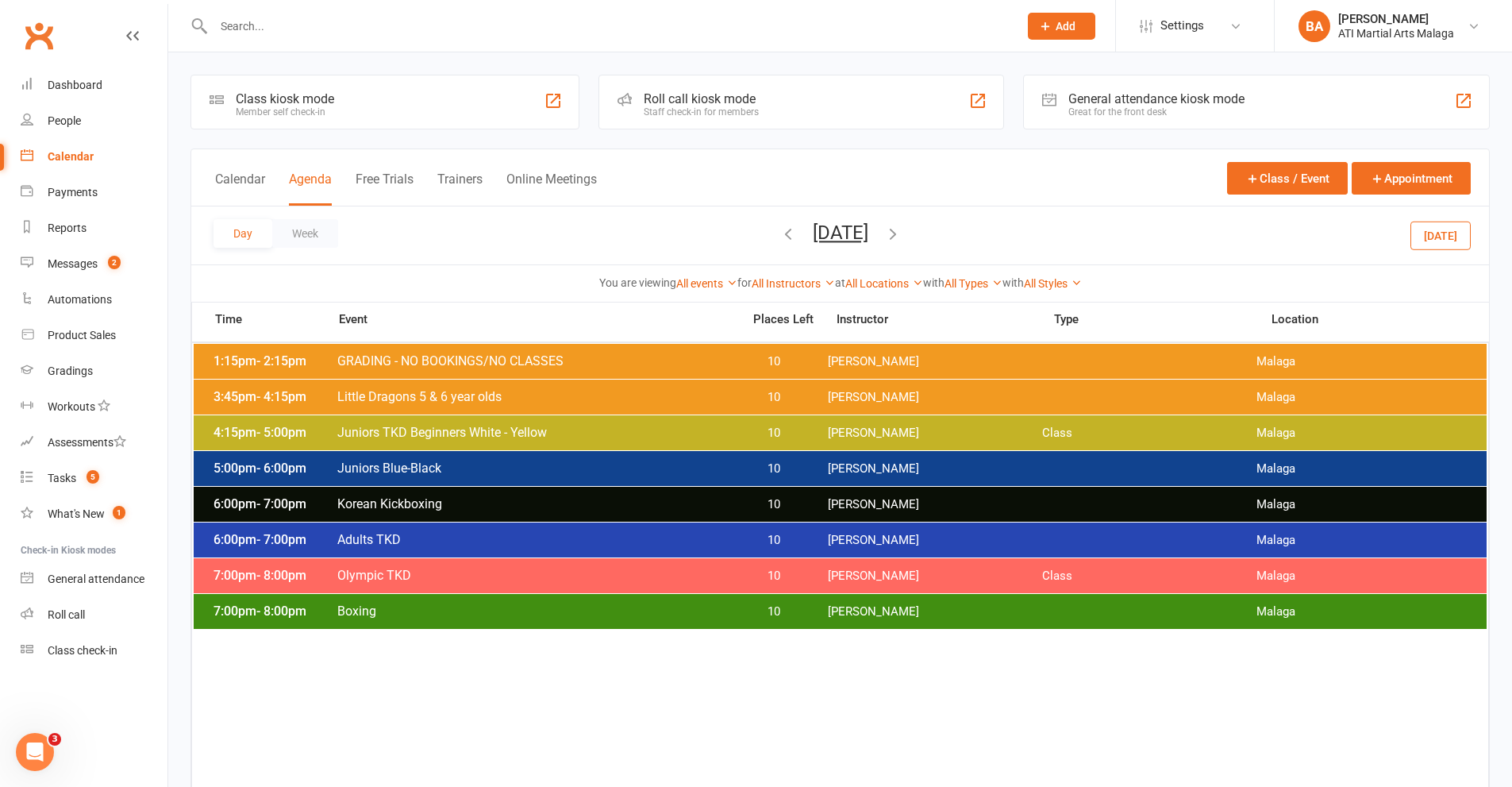
click at [902, 234] on icon "button" at bounding box center [893, 233] width 18 height 18
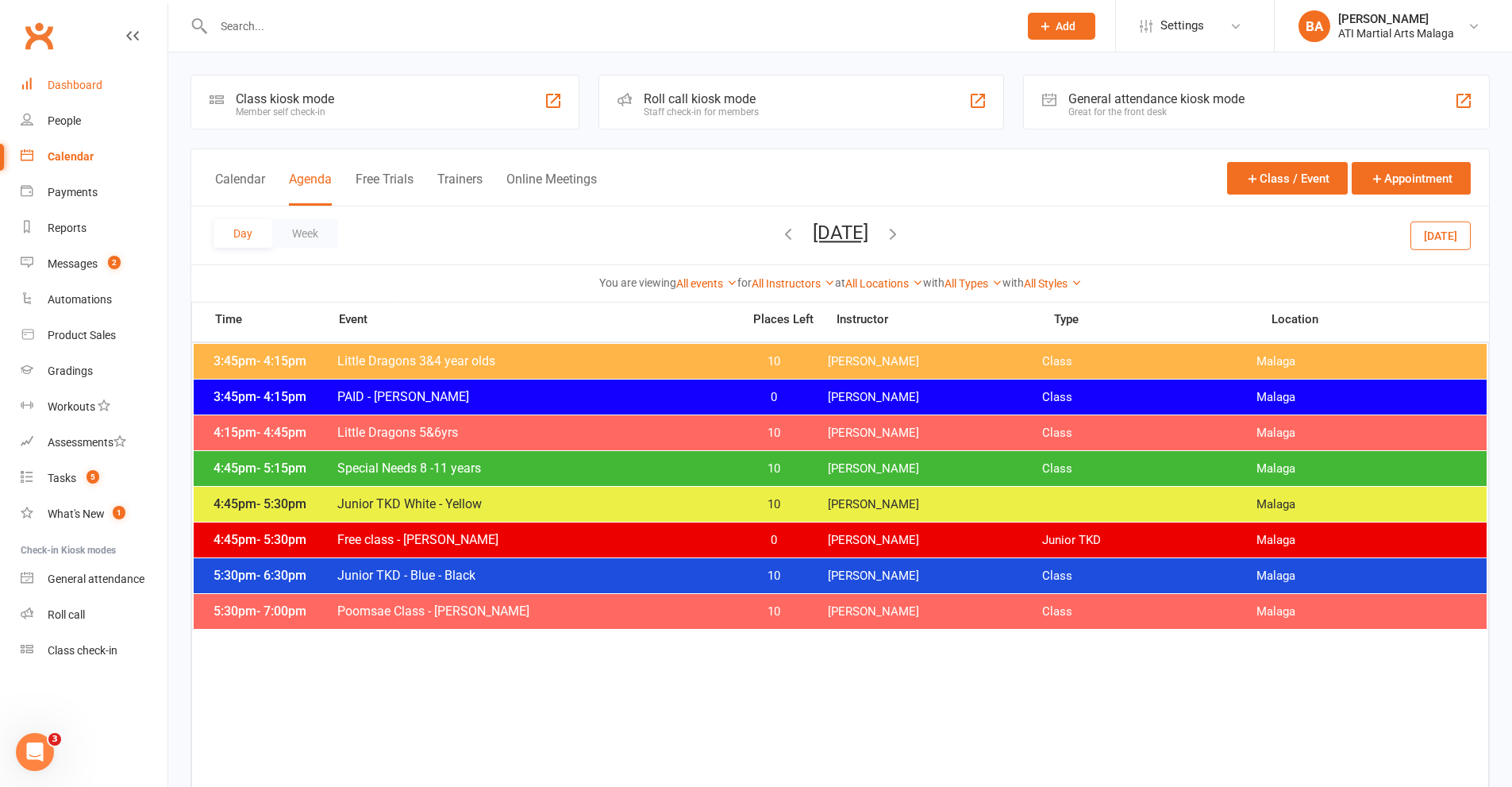
click at [55, 78] on link "Dashboard" at bounding box center [94, 85] width 147 height 36
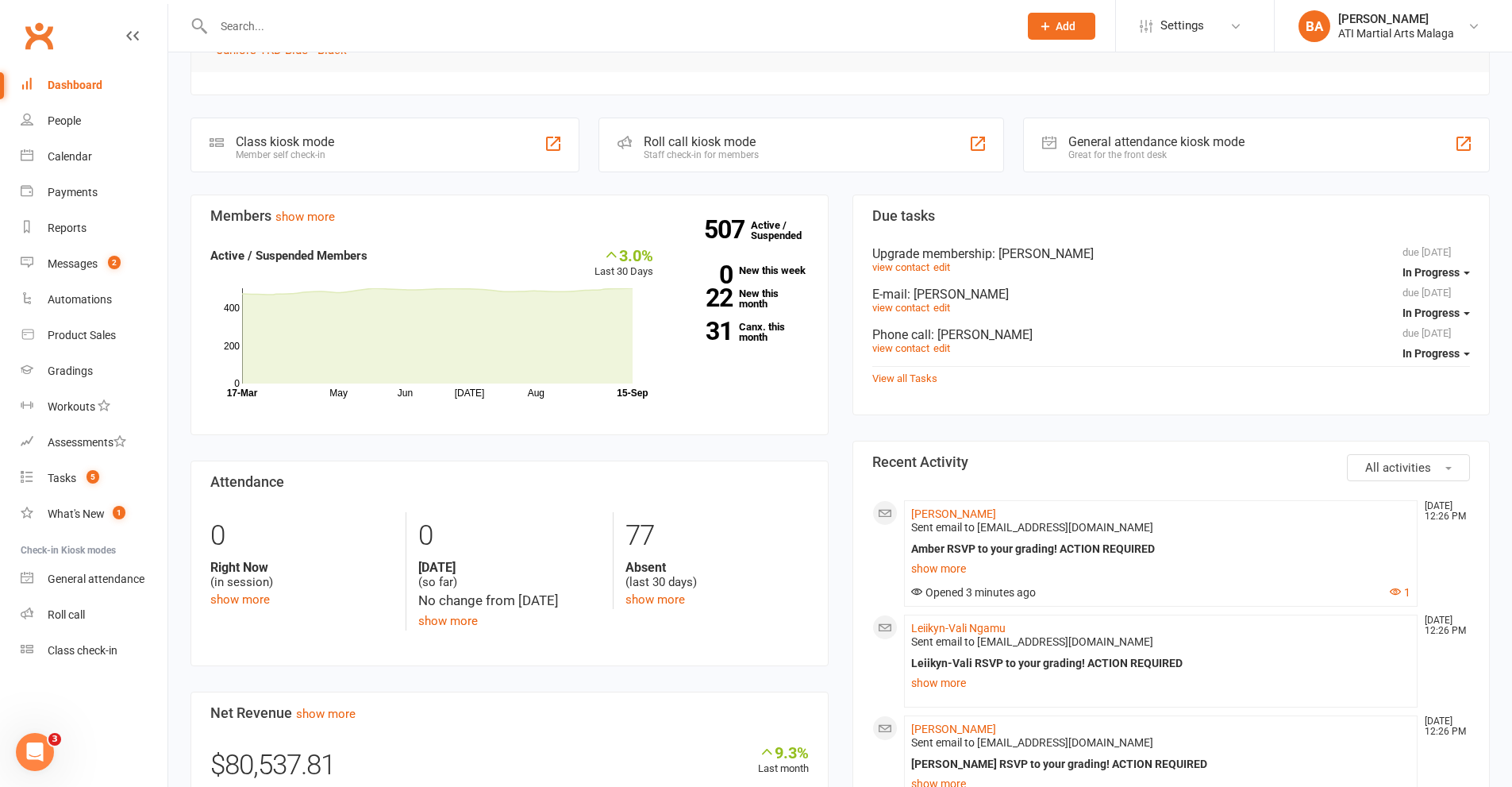
scroll to position [635, 0]
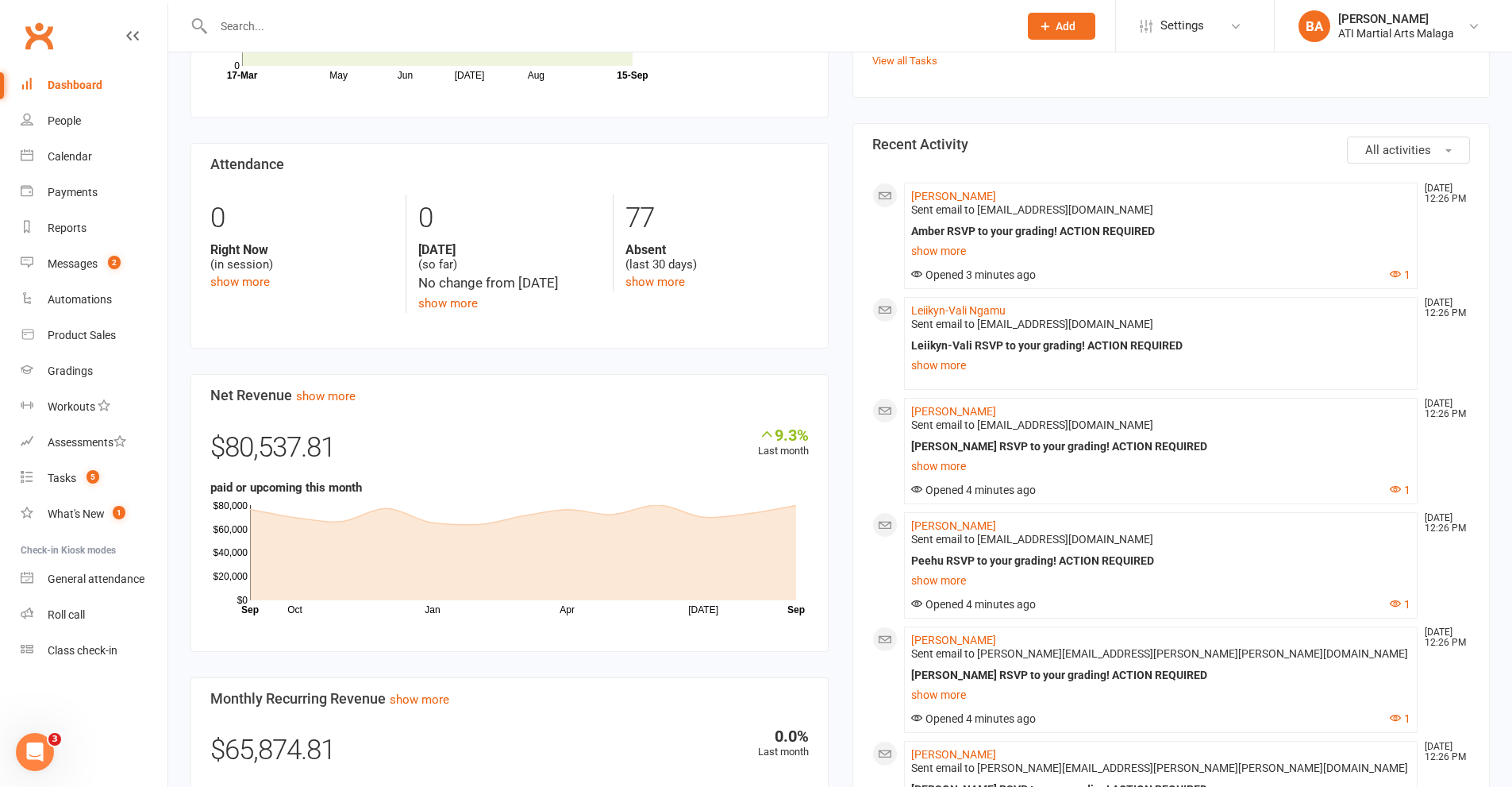
click at [835, 396] on div "Members show more 3.0% Last 30 Days Active / Suspended Members May Jun [DATE] A…" at bounding box center [510, 418] width 662 height 1084
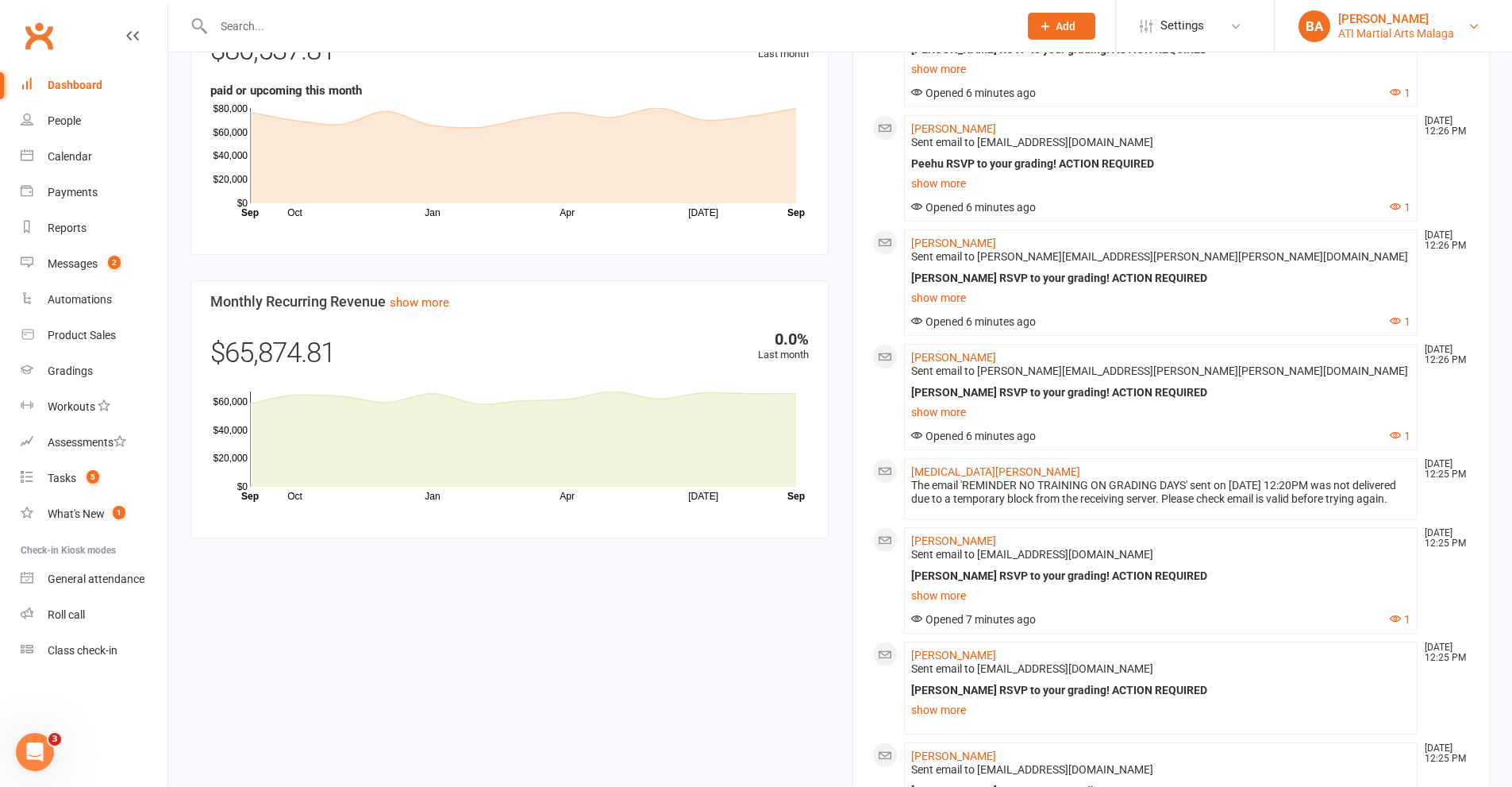
click at [1484, 23] on link "[PERSON_NAME] ATI Martial Arts Malaga" at bounding box center [1394, 26] width 189 height 32
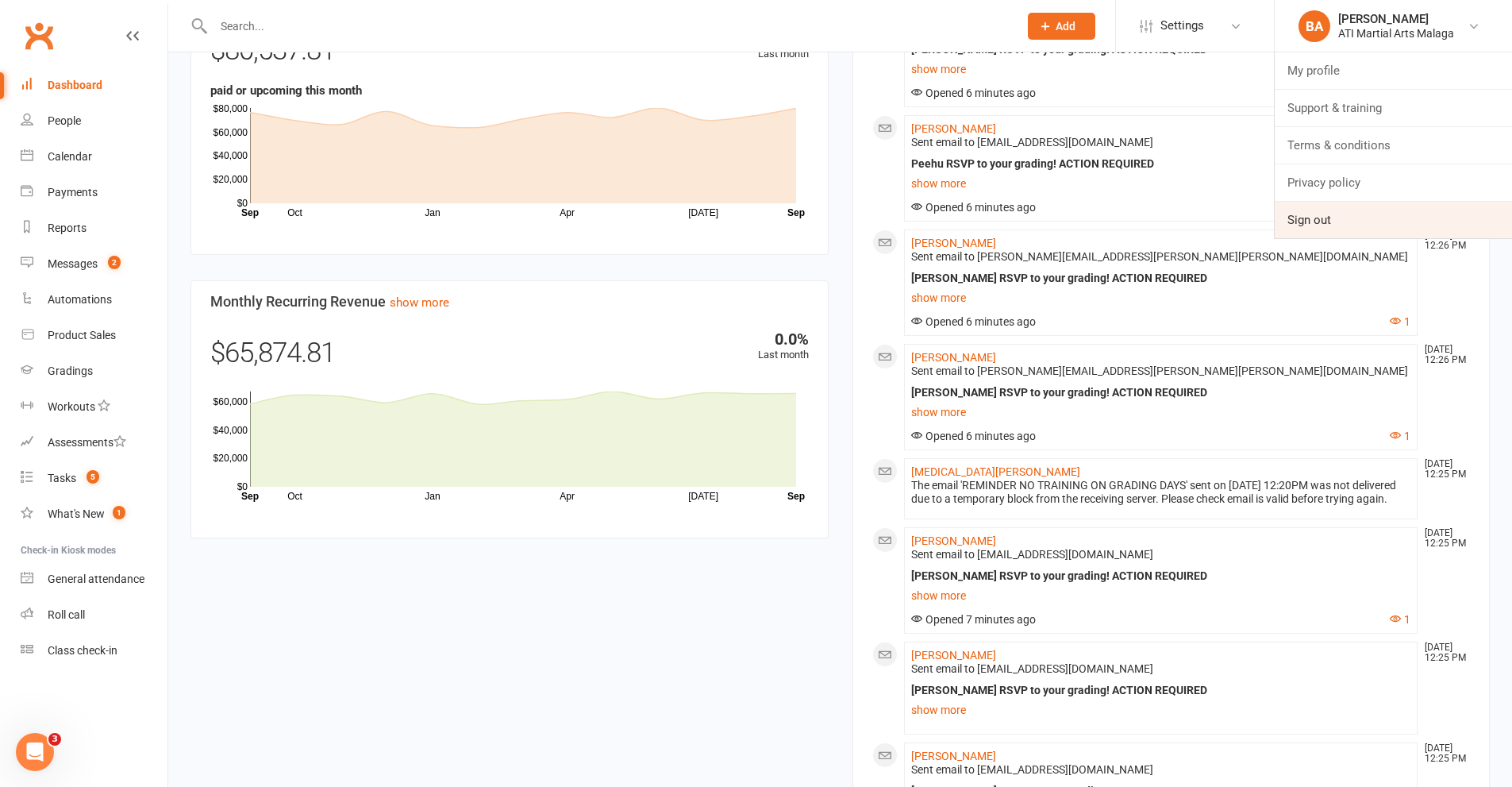
click at [1386, 216] on link "Sign out" at bounding box center [1393, 220] width 237 height 37
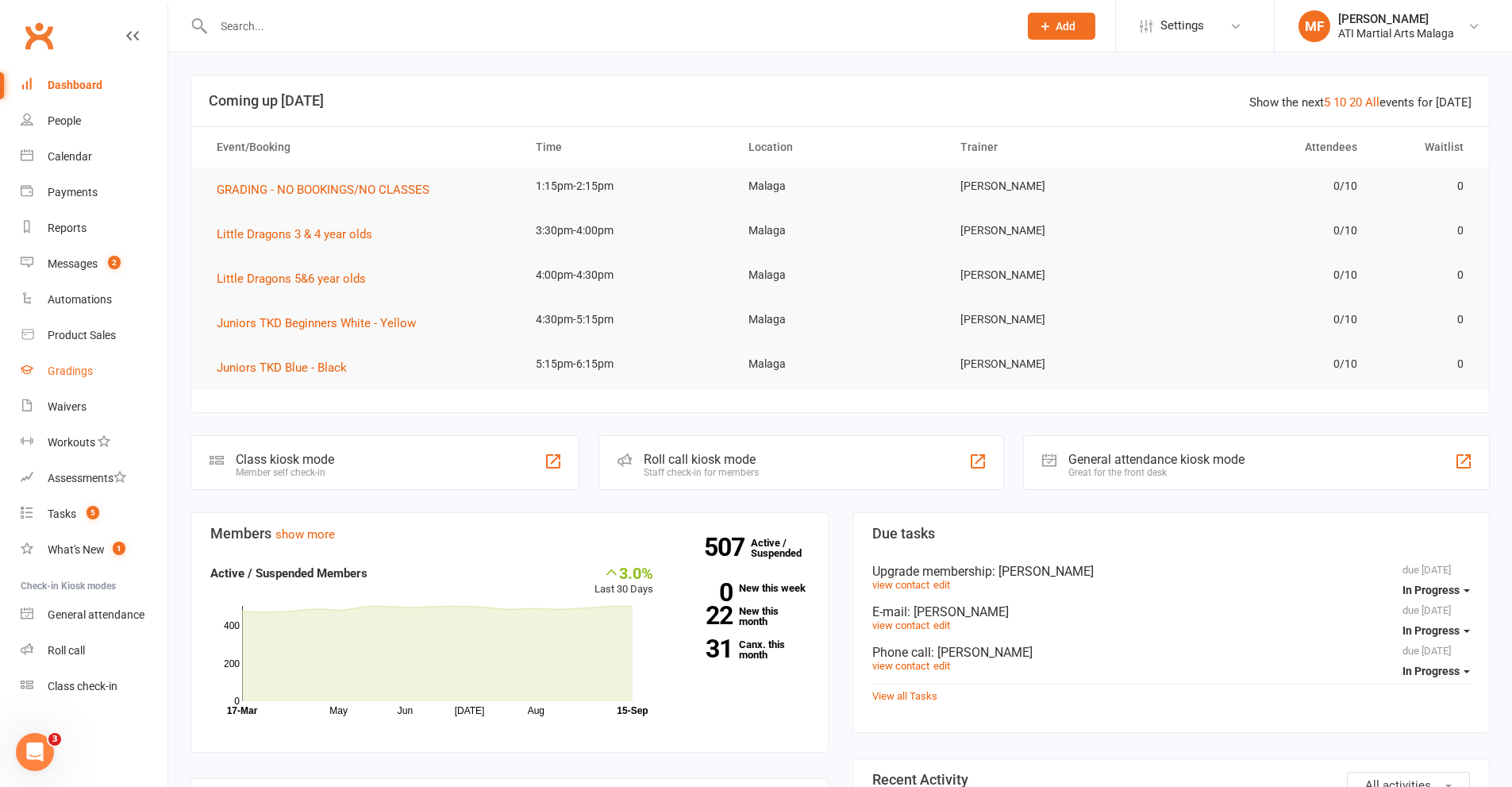
click at [54, 366] on div "Gradings" at bounding box center [70, 370] width 45 height 13
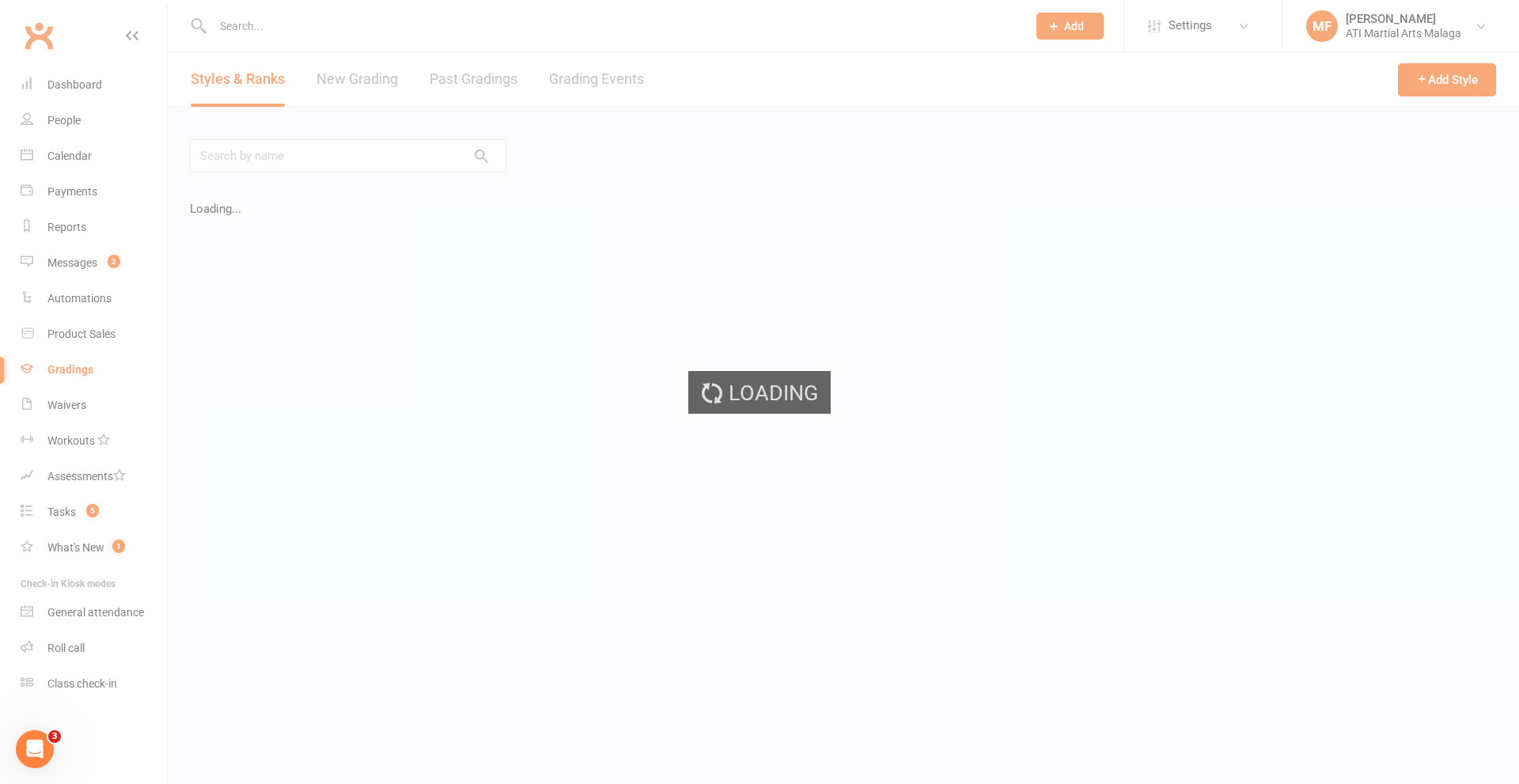
click at [564, 94] on ui-view "Prospect Member Non-attending contact Class / event Appointment Grading event T…" at bounding box center [759, 341] width 1519 height 675
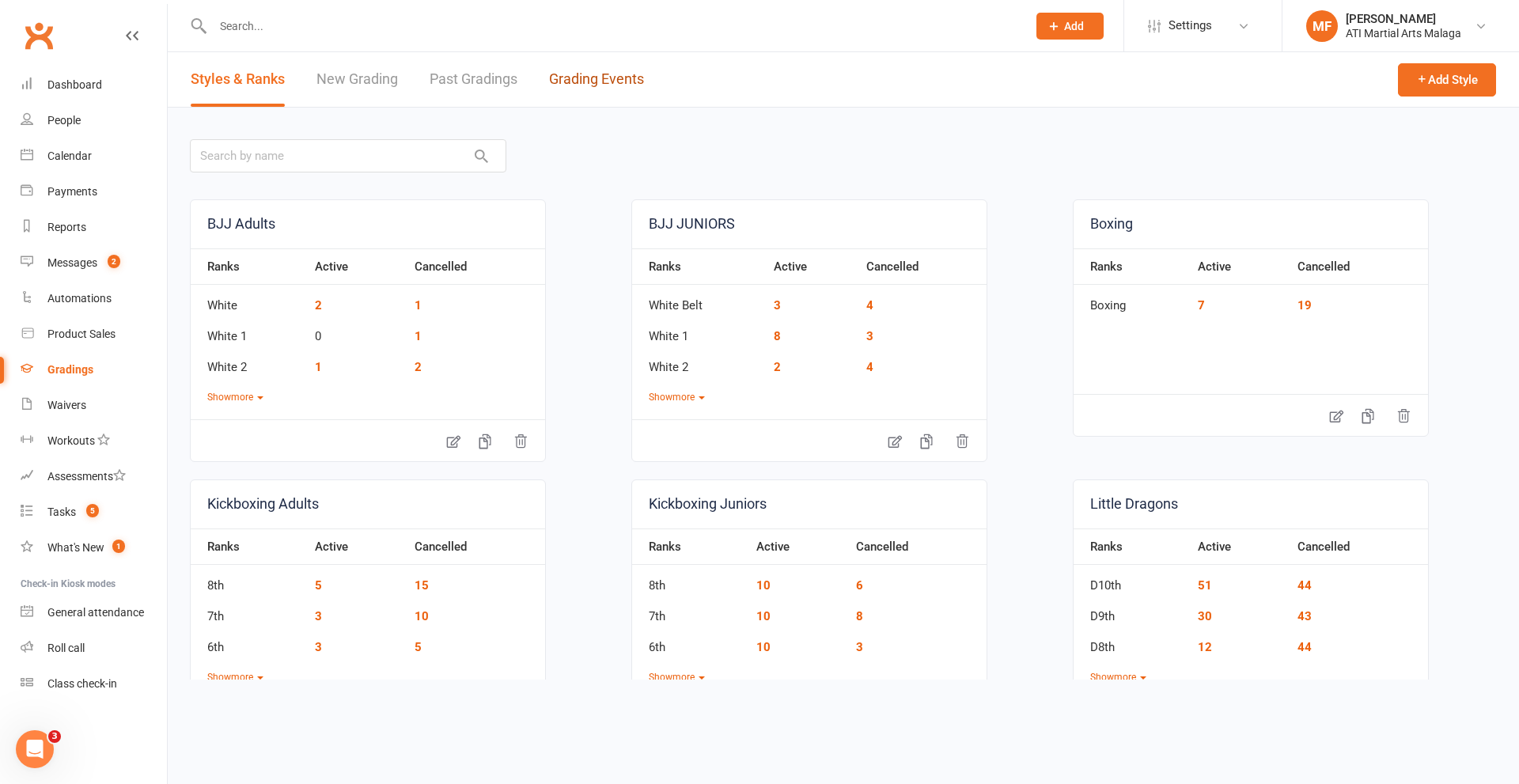
click at [561, 81] on link "Grading Events" at bounding box center [596, 79] width 95 height 54
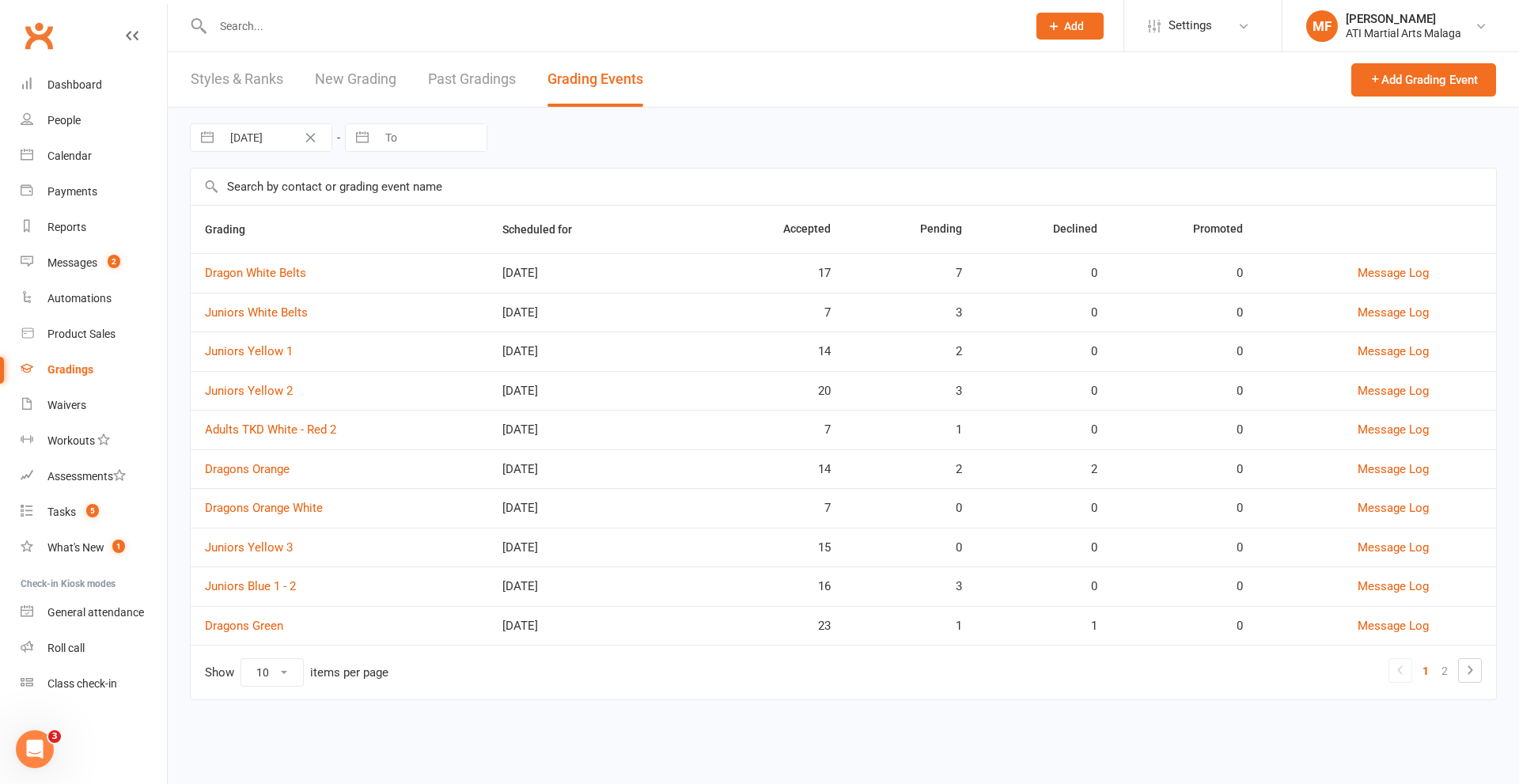
click at [280, 281] on td "Dragon White Belts" at bounding box center [339, 272] width 297 height 39
click at [277, 271] on link "Dragon White Belts" at bounding box center [255, 272] width 101 height 14
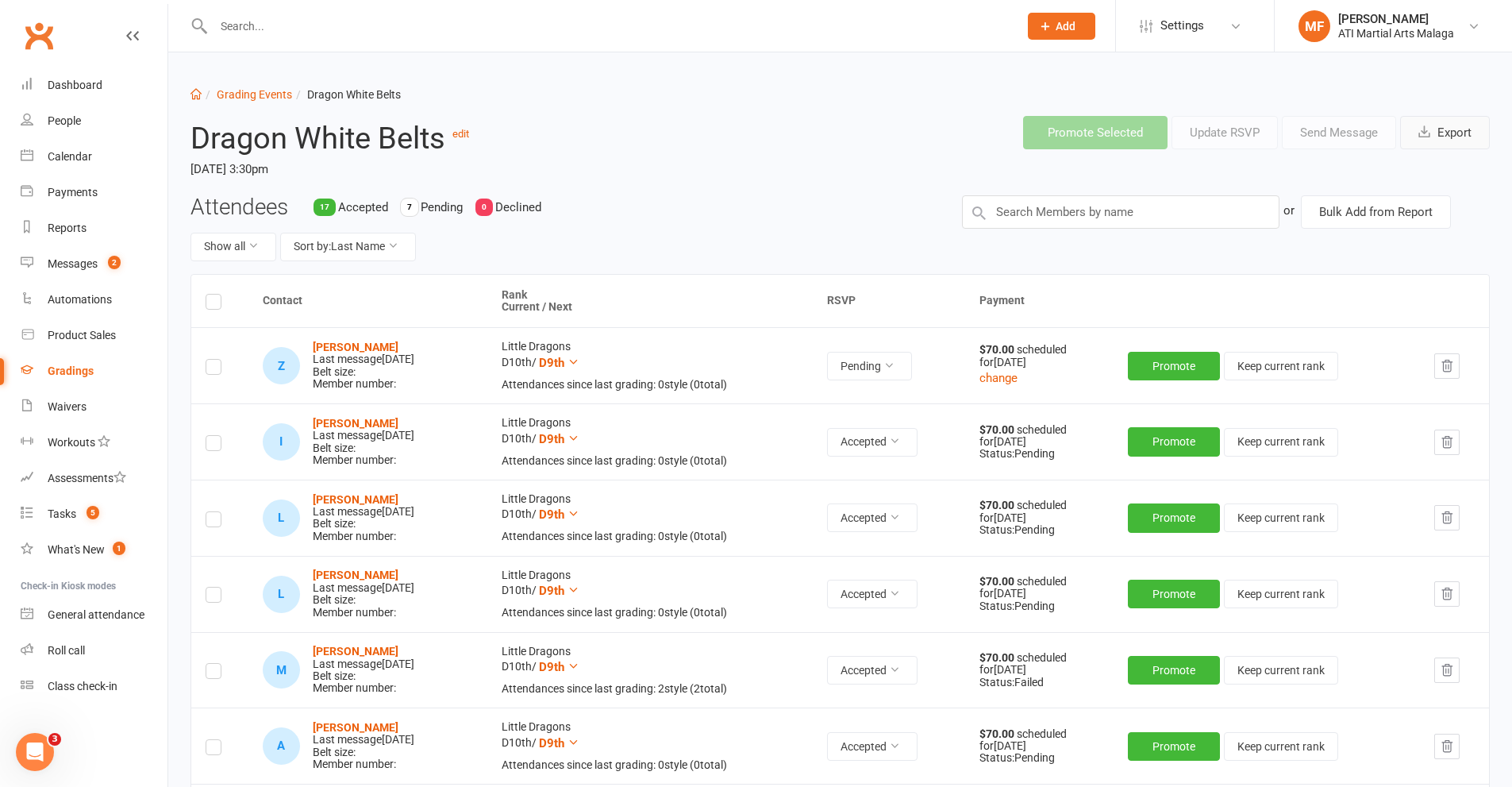
click at [1417, 141] on button "Export" at bounding box center [1445, 132] width 90 height 34
drag, startPoint x: 353, startPoint y: 21, endPoint x: 342, endPoint y: 18, distance: 11.4
click at [353, 21] on input "text" at bounding box center [608, 26] width 799 height 23
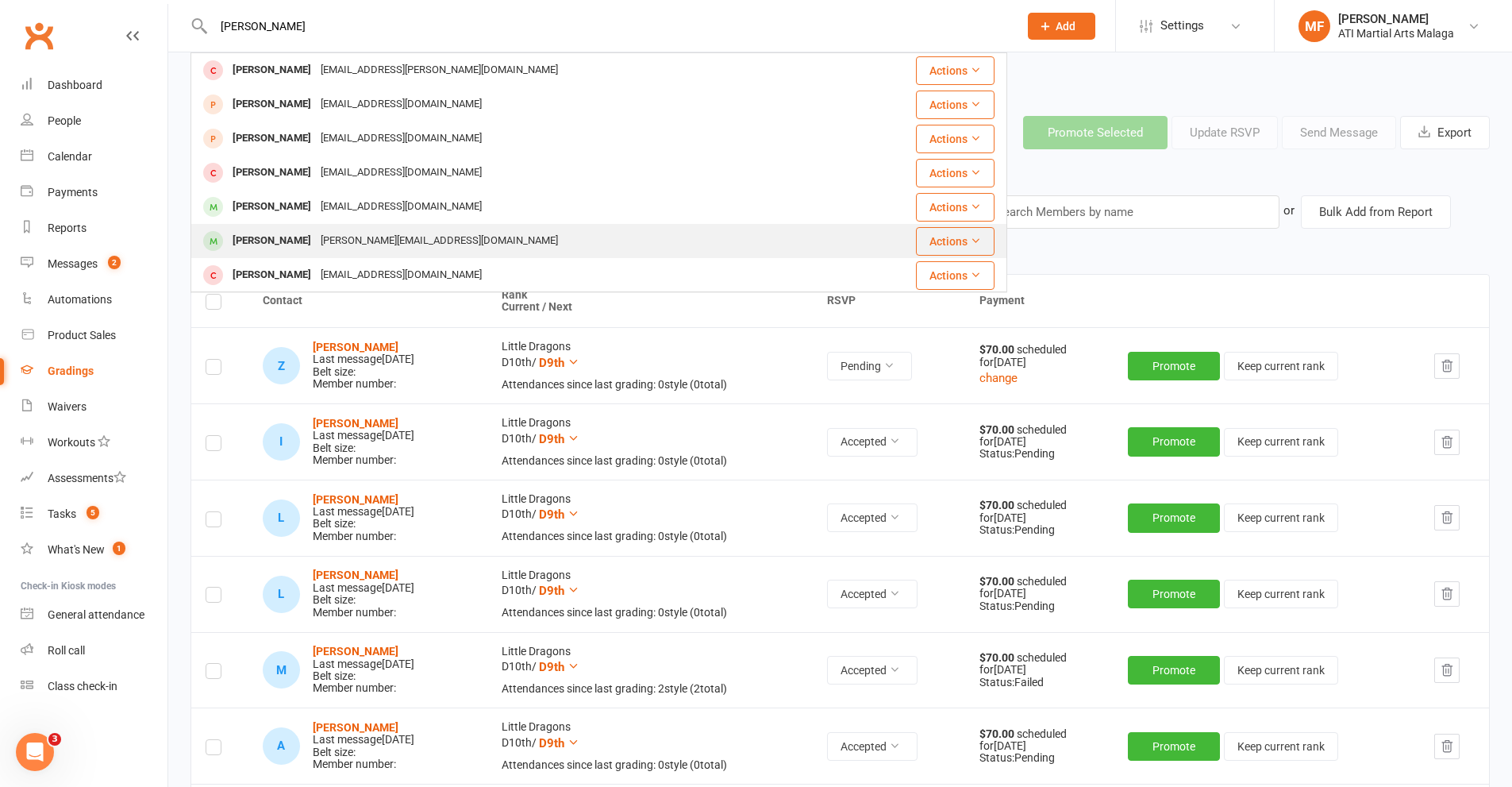
type input "jayden cha"
click at [296, 237] on div "[PERSON_NAME]" at bounding box center [272, 241] width 88 height 23
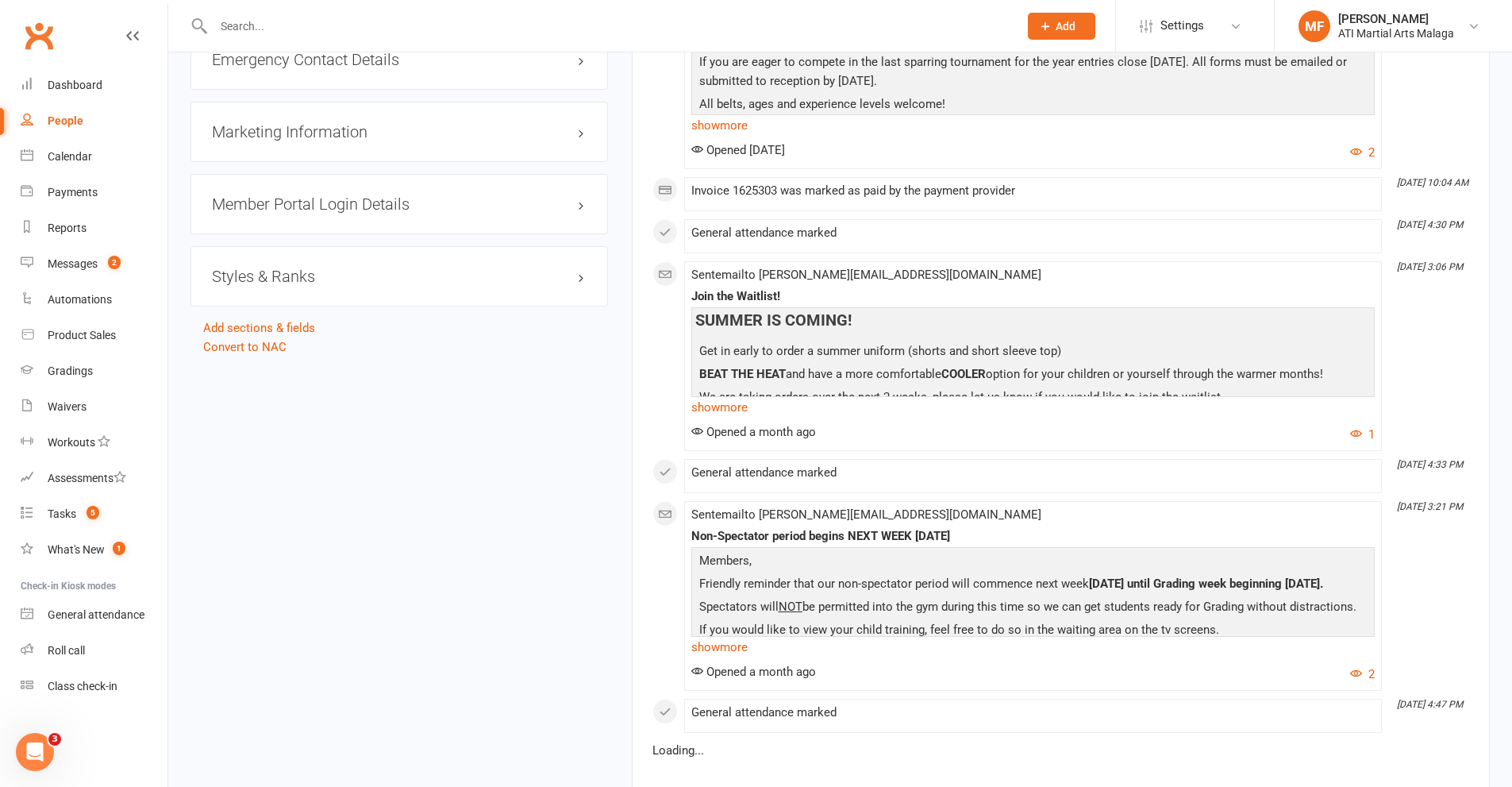
scroll to position [2050, 0]
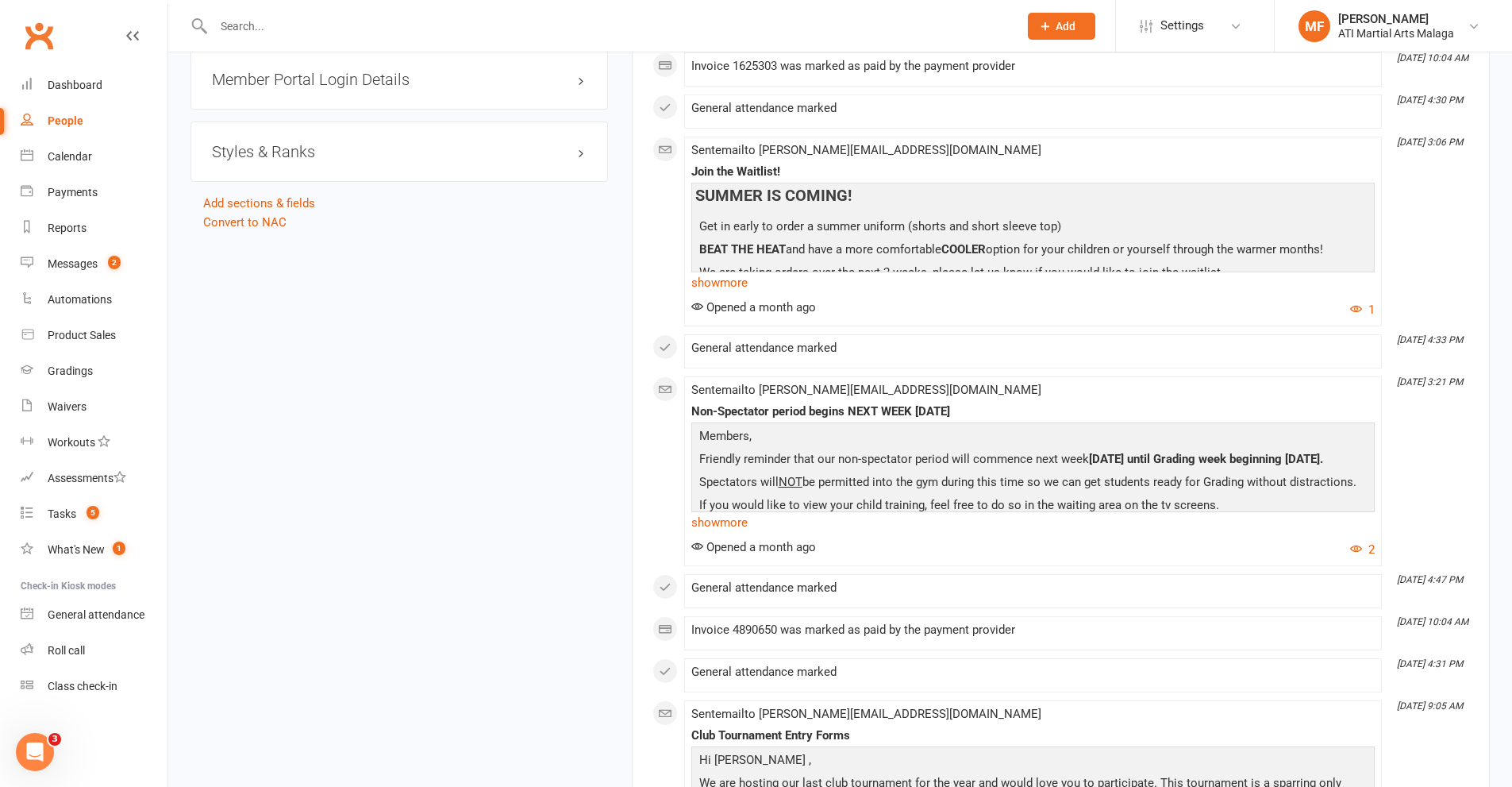
click at [355, 157] on h3 "Styles & Ranks" at bounding box center [399, 151] width 375 height 18
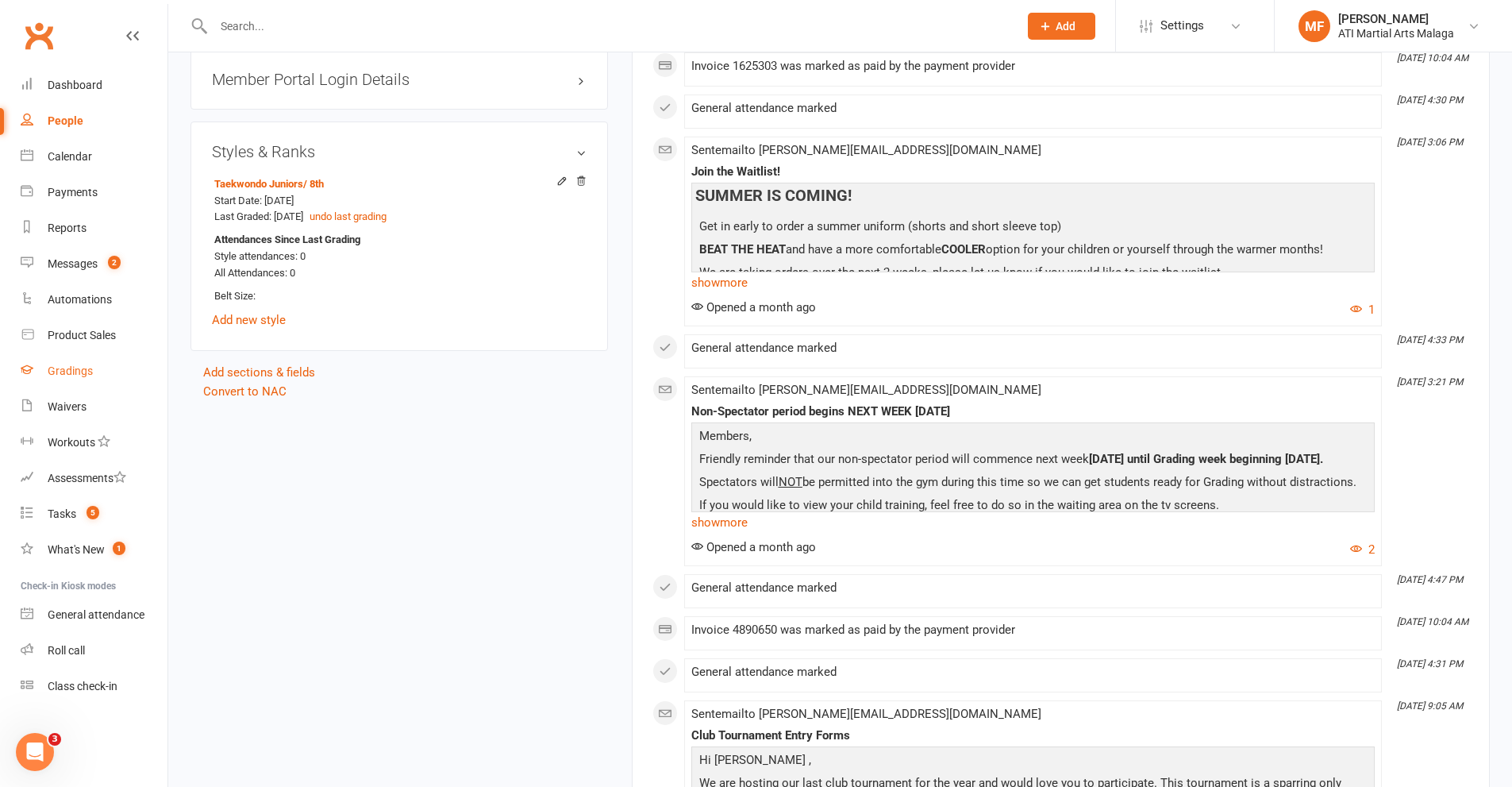
click at [68, 378] on link "Gradings" at bounding box center [94, 370] width 147 height 36
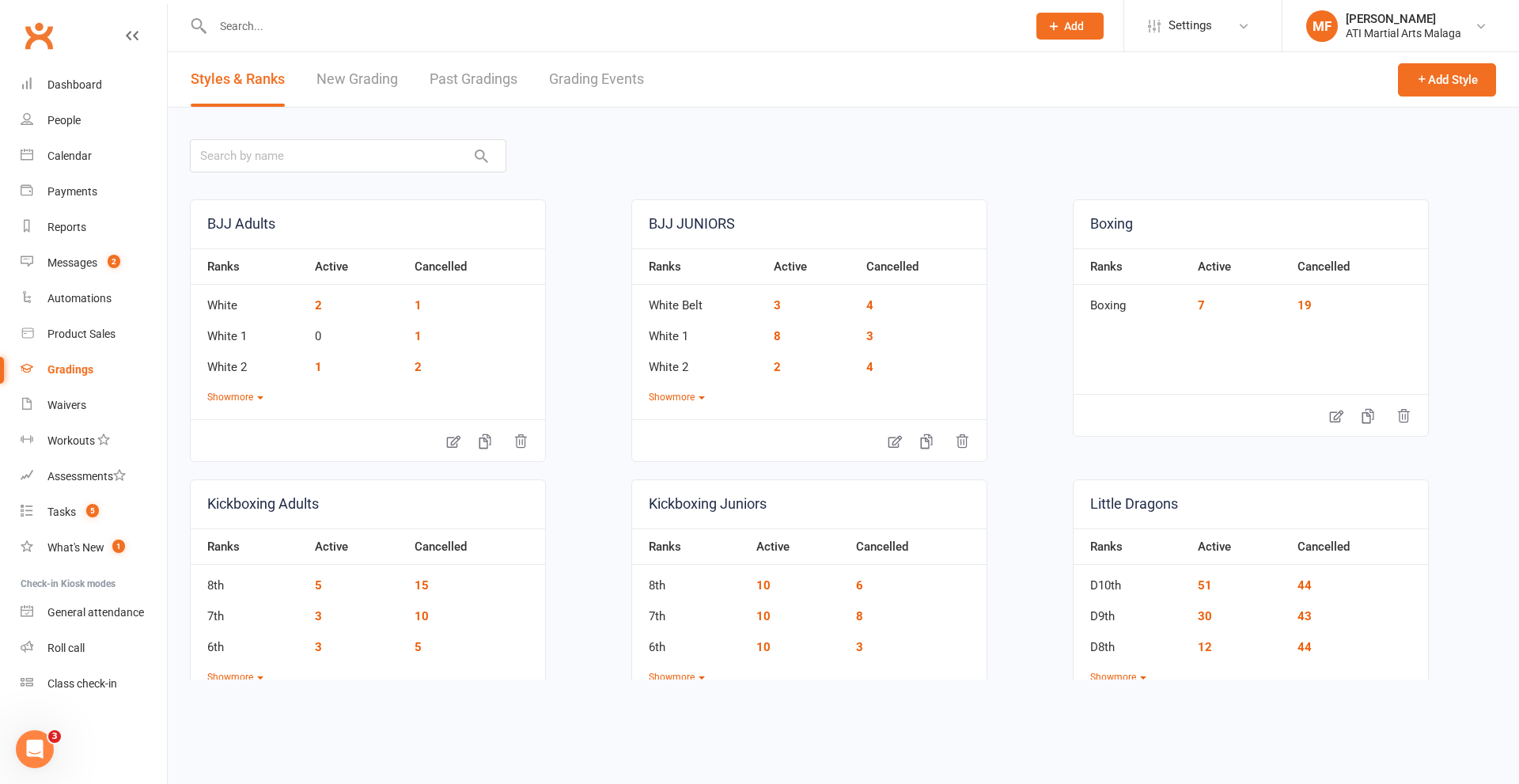
click at [628, 75] on link "Grading Events" at bounding box center [596, 79] width 95 height 54
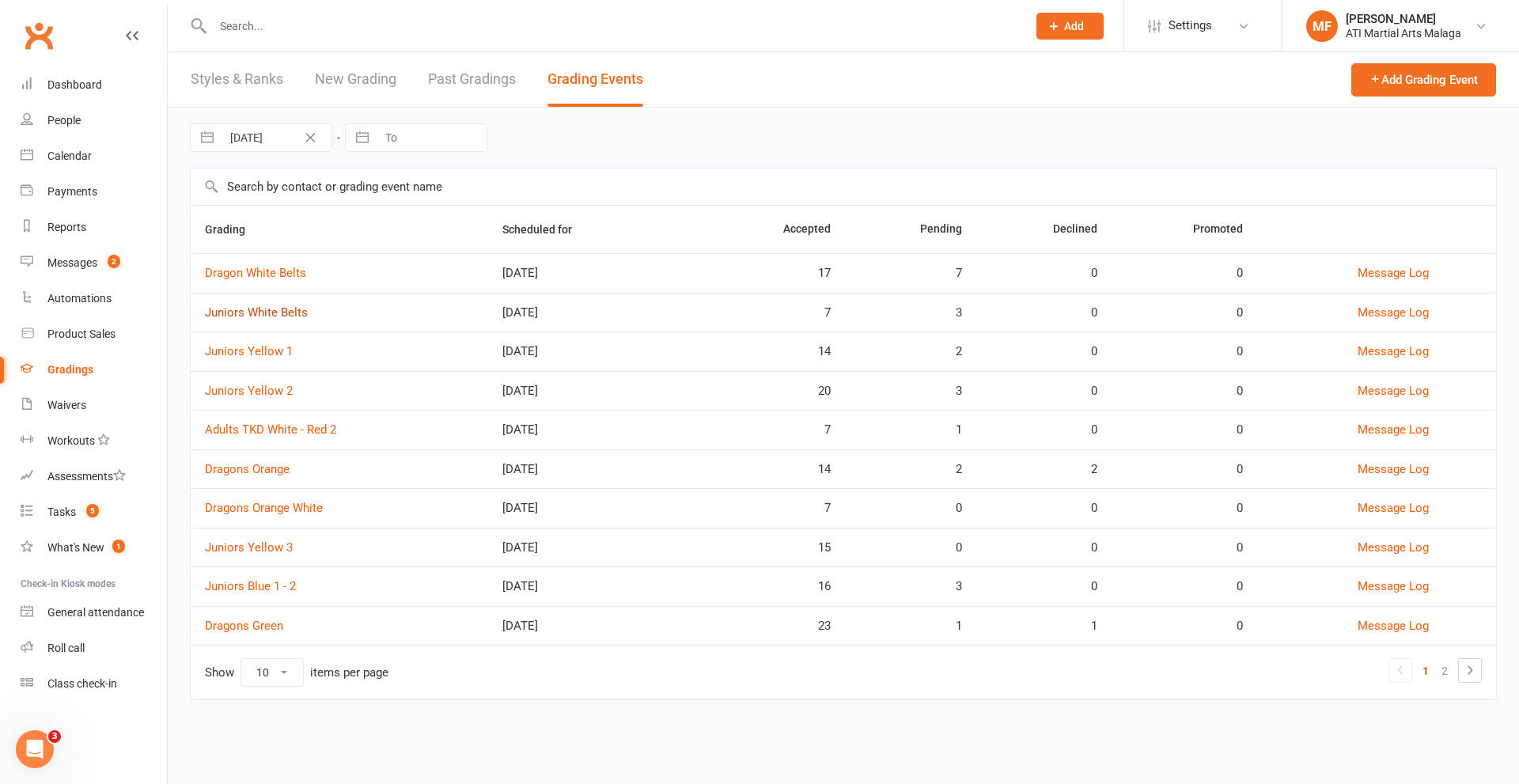
click at [266, 312] on link "Juniors White Belts" at bounding box center [256, 312] width 103 height 14
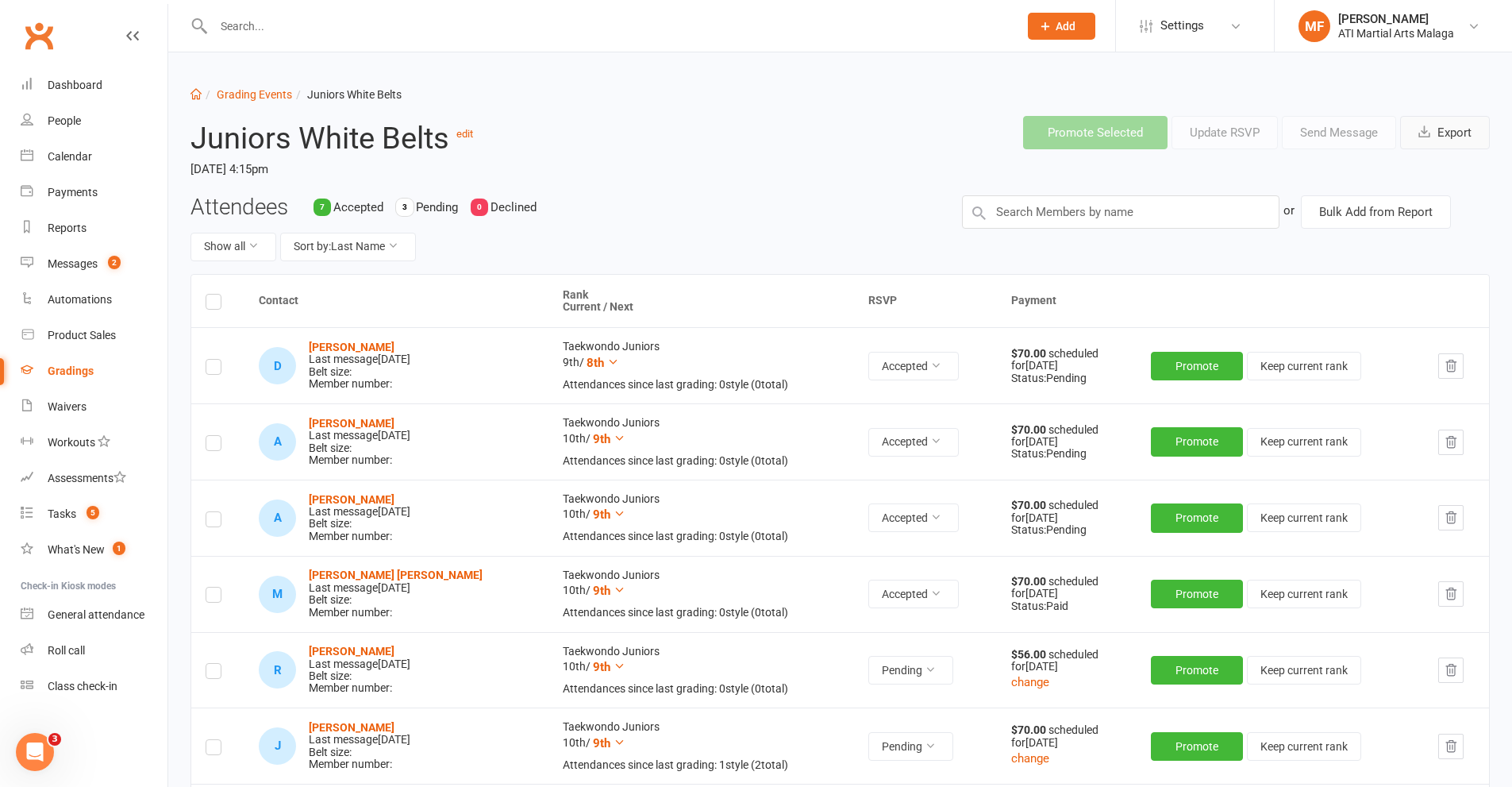
click at [1467, 132] on button "Export" at bounding box center [1445, 132] width 90 height 34
click at [85, 366] on div "Gradings" at bounding box center [70, 370] width 46 height 13
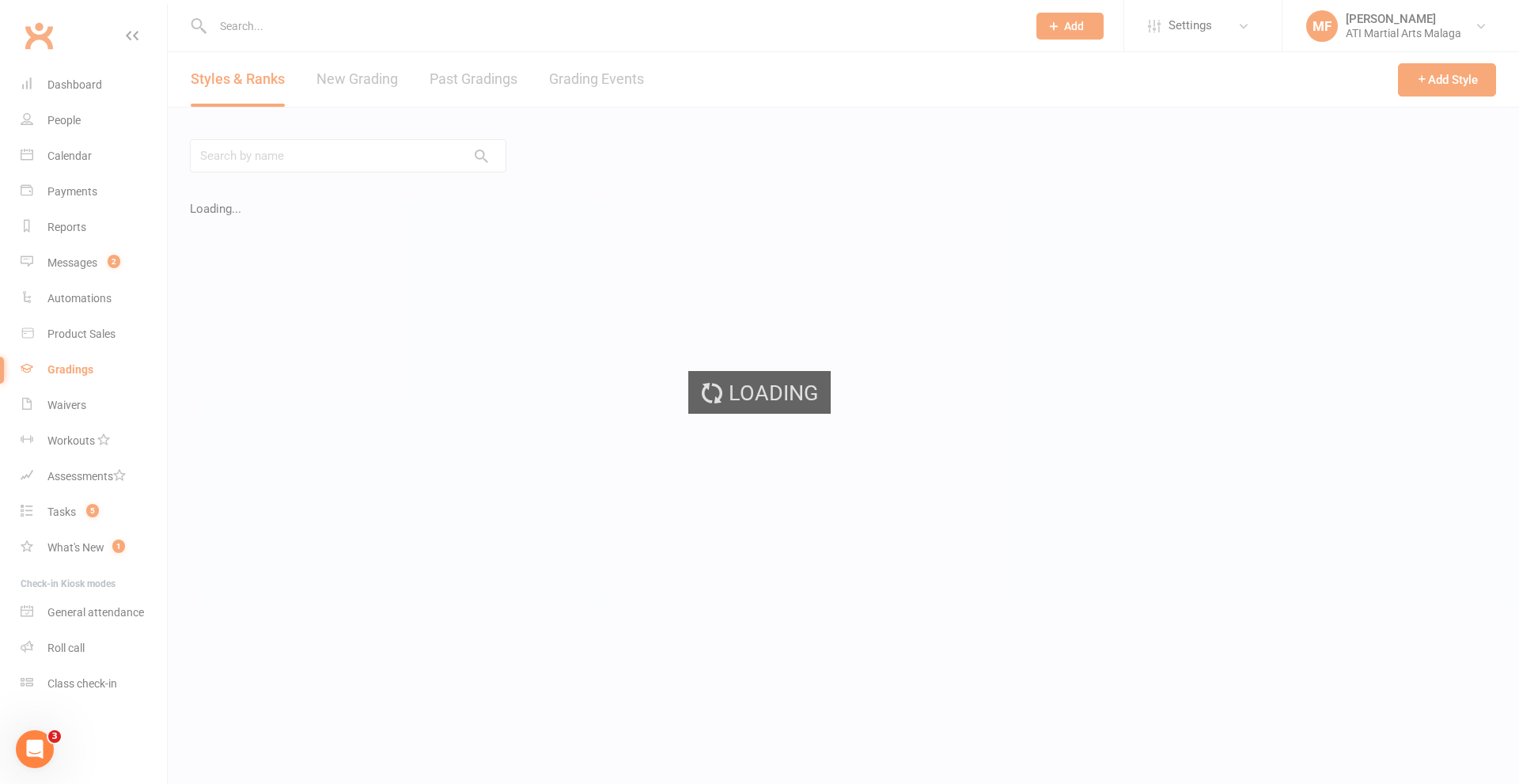
click at [589, 80] on link "Grading Events" at bounding box center [596, 79] width 95 height 54
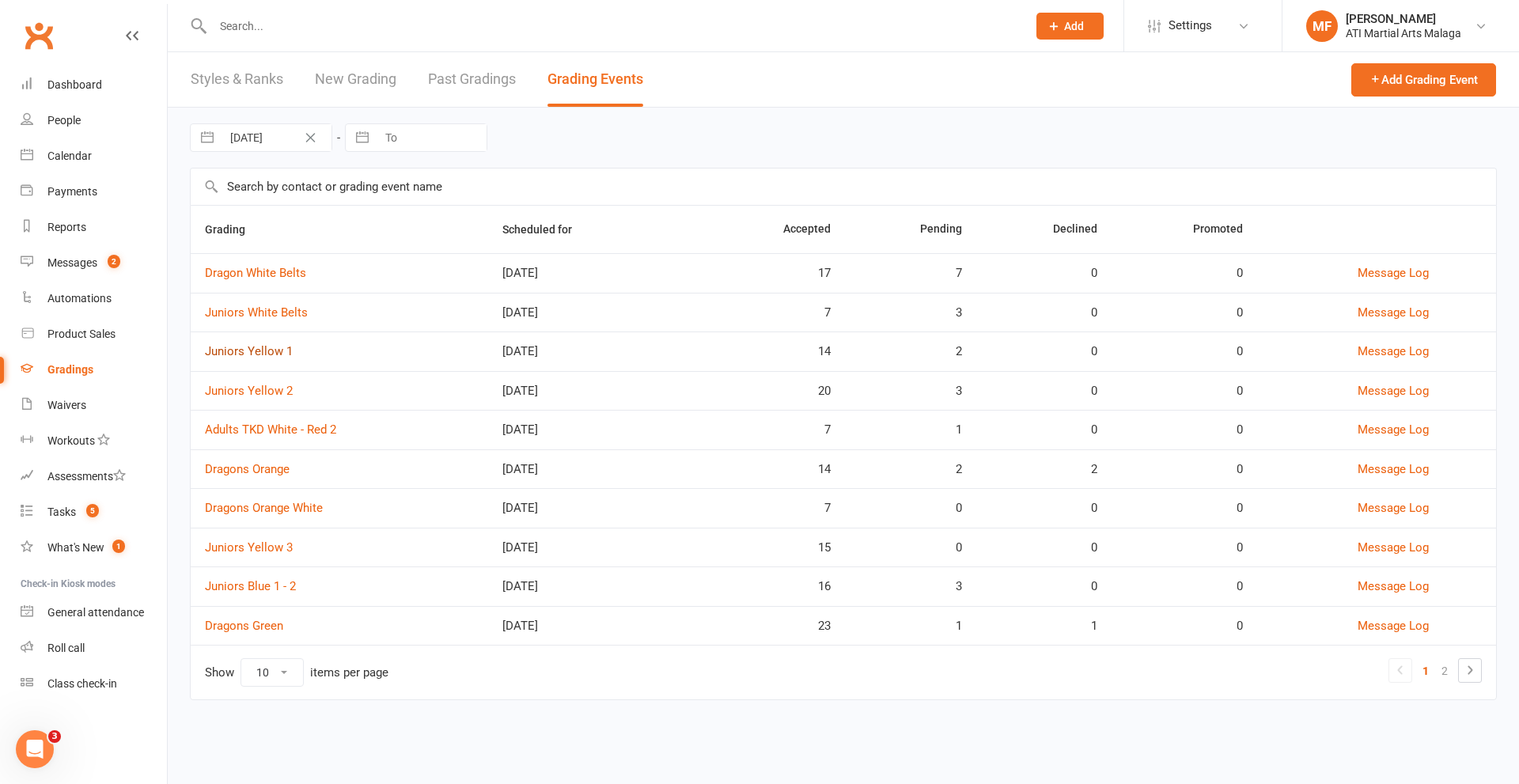
click at [266, 350] on link "Juniors Yellow 1" at bounding box center [248, 351] width 88 height 14
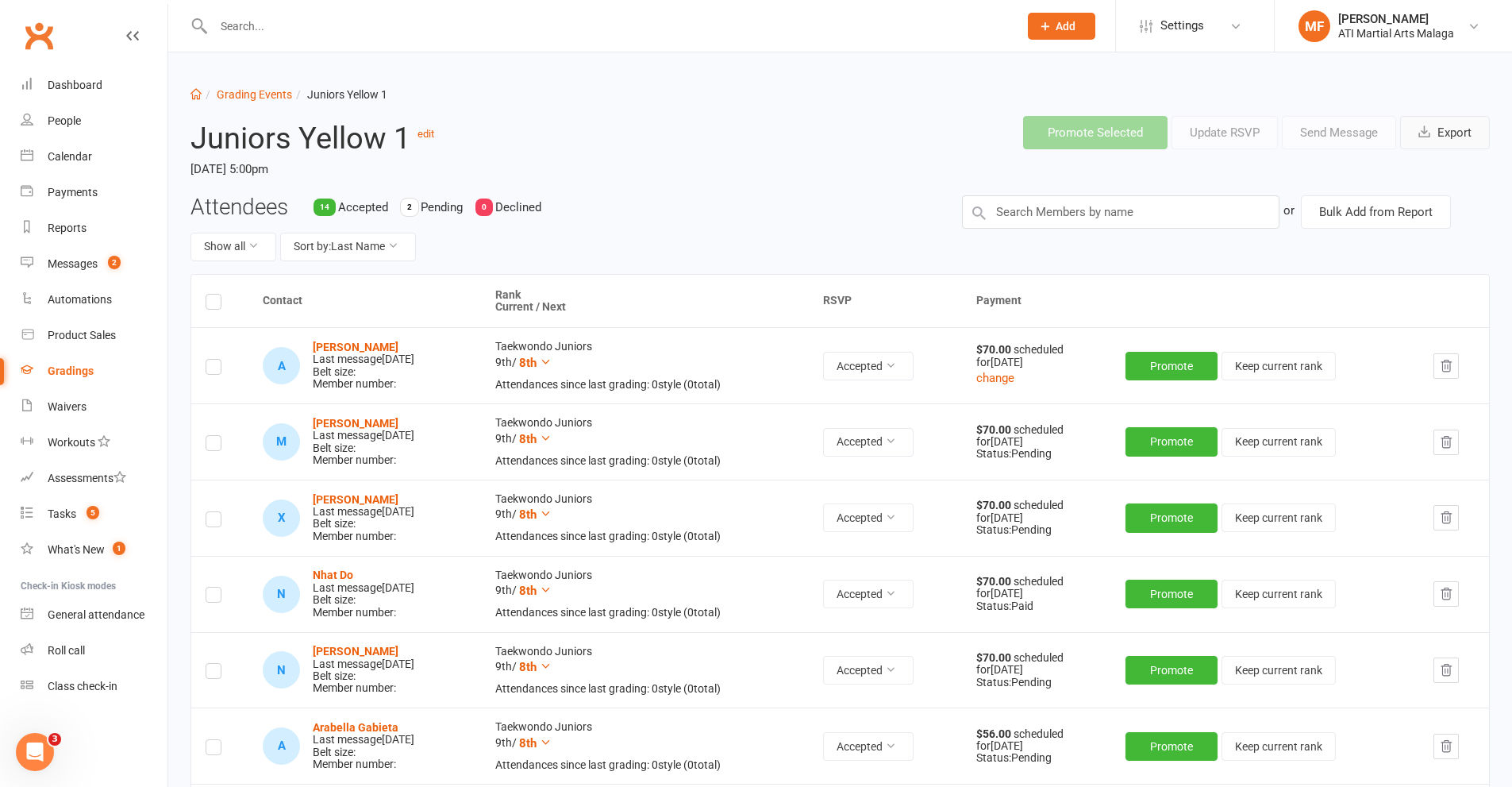
click at [1462, 132] on button "Export" at bounding box center [1445, 132] width 90 height 34
click at [248, 89] on link "Grading Events" at bounding box center [255, 94] width 75 height 13
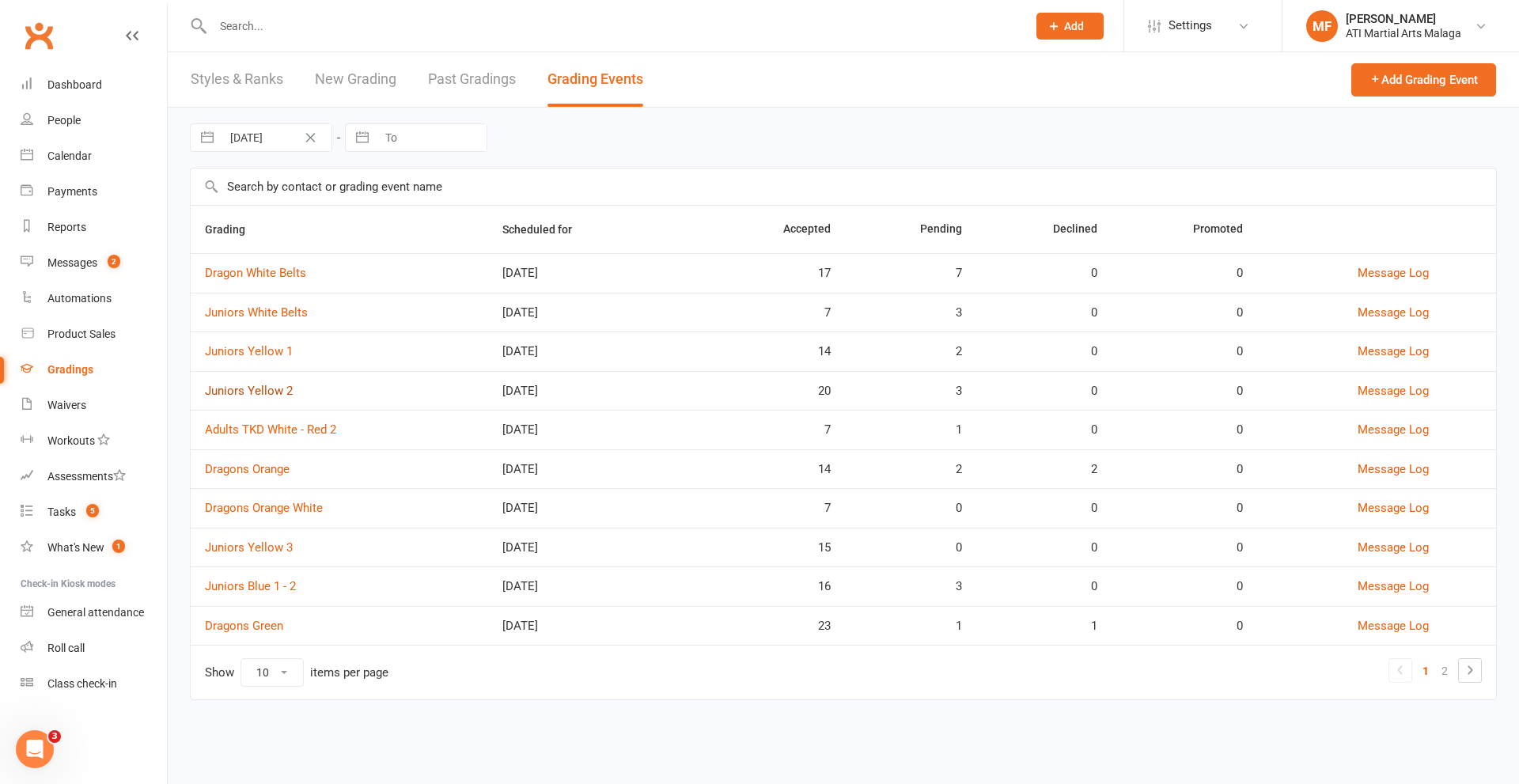
click at [248, 387] on link "Juniors Yellow 2" at bounding box center [248, 390] width 88 height 14
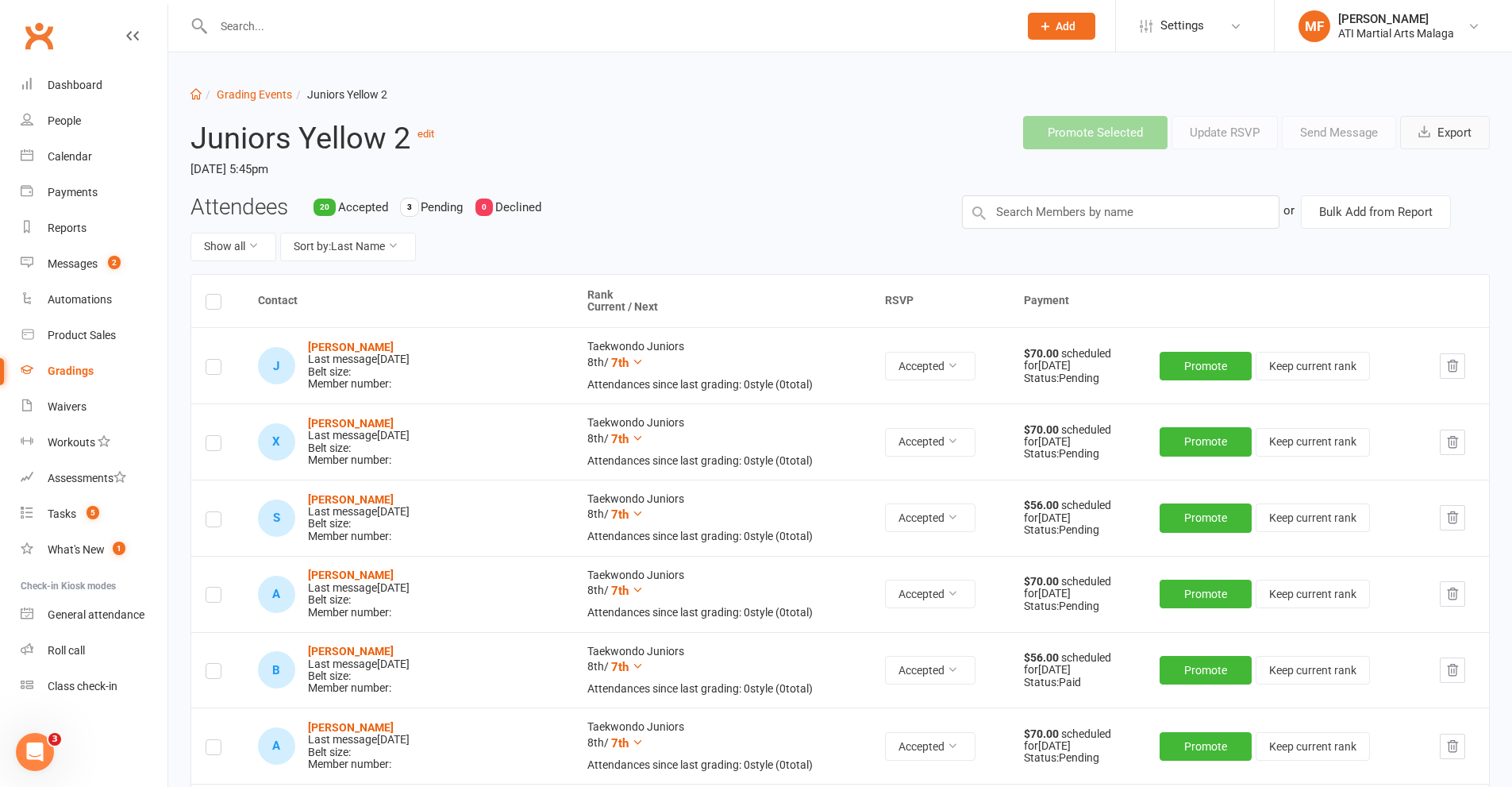
click at [1429, 132] on icon "button" at bounding box center [1425, 132] width 12 height 12
click at [260, 94] on link "Grading Events" at bounding box center [255, 94] width 75 height 13
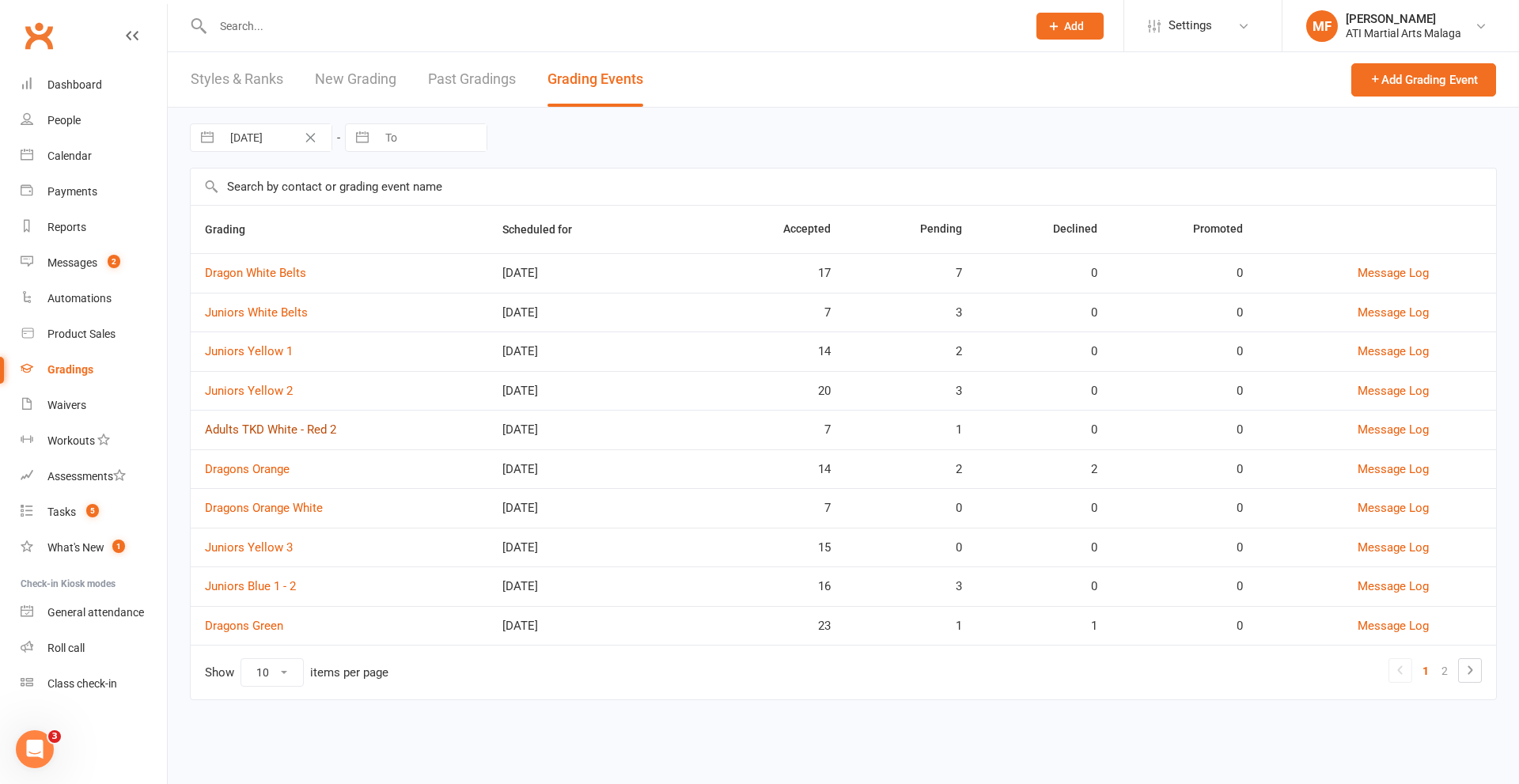
click at [264, 430] on link "Adults TKD White - Red 2" at bounding box center [270, 429] width 131 height 14
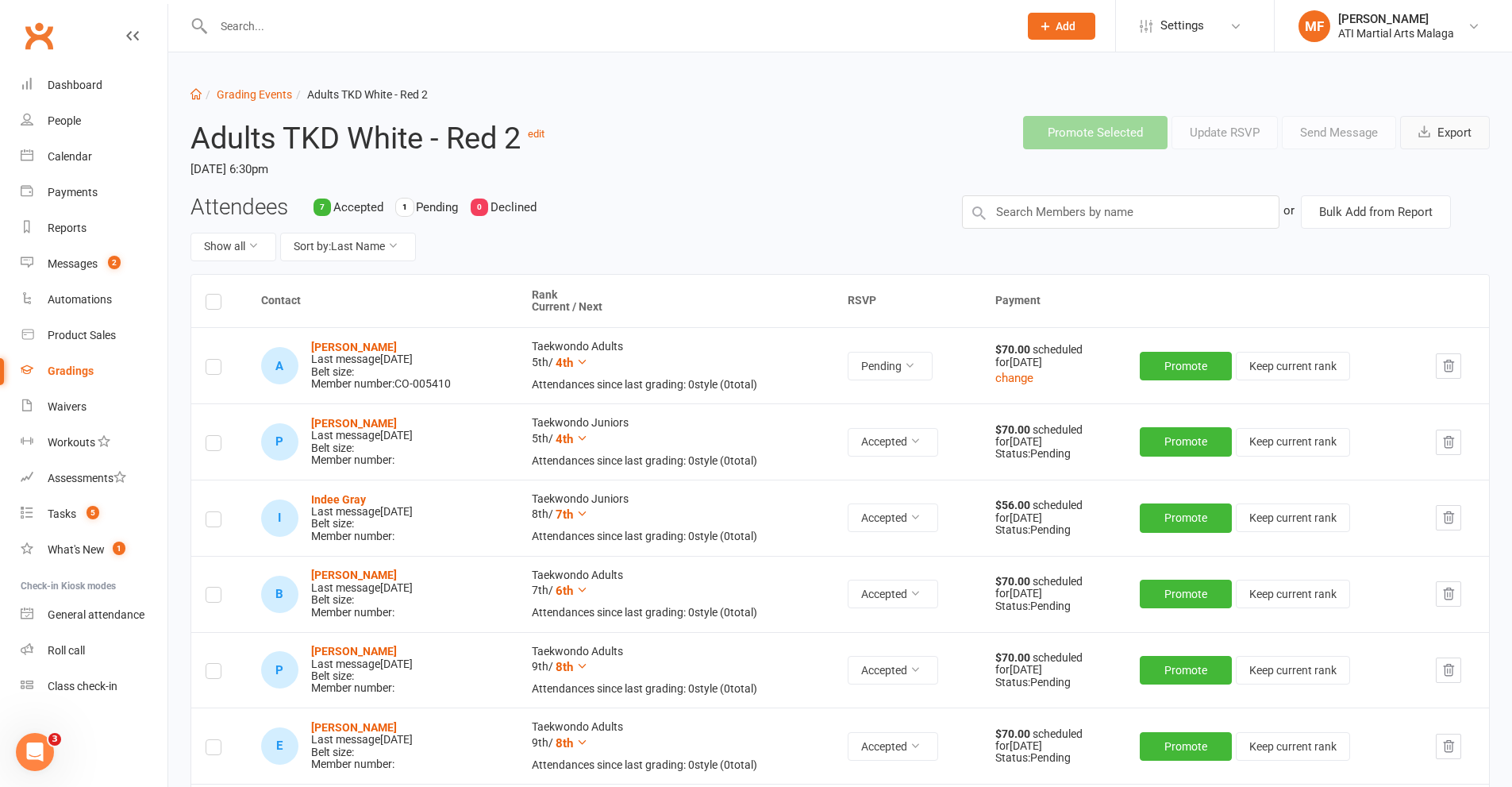
click at [1457, 134] on button "Export" at bounding box center [1445, 132] width 90 height 34
click at [53, 163] on link "Calendar" at bounding box center [94, 157] width 147 height 36
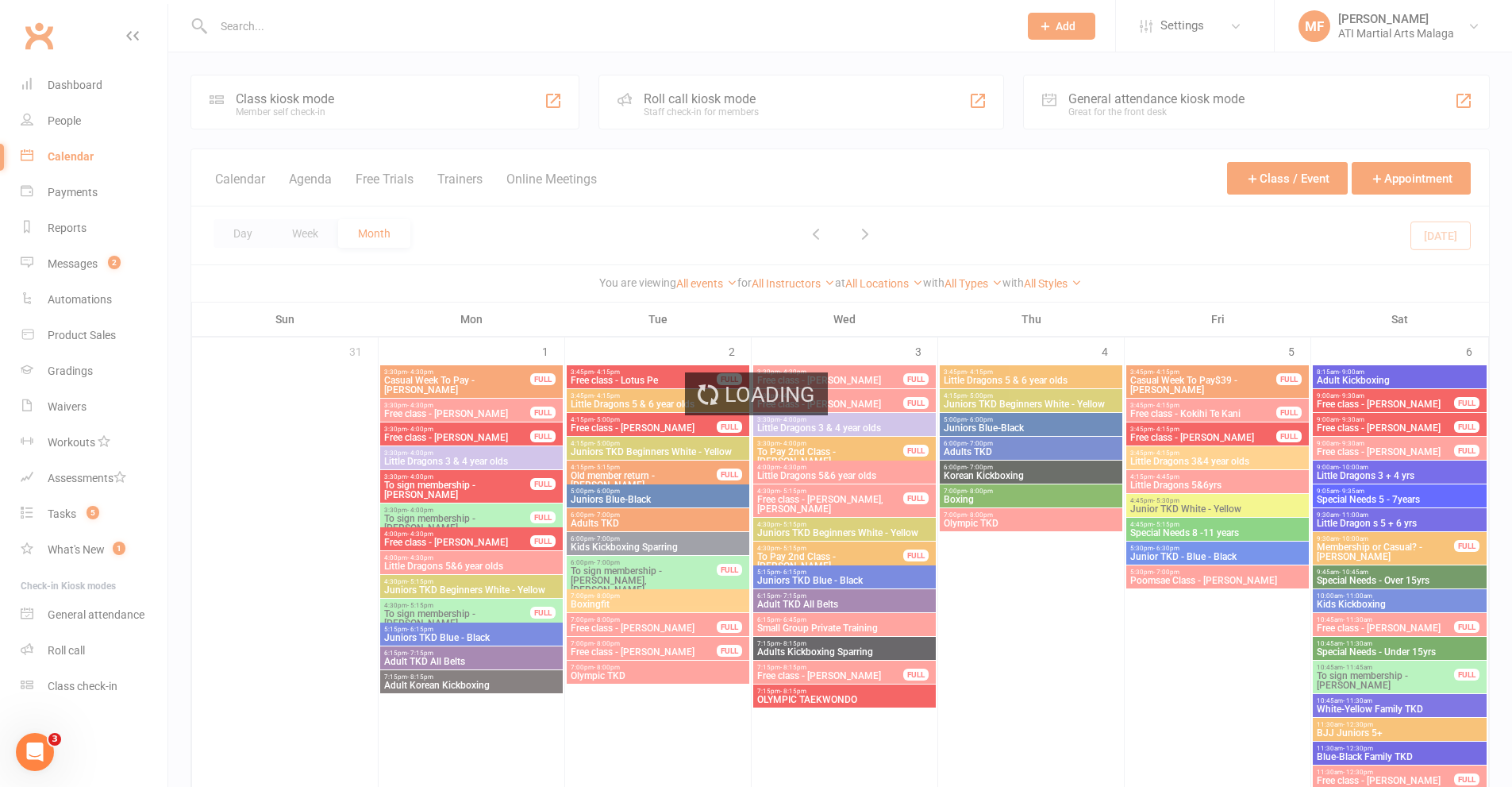
click at [243, 233] on div "Loading" at bounding box center [756, 393] width 1512 height 787
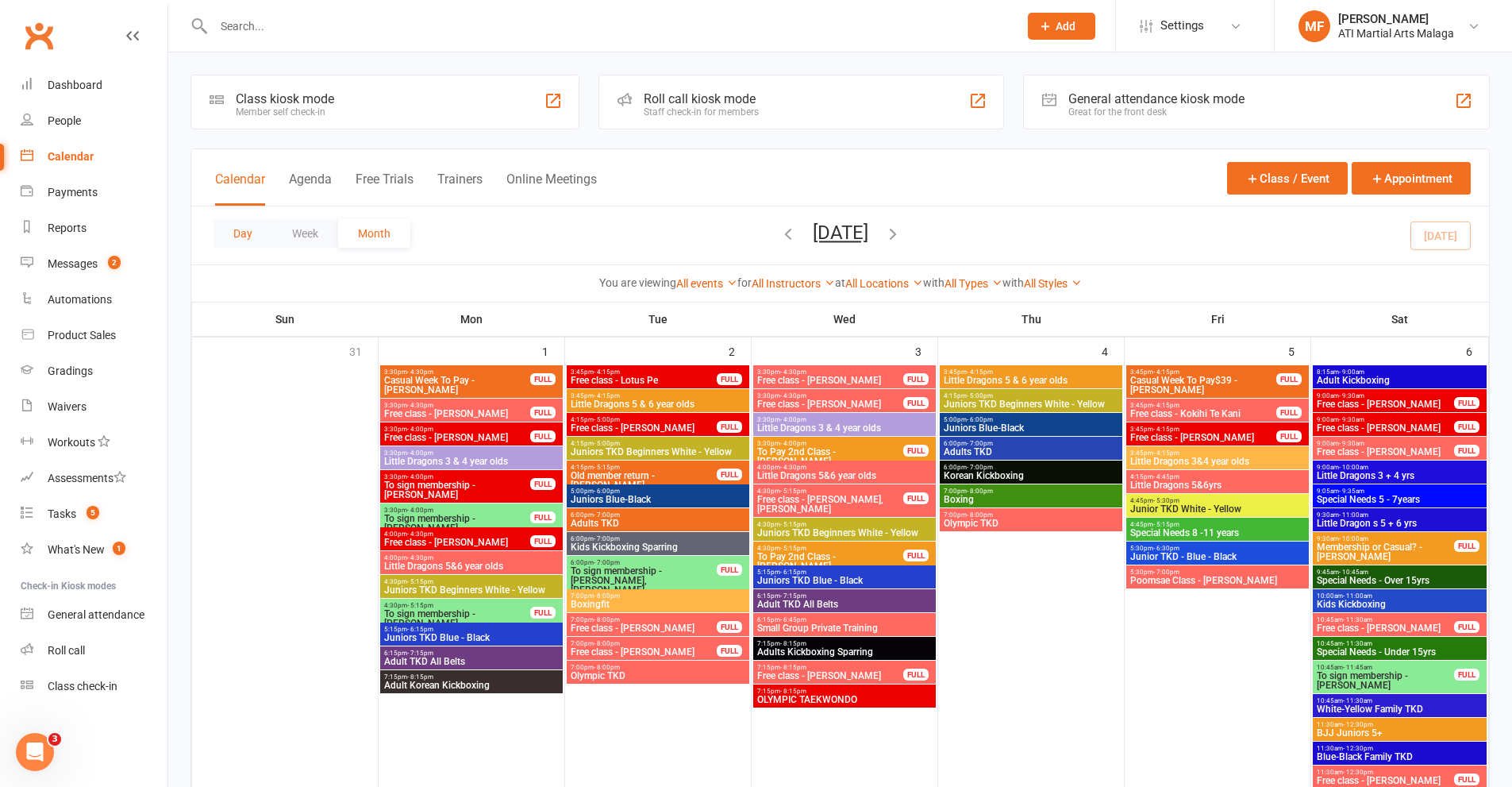
click at [248, 235] on button "Day" at bounding box center [243, 233] width 59 height 28
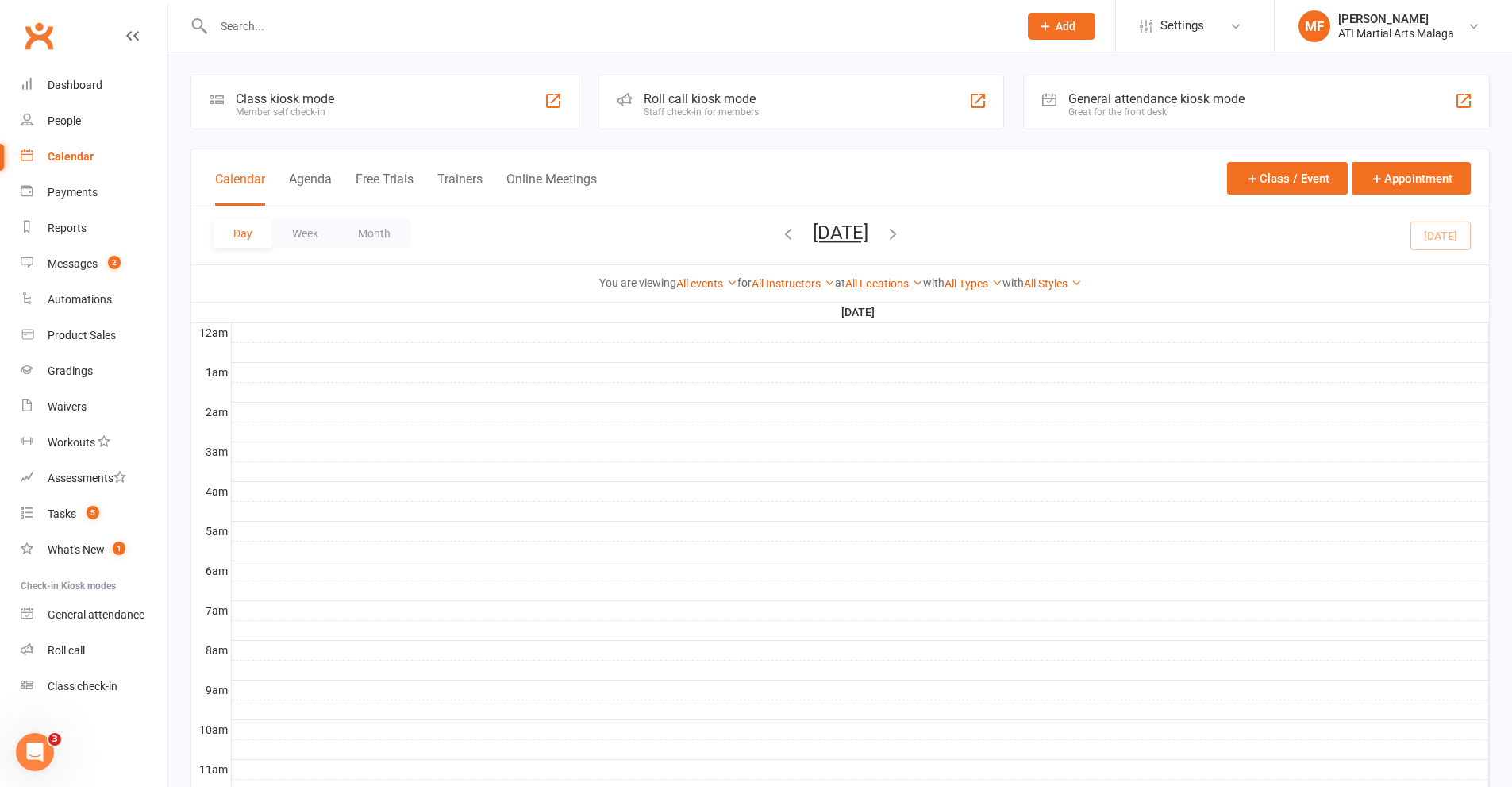
click at [868, 233] on button "[DATE]" at bounding box center [841, 232] width 55 height 23
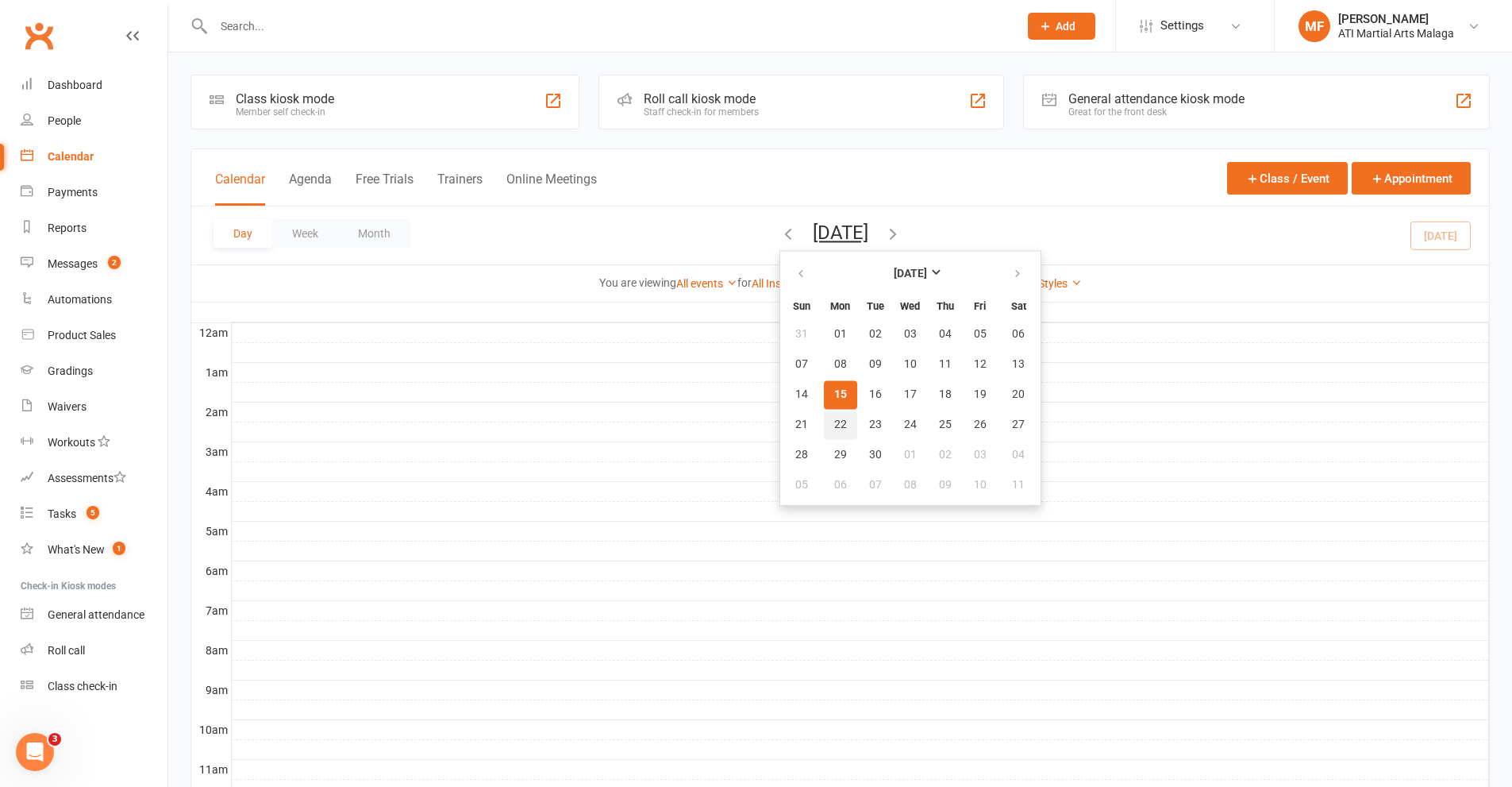
click at [824, 421] on button "22" at bounding box center [841, 425] width 34 height 28
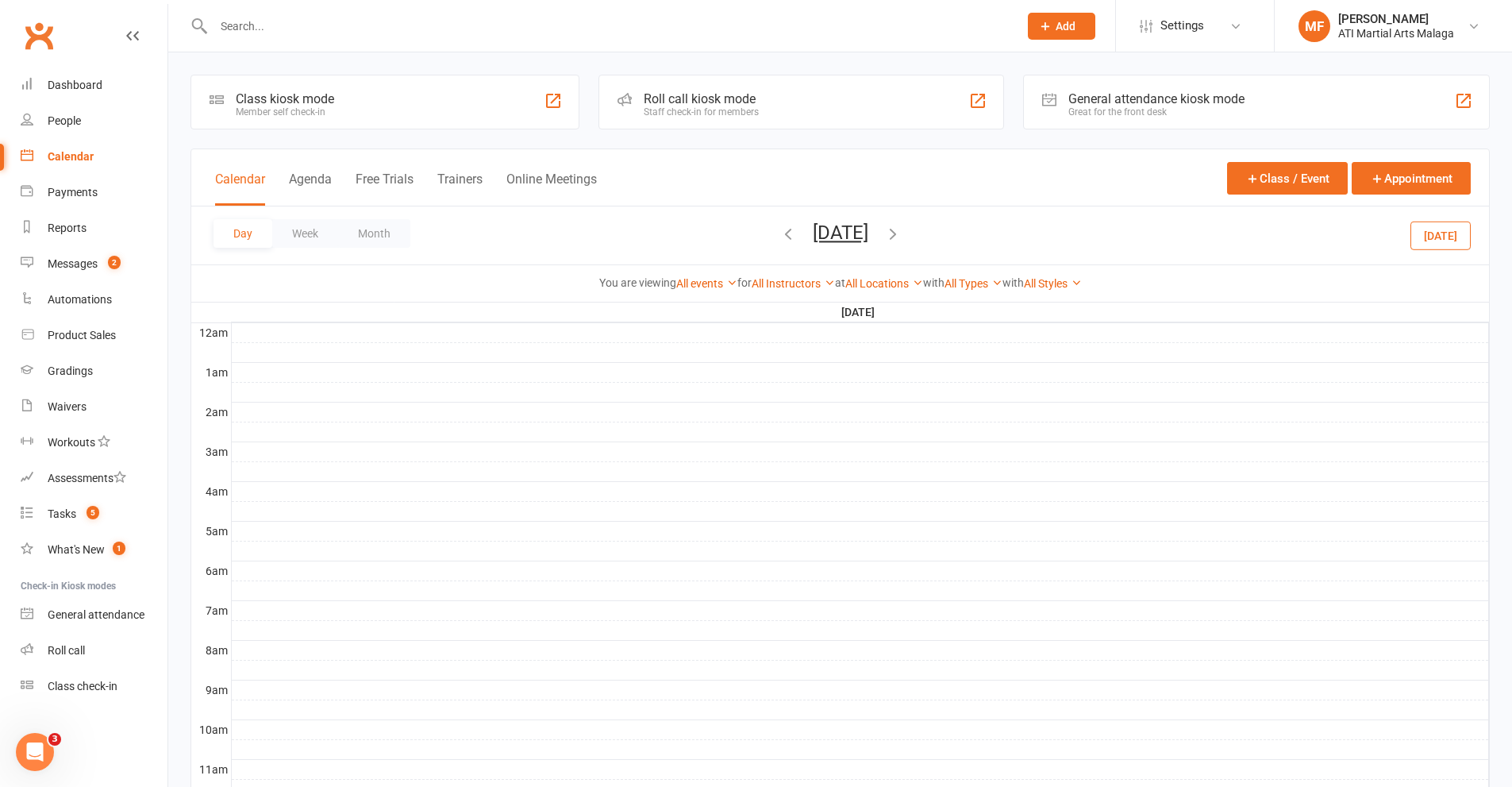
click at [902, 236] on icon "button" at bounding box center [893, 233] width 18 height 18
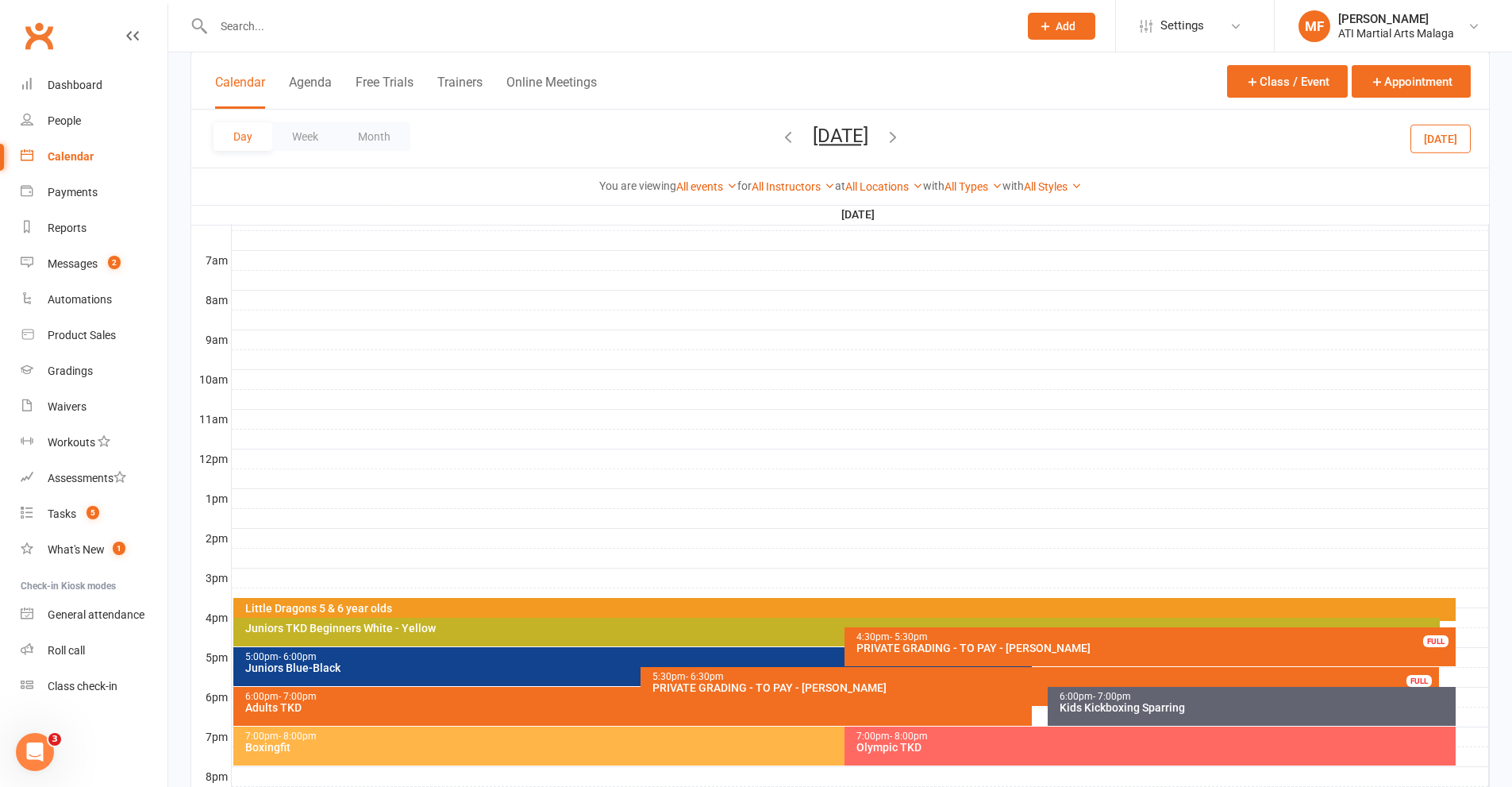
scroll to position [534, 0]
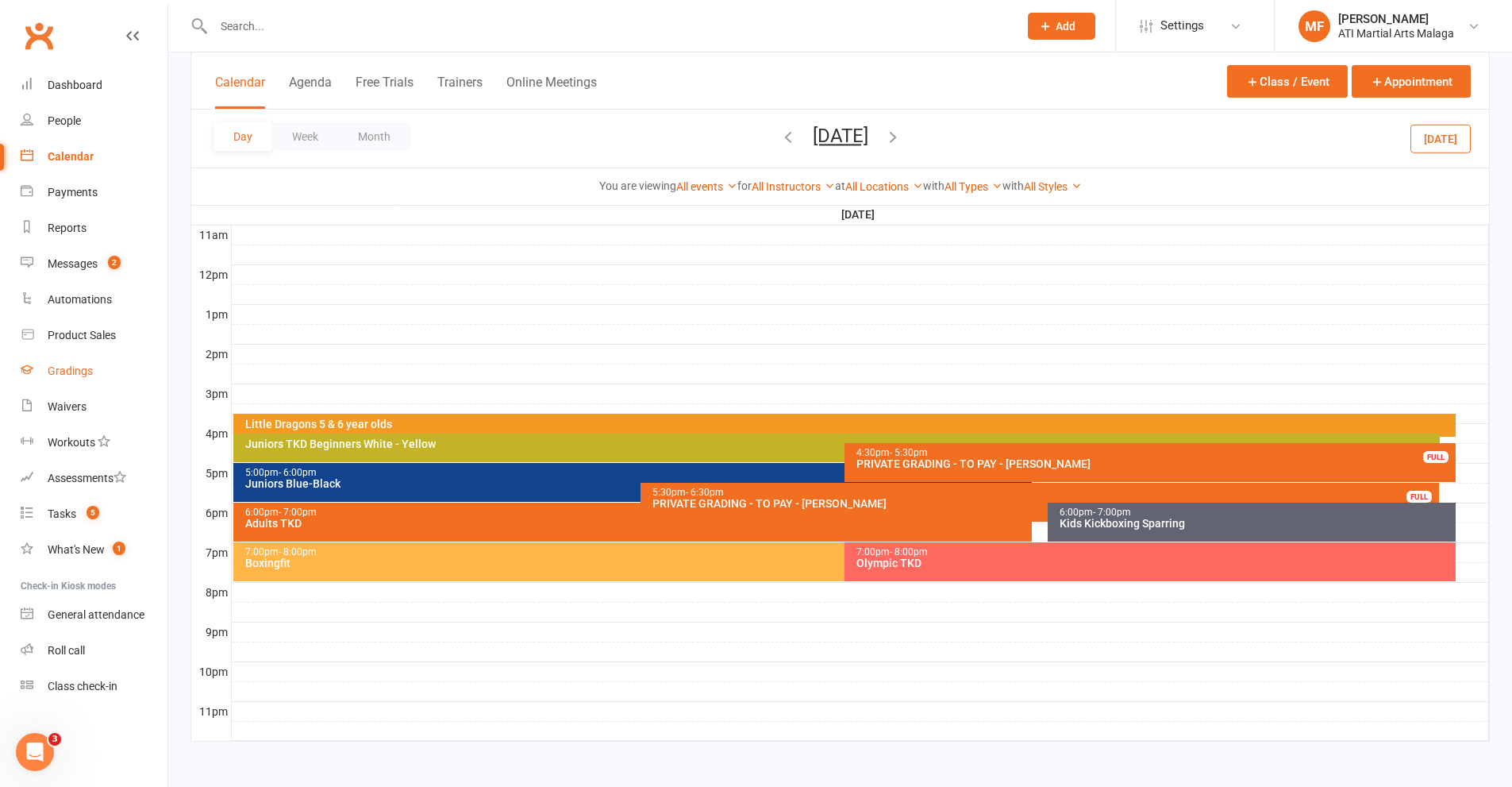
click at [87, 376] on div "Gradings" at bounding box center [70, 370] width 45 height 13
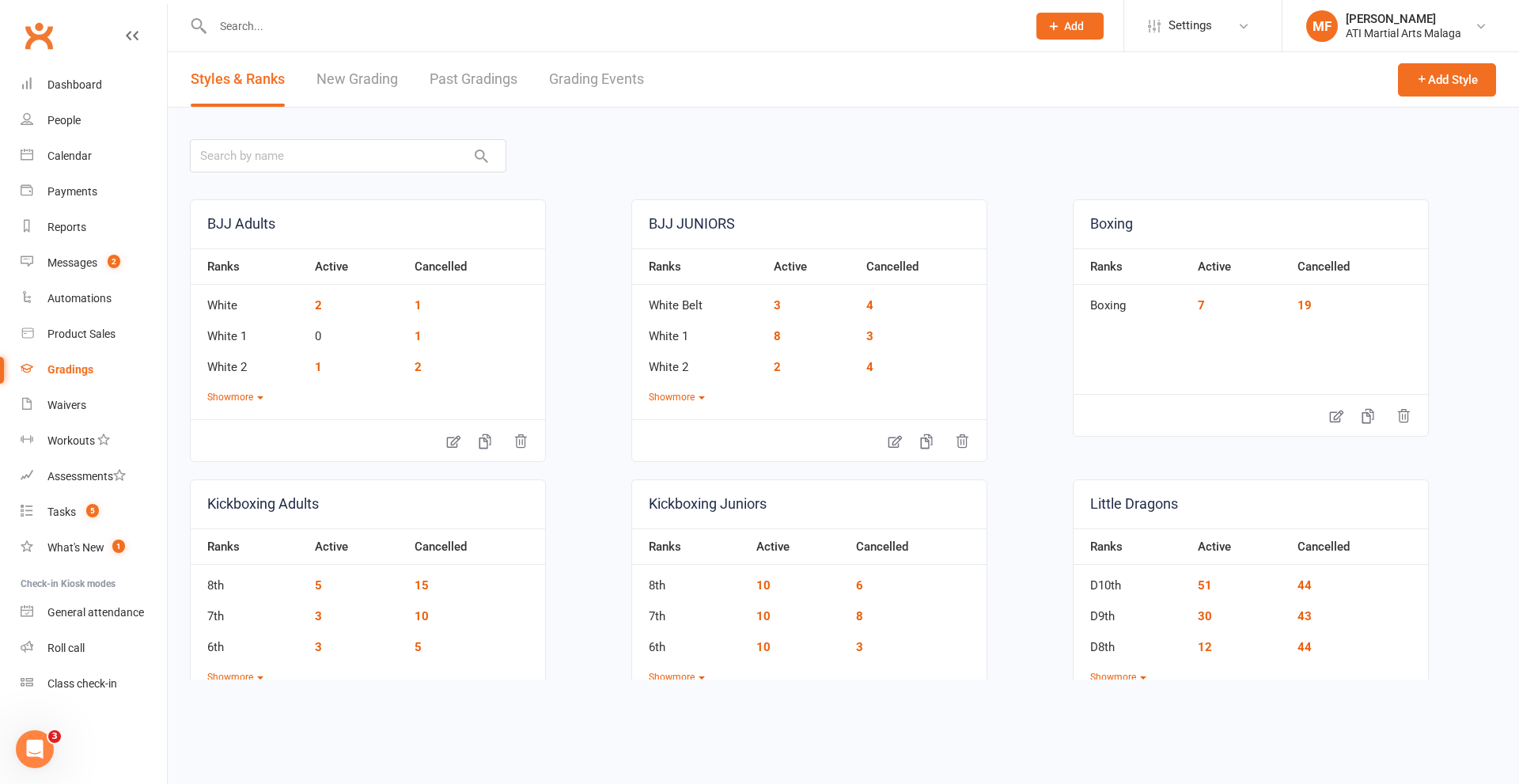
click at [606, 83] on link "Grading Events" at bounding box center [596, 79] width 95 height 54
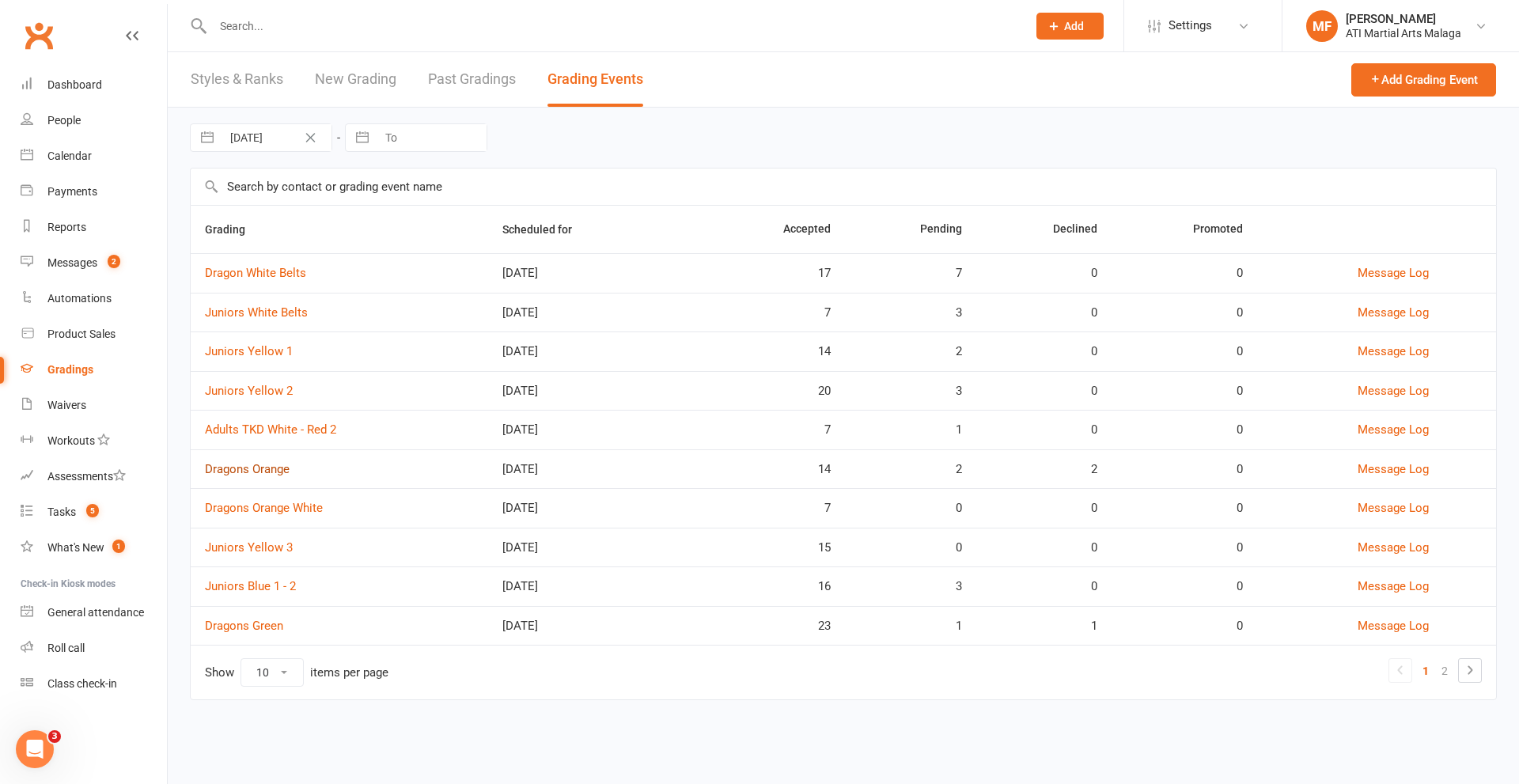
click at [271, 467] on link "Dragons Orange" at bounding box center [246, 468] width 84 height 14
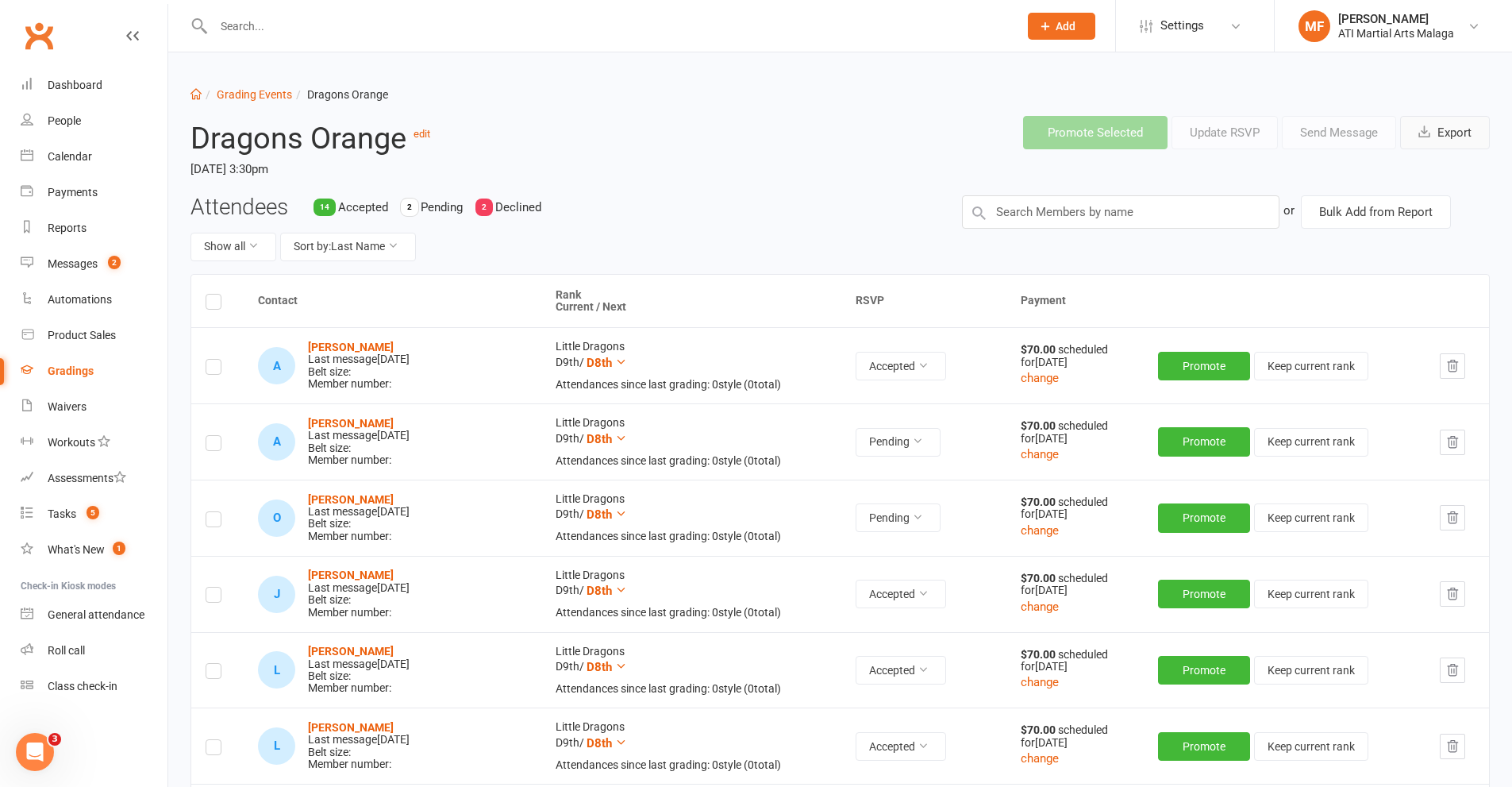
click at [1452, 142] on button "Export" at bounding box center [1445, 132] width 90 height 34
click at [258, 92] on link "Grading Events" at bounding box center [255, 94] width 75 height 13
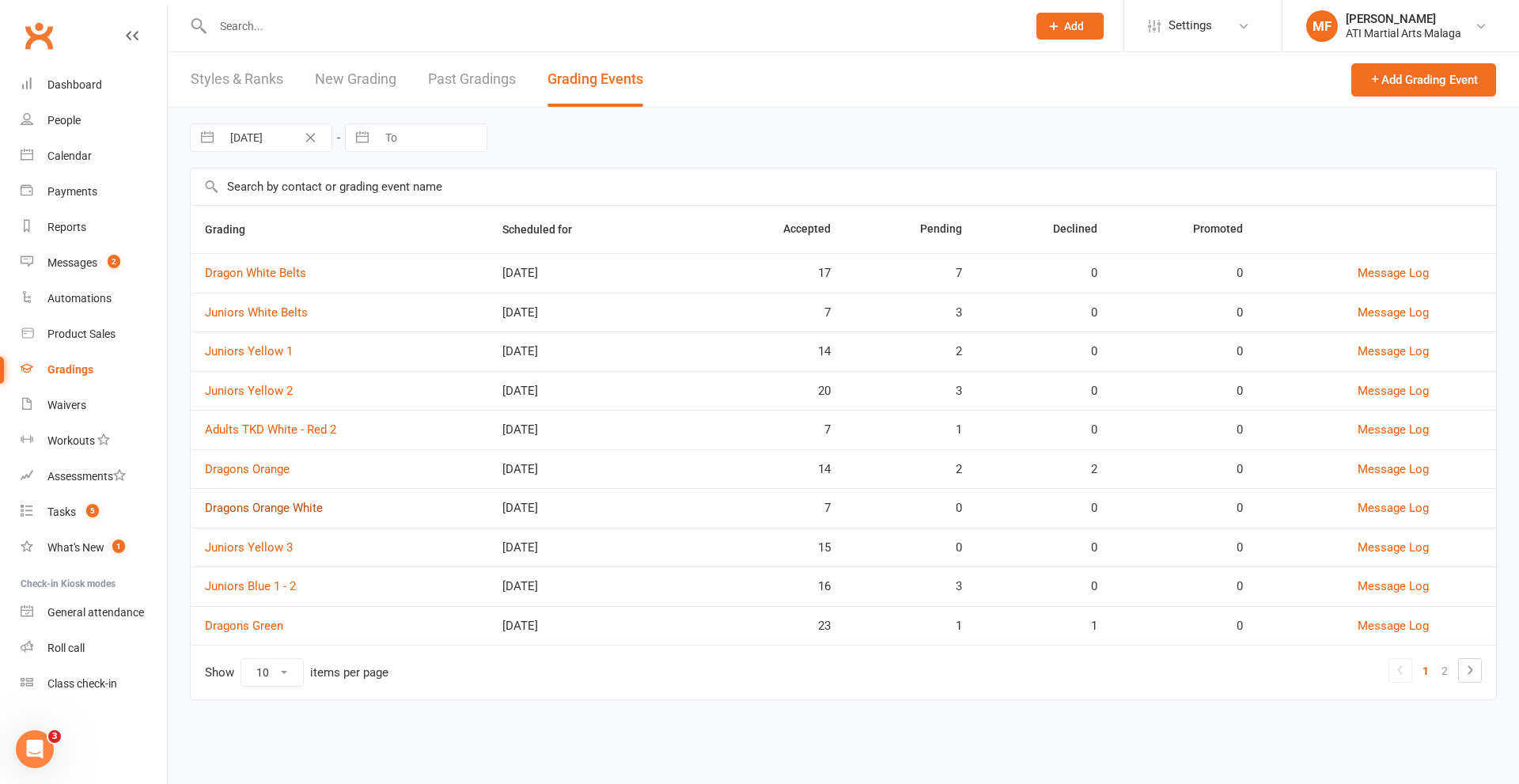
click at [240, 510] on link "Dragons Orange White" at bounding box center [263, 508] width 118 height 14
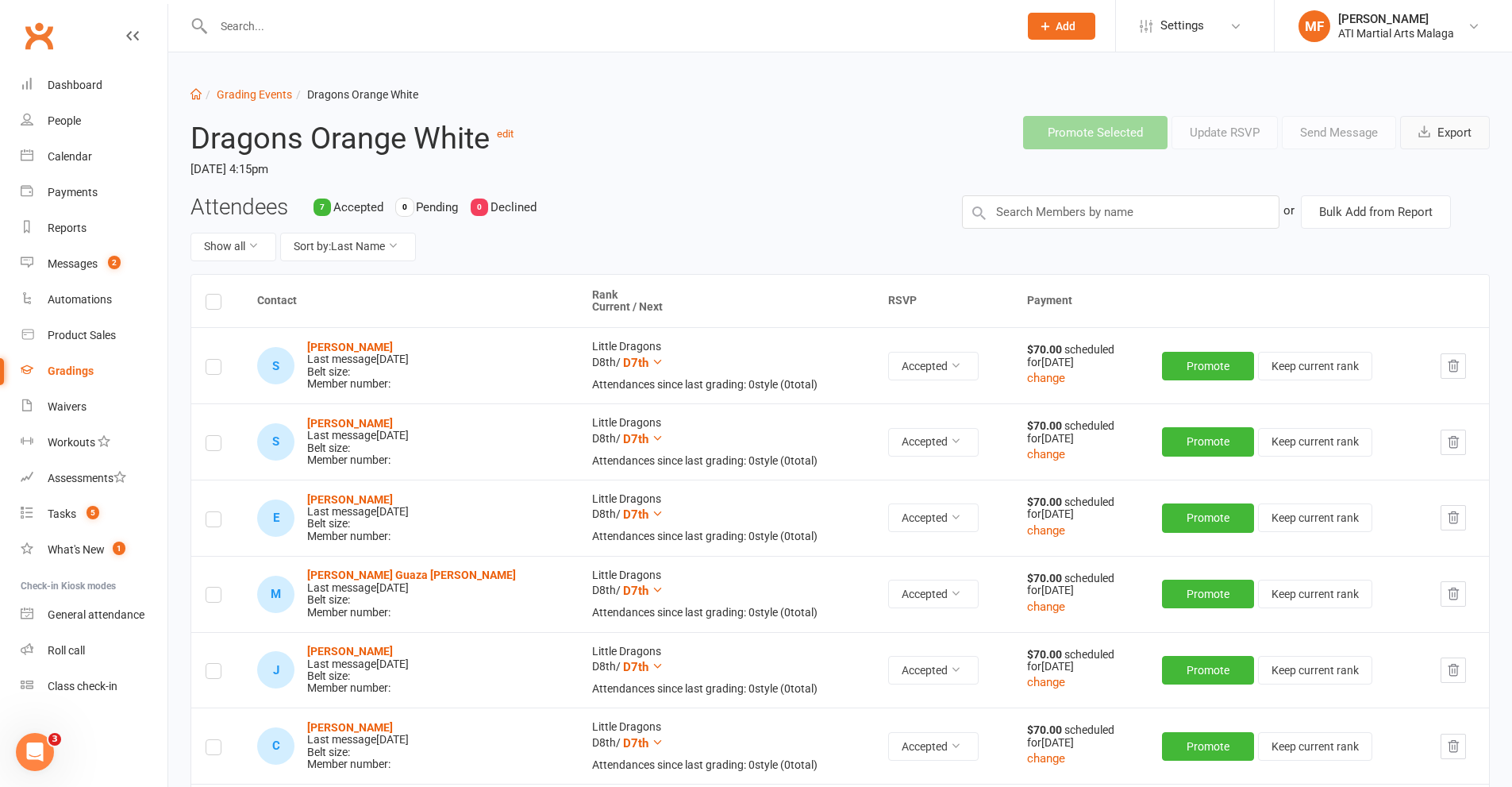
click at [1480, 124] on button "Export" at bounding box center [1445, 132] width 90 height 34
click at [278, 85] on li "Grading Events" at bounding box center [247, 94] width 91 height 18
click at [278, 91] on link "Grading Events" at bounding box center [255, 94] width 75 height 13
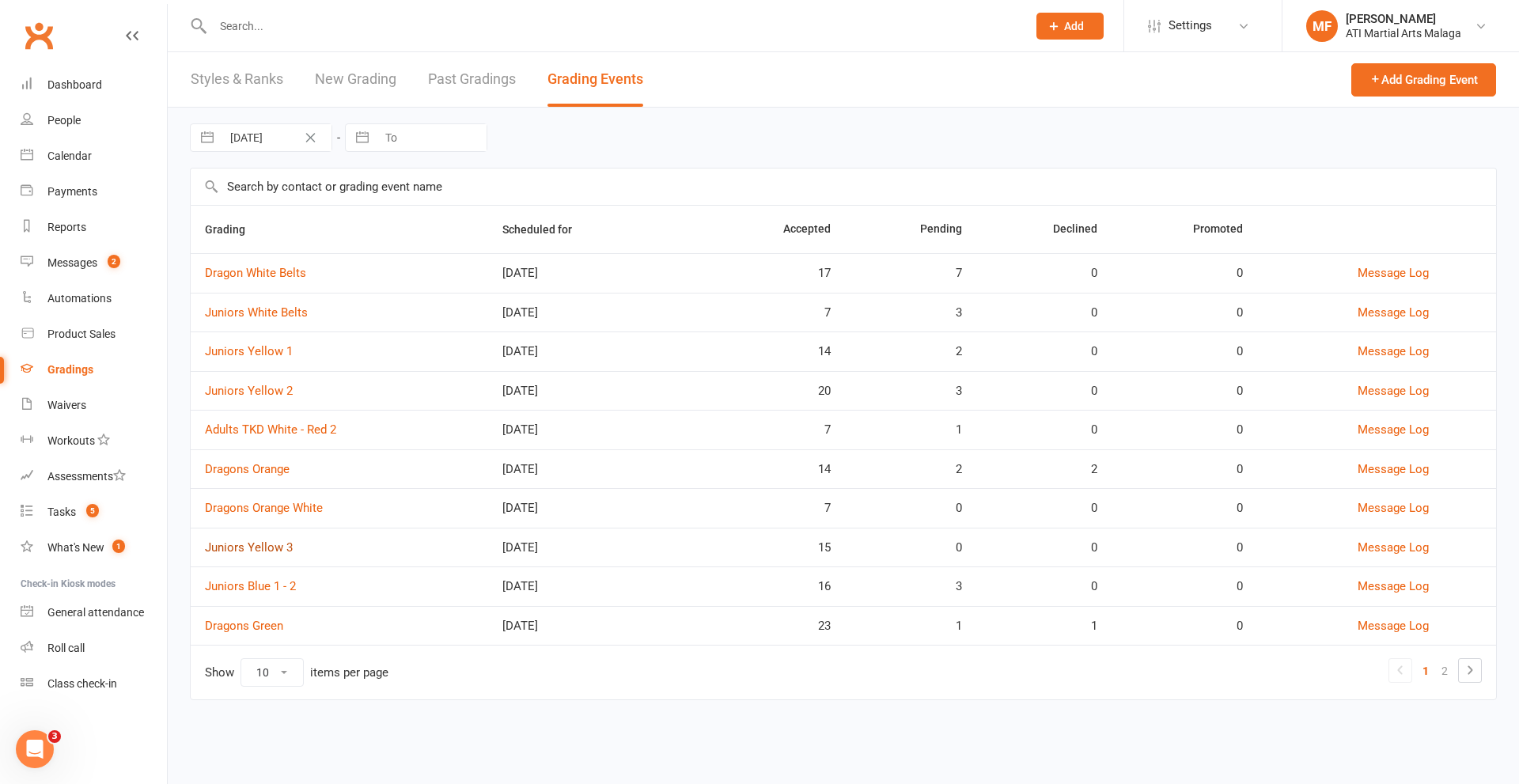
click at [268, 544] on link "Juniors Yellow 3" at bounding box center [248, 547] width 88 height 14
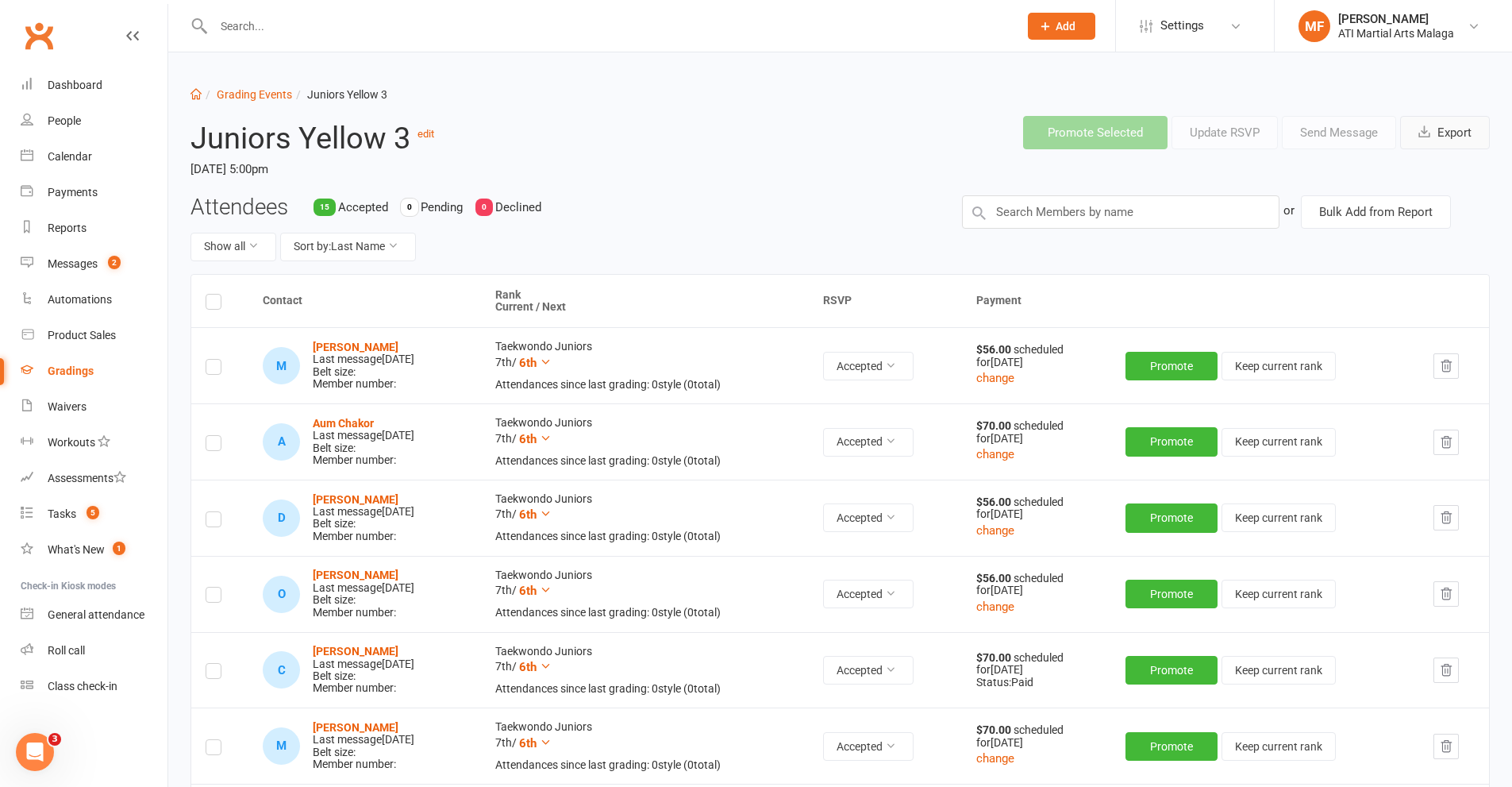
click at [1456, 137] on button "Export" at bounding box center [1445, 132] width 90 height 34
click at [257, 99] on link "Grading Events" at bounding box center [255, 94] width 75 height 13
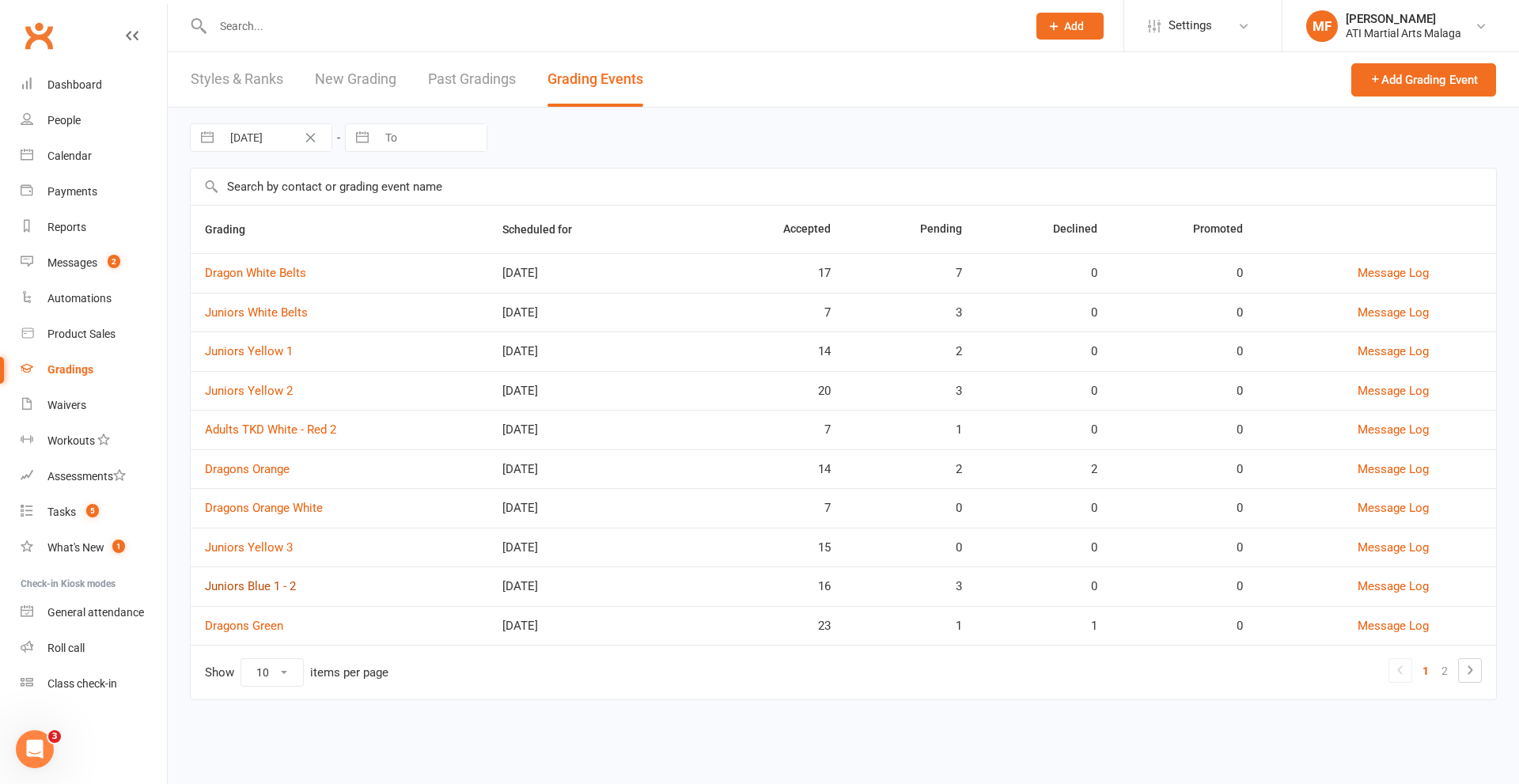
click at [280, 579] on link "Juniors Blue 1 - 2" at bounding box center [250, 585] width 91 height 14
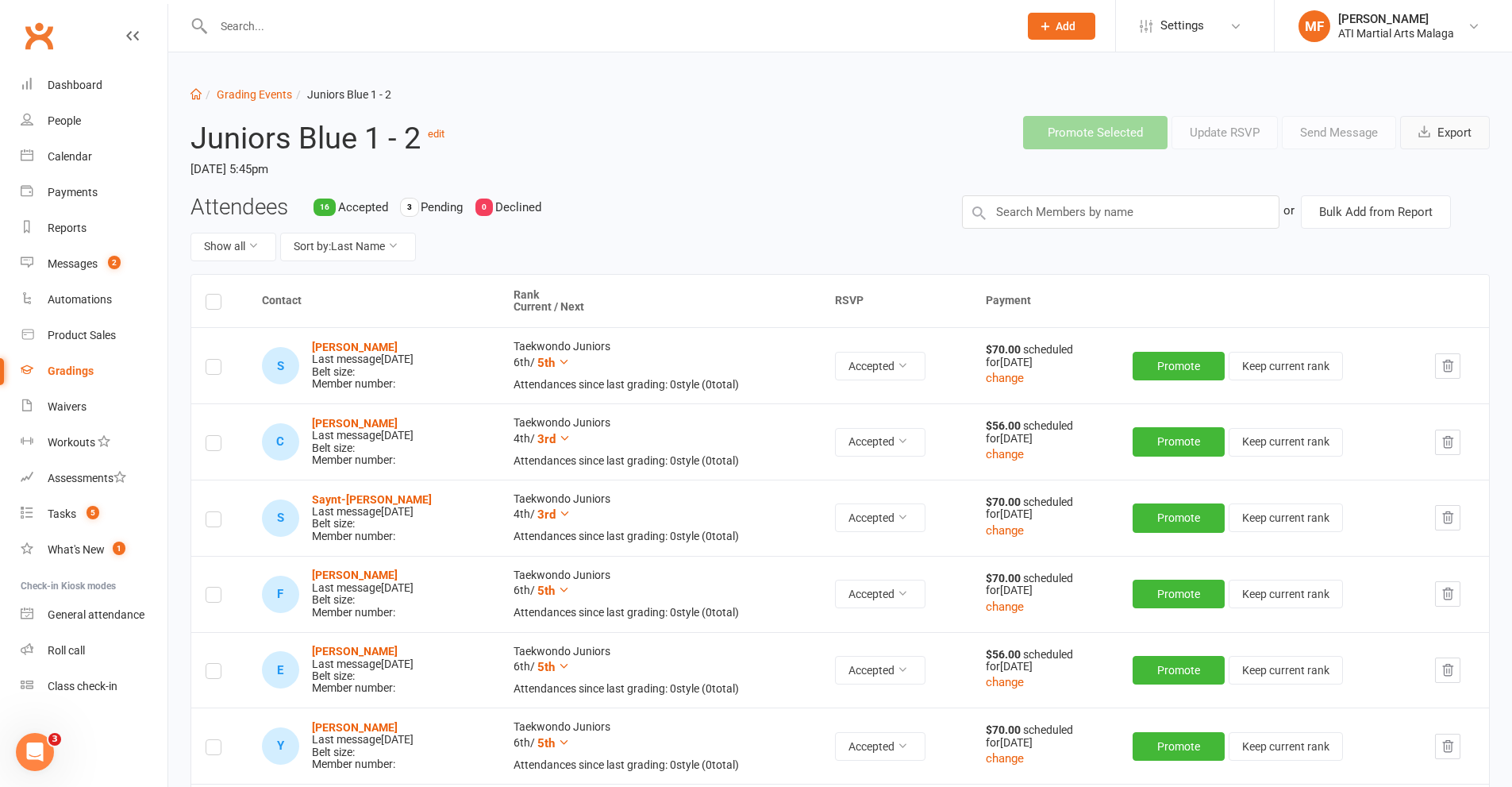
click at [1452, 127] on button "Export" at bounding box center [1445, 132] width 90 height 34
click at [234, 101] on li "Grading Events" at bounding box center [247, 94] width 91 height 18
click at [238, 96] on link "Grading Events" at bounding box center [255, 94] width 75 height 13
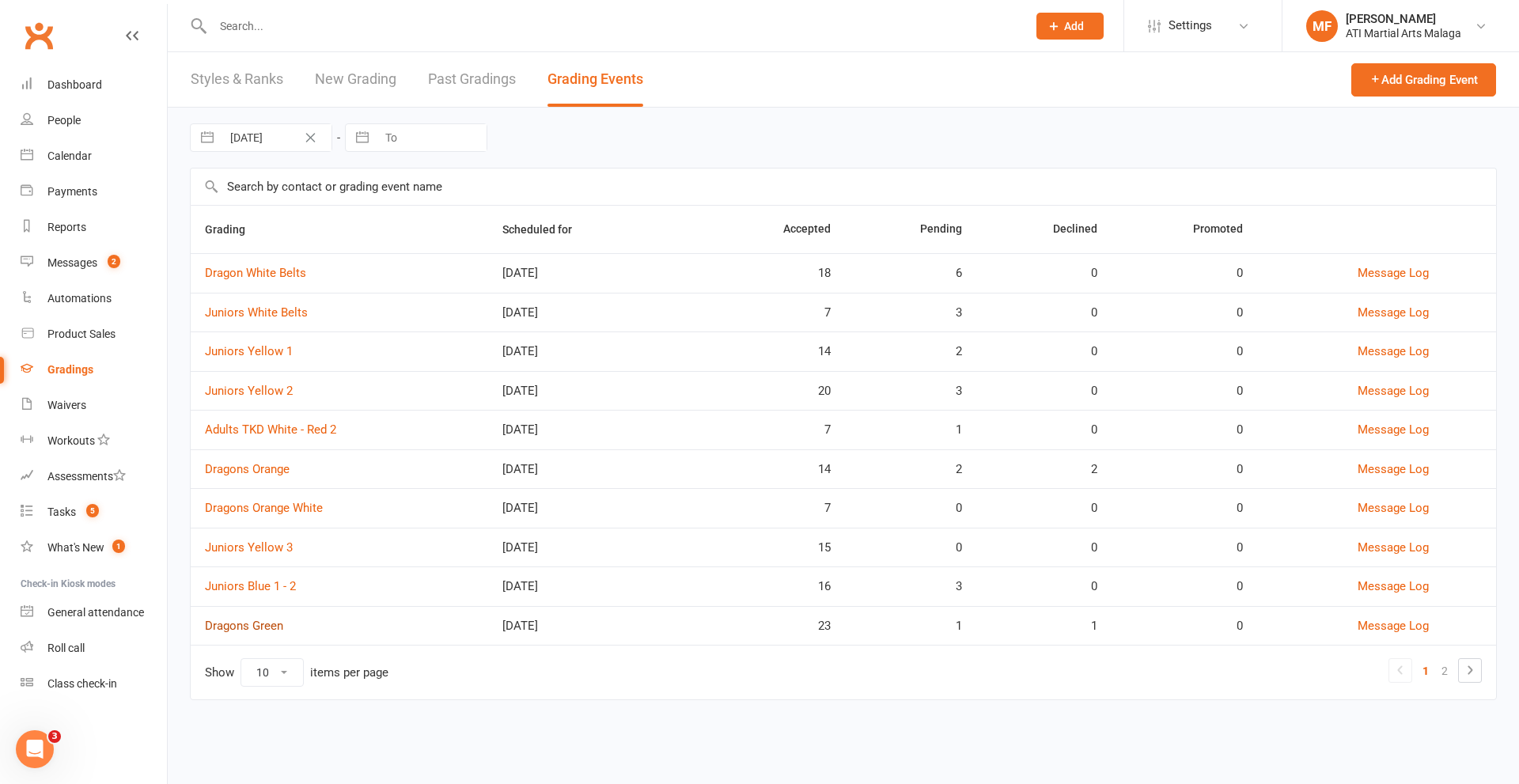
click at [244, 623] on link "Dragons Green" at bounding box center [244, 625] width 78 height 14
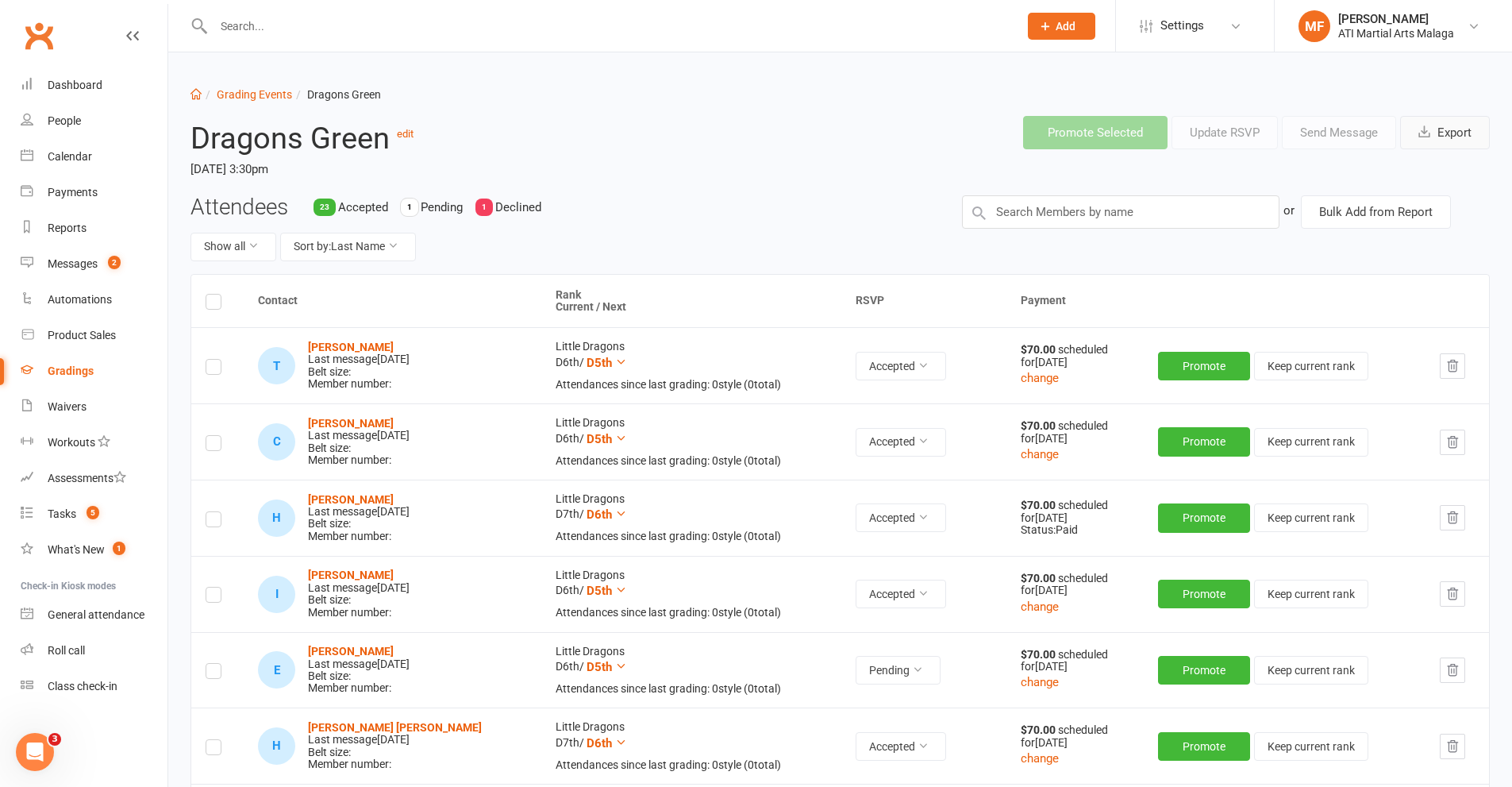
click at [1457, 131] on button "Export" at bounding box center [1445, 132] width 90 height 34
click at [261, 95] on link "Grading Events" at bounding box center [255, 94] width 75 height 13
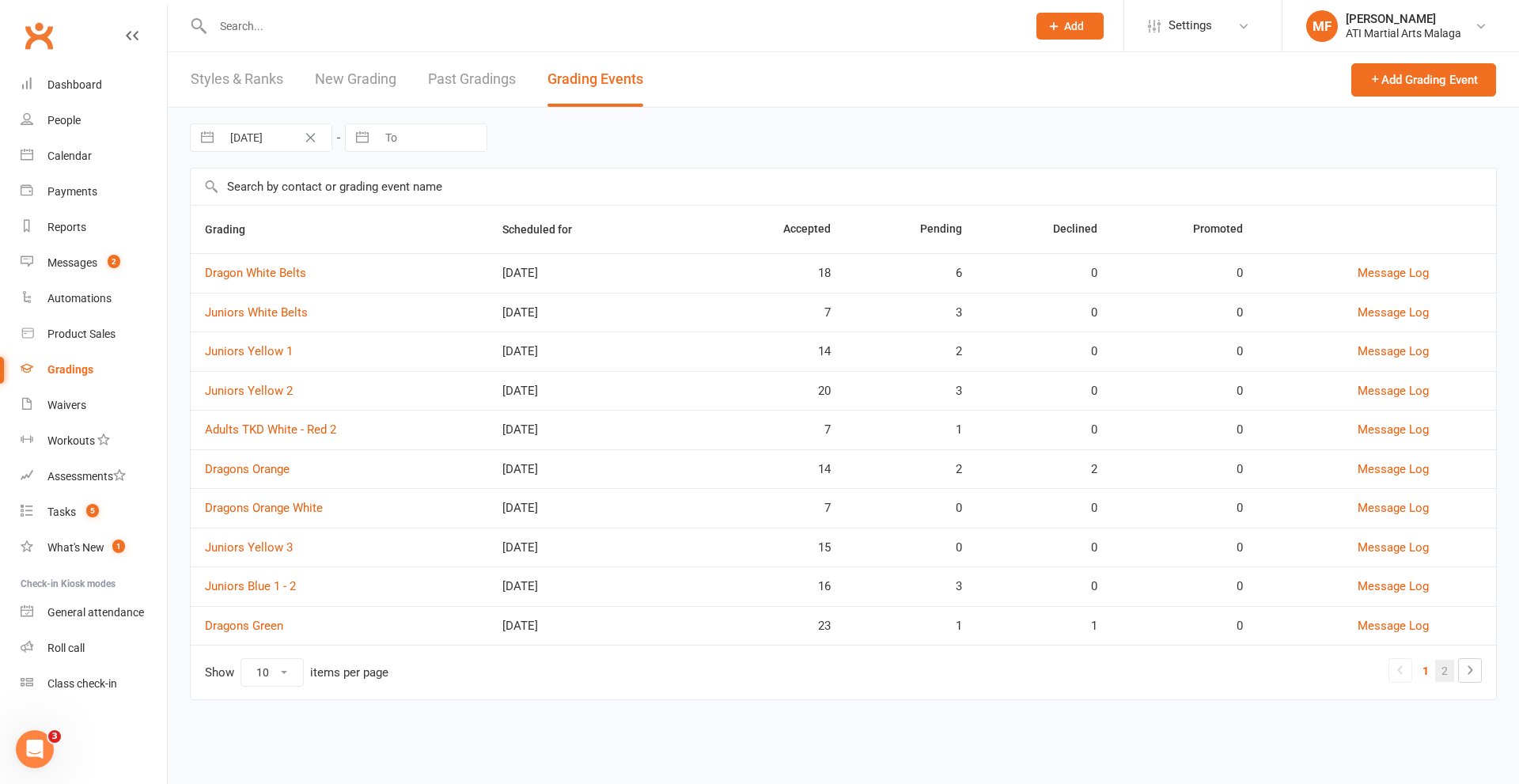
click at [1445, 670] on link "2" at bounding box center [1444, 670] width 19 height 23
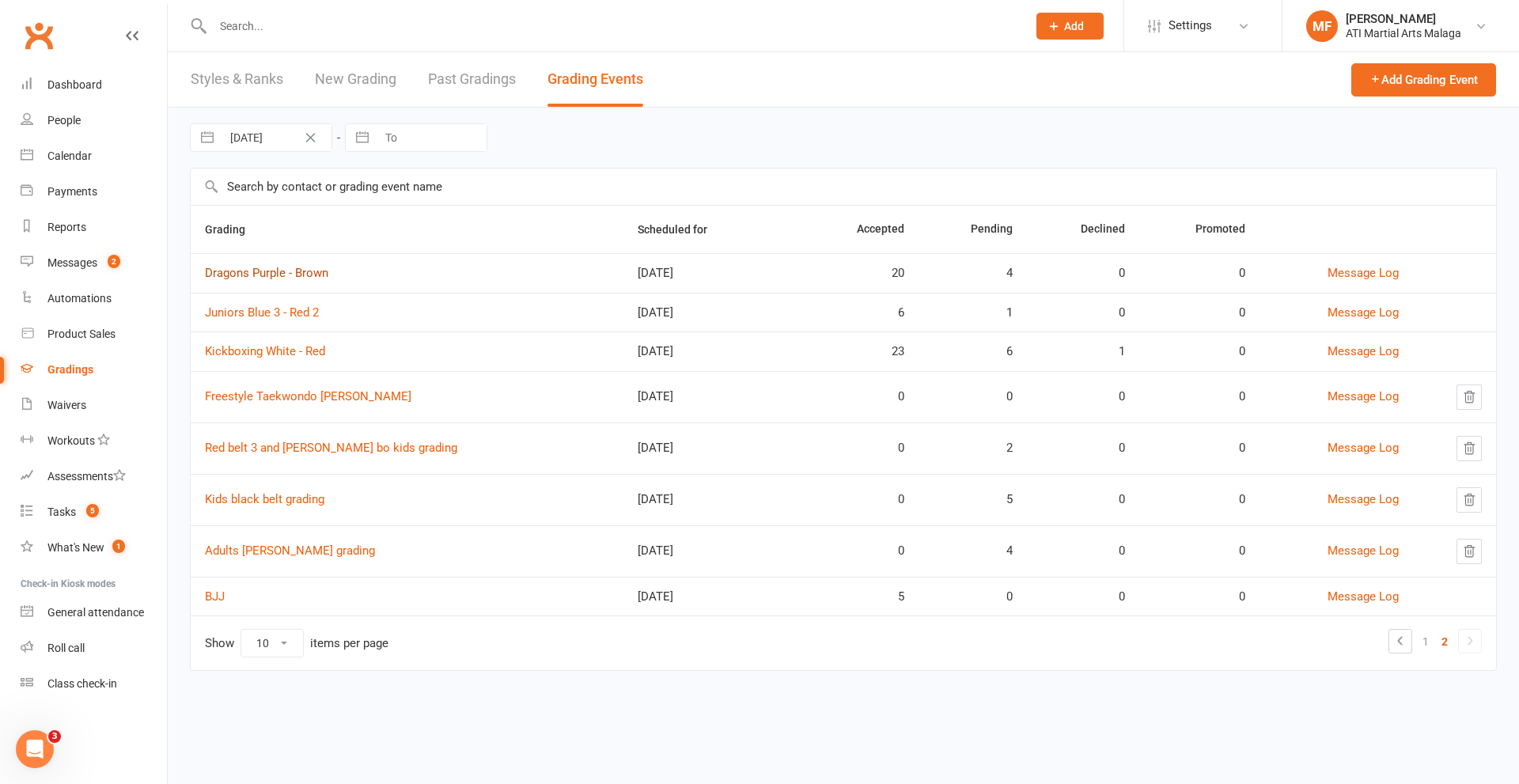
click at [259, 270] on link "Dragons Purple - Brown" at bounding box center [266, 272] width 124 height 14
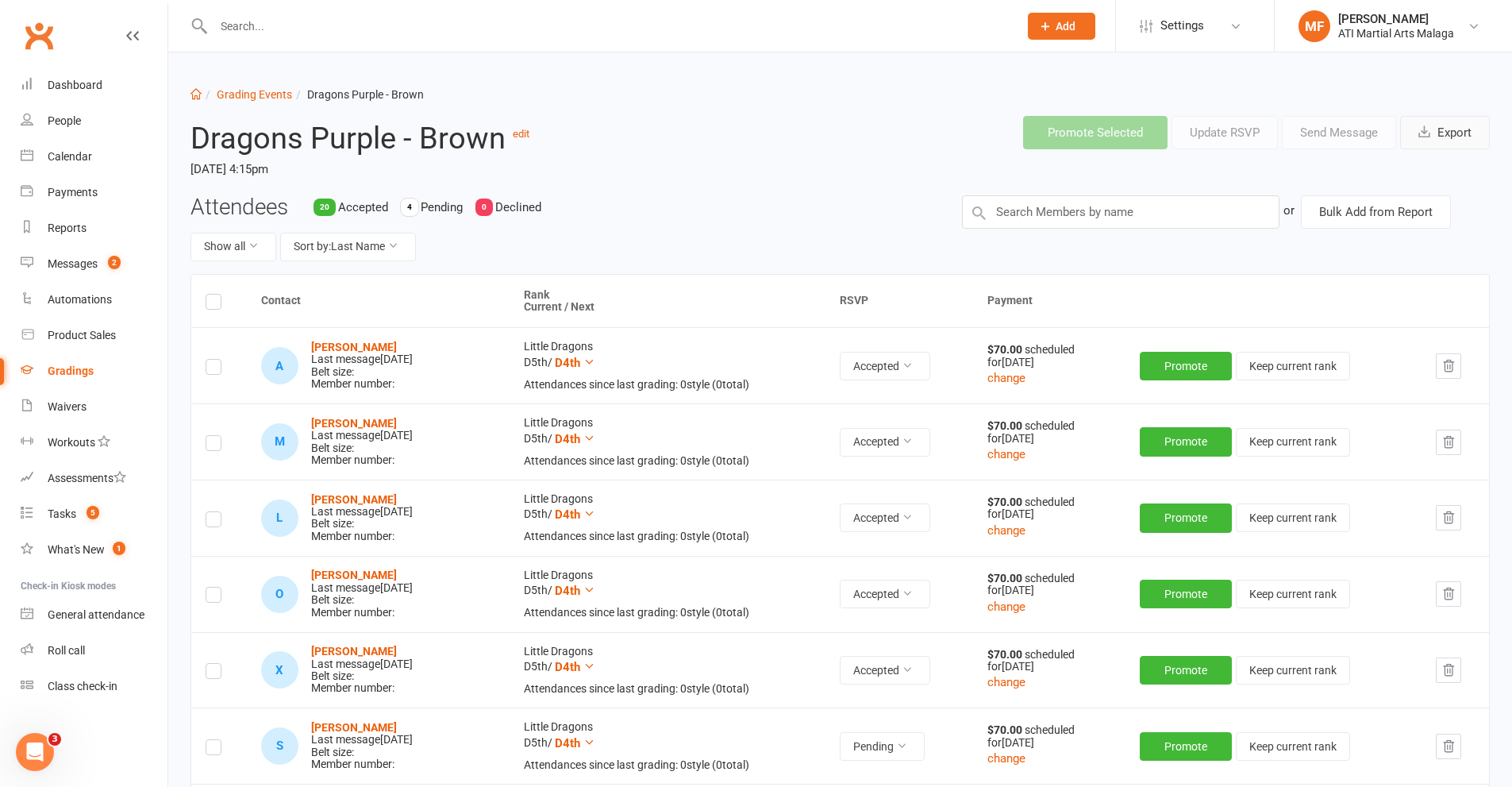
click at [1435, 127] on button "Export" at bounding box center [1445, 132] width 90 height 34
click at [1457, 124] on button "Export" at bounding box center [1445, 132] width 90 height 34
click at [1424, 138] on span "button" at bounding box center [1427, 132] width 16 height 14
click at [238, 90] on link "Grading Events" at bounding box center [255, 94] width 75 height 13
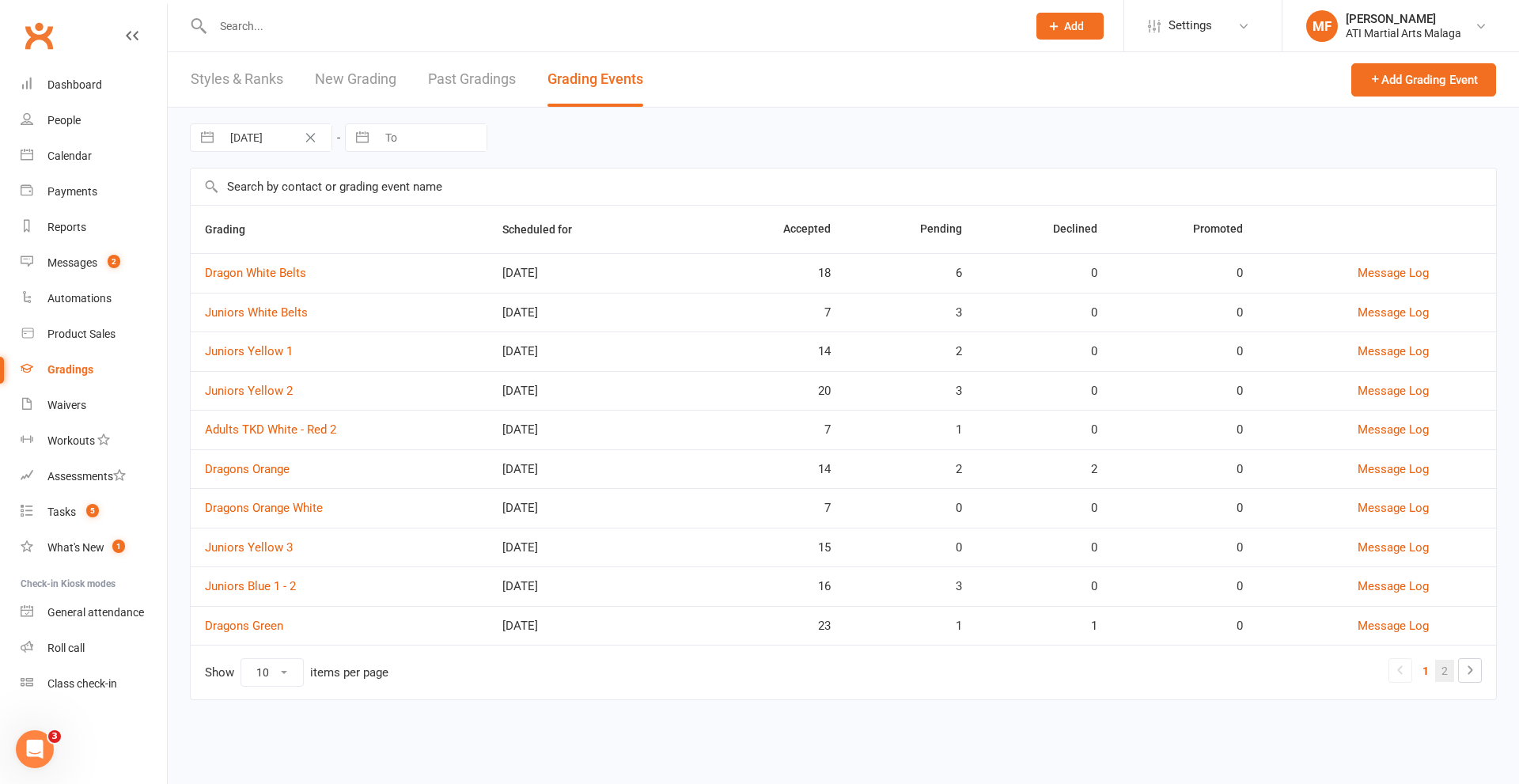
click at [1442, 674] on link "2" at bounding box center [1444, 670] width 19 height 23
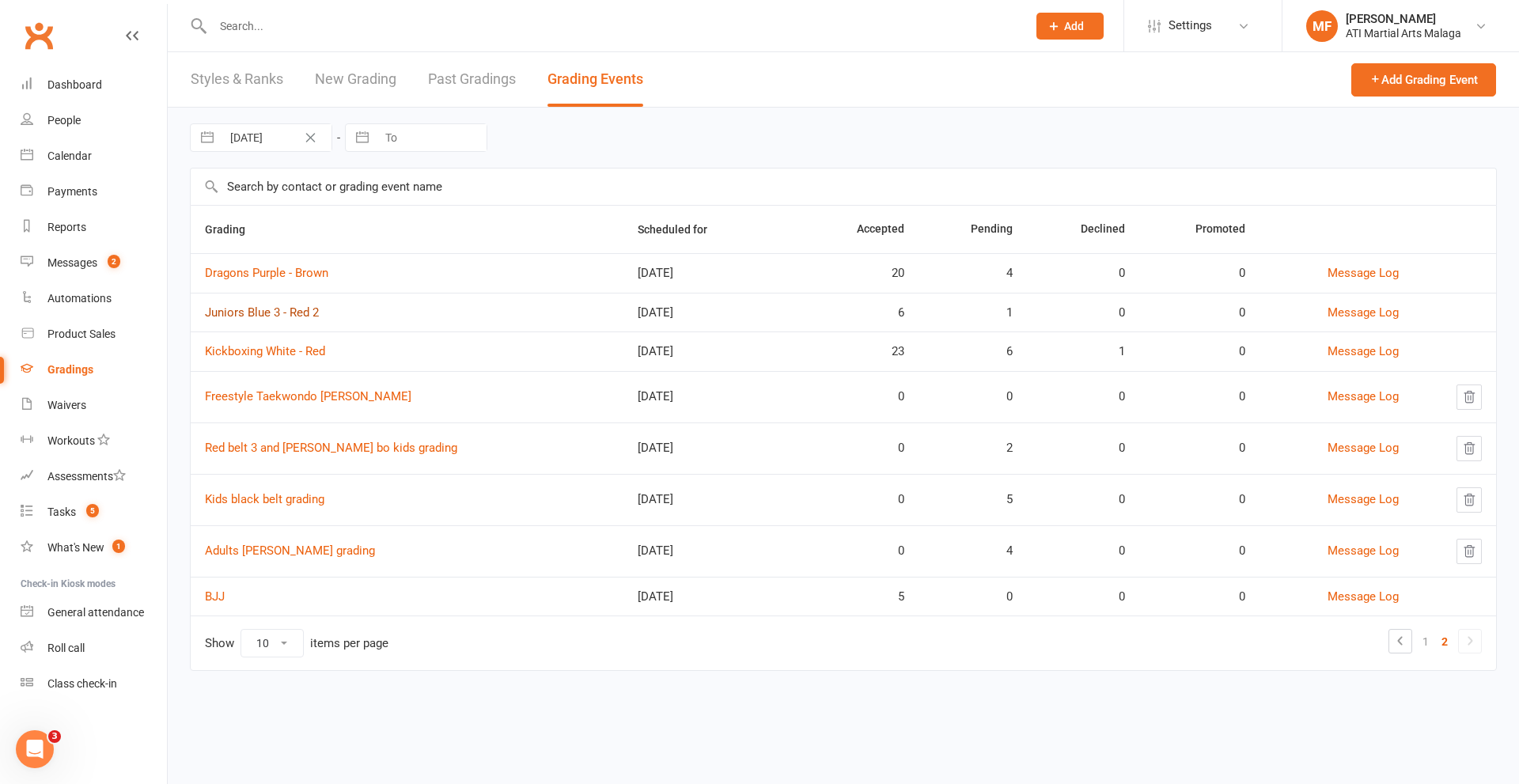
click at [279, 312] on link "Juniors Blue 3 - Red 2" at bounding box center [261, 312] width 114 height 14
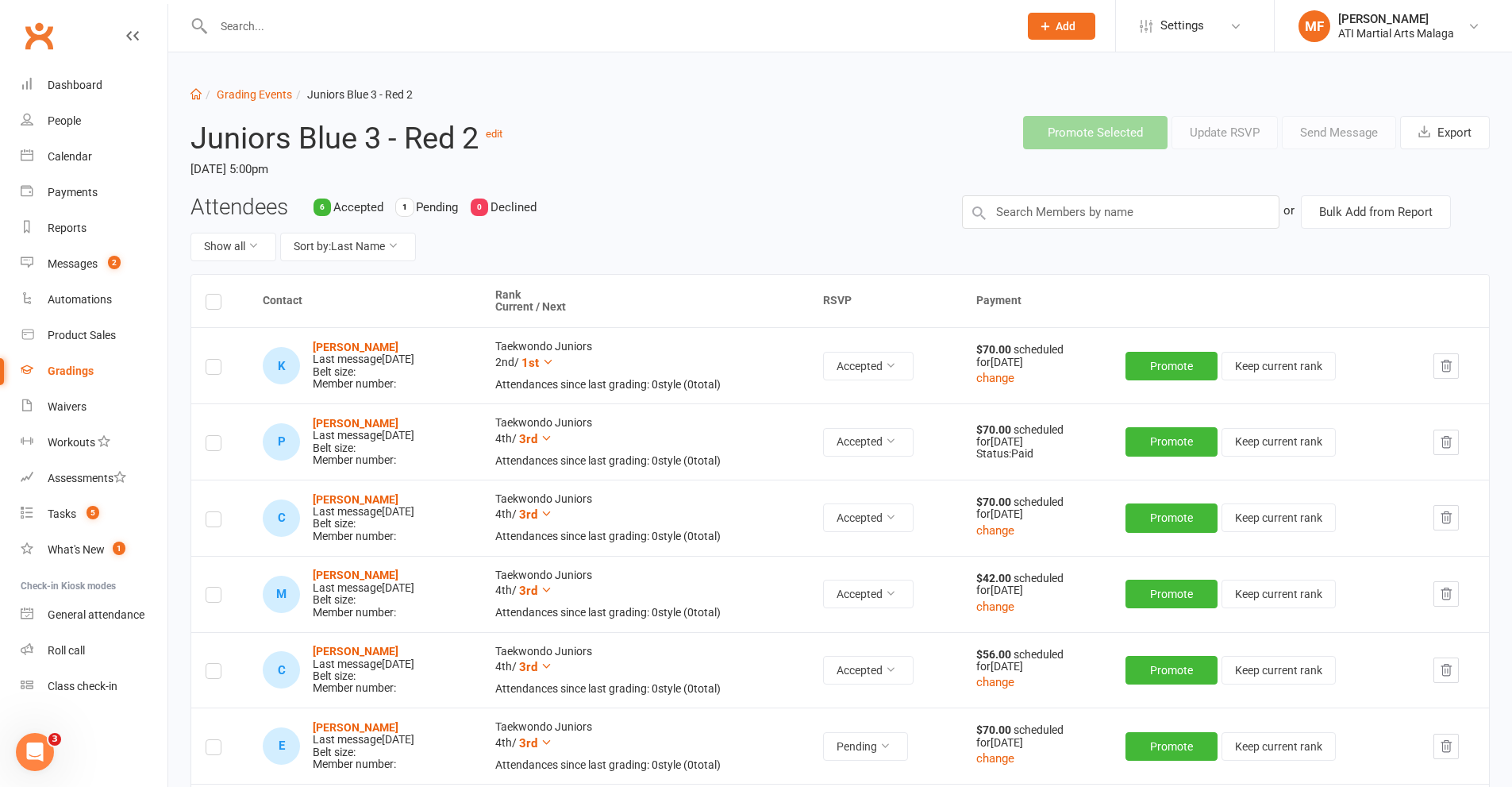
click at [520, 16] on input "text" at bounding box center [608, 26] width 799 height 23
type input "b"
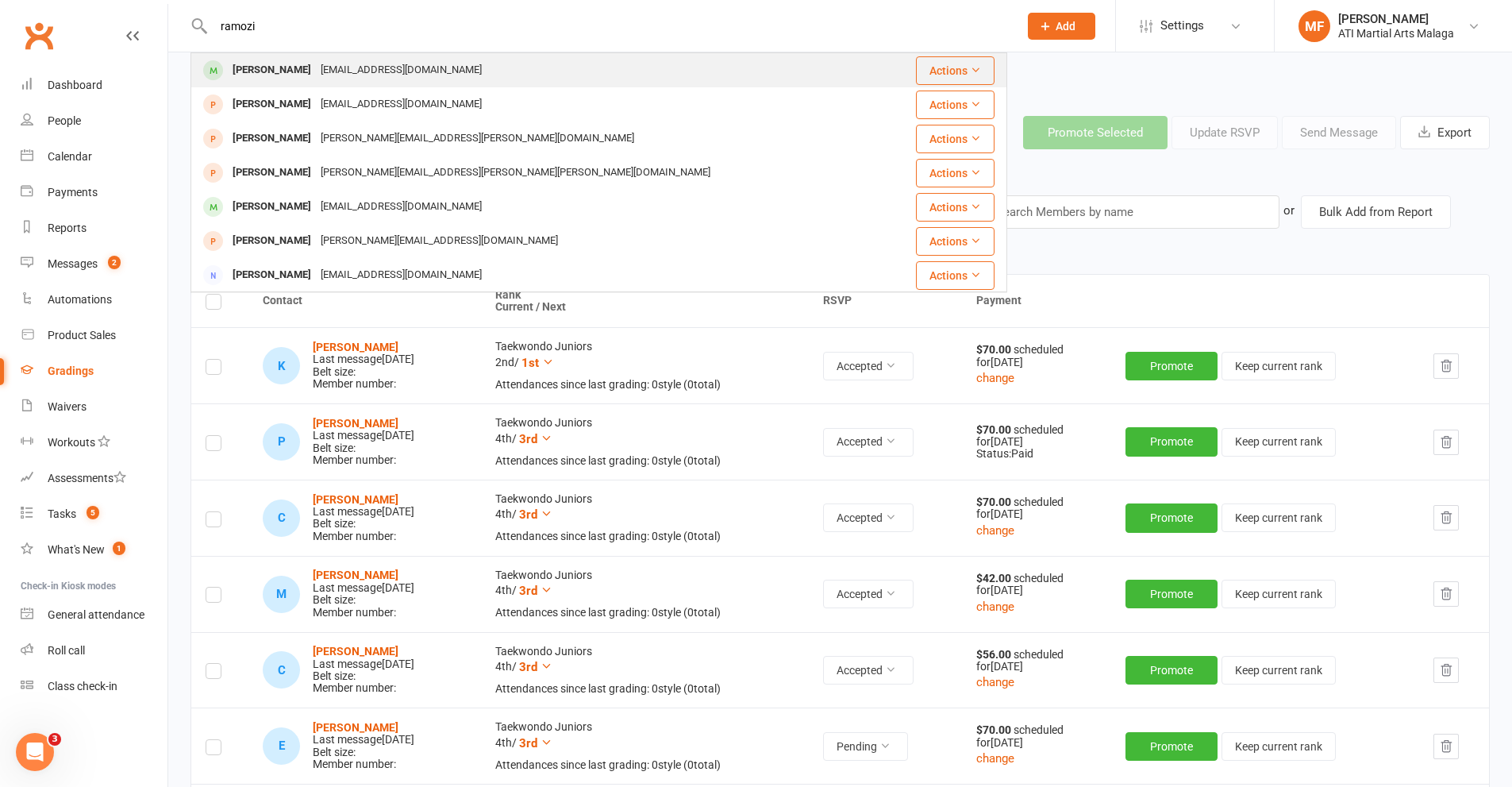
type input "ramozi"
click at [363, 83] on div "Beniyamen Ramozi zak.ramozi2010@yahoo.com" at bounding box center [539, 70] width 694 height 33
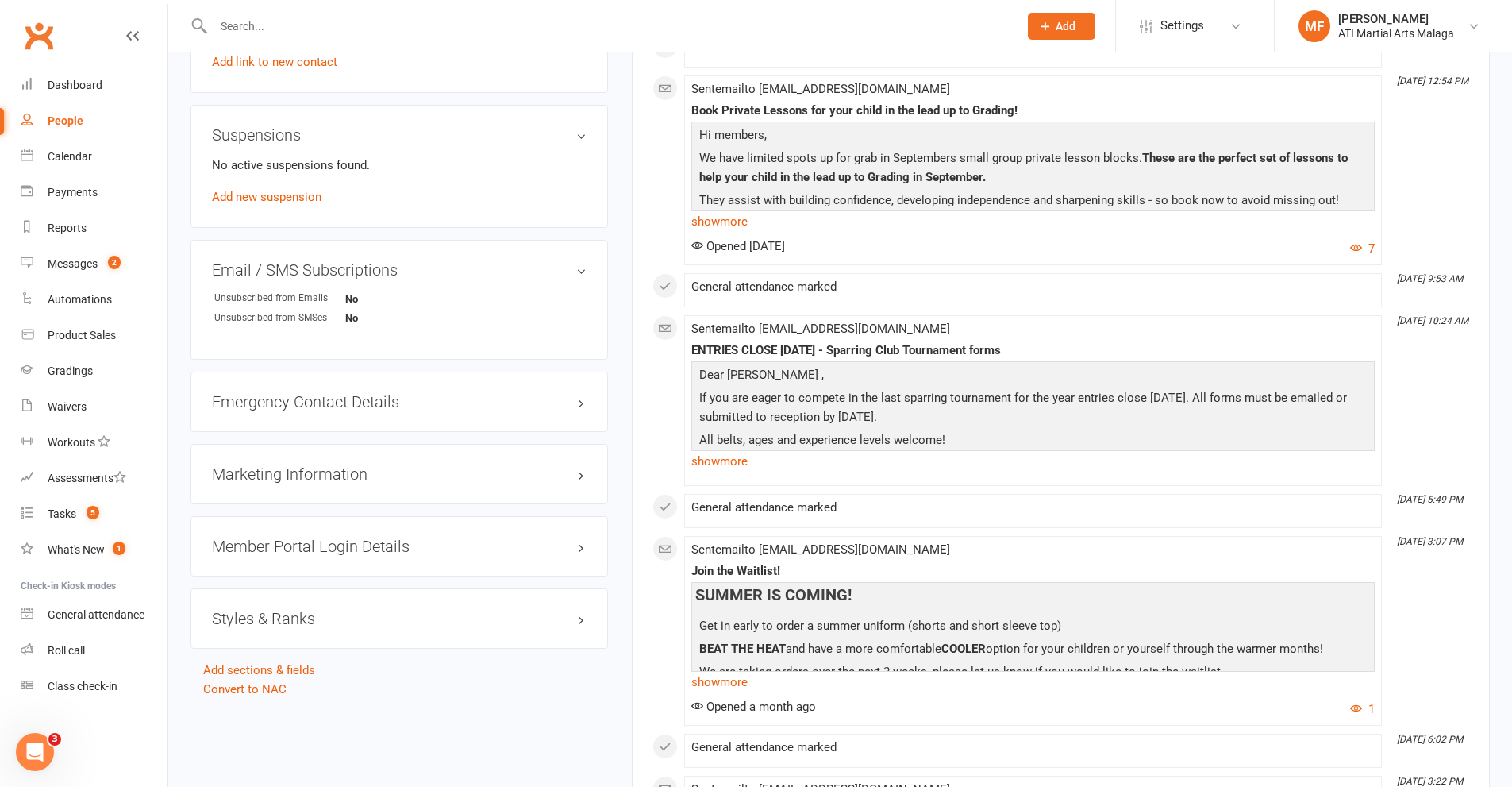
scroll to position [1747, 0]
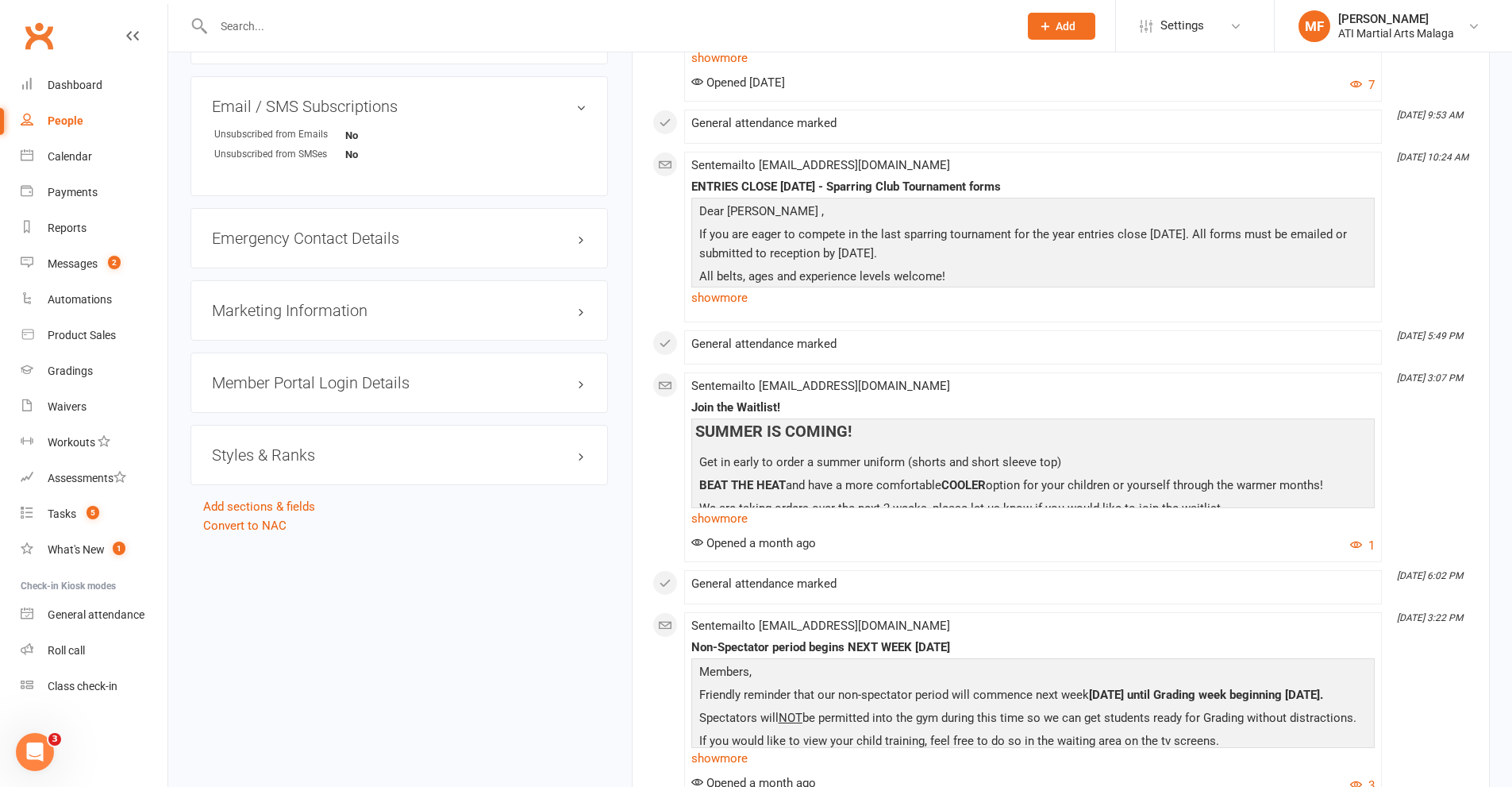
click at [262, 448] on h3 "Styles & Ranks" at bounding box center [399, 454] width 375 height 18
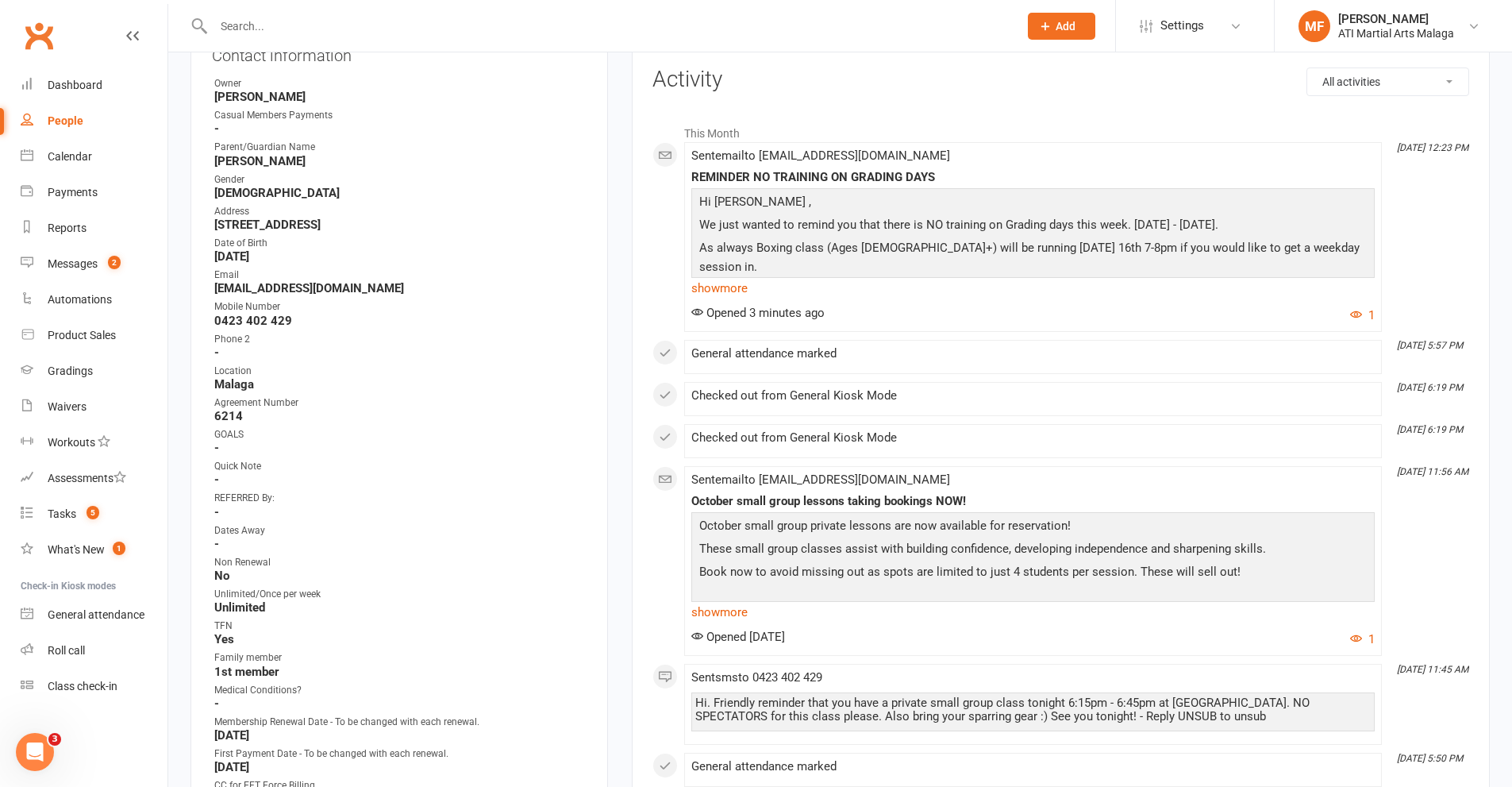
scroll to position [0, 0]
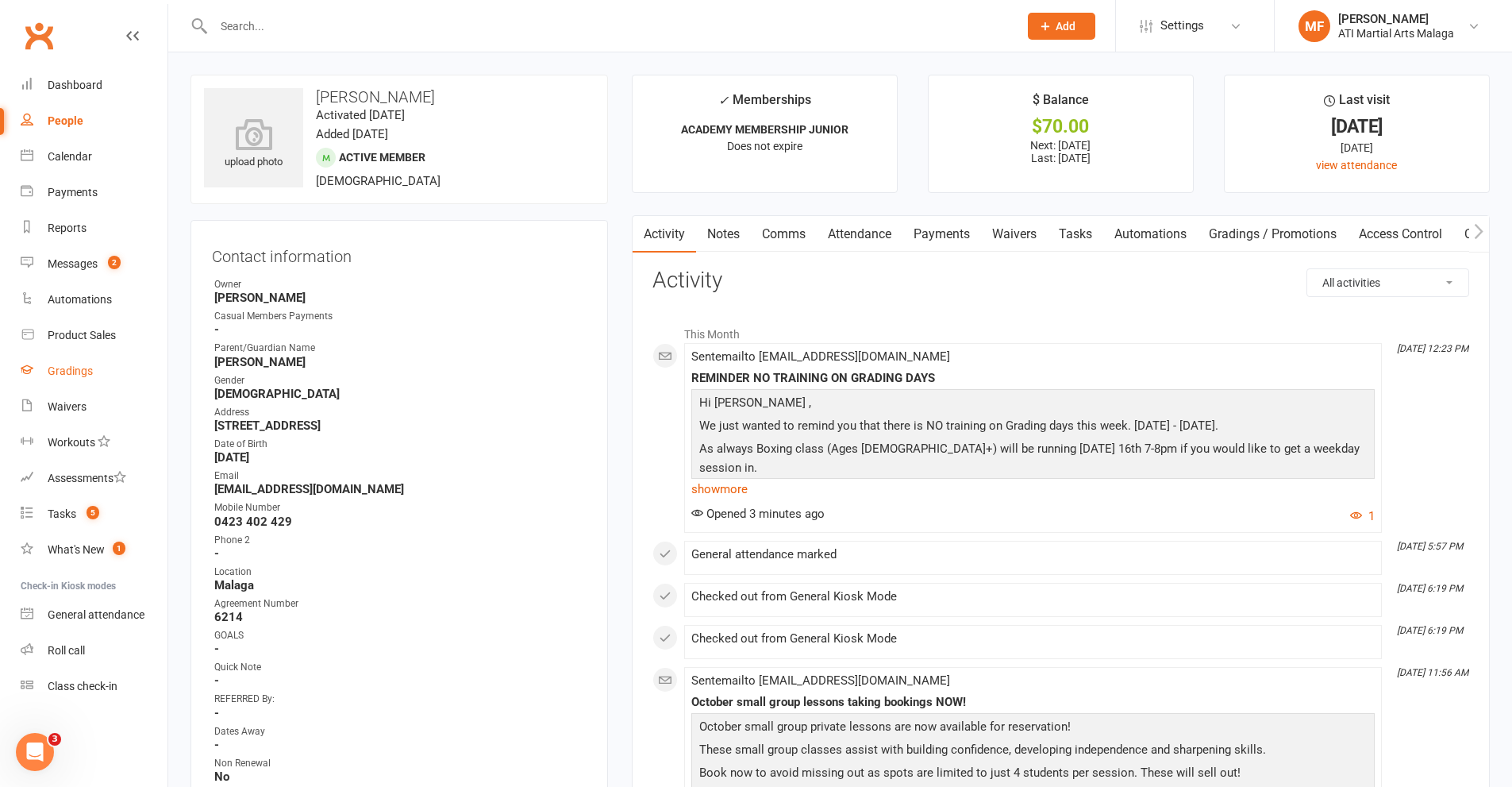
click at [75, 370] on div "Gradings" at bounding box center [70, 370] width 45 height 13
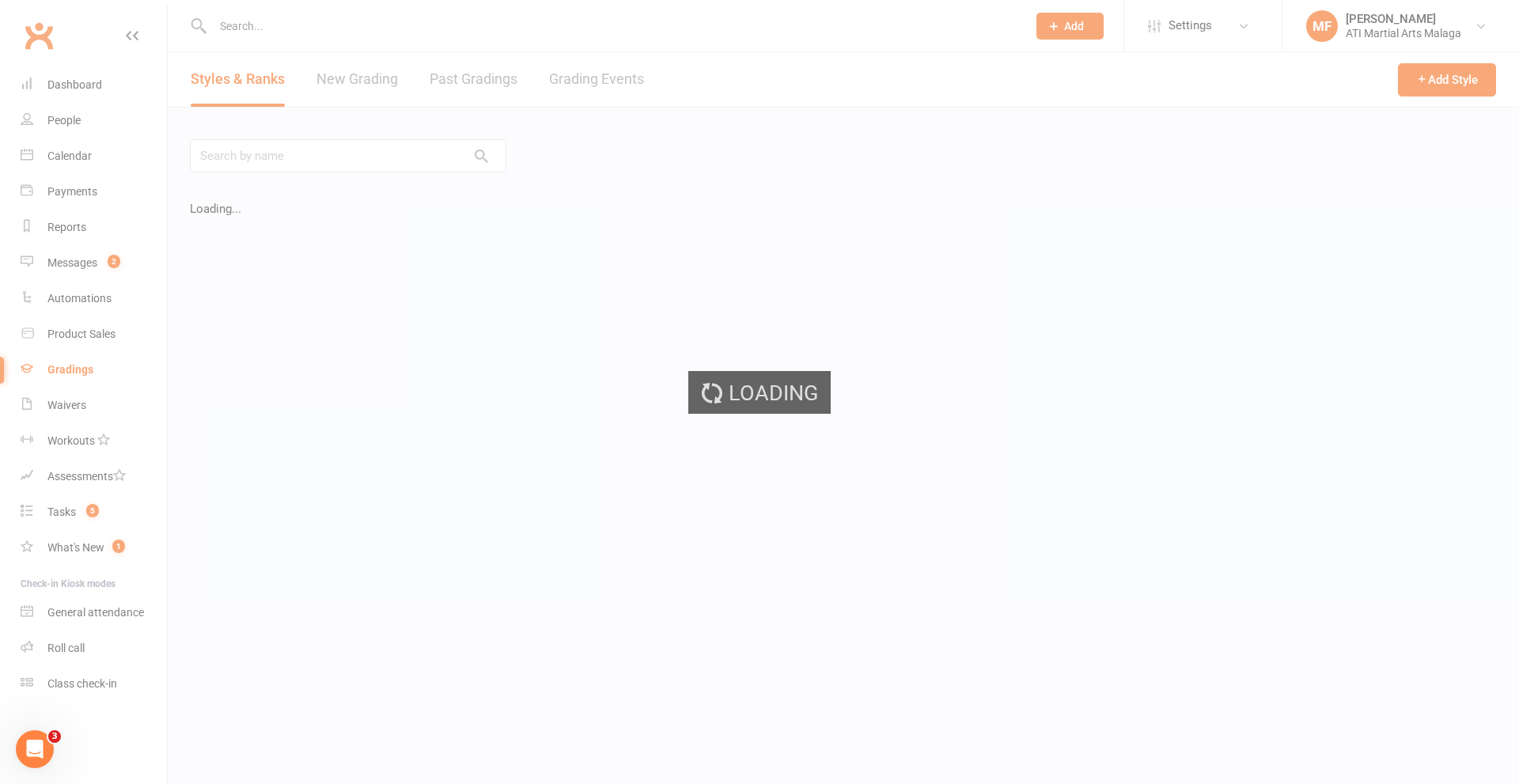
click at [593, 73] on div "Loading" at bounding box center [759, 392] width 1519 height 784
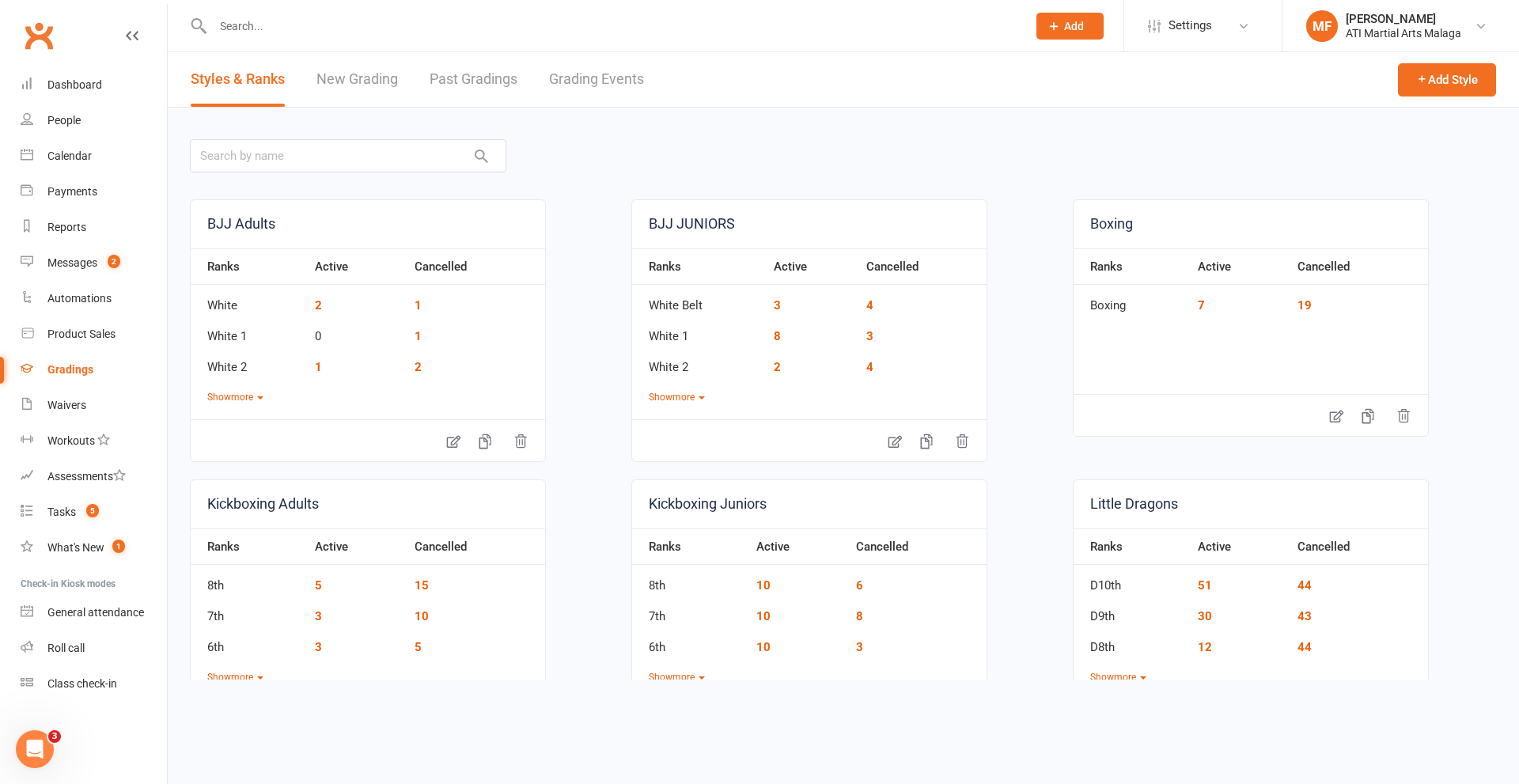
drag, startPoint x: 590, startPoint y: 79, endPoint x: 147, endPoint y: 305, distance: 497.3
click at [589, 78] on link "Grading Events" at bounding box center [596, 79] width 95 height 54
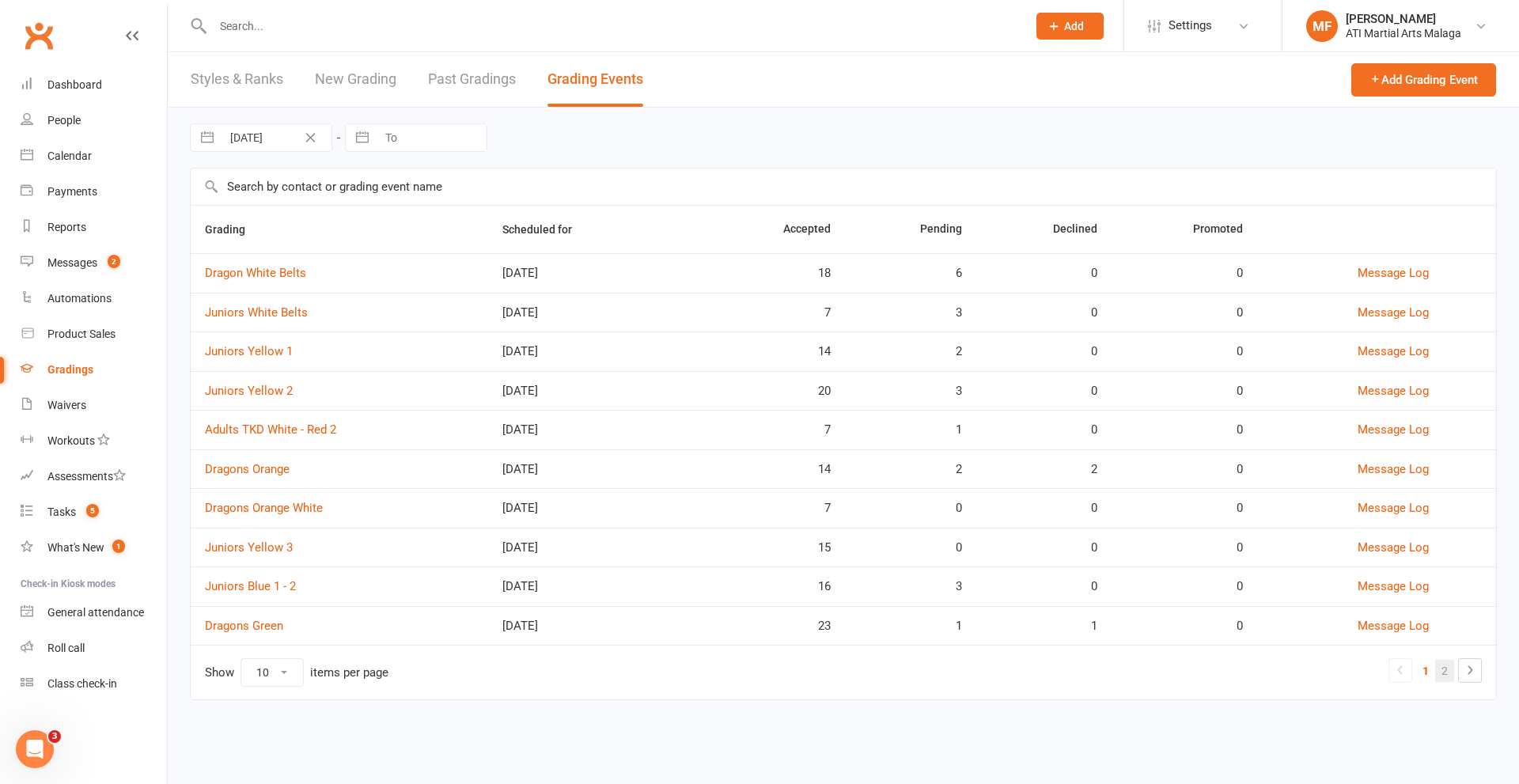
click at [1445, 666] on link "2" at bounding box center [1444, 670] width 19 height 23
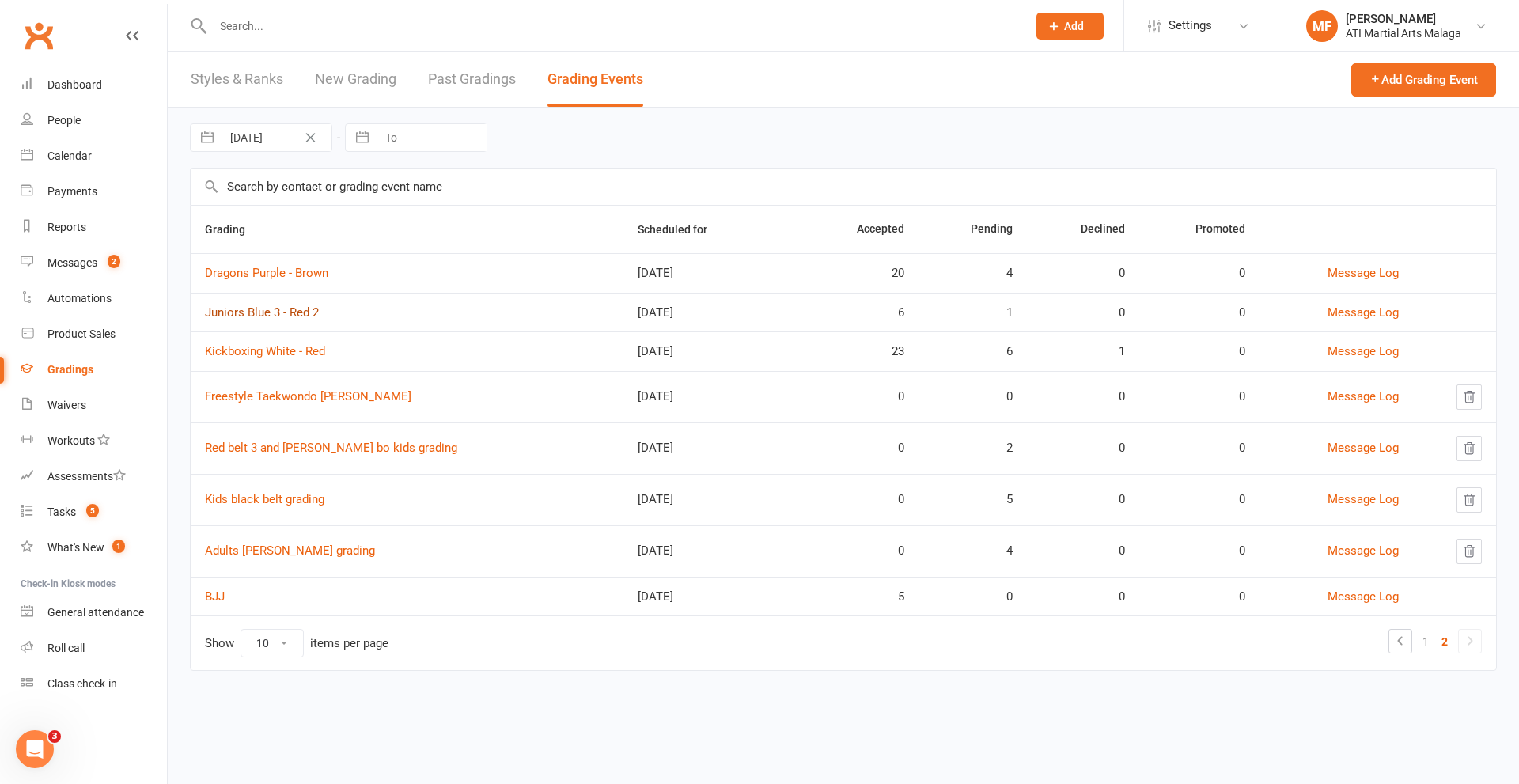
click at [296, 313] on link "Juniors Blue 3 - Red 2" at bounding box center [261, 312] width 114 height 14
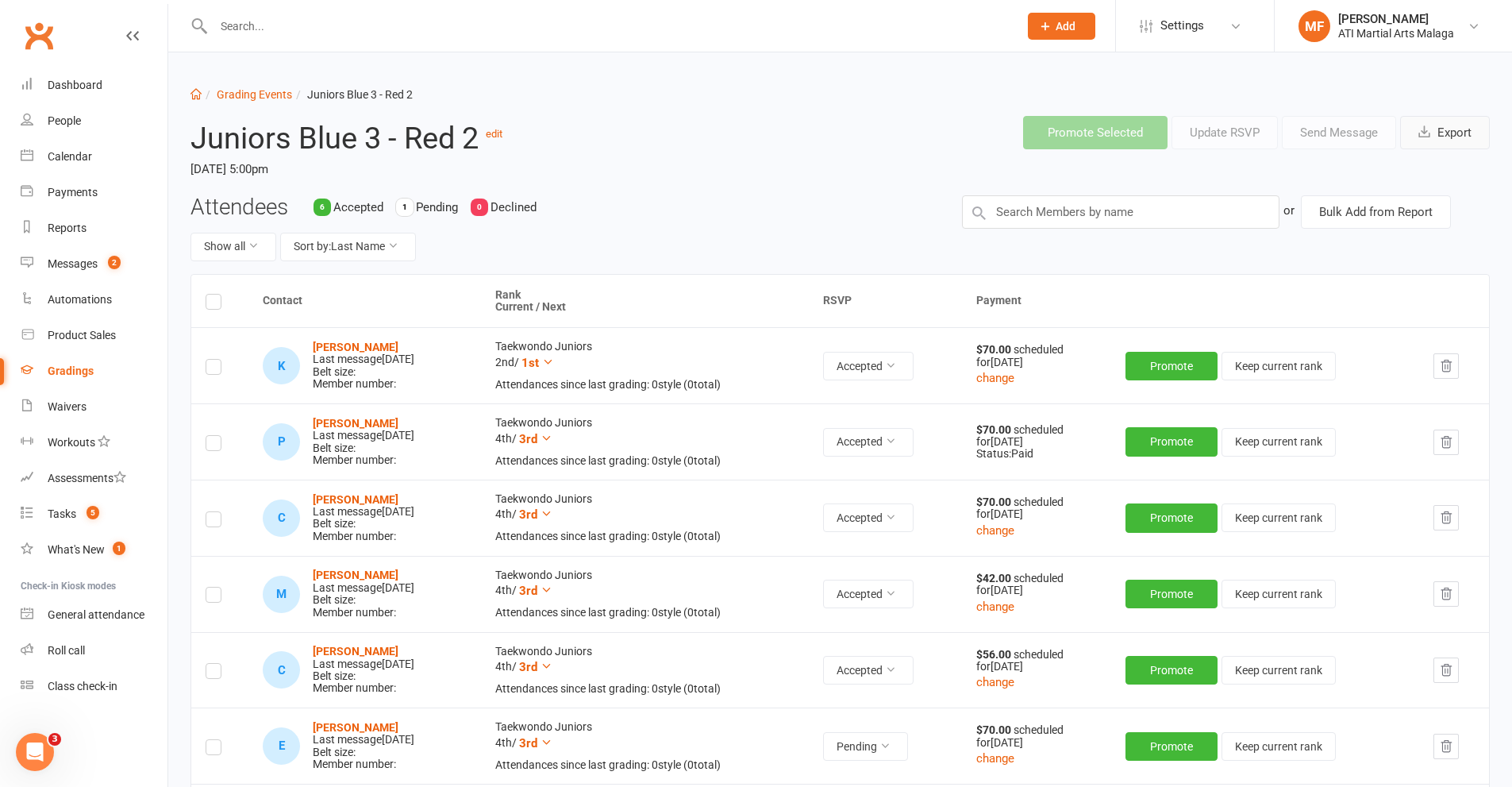
click at [1428, 127] on icon "button" at bounding box center [1425, 132] width 12 height 12
click at [267, 93] on link "Grading Events" at bounding box center [255, 94] width 75 height 13
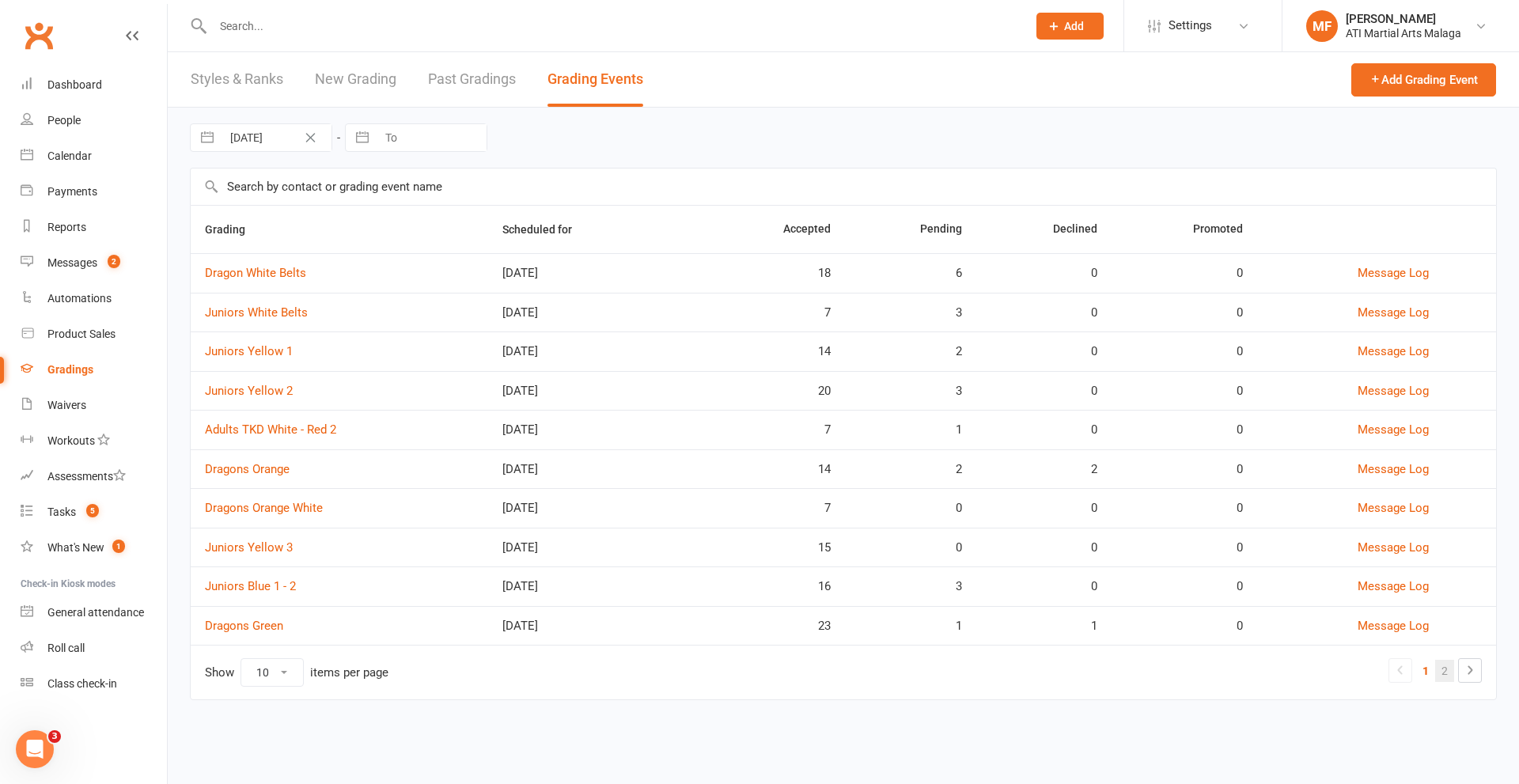
click at [1437, 670] on link "2" at bounding box center [1444, 670] width 19 height 23
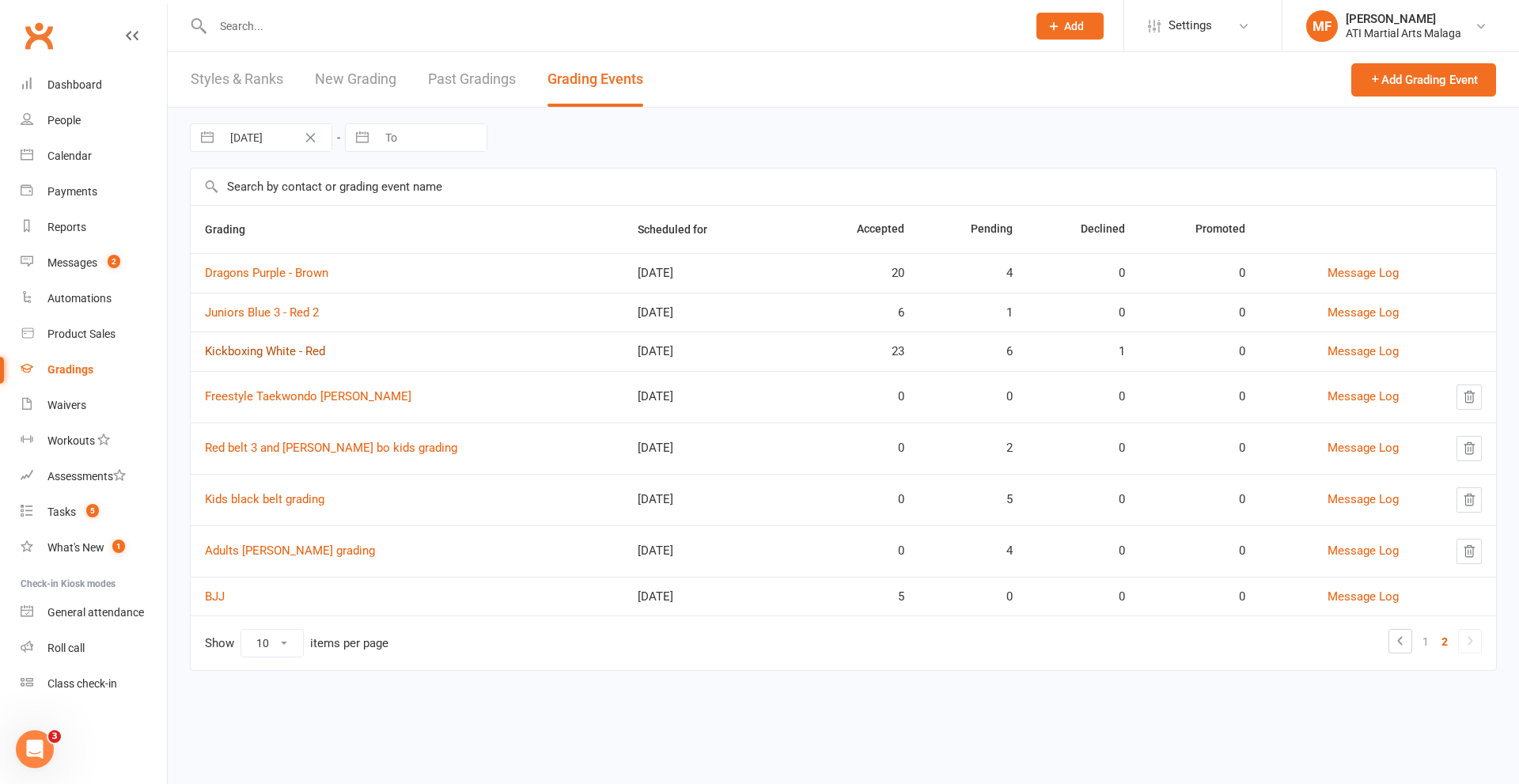
click at [297, 351] on link "Kickboxing White - Red" at bounding box center [265, 351] width 120 height 14
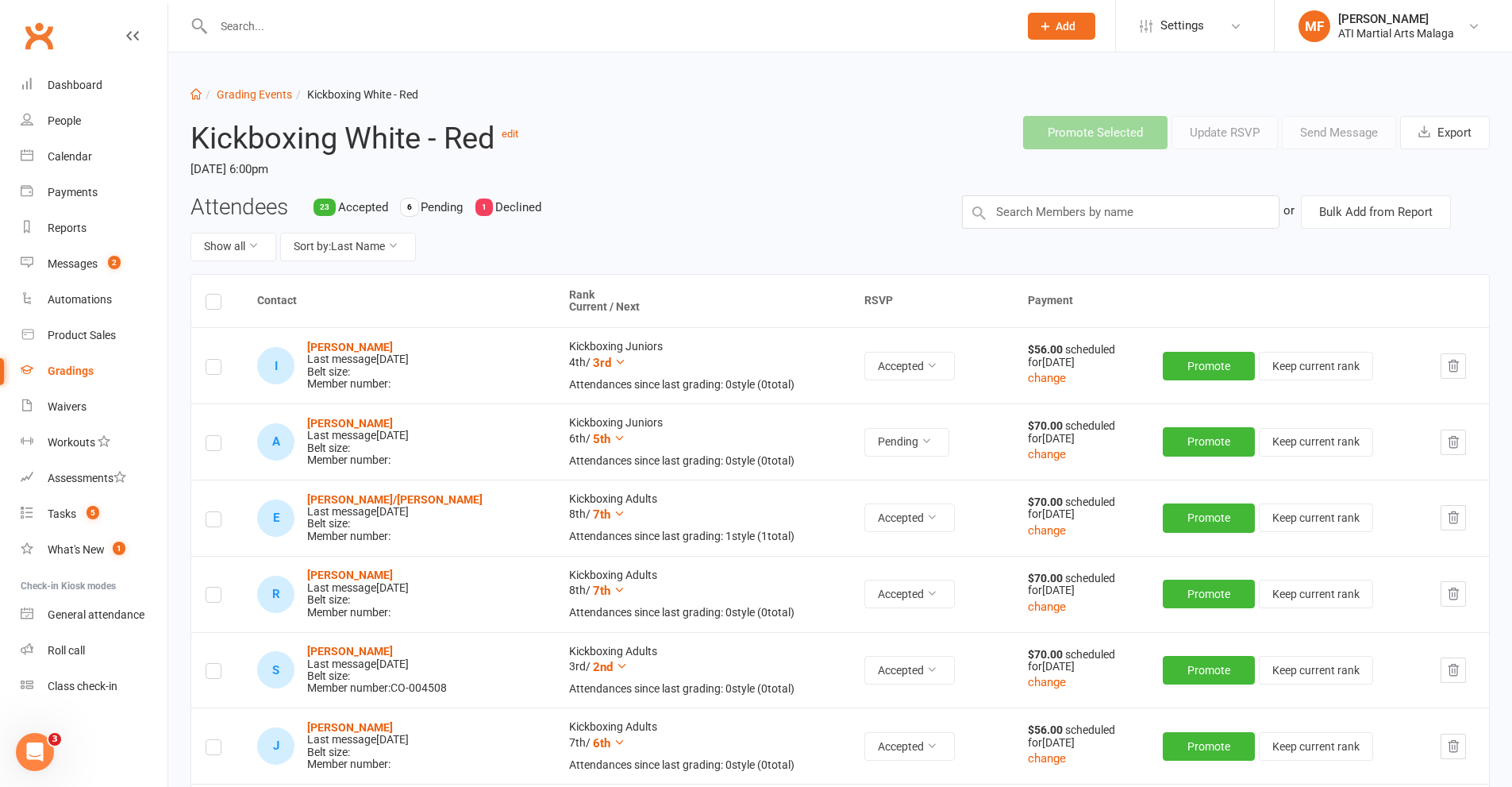
click at [302, 21] on input "text" at bounding box center [608, 26] width 799 height 23
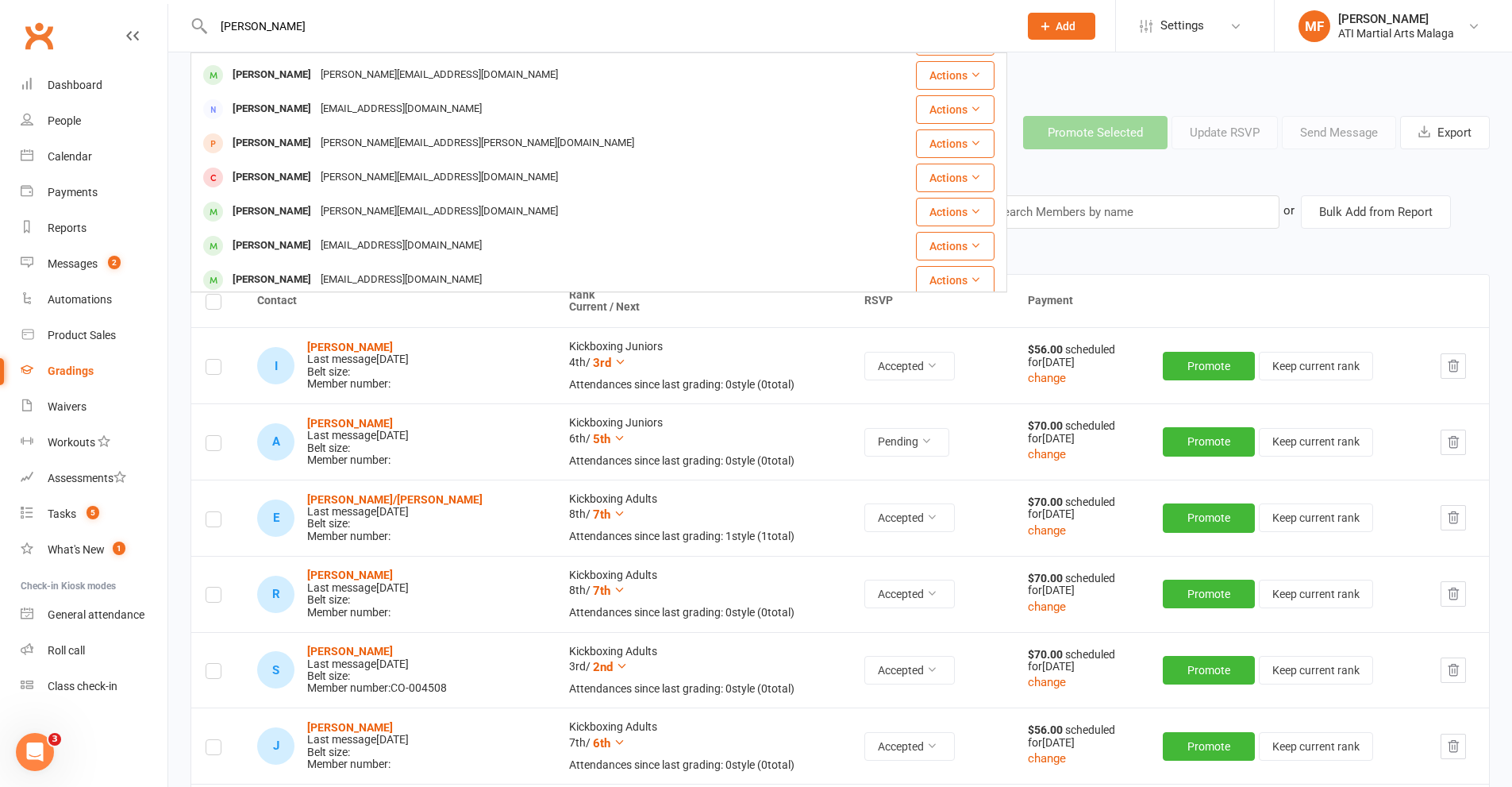
scroll to position [365, 0]
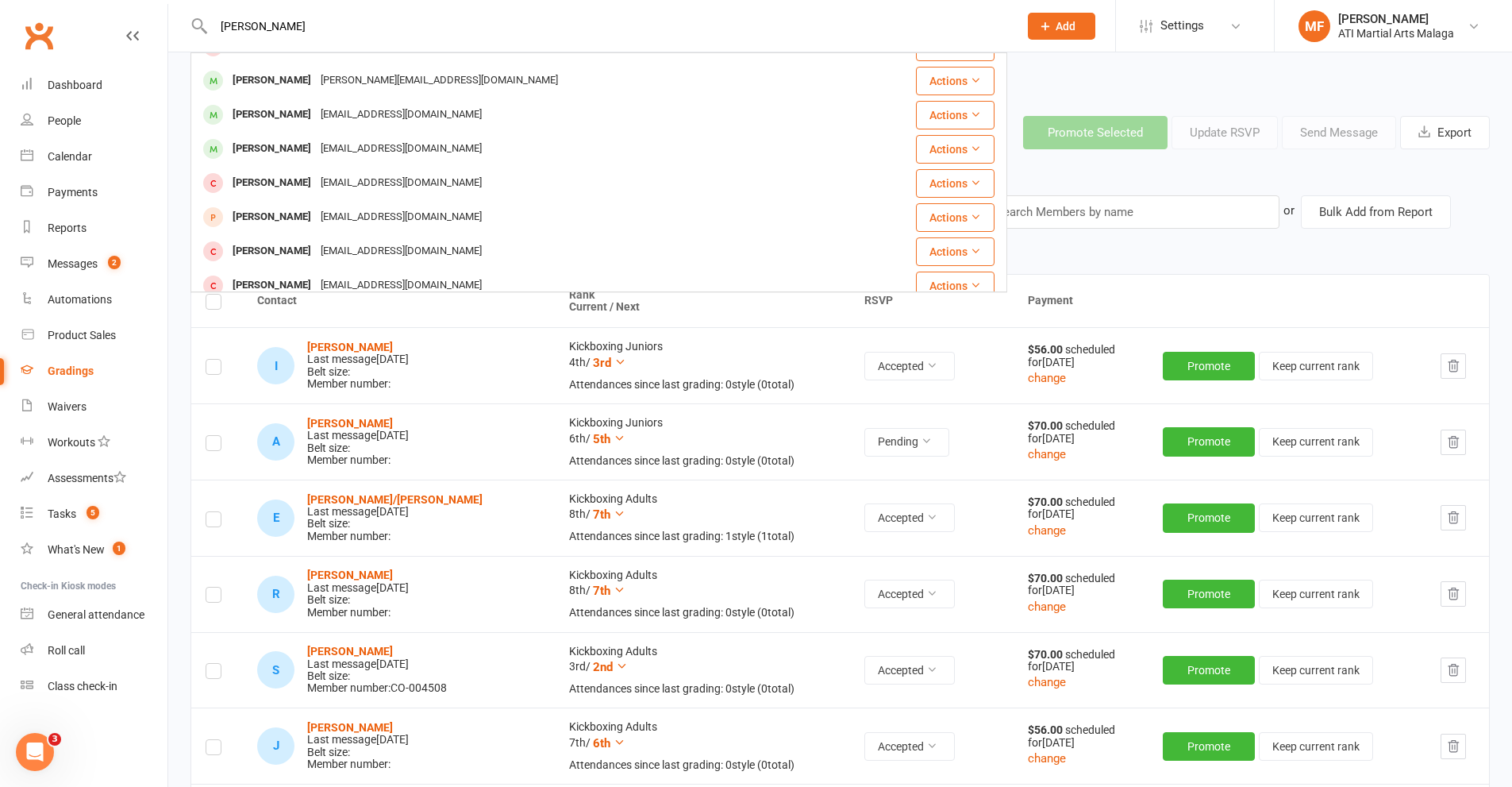
drag, startPoint x: 316, startPoint y: 20, endPoint x: 89, endPoint y: 18, distance: 227.0
click at [89, 4] on header "thompson Karis Thompson karis.thompson@bigpond.com Actions Nadia Thompson nadia…" at bounding box center [756, 4] width 1512 height 0
type input "thompson"
click at [1300, 264] on div "Attendees 23 Accepted 6 Pending 1 Declined Show all Sort by: Last Name or Bulk …" at bounding box center [840, 235] width 1323 height 79
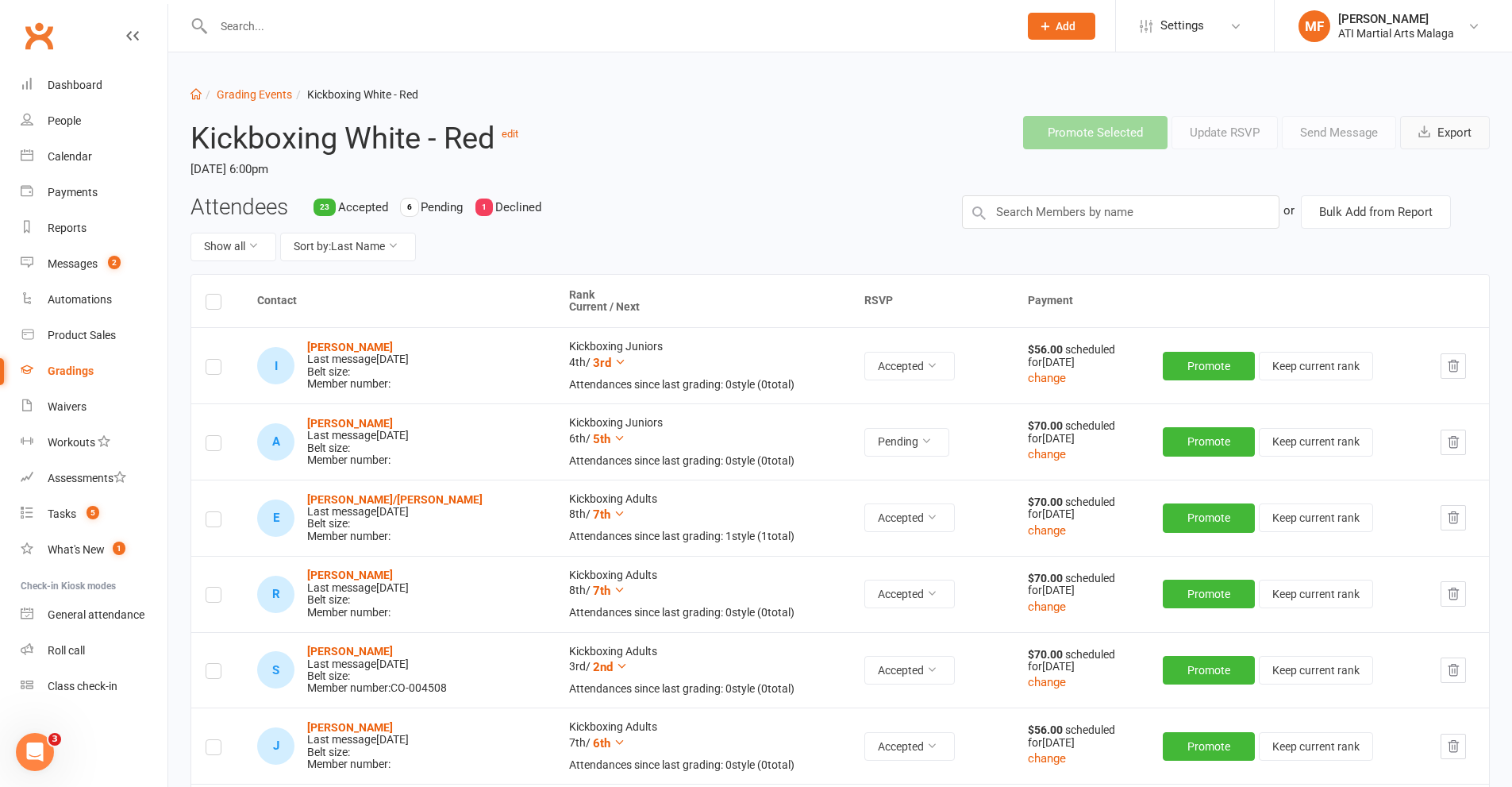
click at [1441, 142] on button "Export" at bounding box center [1445, 132] width 90 height 34
